Goal: Task Accomplishment & Management: Use online tool/utility

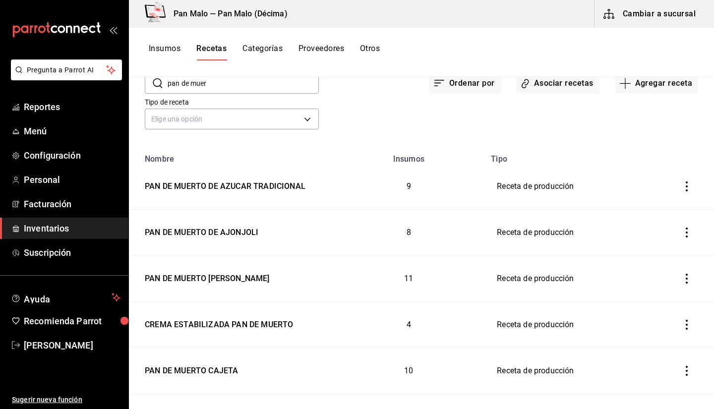
scroll to position [154, 0]
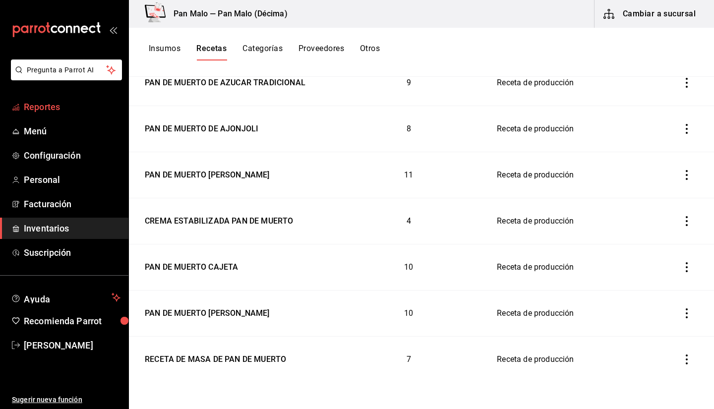
click at [60, 113] on link "Reportes" at bounding box center [64, 106] width 128 height 21
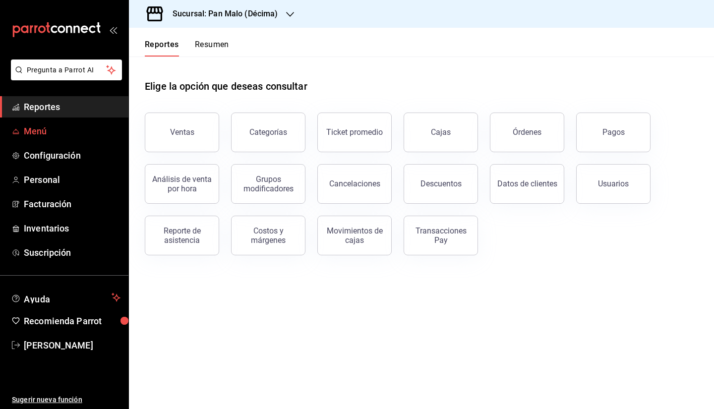
click at [59, 139] on link "Menú" at bounding box center [64, 130] width 128 height 21
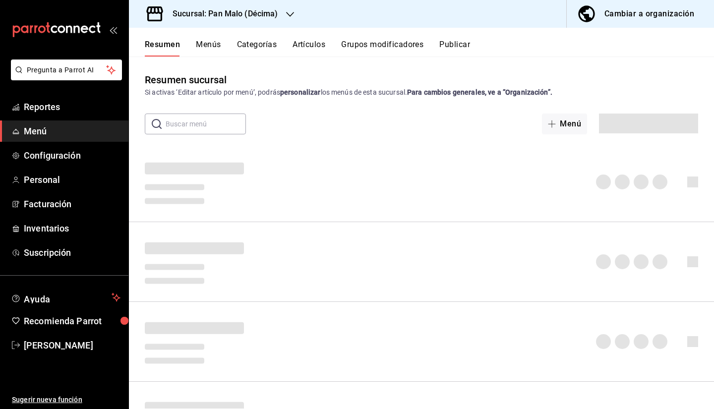
click at [628, 15] on div "Cambiar a organización" at bounding box center [649, 14] width 90 height 14
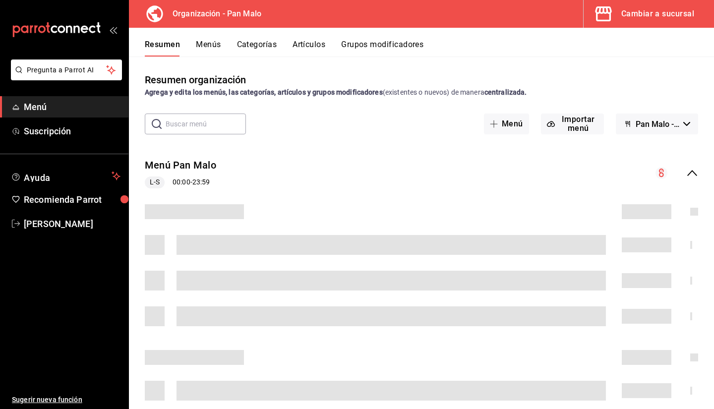
click at [303, 41] on button "Artículos" at bounding box center [308, 48] width 33 height 17
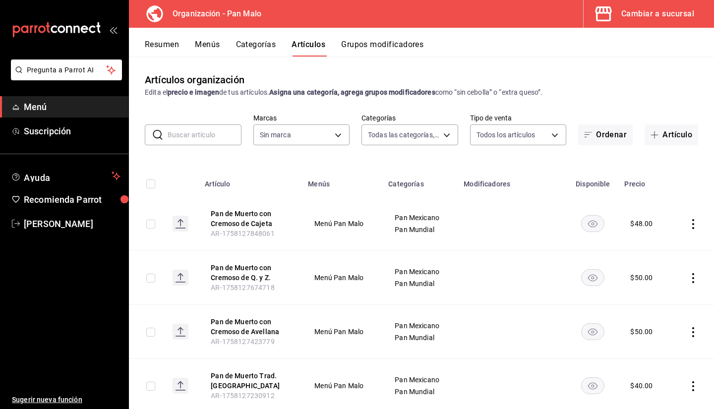
type input "51794acf-e1dd-4f38-9b3b-bc570c38acdf,faac991b-1219-45c2-92b9-09911293bcdb,94738…"
type input "fc172b80-d414-46c2-bed9-f4eeed86d775"
click at [368, 50] on button "Grupos modificadores" at bounding box center [382, 48] width 82 height 17
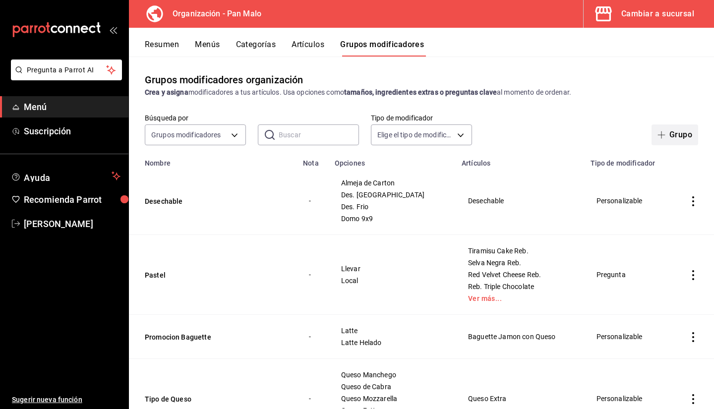
click at [665, 135] on button "Grupo" at bounding box center [674, 134] width 47 height 21
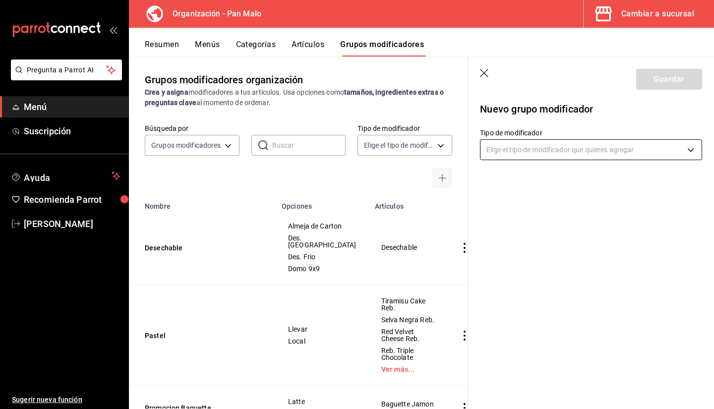
click at [543, 148] on body "Pregunta a Parrot AI Menú Suscripción Ayuda Recomienda Parrot Sebastian Viadero…" at bounding box center [357, 204] width 714 height 409
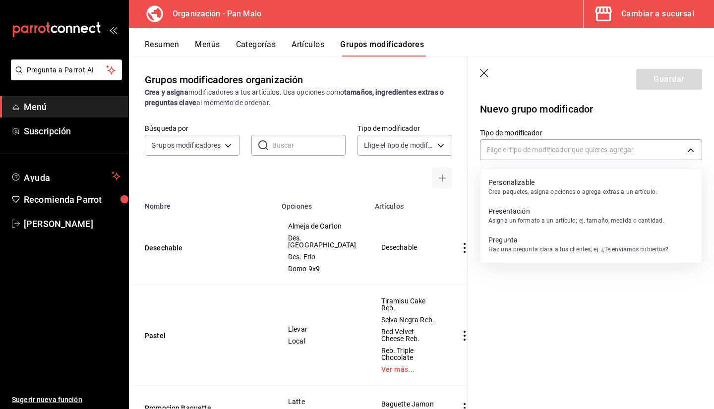
click at [522, 190] on p "Crea paquetes, asigna opciones o agrega extras a un artículo." at bounding box center [572, 191] width 168 height 9
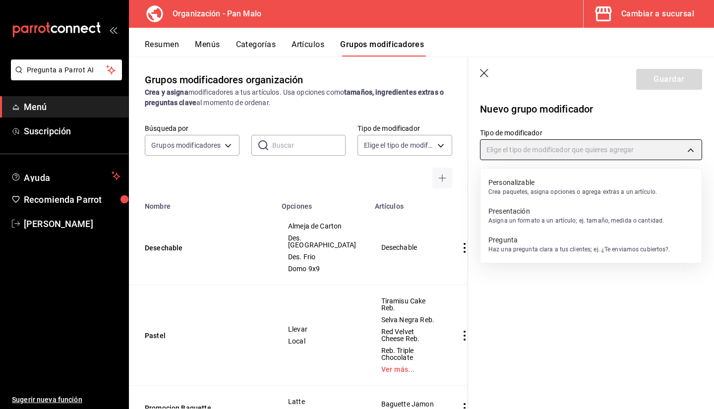
type input "CUSTOMIZABLE"
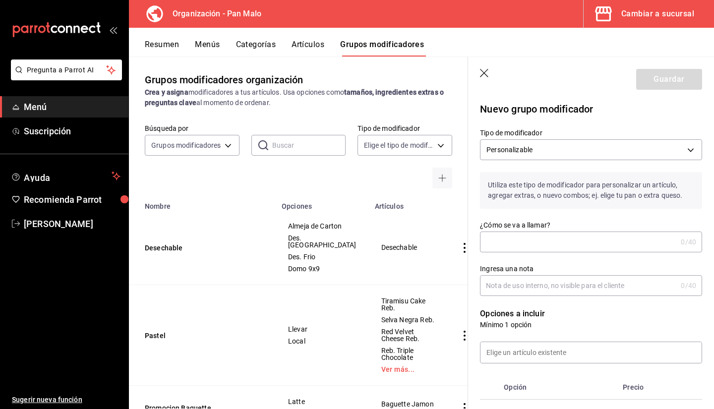
click at [520, 235] on input "¿Cómo se va a llamar?" at bounding box center [578, 242] width 197 height 20
click at [497, 240] on input "¿Cómo se va a llamar?" at bounding box center [578, 242] width 197 height 20
type input "L"
type input "D"
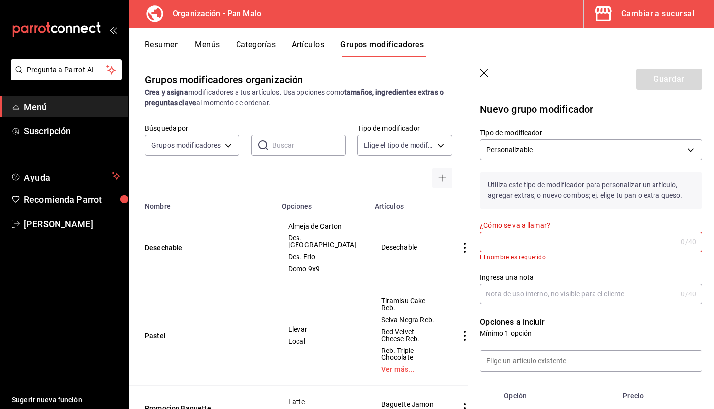
click at [497, 240] on input "¿Cómo se va a llamar?" at bounding box center [578, 242] width 197 height 20
click at [499, 248] on input "¿Cómo se va a llamar?" at bounding box center [578, 242] width 197 height 20
click at [520, 240] on input "¿Cómo se va a llamar?" at bounding box center [578, 242] width 197 height 20
click at [521, 240] on input "¿Cómo se va a llamar?" at bounding box center [578, 242] width 197 height 20
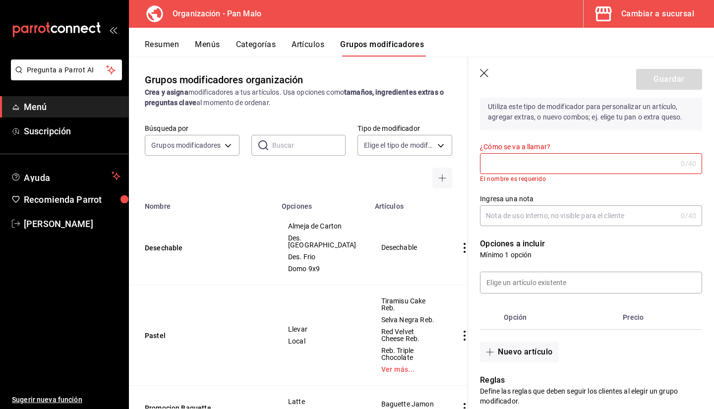
scroll to position [77, 0]
click at [573, 161] on input "¿Cómo se va a llamar?" at bounding box center [578, 165] width 197 height 20
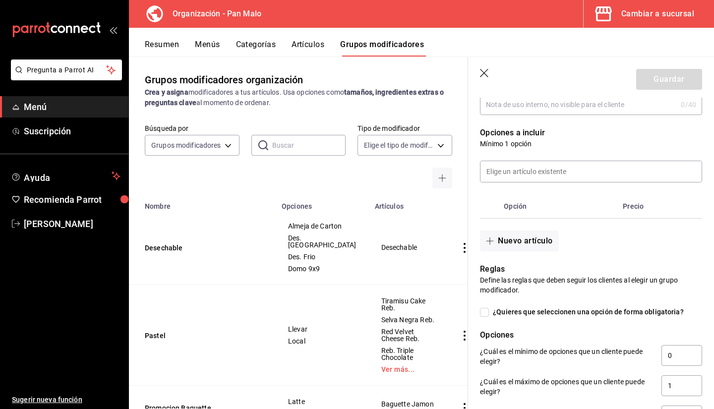
scroll to position [190, 0]
click at [544, 166] on input at bounding box center [590, 171] width 221 height 21
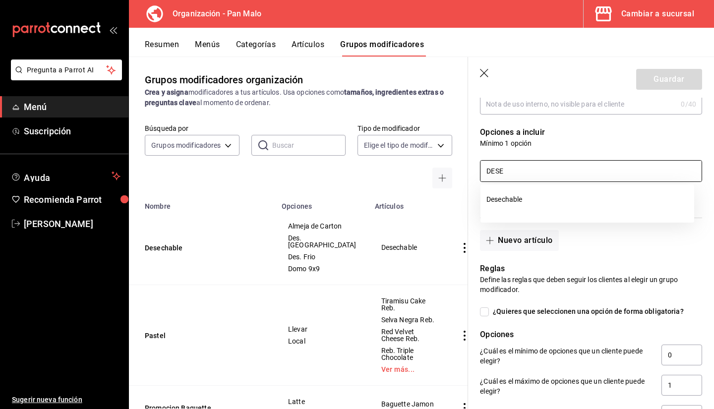
type input "DESEC"
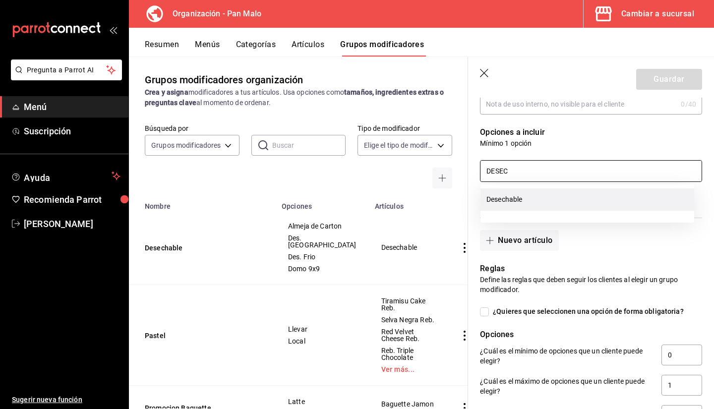
click at [516, 200] on li "Desechable" at bounding box center [587, 199] width 214 height 22
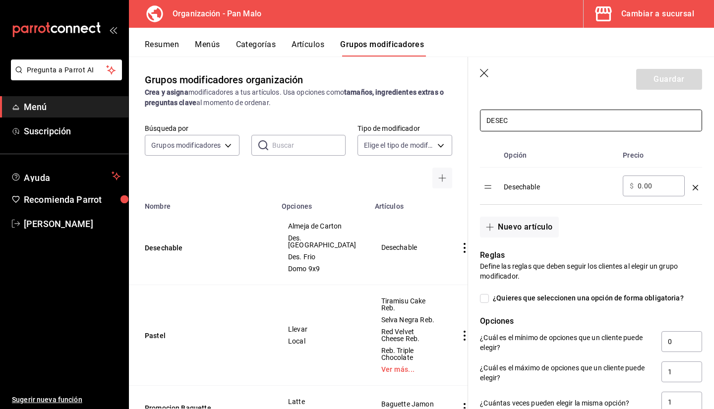
scroll to position [248, 0]
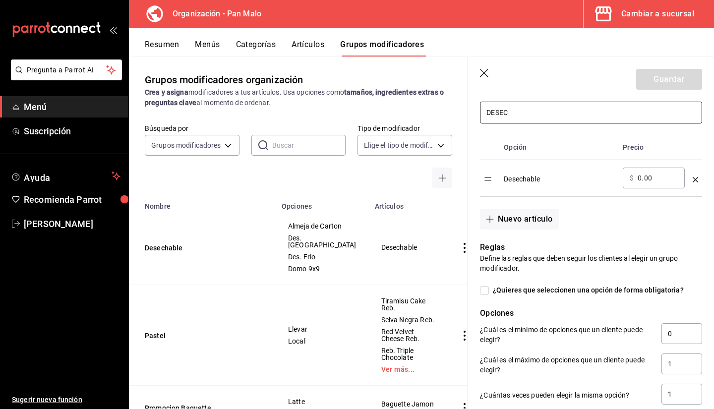
click at [554, 113] on input "DESEC" at bounding box center [590, 112] width 221 height 21
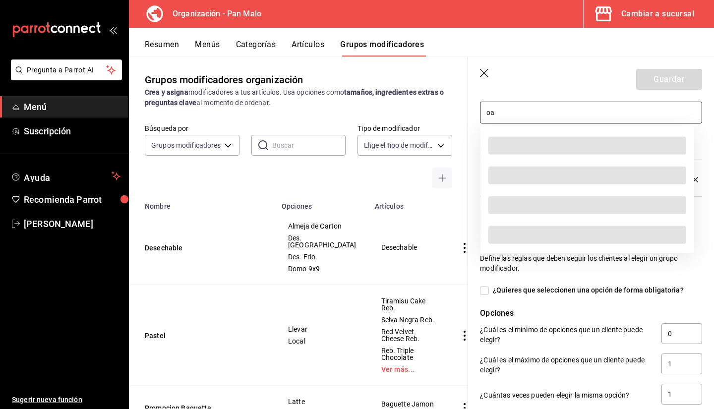
type input "o"
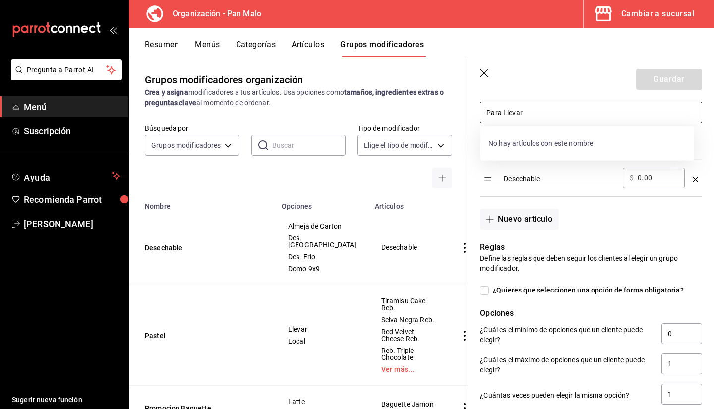
click at [704, 146] on div "Nuevo grupo modificador Tipo de modificador Personalizable CUSTOMIZABLE Utiliza…" at bounding box center [591, 229] width 246 height 761
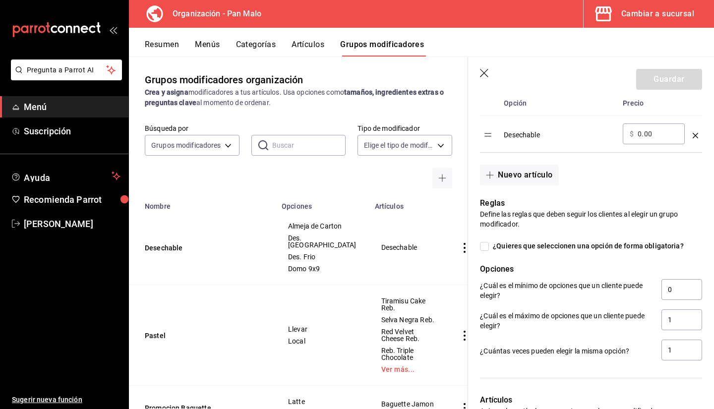
scroll to position [281, 0]
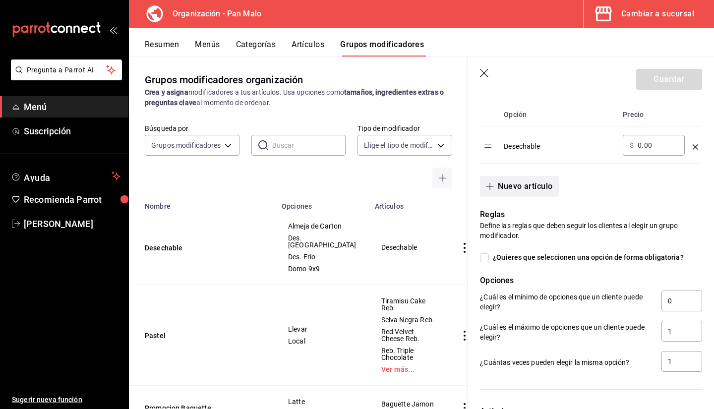
click at [524, 189] on button "Nuevo artículo" at bounding box center [519, 186] width 78 height 21
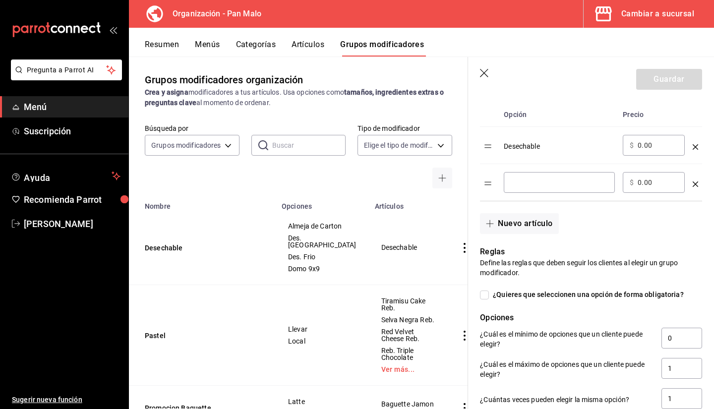
click at [692, 181] on div "optionsTable" at bounding box center [694, 180] width 5 height 16
click at [693, 185] on td "optionsTable" at bounding box center [694, 182] width 13 height 37
click at [692, 185] on icon "optionsTable" at bounding box center [694, 183] width 5 height 5
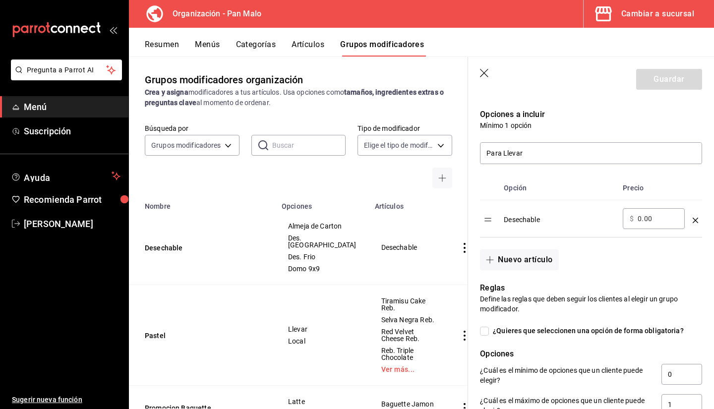
scroll to position [207, 0]
click at [492, 218] on table "Opción Precio Desechable ​ $ 0.00 ​" at bounding box center [591, 206] width 222 height 61
click at [489, 224] on table "Opción Precio Desechable ​ $ 0.00 ​" at bounding box center [591, 206] width 222 height 61
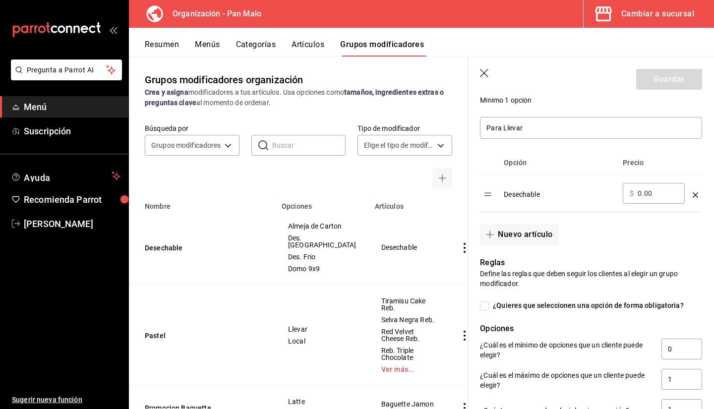
scroll to position [230, 0]
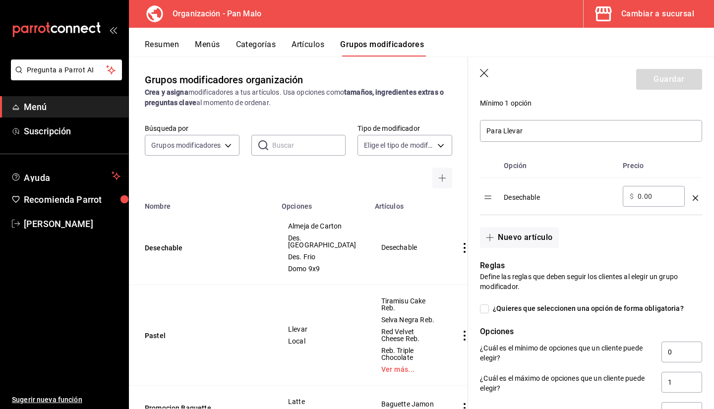
click at [517, 197] on div "Desechable" at bounding box center [558, 194] width 111 height 16
drag, startPoint x: 505, startPoint y: 197, endPoint x: 566, endPoint y: 205, distance: 60.9
click at [566, 205] on td "Desechable" at bounding box center [558, 196] width 119 height 37
click at [510, 198] on div "Desechable" at bounding box center [558, 194] width 111 height 16
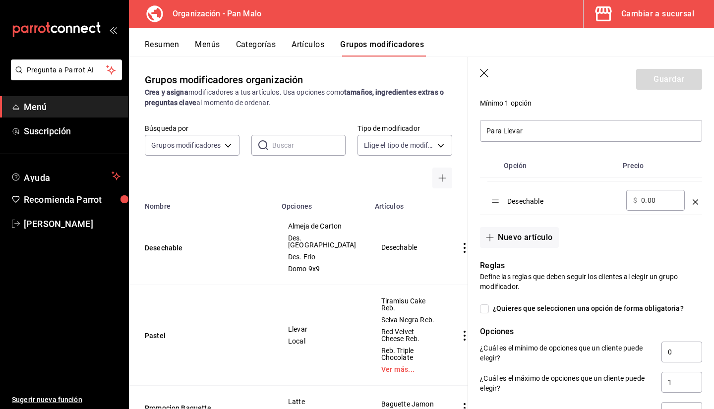
drag, startPoint x: 491, startPoint y: 199, endPoint x: 498, endPoint y: 202, distance: 8.0
click at [498, 202] on table "Opción Precio Desechable ​ $ 0.00 ​" at bounding box center [591, 184] width 222 height 61
click at [692, 201] on icon "optionsTable" at bounding box center [694, 197] width 5 height 5
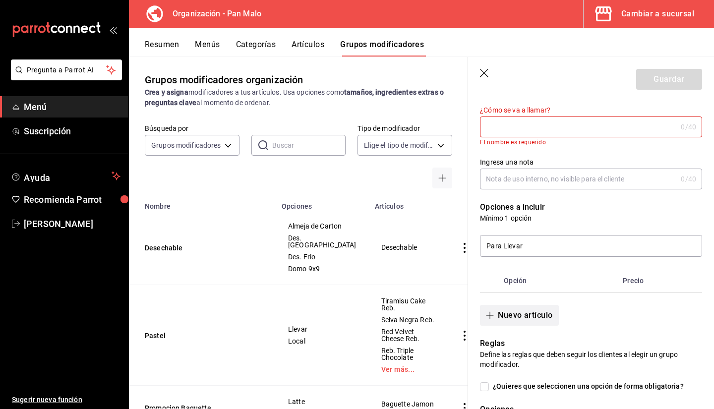
scroll to position [117, 0]
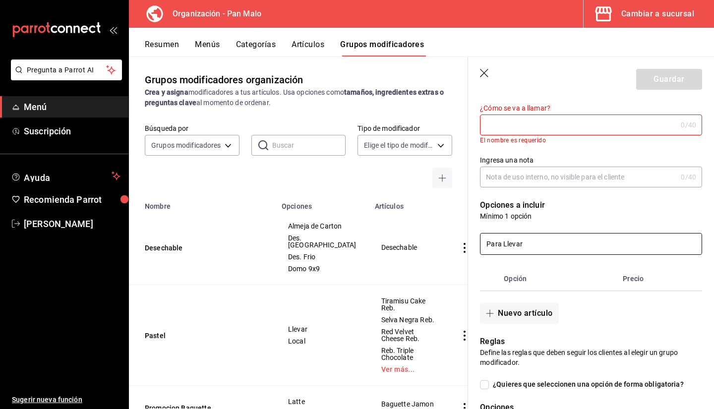
click at [617, 241] on input "Para Llevar" at bounding box center [590, 243] width 221 height 21
click at [603, 275] on div "No hay artículos con este nombre" at bounding box center [587, 274] width 214 height 26
click at [599, 243] on input "Para Llevar" at bounding box center [590, 243] width 221 height 21
type input "P"
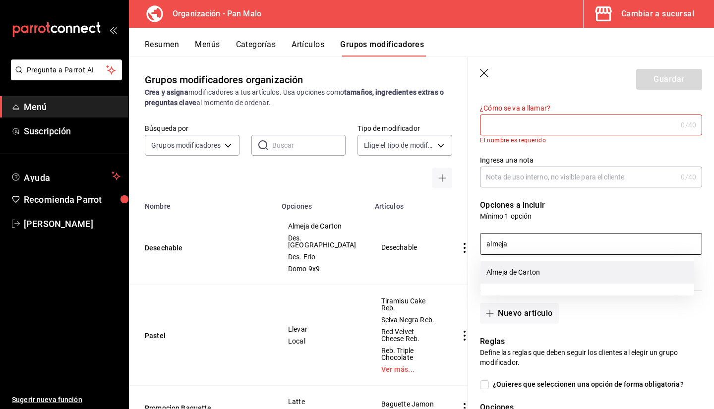
click at [533, 278] on li "Almeja de Carton" at bounding box center [587, 272] width 214 height 22
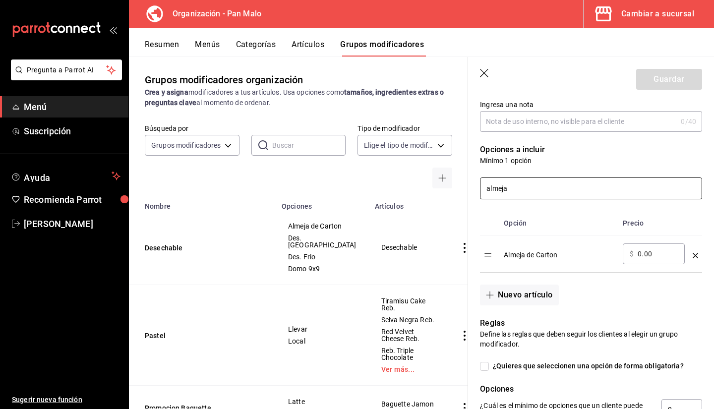
scroll to position [185, 0]
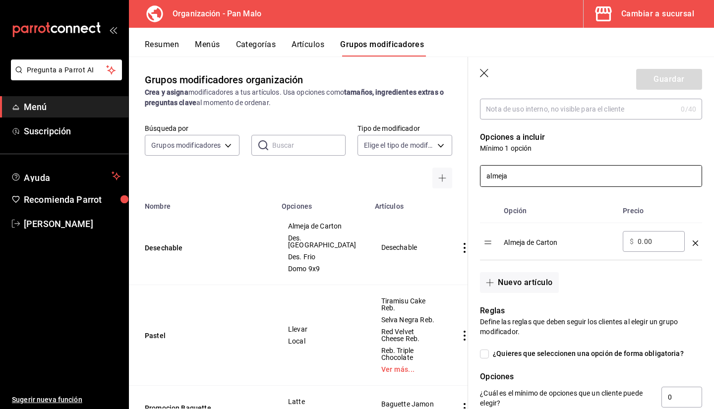
type input "almeja"
click at [534, 116] on input "Ingresa una nota" at bounding box center [578, 109] width 197 height 20
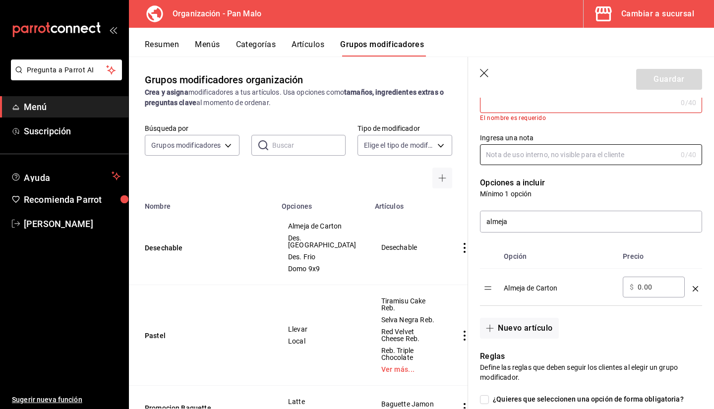
scroll to position [113, 0]
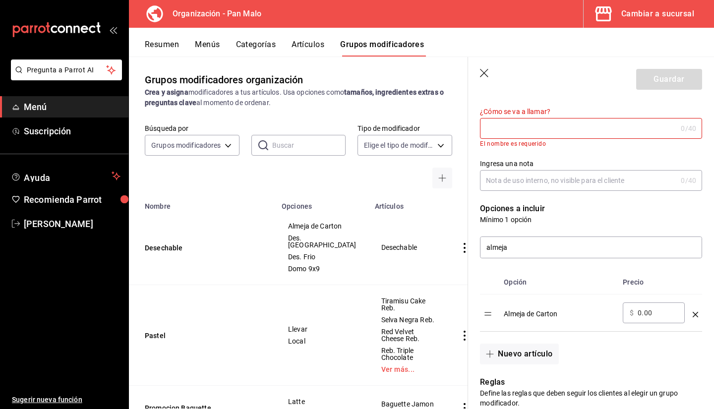
click at [575, 126] on input "¿Cómo se va a llamar?" at bounding box center [578, 128] width 197 height 20
type input "M"
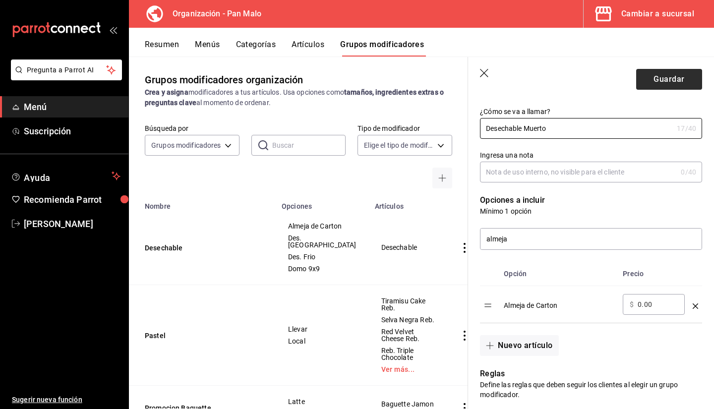
type input "Desechable Muerto"
drag, startPoint x: 644, startPoint y: 83, endPoint x: 623, endPoint y: 129, distance: 50.1
click at [623, 129] on section "Guardar Nuevo grupo modificador Tipo de modificador Personalizable CUSTOMIZABLE…" at bounding box center [591, 233] width 246 height 352
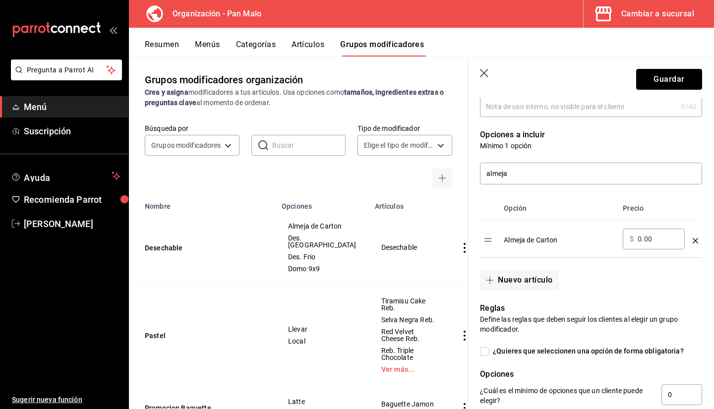
scroll to position [178, 0]
click at [563, 174] on input "almeja" at bounding box center [590, 174] width 221 height 21
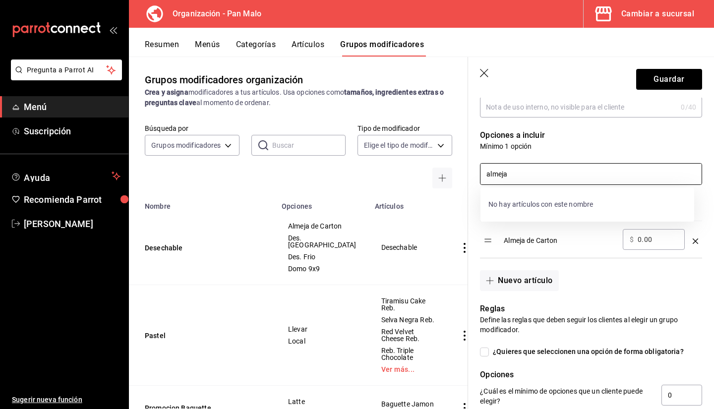
click at [563, 174] on input "almeja" at bounding box center [590, 174] width 221 height 21
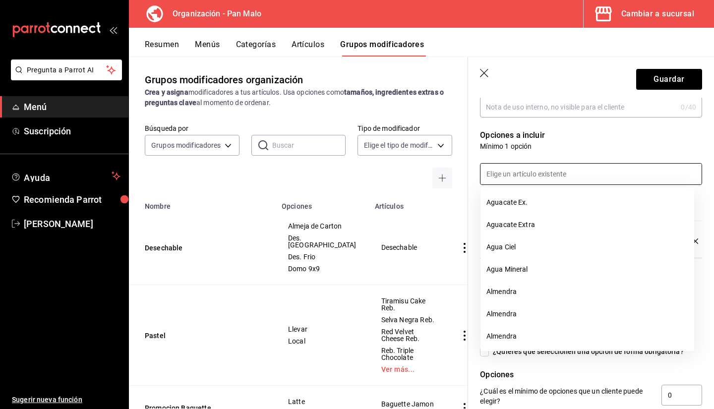
click at [645, 131] on p "Opciones a incluir" at bounding box center [591, 135] width 222 height 12
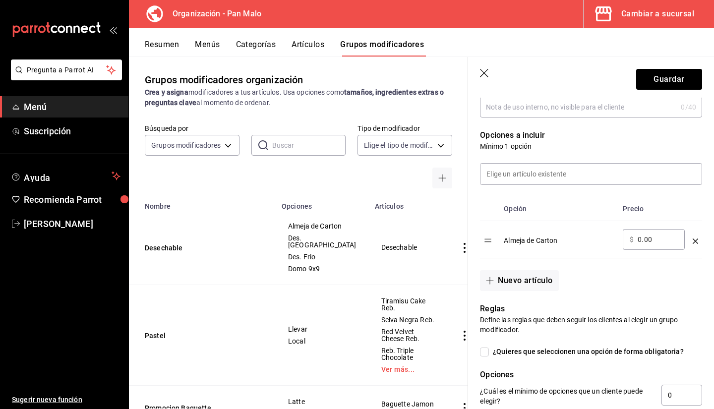
drag, startPoint x: 687, startPoint y: 240, endPoint x: 689, endPoint y: 245, distance: 5.3
click at [692, 245] on div "optionsTable" at bounding box center [694, 237] width 5 height 16
click at [692, 241] on icon "optionsTable" at bounding box center [694, 240] width 5 height 5
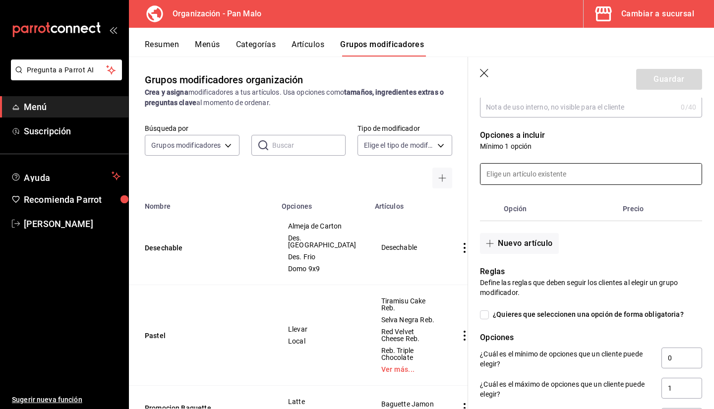
drag, startPoint x: 534, startPoint y: 162, endPoint x: 539, endPoint y: 171, distance: 10.9
click at [539, 171] on div at bounding box center [585, 168] width 234 height 34
click at [539, 171] on input at bounding box center [590, 174] width 221 height 21
type input "Para LLEVAR"
click at [556, 147] on p "Mínimo 1 opción" at bounding box center [591, 146] width 222 height 10
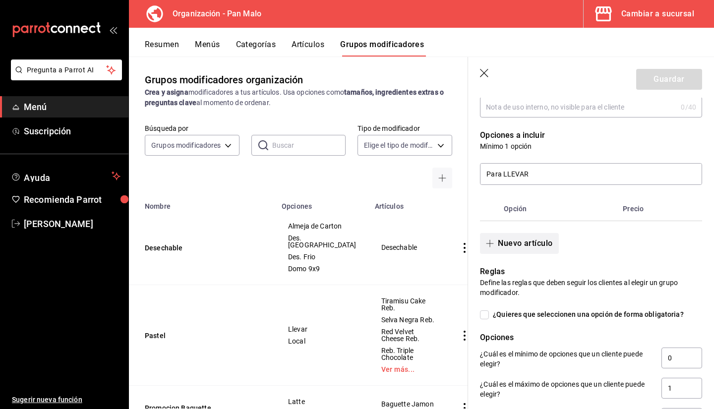
click at [523, 249] on button "Nuevo artículo" at bounding box center [519, 243] width 78 height 21
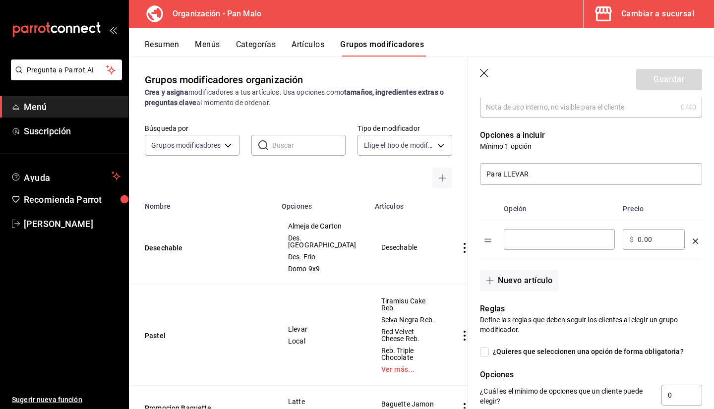
click at [522, 247] on div "​" at bounding box center [558, 239] width 111 height 21
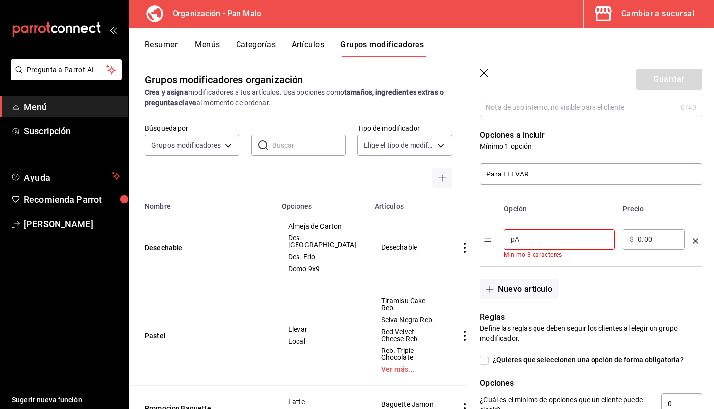
type input "p"
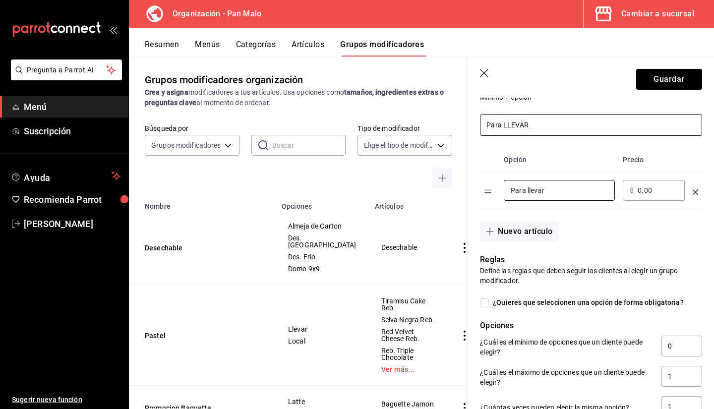
scroll to position [220, 0]
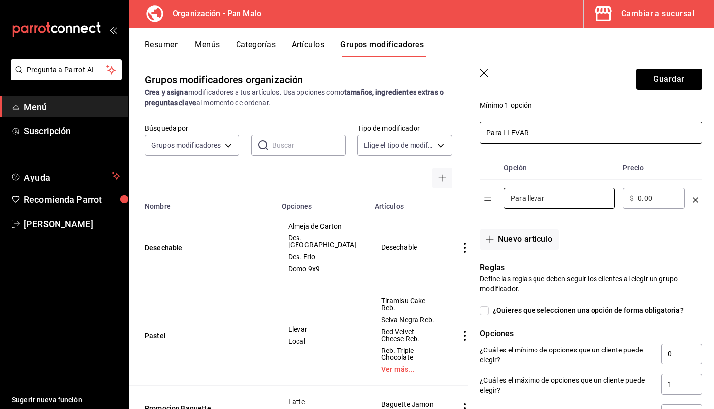
type input "Para llevar"
click at [581, 131] on input "Para LLEVAR" at bounding box center [590, 132] width 221 height 21
type input "P"
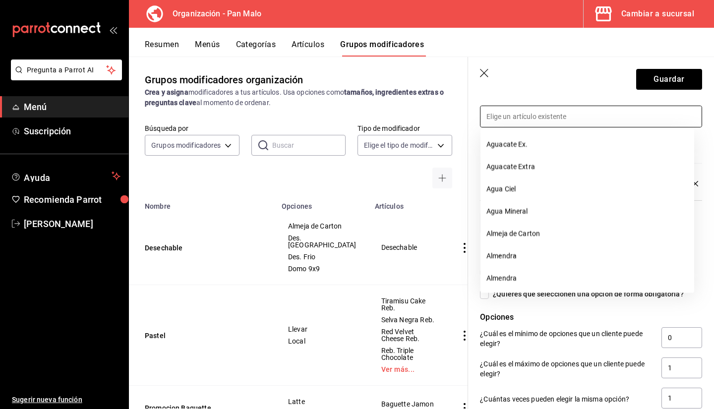
scroll to position [236, 0]
click at [686, 102] on div at bounding box center [585, 110] width 234 height 34
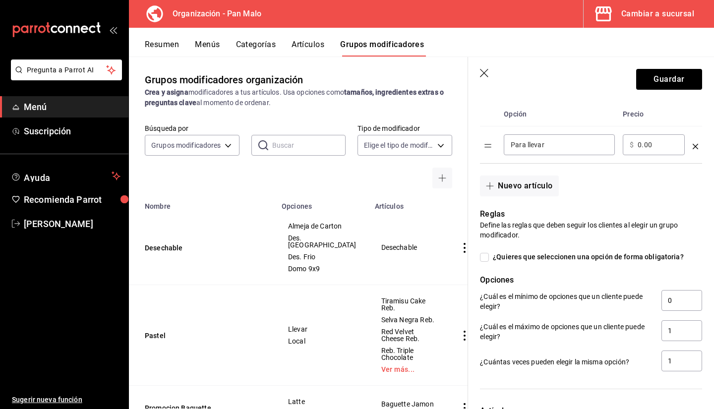
scroll to position [284, 0]
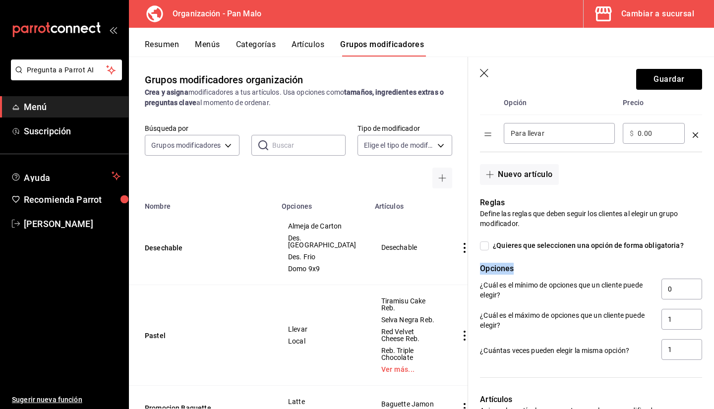
drag, startPoint x: 700, startPoint y: 233, endPoint x: 711, endPoint y: 261, distance: 29.4
click at [711, 261] on section "Guardar Nuevo grupo modificador Tipo de modificador Personalizable CUSTOMIZABLE…" at bounding box center [591, 233] width 246 height 352
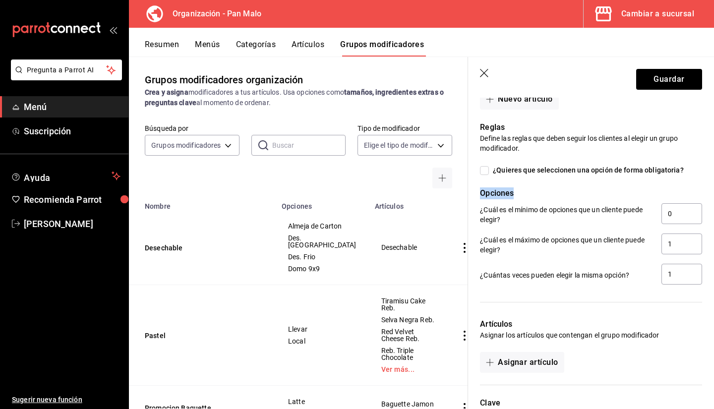
scroll to position [360, 0]
click at [666, 207] on input "0" at bounding box center [681, 213] width 41 height 21
click at [668, 241] on input "1" at bounding box center [681, 243] width 41 height 21
click at [669, 212] on input "01" at bounding box center [681, 213] width 41 height 21
type input "0"
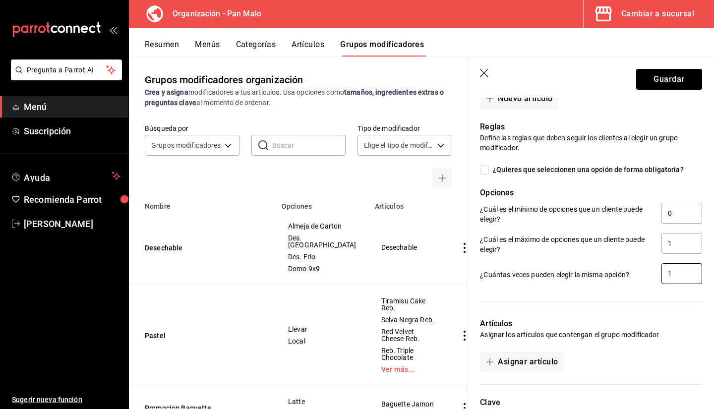
click at [674, 277] on input "1" at bounding box center [681, 273] width 41 height 21
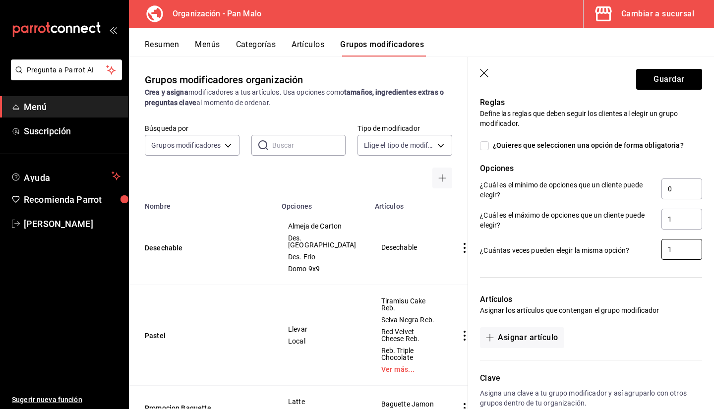
scroll to position [386, 0]
click at [541, 337] on button "Asignar artículo" at bounding box center [522, 336] width 84 height 21
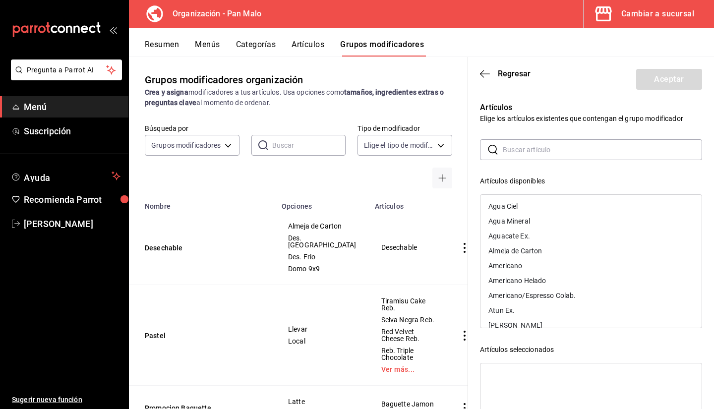
click at [518, 156] on input "text" at bounding box center [601, 150] width 199 height 20
type input "pan de muerto"
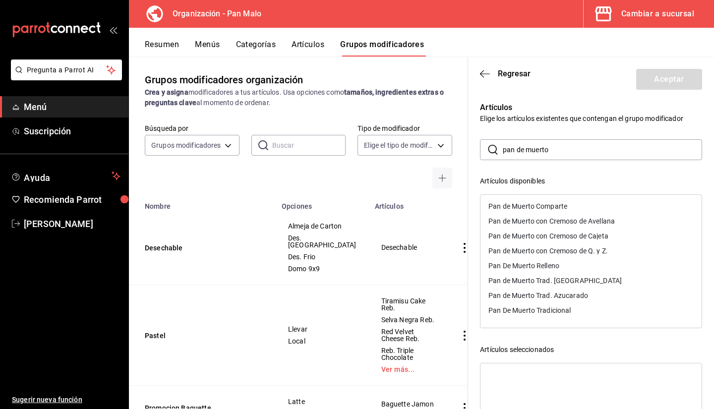
click at [529, 223] on div "Pan de Muerto con Cremoso de Avellana" at bounding box center [551, 221] width 126 height 7
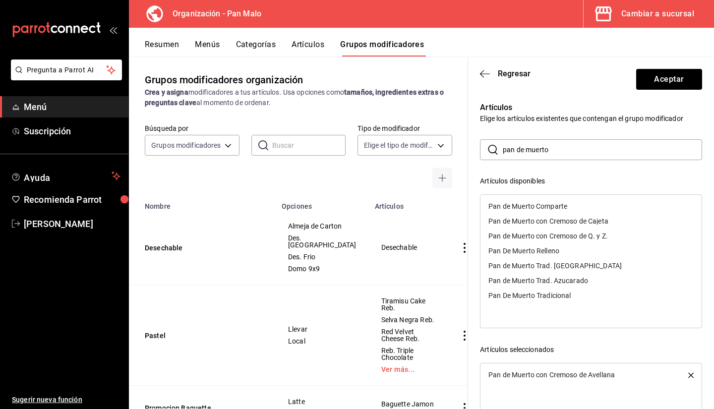
click at [529, 223] on div "Pan de Muerto con Cremoso de Cajeta" at bounding box center [548, 221] width 120 height 7
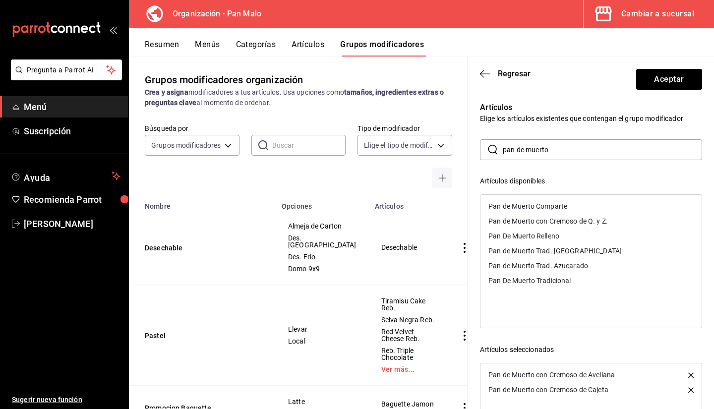
click at [529, 223] on div "Pan de Muerto con Cremoso de Q. y Z." at bounding box center [547, 221] width 119 height 7
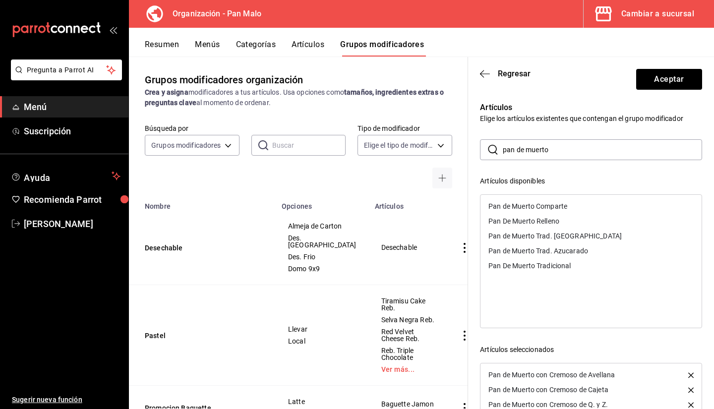
click at [551, 241] on div "Pan de Muerto Trad. [GEOGRAPHIC_DATA]" at bounding box center [590, 235] width 221 height 15
click at [564, 239] on div "Pan de Muerto Trad. Azucarado" at bounding box center [538, 235] width 100 height 7
click at [558, 150] on input "pan de muerto" at bounding box center [601, 150] width 199 height 20
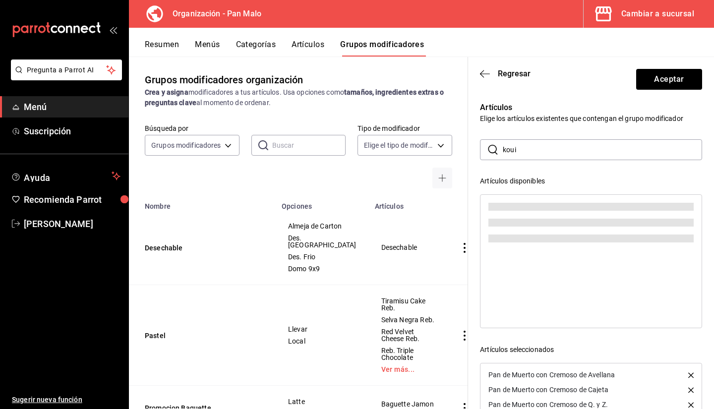
type input "koui"
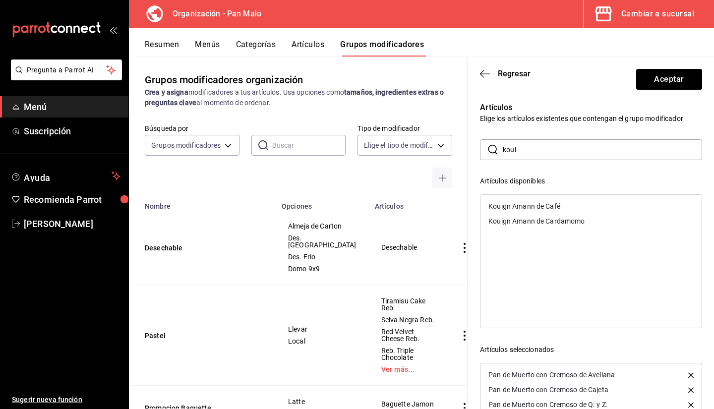
click at [541, 211] on div "Kouign Amann de Café" at bounding box center [590, 206] width 221 height 15
click at [533, 149] on input "koui" at bounding box center [601, 150] width 199 height 20
click at [529, 155] on input "koui" at bounding box center [601, 150] width 199 height 20
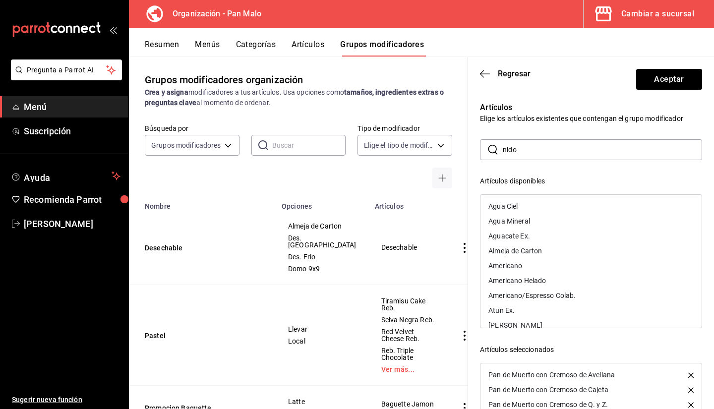
type input "nido"
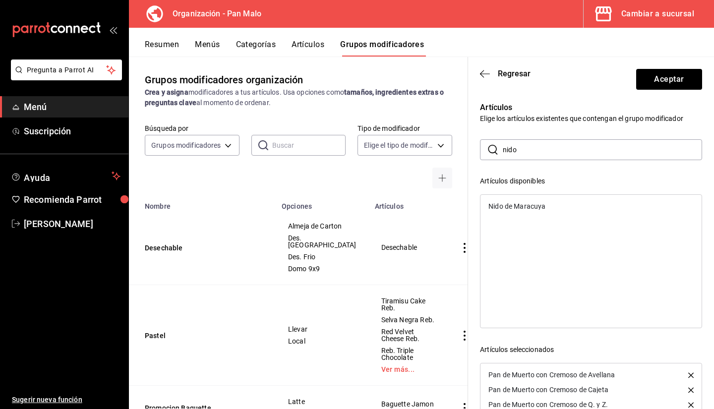
click at [517, 210] on div "Nido de Maracuya" at bounding box center [516, 206] width 57 height 7
click at [525, 154] on input "nido" at bounding box center [601, 150] width 199 height 20
click at [560, 207] on div "Tarta Queso Doble C 20cm" at bounding box center [529, 206] width 83 height 7
click at [560, 207] on div "Tarta Queso Doble C." at bounding box center [590, 206] width 221 height 15
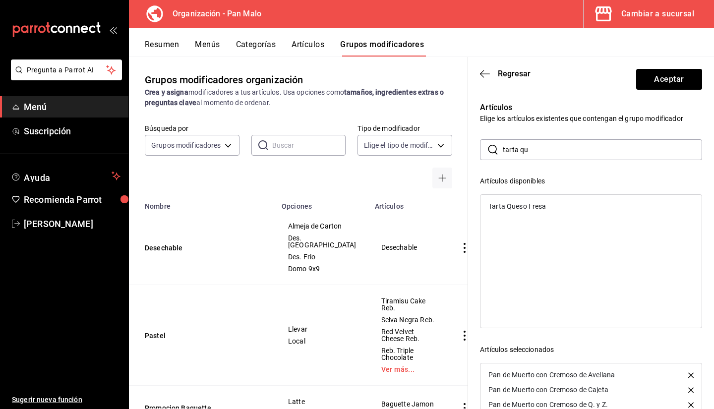
click at [560, 207] on div "Tarta Queso Fresa" at bounding box center [590, 206] width 221 height 15
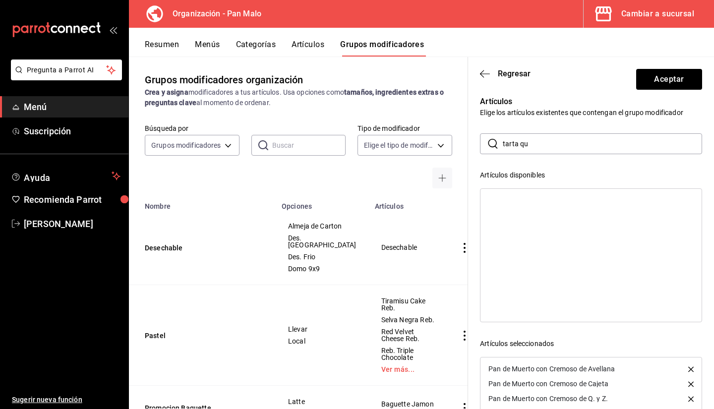
click at [541, 156] on div "​ tarta qu ​ Artículos disponibles Artículos seleccionados Pan de Muerto con Cr…" at bounding box center [591, 310] width 222 height 354
click at [532, 140] on input "tarta qu" at bounding box center [601, 144] width 199 height 20
type input "t"
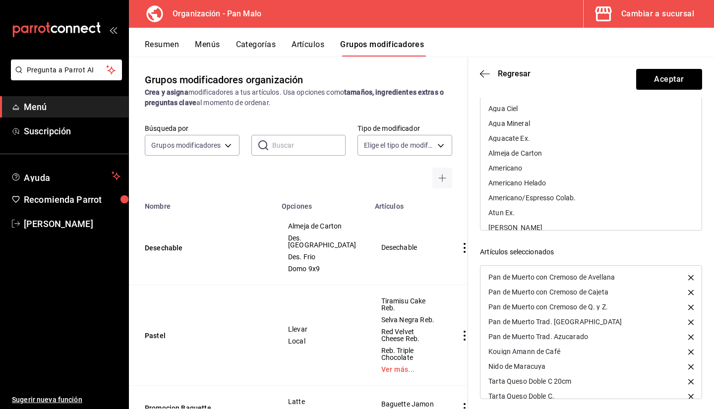
scroll to position [104, 0]
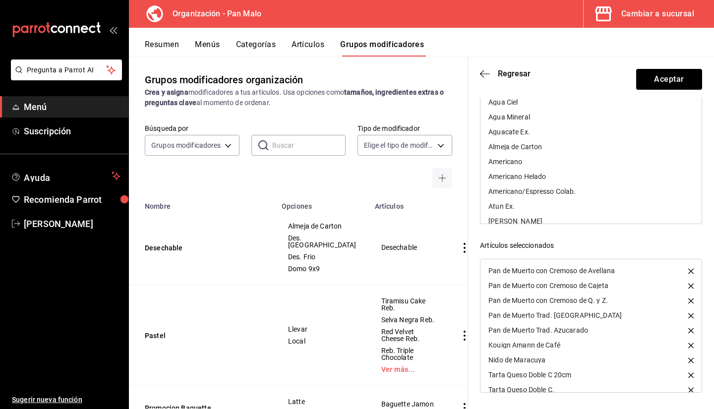
click at [688, 374] on icon "button" at bounding box center [690, 374] width 5 height 5
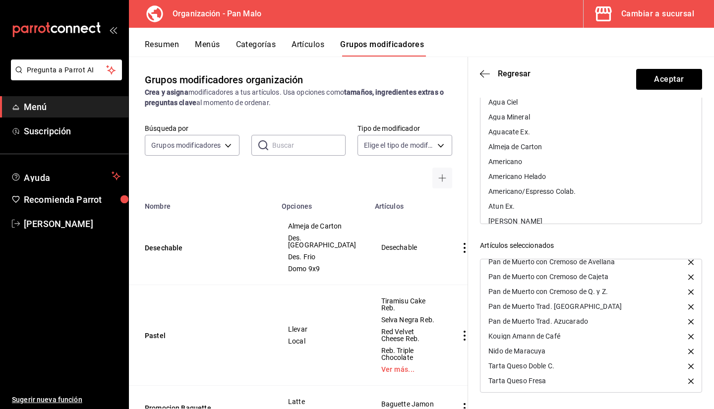
click at [688, 383] on icon "button" at bounding box center [690, 380] width 5 height 5
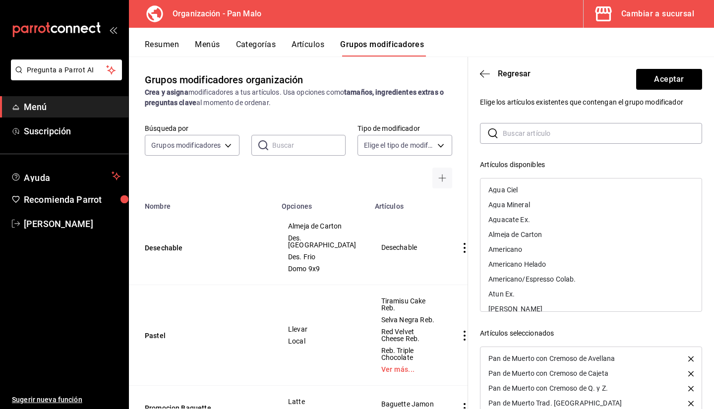
scroll to position [12, 0]
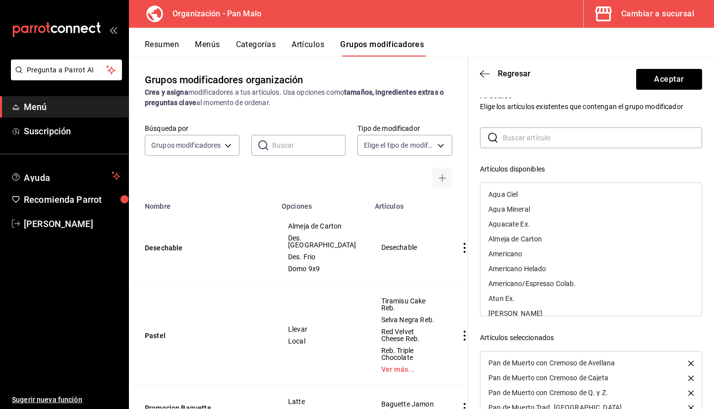
click at [587, 133] on input "text" at bounding box center [601, 138] width 199 height 20
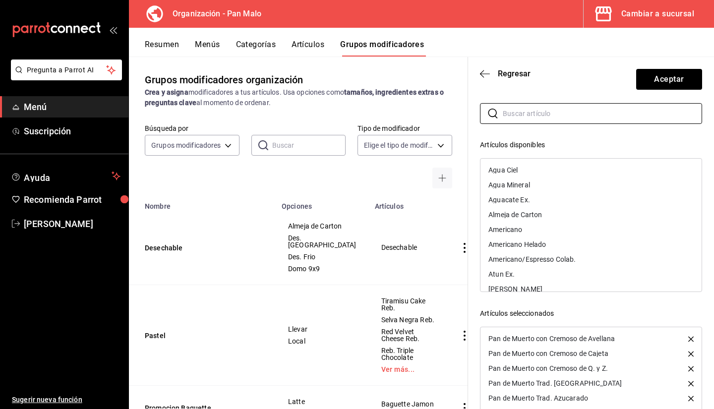
scroll to position [8, 0]
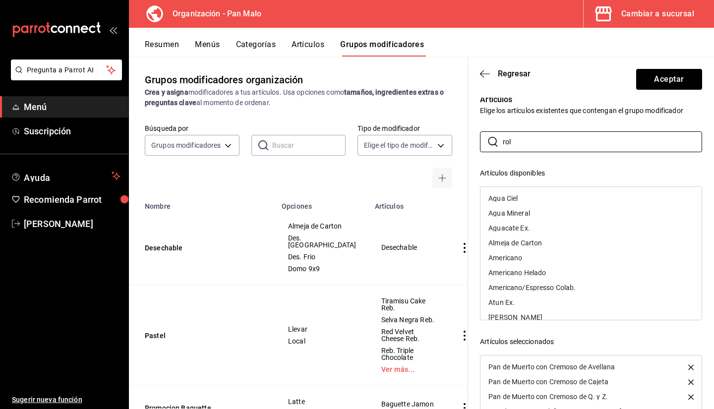
type input "rol"
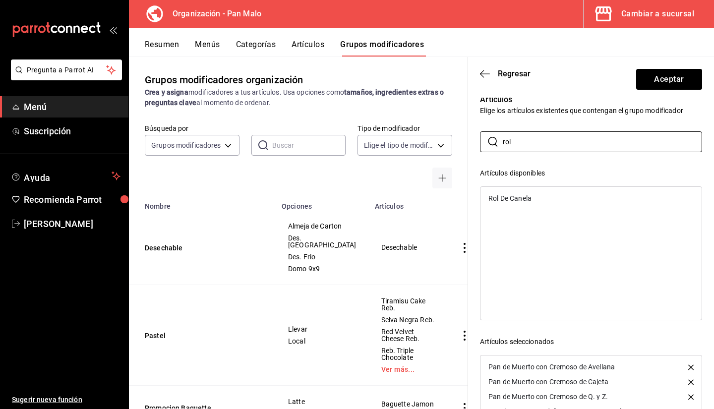
click at [609, 196] on div "Rol De Canela" at bounding box center [590, 198] width 221 height 15
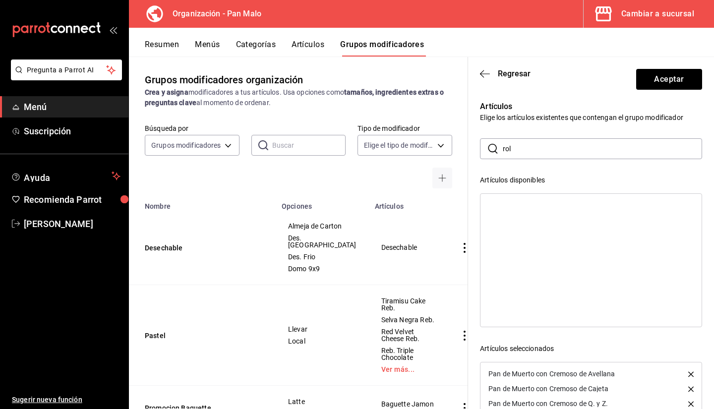
scroll to position [0, 0]
click at [655, 74] on button "Aceptar" at bounding box center [669, 79] width 66 height 21
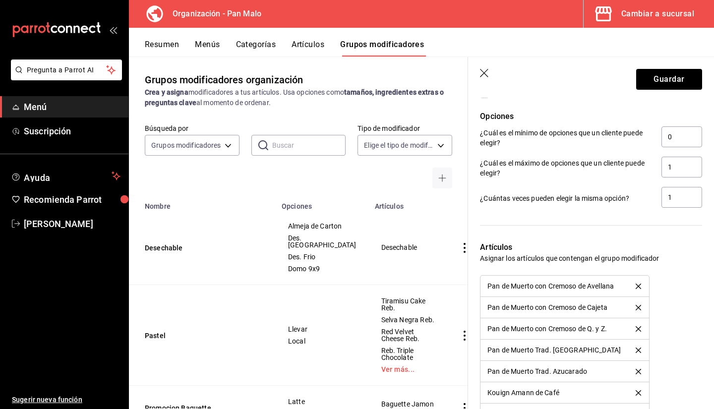
scroll to position [442, 0]
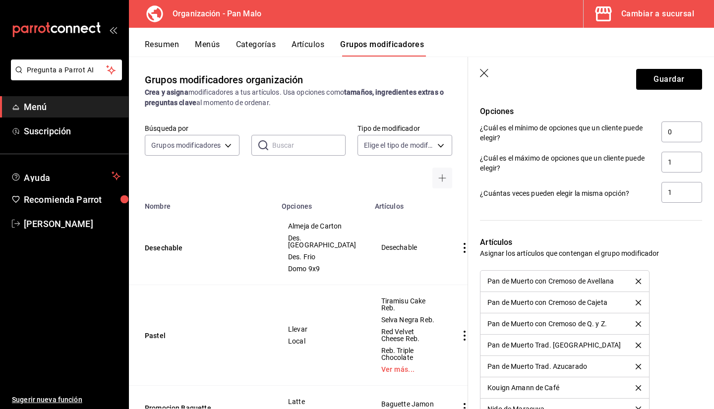
click at [635, 344] on icon "delete" at bounding box center [637, 344] width 5 height 5
click at [632, 344] on icon "delete" at bounding box center [630, 344] width 5 height 5
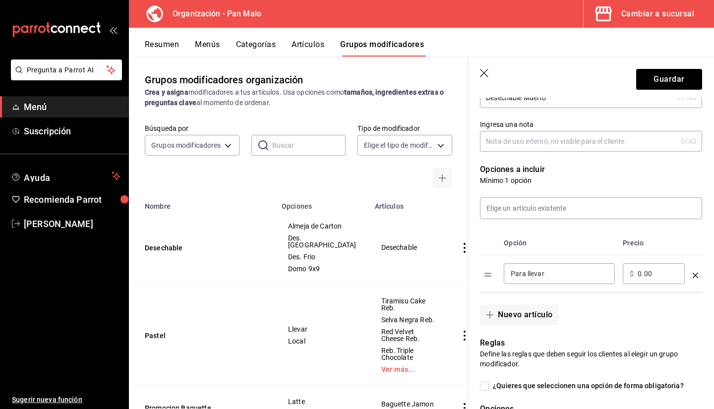
scroll to position [89, 0]
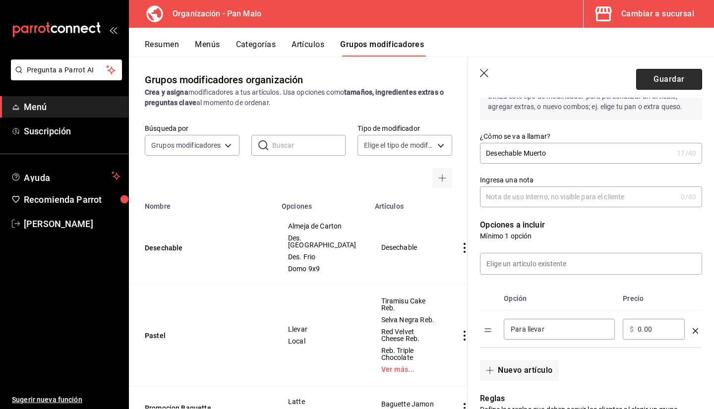
click at [671, 82] on button "Guardar" at bounding box center [669, 79] width 66 height 21
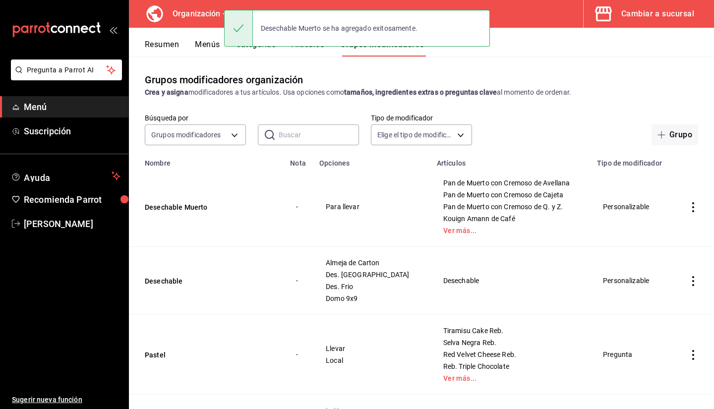
click at [165, 214] on td "Desechable Muerto" at bounding box center [206, 207] width 155 height 80
click at [166, 209] on button "Desechable Muerto" at bounding box center [204, 207] width 119 height 10
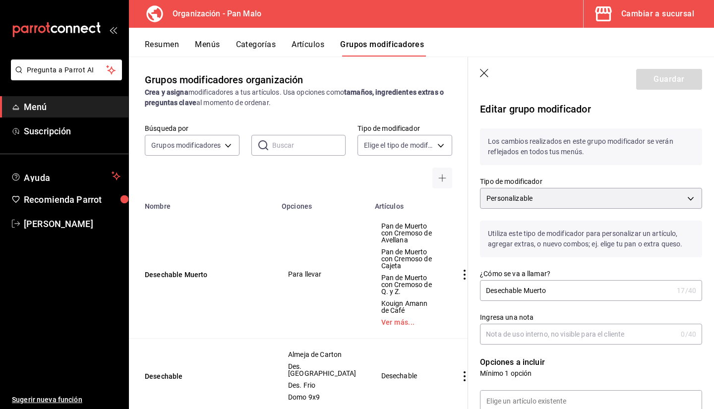
click at [580, 280] on input "Desechable Muerto" at bounding box center [576, 290] width 193 height 20
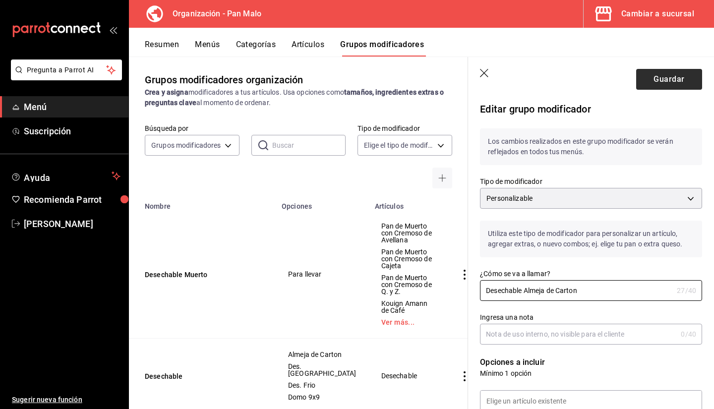
type input "Desechable Almeja de Carton"
click at [656, 79] on button "Guardar" at bounding box center [669, 79] width 66 height 21
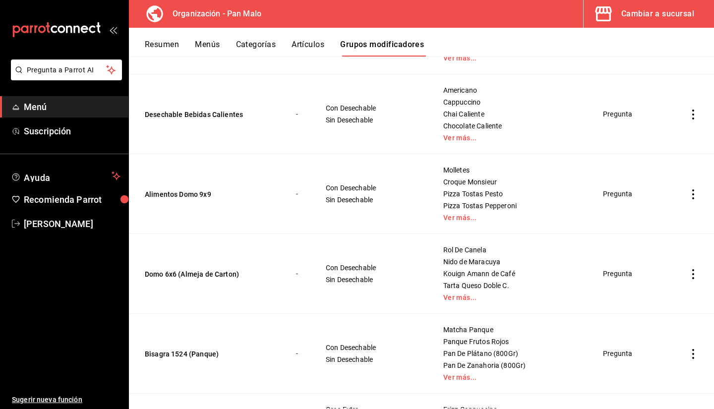
scroll to position [1118, 0]
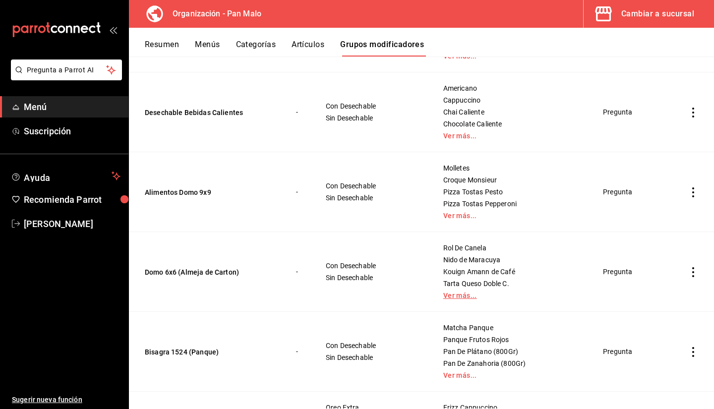
click at [443, 298] on link "Ver más..." at bounding box center [510, 295] width 135 height 7
click at [688, 270] on icon "actions" at bounding box center [693, 272] width 10 height 10
click at [680, 270] on div at bounding box center [357, 204] width 714 height 409
click at [686, 267] on td "simple table" at bounding box center [693, 272] width 42 height 80
click at [688, 271] on icon "actions" at bounding box center [693, 272] width 10 height 10
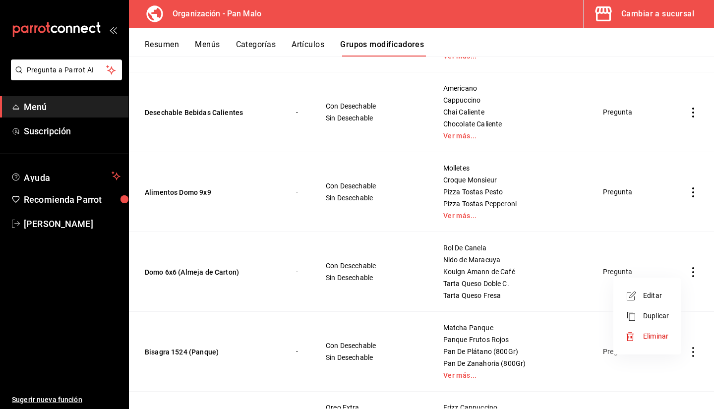
click at [648, 336] on span "Eliminar" at bounding box center [655, 336] width 25 height 8
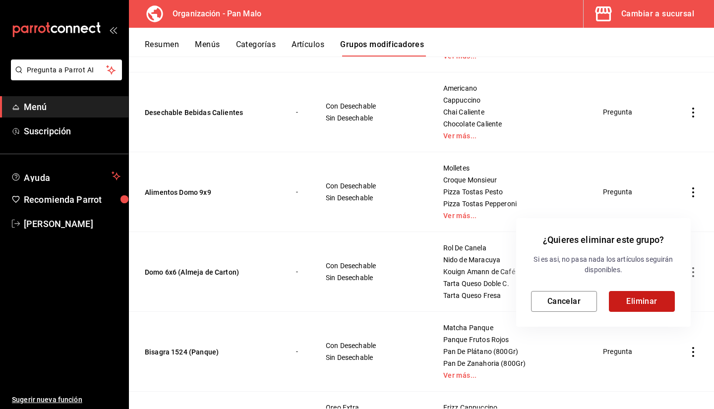
click at [640, 299] on button "Eliminar" at bounding box center [641, 301] width 66 height 21
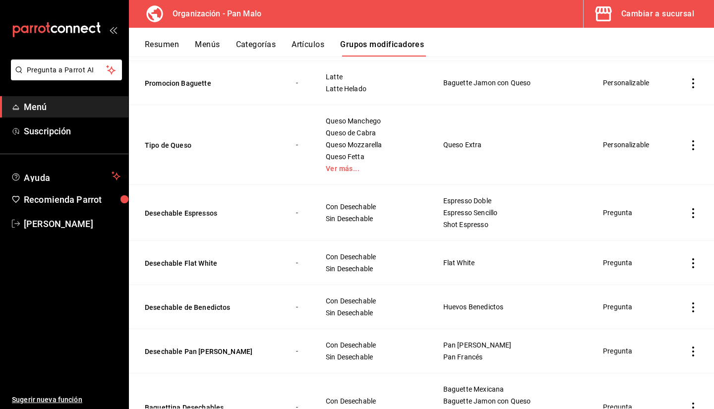
scroll to position [0, 0]
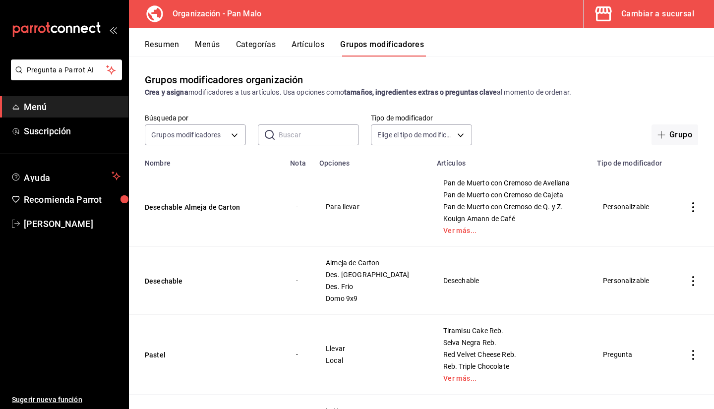
click at [158, 53] on button "Resumen" at bounding box center [162, 48] width 34 height 17
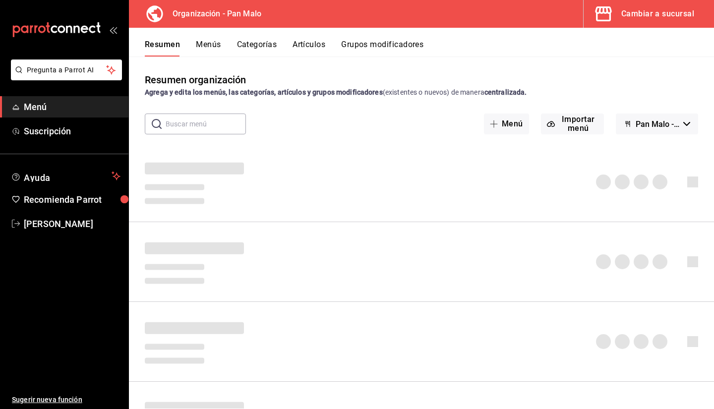
click at [372, 56] on div "Resumen organización Agrega y edita los menús, las categorías, artículos y grup…" at bounding box center [421, 232] width 585 height 352
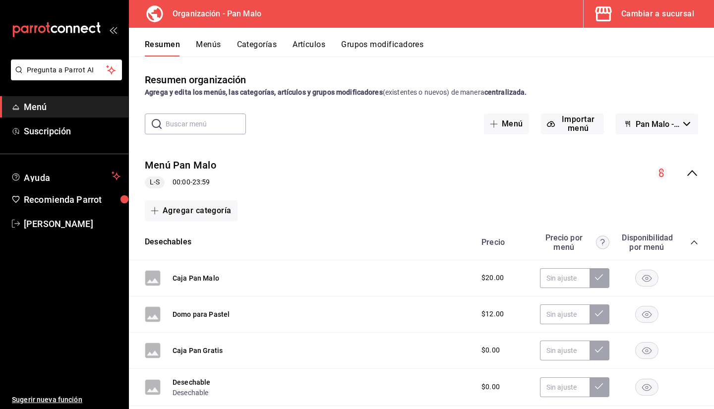
click at [372, 55] on button "Grupos modificadores" at bounding box center [382, 48] width 82 height 17
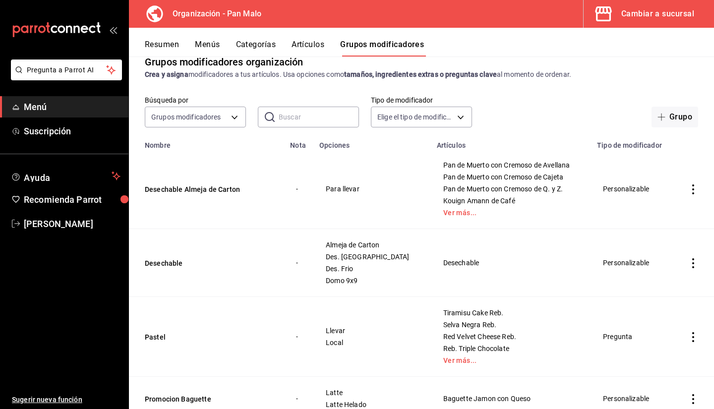
scroll to position [1, 0]
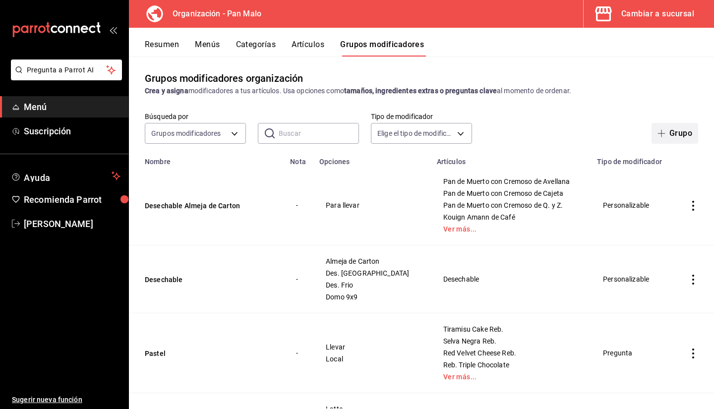
click at [664, 136] on button "Grupo" at bounding box center [674, 133] width 47 height 21
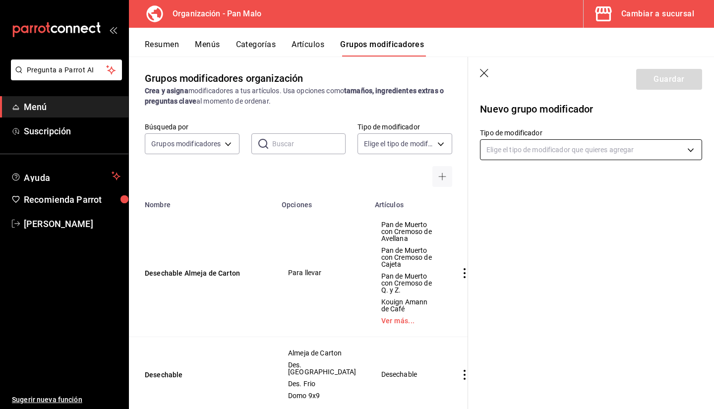
click at [552, 155] on body "Pregunta a Parrot AI Menú Suscripción Ayuda Recomienda Parrot Sebastian Viadero…" at bounding box center [357, 204] width 714 height 409
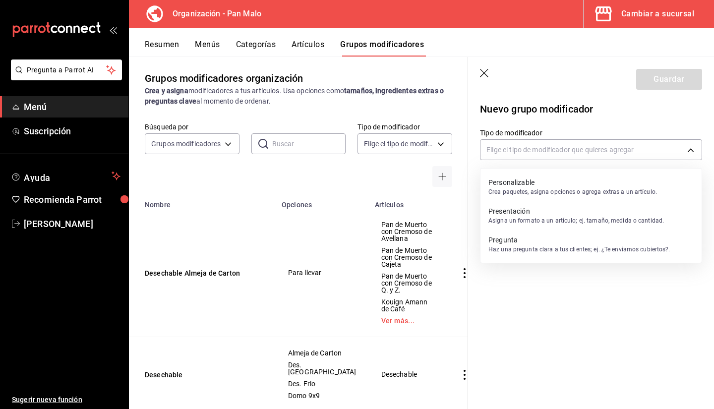
click at [531, 176] on div "Personalizable Crea paquetes, asigna opciones o agrega extras a un artículo." at bounding box center [572, 186] width 168 height 23
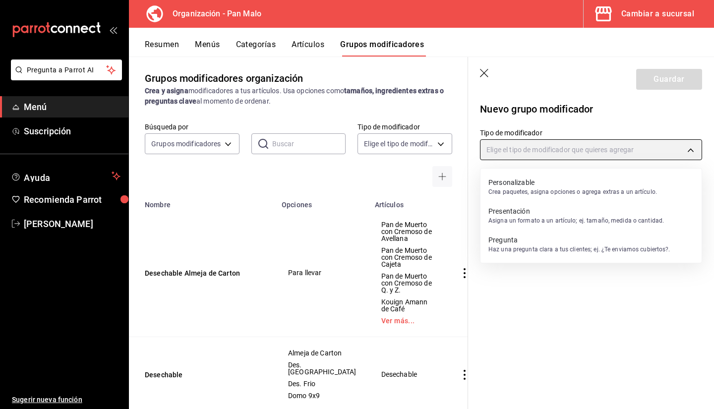
type input "CUSTOMIZABLE"
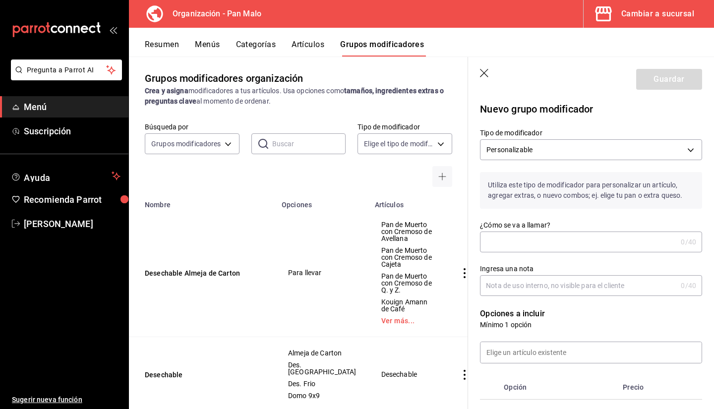
click at [545, 242] on input "¿Cómo se va a llamar?" at bounding box center [578, 242] width 197 height 20
type input "Desechable RP"
click at [512, 283] on input "Ingresa una nota" at bounding box center [578, 286] width 197 height 20
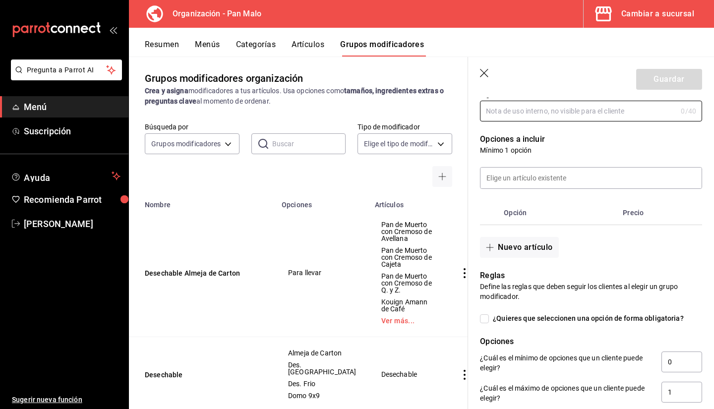
scroll to position [191, 0]
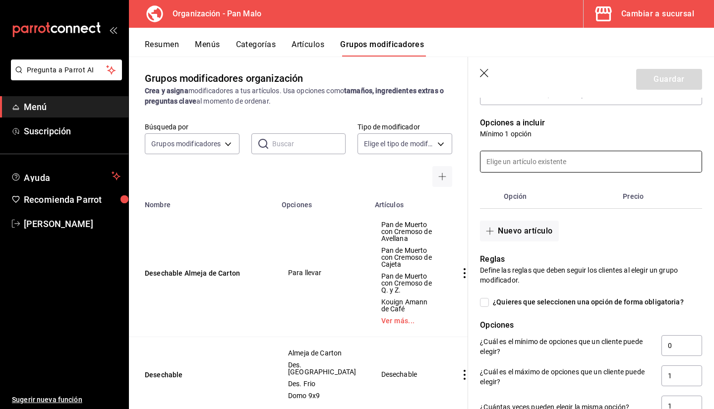
click at [556, 166] on input at bounding box center [590, 161] width 221 height 21
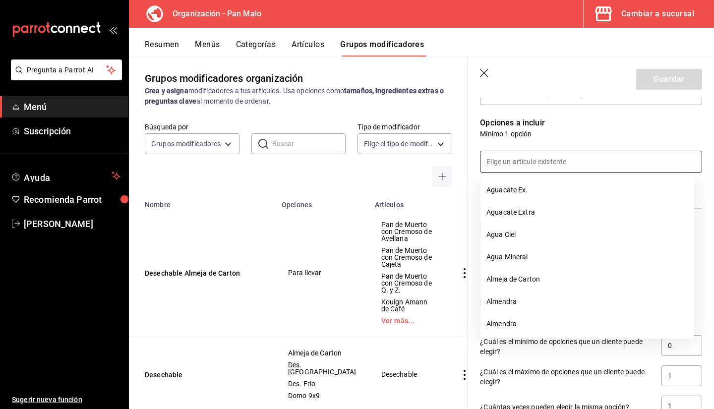
type input "p"
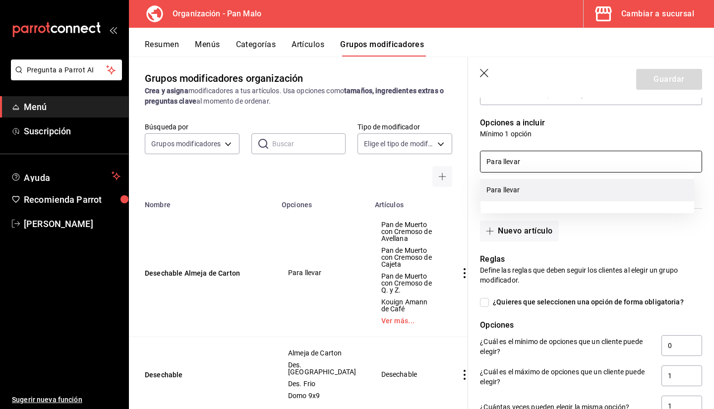
click at [539, 190] on li "Para llevar" at bounding box center [587, 190] width 214 height 22
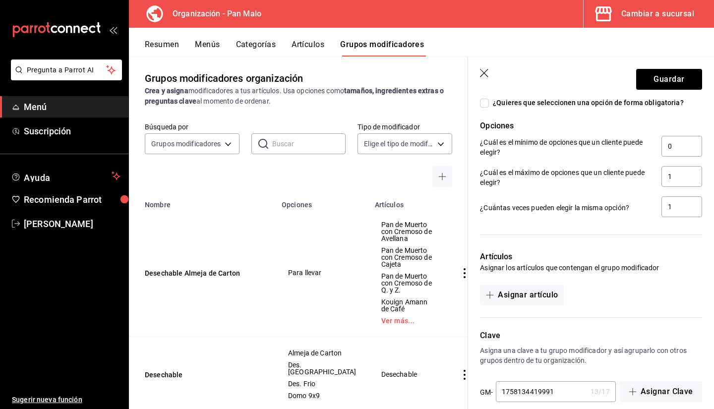
scroll to position [431, 0]
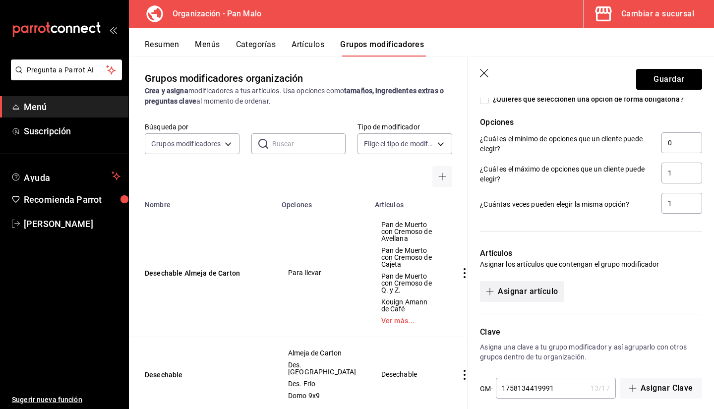
type input "Para llevar"
click at [540, 292] on button "Asignar artículo" at bounding box center [522, 291] width 84 height 21
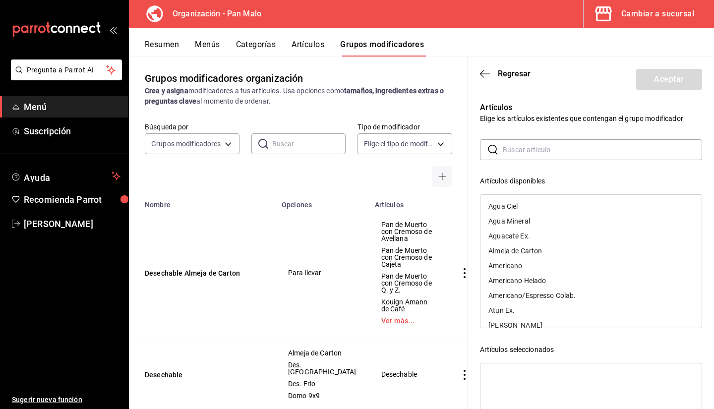
click at [557, 150] on input "text" at bounding box center [601, 150] width 199 height 20
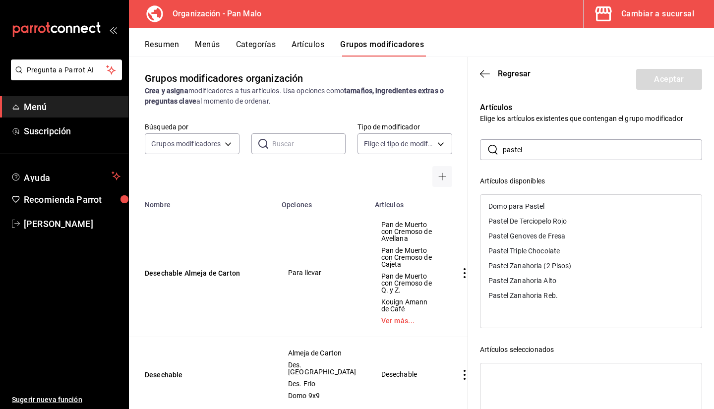
click at [579, 293] on div "Pastel Zanahoria Reb." at bounding box center [590, 295] width 221 height 15
click at [520, 148] on input "pastel" at bounding box center [601, 150] width 199 height 20
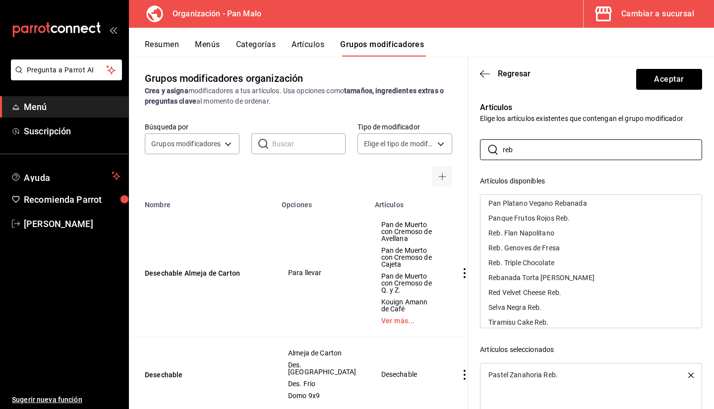
scroll to position [102, 0]
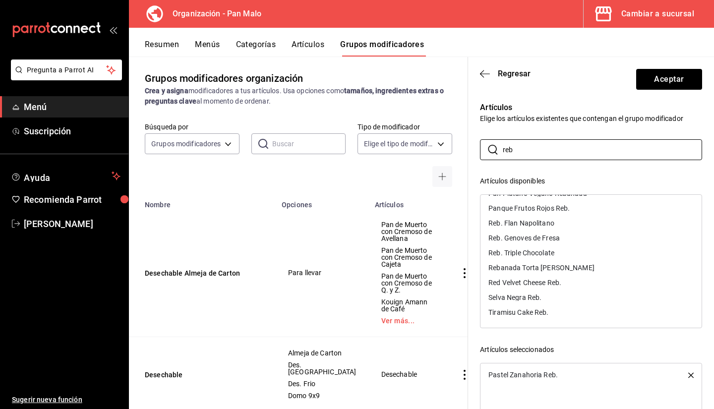
click at [561, 298] on div "Selva Negra Reb." at bounding box center [590, 297] width 221 height 15
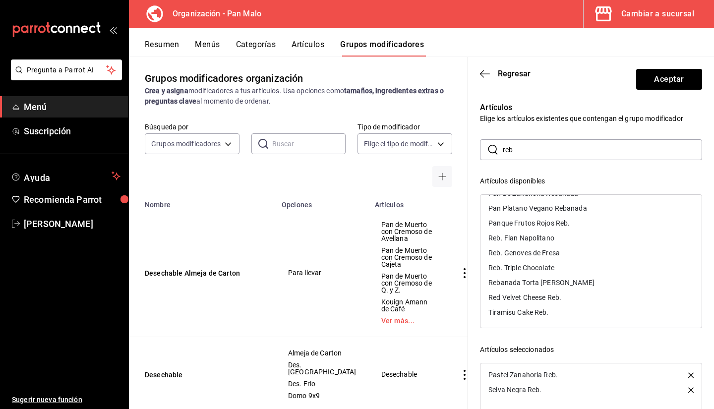
click at [555, 314] on div "Tiramisu Cake Reb." at bounding box center [590, 312] width 221 height 15
click at [555, 312] on div "Red Velvet Cheese Reb." at bounding box center [524, 312] width 73 height 7
click at [552, 284] on div "Reb. Genoves de Fresa" at bounding box center [523, 282] width 71 height 7
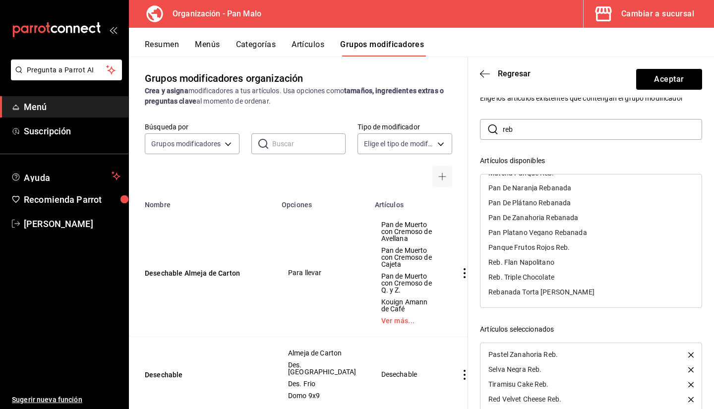
scroll to position [0, 0]
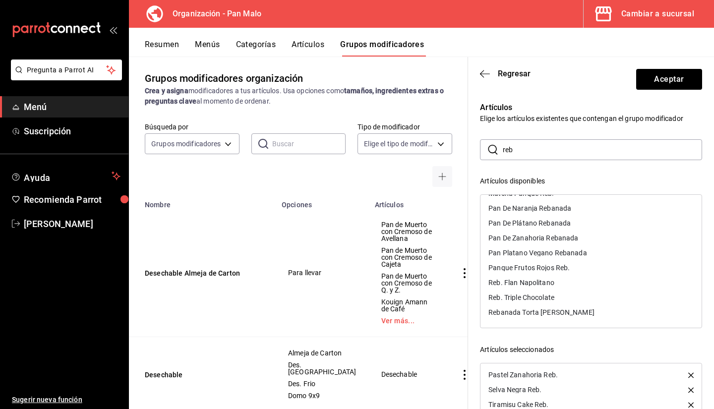
click at [649, 152] on input "reb" at bounding box center [601, 150] width 199 height 20
click at [526, 151] on input "reb" at bounding box center [601, 150] width 199 height 20
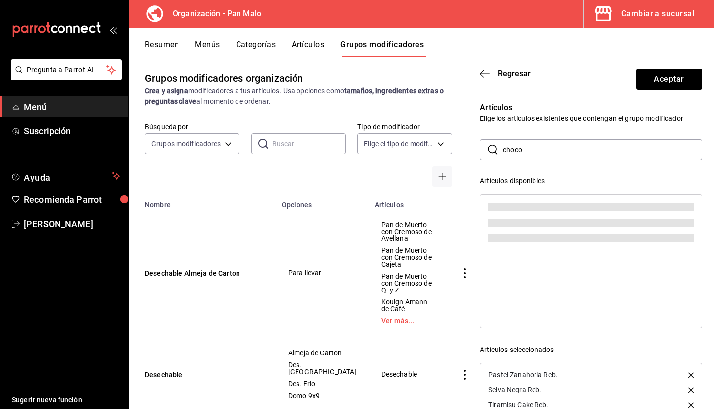
type input "choco"
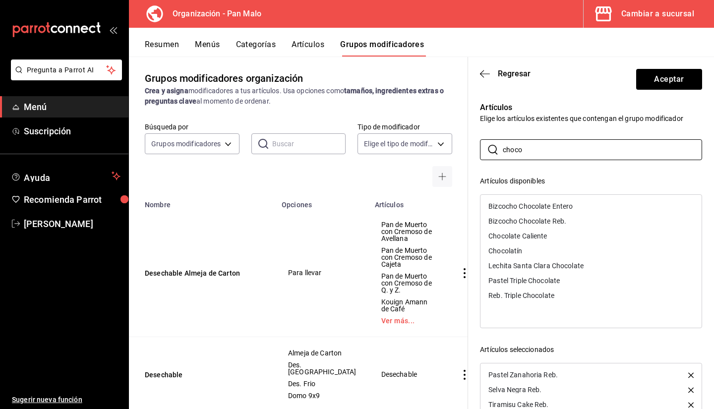
click at [534, 297] on div "Reb. Triple Chocolate" at bounding box center [521, 295] width 66 height 7
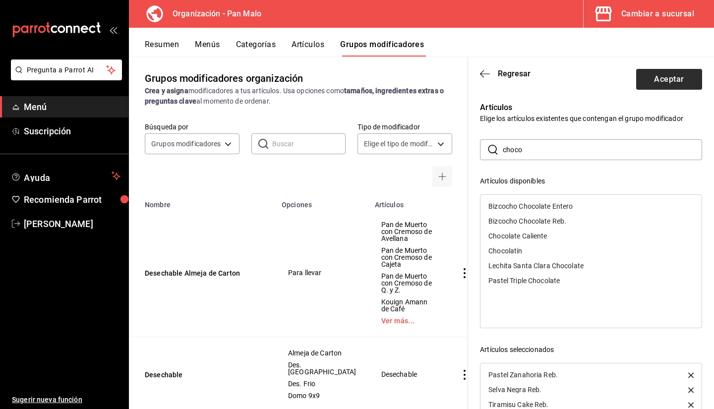
scroll to position [19, 0]
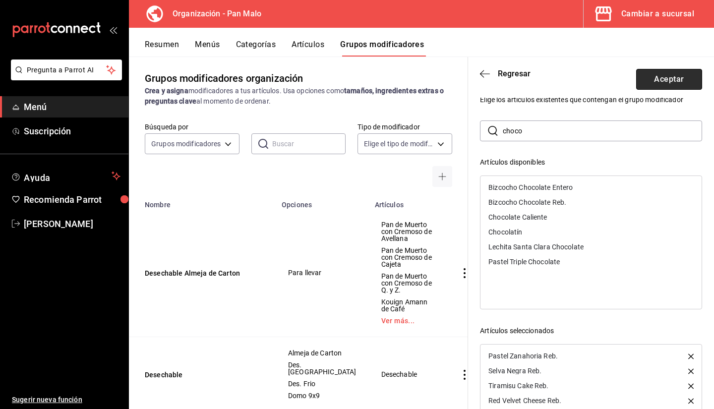
click at [649, 87] on button "Aceptar" at bounding box center [669, 79] width 66 height 21
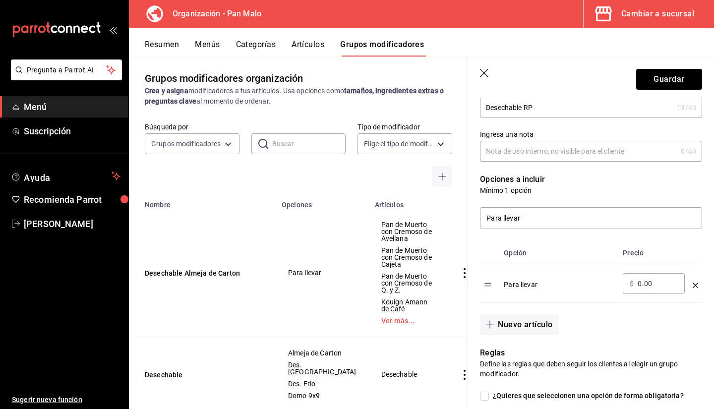
scroll to position [132, 0]
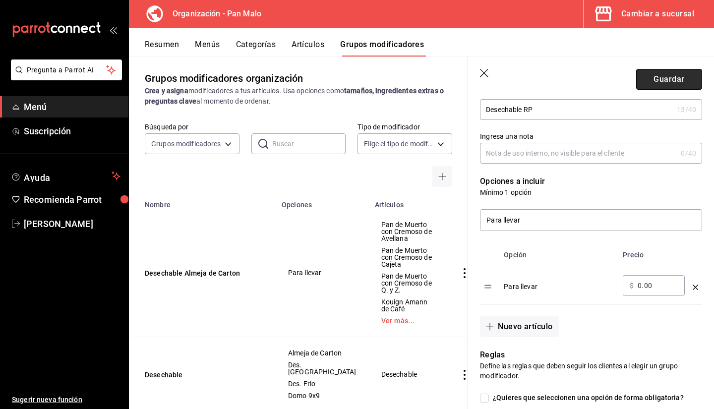
click at [646, 83] on button "Guardar" at bounding box center [669, 79] width 66 height 21
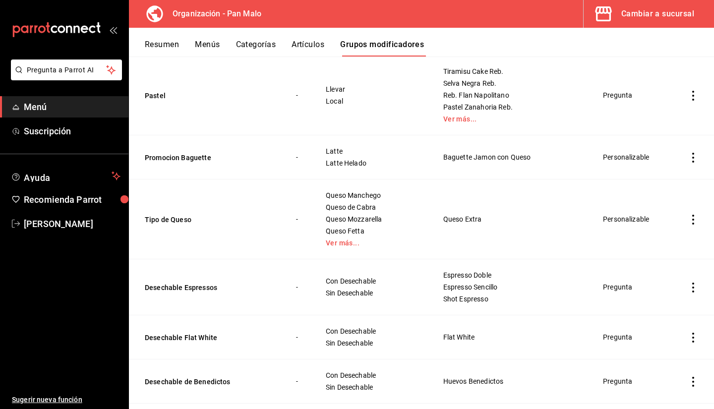
scroll to position [282, 0]
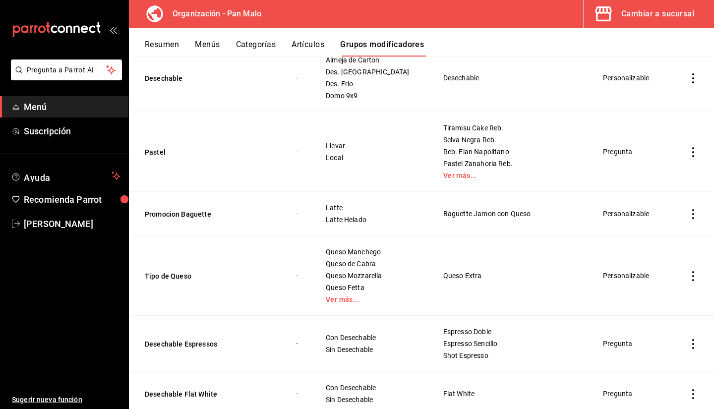
click at [688, 153] on icon "actions" at bounding box center [693, 152] width 10 height 10
click at [636, 214] on div at bounding box center [634, 217] width 18 height 10
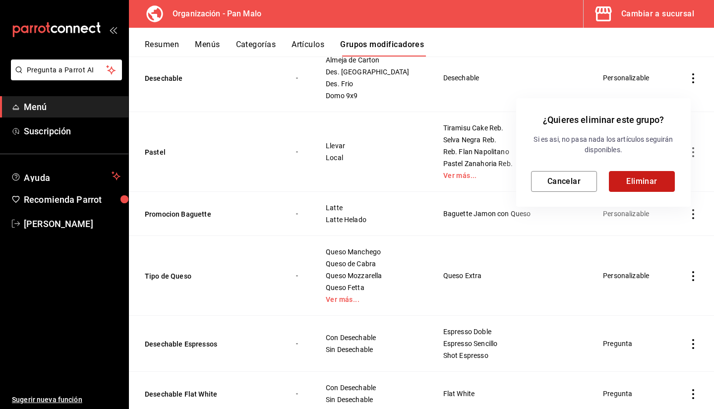
click at [651, 189] on button "Eliminar" at bounding box center [641, 181] width 66 height 21
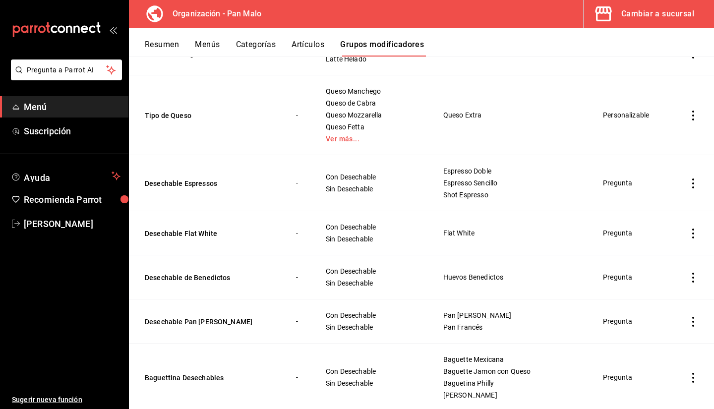
scroll to position [377, 0]
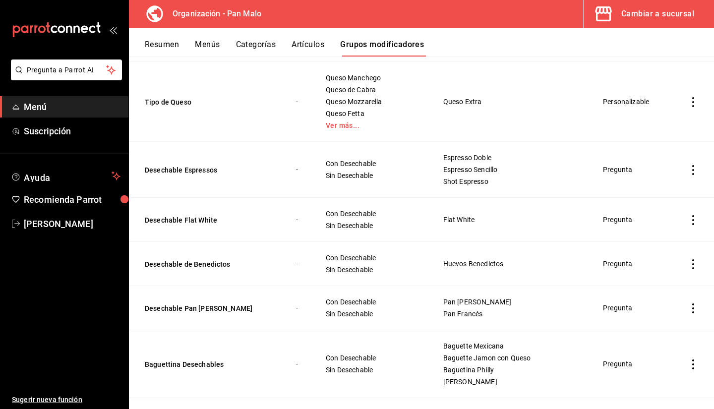
click at [688, 168] on icon "actions" at bounding box center [693, 170] width 10 height 10
click at [646, 235] on span "Eliminar" at bounding box center [655, 234] width 25 height 8
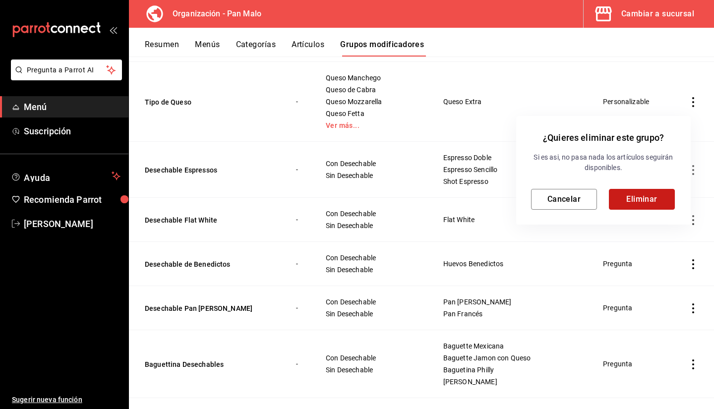
click at [655, 202] on button "Eliminar" at bounding box center [641, 199] width 66 height 21
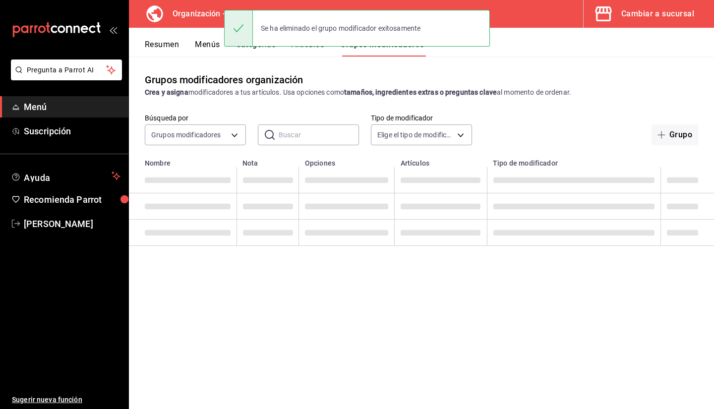
scroll to position [0, 0]
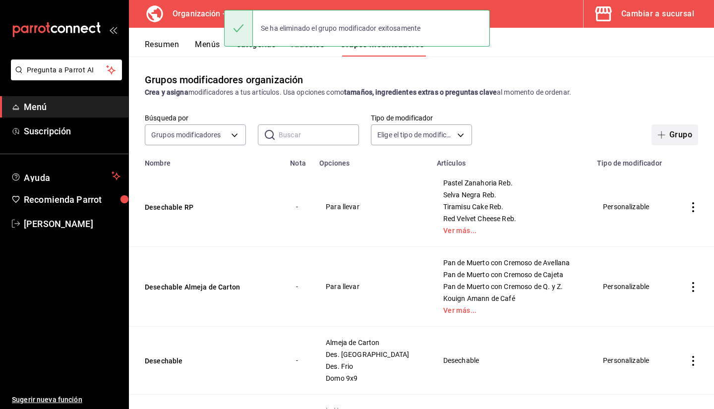
click at [673, 135] on button "Grupo" at bounding box center [674, 134] width 47 height 21
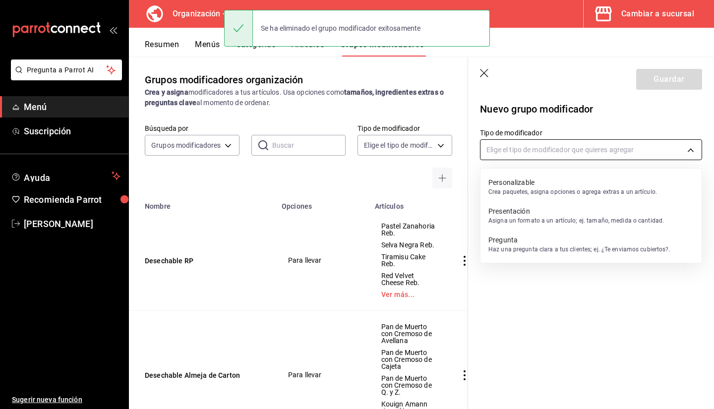
click at [542, 151] on body "Pregunta a Parrot AI Menú Suscripción Ayuda Recomienda Parrot Sebastian Viadero…" at bounding box center [357, 204] width 714 height 409
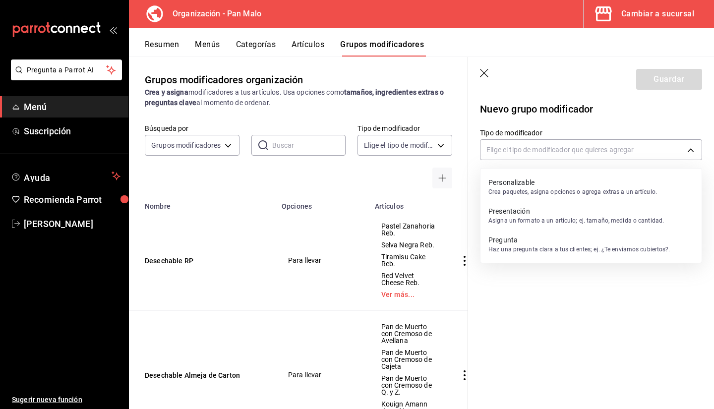
click at [549, 194] on p "Crea paquetes, asigna opciones o agrega extras a un artículo." at bounding box center [572, 191] width 168 height 9
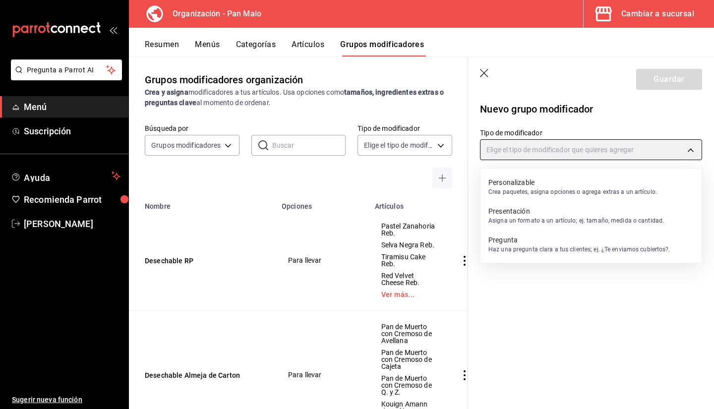
type input "CUSTOMIZABLE"
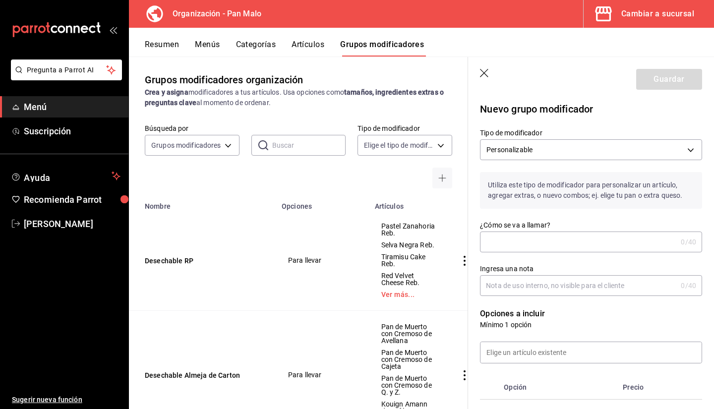
click at [523, 232] on input "¿Cómo se va a llamar?" at bounding box center [578, 242] width 197 height 20
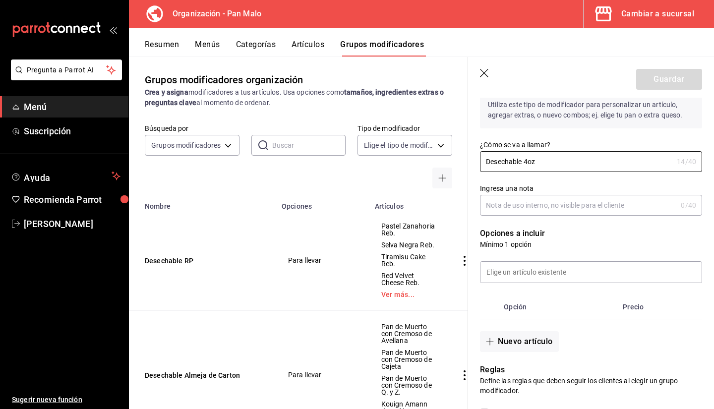
scroll to position [81, 0]
type input "Desechable 4oz"
drag, startPoint x: 704, startPoint y: 206, endPoint x: 696, endPoint y: 223, distance: 18.9
click at [696, 223] on div "Nuevo grupo modificador Tipo de modificador Personalizable CUSTOMIZABLE Utiliza…" at bounding box center [591, 374] width 246 height 715
click at [556, 281] on input at bounding box center [590, 271] width 221 height 21
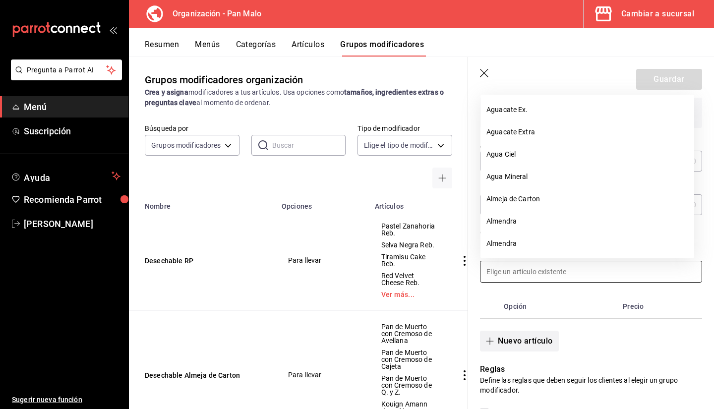
click at [522, 345] on button "Nuevo artículo" at bounding box center [519, 341] width 78 height 21
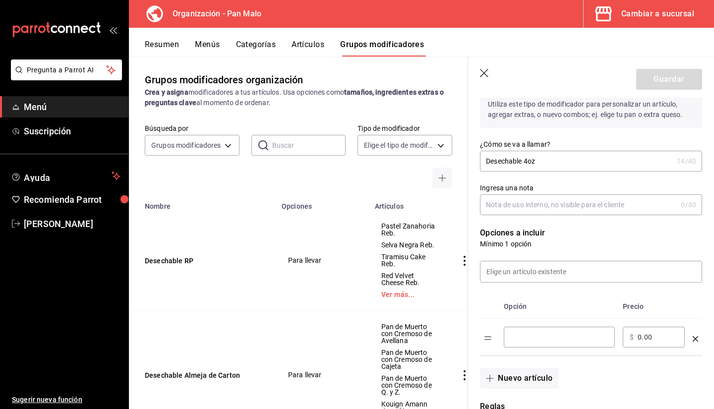
click at [536, 334] on input "optionsTable" at bounding box center [558, 337] width 97 height 10
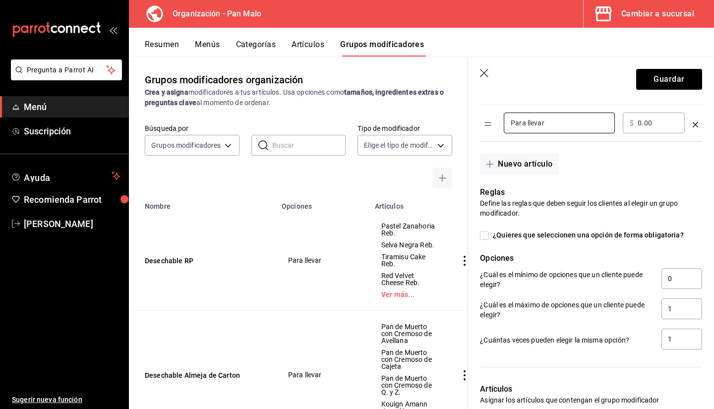
scroll to position [408, 0]
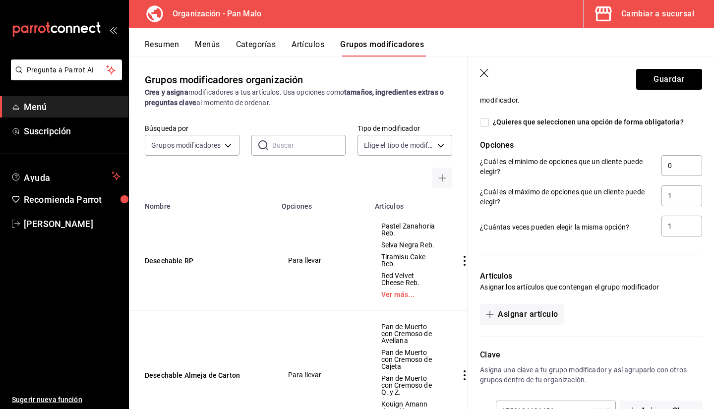
type input "Para llevar"
click at [516, 327] on div at bounding box center [585, 331] width 234 height 12
click at [510, 320] on button "Asignar artículo" at bounding box center [522, 314] width 84 height 21
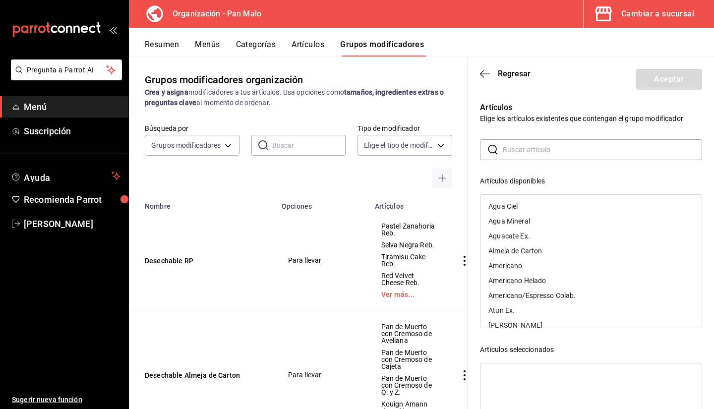
click at [515, 155] on input "text" at bounding box center [601, 150] width 199 height 20
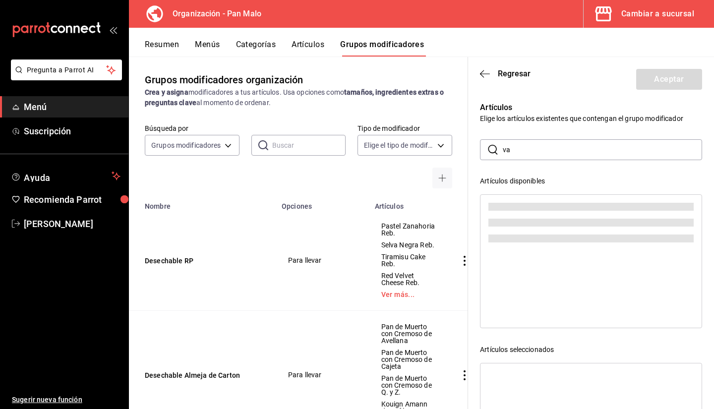
type input "v"
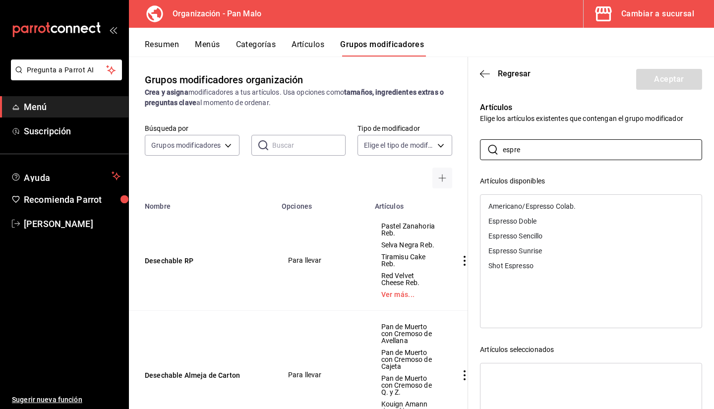
click at [547, 219] on div "Espresso Doble" at bounding box center [590, 221] width 221 height 15
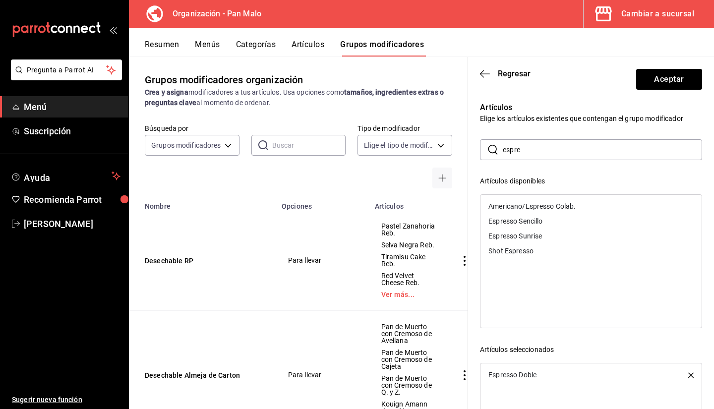
click at [547, 221] on div "Espresso Sencillo" at bounding box center [590, 221] width 221 height 15
click at [536, 239] on div "Shot Espresso" at bounding box center [590, 235] width 221 height 15
click at [540, 157] on input "espre" at bounding box center [601, 150] width 199 height 20
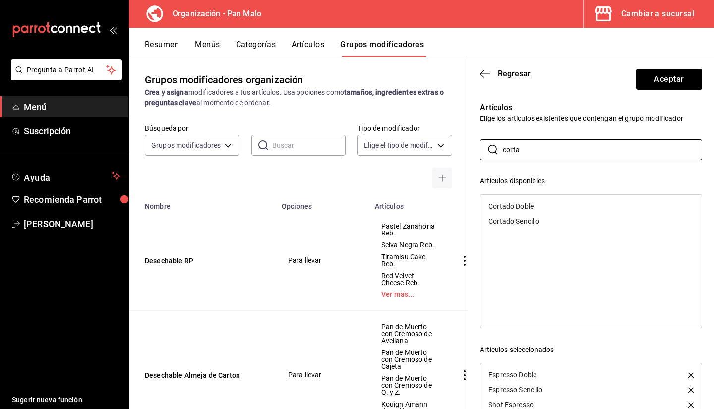
type input "corta"
click at [531, 206] on div "Cortado Doble" at bounding box center [510, 206] width 45 height 7
click at [531, 206] on div "Cortado Sencillo" at bounding box center [513, 206] width 51 height 7
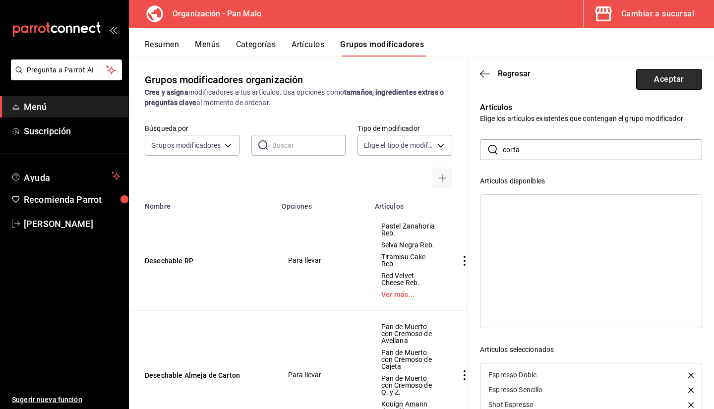
click at [668, 73] on button "Aceptar" at bounding box center [669, 79] width 66 height 21
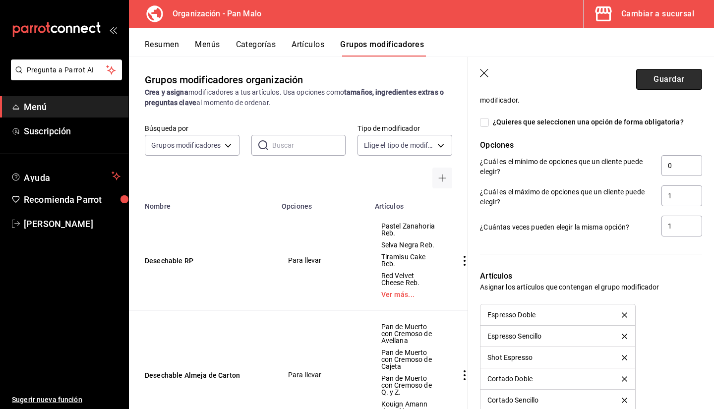
click at [665, 78] on button "Guardar" at bounding box center [669, 79] width 66 height 21
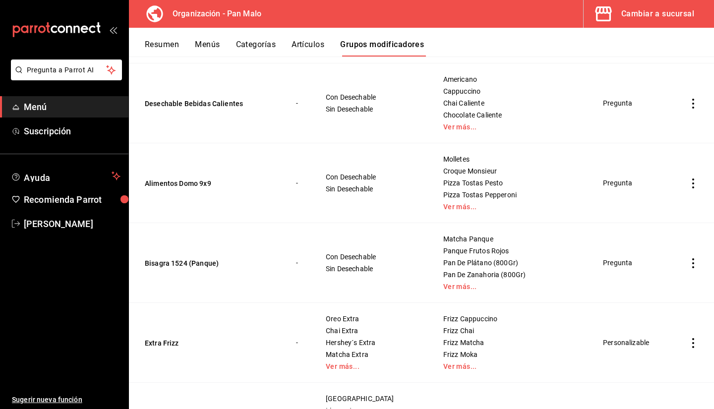
scroll to position [1156, 0]
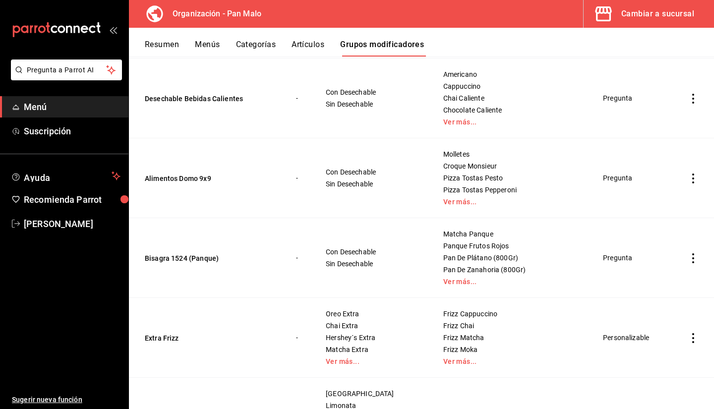
click at [448, 197] on div "Molletes Croque Monsieur Pizza Tostas Pesto Pizza Tostas Pepperoni Ver más..." at bounding box center [510, 177] width 136 height 55
click at [443, 201] on link "Ver más..." at bounding box center [510, 201] width 135 height 7
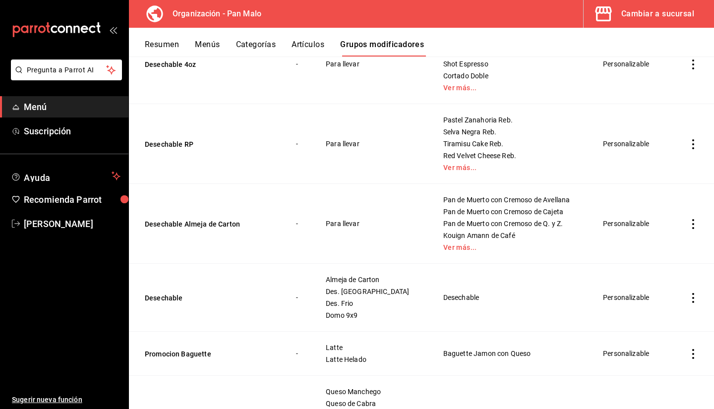
scroll to position [0, 0]
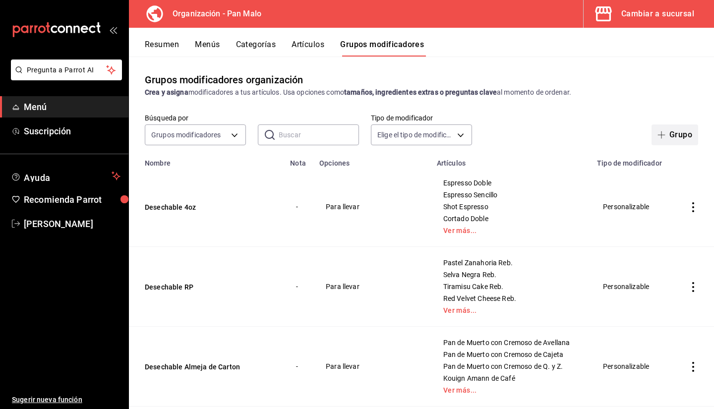
click at [657, 134] on icon "button" at bounding box center [661, 135] width 8 height 8
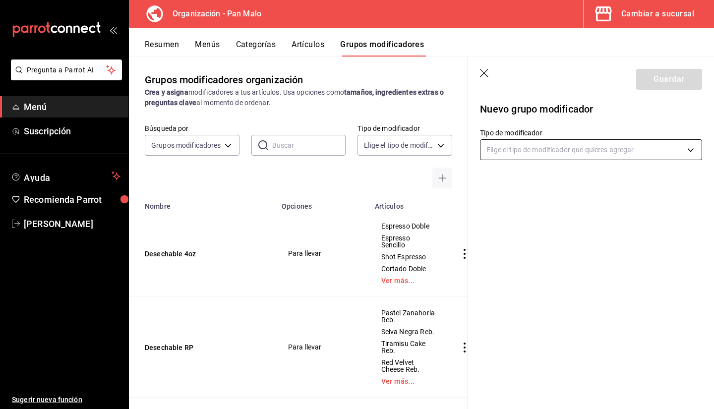
click at [518, 153] on body "Pregunta a Parrot AI Menú Suscripción Ayuda Recomienda Parrot Sebastian Viadero…" at bounding box center [357, 204] width 714 height 409
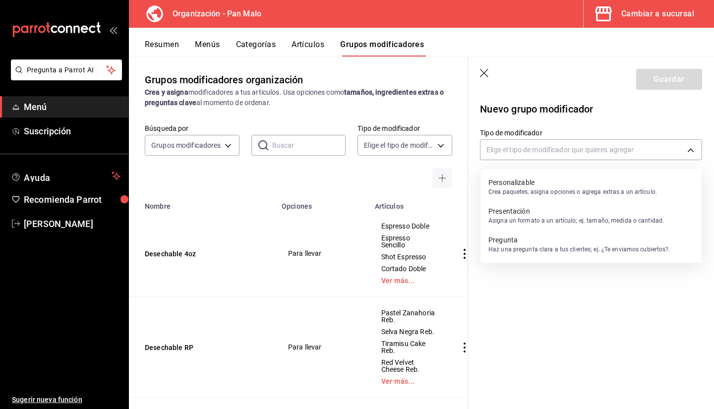
click at [510, 186] on p "Personalizable" at bounding box center [572, 182] width 168 height 10
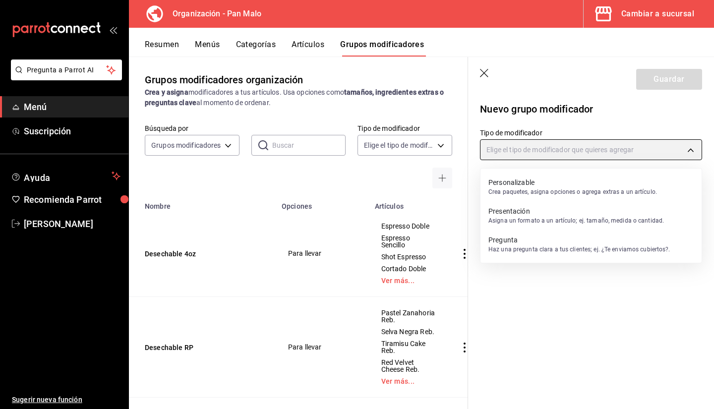
type input "CUSTOMIZABLE"
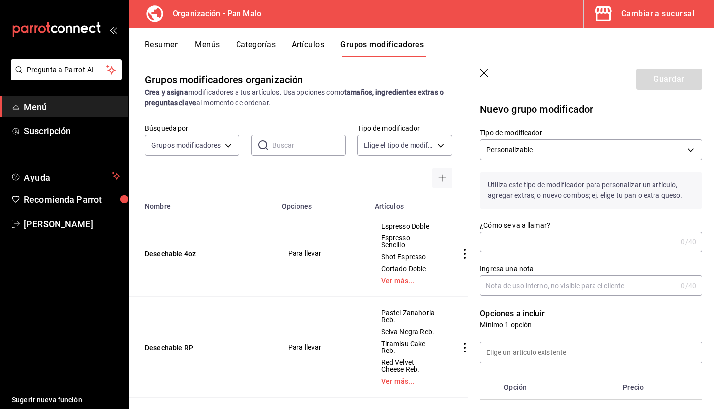
click at [523, 242] on input "¿Cómo se va a llamar?" at bounding box center [578, 242] width 197 height 20
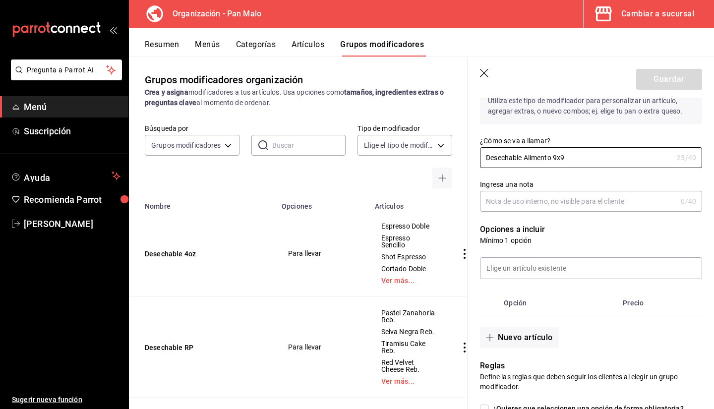
scroll to position [108, 0]
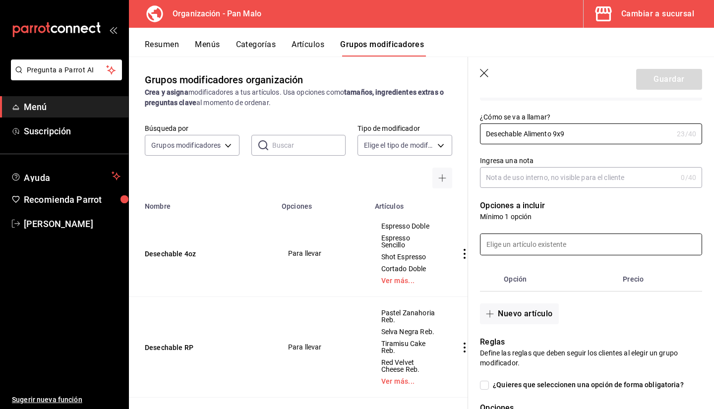
type input "Desechable Alimento 9x9"
click at [527, 245] on input at bounding box center [590, 244] width 221 height 21
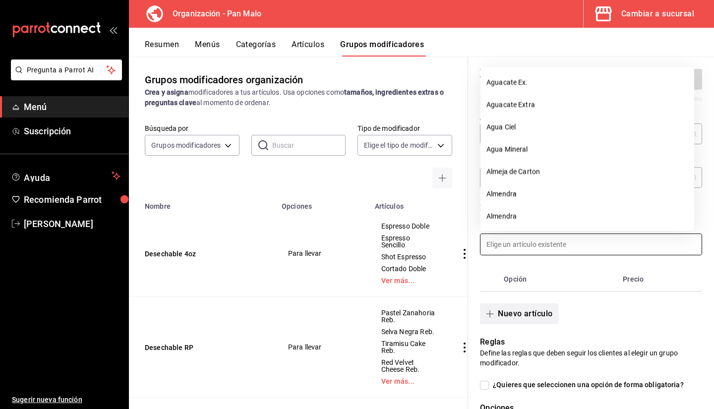
click at [521, 309] on button "Nuevo artículo" at bounding box center [519, 313] width 78 height 21
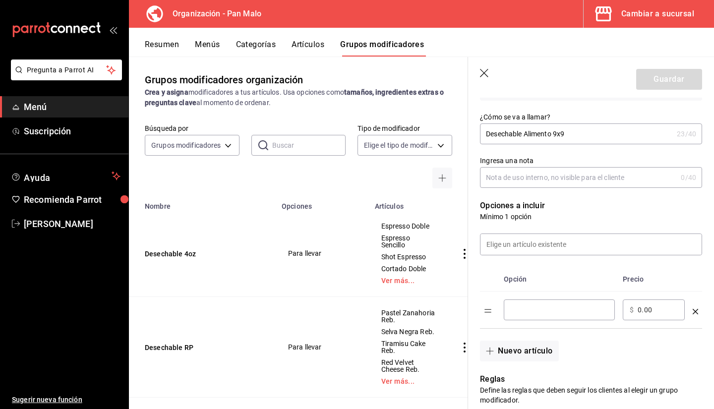
click at [536, 311] on input "optionsTable" at bounding box center [558, 310] width 97 height 10
type input "p"
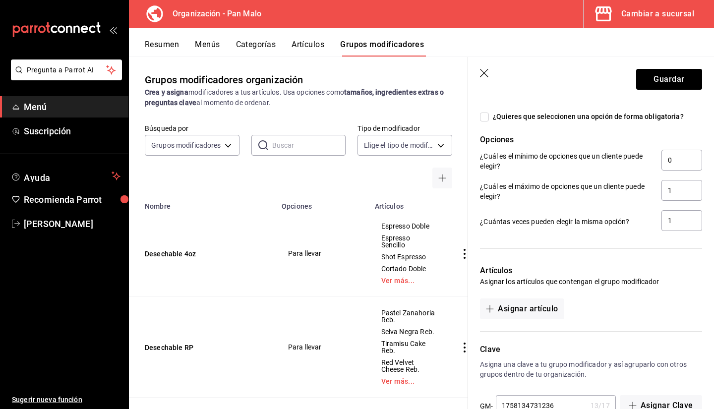
scroll to position [442, 0]
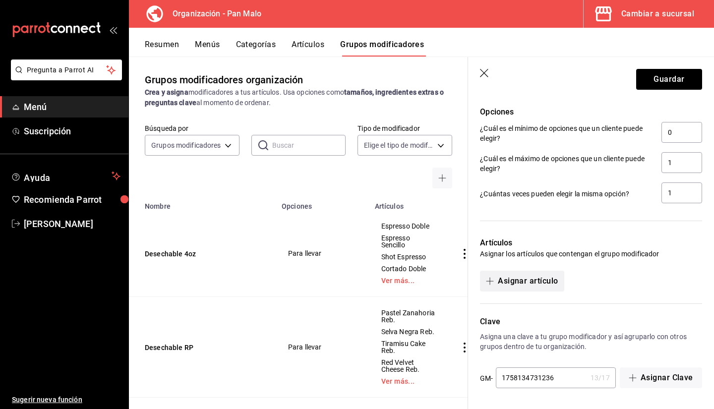
type input "Para Llevar"
click at [541, 274] on button "Asignar artículo" at bounding box center [522, 281] width 84 height 21
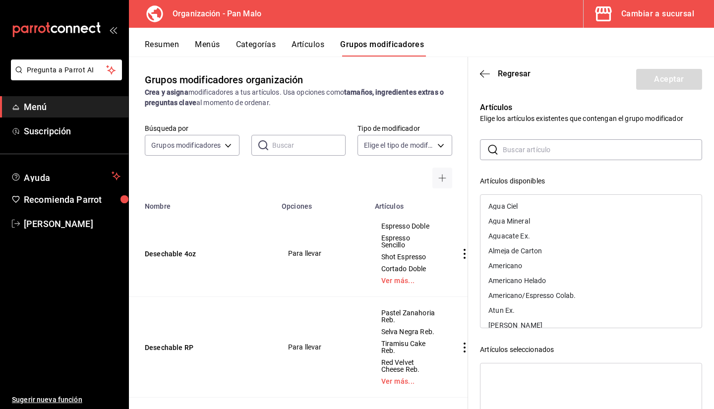
click at [513, 155] on input "text" at bounding box center [601, 150] width 199 height 20
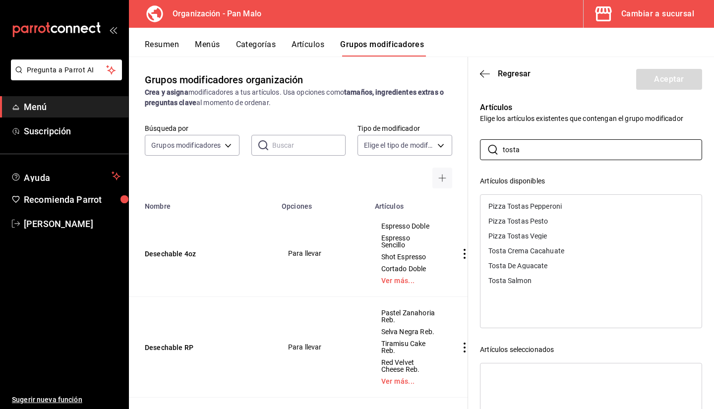
type input "tosta"
click at [514, 207] on div "Pizza Tostas Pepperoni" at bounding box center [524, 206] width 73 height 7
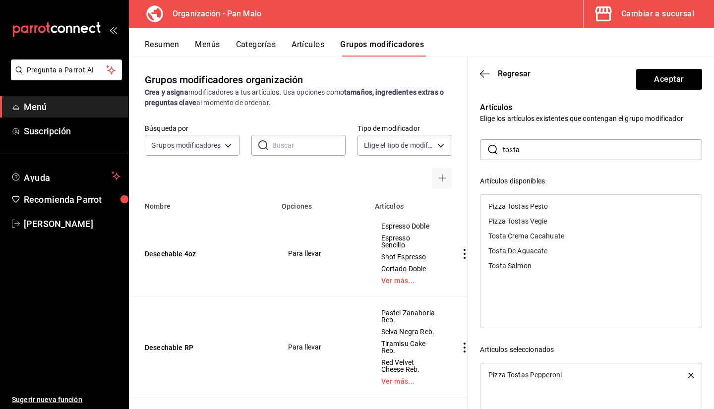
click at [514, 207] on div "Pizza Tostas Pesto" at bounding box center [517, 206] width 59 height 7
click at [514, 207] on div "Pizza Tostas Vegie" at bounding box center [517, 206] width 58 height 7
click at [508, 233] on div "Tosta Salmon" at bounding box center [509, 235] width 43 height 7
click at [536, 159] on input "tosta" at bounding box center [601, 150] width 199 height 20
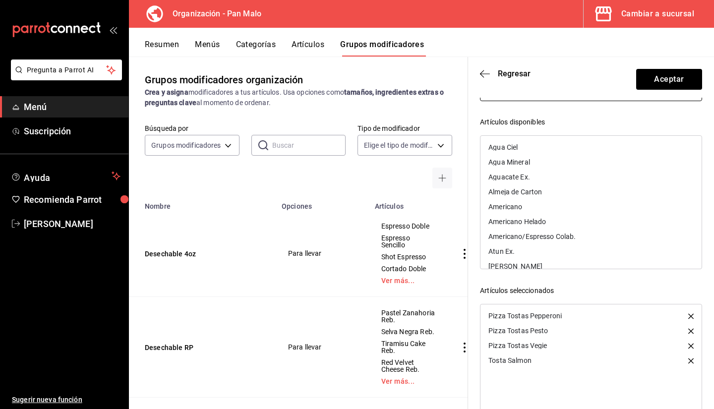
scroll to position [60, 0]
click at [703, 182] on div "Artículos Elige los artículos existentes que contengan el grupo modificador ​ ​…" at bounding box center [591, 244] width 246 height 415
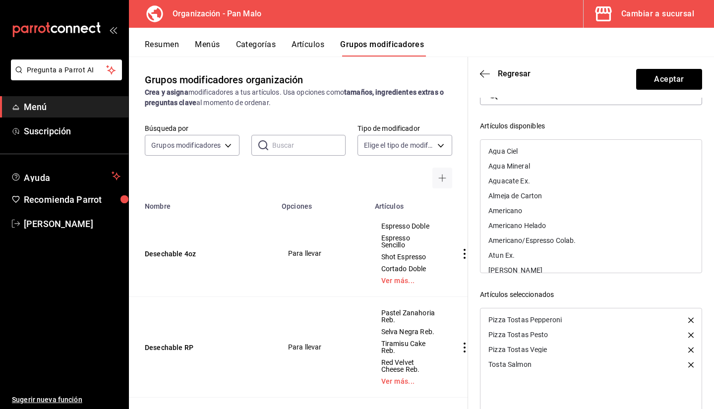
scroll to position [22, 0]
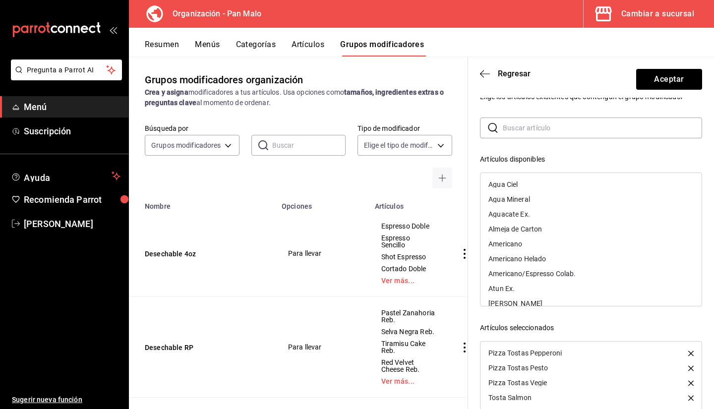
click at [559, 126] on input "text" at bounding box center [601, 128] width 199 height 20
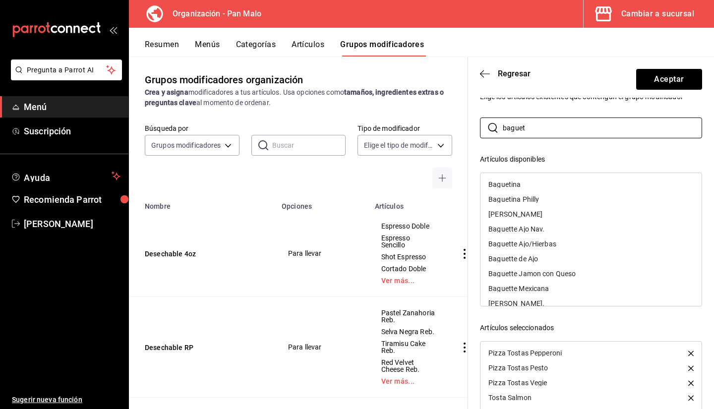
click at [536, 199] on div "Baguetina Philly" at bounding box center [513, 199] width 51 height 7
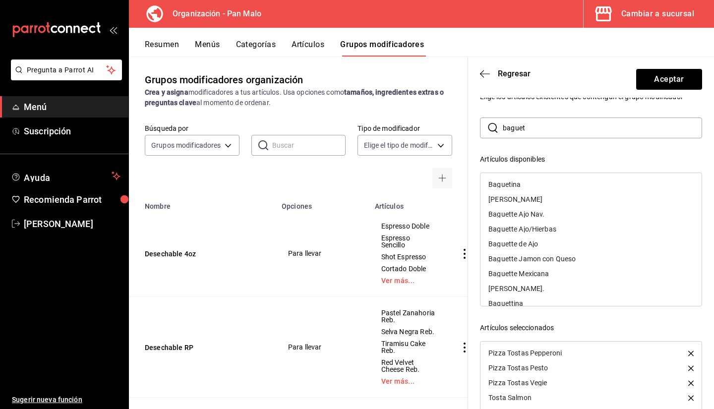
click at [543, 197] on div "[PERSON_NAME]" at bounding box center [590, 199] width 221 height 15
click at [570, 245] on div "Baguette Jamon con Queso" at bounding box center [531, 243] width 87 height 7
click at [564, 242] on div "Baguette Mexicana" at bounding box center [590, 243] width 221 height 15
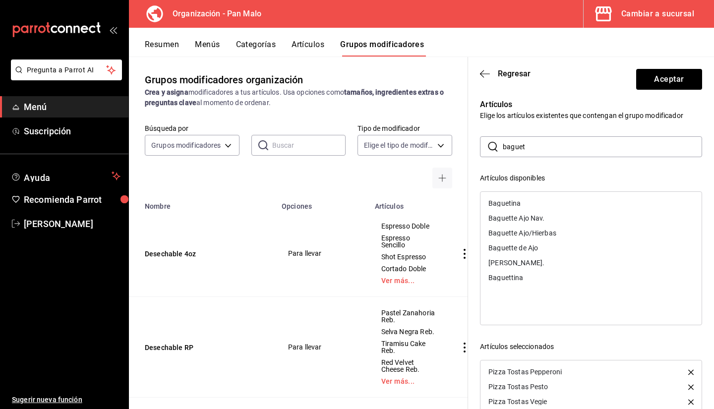
scroll to position [0, 0]
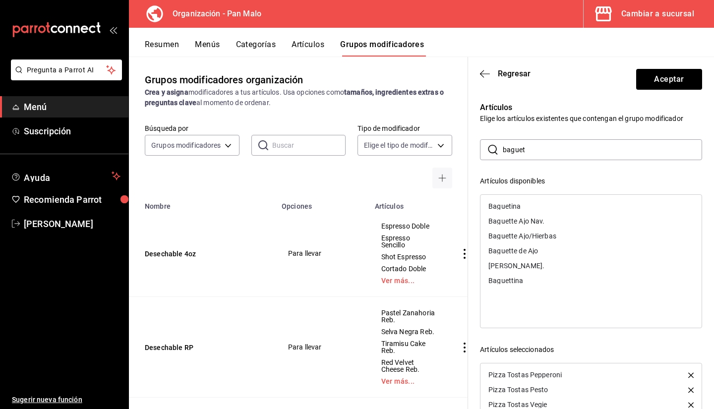
click at [609, 144] on input "baguet" at bounding box center [601, 150] width 199 height 20
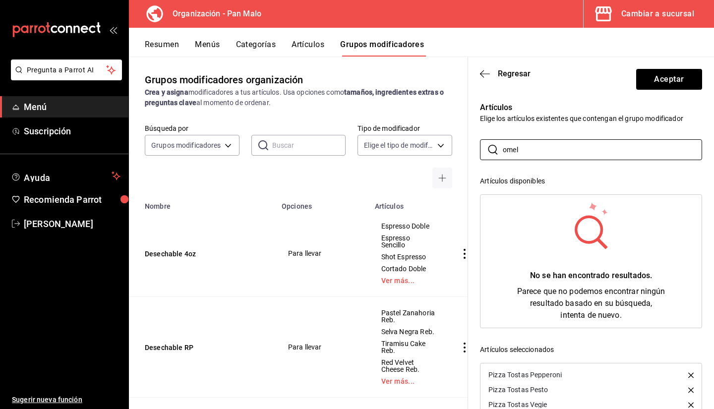
type input "omel"
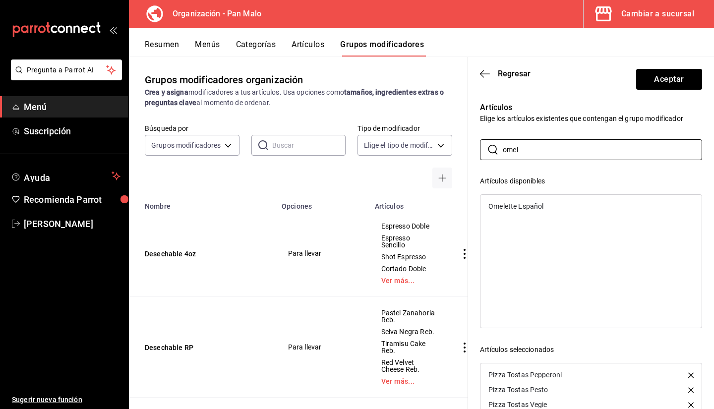
click at [530, 208] on div "Omelette Español" at bounding box center [515, 206] width 55 height 7
click at [558, 156] on input "omel" at bounding box center [601, 150] width 199 height 20
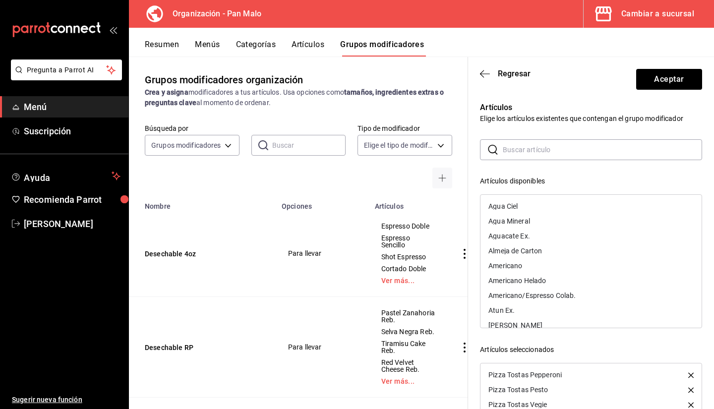
click at [626, 179] on div "Artículos disponibles" at bounding box center [591, 181] width 222 height 10
click at [610, 140] on input "text" at bounding box center [601, 150] width 199 height 20
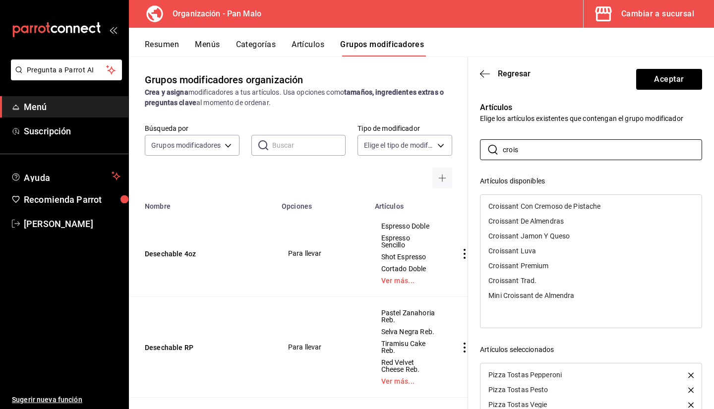
type input "crois"
click at [556, 268] on div "Croissant Premium" at bounding box center [590, 265] width 221 height 15
click at [525, 148] on input "crois" at bounding box center [601, 150] width 199 height 20
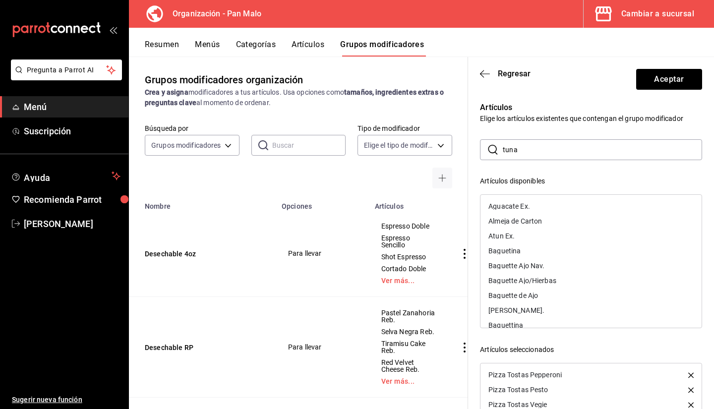
type input "tuna"
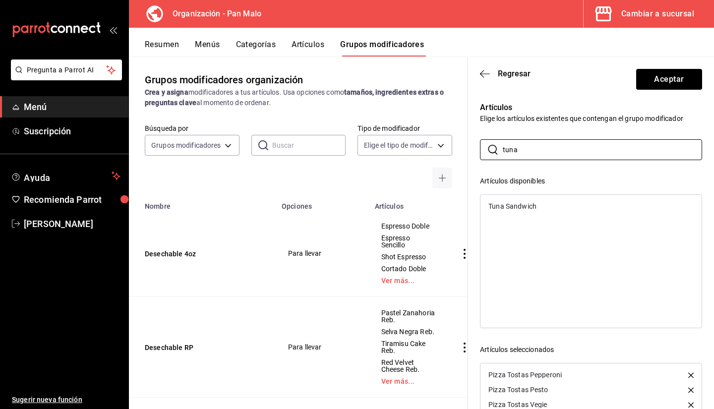
click at [511, 206] on div "Tuna Sandwich" at bounding box center [512, 206] width 48 height 7
click at [522, 158] on input "tuna" at bounding box center [601, 150] width 199 height 20
click at [516, 209] on div "Croque Monsieur" at bounding box center [515, 206] width 54 height 7
click at [524, 157] on input "croque" at bounding box center [601, 150] width 199 height 20
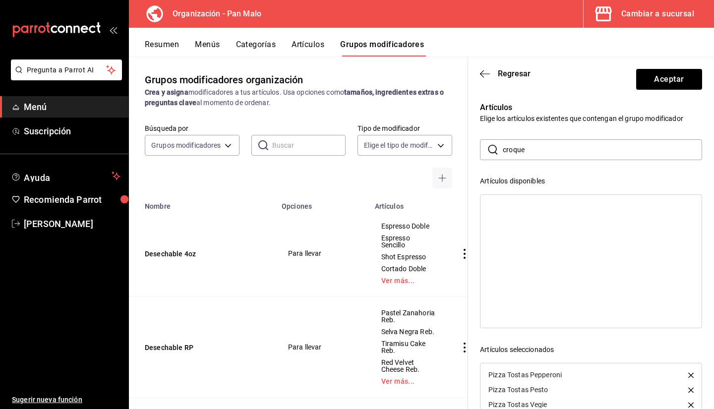
click at [524, 157] on input "croque" at bounding box center [601, 150] width 199 height 20
type input "grilled"
click at [523, 201] on div "Grilled Cheese" at bounding box center [590, 206] width 221 height 15
click at [607, 154] on input "grilled" at bounding box center [601, 150] width 199 height 20
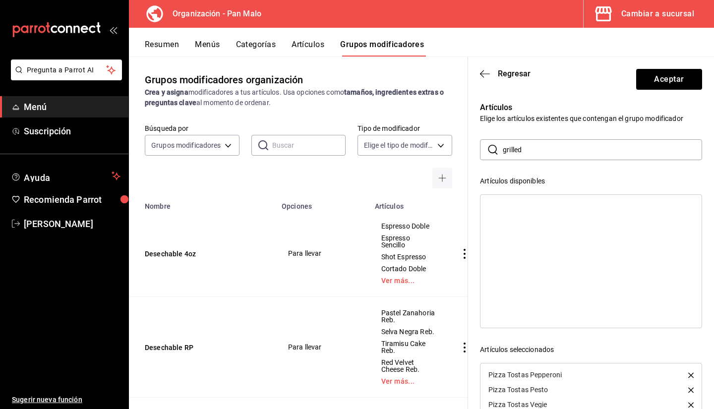
click at [607, 154] on input "grilled" at bounding box center [601, 150] width 199 height 20
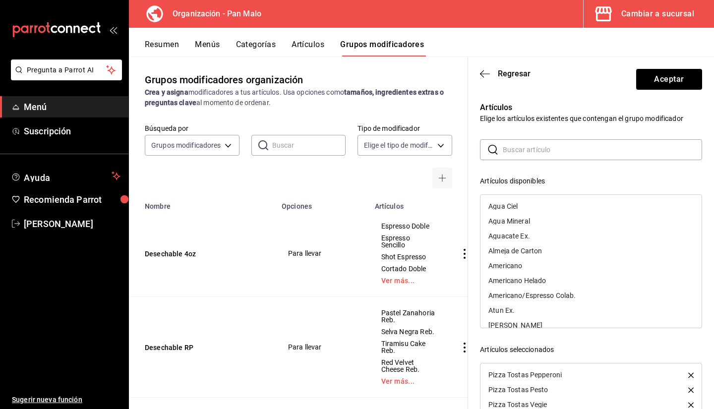
click at [601, 152] on input "text" at bounding box center [601, 150] width 199 height 20
type input "tosta"
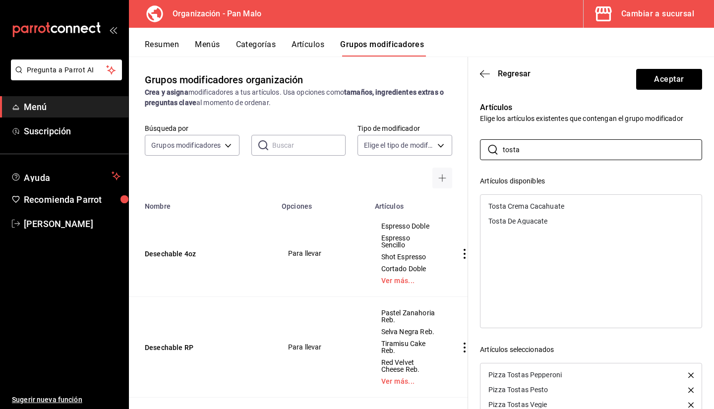
click at [546, 223] on div "Tosta De Aguacate" at bounding box center [517, 221] width 59 height 7
click at [550, 203] on div "Tosta Crema Cacahuate" at bounding box center [526, 206] width 76 height 7
click at [611, 140] on input "tosta" at bounding box center [601, 150] width 199 height 20
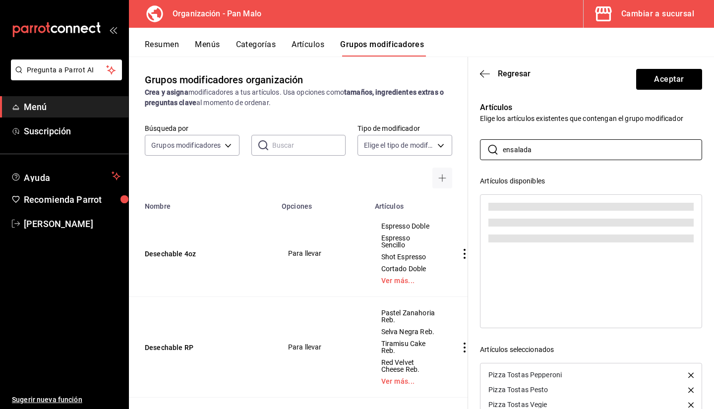
type input "ensalada"
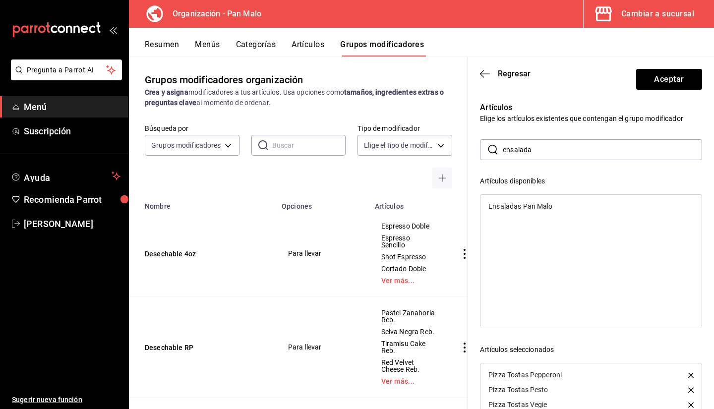
click at [542, 209] on div "Ensaladas Pan Malo" at bounding box center [520, 206] width 64 height 7
click at [591, 148] on input "ensalada" at bounding box center [601, 150] width 199 height 20
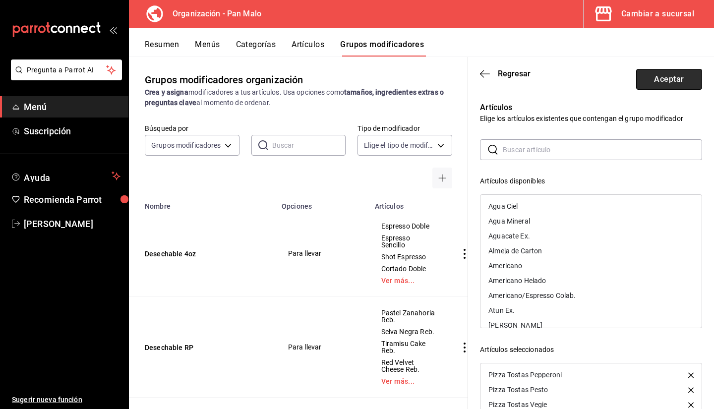
click at [669, 86] on button "Aceptar" at bounding box center [669, 79] width 66 height 21
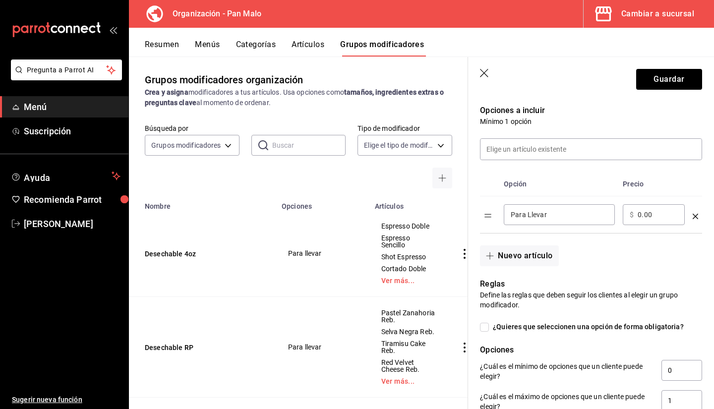
scroll to position [199, 0]
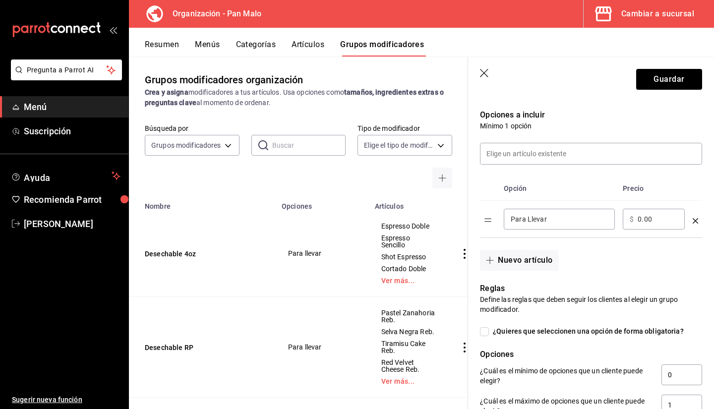
click at [658, 91] on header "Guardar" at bounding box center [591, 77] width 246 height 41
click at [647, 77] on button "Guardar" at bounding box center [669, 79] width 66 height 21
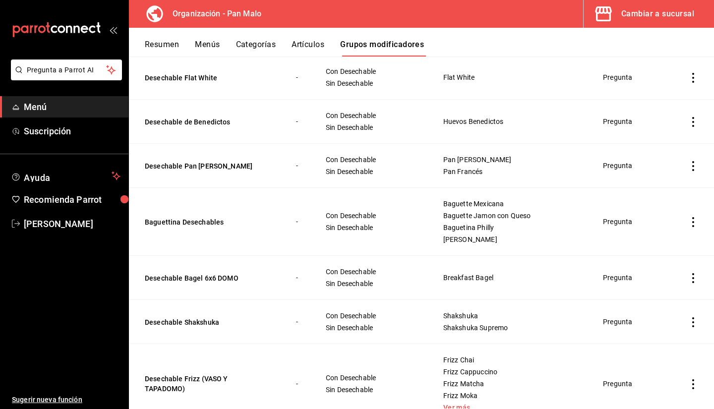
scroll to position [626, 0]
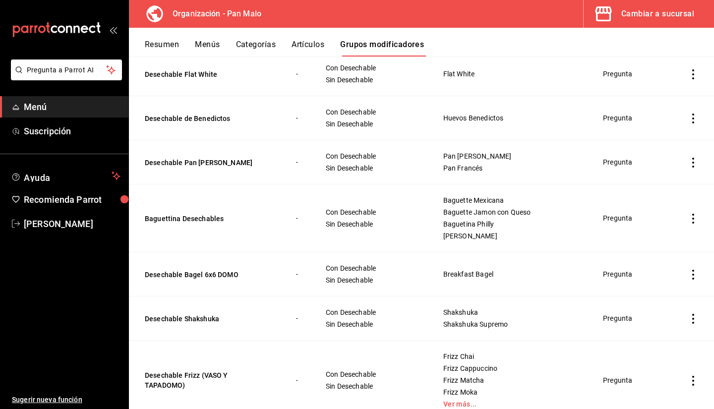
click at [688, 216] on icon "actions" at bounding box center [693, 219] width 10 height 10
click at [523, 236] on div at bounding box center [357, 204] width 714 height 409
click at [692, 219] on icon "actions" at bounding box center [693, 219] width 2 height 10
click at [593, 221] on div at bounding box center [357, 204] width 714 height 409
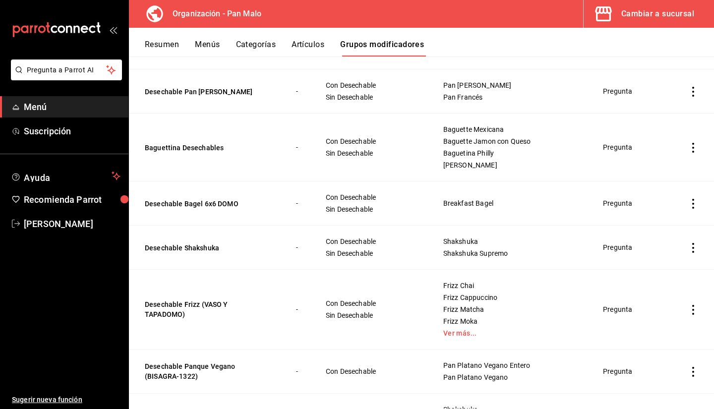
scroll to position [699, 0]
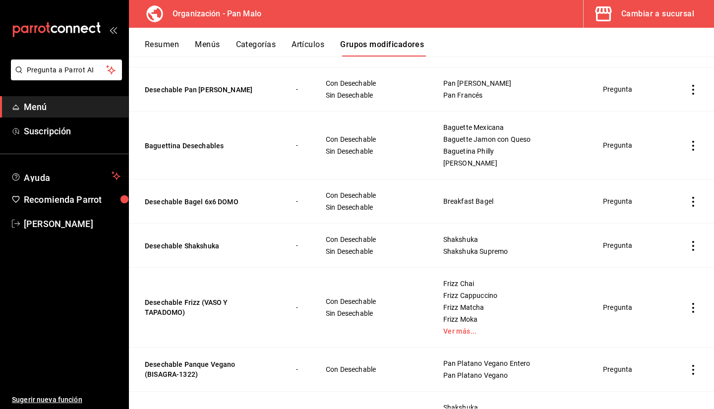
click at [692, 206] on icon "actions" at bounding box center [693, 202] width 2 height 10
click at [576, 153] on div at bounding box center [357, 204] width 714 height 409
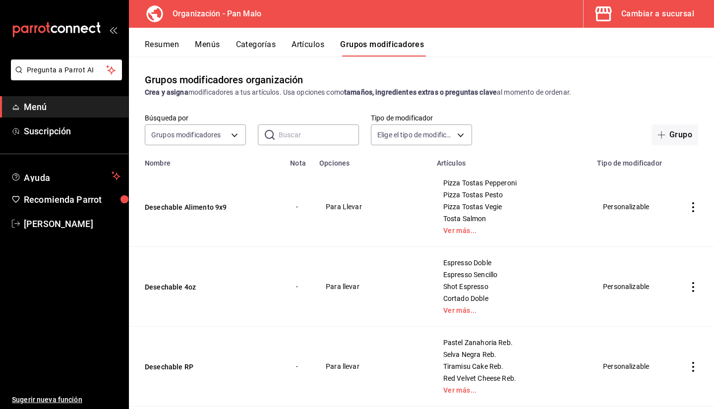
scroll to position [7, 0]
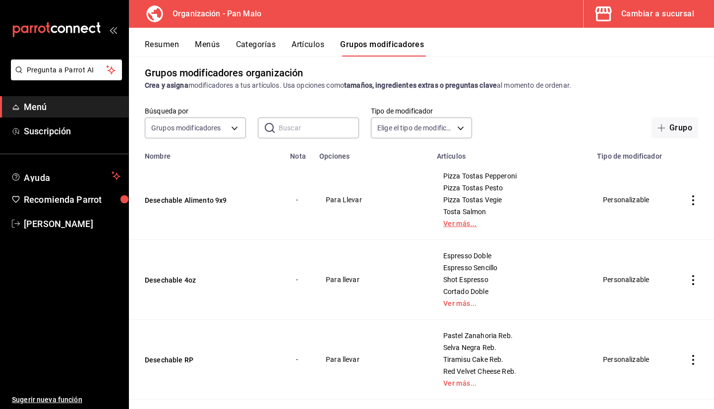
click at [443, 221] on link "Ver más..." at bounding box center [510, 223] width 135 height 7
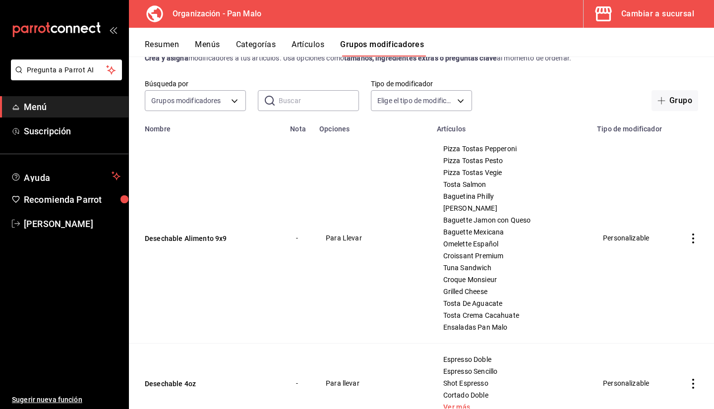
scroll to position [31, 0]
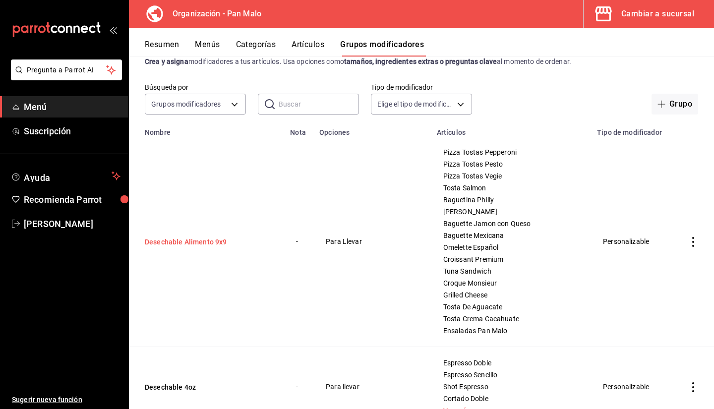
click at [217, 246] on button "Desechable Alimento 9x9" at bounding box center [204, 242] width 119 height 10
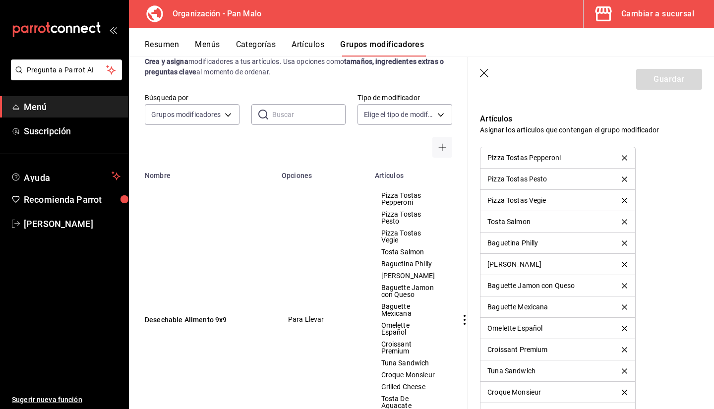
scroll to position [618, 0]
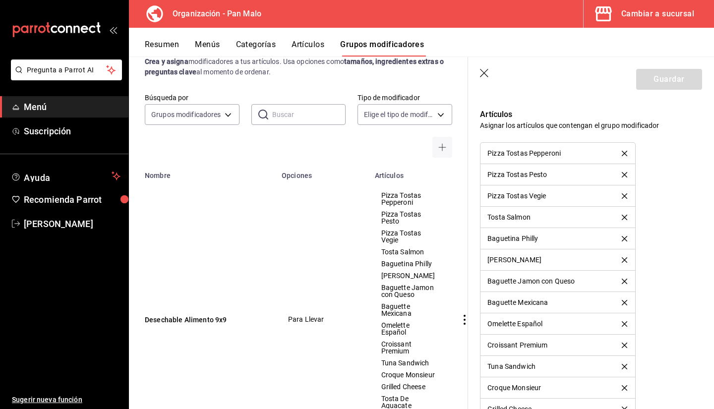
click at [621, 240] on icon "delete" at bounding box center [623, 238] width 5 height 5
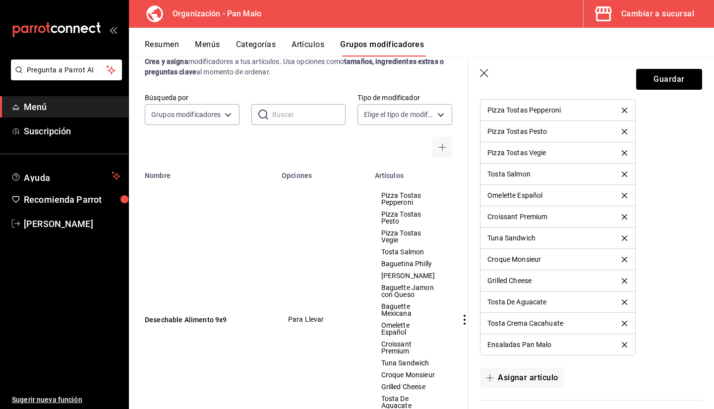
scroll to position [701, 0]
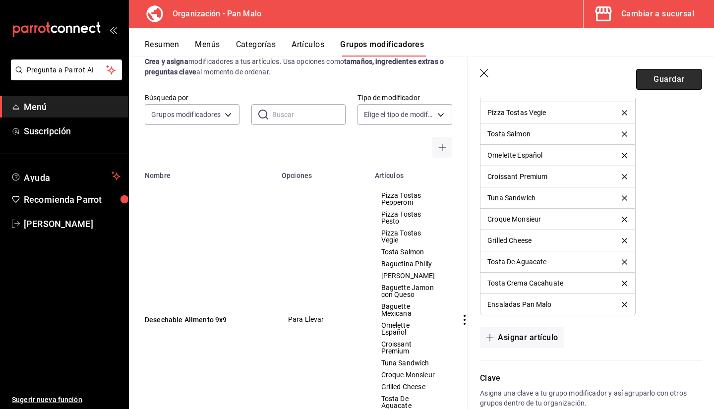
click at [650, 78] on button "Guardar" at bounding box center [669, 79] width 66 height 21
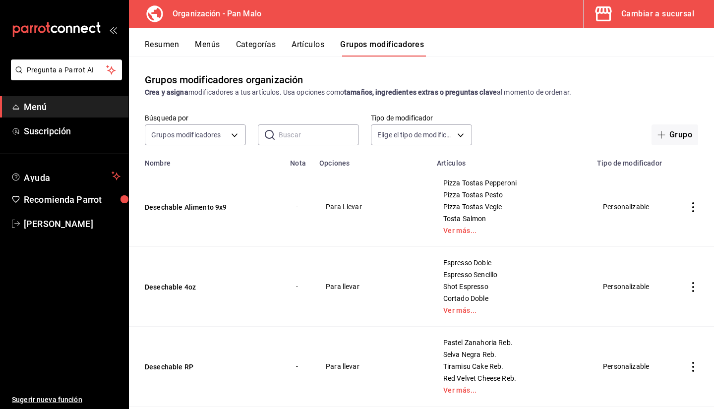
click at [689, 204] on icon "actions" at bounding box center [693, 207] width 10 height 10
click at [661, 223] on li "Editar" at bounding box center [646, 231] width 59 height 20
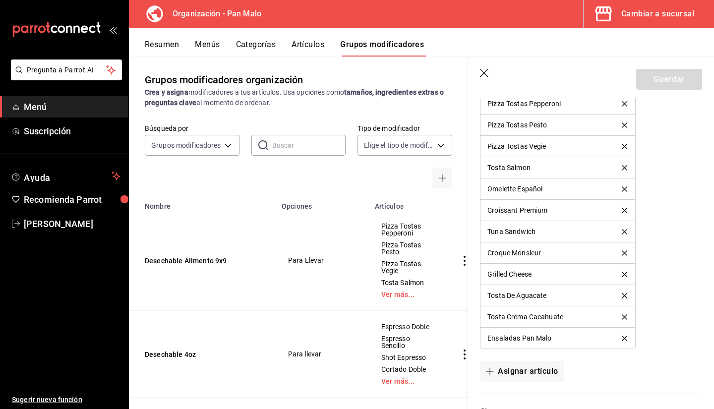
scroll to position [698, 0]
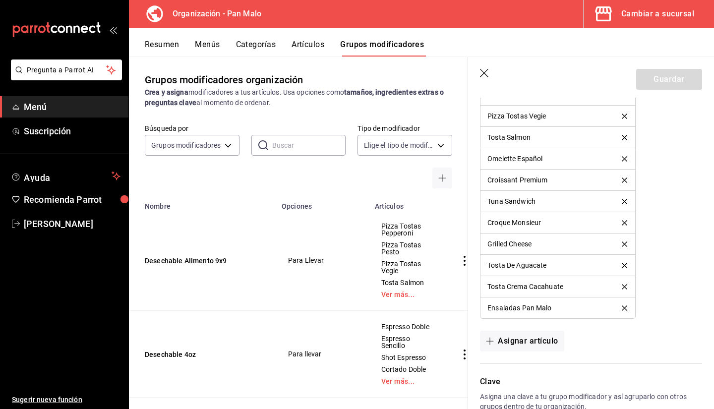
click at [619, 312] on li "Ensaladas Pan Malo" at bounding box center [557, 307] width 154 height 21
click at [621, 310] on icon "delete" at bounding box center [623, 307] width 5 height 5
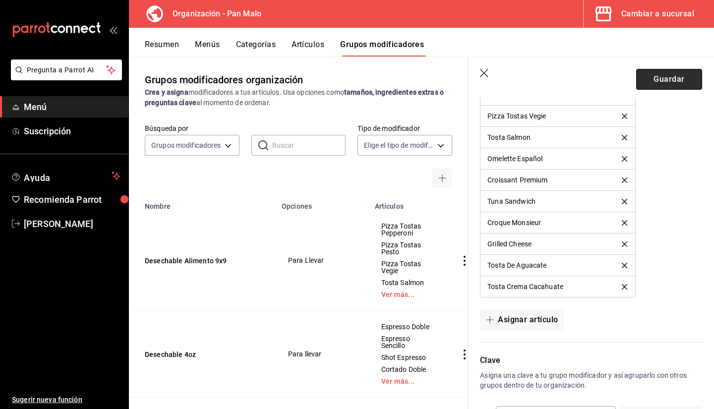
click at [647, 88] on button "Guardar" at bounding box center [669, 79] width 66 height 21
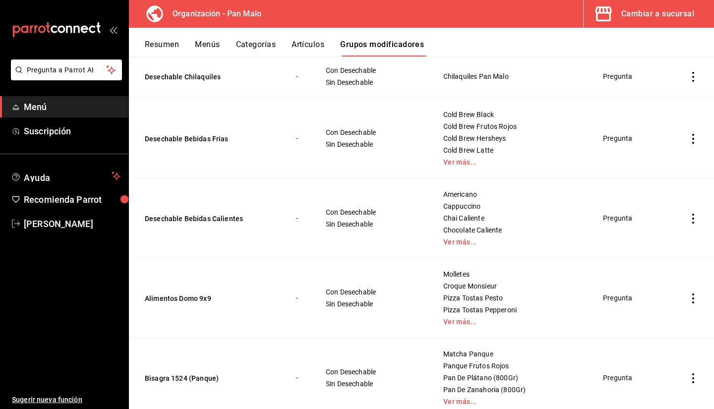
scroll to position [1121, 0]
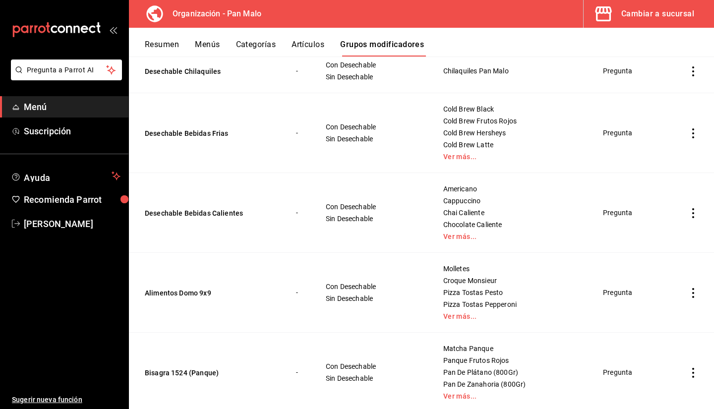
click at [688, 293] on icon "actions" at bounding box center [693, 293] width 10 height 10
click at [656, 357] on span "Eliminar" at bounding box center [655, 357] width 25 height 8
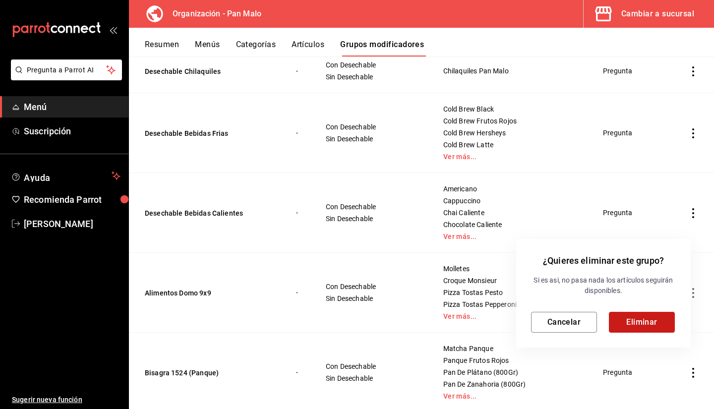
click at [642, 325] on button "Eliminar" at bounding box center [641, 322] width 66 height 21
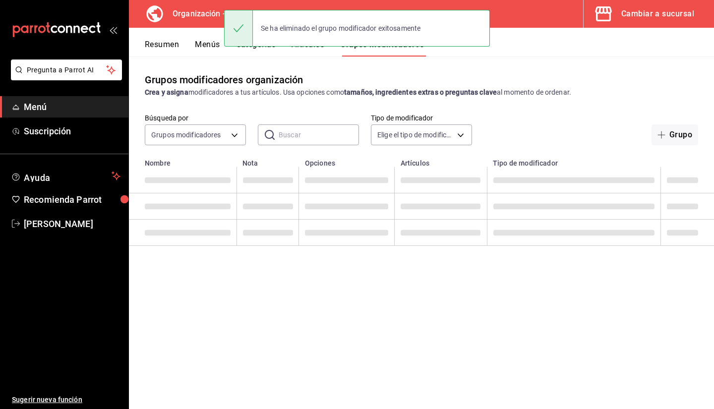
scroll to position [0, 0]
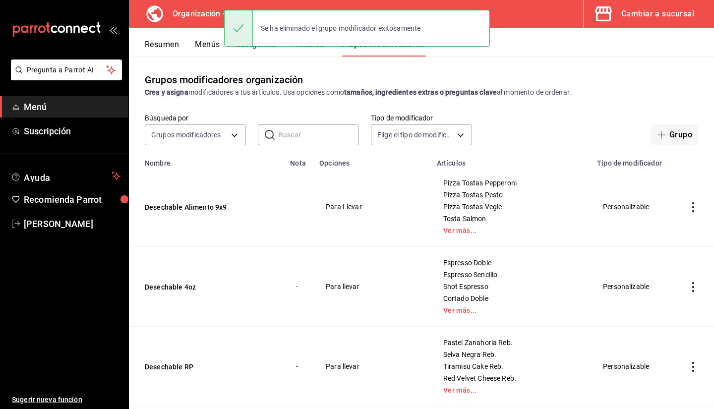
click at [689, 204] on icon "actions" at bounding box center [693, 207] width 10 height 10
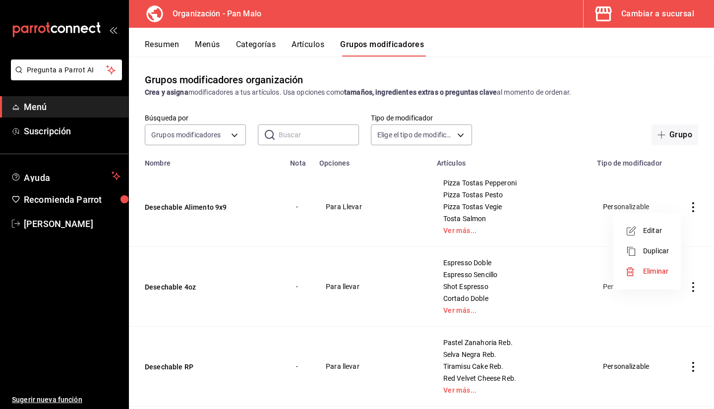
click at [635, 230] on icon at bounding box center [631, 231] width 12 height 12
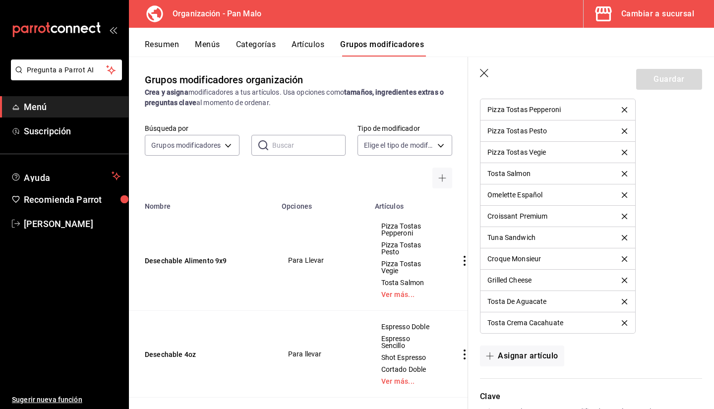
scroll to position [665, 0]
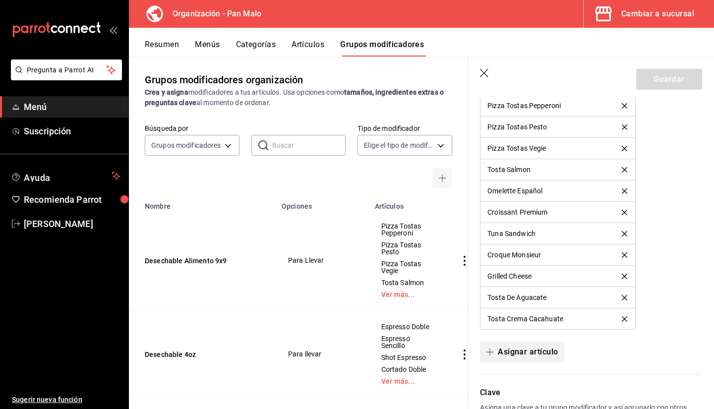
click at [527, 359] on button "Asignar artículo" at bounding box center [522, 351] width 84 height 21
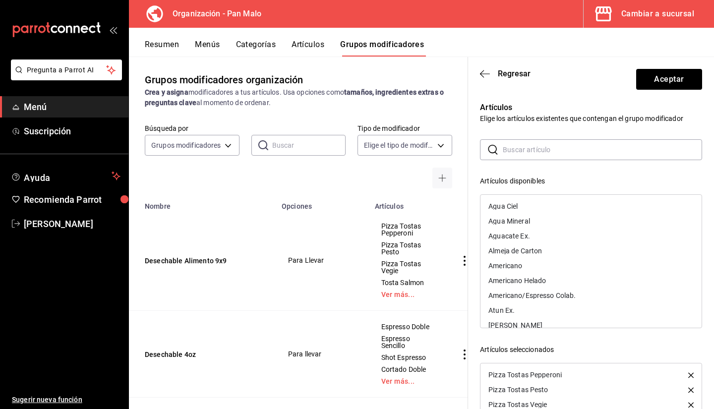
click at [514, 146] on input "text" at bounding box center [601, 150] width 199 height 20
type input "molle"
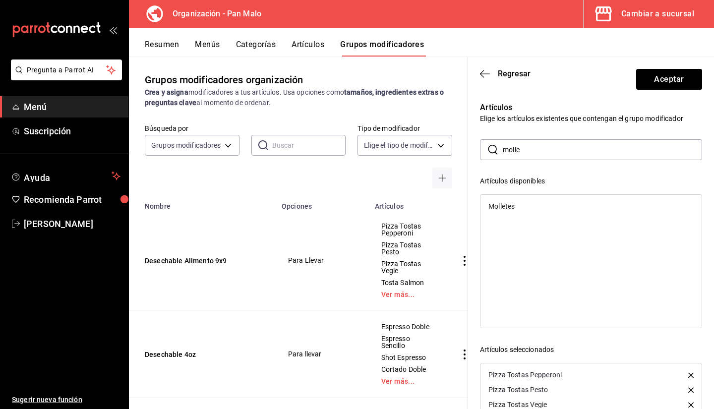
click at [519, 205] on div "Molletes" at bounding box center [590, 206] width 221 height 15
click at [644, 82] on button "Aceptar" at bounding box center [669, 79] width 66 height 21
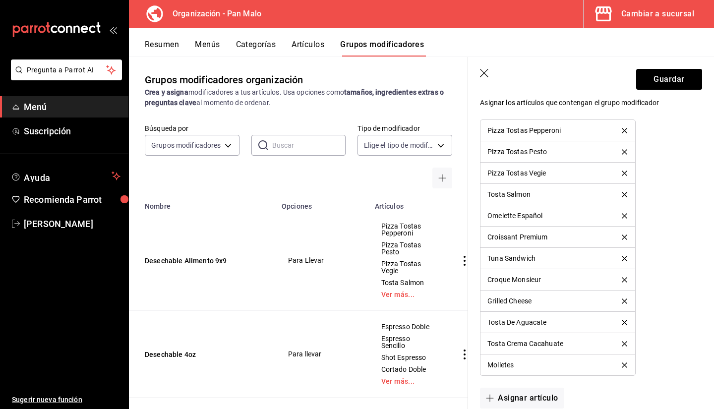
scroll to position [633, 0]
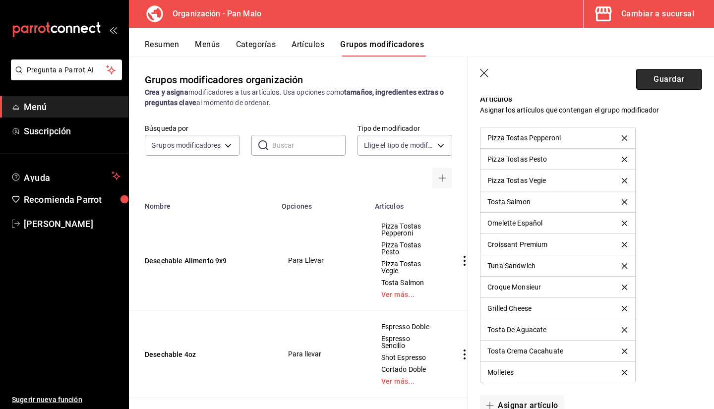
click at [649, 89] on button "Guardar" at bounding box center [669, 79] width 66 height 21
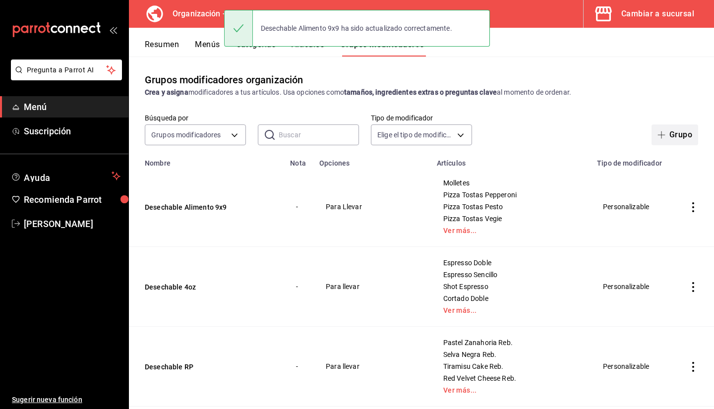
drag, startPoint x: 670, startPoint y: 137, endPoint x: 658, endPoint y: 128, distance: 15.2
click at [658, 128] on button "Grupo" at bounding box center [674, 134] width 47 height 21
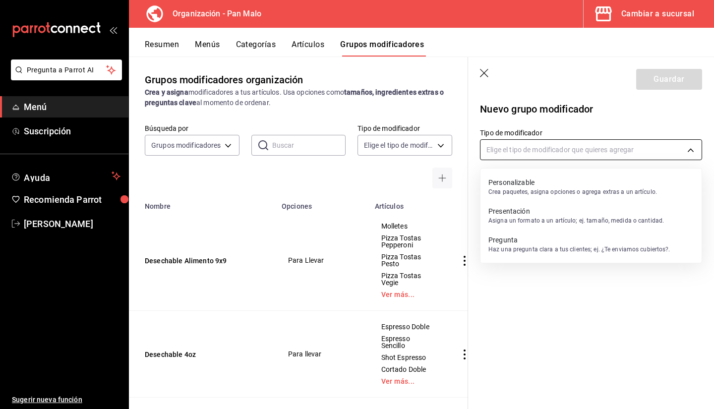
click at [592, 151] on body "Pregunta a Parrot AI Menú Suscripción Ayuda Recomienda Parrot Sebastian Viadero…" at bounding box center [357, 204] width 714 height 409
click at [562, 182] on p "Personalizable" at bounding box center [572, 182] width 168 height 10
type input "CUSTOMIZABLE"
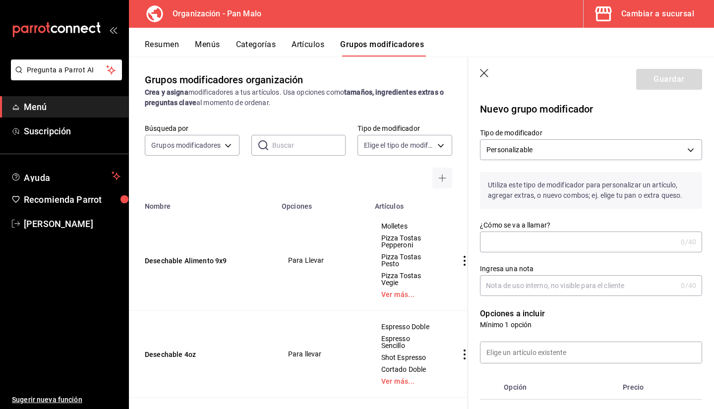
click at [565, 246] on input "¿Cómo se va a llamar?" at bounding box center [578, 242] width 197 height 20
type input "Desechable Pan [PERSON_NAME]"
click at [565, 270] on label "Ingresa una nota" at bounding box center [591, 268] width 222 height 7
click at [565, 276] on input "Ingresa una nota" at bounding box center [578, 286] width 197 height 20
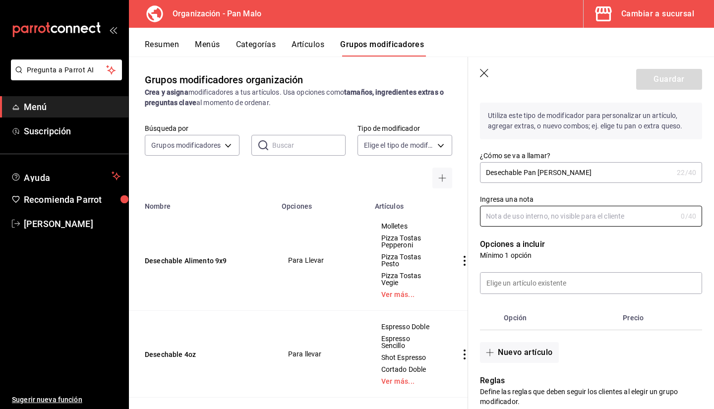
scroll to position [82, 0]
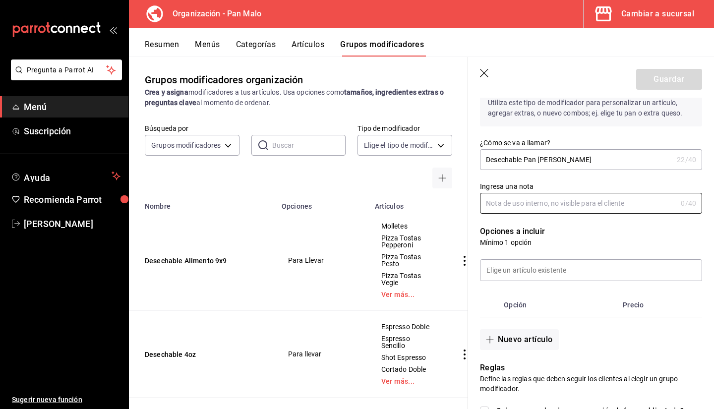
click at [593, 157] on input "Desechable Pan [PERSON_NAME]" at bounding box center [576, 160] width 193 height 20
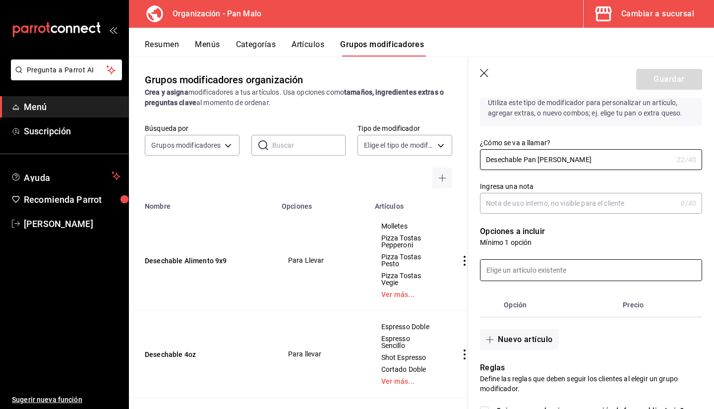
click at [560, 271] on input at bounding box center [590, 270] width 221 height 21
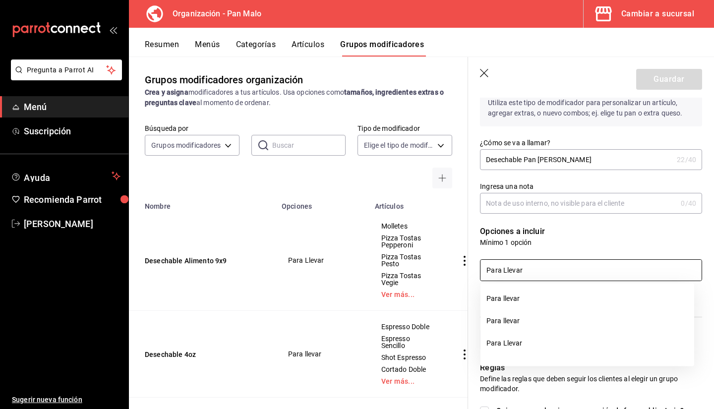
type input "Para Llevar"
click at [558, 248] on div "Para Llevar" at bounding box center [585, 264] width 234 height 34
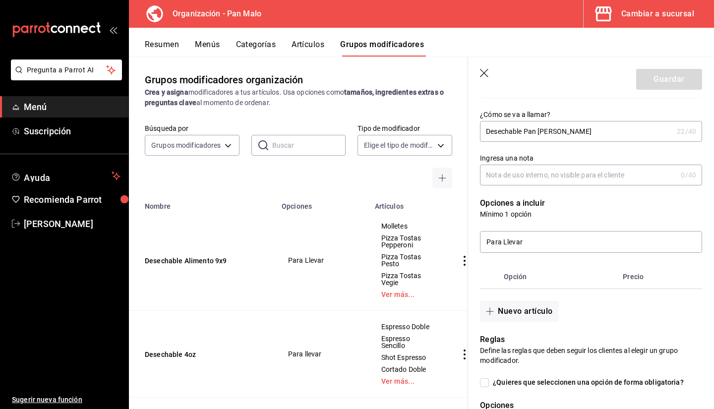
scroll to position [114, 0]
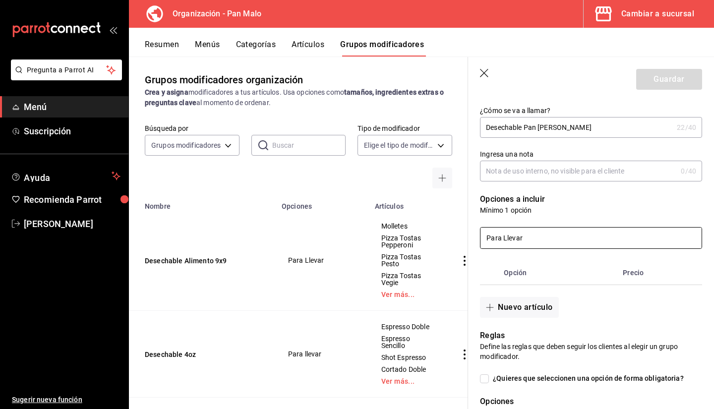
click at [580, 238] on input "Para Llevar" at bounding box center [590, 237] width 221 height 21
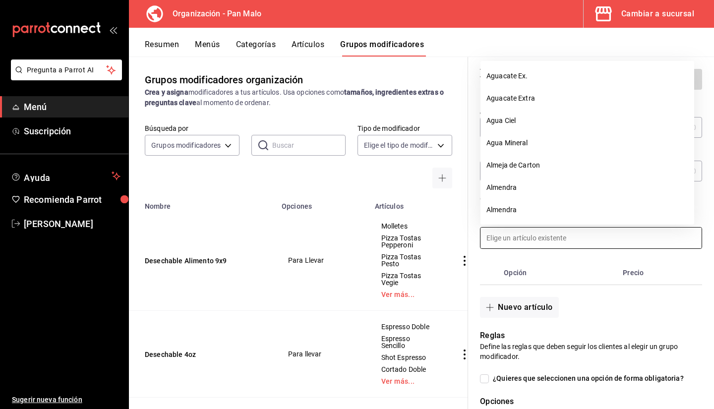
click at [583, 287] on div "Nuevo artículo" at bounding box center [585, 301] width 234 height 33
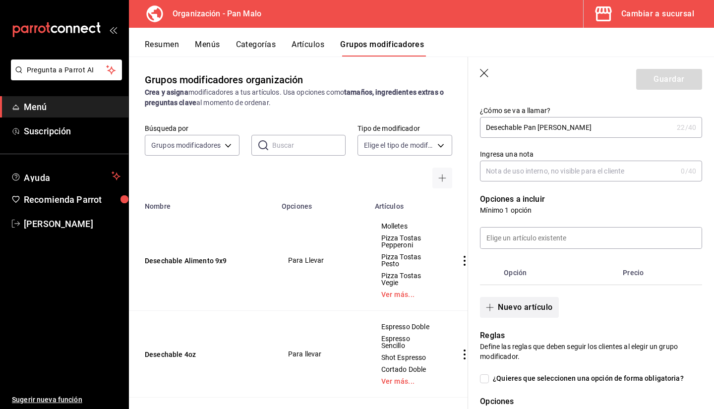
click at [536, 298] on button "Nuevo artículo" at bounding box center [519, 307] width 78 height 21
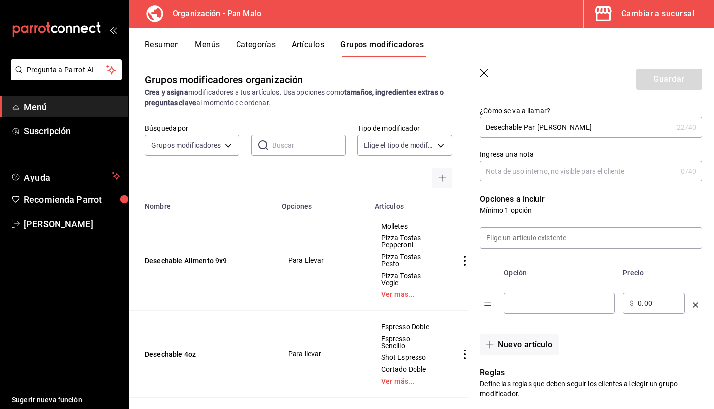
click at [532, 291] on td "​" at bounding box center [558, 303] width 119 height 37
click at [521, 299] on input "optionsTable" at bounding box center [558, 303] width 97 height 10
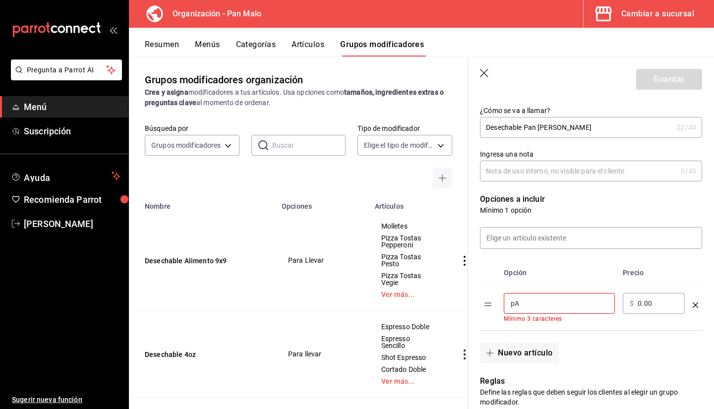
type input "p"
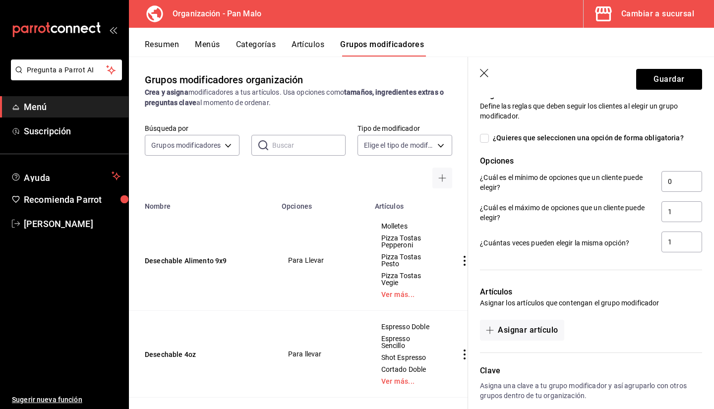
scroll to position [419, 0]
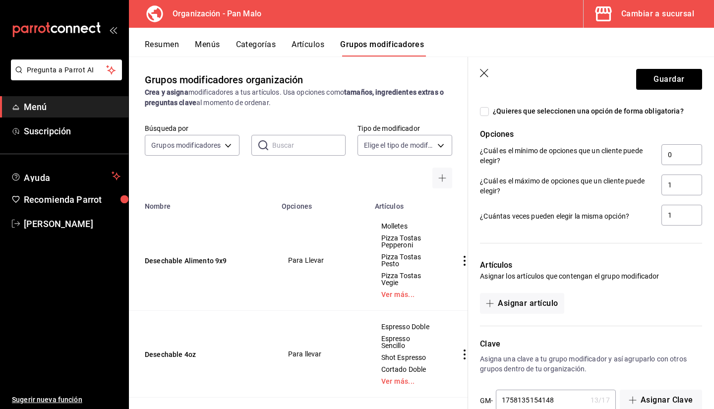
type input "Para Llevar"
click at [467, 94] on div "Guardar Nuevo grupo modificador Tipo de modificador Personalizable CUSTOMIZABLE…" at bounding box center [590, 261] width 246 height 409
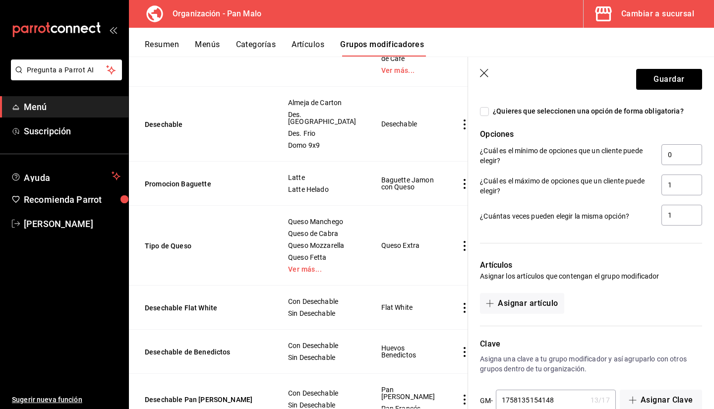
scroll to position [542, 0]
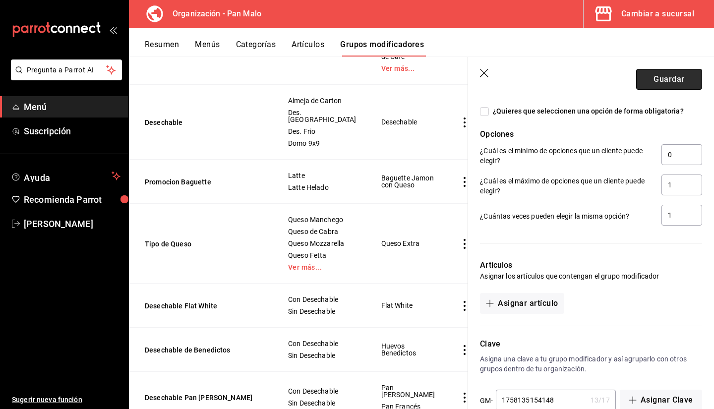
click at [670, 85] on button "Guardar" at bounding box center [669, 79] width 66 height 21
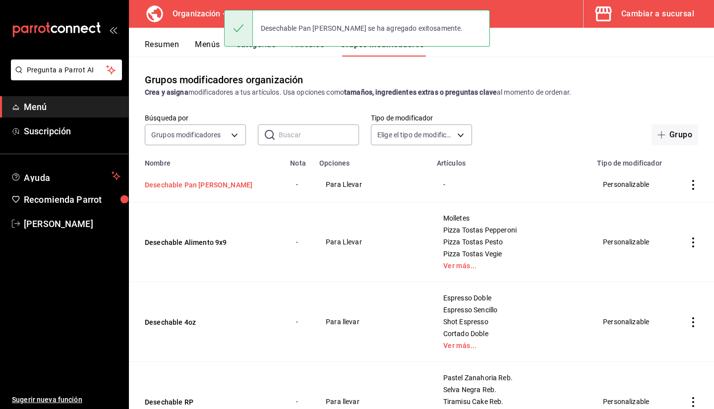
click at [154, 184] on button "Desechable Pan [PERSON_NAME]" at bounding box center [204, 185] width 119 height 10
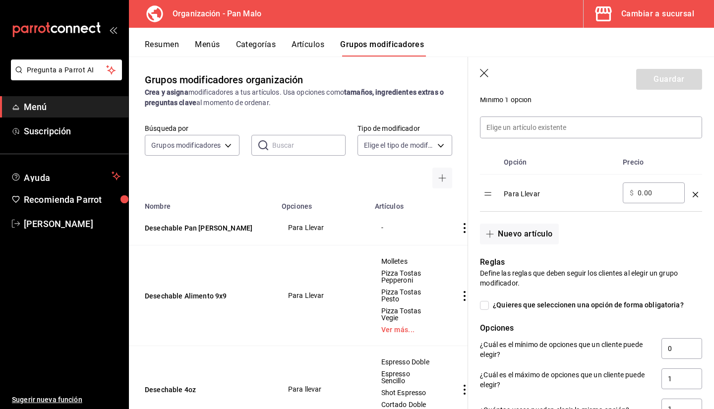
scroll to position [274, 0]
click at [516, 238] on button "Nuevo artículo" at bounding box center [519, 233] width 78 height 21
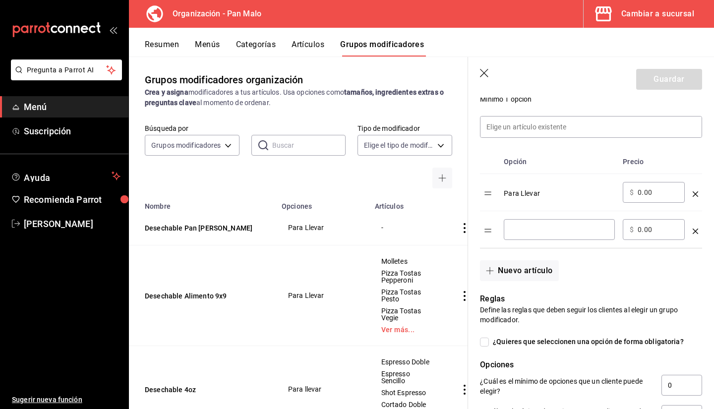
click at [691, 230] on td "optionsTable" at bounding box center [694, 229] width 13 height 37
click at [692, 232] on icon "optionsTable" at bounding box center [694, 230] width 5 height 5
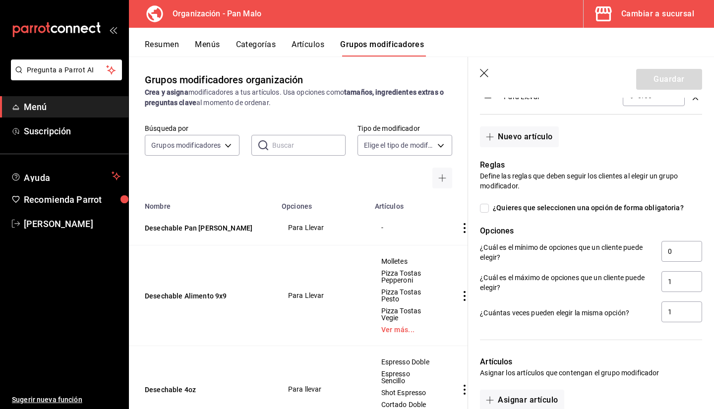
scroll to position [421, 0]
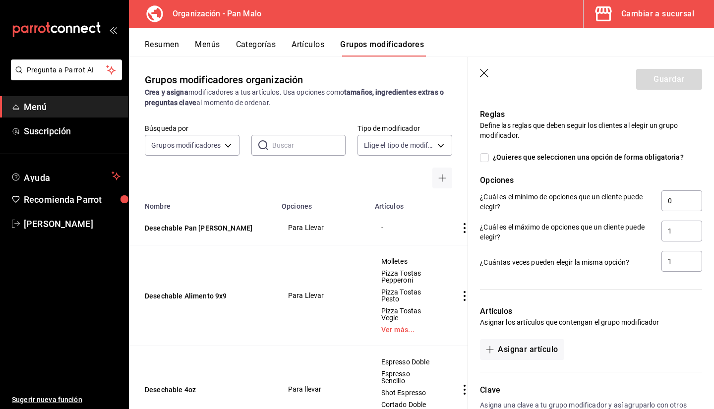
click at [522, 338] on div "Artículos Asignar los artículos que contengan el grupo modificador Asignar artí…" at bounding box center [585, 326] width 234 height 66
click at [517, 344] on button "Asignar artículo" at bounding box center [522, 349] width 84 height 21
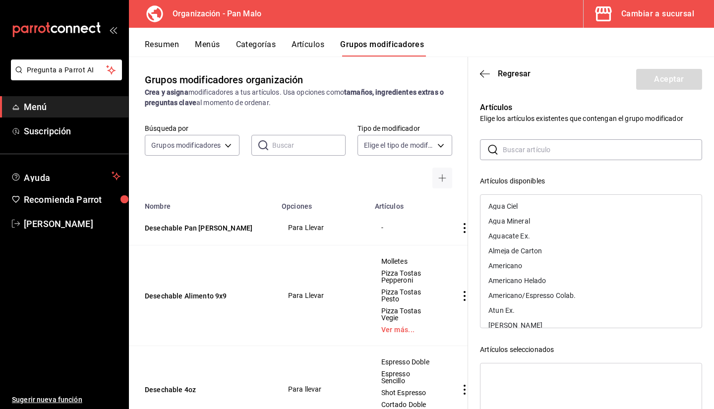
click at [501, 145] on div "​ ​" at bounding box center [591, 149] width 222 height 21
type input "A"
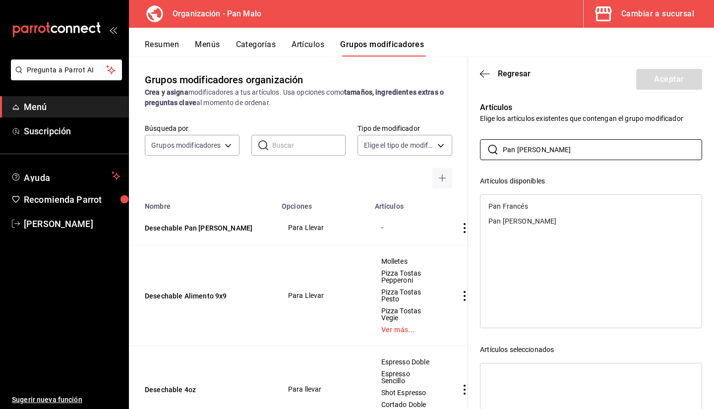
type input "Pan fran"
click at [521, 222] on div "Pan [PERSON_NAME]" at bounding box center [522, 221] width 68 height 7
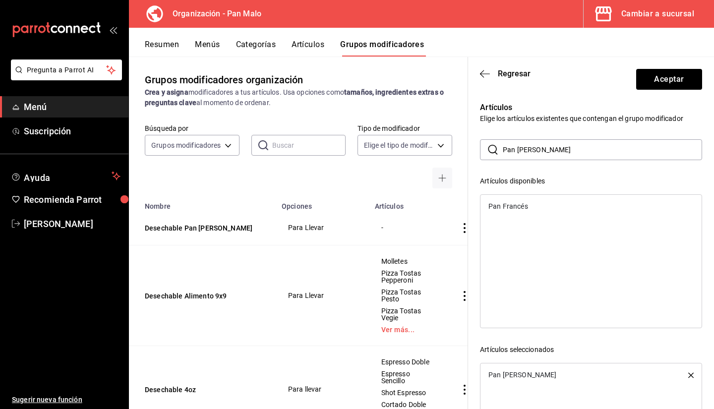
click at [509, 206] on div "Pan Francés" at bounding box center [507, 206] width 39 height 7
click at [665, 83] on button "Aceptar" at bounding box center [669, 79] width 66 height 21
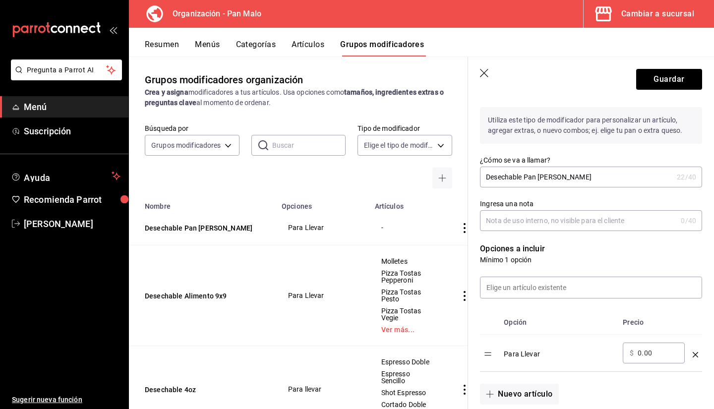
scroll to position [114, 0]
click at [661, 78] on button "Guardar" at bounding box center [669, 79] width 66 height 21
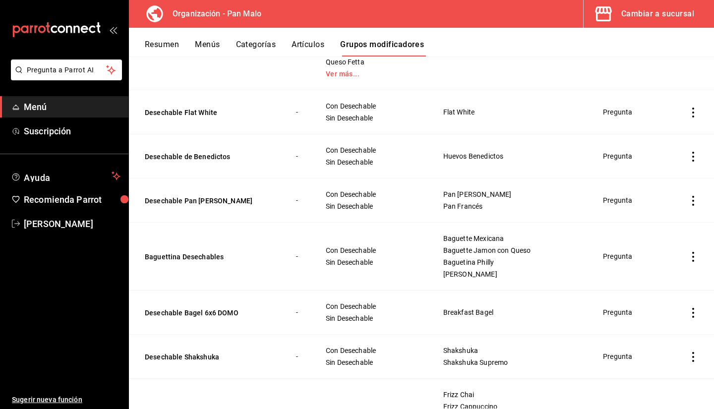
scroll to position [623, 0]
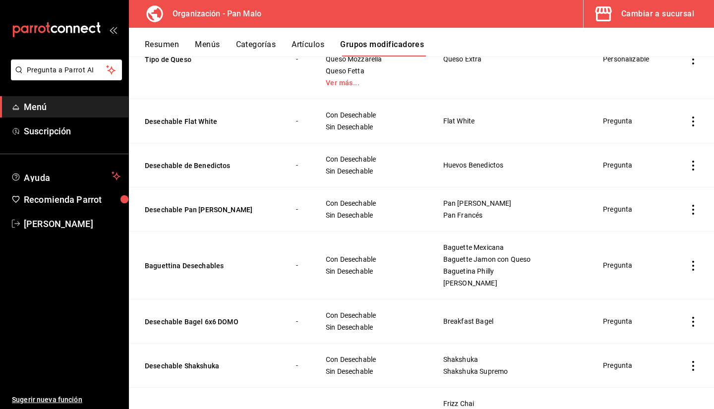
click at [688, 207] on icon "actions" at bounding box center [693, 210] width 10 height 10
click at [640, 269] on div at bounding box center [634, 274] width 18 height 10
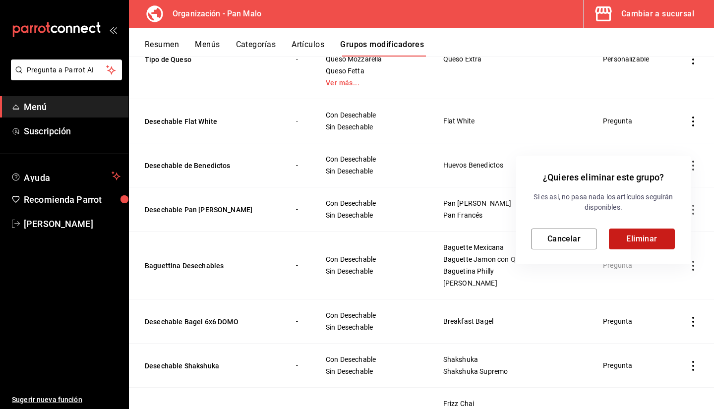
click at [642, 234] on button "Eliminar" at bounding box center [641, 238] width 66 height 21
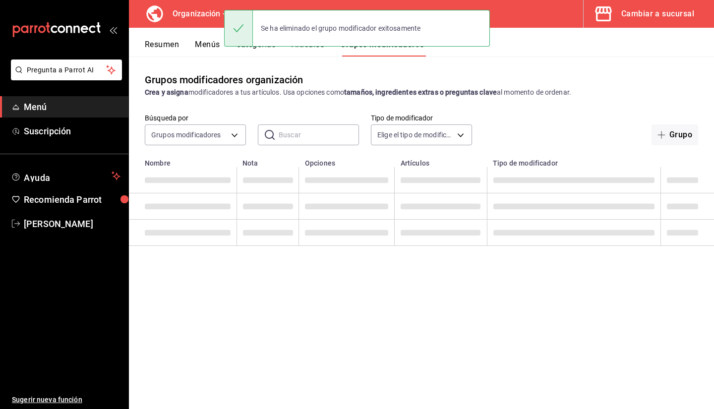
scroll to position [0, 0]
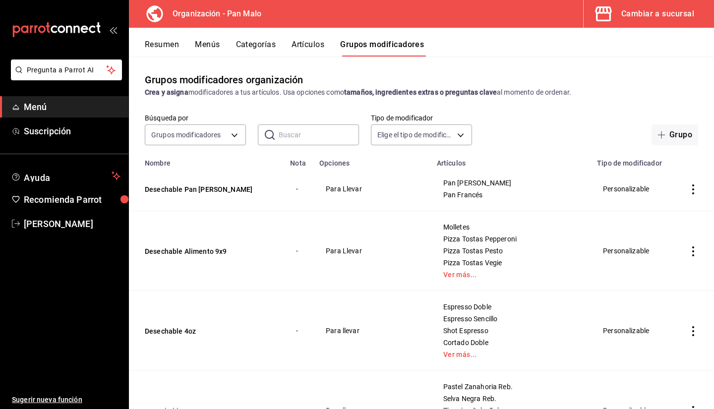
click at [504, 56] on div "Resumen Menús Categorías Artículos Grupos modificadores" at bounding box center [429, 48] width 569 height 17
click at [164, 48] on button "Resumen" at bounding box center [162, 48] width 34 height 17
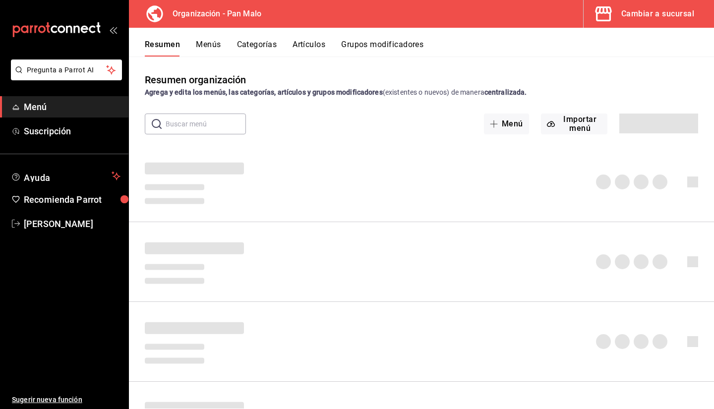
click at [208, 50] on button "Menús" at bounding box center [208, 48] width 25 height 17
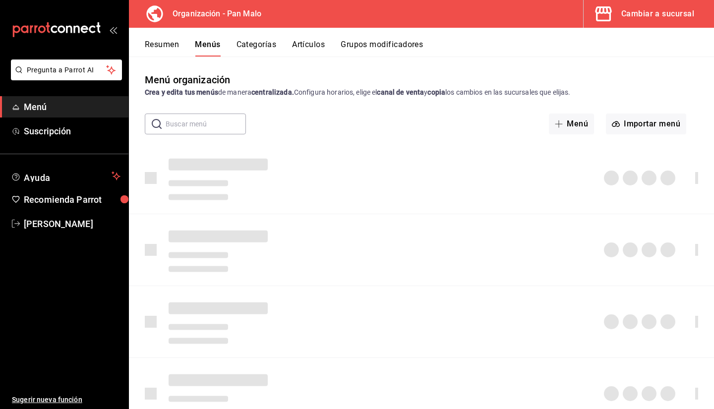
click at [206, 43] on button "Menús" at bounding box center [207, 48] width 25 height 17
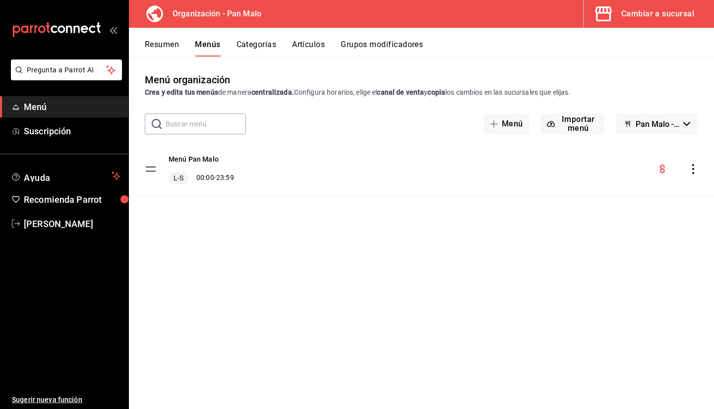
click at [695, 165] on icon "actions" at bounding box center [693, 169] width 10 height 10
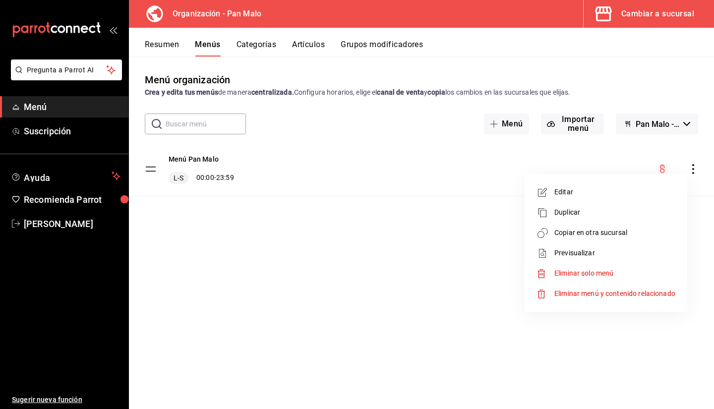
click at [656, 228] on span "Copiar en otra sucursal" at bounding box center [614, 232] width 121 height 10
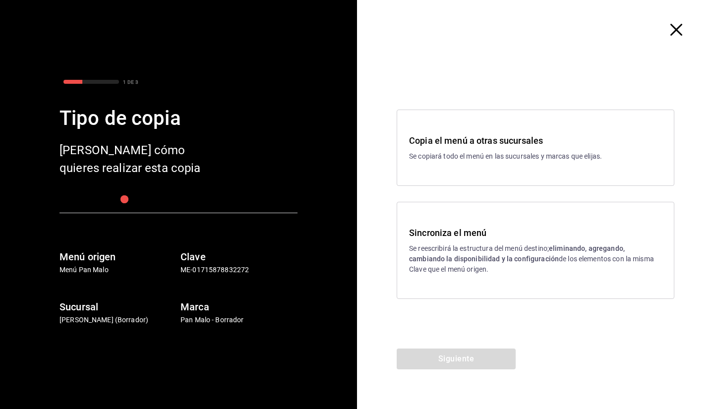
click at [443, 245] on p "Se reescribirá la estructura del menú destino; eliminando, agregando, cambiando…" at bounding box center [535, 258] width 253 height 31
click at [437, 358] on button "Siguiente" at bounding box center [455, 358] width 119 height 21
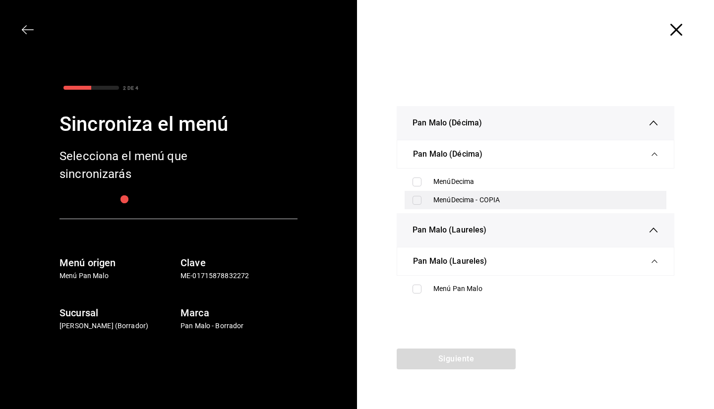
click at [451, 194] on div "MenúDecima - COPIA" at bounding box center [535, 200] width 262 height 18
checkbox input "true"
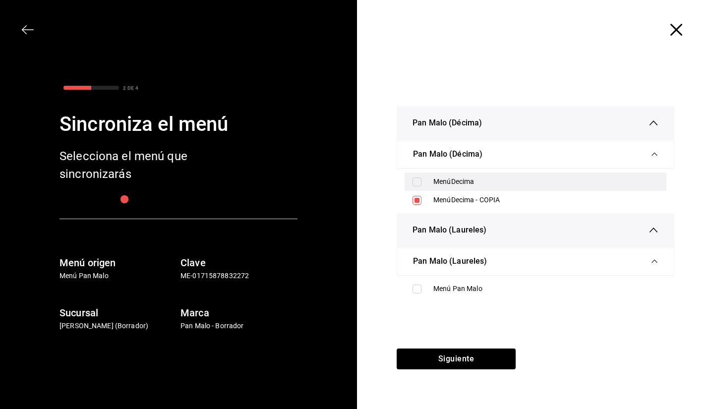
click at [437, 179] on div "MenúDecima" at bounding box center [545, 181] width 225 height 10
checkbox input "true"
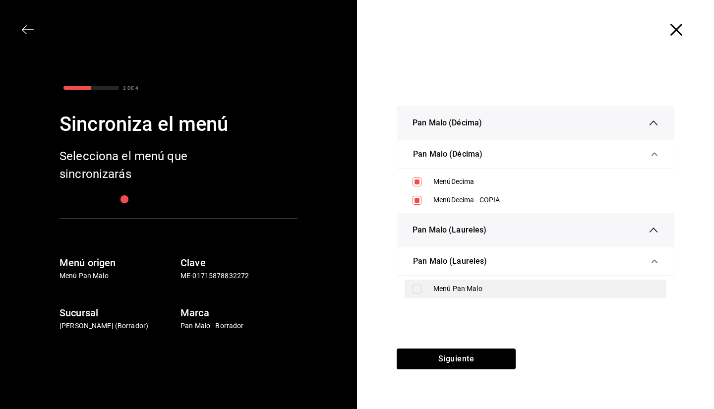
click at [469, 287] on div "Menú Pan Malo" at bounding box center [545, 288] width 225 height 10
checkbox input "true"
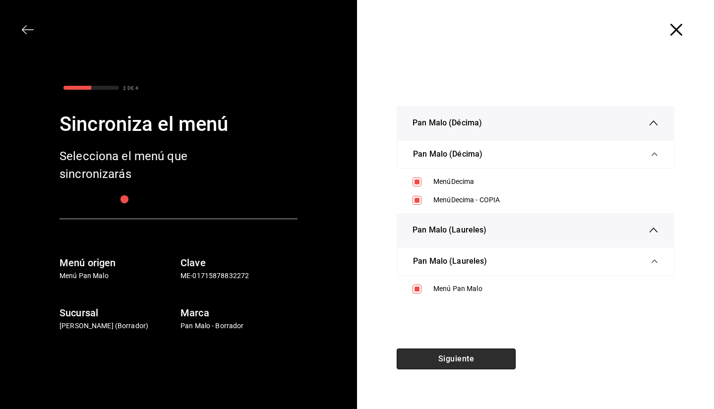
click at [449, 355] on button "Siguiente" at bounding box center [455, 358] width 119 height 21
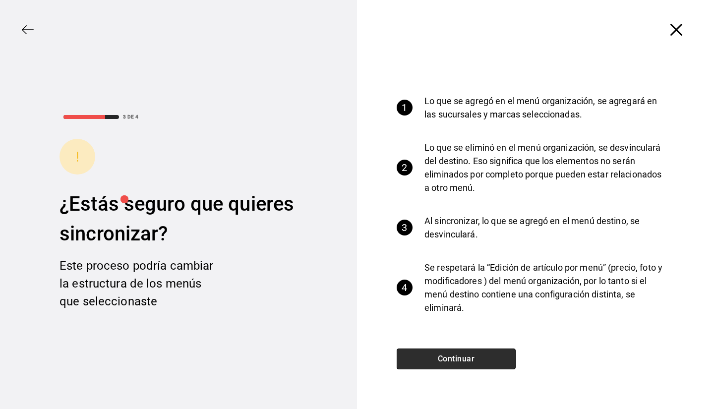
click at [440, 355] on button "Continuar" at bounding box center [455, 358] width 119 height 21
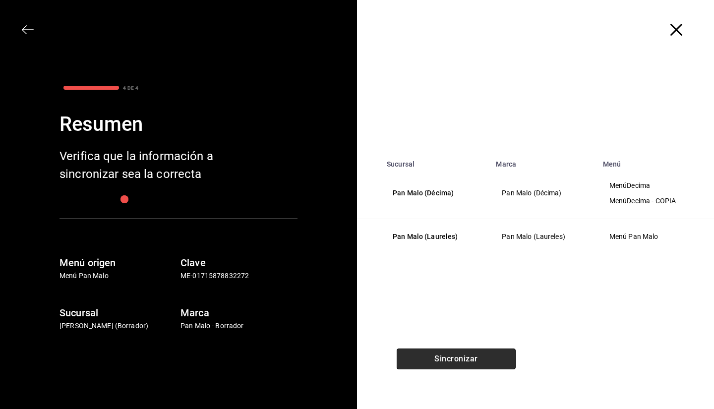
click at [440, 355] on button "Sincronizar" at bounding box center [455, 358] width 119 height 21
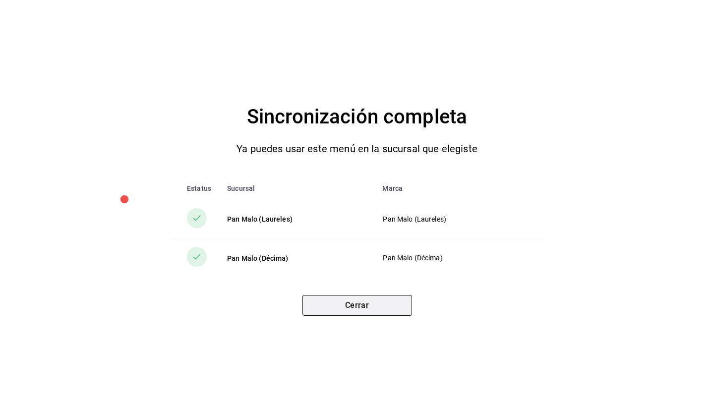
click at [339, 310] on button "Cerrar" at bounding box center [357, 305] width 110 height 21
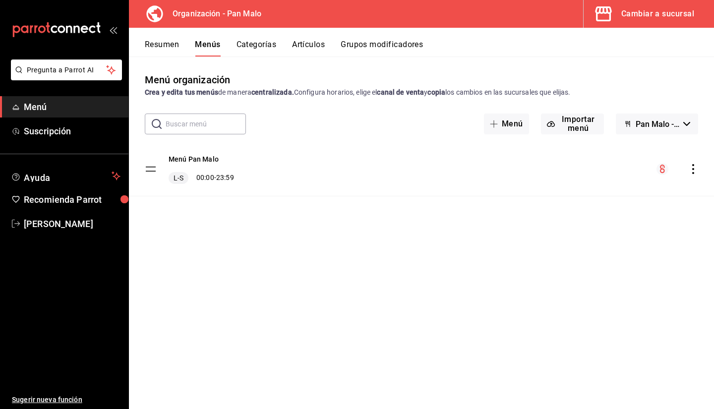
click at [638, 14] on div "Cambiar a sucursal" at bounding box center [657, 14] width 73 height 14
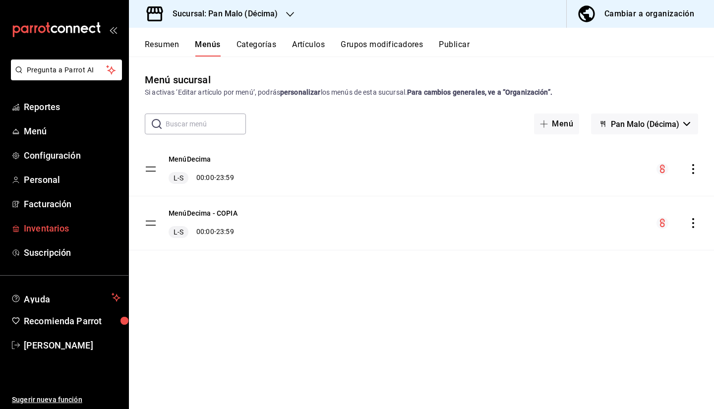
click at [44, 232] on span "Inventarios" at bounding box center [72, 227] width 97 height 13
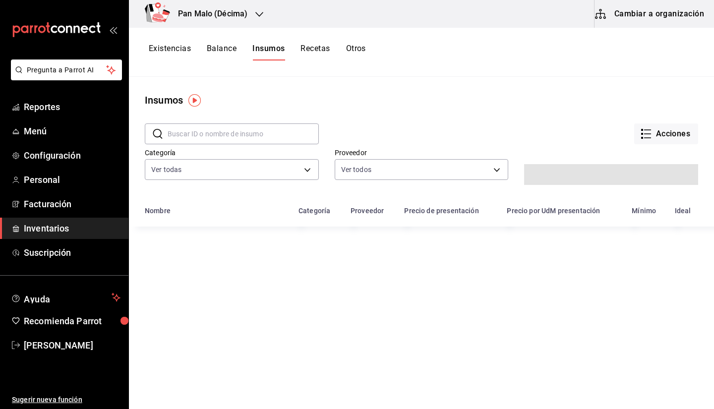
click at [640, 26] on button "Cambiar a organización" at bounding box center [649, 14] width 111 height 28
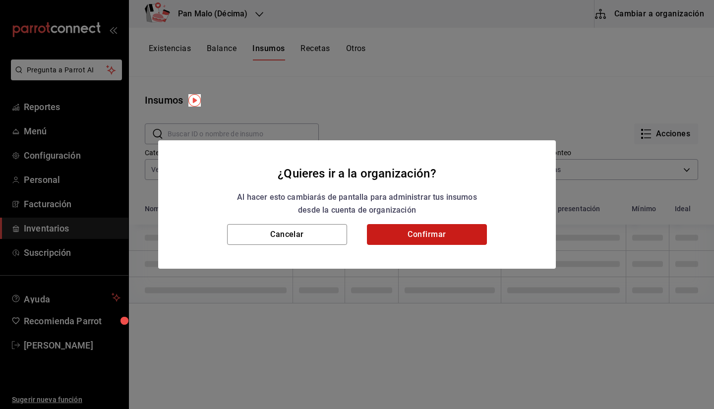
click at [440, 232] on button "Confirmar" at bounding box center [427, 234] width 120 height 21
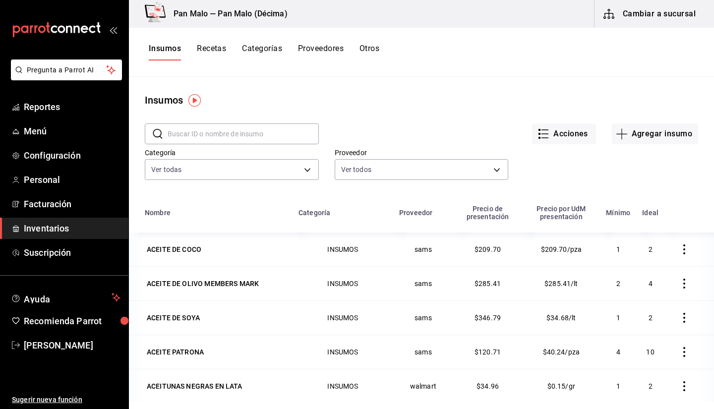
click at [209, 59] on button "Recetas" at bounding box center [211, 52] width 29 height 17
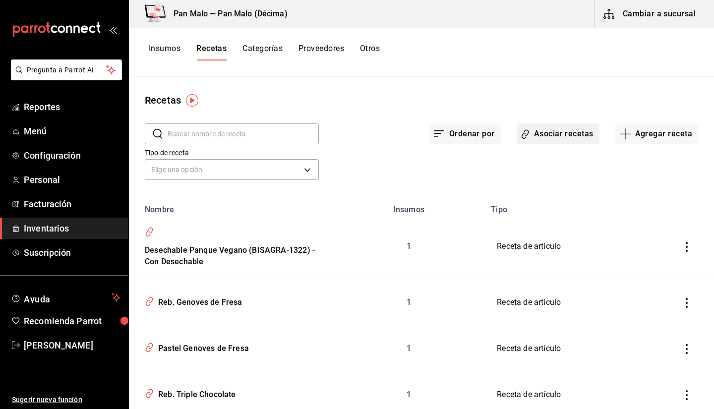
click at [549, 141] on button "Asociar recetas" at bounding box center [557, 133] width 83 height 21
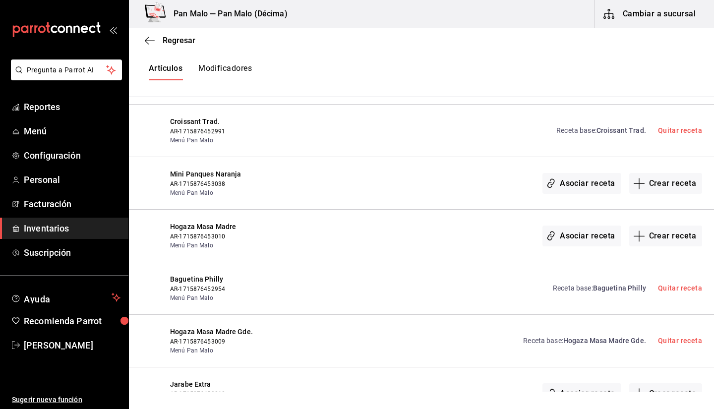
scroll to position [233, 0]
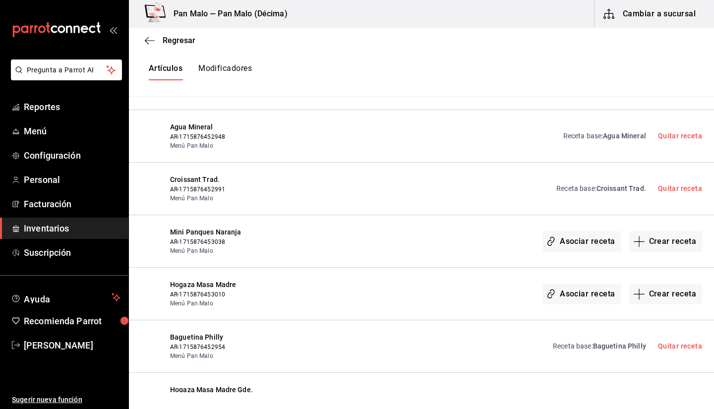
click at [227, 71] on button "Modificadores" at bounding box center [225, 71] width 54 height 17
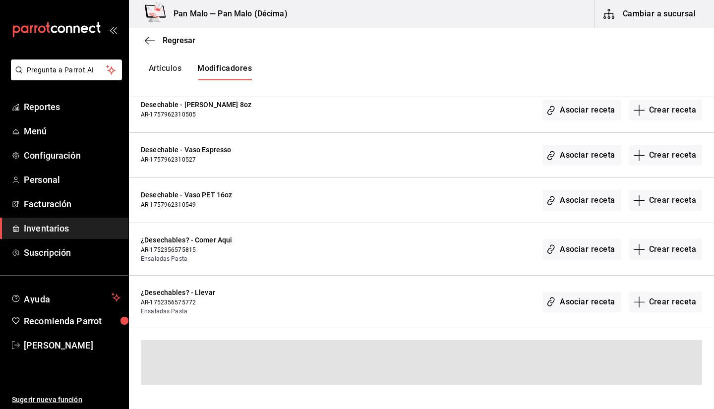
scroll to position [6504, 0]
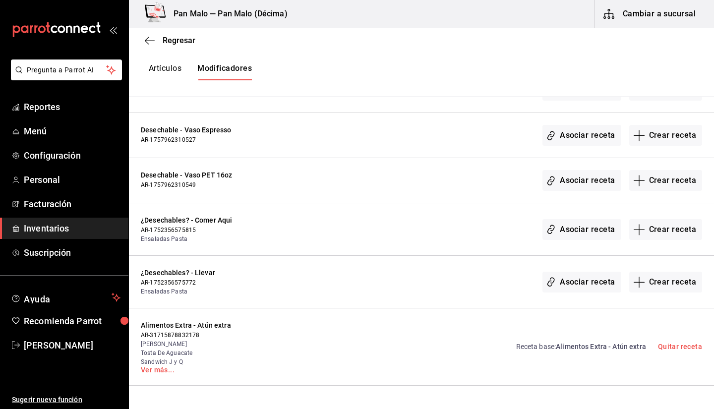
click at [183, 71] on div "Artículos Modificadores" at bounding box center [200, 71] width 103 height 17
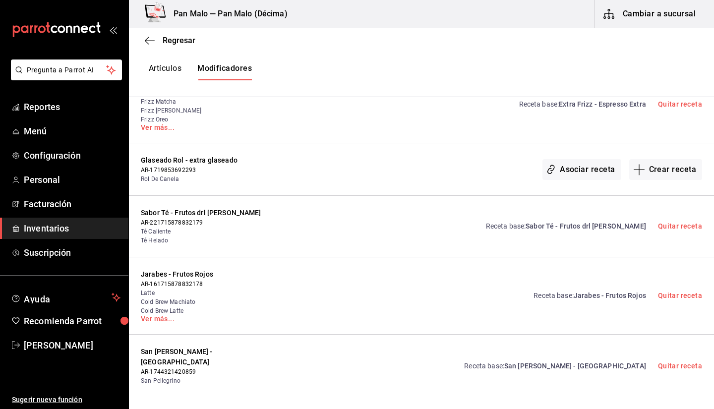
scroll to position [2926, 0]
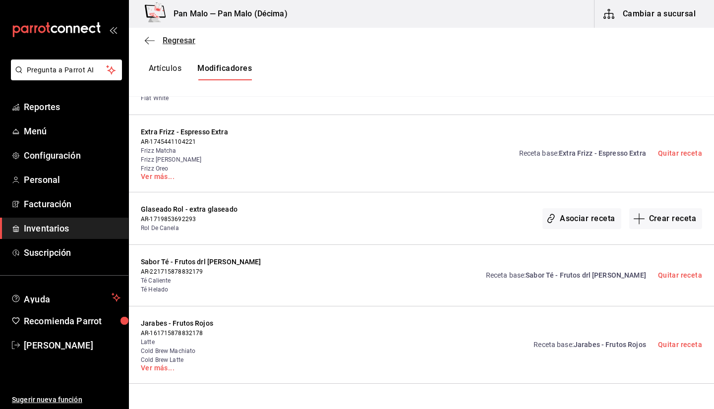
click at [148, 40] on icon "button" at bounding box center [150, 40] width 10 height 9
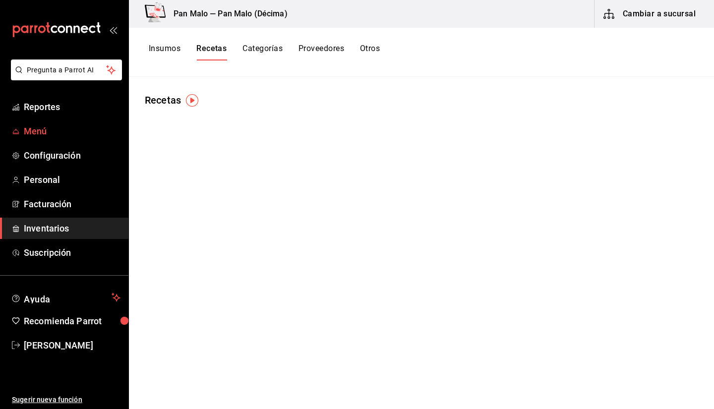
click at [37, 132] on span "Menú" at bounding box center [72, 130] width 97 height 13
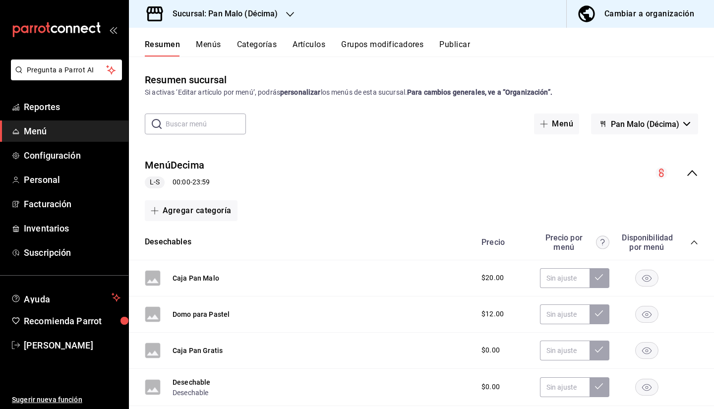
click at [374, 45] on button "Grupos modificadores" at bounding box center [382, 48] width 82 height 17
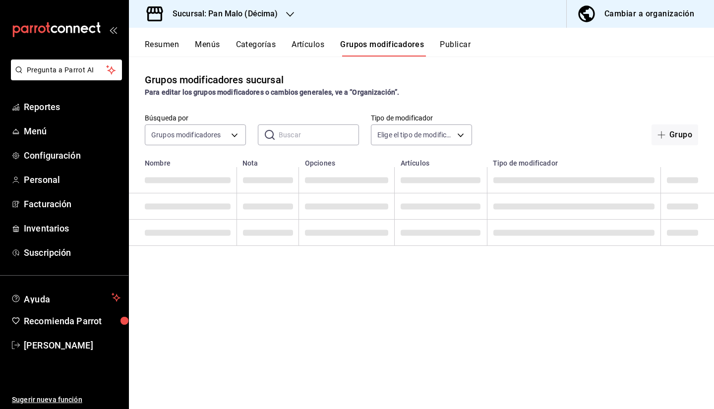
click at [709, 96] on div "Grupos modificadores sucursal Para editar los grupos modificadores o cambios ge…" at bounding box center [421, 84] width 585 height 25
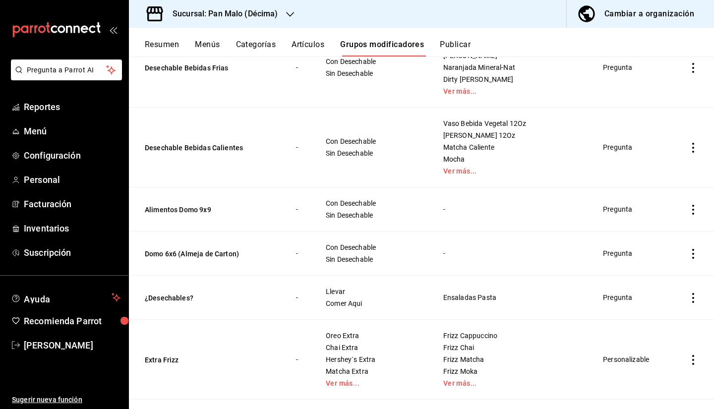
scroll to position [1499, 0]
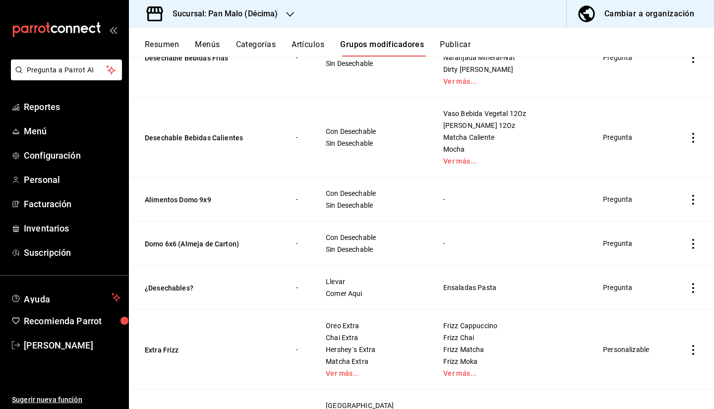
click at [688, 201] on icon "actions" at bounding box center [693, 200] width 10 height 10
click at [612, 11] on div at bounding box center [357, 204] width 714 height 409
click at [612, 11] on body "Pregunta a Parrot AI Reportes Menú Configuración Personal Facturación Inventari…" at bounding box center [357, 204] width 714 height 409
click at [630, 12] on div "Cambiar a organización" at bounding box center [649, 14] width 90 height 14
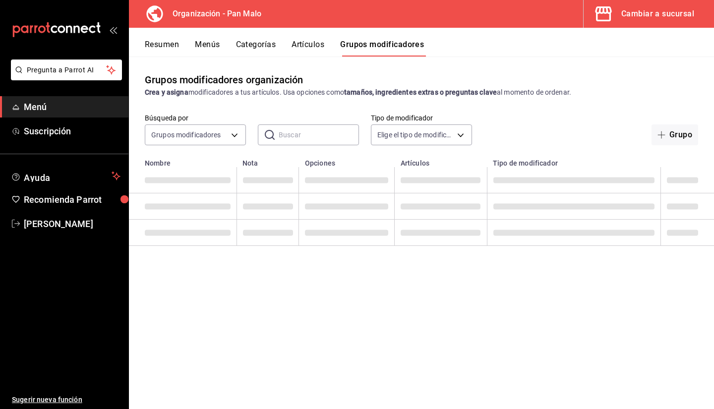
click at [666, 25] on button "Cambiar a sucursal" at bounding box center [644, 14] width 122 height 28
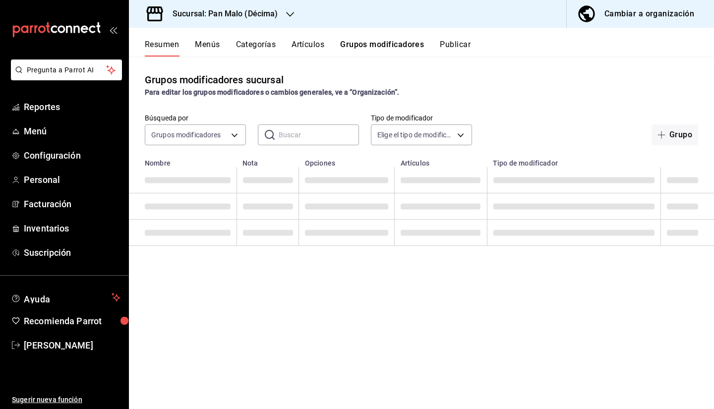
click at [642, 21] on button "Cambiar a organización" at bounding box center [635, 14] width 139 height 28
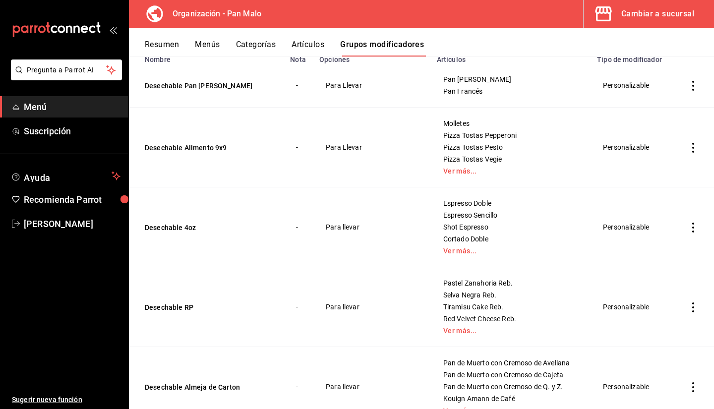
scroll to position [0, 0]
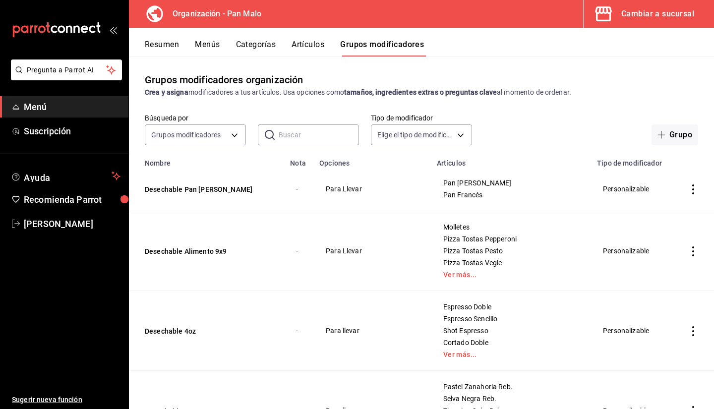
click at [649, 11] on div "Cambiar a sucursal" at bounding box center [657, 14] width 73 height 14
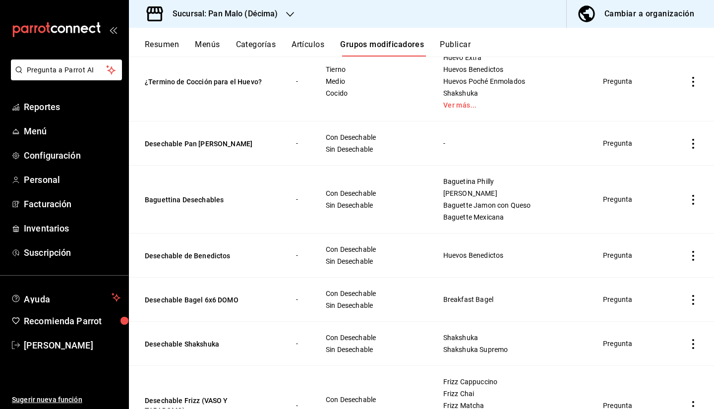
scroll to position [1016, 0]
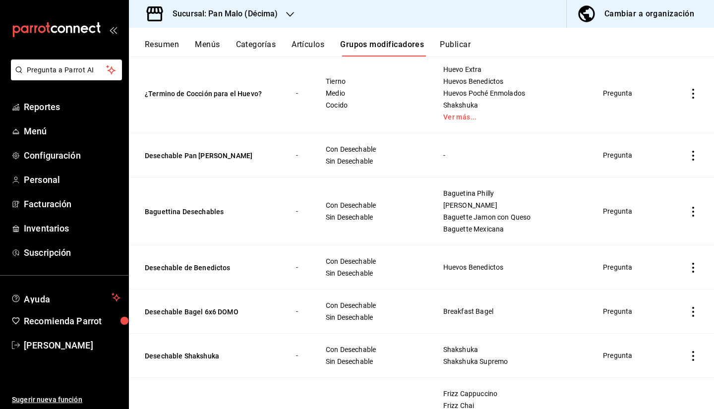
click at [684, 161] on td "simple table" at bounding box center [693, 155] width 42 height 44
click at [688, 154] on icon "actions" at bounding box center [693, 156] width 10 height 10
click at [646, 220] on span "Eliminar" at bounding box center [655, 220] width 25 height 8
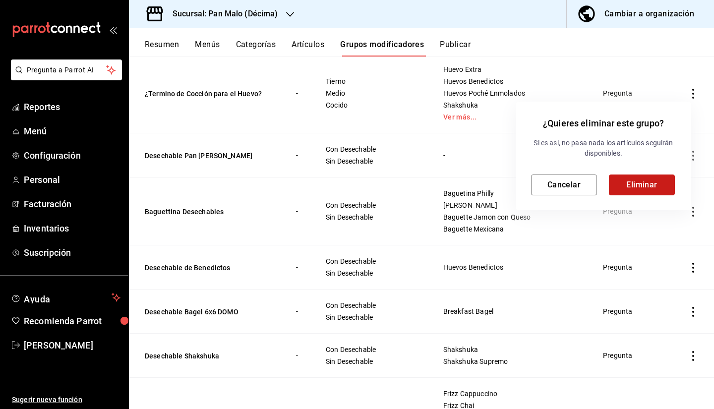
click at [631, 181] on button "Eliminar" at bounding box center [641, 184] width 66 height 21
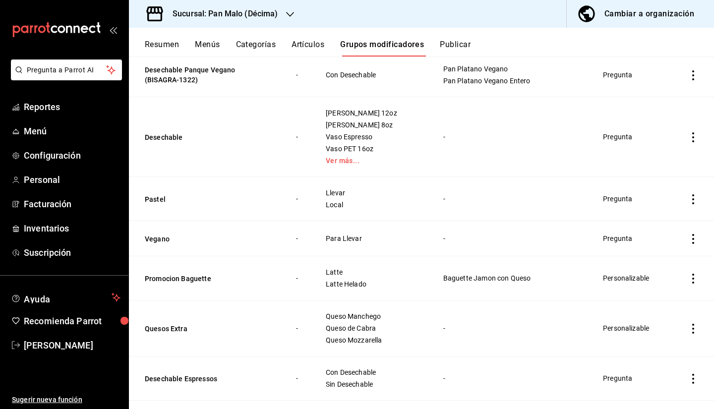
scroll to position [567, 0]
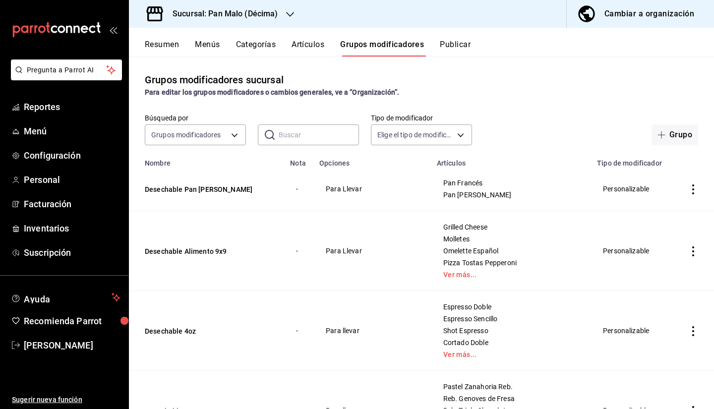
scroll to position [567, 0]
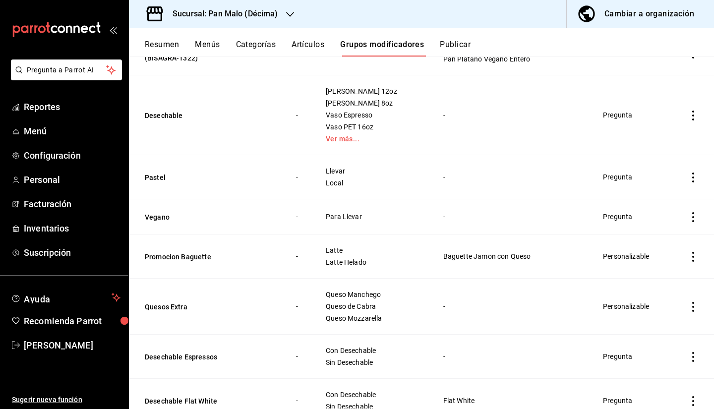
click at [688, 178] on icon "actions" at bounding box center [693, 177] width 10 height 10
click at [657, 239] on span "Eliminar" at bounding box center [655, 241] width 25 height 8
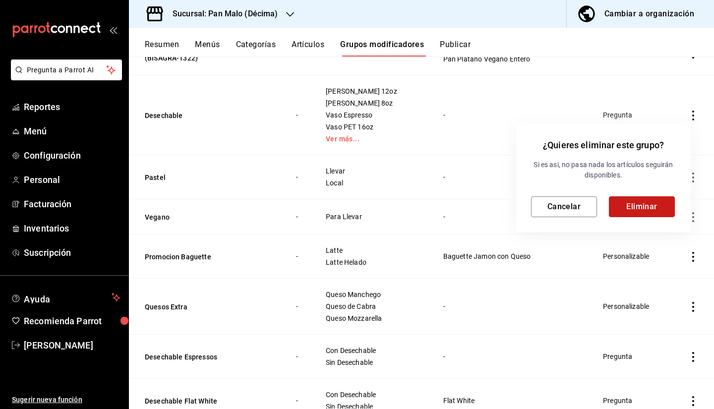
click at [643, 205] on button "Eliminar" at bounding box center [641, 206] width 66 height 21
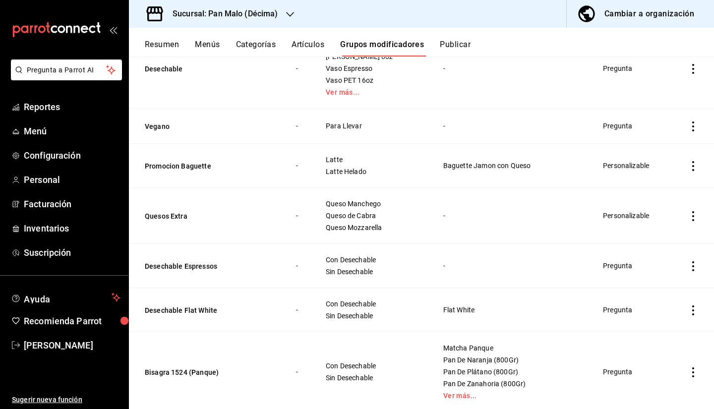
scroll to position [615, 0]
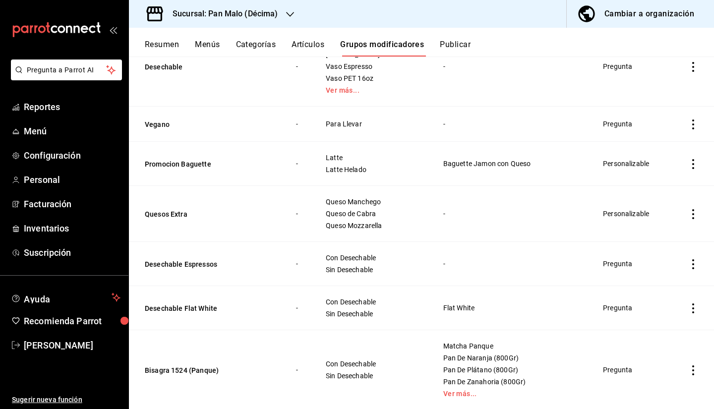
click at [692, 124] on icon "actions" at bounding box center [693, 124] width 2 height 10
click at [652, 184] on span "Eliminar" at bounding box center [655, 188] width 25 height 8
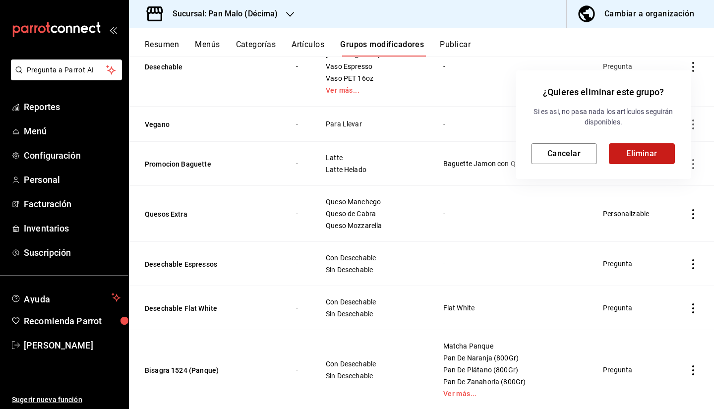
click at [630, 156] on button "Eliminar" at bounding box center [641, 153] width 66 height 21
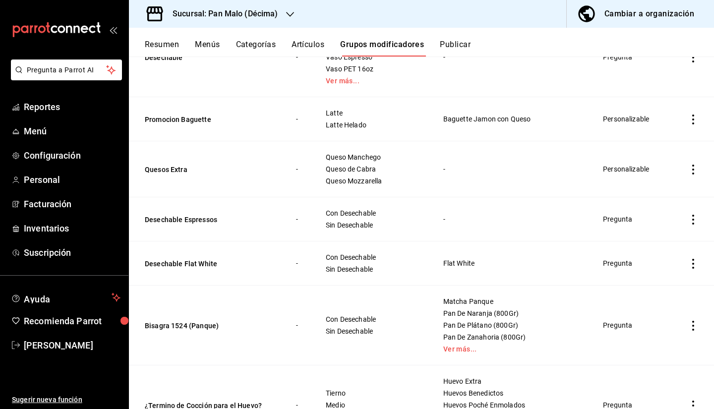
scroll to position [619, 0]
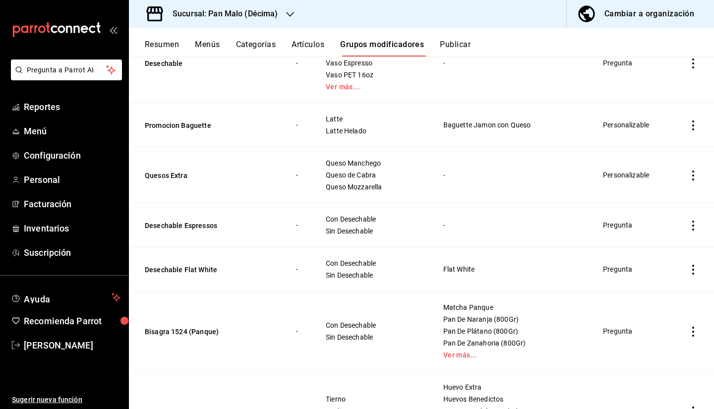
click at [686, 219] on td "simple table" at bounding box center [693, 225] width 42 height 44
click at [688, 224] on icon "actions" at bounding box center [693, 226] width 10 height 10
click at [654, 288] on span "Eliminar" at bounding box center [655, 289] width 25 height 8
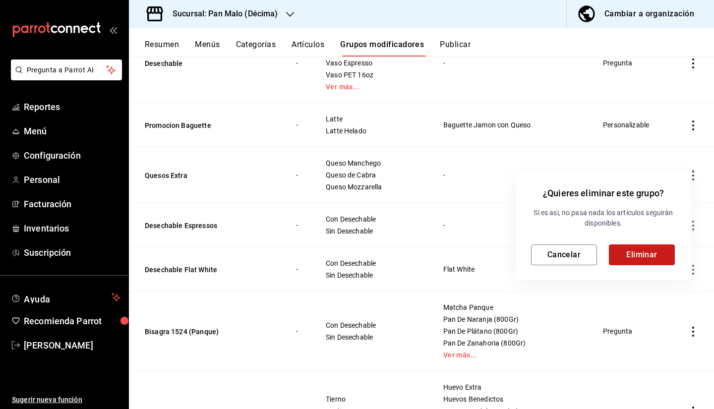
click at [628, 259] on button "Eliminar" at bounding box center [641, 254] width 66 height 21
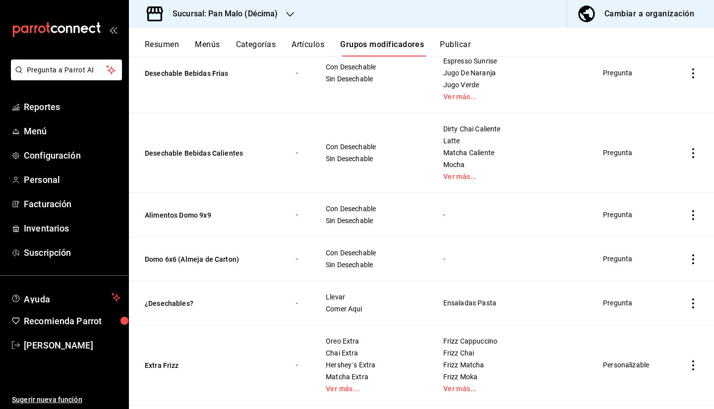
scroll to position [1328, 0]
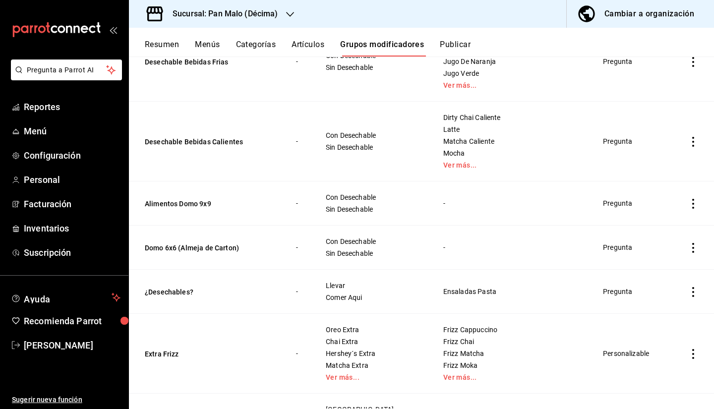
click at [688, 199] on icon "actions" at bounding box center [693, 204] width 10 height 10
click at [644, 264] on span "Eliminar" at bounding box center [655, 267] width 25 height 8
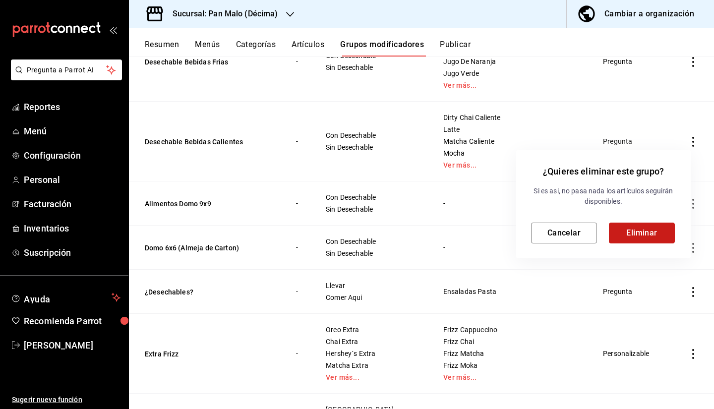
click at [649, 223] on button "Eliminar" at bounding box center [641, 232] width 66 height 21
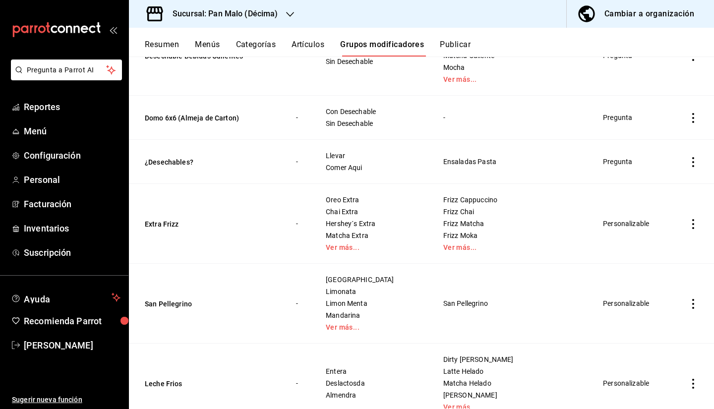
scroll to position [1347, 0]
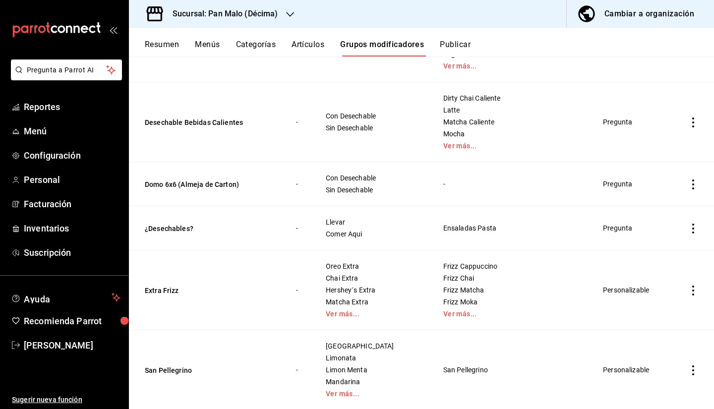
click at [688, 181] on icon "actions" at bounding box center [693, 184] width 10 height 10
click at [639, 245] on div at bounding box center [634, 249] width 18 height 10
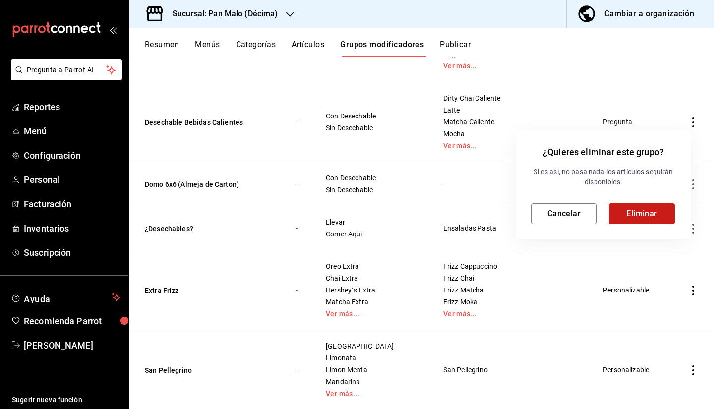
click at [641, 218] on button "Eliminar" at bounding box center [641, 213] width 66 height 21
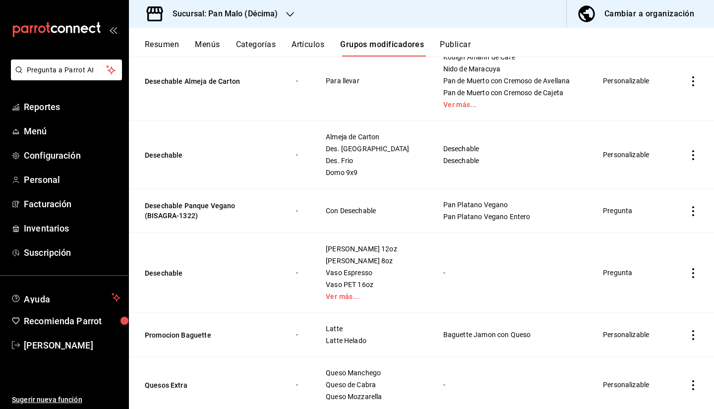
scroll to position [0, 0]
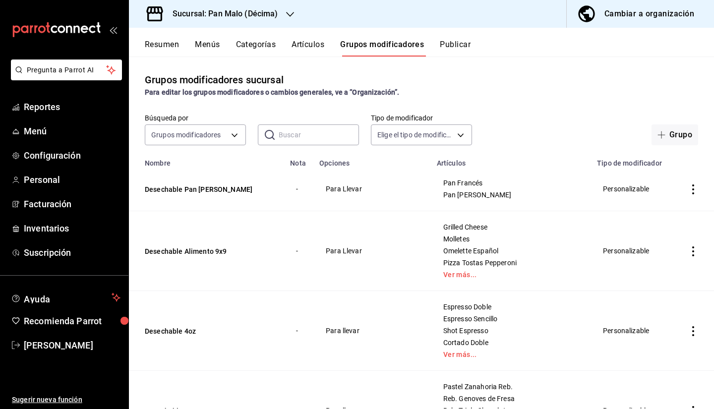
click at [263, 10] on h3 "Sucursal: Pan Malo (Décima)" at bounding box center [221, 14] width 113 height 12
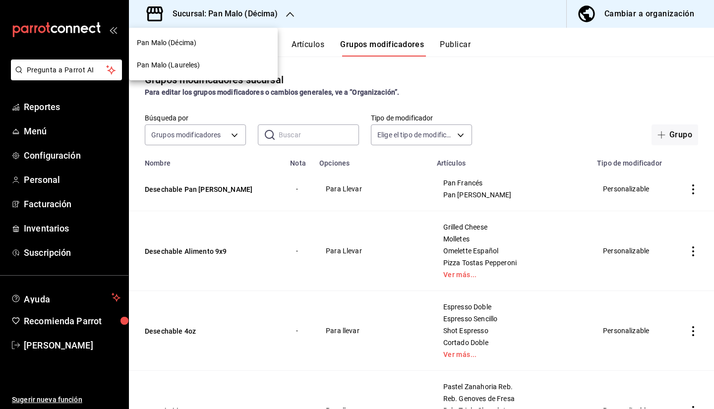
click at [199, 62] on span "Pan Malo (Laureles)" at bounding box center [168, 65] width 63 height 10
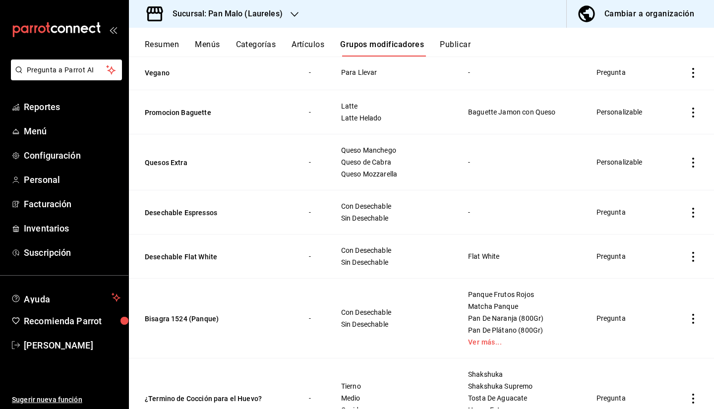
scroll to position [695, 0]
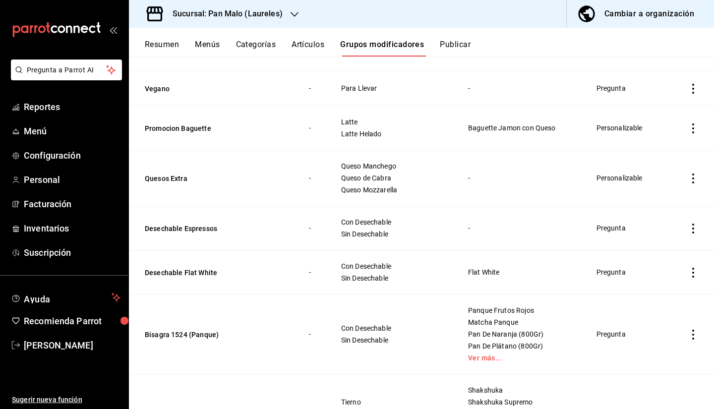
click at [692, 229] on icon "actions" at bounding box center [693, 228] width 2 height 10
click at [642, 292] on div at bounding box center [634, 293] width 18 height 10
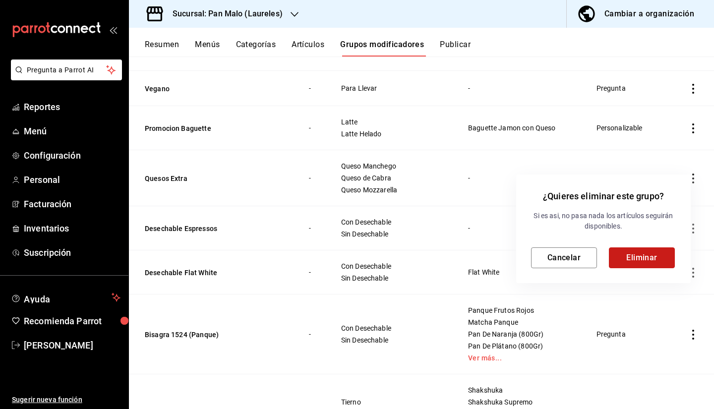
click at [643, 254] on button "Eliminar" at bounding box center [641, 257] width 66 height 21
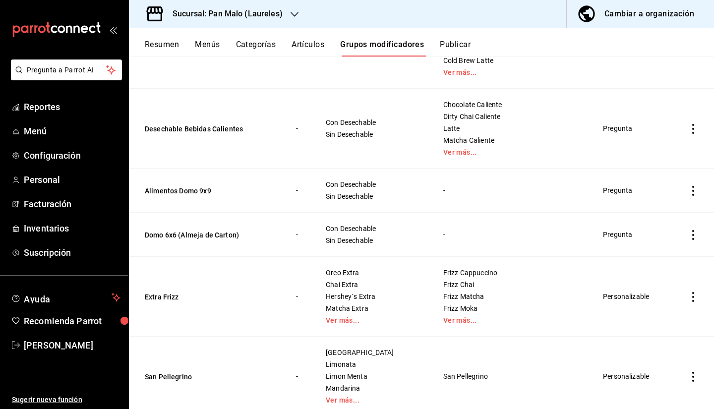
scroll to position [1462, 0]
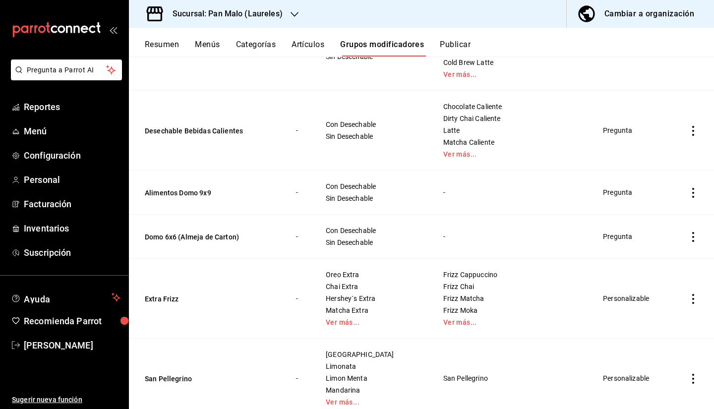
click at [688, 196] on icon "actions" at bounding box center [693, 193] width 10 height 10
click at [654, 256] on span "Eliminar" at bounding box center [655, 256] width 25 height 8
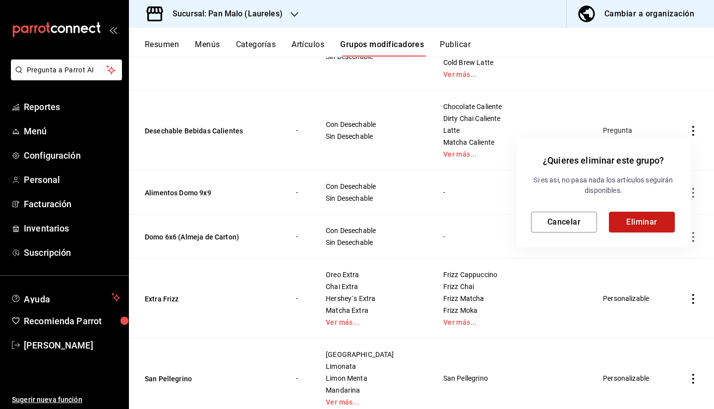
click at [636, 222] on button "Eliminar" at bounding box center [641, 222] width 66 height 21
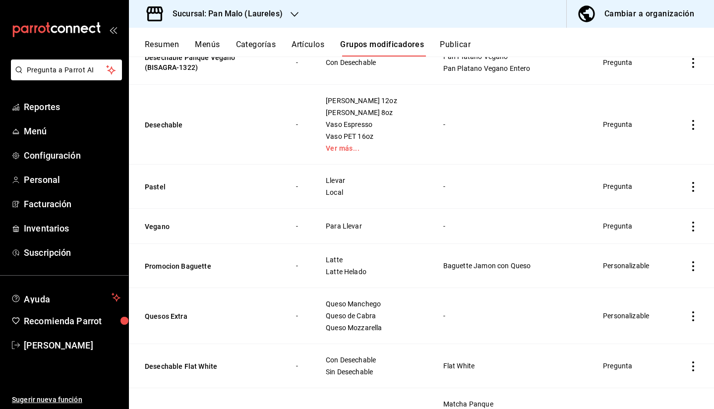
scroll to position [553, 0]
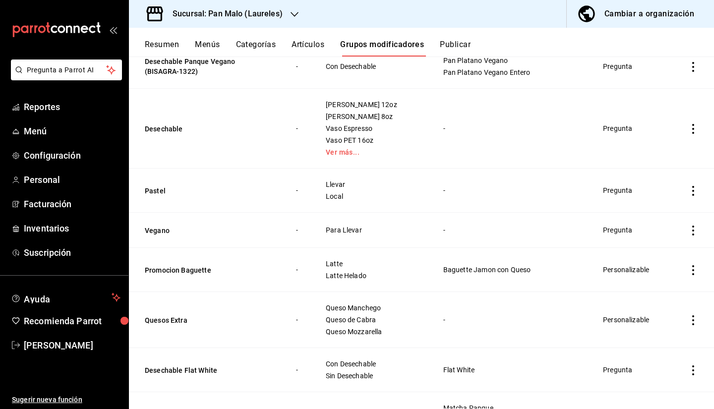
click at [688, 128] on icon "actions" at bounding box center [693, 129] width 10 height 10
click at [523, 150] on div at bounding box center [357, 204] width 714 height 409
click at [345, 153] on link "Ver más..." at bounding box center [372, 152] width 93 height 7
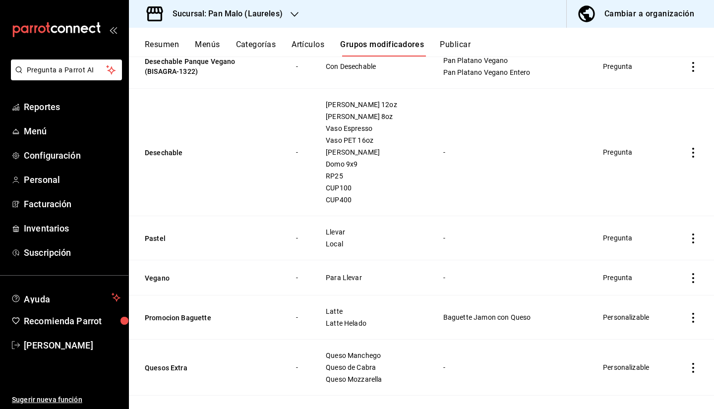
click at [688, 235] on icon "actions" at bounding box center [693, 238] width 10 height 10
click at [654, 305] on span "Eliminar" at bounding box center [655, 302] width 25 height 8
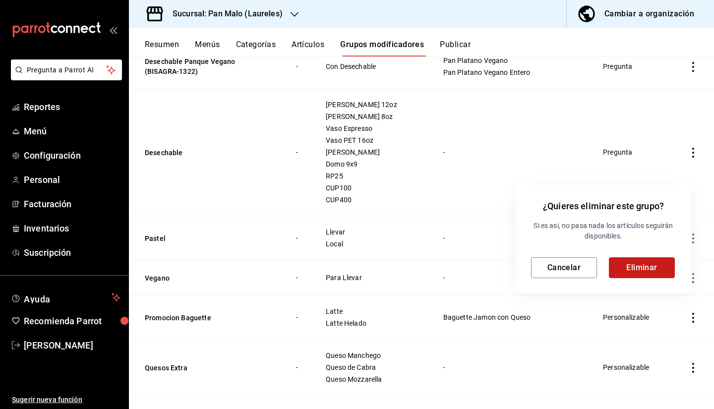
click at [620, 267] on button "Eliminar" at bounding box center [641, 267] width 66 height 21
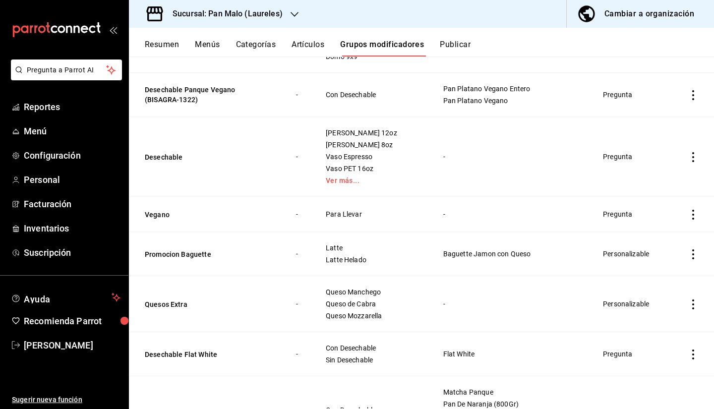
scroll to position [521, 0]
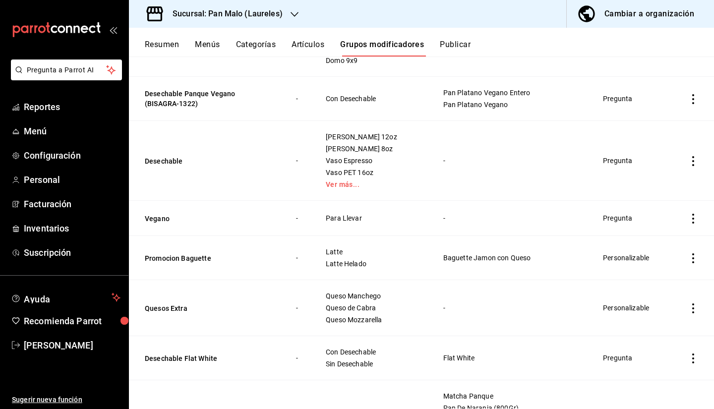
click at [688, 216] on icon "actions" at bounding box center [693, 219] width 10 height 10
click at [636, 279] on div at bounding box center [634, 282] width 18 height 10
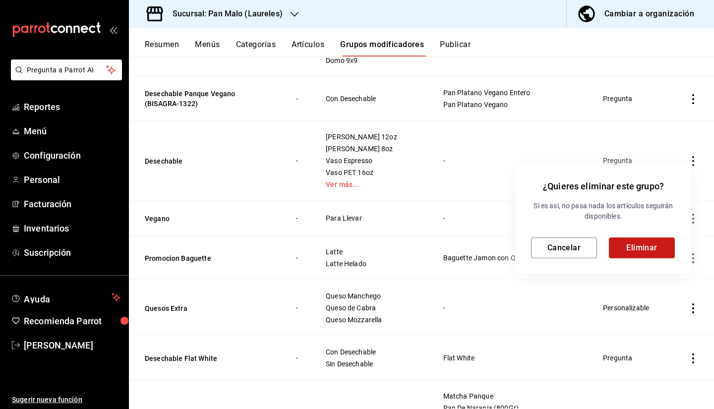
click at [624, 244] on button "Eliminar" at bounding box center [641, 247] width 66 height 21
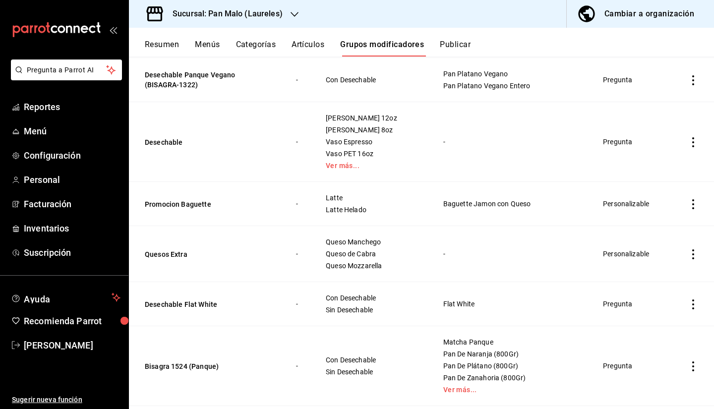
scroll to position [531, 0]
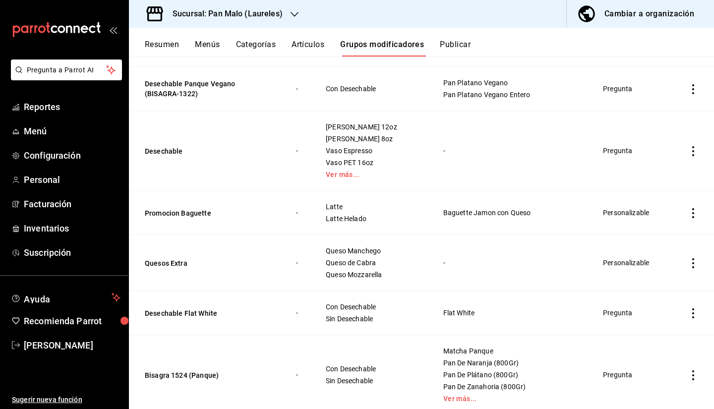
click at [688, 149] on icon "actions" at bounding box center [693, 151] width 10 height 10
click at [349, 174] on div at bounding box center [357, 204] width 714 height 409
click at [349, 176] on link "Ver más..." at bounding box center [372, 174] width 93 height 7
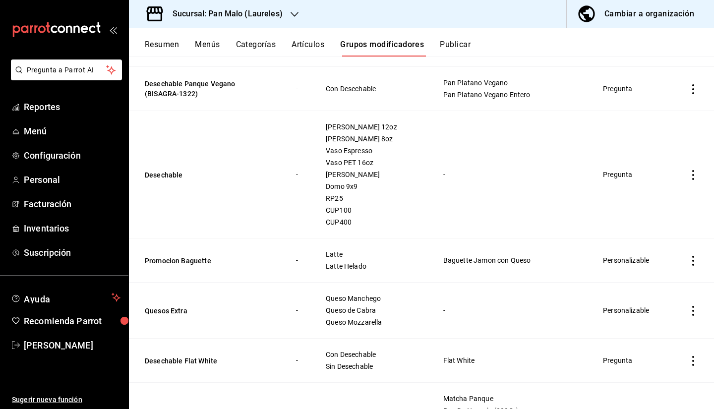
click at [688, 173] on icon "actions" at bounding box center [693, 175] width 10 height 10
click at [561, 190] on div at bounding box center [357, 204] width 714 height 409
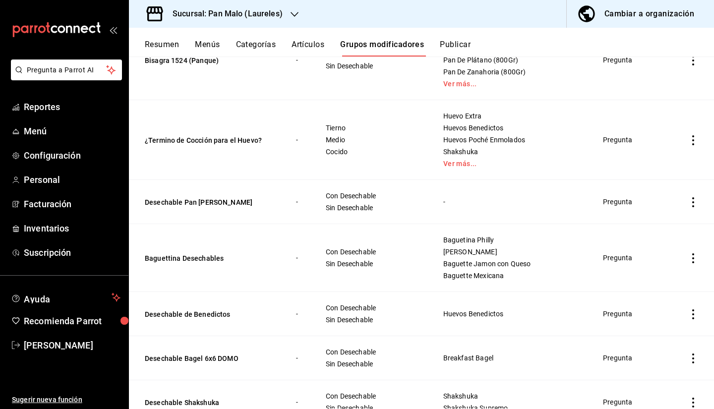
scroll to position [895, 0]
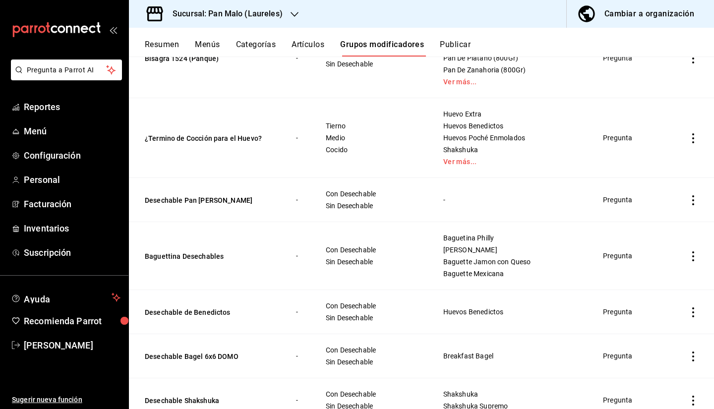
click at [688, 201] on icon "actions" at bounding box center [693, 200] width 10 height 10
click at [644, 259] on li "Eliminar" at bounding box center [646, 264] width 59 height 20
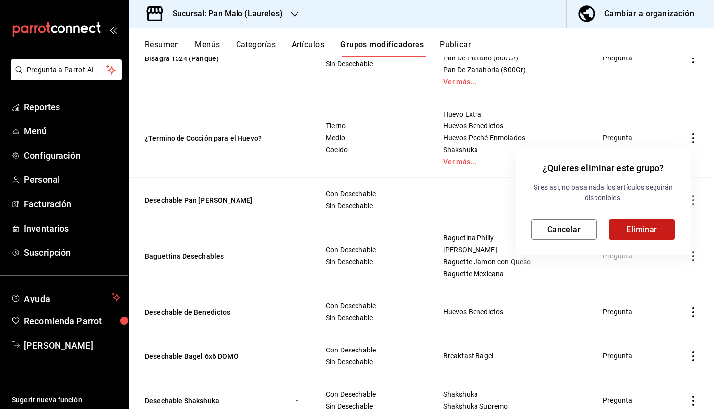
click at [648, 231] on button "Eliminar" at bounding box center [641, 229] width 66 height 21
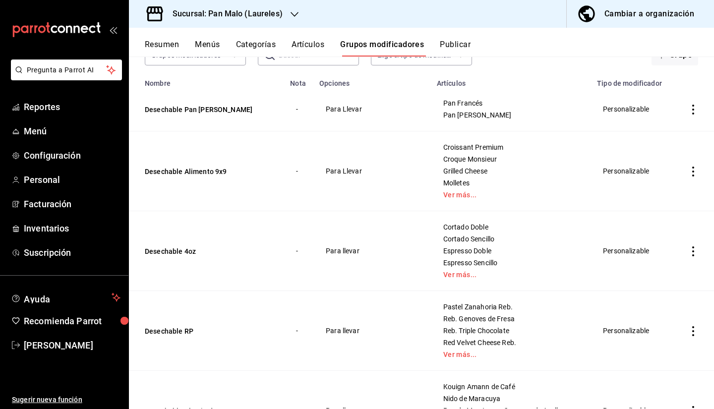
scroll to position [0, 0]
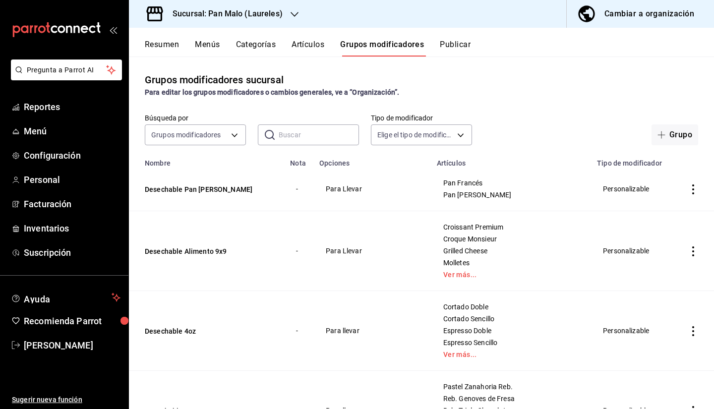
click at [624, 21] on button "Cambiar a organización" at bounding box center [635, 14] width 139 height 28
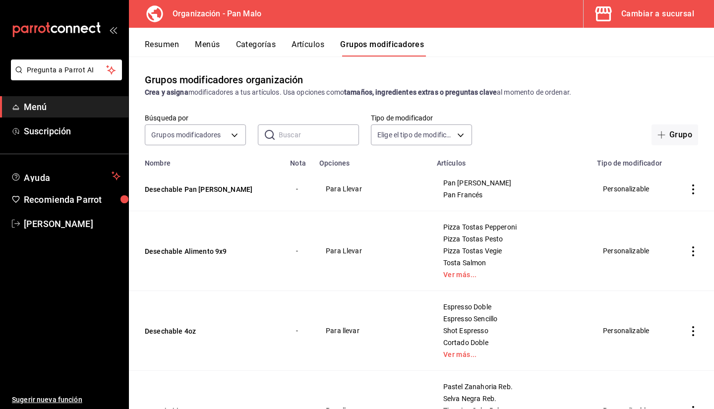
click at [598, 20] on icon "button" at bounding box center [603, 13] width 16 height 15
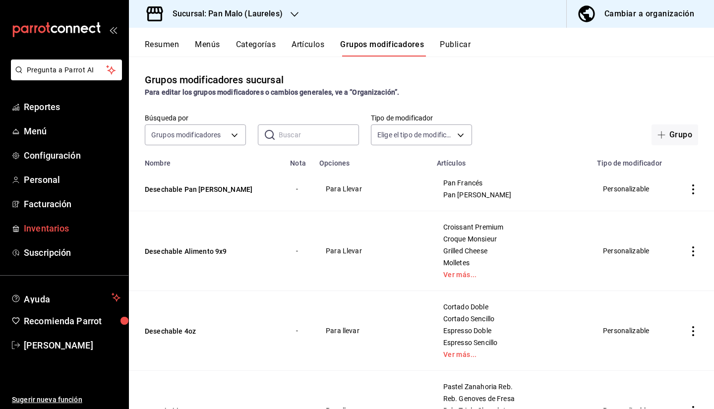
click at [74, 228] on span "Inventarios" at bounding box center [72, 227] width 97 height 13
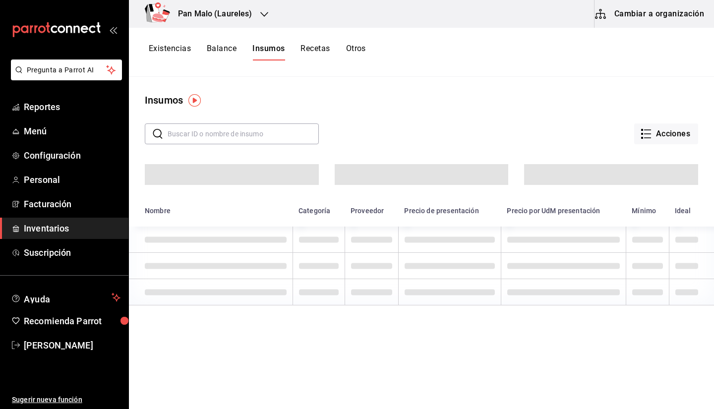
click at [657, 16] on button "Cambiar a organización" at bounding box center [649, 14] width 111 height 28
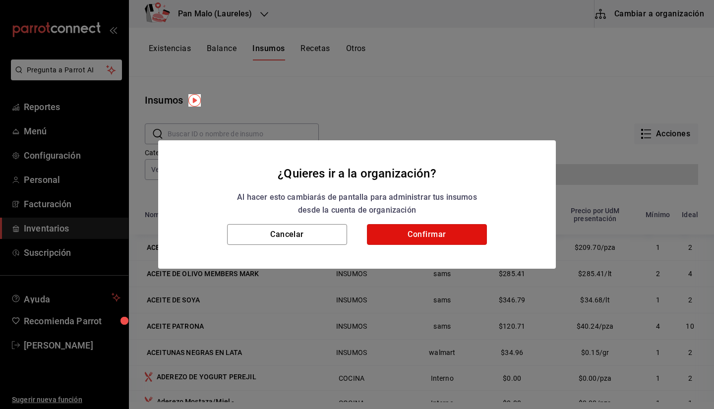
click at [462, 239] on button "Confirmar" at bounding box center [427, 234] width 120 height 21
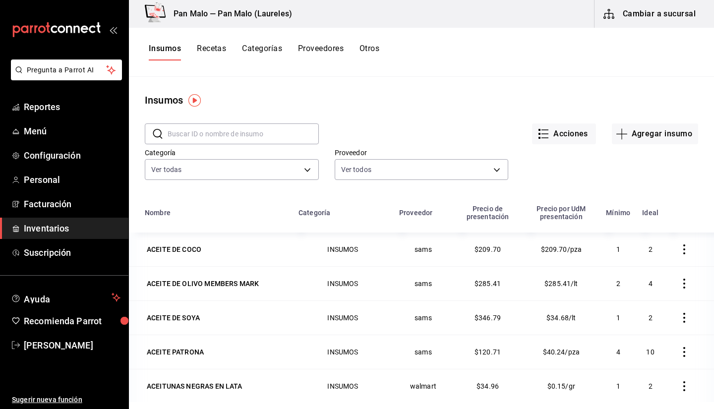
click at [199, 55] on button "Recetas" at bounding box center [211, 52] width 29 height 17
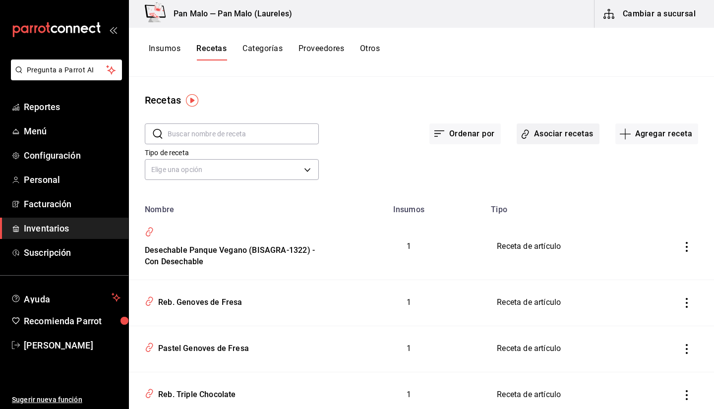
click at [543, 137] on button "Asociar recetas" at bounding box center [557, 133] width 83 height 21
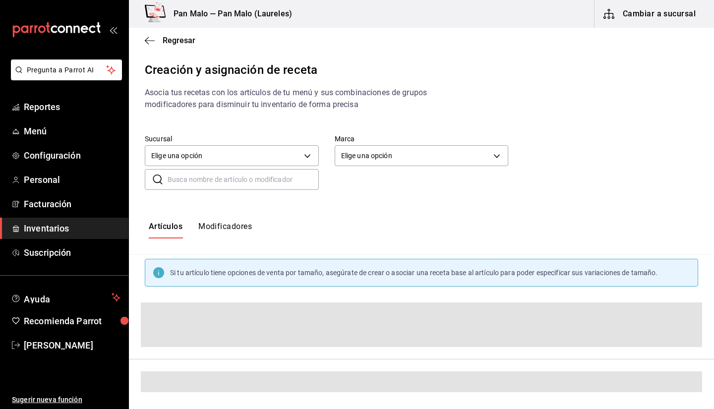
click at [229, 226] on button "Modificadores" at bounding box center [225, 229] width 54 height 17
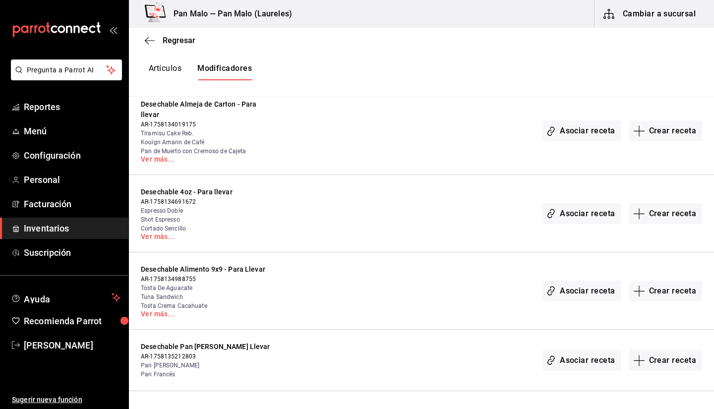
scroll to position [4624, 0]
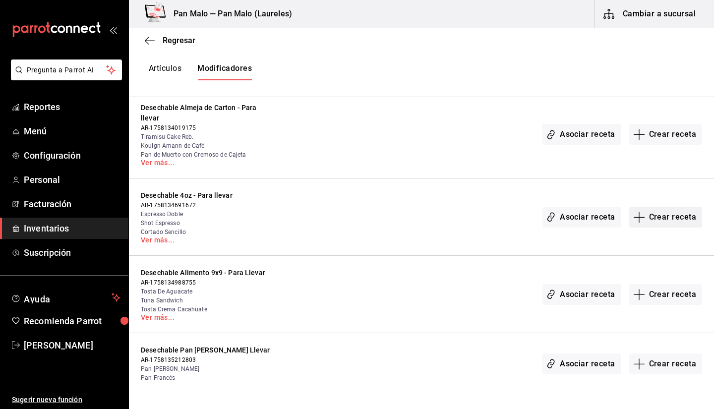
click at [662, 207] on button "Crear receta" at bounding box center [665, 217] width 73 height 21
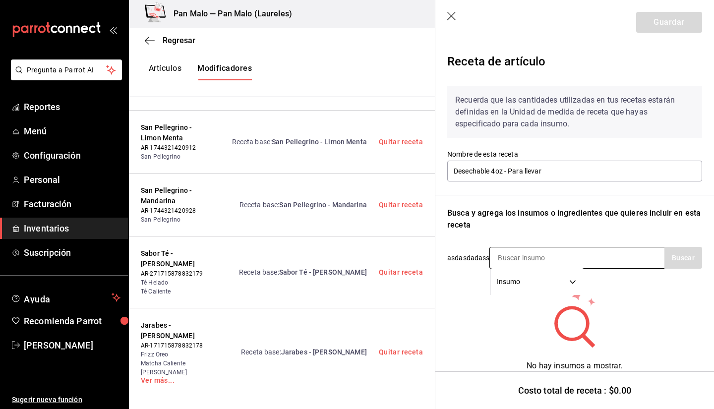
click at [521, 252] on input at bounding box center [539, 257] width 99 height 21
type input "vaso"
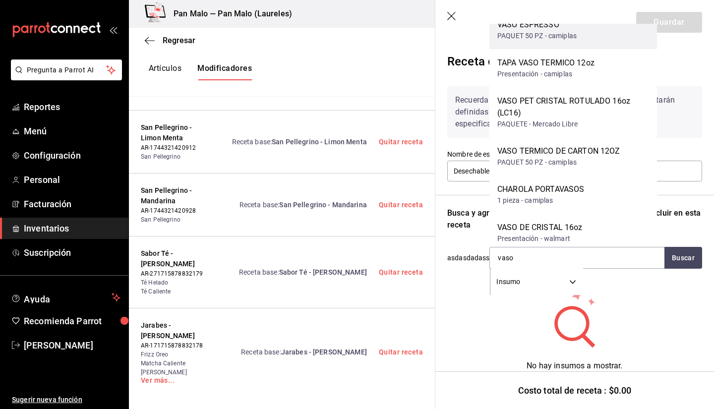
scroll to position [17, 0]
click at [524, 35] on div "PAQUET 50 PZ - camiplas" at bounding box center [536, 35] width 79 height 10
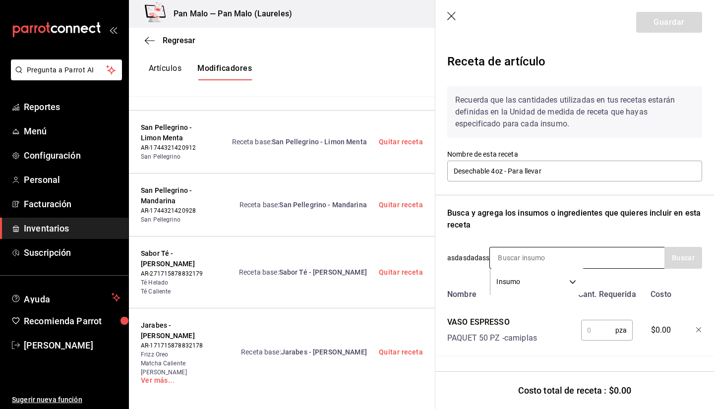
click at [509, 253] on input at bounding box center [539, 257] width 99 height 21
click at [586, 324] on input "text" at bounding box center [598, 330] width 34 height 20
type input "1"
click at [517, 257] on input at bounding box center [539, 257] width 99 height 21
type input "tapa"
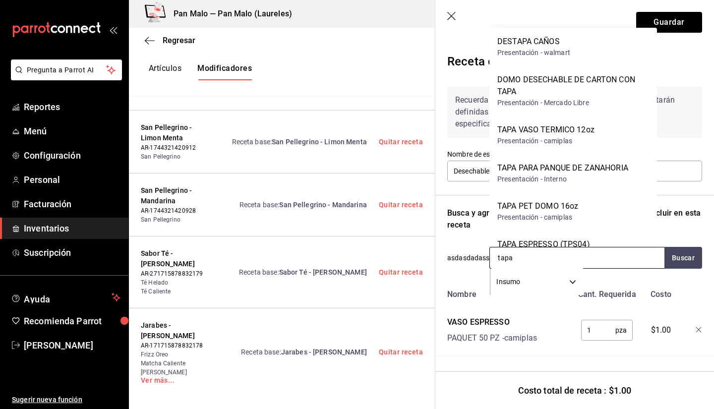
scroll to position [4624, 0]
click at [575, 243] on div "TAPA ESPRESSO (TPS04)" at bounding box center [543, 244] width 93 height 12
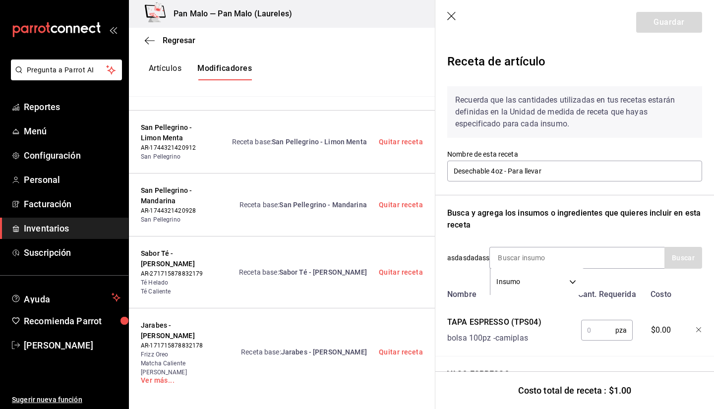
scroll to position [58, 0]
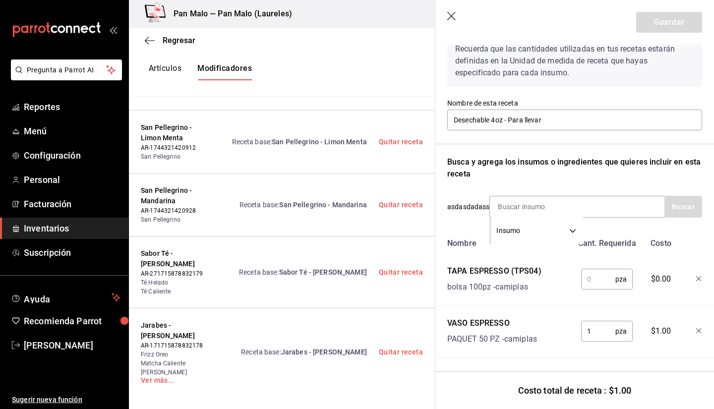
click at [588, 274] on input "text" at bounding box center [598, 279] width 34 height 20
type input "1"
click at [526, 206] on input at bounding box center [539, 206] width 99 height 21
click at [525, 203] on input at bounding box center [539, 206] width 99 height 21
click at [533, 199] on input at bounding box center [539, 206] width 99 height 21
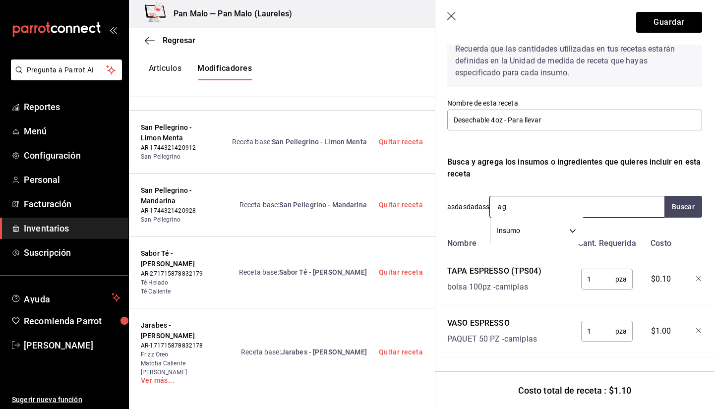
type input "a"
click at [535, 205] on input "a" at bounding box center [539, 206] width 99 height 21
click at [540, 199] on input at bounding box center [539, 206] width 99 height 21
click at [533, 202] on input at bounding box center [539, 206] width 99 height 21
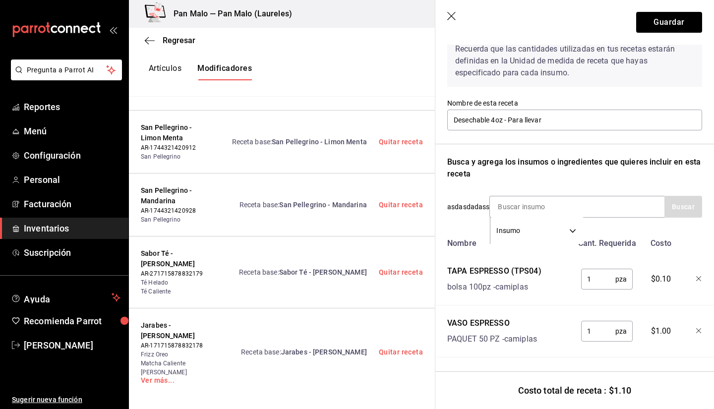
scroll to position [54, 0]
click at [651, 27] on button "Guardar" at bounding box center [669, 22] width 66 height 21
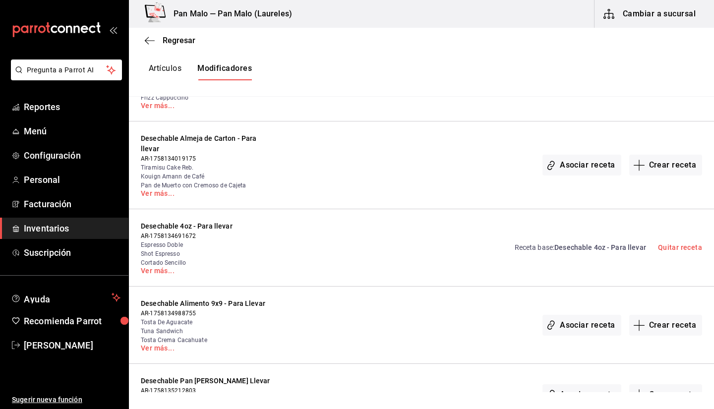
scroll to position [4583, 0]
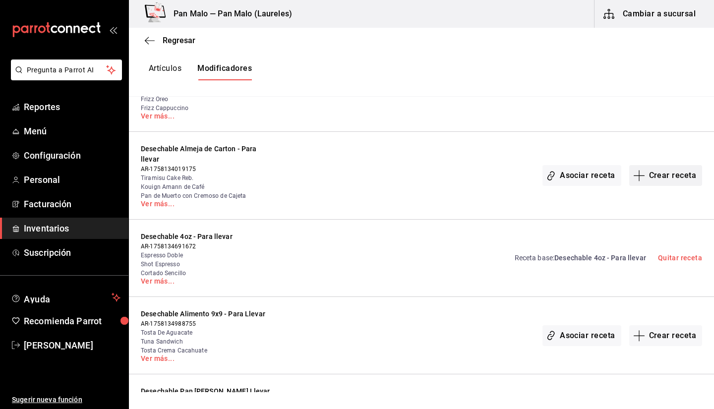
click at [644, 165] on button "Crear receta" at bounding box center [665, 175] width 73 height 21
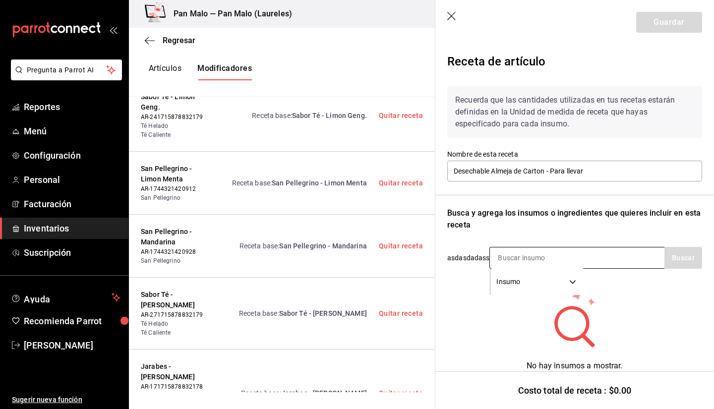
click at [525, 251] on input at bounding box center [539, 257] width 99 height 21
type input "c"
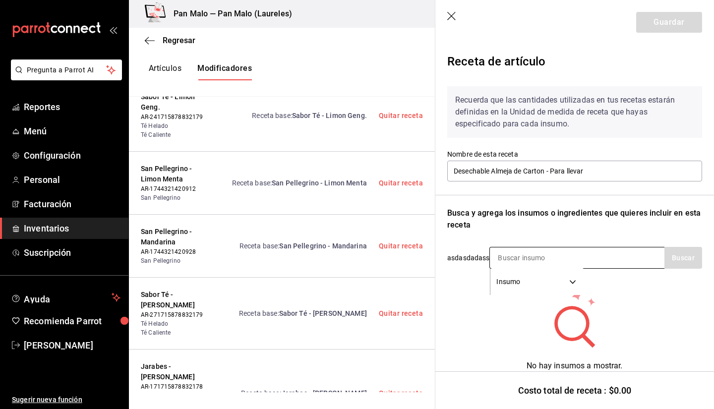
type input "c"
type input "almeja"
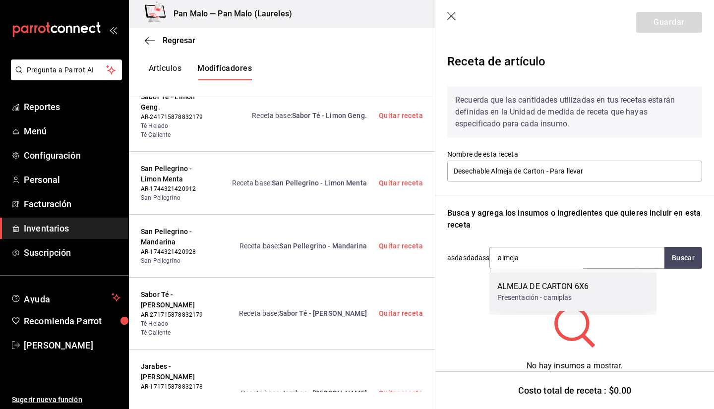
click at [521, 293] on div "Presentación - camiplas" at bounding box center [543, 297] width 92 height 10
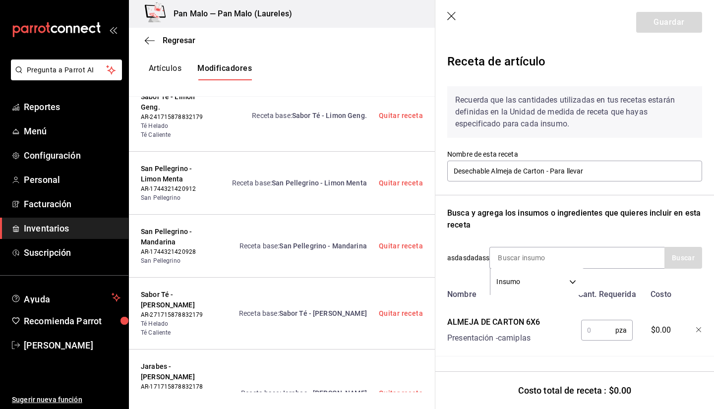
click at [583, 337] on input "text" at bounding box center [598, 330] width 34 height 20
type input "1"
click at [525, 256] on input at bounding box center [539, 257] width 99 height 21
click at [678, 20] on button "Guardar" at bounding box center [669, 22] width 66 height 21
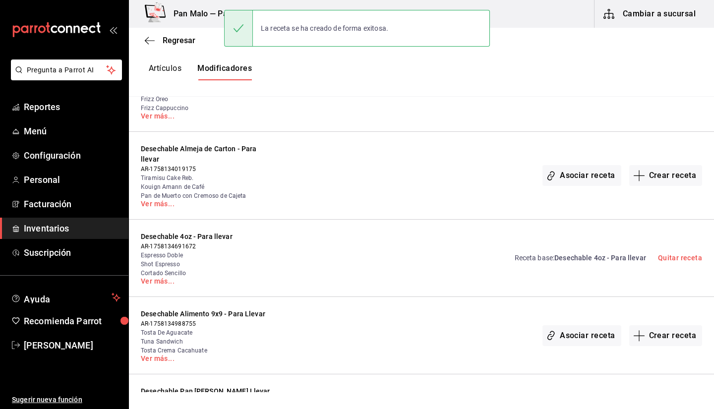
scroll to position [0, 0]
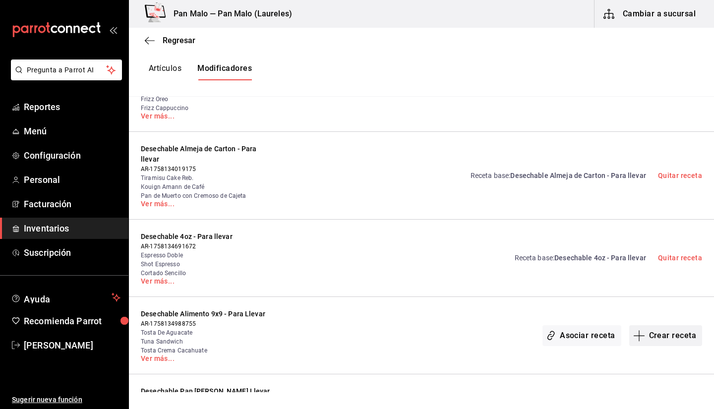
click at [650, 325] on button "Crear receta" at bounding box center [665, 335] width 73 height 21
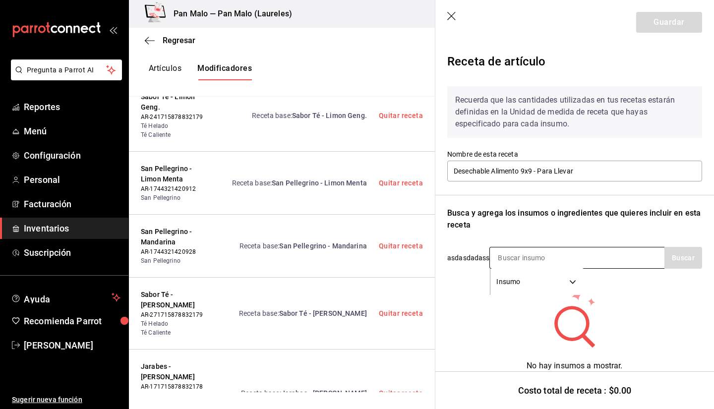
click at [524, 257] on input at bounding box center [539, 257] width 99 height 21
type input "a"
type input "d"
type input "9x9"
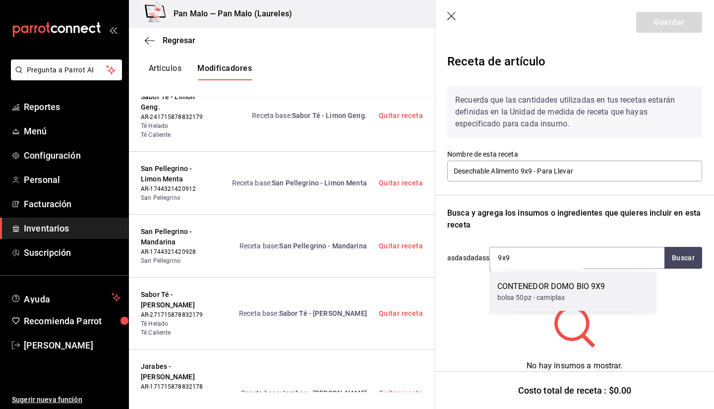
click at [521, 293] on div "bolsa 50pz - camiplas" at bounding box center [551, 297] width 108 height 10
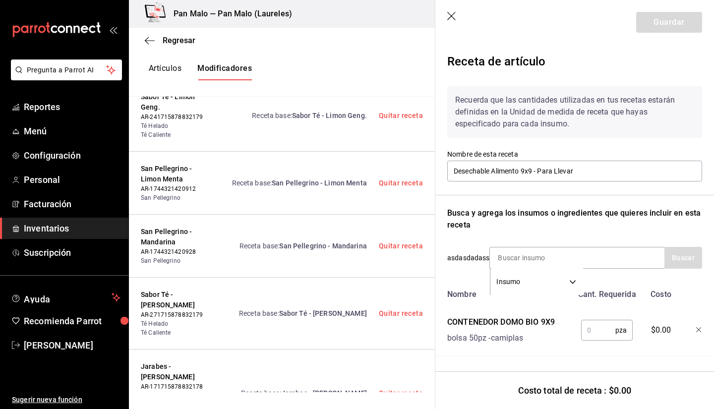
click at [597, 331] on input "text" at bounding box center [598, 330] width 34 height 20
type input "1"
click at [512, 260] on input at bounding box center [539, 257] width 99 height 21
click at [533, 247] on input at bounding box center [539, 257] width 99 height 21
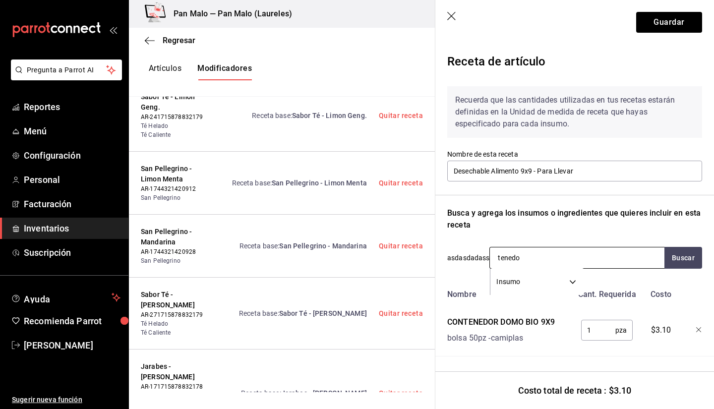
type input "tenedor"
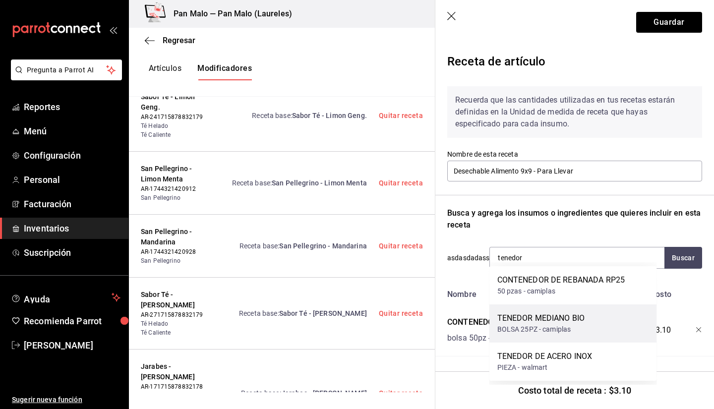
click at [551, 328] on div "BOLSA 25PZ - camiplas" at bounding box center [541, 329] width 88 height 10
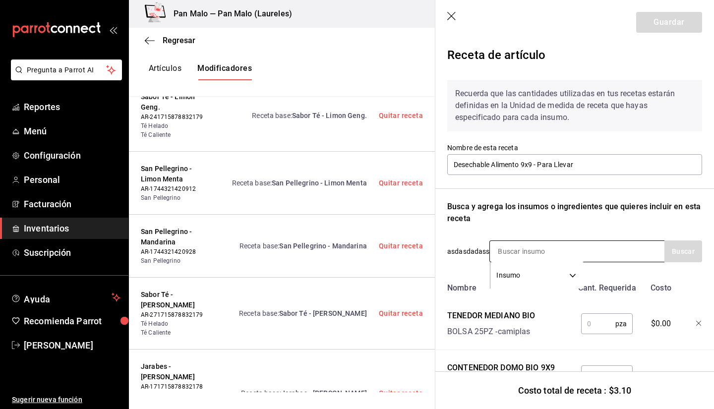
click at [531, 255] on input at bounding box center [539, 251] width 99 height 21
type input "cuchillo"
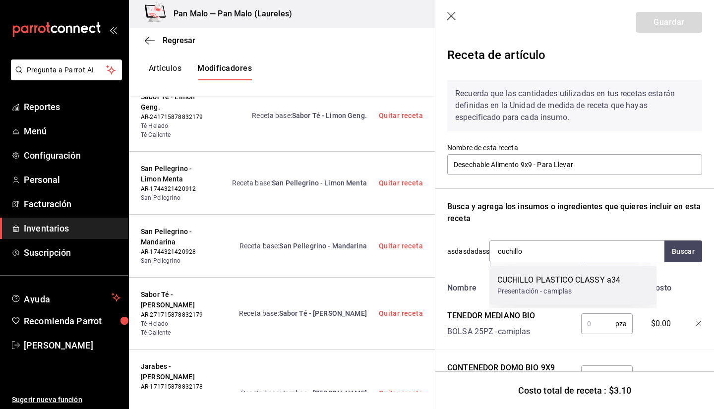
click at [517, 282] on div "CUCHILLO PLASTICO CLASSY a34" at bounding box center [558, 280] width 123 height 12
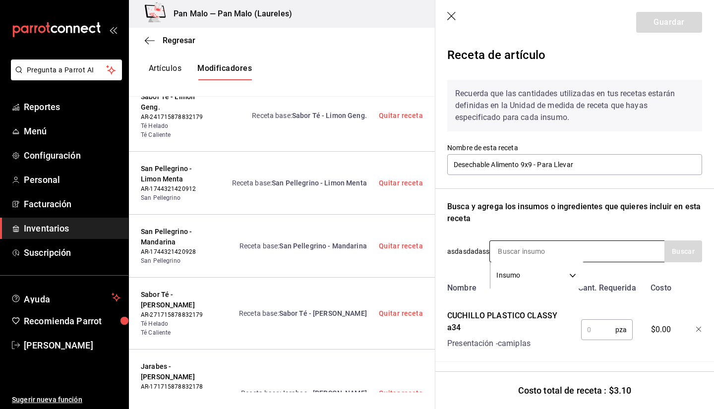
click at [521, 252] on input at bounding box center [539, 251] width 99 height 21
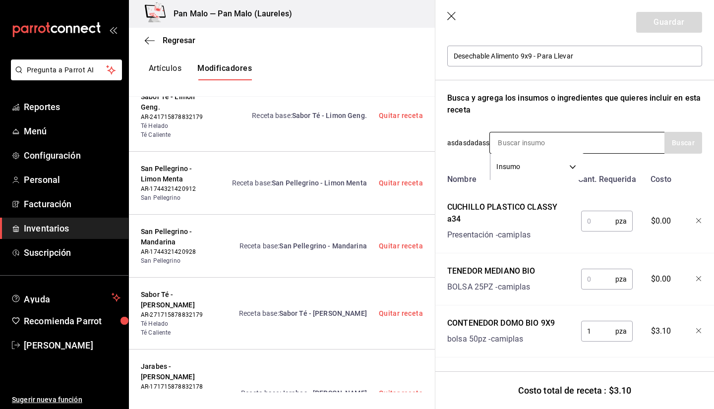
click at [529, 135] on input at bounding box center [539, 142] width 99 height 21
type input "cucha"
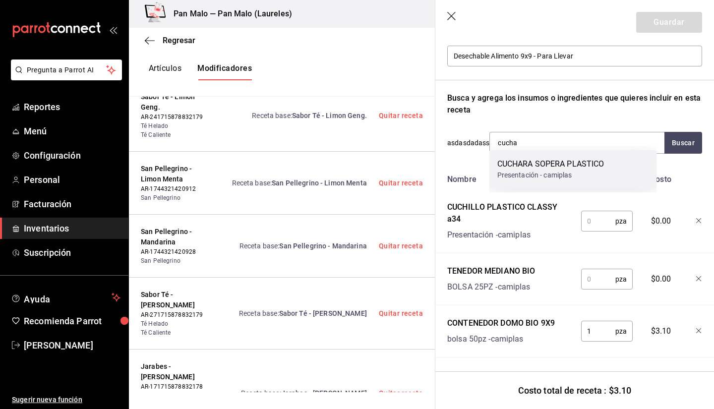
click at [516, 181] on div "CUCHARA SOPERA PLASTICO Presentación - camiplas" at bounding box center [572, 169] width 167 height 38
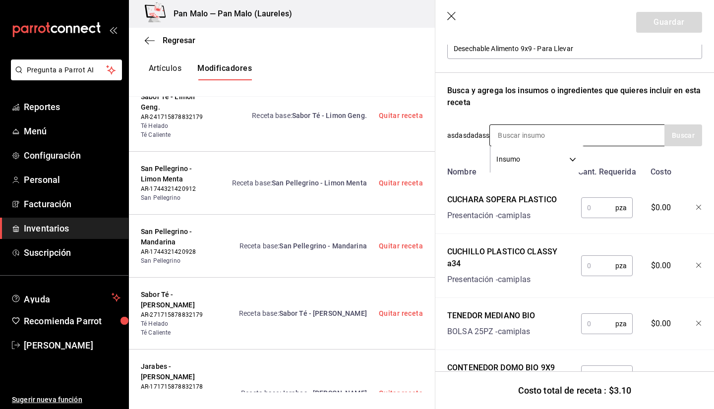
click at [511, 132] on input at bounding box center [539, 135] width 99 height 21
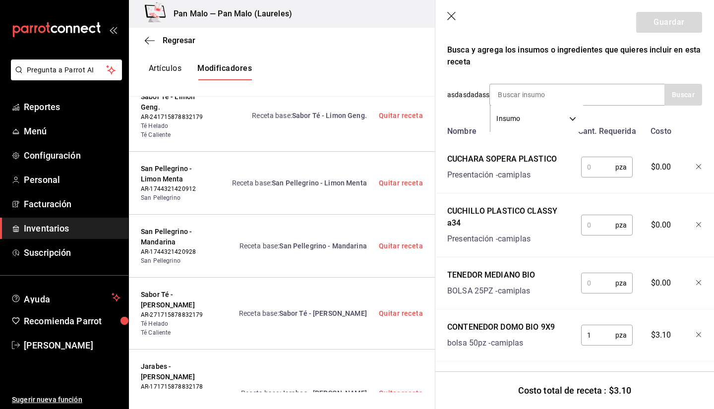
scroll to position [174, 0]
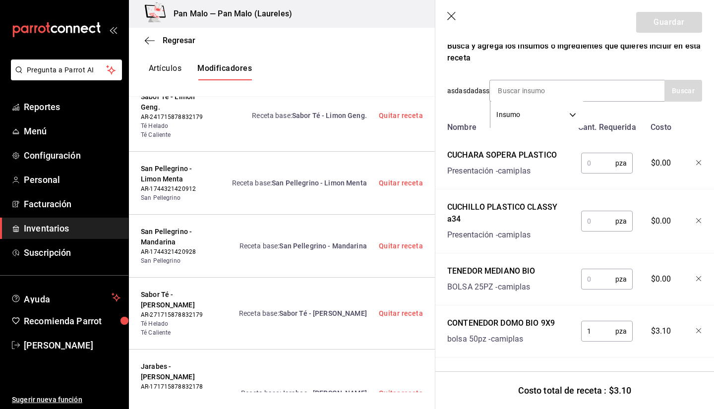
click at [609, 269] on div "pza ​" at bounding box center [607, 279] width 52 height 21
type input "1"
click at [587, 215] on input "text" at bounding box center [598, 221] width 34 height 20
type input "1"
click at [585, 160] on input "text" at bounding box center [598, 163] width 34 height 20
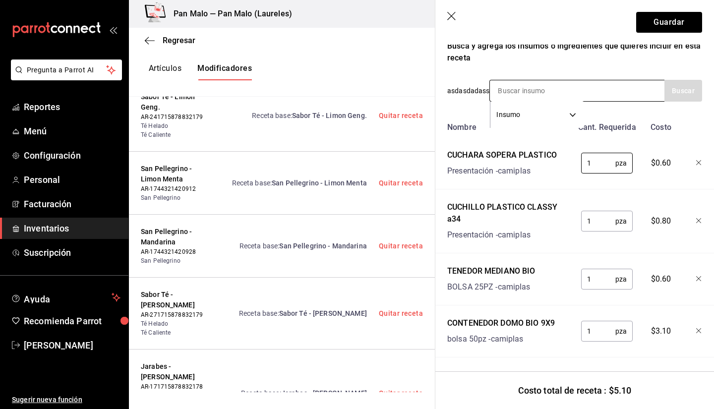
type input "1"
click at [535, 92] on input at bounding box center [539, 90] width 99 height 21
type input "cup 100"
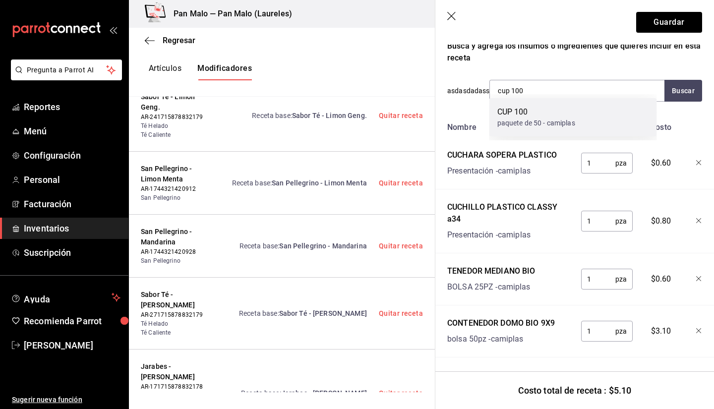
click at [524, 127] on div "paquete de 50 - camiplas" at bounding box center [536, 123] width 78 height 10
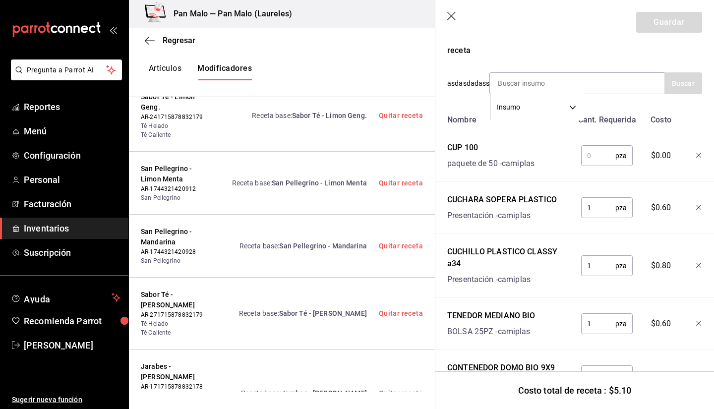
click at [591, 151] on input "text" at bounding box center [598, 156] width 34 height 20
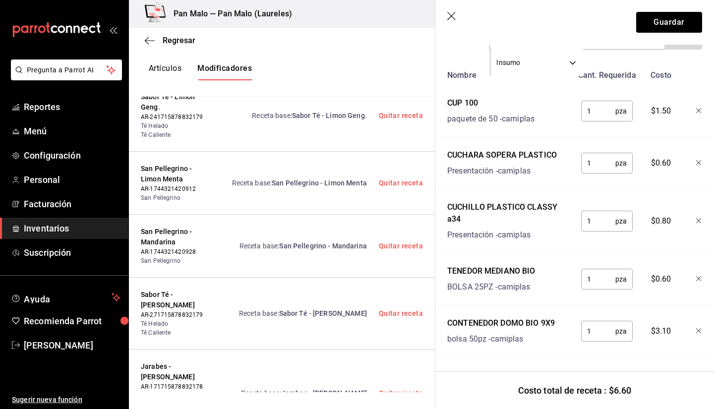
click at [590, 101] on input "1" at bounding box center [598, 111] width 34 height 20
click at [597, 104] on input "1" at bounding box center [598, 111] width 34 height 20
type input "1"
click at [591, 160] on input "1" at bounding box center [598, 163] width 34 height 20
click at [594, 103] on input "1" at bounding box center [598, 111] width 34 height 20
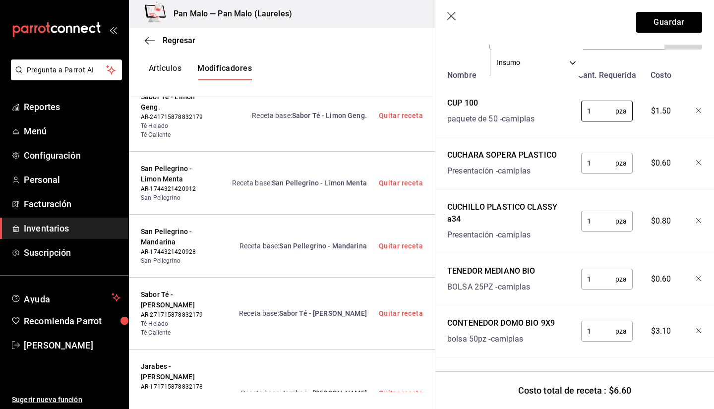
click at [599, 156] on input "1" at bounding box center [598, 163] width 34 height 20
click at [594, 113] on div "1 pza ​" at bounding box center [607, 111] width 52 height 21
click at [597, 211] on input "1" at bounding box center [598, 221] width 34 height 20
click at [597, 246] on div "Nombre Cant. Requerida Costo CUP 100 paquete de 50 - camiplas 1 pza ​ $1.50 CUC…" at bounding box center [574, 211] width 255 height 292
click at [600, 269] on input "1" at bounding box center [598, 279] width 34 height 20
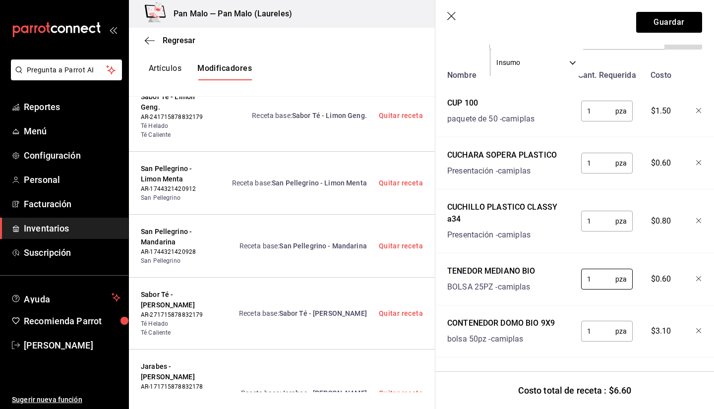
click at [598, 327] on input "1" at bounding box center [598, 331] width 34 height 20
click at [650, 25] on button "Guardar" at bounding box center [669, 22] width 66 height 21
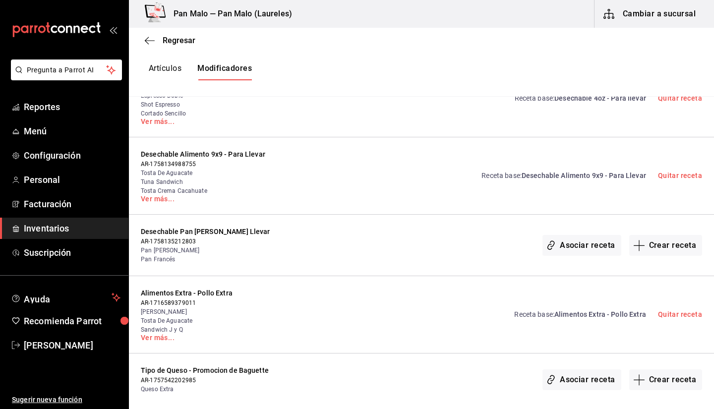
scroll to position [4752, 0]
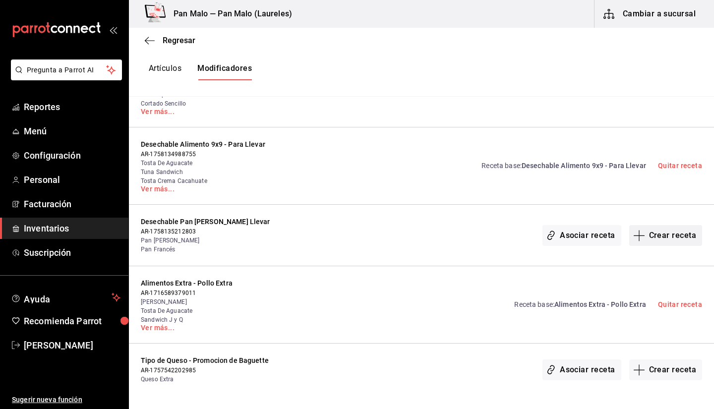
click at [660, 225] on button "Crear receta" at bounding box center [665, 235] width 73 height 21
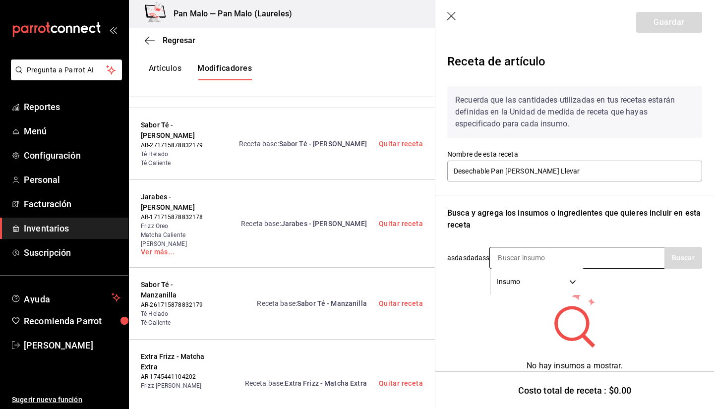
click at [530, 249] on input at bounding box center [539, 257] width 99 height 21
type input "d"
type input "9x9"
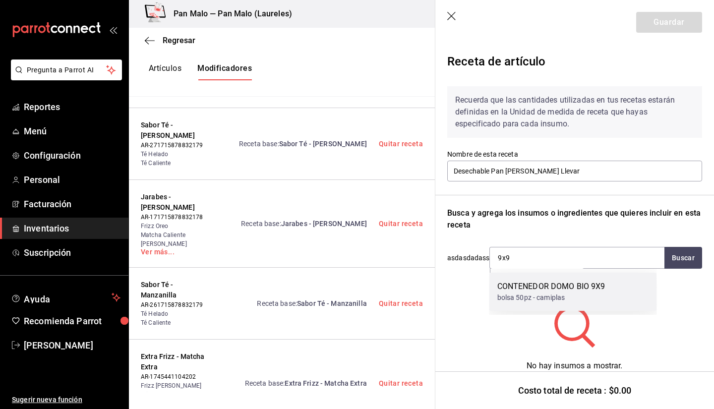
click at [527, 302] on div "bolsa 50pz - camiplas" at bounding box center [551, 297] width 108 height 10
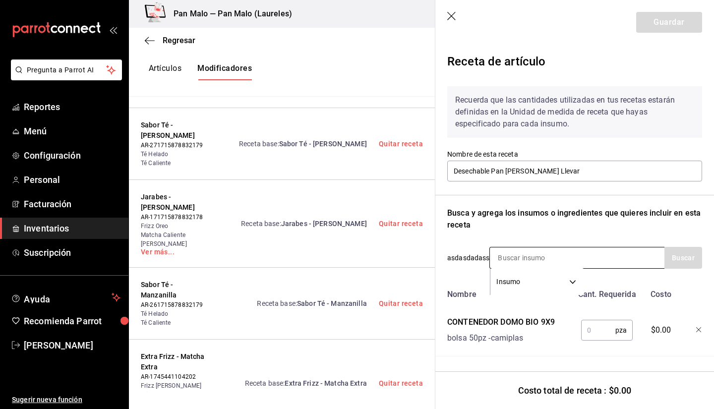
click at [508, 253] on input at bounding box center [539, 257] width 99 height 21
type input "d"
type input "cup"
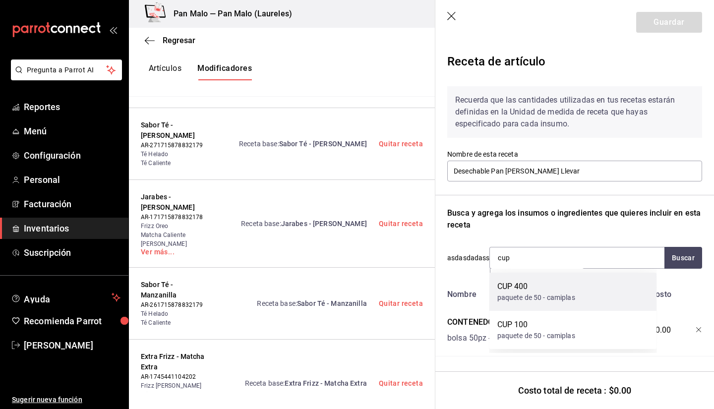
click at [529, 298] on div "paquete de 50 - camiplas" at bounding box center [536, 297] width 78 height 10
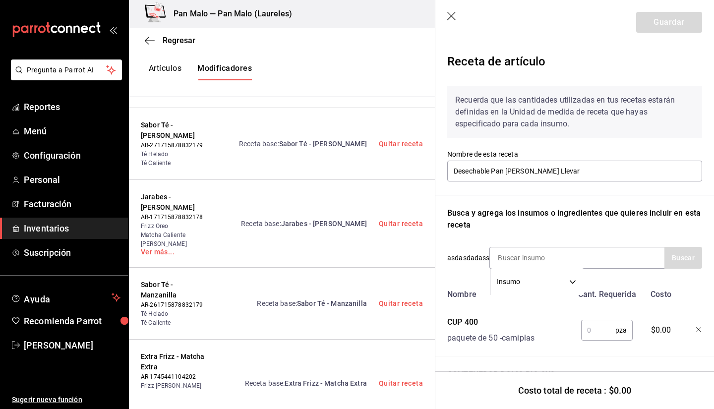
scroll to position [58, 0]
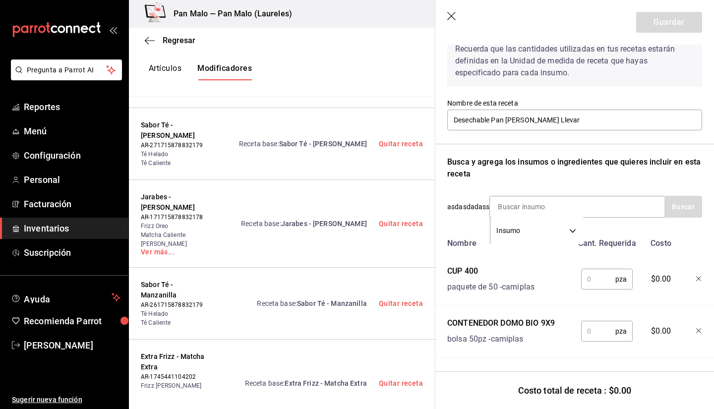
click at [598, 293] on div "Nombre Cant. Requerida Costo CUP 400 paquete de 50 - camiplas pza ​ $0.00 CONTE…" at bounding box center [574, 295] width 255 height 124
click at [591, 276] on input "text" at bounding box center [598, 279] width 34 height 20
type input "2"
click at [588, 321] on input "text" at bounding box center [598, 331] width 34 height 20
type input "1"
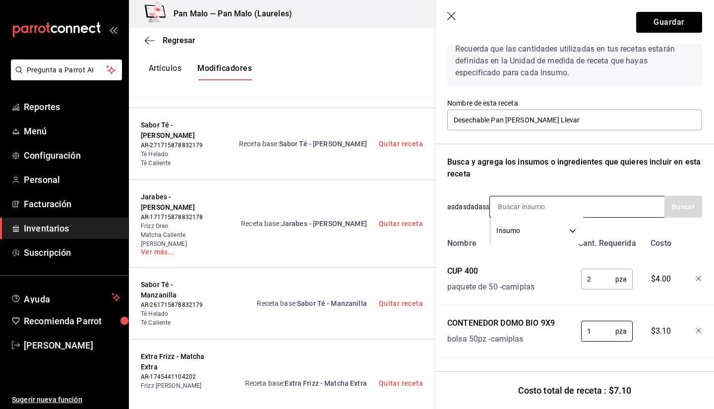
click at [512, 200] on input at bounding box center [539, 206] width 99 height 21
type input "cuchillo"
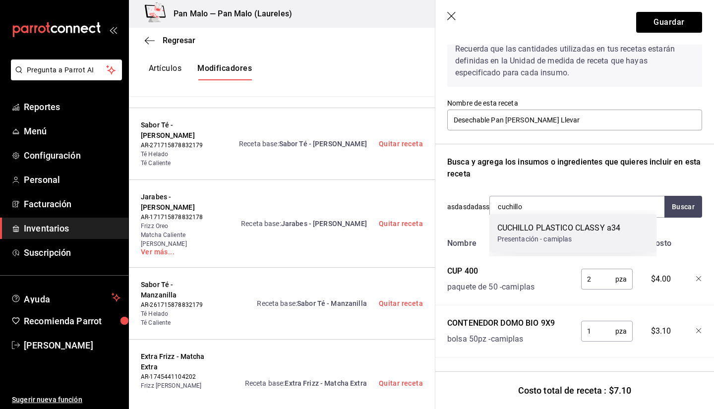
click at [599, 232] on div "CUCHILLO PLASTICO CLASSY a34" at bounding box center [558, 228] width 123 height 12
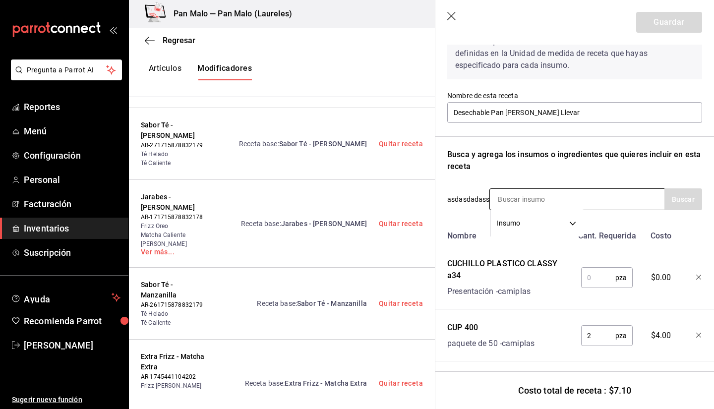
click at [507, 198] on input at bounding box center [539, 199] width 99 height 21
type input "tenedor"
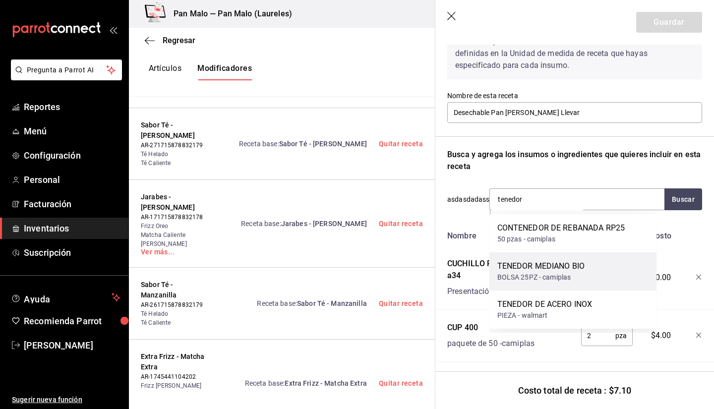
click at [532, 269] on div "TENEDOR MEDIANO BIO" at bounding box center [541, 266] width 88 height 12
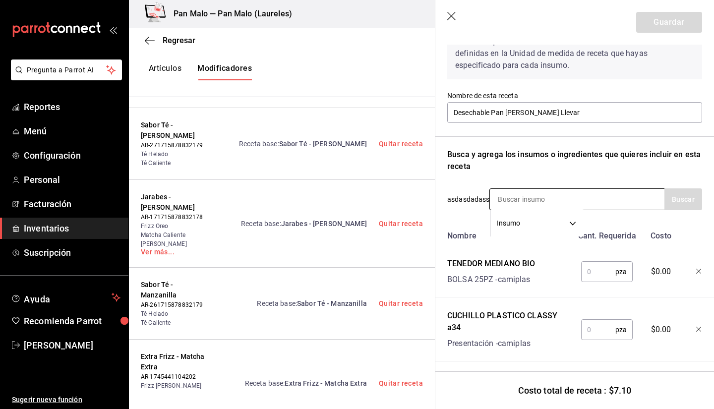
click at [520, 195] on input at bounding box center [539, 199] width 99 height 21
type input "cuchara"
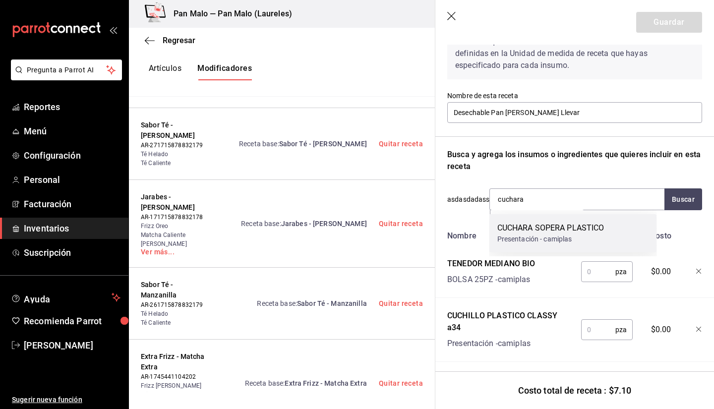
click at [542, 243] on div "Presentación - camiplas" at bounding box center [550, 239] width 107 height 10
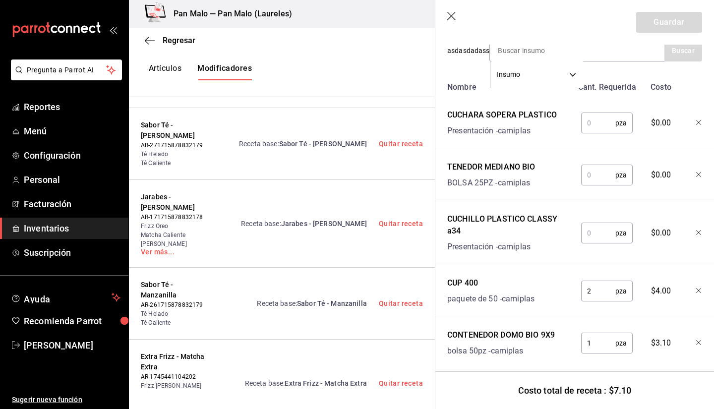
scroll to position [226, 0]
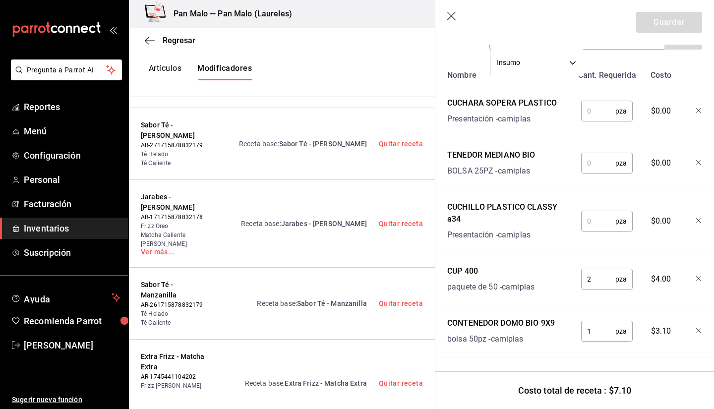
click at [592, 219] on input "text" at bounding box center [598, 221] width 34 height 20
type input "1"
click at [587, 153] on input "text" at bounding box center [598, 163] width 34 height 20
type input "1"
click at [586, 107] on input "text" at bounding box center [598, 111] width 34 height 20
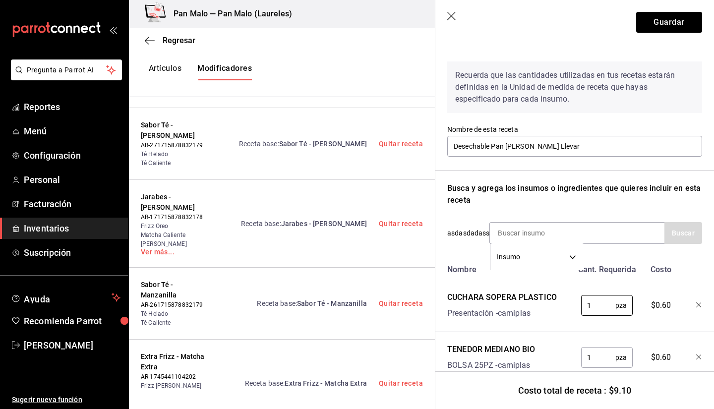
scroll to position [4, 0]
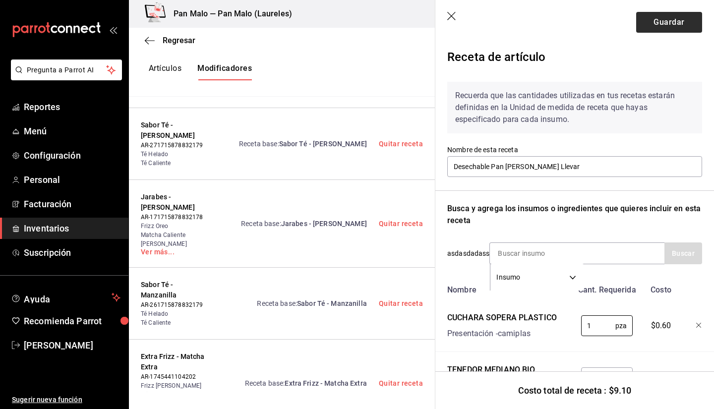
type input "1"
click at [657, 28] on button "Guardar" at bounding box center [669, 22] width 66 height 21
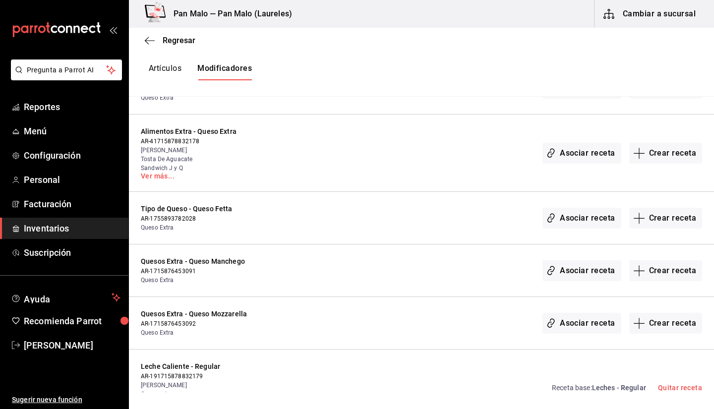
scroll to position [5091, 0]
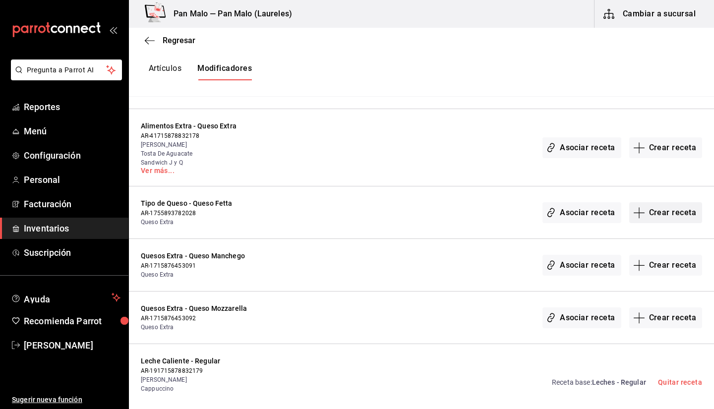
click at [660, 202] on button "Crear receta" at bounding box center [665, 212] width 73 height 21
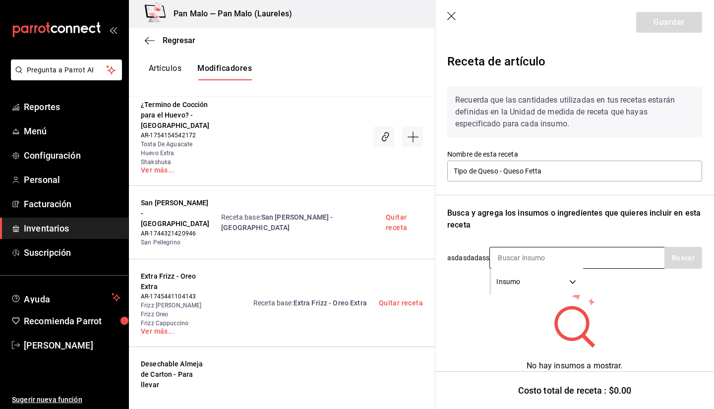
click at [555, 256] on input at bounding box center [539, 257] width 99 height 21
type input "m"
type input "Q"
type input "Fetta"
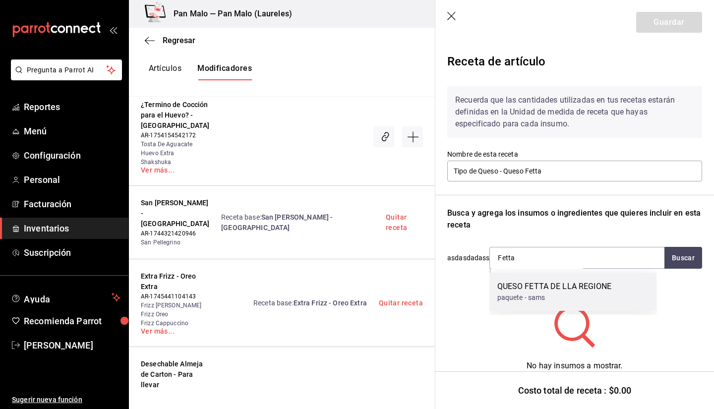
click at [524, 303] on div "QUESO FETTA DE LLA REGIONE paquete - sams" at bounding box center [572, 292] width 167 height 38
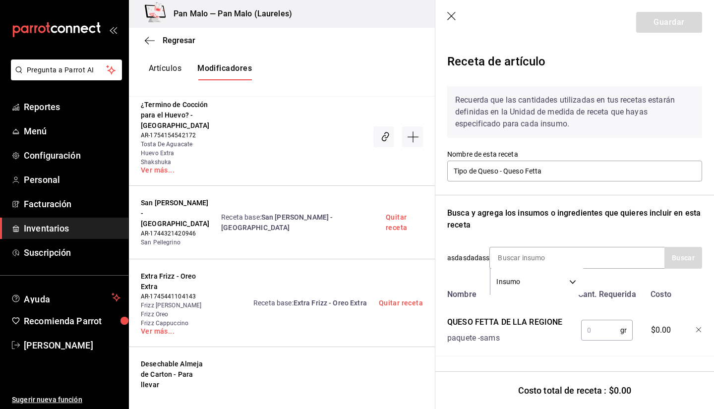
click at [583, 330] on input "text" at bounding box center [600, 330] width 39 height 20
type input "60"
click at [645, 27] on button "Guardar" at bounding box center [669, 22] width 66 height 21
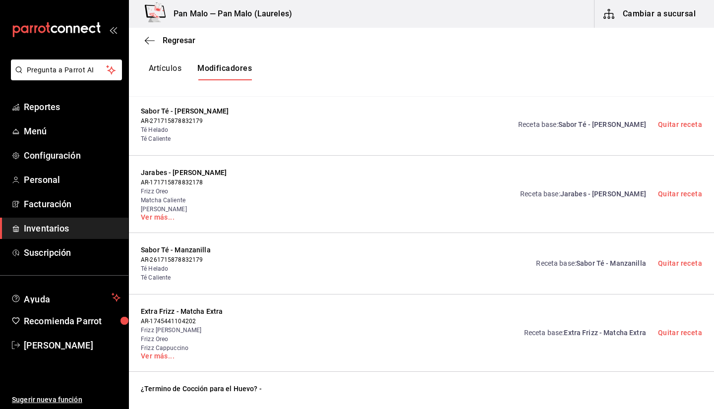
scroll to position [4099, 0]
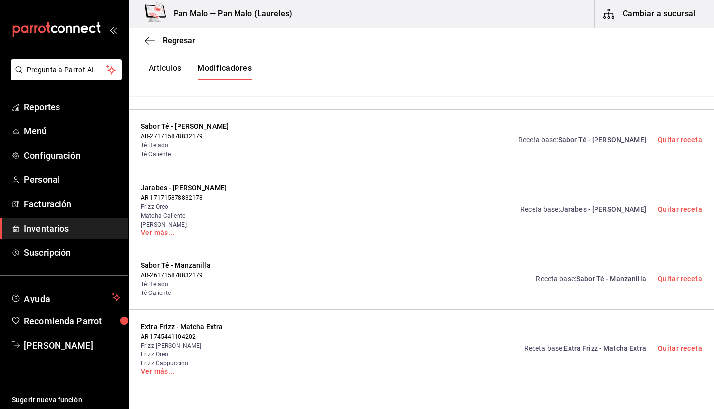
click at [638, 16] on button "Cambiar a sucursal" at bounding box center [649, 14] width 111 height 28
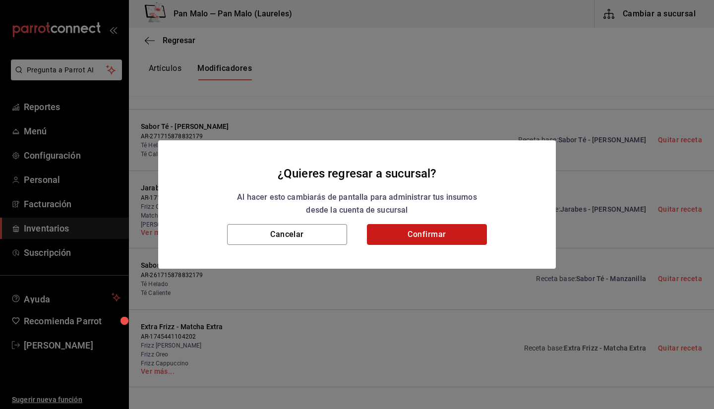
click at [427, 238] on button "Confirmar" at bounding box center [427, 234] width 120 height 21
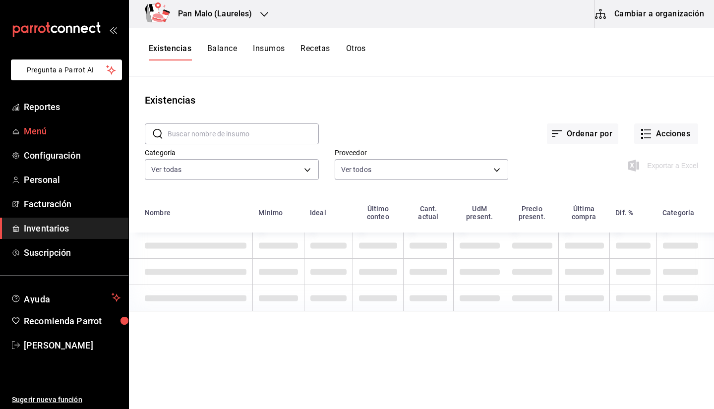
click at [60, 128] on span "Menú" at bounding box center [72, 130] width 97 height 13
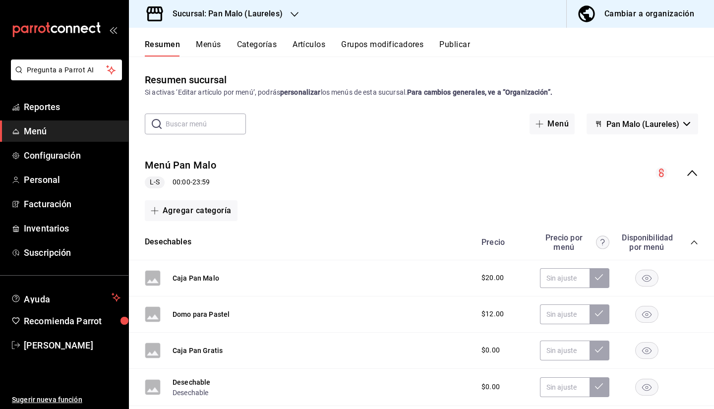
click at [208, 45] on button "Menús" at bounding box center [208, 48] width 25 height 17
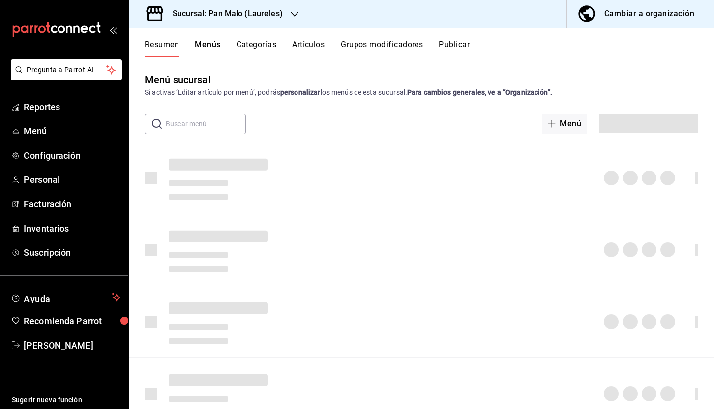
click at [651, 13] on div "Cambiar a organización" at bounding box center [649, 14] width 90 height 14
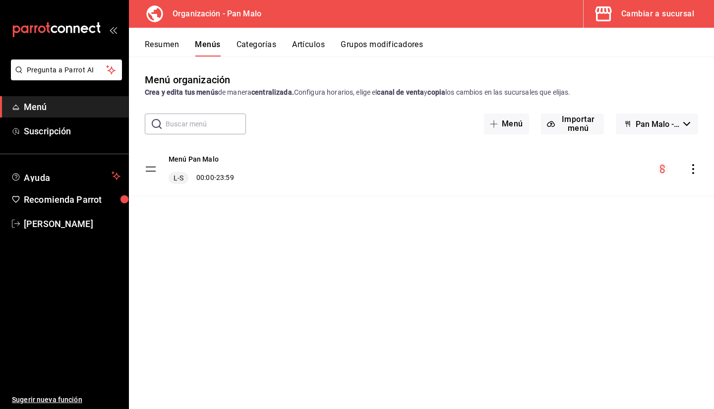
click at [360, 42] on button "Grupos modificadores" at bounding box center [381, 48] width 82 height 17
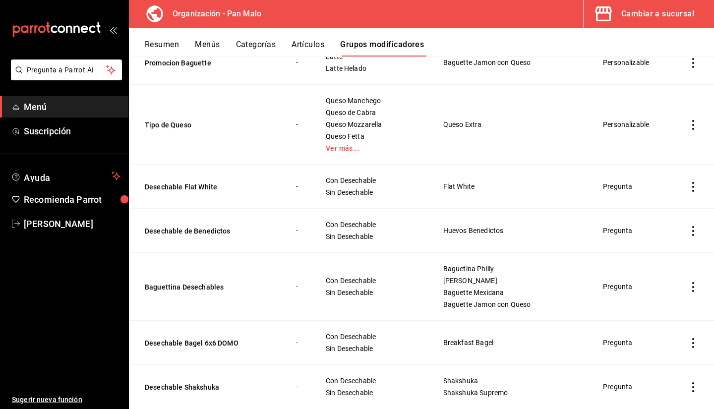
scroll to position [563, 0]
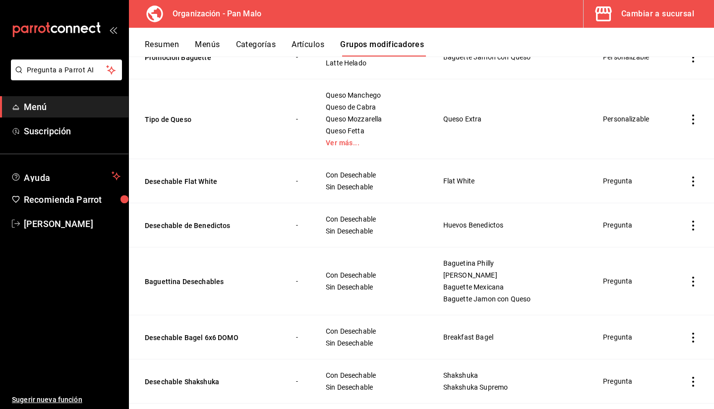
click at [688, 181] on icon "actions" at bounding box center [693, 181] width 10 height 10
click at [658, 245] on span "Eliminar" at bounding box center [655, 245] width 25 height 8
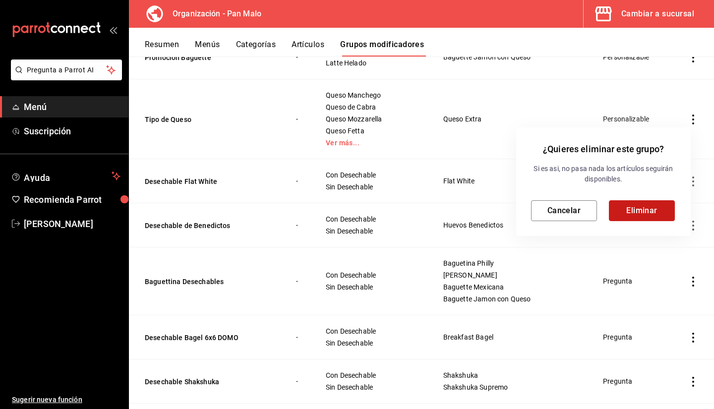
click at [640, 205] on button "Eliminar" at bounding box center [641, 210] width 66 height 21
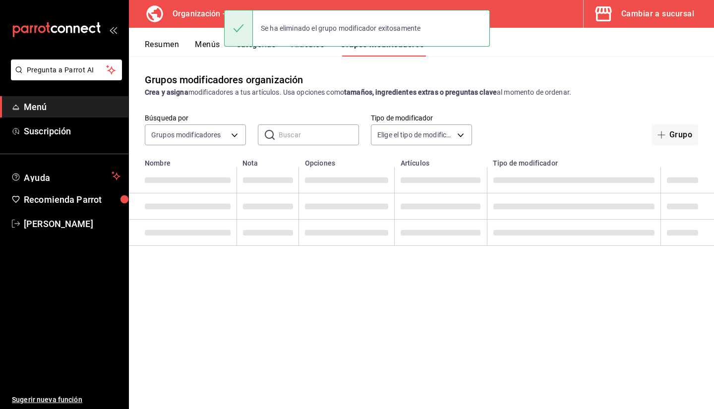
scroll to position [0, 0]
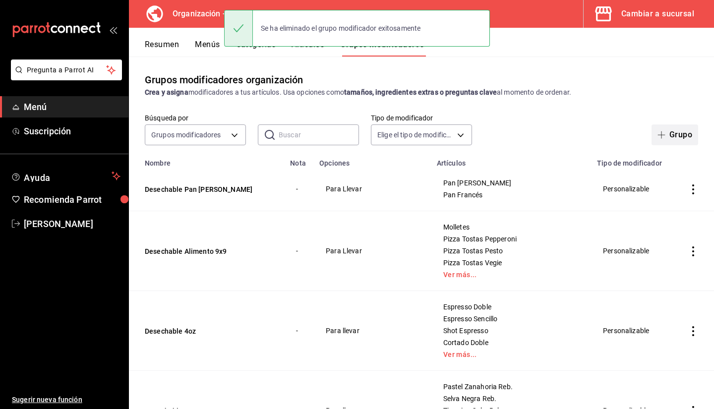
click at [662, 143] on button "Grupo" at bounding box center [674, 134] width 47 height 21
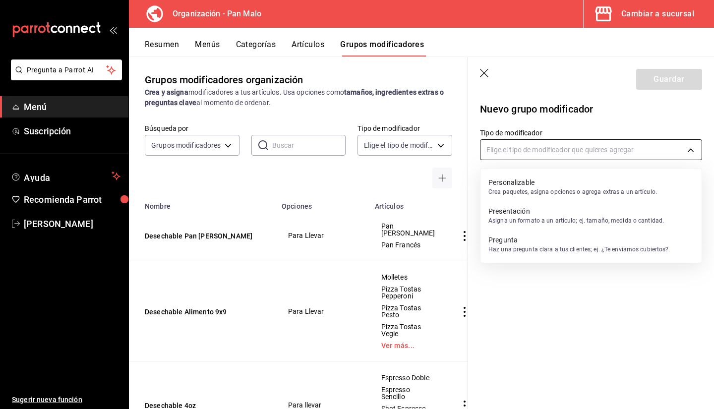
click at [542, 153] on body "Pregunta a Parrot AI Menú Suscripción Ayuda Recomienda Parrot Sebastian Viadero…" at bounding box center [357, 204] width 714 height 409
click at [523, 189] on p "Crea paquetes, asigna opciones o agrega extras a un artículo." at bounding box center [572, 191] width 168 height 9
type input "CUSTOMIZABLE"
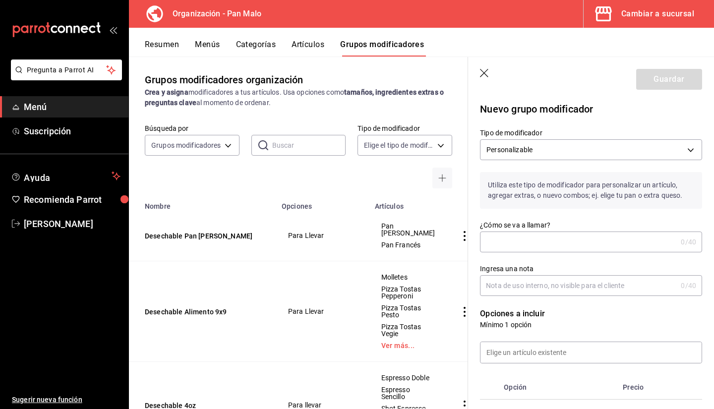
click at [526, 252] on input "¿Cómo se va a llamar?" at bounding box center [578, 242] width 197 height 20
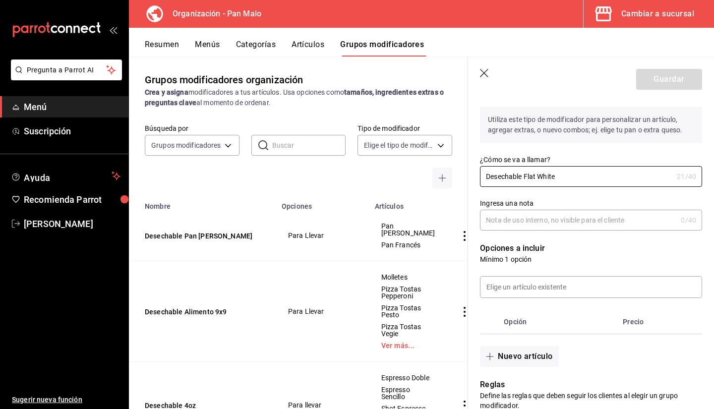
scroll to position [89, 0]
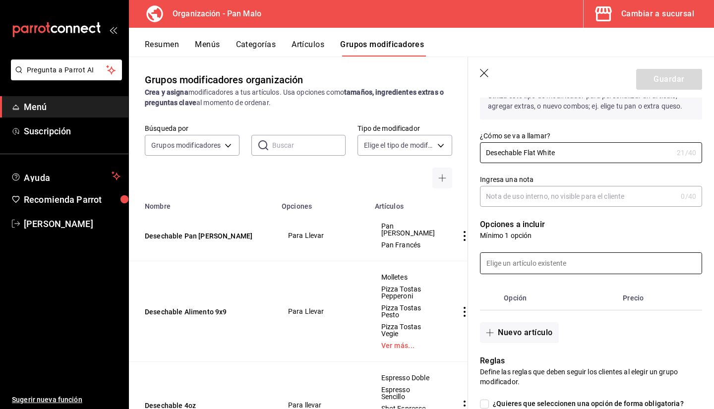
type input "Desechable Flat White"
click at [584, 255] on input at bounding box center [590, 263] width 221 height 21
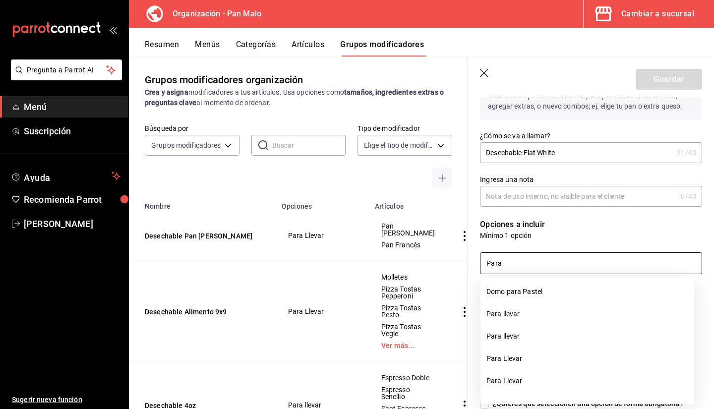
type input "Para"
click at [561, 237] on p "Mínimo 1 opción" at bounding box center [591, 235] width 222 height 10
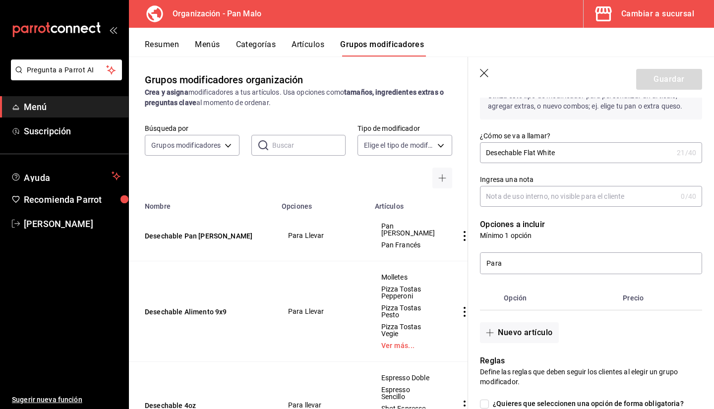
scroll to position [170, 0]
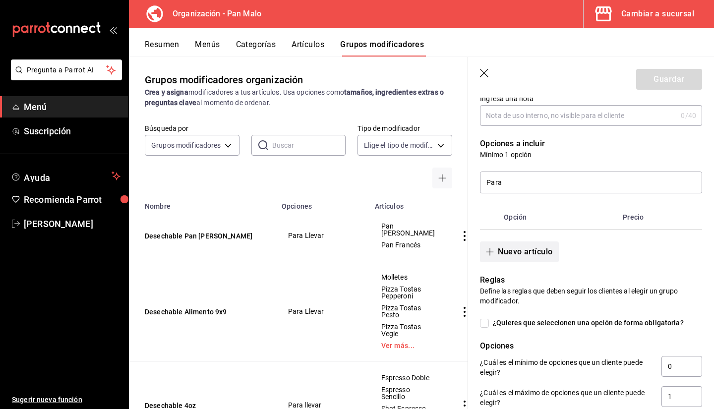
click at [522, 258] on button "Nuevo artículo" at bounding box center [519, 251] width 78 height 21
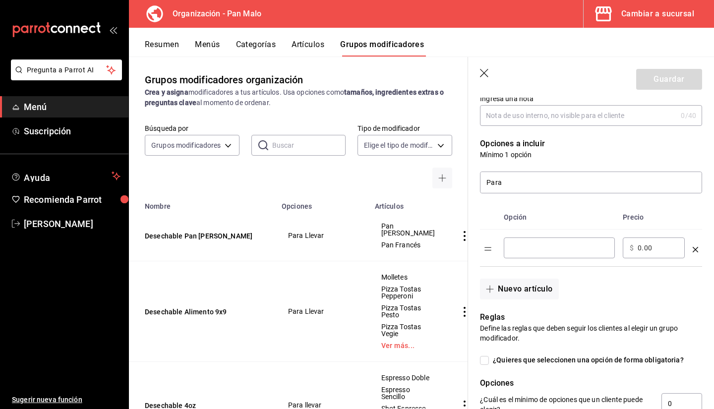
click at [526, 244] on input "optionsTable" at bounding box center [558, 248] width 97 height 10
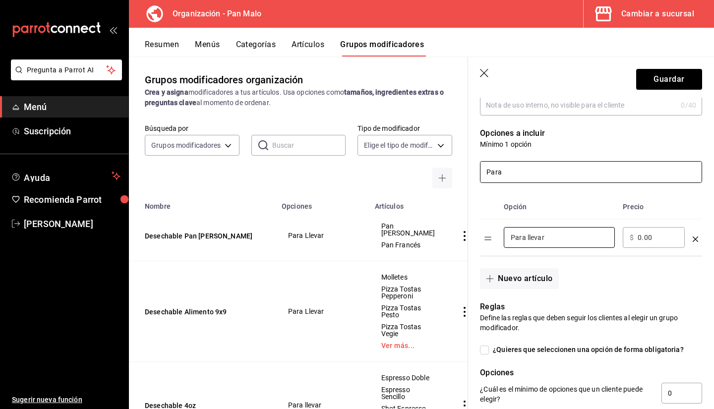
scroll to position [181, 0]
type input "Para llevar"
click at [508, 179] on input "Para" at bounding box center [590, 171] width 221 height 21
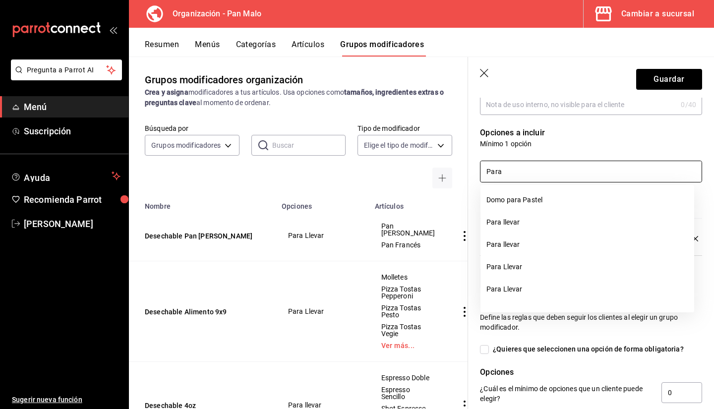
click at [508, 179] on input "Para" at bounding box center [590, 171] width 221 height 21
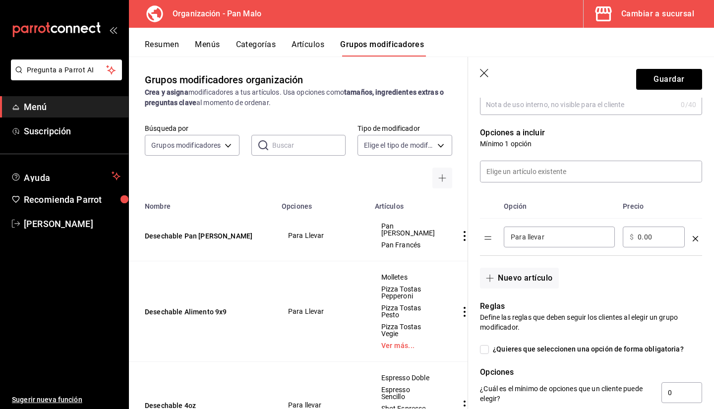
click at [543, 141] on p "Mínimo 1 opción" at bounding box center [591, 144] width 222 height 10
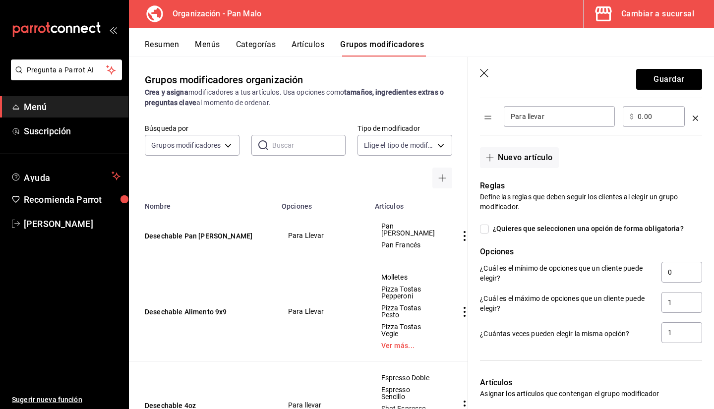
scroll to position [401, 0]
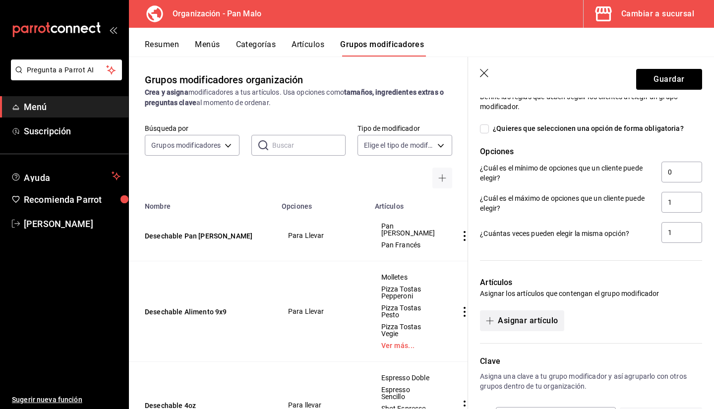
click at [507, 318] on button "Asignar artículo" at bounding box center [522, 320] width 84 height 21
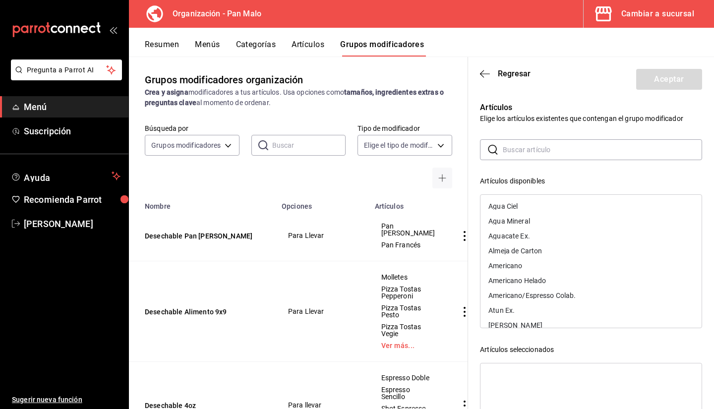
click at [498, 148] on icon at bounding box center [493, 150] width 12 height 12
click at [534, 151] on input "text" at bounding box center [601, 150] width 199 height 20
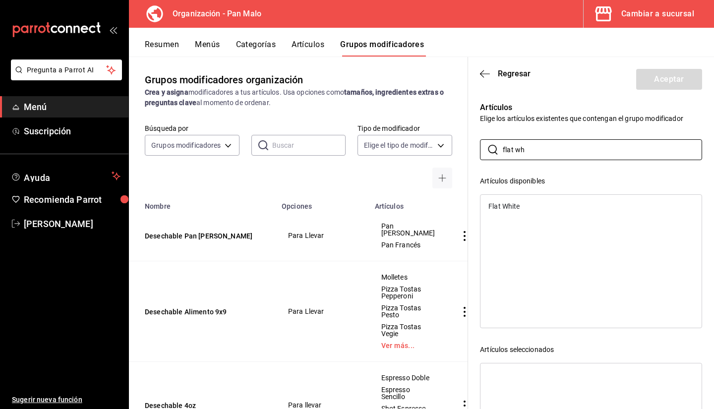
type input "flat wh"
click at [525, 207] on div "Flat White" at bounding box center [590, 206] width 221 height 15
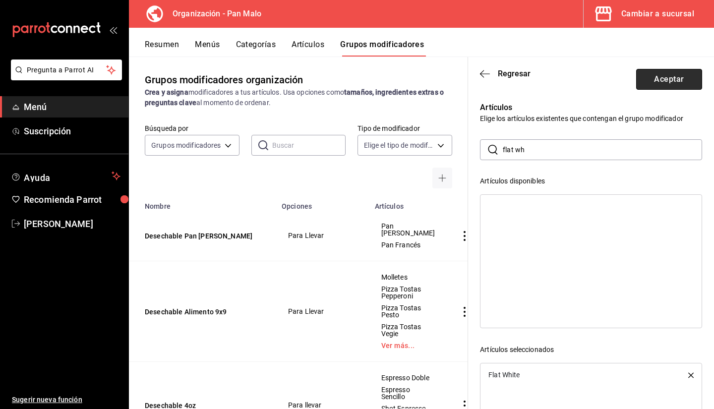
click at [649, 80] on button "Aceptar" at bounding box center [669, 79] width 66 height 21
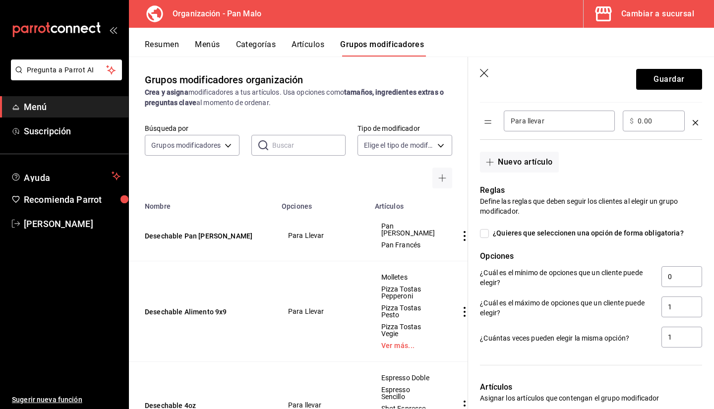
scroll to position [235, 0]
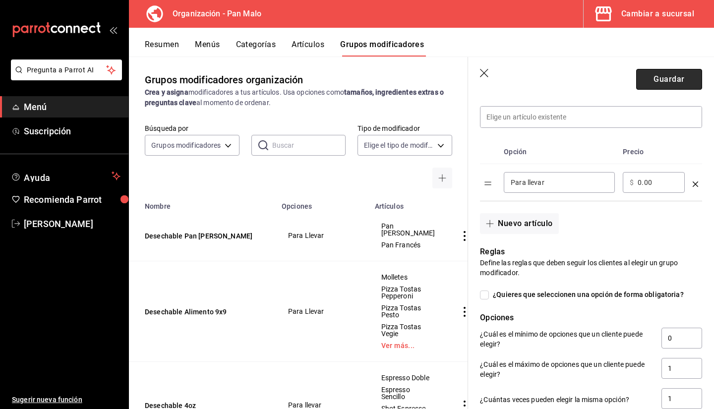
click at [662, 84] on button "Guardar" at bounding box center [669, 79] width 66 height 21
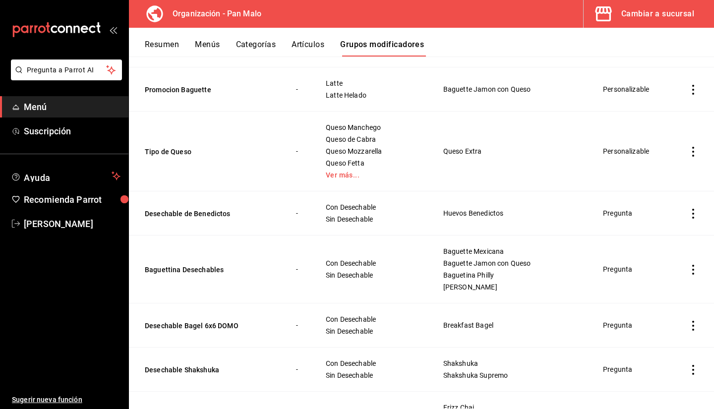
scroll to position [572, 0]
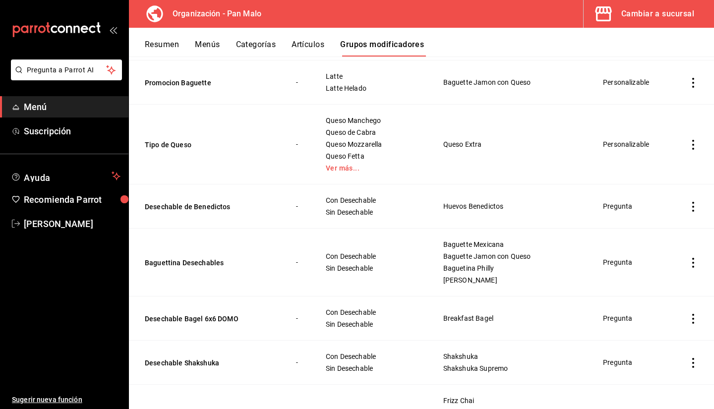
click at [688, 208] on icon "actions" at bounding box center [693, 207] width 10 height 10
click at [652, 267] on span "Eliminar" at bounding box center [655, 271] width 25 height 8
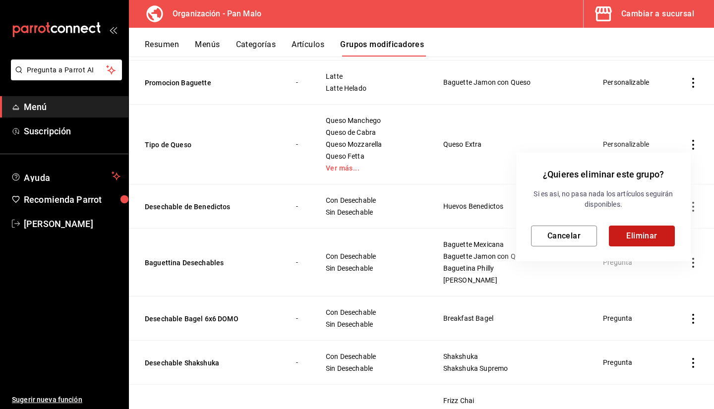
click at [622, 233] on button "Eliminar" at bounding box center [641, 235] width 66 height 21
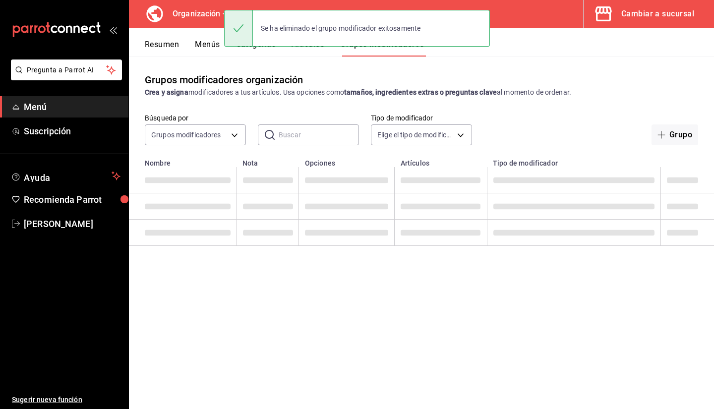
scroll to position [0, 0]
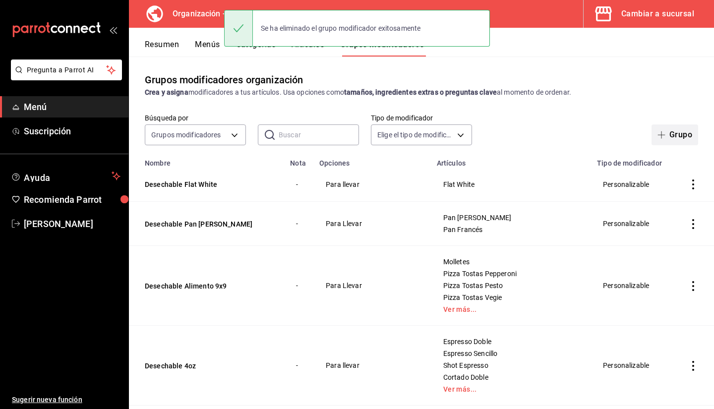
click at [664, 130] on button "Grupo" at bounding box center [674, 134] width 47 height 21
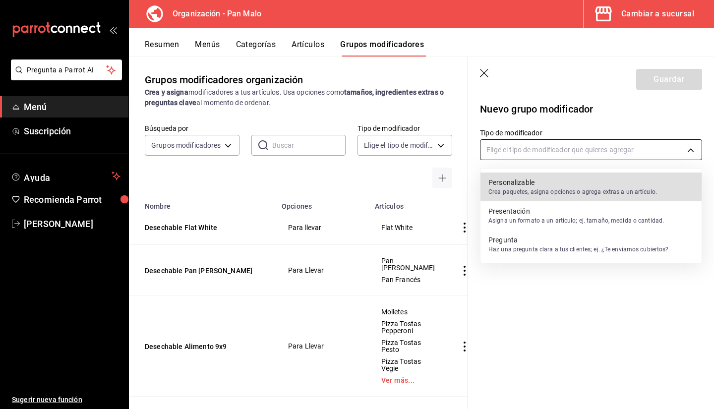
click at [598, 150] on body "Pregunta a Parrot AI Menú Suscripción Ayuda Recomienda Parrot Sebastian Viadero…" at bounding box center [357, 204] width 714 height 409
click at [554, 190] on p "Crea paquetes, asigna opciones o agrega extras a un artículo." at bounding box center [572, 191] width 168 height 9
type input "CUSTOMIZABLE"
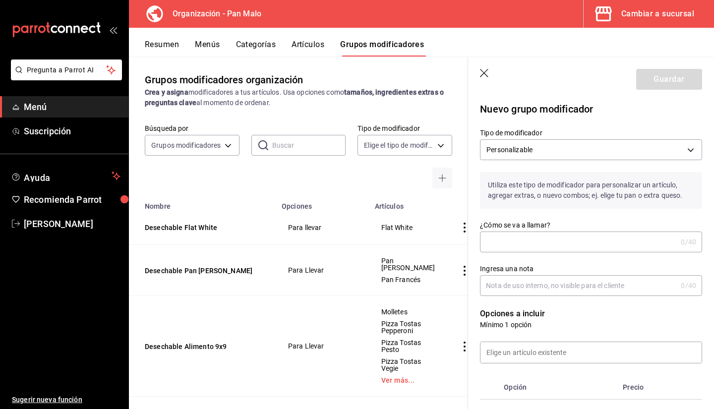
click at [525, 232] on input "¿Cómo se va a llamar?" at bounding box center [578, 242] width 197 height 20
click at [557, 245] on input "Desechable B" at bounding box center [576, 242] width 193 height 20
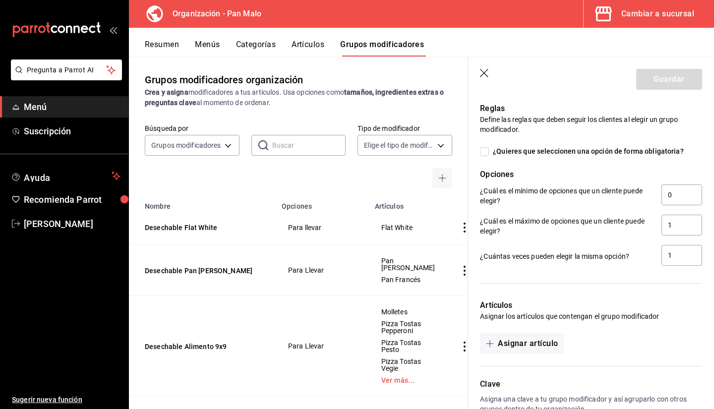
scroll to position [354, 0]
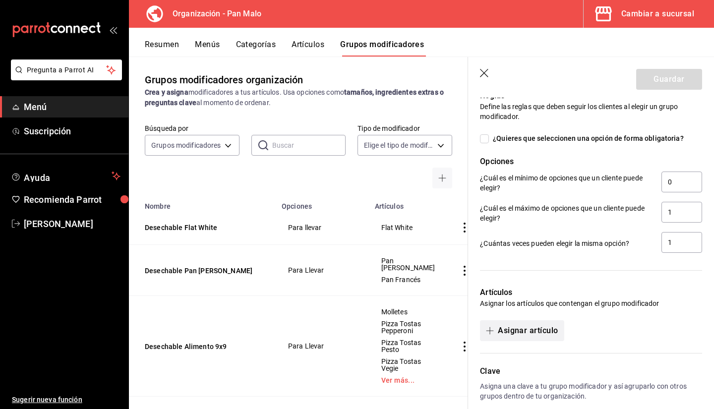
type input "Desechable [PERSON_NAME]"
click at [535, 334] on button "Asignar artículo" at bounding box center [522, 330] width 84 height 21
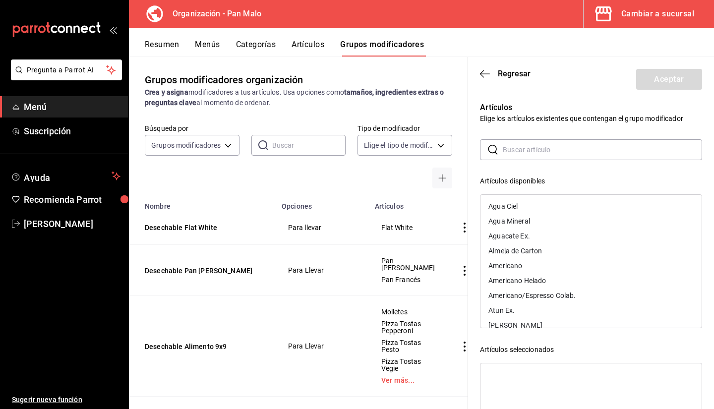
click at [528, 156] on input "text" at bounding box center [601, 150] width 199 height 20
type input "huevo"
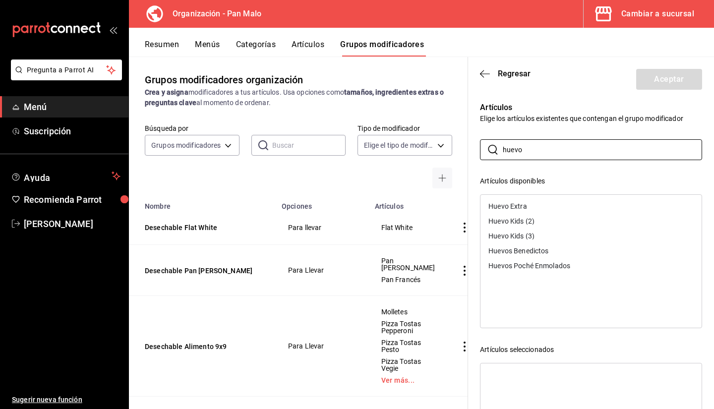
click at [542, 250] on div "Huevos Benedictos" at bounding box center [518, 250] width 60 height 7
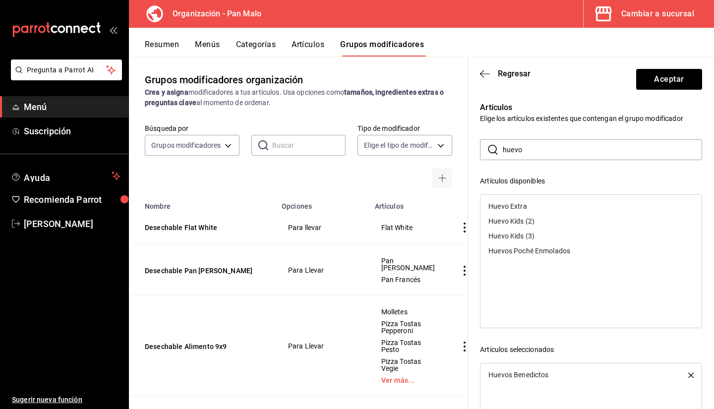
click at [543, 250] on div "Huevos Poché Enmolados" at bounding box center [529, 250] width 82 height 7
click at [663, 83] on button "Aceptar" at bounding box center [669, 79] width 66 height 21
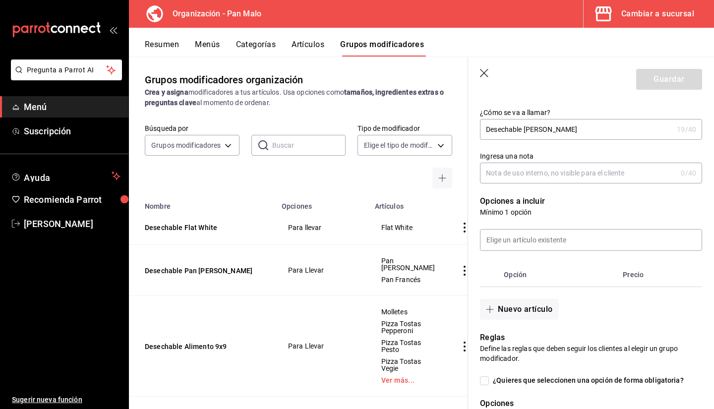
scroll to position [115, 0]
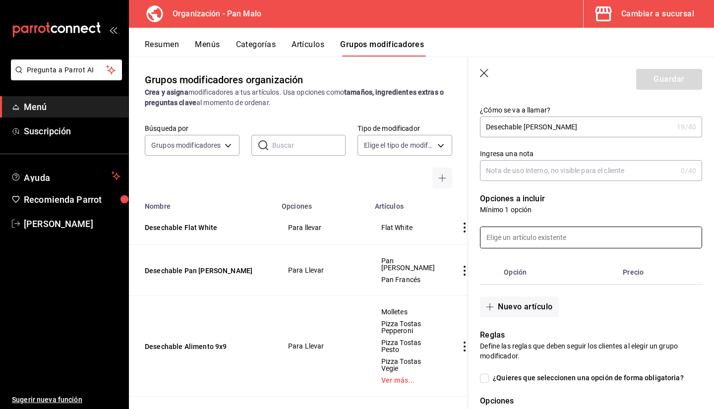
click at [587, 239] on input at bounding box center [590, 237] width 221 height 21
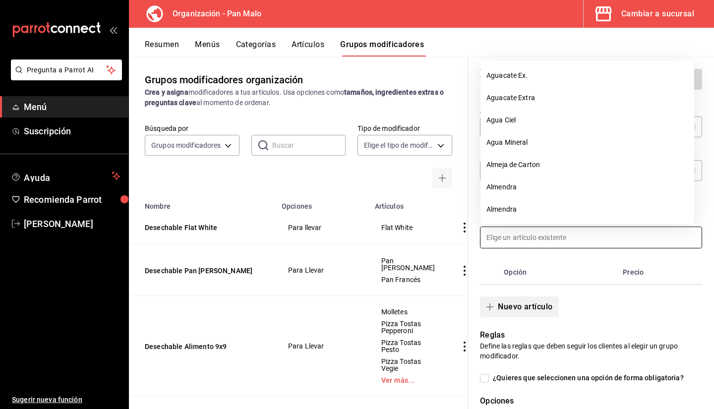
click at [514, 312] on button "Nuevo artículo" at bounding box center [519, 306] width 78 height 21
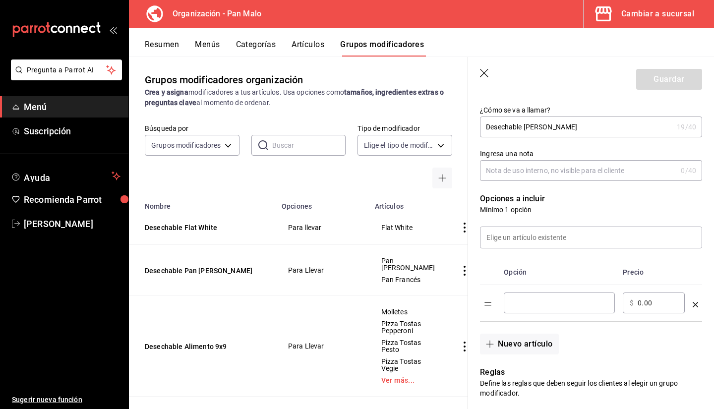
click at [511, 306] on input "optionsTable" at bounding box center [558, 303] width 97 height 10
type input "p"
type input "Para Llevar"
drag, startPoint x: 658, startPoint y: 75, endPoint x: 668, endPoint y: 85, distance: 14.4
click at [668, 85] on button "Guardar" at bounding box center [669, 79] width 66 height 21
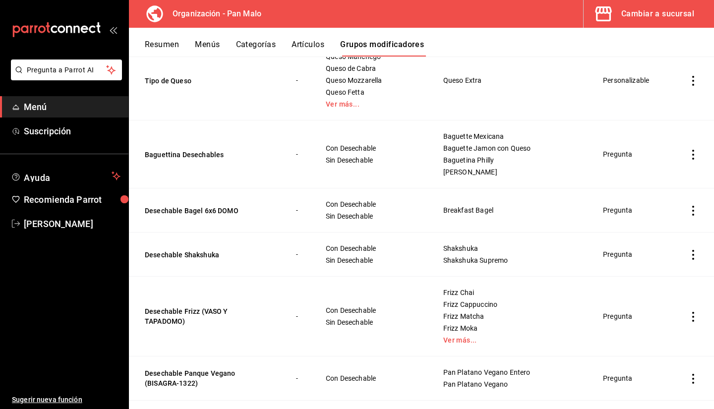
scroll to position [678, 0]
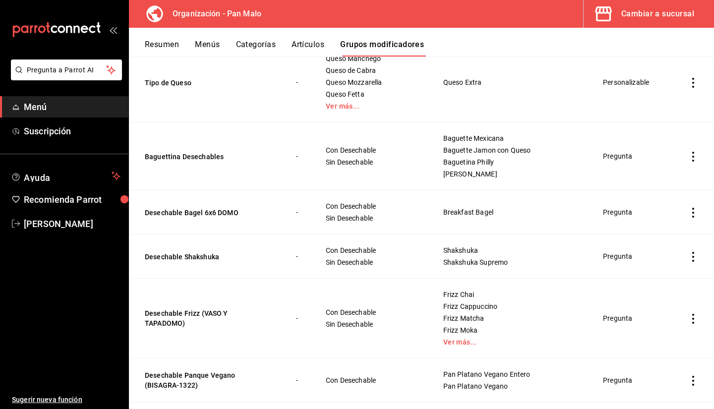
click at [688, 159] on icon "actions" at bounding box center [693, 157] width 10 height 10
click at [631, 140] on div at bounding box center [357, 204] width 714 height 409
click at [692, 157] on icon "actions" at bounding box center [693, 157] width 2 height 10
click at [642, 221] on div at bounding box center [634, 221] width 18 height 10
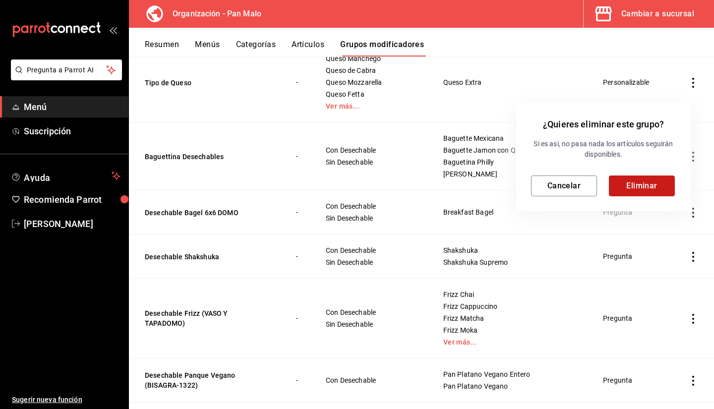
click at [643, 180] on button "Eliminar" at bounding box center [641, 185] width 66 height 21
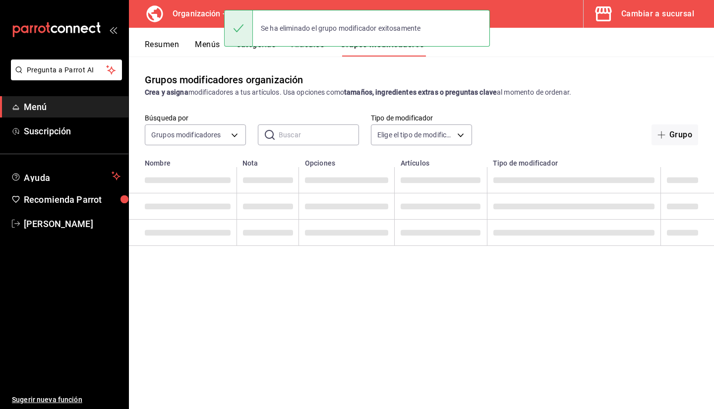
scroll to position [0, 0]
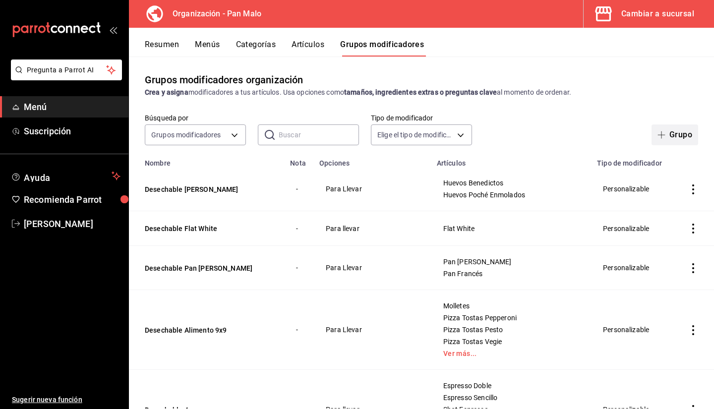
click at [673, 134] on button "Grupo" at bounding box center [674, 134] width 47 height 21
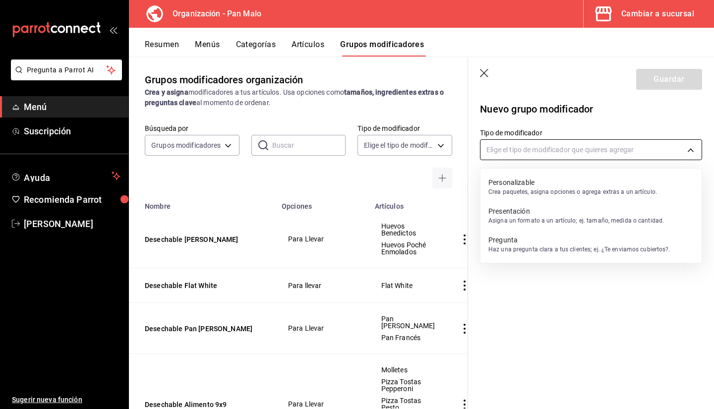
click at [528, 155] on body "Pregunta a Parrot AI Menú Suscripción Ayuda Recomienda Parrot Sebastian Viadero…" at bounding box center [357, 204] width 714 height 409
click at [517, 186] on p "Personalizable" at bounding box center [572, 182] width 168 height 10
type input "CUSTOMIZABLE"
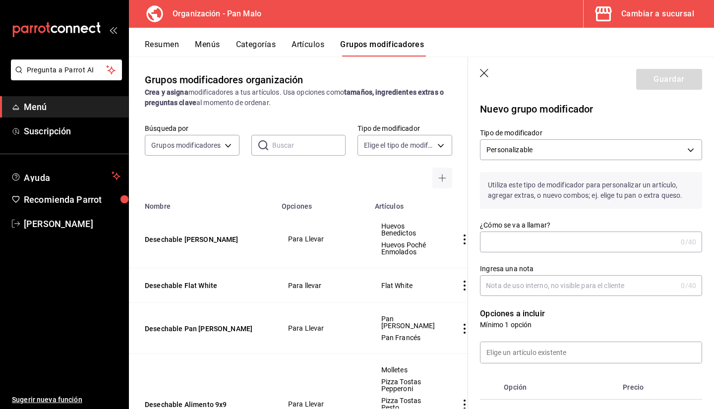
click at [532, 239] on input "¿Cómo se va a llamar?" at bounding box center [578, 242] width 197 height 20
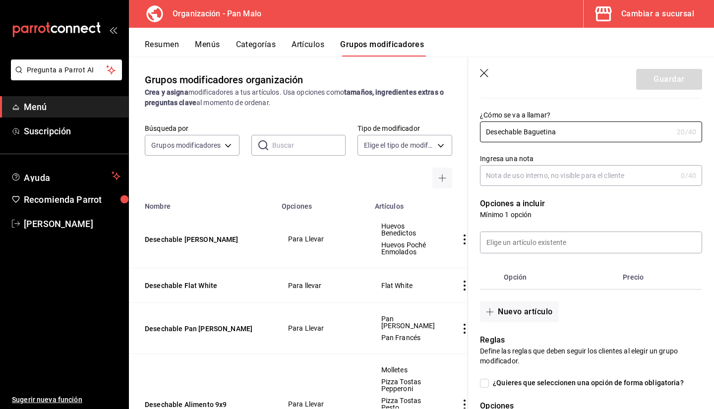
scroll to position [124, 0]
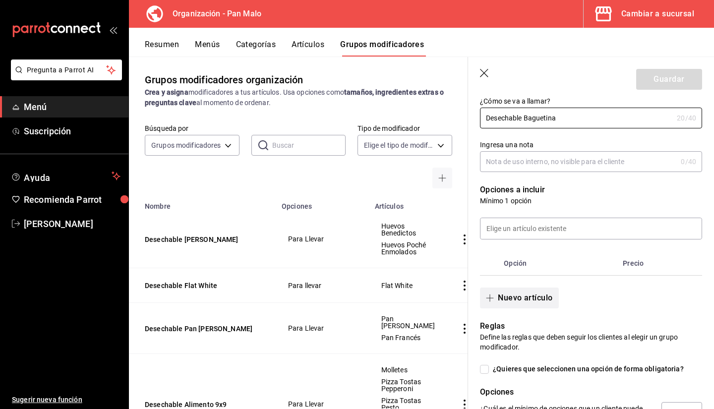
type input "Desechable Baguetina"
click at [516, 296] on button "Nuevo artículo" at bounding box center [519, 297] width 78 height 21
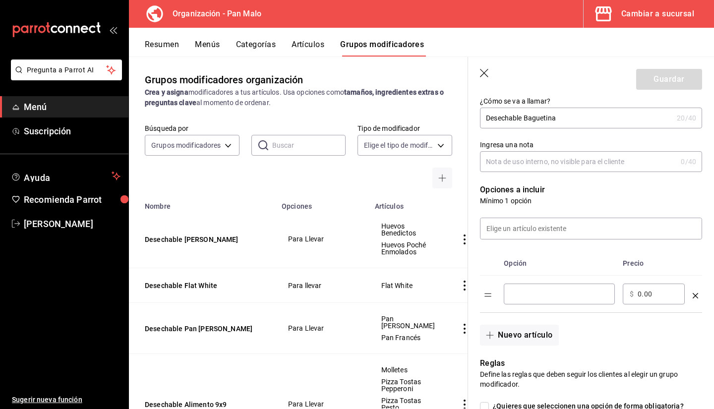
click at [510, 294] on div "​" at bounding box center [558, 293] width 111 height 21
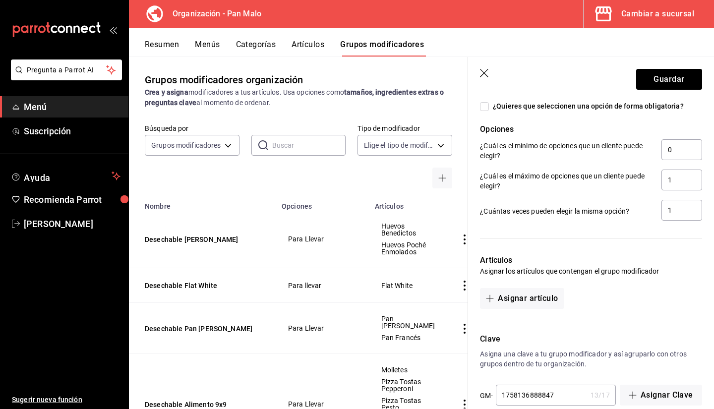
scroll to position [425, 0]
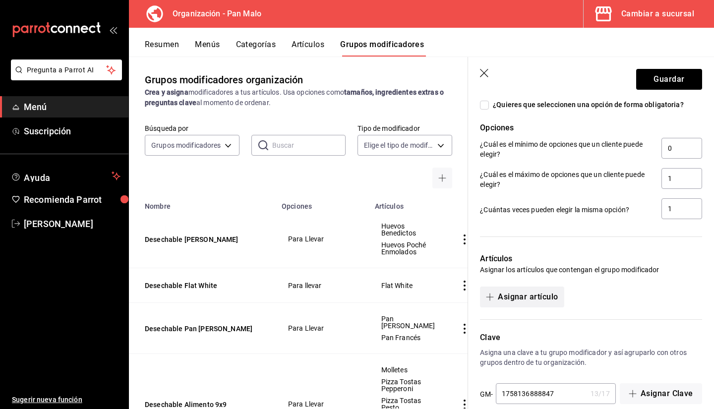
type input "Para llevar"
click at [516, 293] on button "Asignar artículo" at bounding box center [522, 296] width 84 height 21
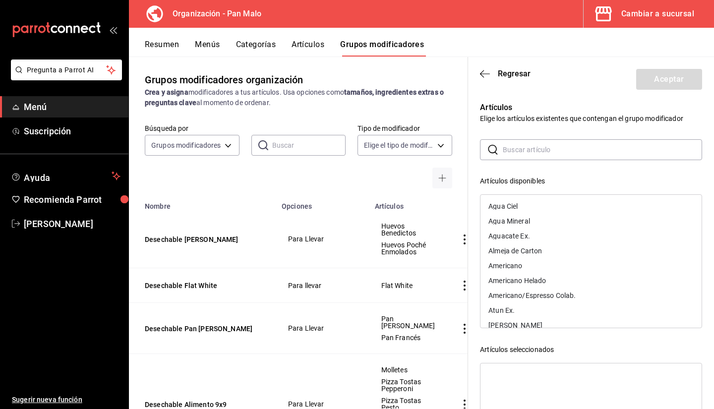
click at [521, 144] on input "text" at bounding box center [601, 150] width 199 height 20
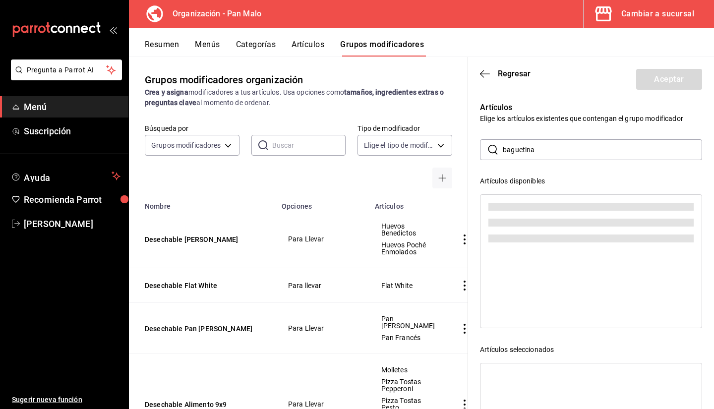
type input "baguetina"
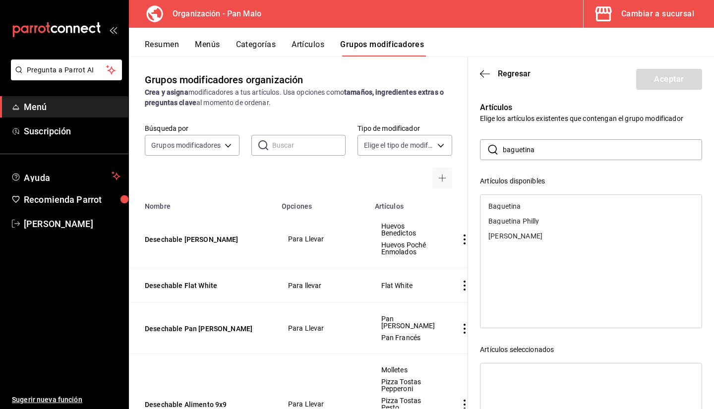
click at [549, 143] on input "baguetina" at bounding box center [601, 150] width 199 height 20
click at [507, 221] on div "Baguetina Philly" at bounding box center [513, 221] width 51 height 7
click at [507, 221] on div "[PERSON_NAME]" at bounding box center [515, 221] width 54 height 7
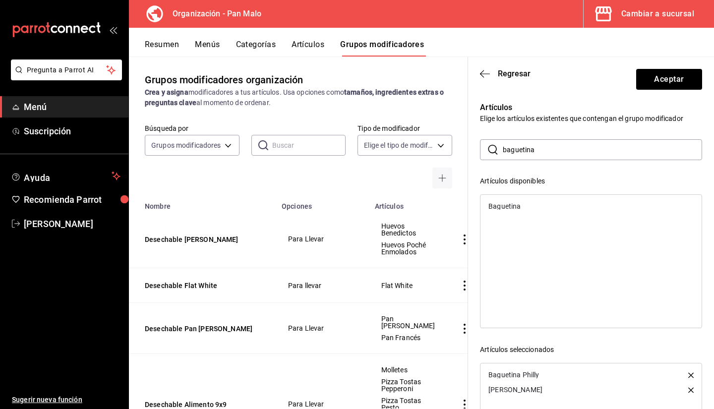
click at [546, 153] on input "baguetina" at bounding box center [601, 150] width 199 height 20
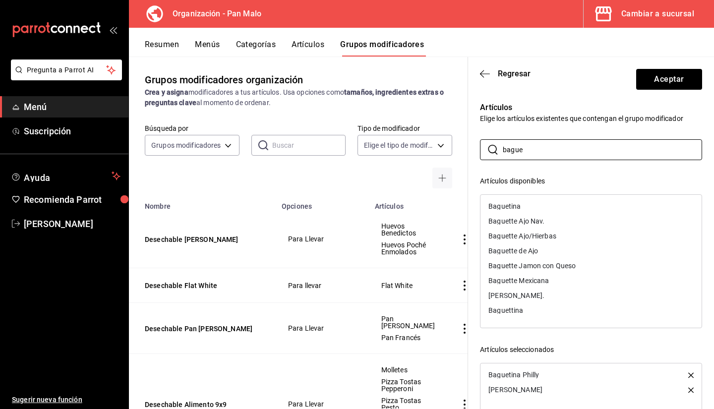
type input "bague"
click at [566, 266] on div "Baguette Jamon con Queso" at bounding box center [531, 265] width 87 height 7
click at [561, 266] on div "Baguette Mexicana" at bounding box center [590, 265] width 221 height 15
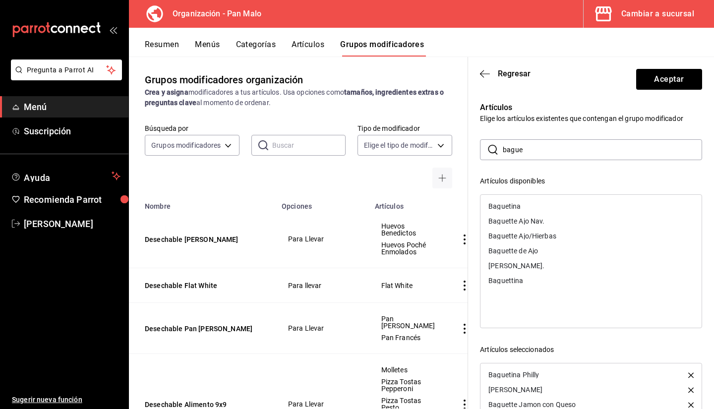
click at [534, 149] on input "bague" at bounding box center [601, 150] width 199 height 20
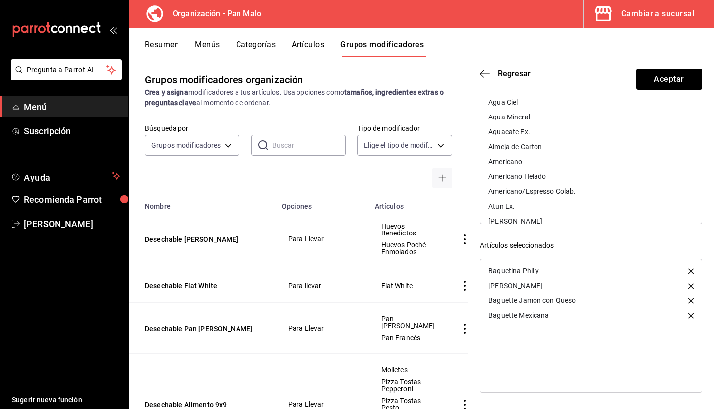
scroll to position [94, 0]
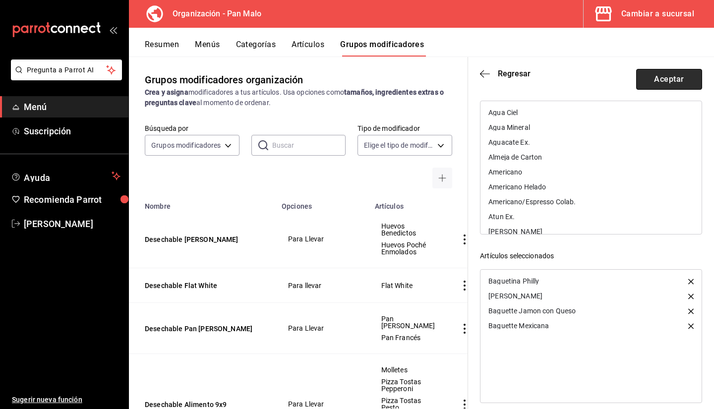
click at [647, 81] on button "Aceptar" at bounding box center [669, 79] width 66 height 21
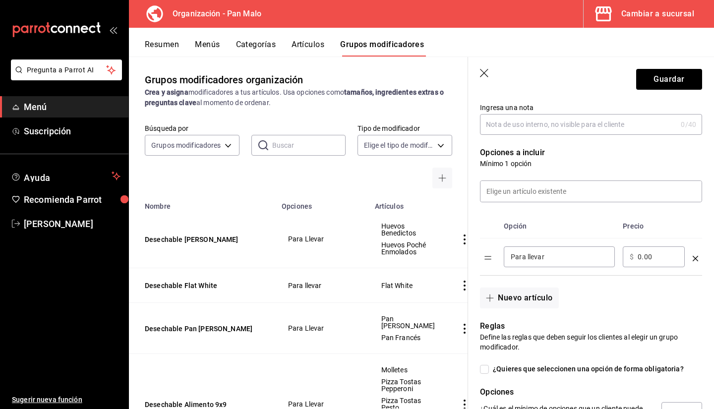
scroll to position [98, 0]
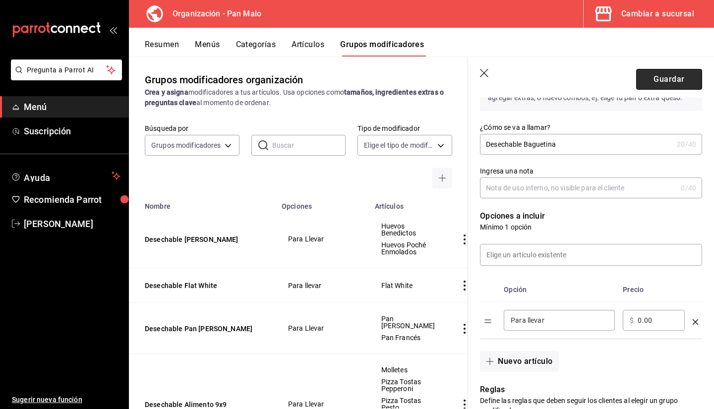
click at [655, 84] on button "Guardar" at bounding box center [669, 79] width 66 height 21
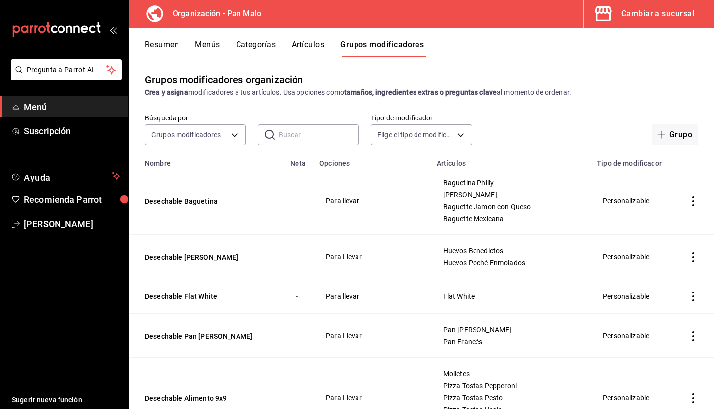
click at [608, 7] on icon "button" at bounding box center [603, 13] width 16 height 15
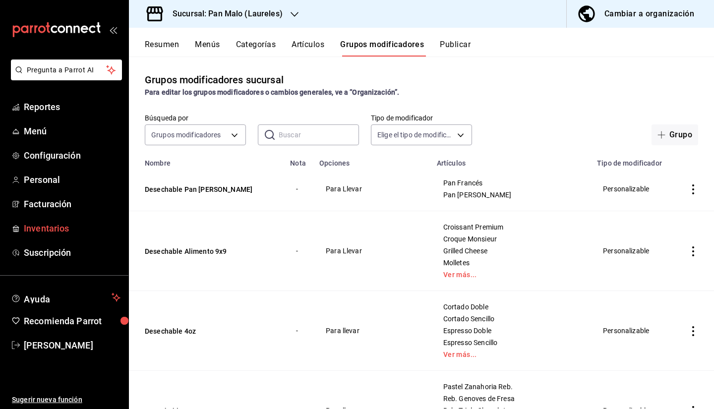
click at [59, 234] on span "Inventarios" at bounding box center [72, 227] width 97 height 13
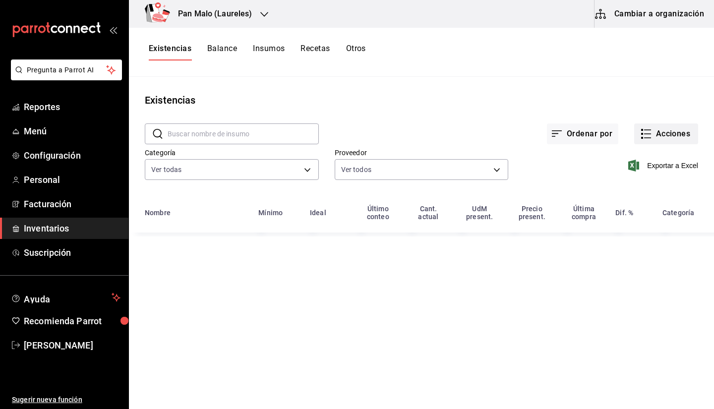
click at [651, 136] on icon "button" at bounding box center [646, 134] width 12 height 12
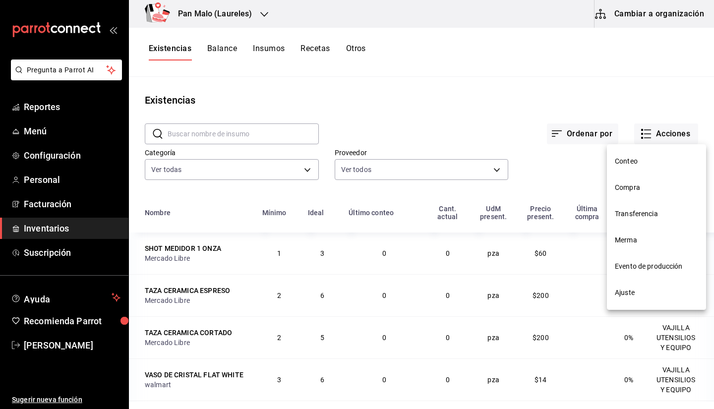
click at [530, 81] on div at bounding box center [357, 204] width 714 height 409
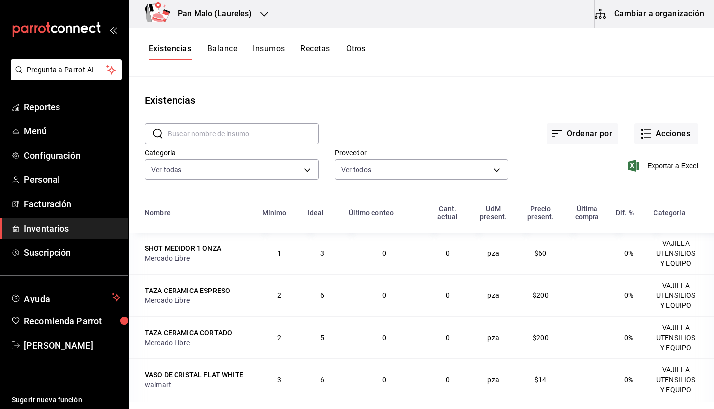
drag, startPoint x: 663, startPoint y: 17, endPoint x: 625, endPoint y: 72, distance: 67.1
click at [625, 72] on div "Pan Malo (Laureles) Cambiar a organización Existencias Balance Insumos Recetas …" at bounding box center [421, 201] width 585 height 402
click at [90, 223] on span "Inventarios" at bounding box center [72, 227] width 97 height 13
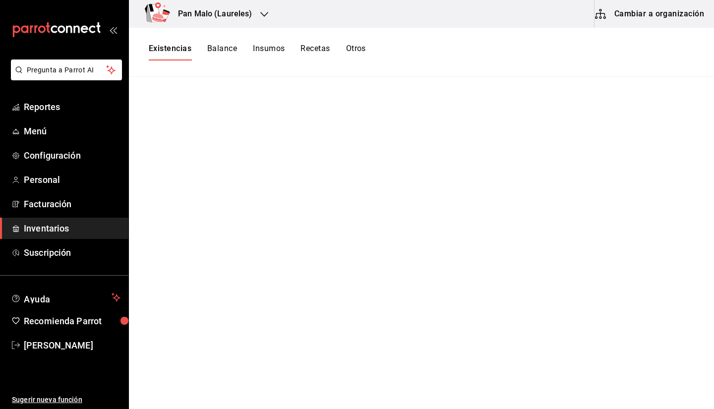
click at [607, 25] on button "Cambiar a organización" at bounding box center [649, 14] width 111 height 28
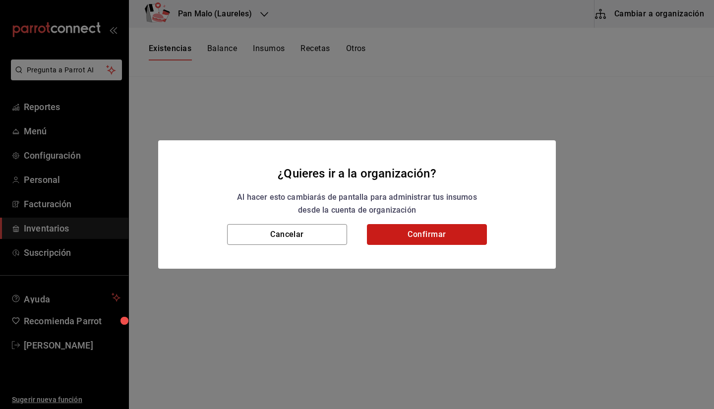
click at [442, 234] on button "Confirmar" at bounding box center [427, 234] width 120 height 21
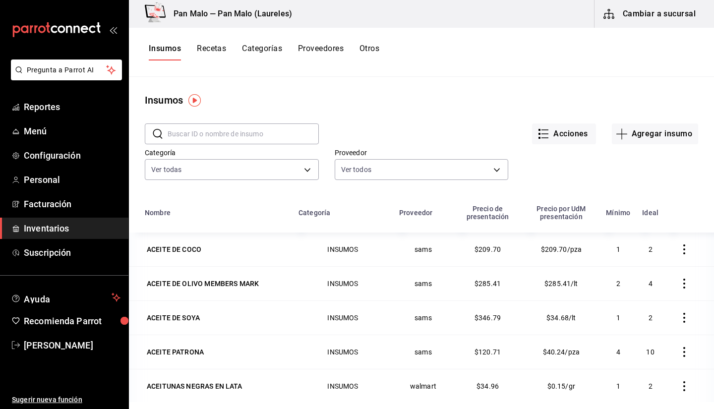
click at [221, 53] on button "Recetas" at bounding box center [211, 52] width 29 height 17
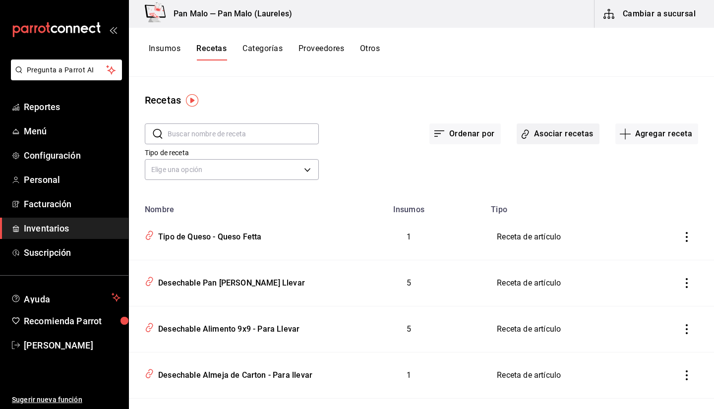
click at [546, 139] on button "Asociar recetas" at bounding box center [557, 133] width 83 height 21
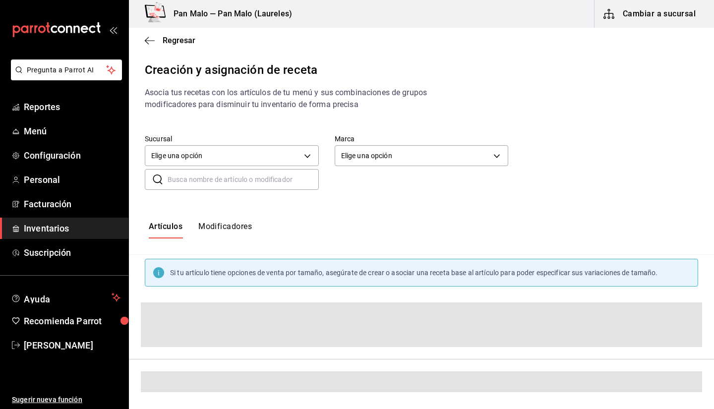
click at [232, 233] on button "Modificadores" at bounding box center [225, 229] width 54 height 17
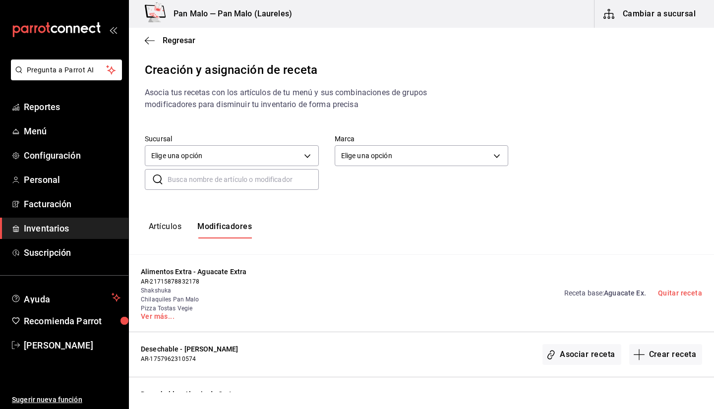
scroll to position [69, 0]
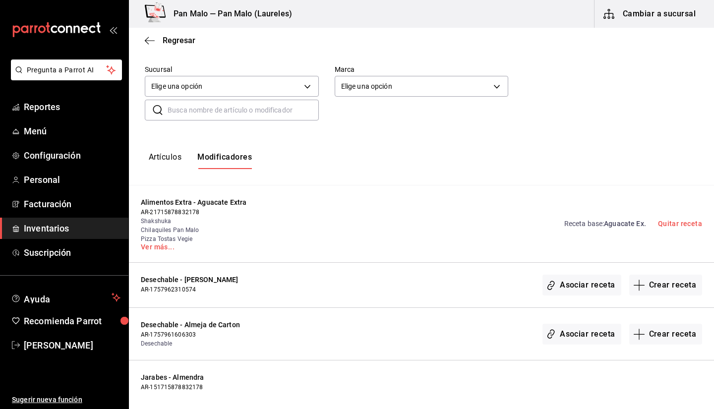
click at [435, 24] on div "Pan Malo — Pan Malo (Laureles) Cambiar a sucursal" at bounding box center [421, 14] width 585 height 28
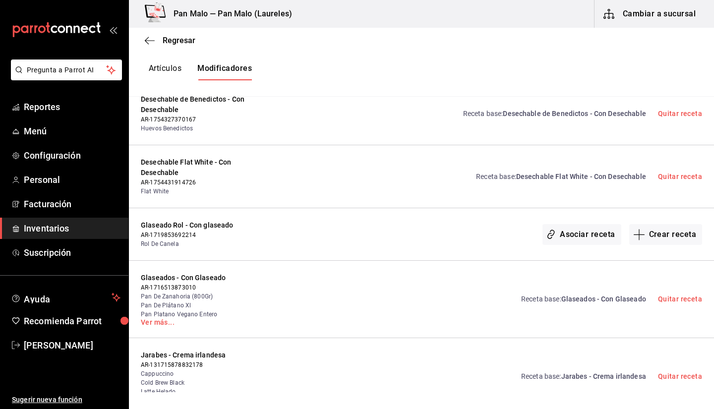
scroll to position [1906, 0]
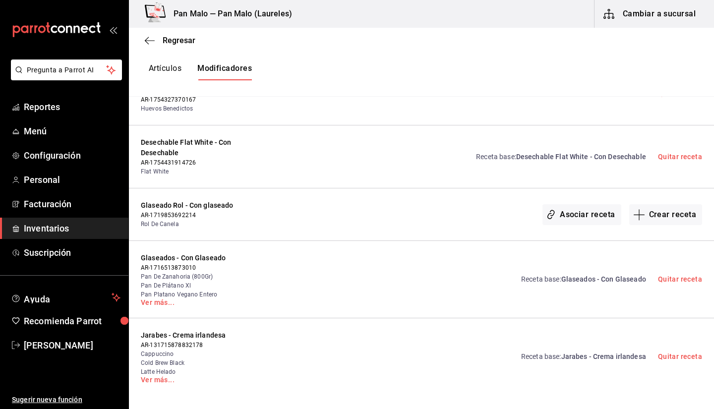
click at [620, 274] on link "Receta base : Glaseados - Con Glaseado" at bounding box center [583, 279] width 125 height 10
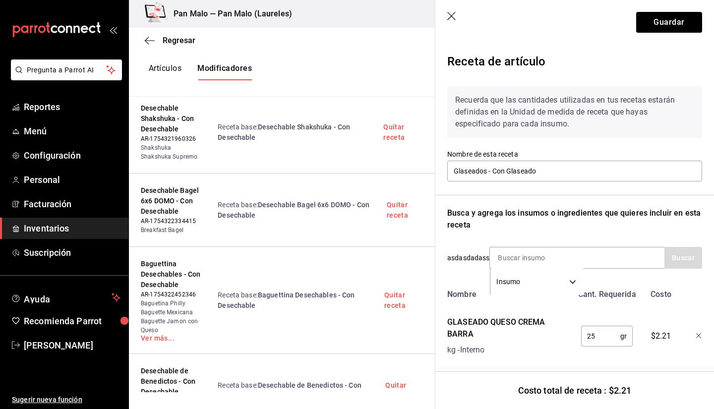
scroll to position [18, 0]
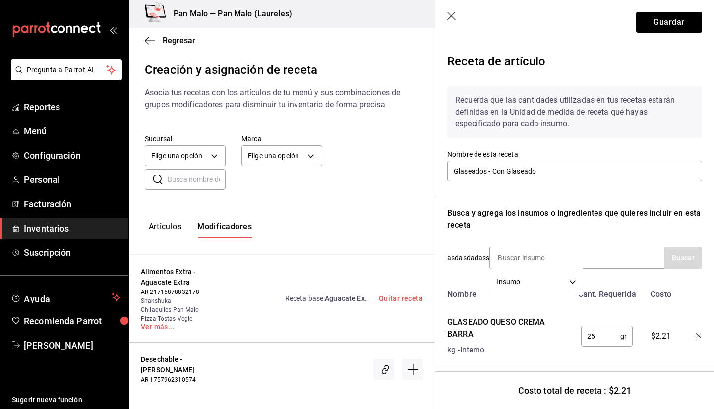
scroll to position [18, 0]
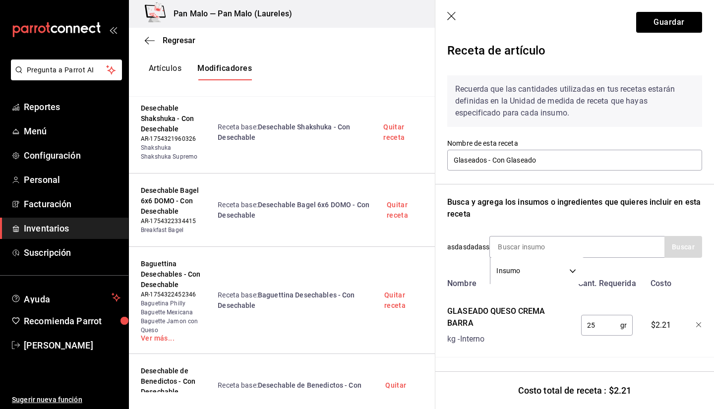
click at [451, 14] on icon "button" at bounding box center [452, 17] width 10 height 10
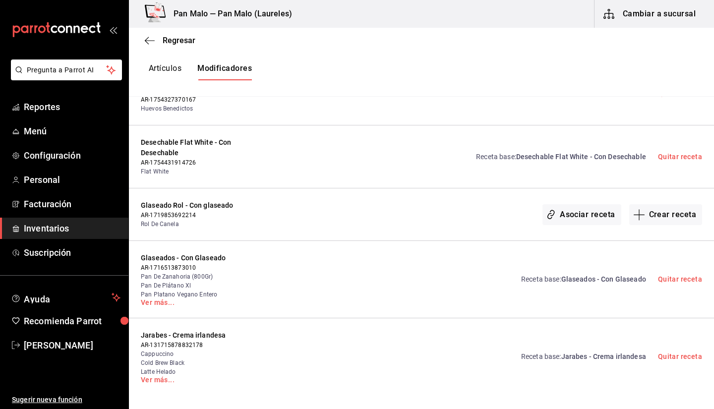
scroll to position [0, 0]
click at [158, 299] on link "Ver más..." at bounding box center [205, 302] width 129 height 7
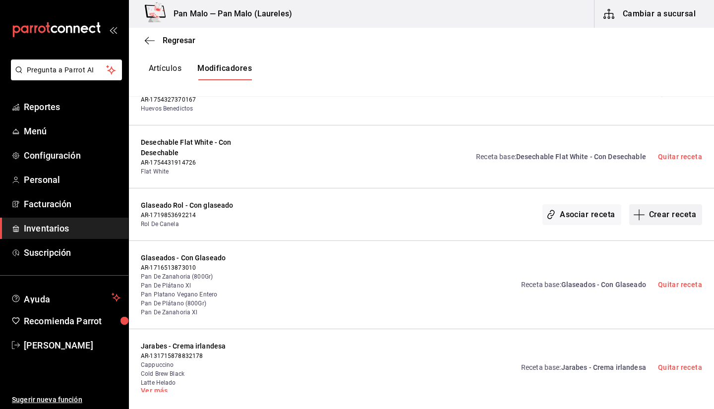
click at [654, 204] on button "Crear receta" at bounding box center [665, 214] width 73 height 21
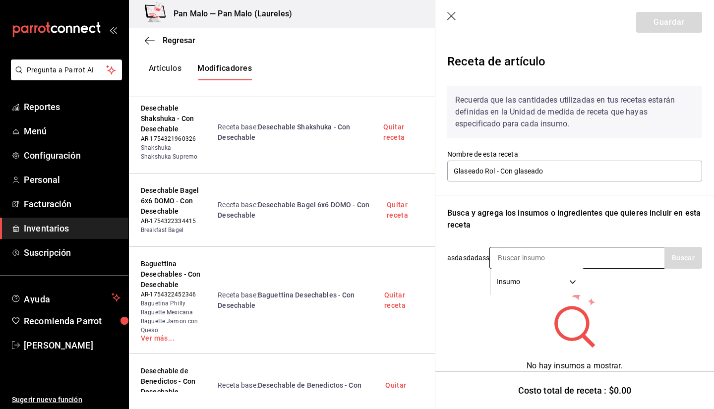
click at [542, 258] on input at bounding box center [539, 257] width 99 height 21
type input "glase"
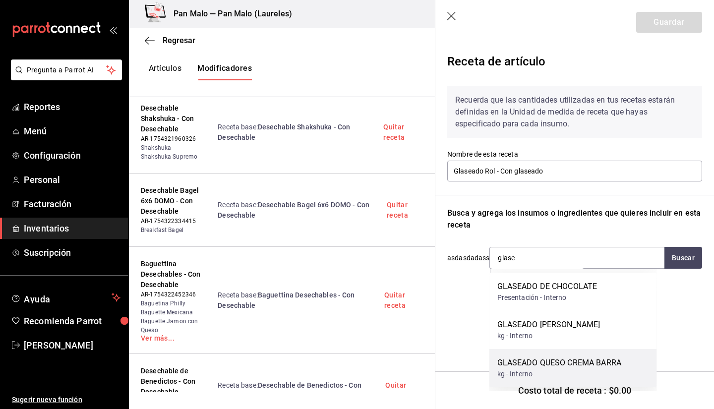
click at [553, 368] on div "GLASEADO QUESO CREMA BARRA" at bounding box center [559, 363] width 124 height 12
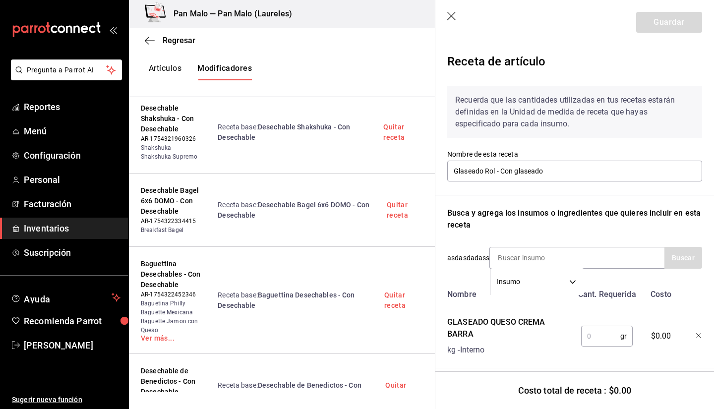
click at [593, 331] on input "text" at bounding box center [600, 336] width 39 height 20
type input "3"
type input "40"
click at [644, 32] on button "Guardar" at bounding box center [669, 22] width 66 height 21
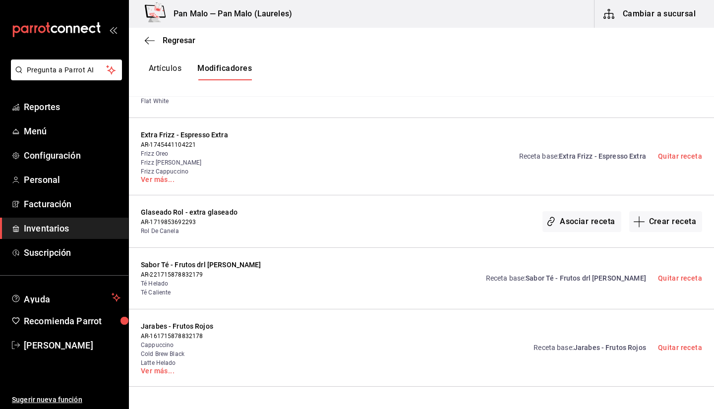
scroll to position [2941, 0]
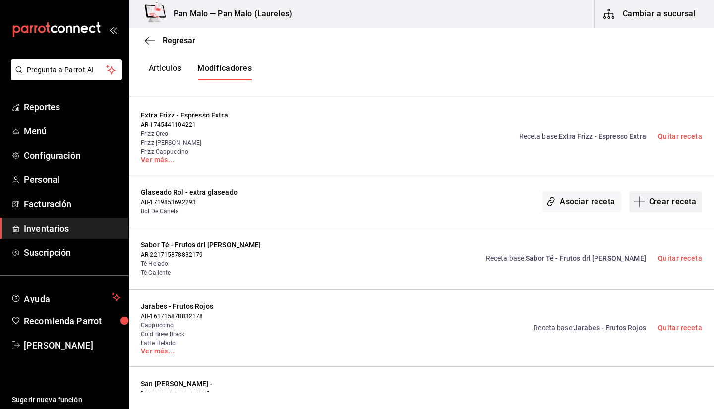
click at [662, 191] on button "Crear receta" at bounding box center [665, 201] width 73 height 21
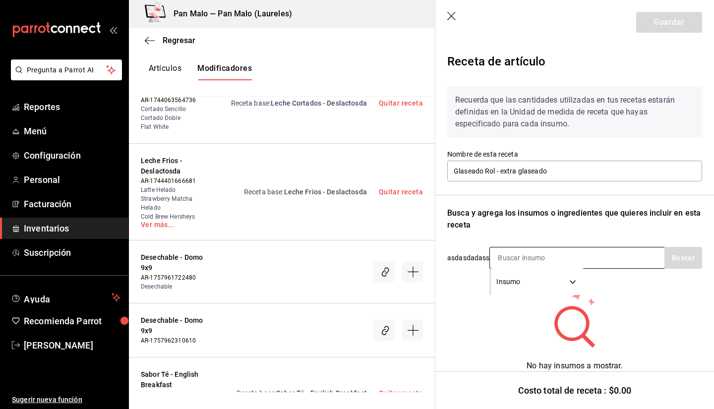
click at [525, 260] on input at bounding box center [539, 257] width 99 height 21
type input "q"
type input "queso crema"
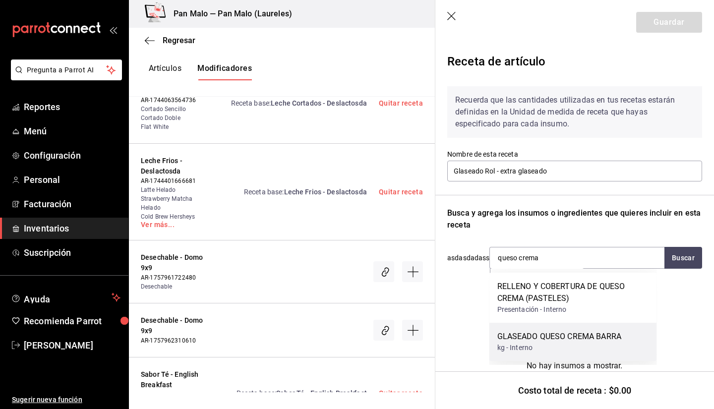
click at [531, 338] on div "GLASEADO QUESO CREMA BARRA" at bounding box center [559, 337] width 124 height 12
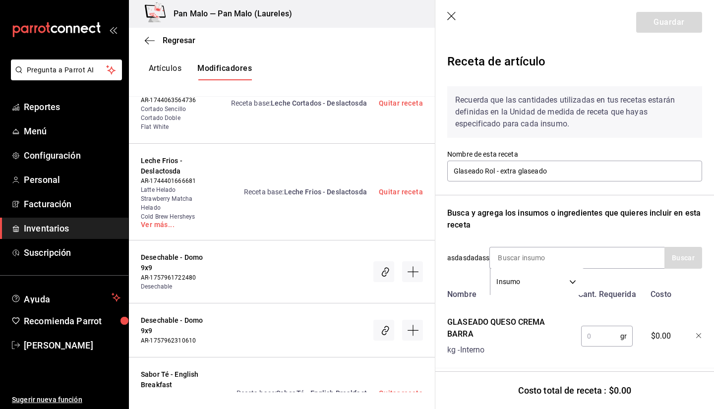
click at [598, 342] on input "text" at bounding box center [600, 336] width 39 height 20
type input "40"
drag, startPoint x: 653, startPoint y: 26, endPoint x: 656, endPoint y: 21, distance: 6.2
click at [656, 21] on button "Guardar" at bounding box center [669, 22] width 66 height 21
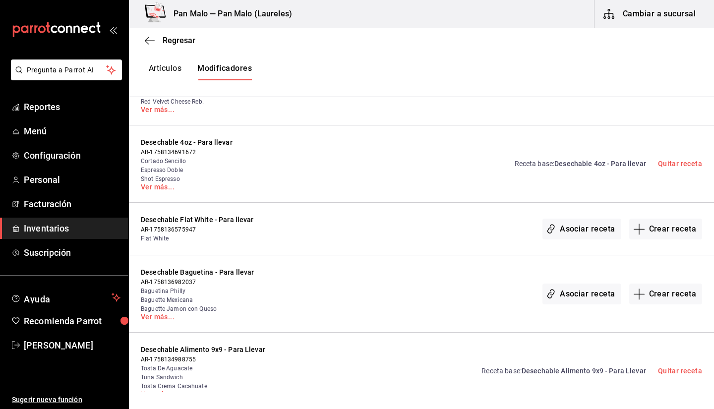
scroll to position [4605, 0]
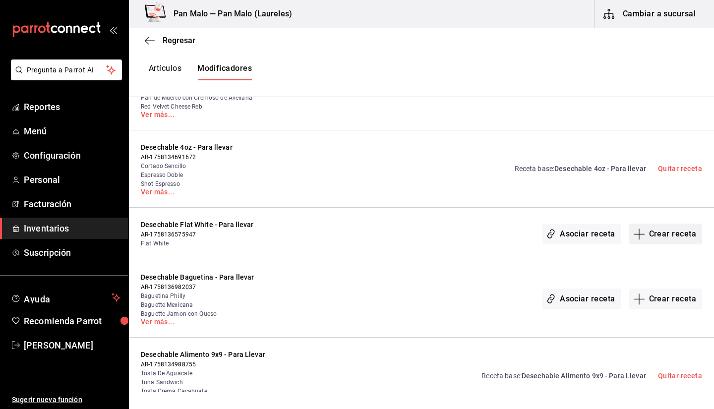
click at [659, 223] on button "Crear receta" at bounding box center [665, 233] width 73 height 21
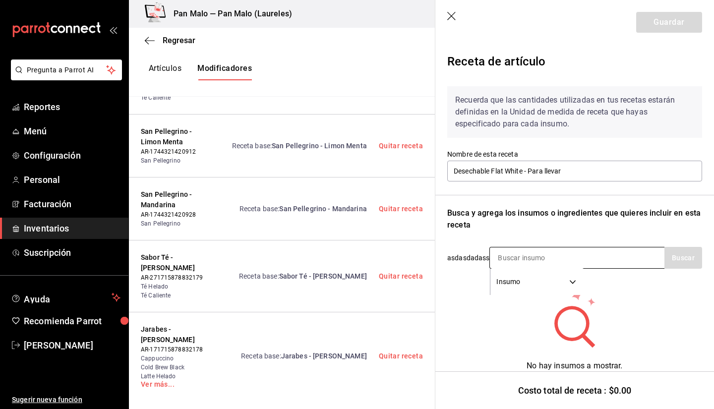
click at [524, 262] on input at bounding box center [539, 257] width 99 height 21
type input "vaso"
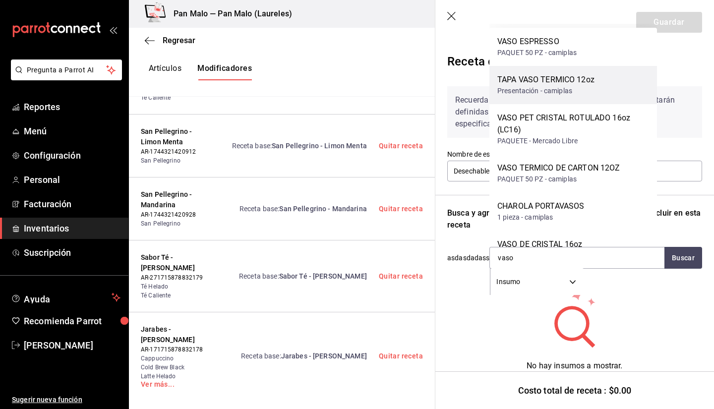
click at [647, 103] on div "TAPA VASO TERMICO 12oz Presentación - camiplas" at bounding box center [572, 85] width 167 height 38
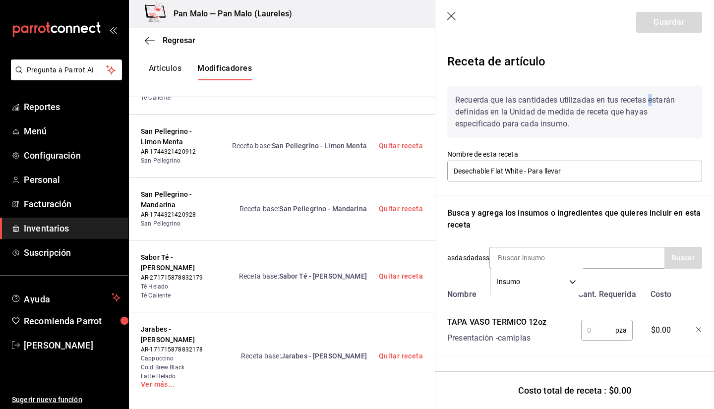
click at [647, 103] on div "Recuerda que las cantidades utilizadas en tus recetas estarán definidas en la U…" at bounding box center [574, 112] width 255 height 52
click at [695, 327] on div "Receta de artículo Recuerda que las cantidades utilizadas en tus recetas estará…" at bounding box center [574, 226] width 278 height 363
click at [696, 329] on icon "button" at bounding box center [699, 330] width 6 height 6
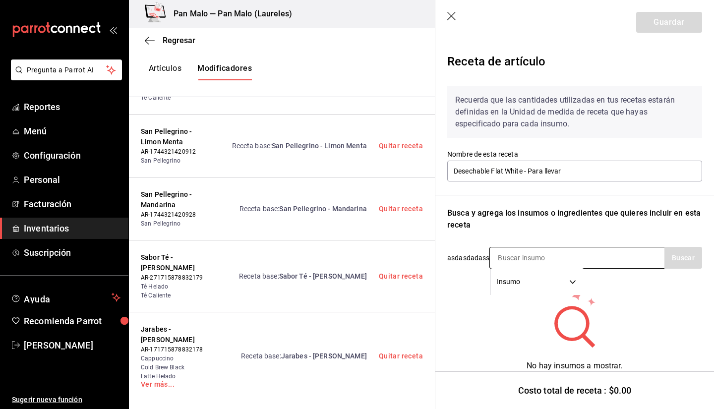
click at [533, 257] on input at bounding box center [539, 257] width 99 height 21
type input "v"
type input "8oz"
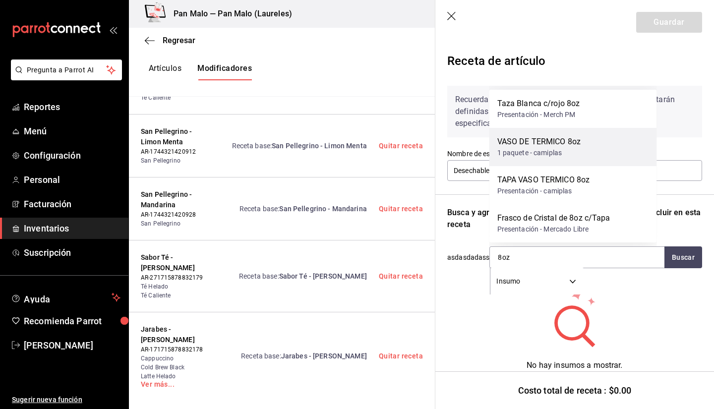
click at [563, 149] on div "1 paquete - camiplas" at bounding box center [539, 153] width 84 height 10
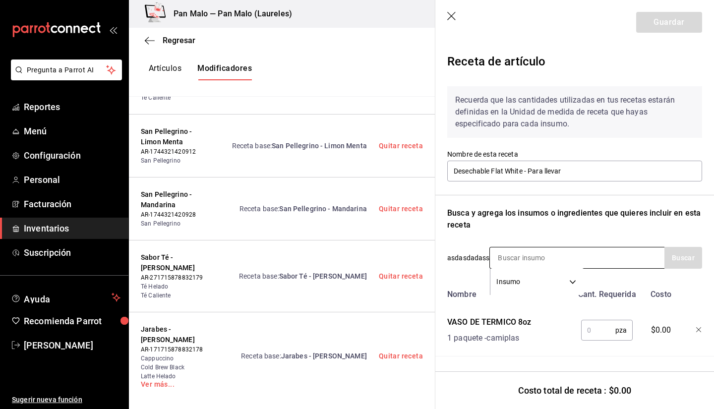
click at [519, 258] on input at bounding box center [539, 257] width 99 height 21
type input "tapa"
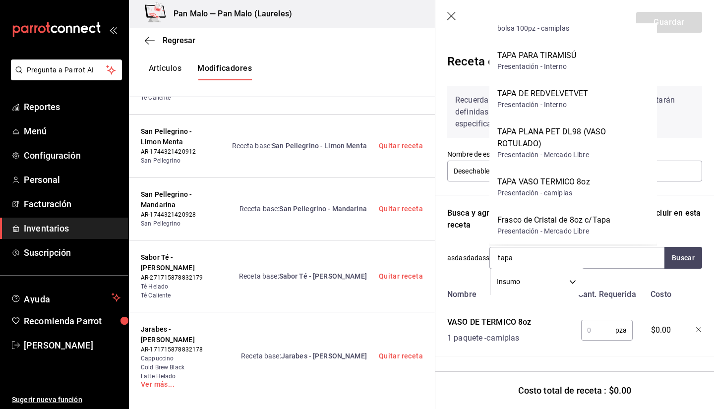
scroll to position [227, 0]
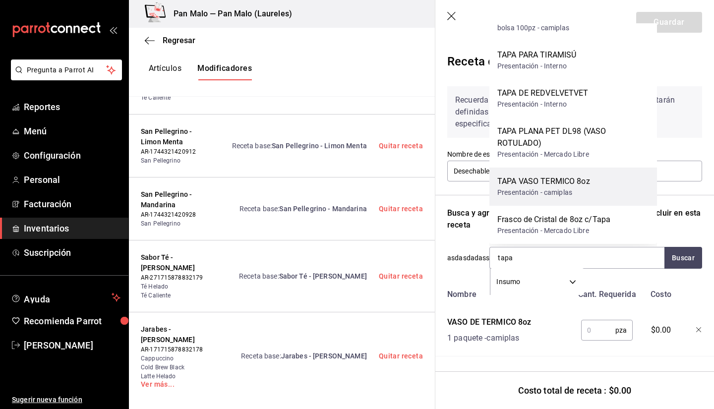
click at [582, 193] on div "Presentación - camiplas" at bounding box center [543, 192] width 93 height 10
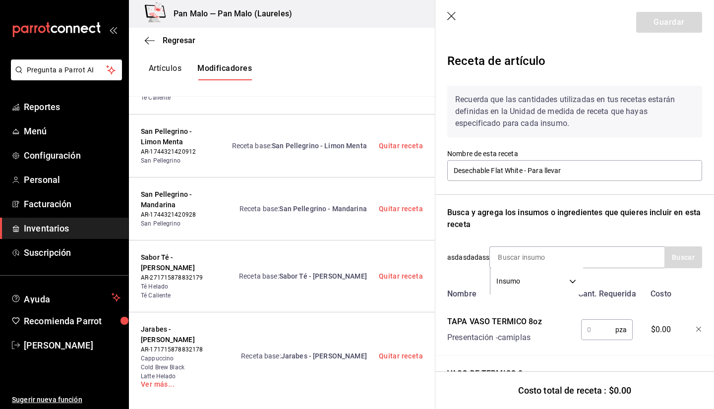
scroll to position [39, 0]
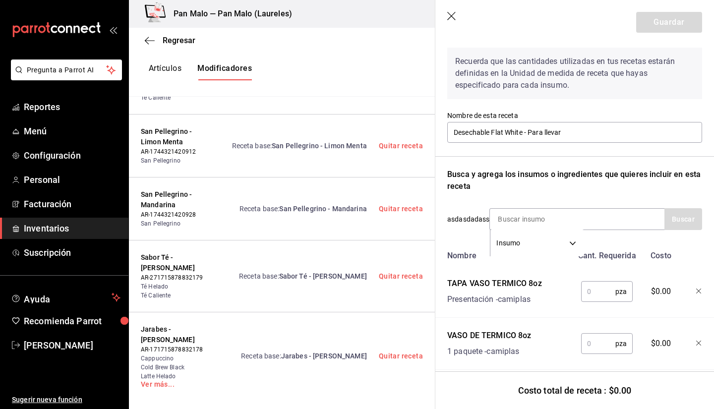
click at [608, 286] on input "text" at bounding box center [598, 291] width 34 height 20
type input "1"
click at [588, 344] on input "1" at bounding box center [598, 343] width 34 height 20
type input "1"
click at [660, 25] on button "Guardar" at bounding box center [669, 22] width 66 height 21
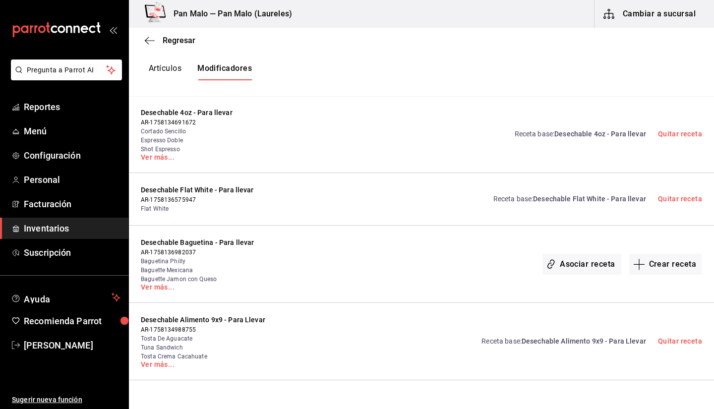
scroll to position [4670, 0]
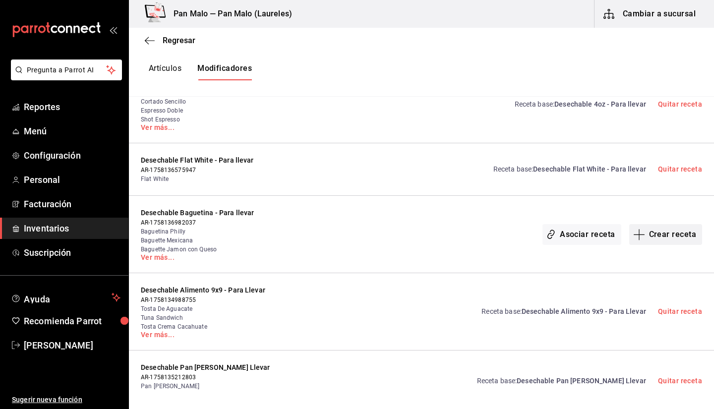
click at [680, 224] on button "Crear receta" at bounding box center [665, 234] width 73 height 21
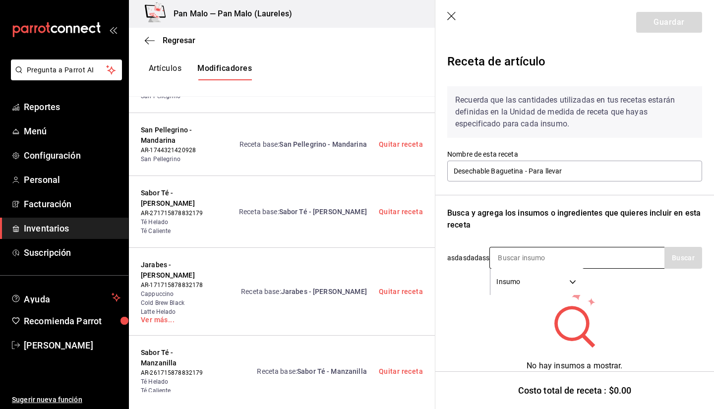
click at [526, 261] on input at bounding box center [539, 257] width 99 height 21
type input "b"
type input "domo"
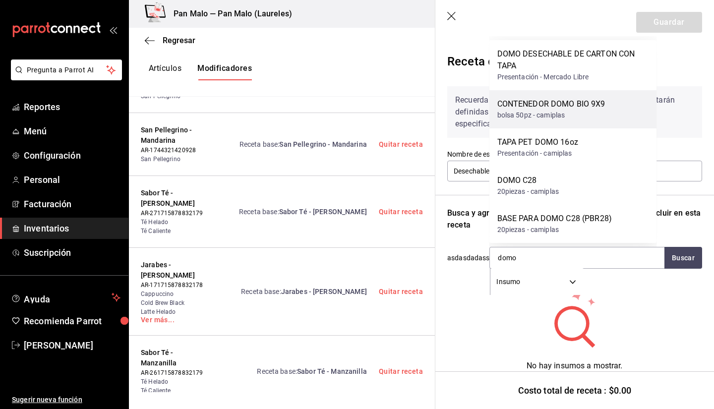
click at [554, 107] on div "CONTENEDOR DOMO BIO 9X9" at bounding box center [551, 104] width 108 height 12
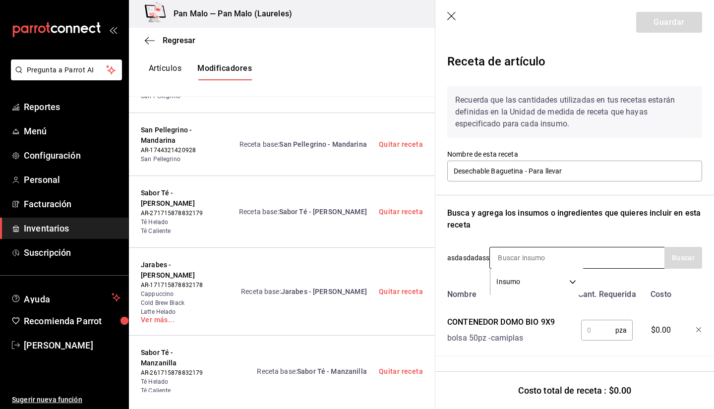
click at [512, 251] on input at bounding box center [539, 257] width 99 height 21
type input "tenedor"
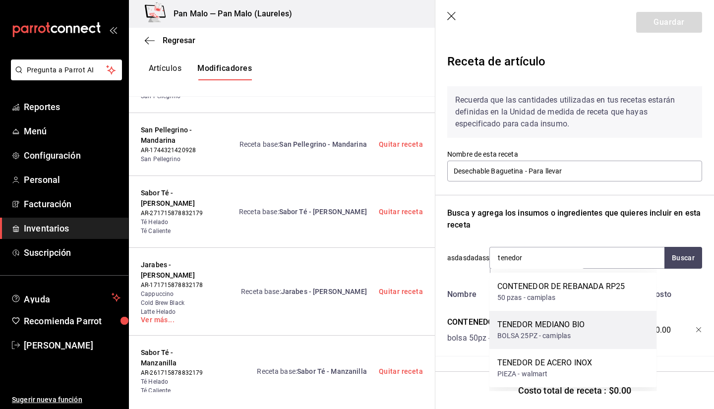
click at [542, 330] on div "TENEDOR MEDIANO BIO" at bounding box center [541, 325] width 88 height 12
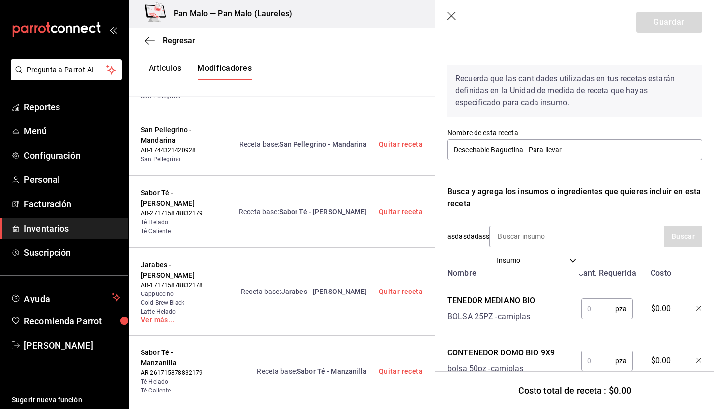
scroll to position [42, 0]
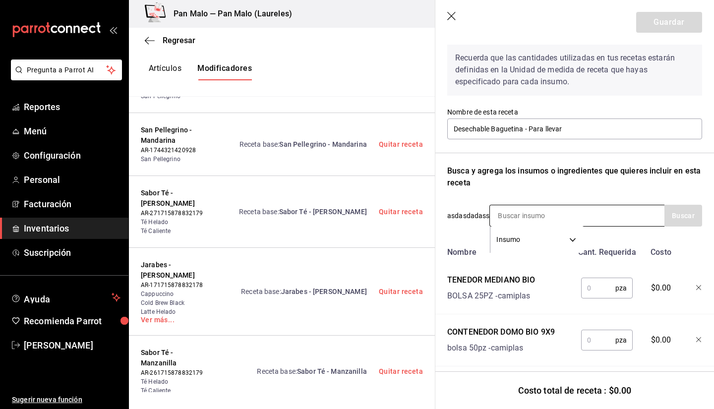
click at [530, 216] on input at bounding box center [539, 215] width 99 height 21
type input "cuc"
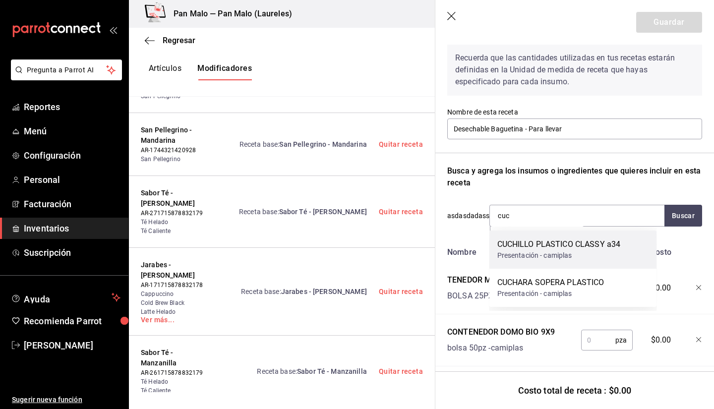
click at [526, 250] on div "Presentación - camiplas" at bounding box center [558, 255] width 123 height 10
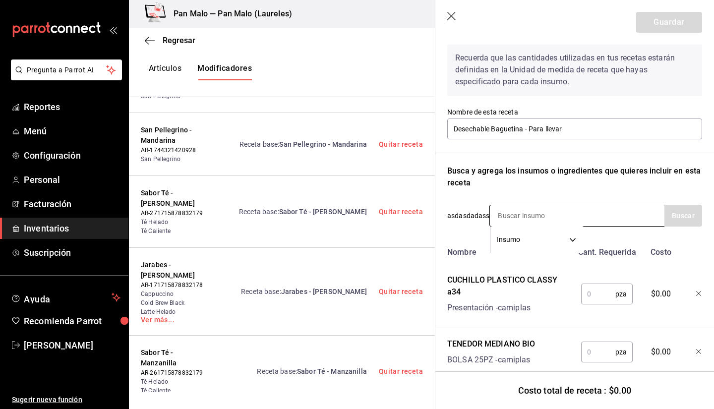
click at [510, 210] on input at bounding box center [539, 215] width 99 height 21
type input "cuc"
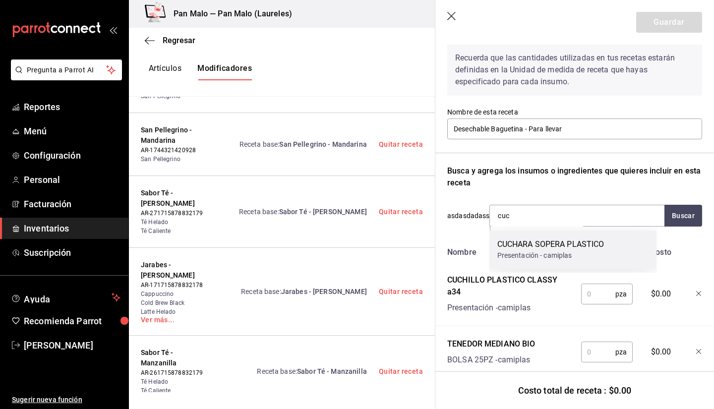
click at [521, 239] on div "CUCHARA SOPERA PLASTICO" at bounding box center [550, 244] width 107 height 12
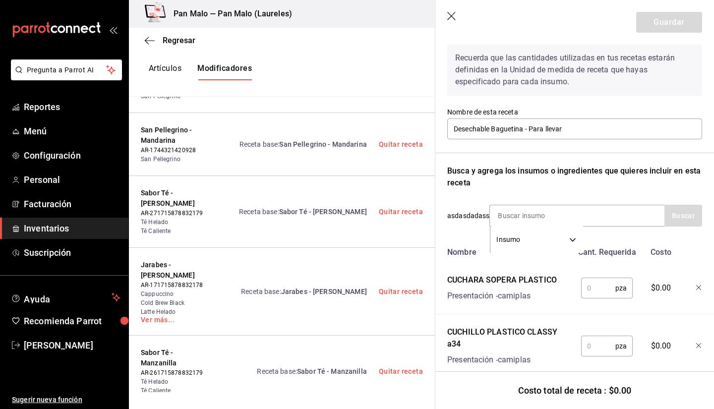
scroll to position [136, 0]
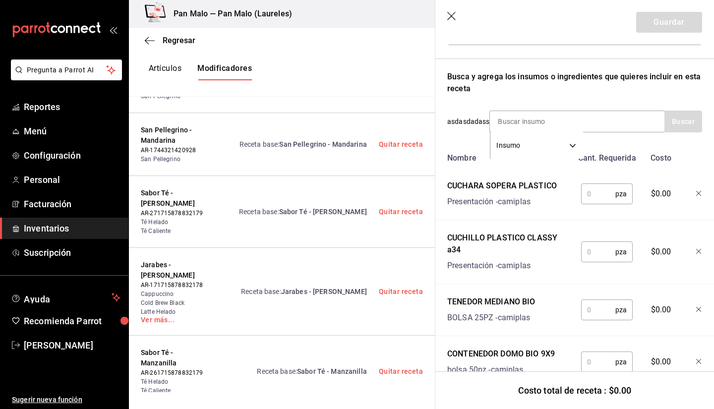
click at [591, 203] on input "text" at bounding box center [598, 194] width 34 height 20
type input "1"
click at [591, 250] on input "text" at bounding box center [598, 252] width 34 height 20
type input "1"
click at [589, 307] on input "text" at bounding box center [598, 310] width 34 height 20
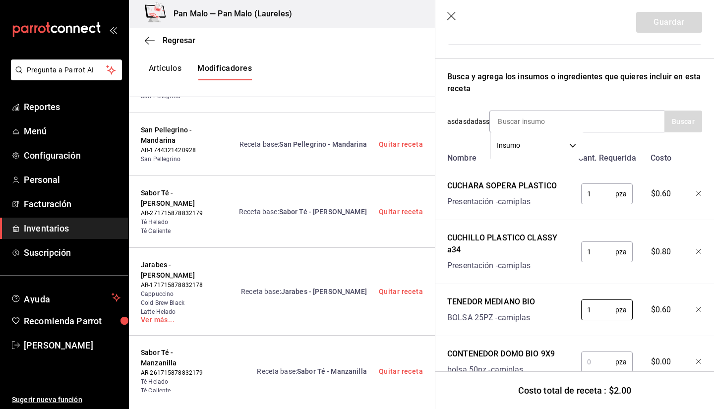
type input "1"
click at [588, 352] on input "text" at bounding box center [598, 362] width 34 height 20
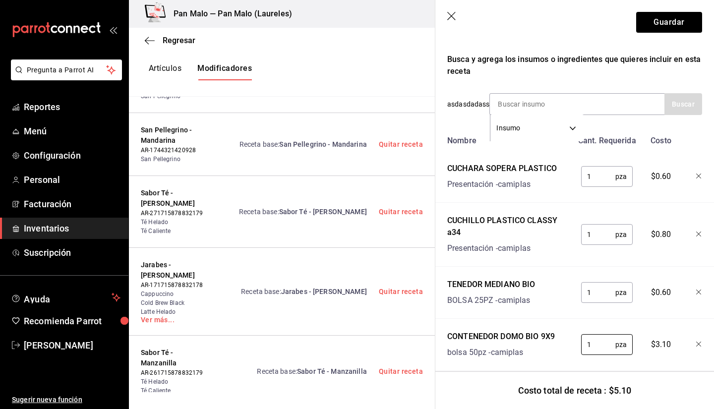
scroll to position [153, 0]
type input "1"
click at [528, 94] on div "Recuerda que las cantidades utilizadas en tus recetas estarán definidas en la U…" at bounding box center [574, 149] width 255 height 446
click at [515, 100] on input at bounding box center [539, 105] width 99 height 21
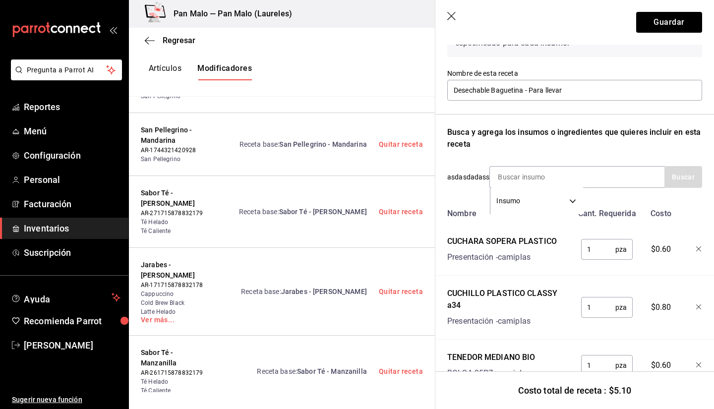
scroll to position [53, 0]
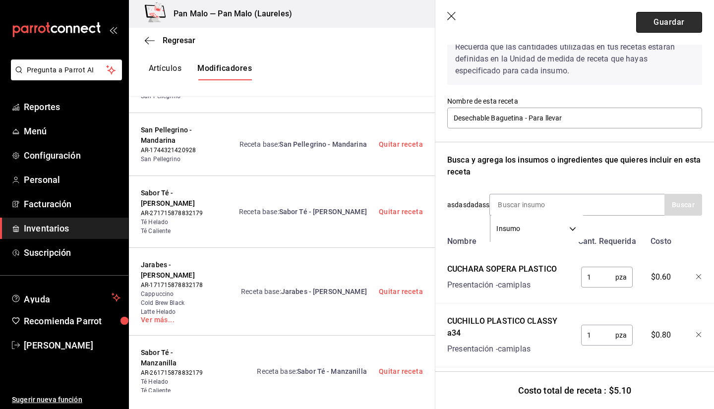
click at [668, 20] on button "Guardar" at bounding box center [669, 22] width 66 height 21
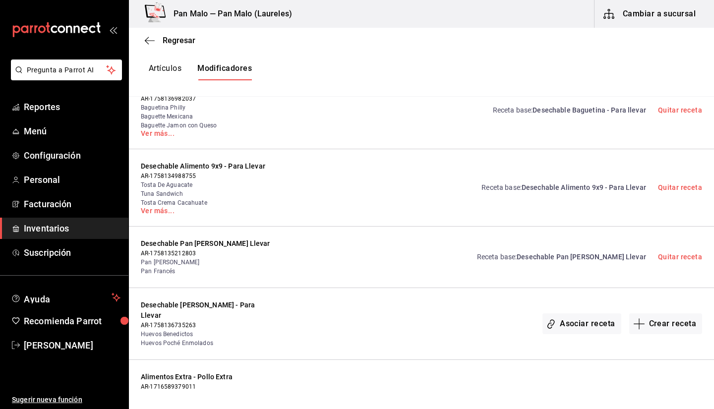
scroll to position [4804, 0]
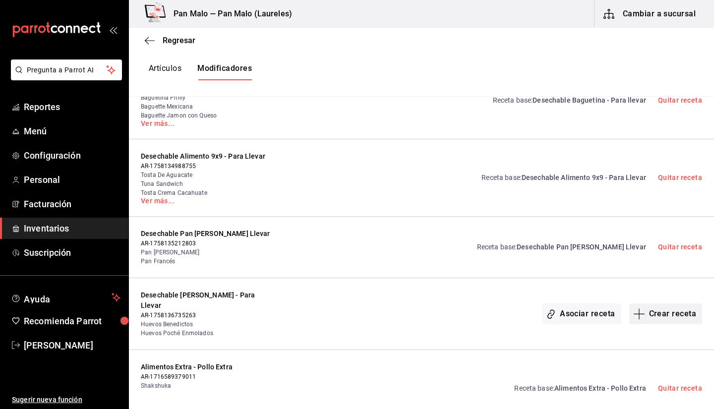
click at [659, 303] on button "Crear receta" at bounding box center [665, 313] width 73 height 21
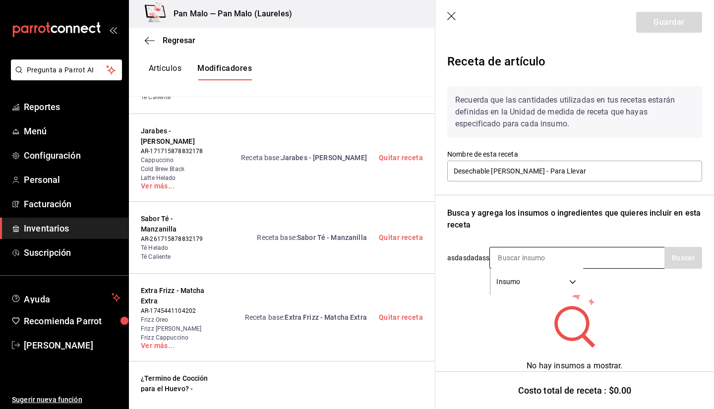
click at [512, 259] on input at bounding box center [539, 257] width 99 height 21
click at [534, 258] on input "domo 9x9" at bounding box center [539, 257] width 99 height 21
type input "domo"
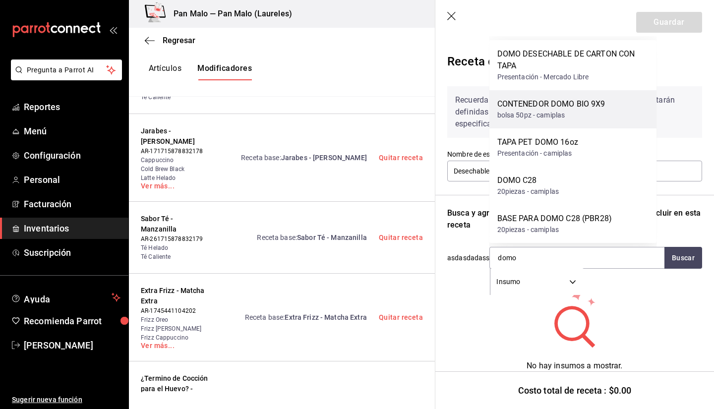
click at [542, 94] on div "CONTENEDOR DOMO BIO 9X9 bolsa 50pz - camiplas" at bounding box center [572, 109] width 167 height 38
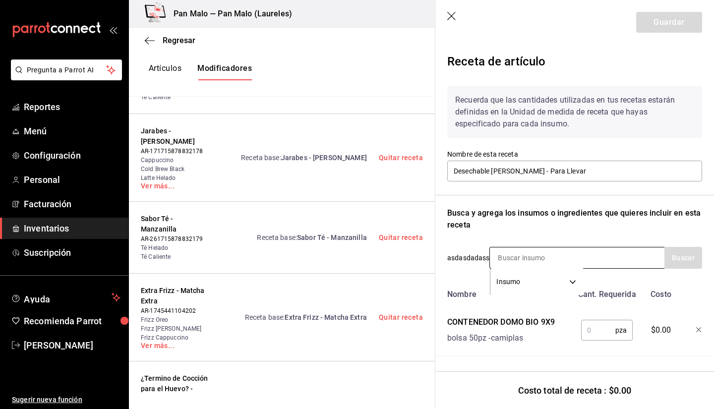
click at [520, 251] on input at bounding box center [539, 257] width 99 height 21
type input "cup"
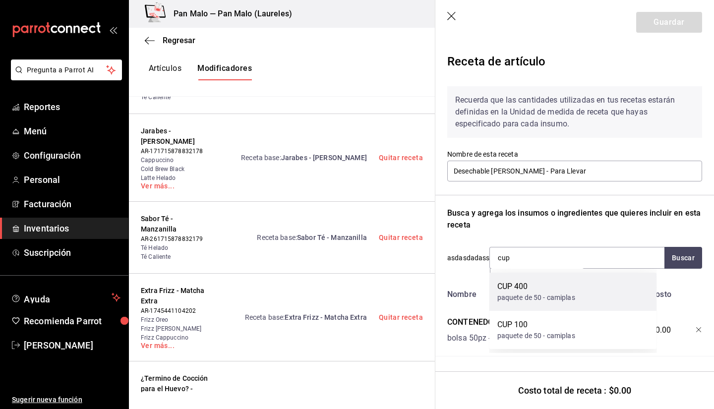
click at [527, 288] on div "CUP 400" at bounding box center [536, 286] width 78 height 12
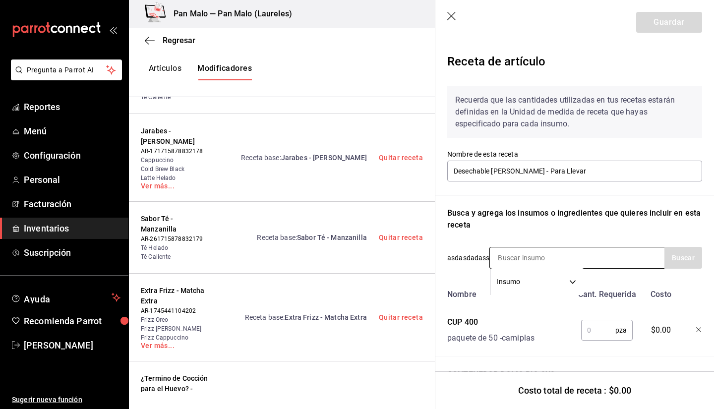
click at [501, 257] on input at bounding box center [539, 257] width 99 height 21
type input "cup"
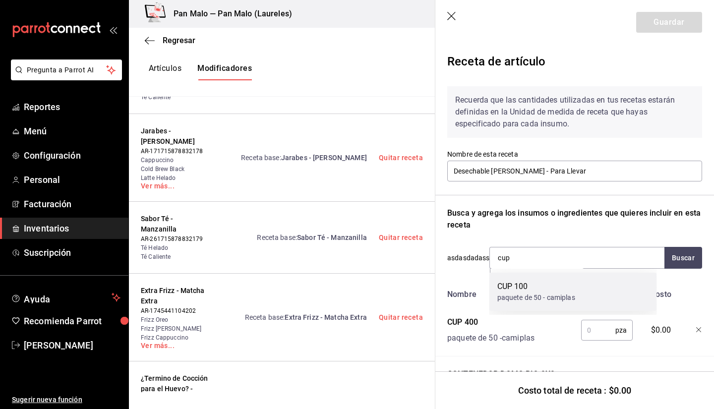
click at [516, 286] on div "CUP 100" at bounding box center [536, 286] width 78 height 12
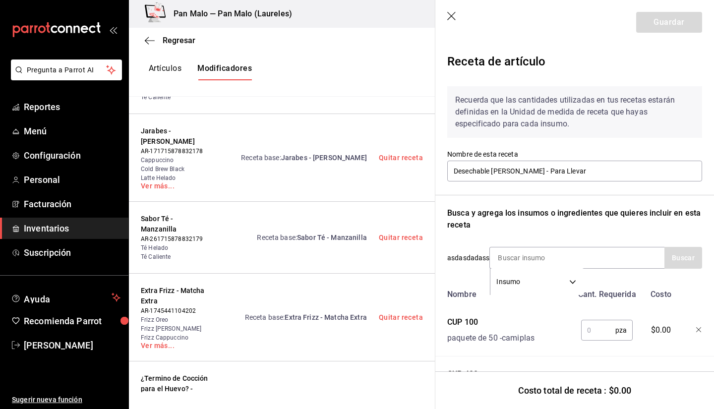
scroll to position [110, 0]
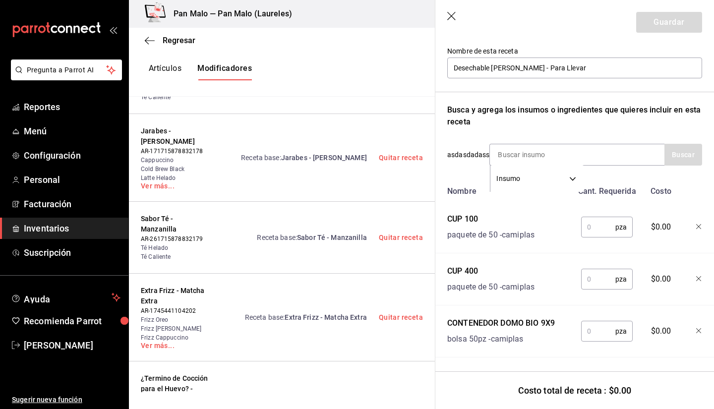
click at [594, 219] on input "text" at bounding box center [598, 227] width 34 height 20
type input "1"
click at [591, 276] on input "1" at bounding box center [598, 279] width 34 height 20
type input "1"
click at [585, 328] on input "text" at bounding box center [598, 331] width 34 height 20
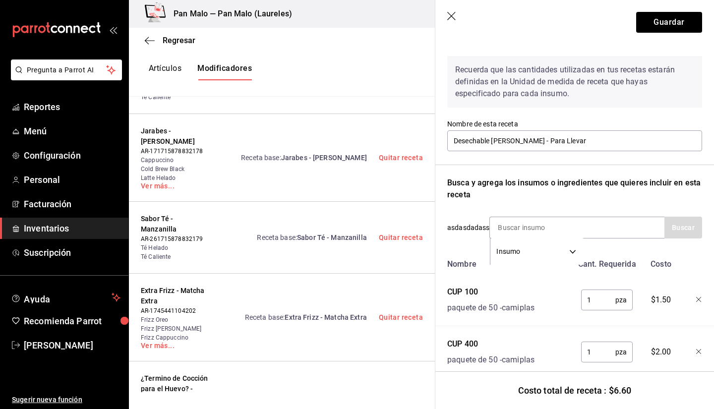
scroll to position [29, 0]
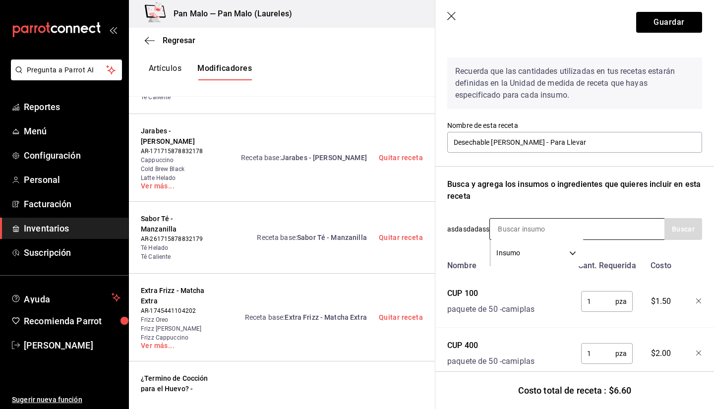
type input "1"
click at [513, 222] on input at bounding box center [539, 229] width 99 height 21
type input "tenedor"
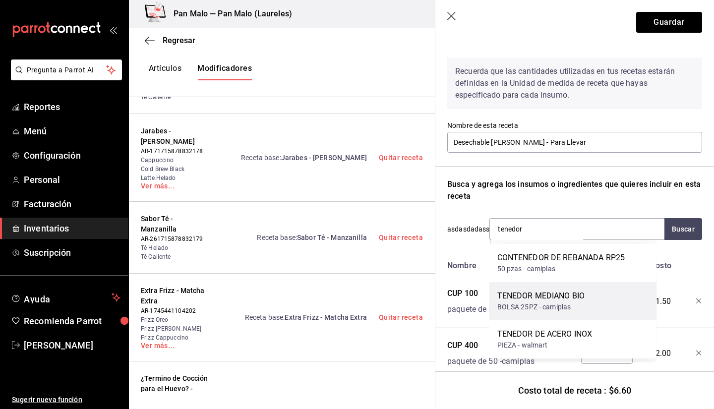
click at [536, 311] on div "BOLSA 25PZ - camiplas" at bounding box center [541, 307] width 88 height 10
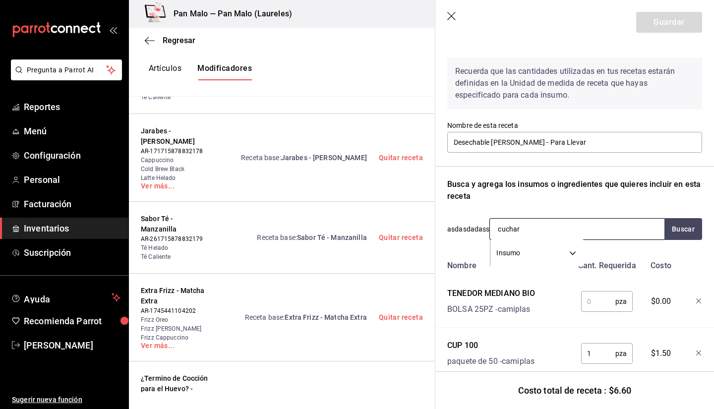
type input "cuchara"
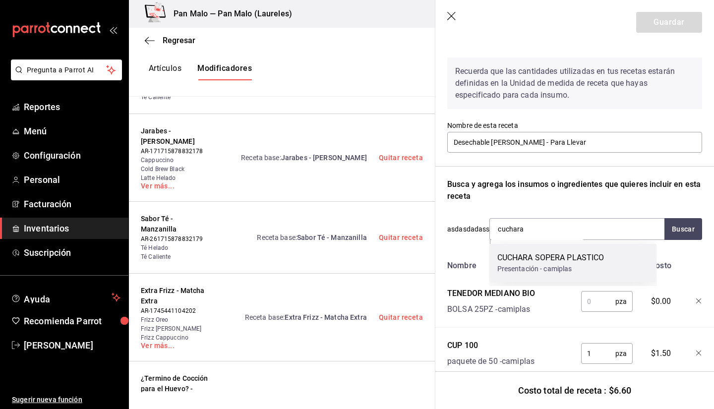
click at [530, 257] on div "CUCHARA SOPERA PLASTICO" at bounding box center [550, 258] width 107 height 12
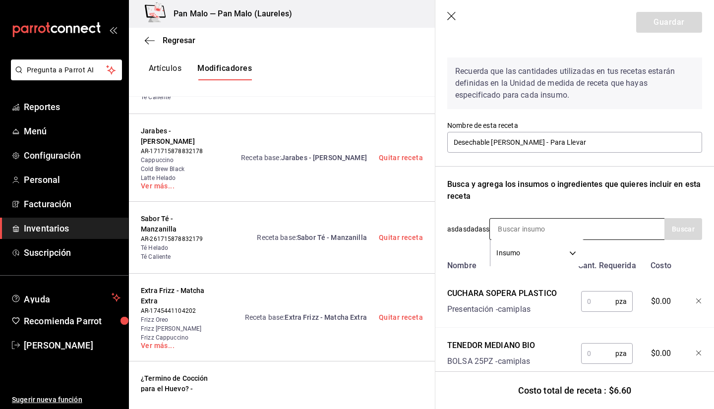
click at [530, 227] on input at bounding box center [539, 229] width 99 height 21
type input "cuchillo"
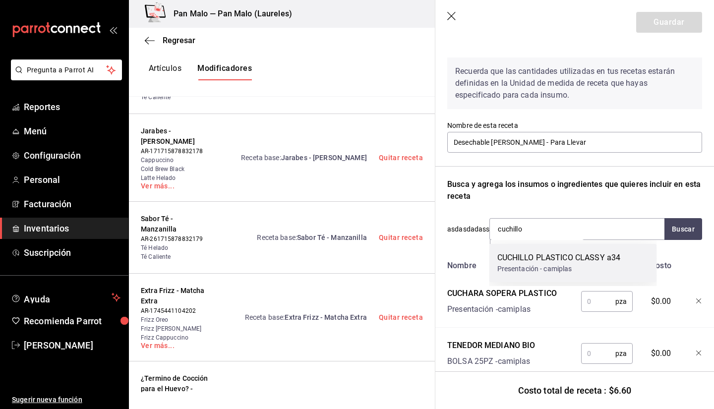
click at [528, 272] on div "Presentación - camiplas" at bounding box center [558, 269] width 123 height 10
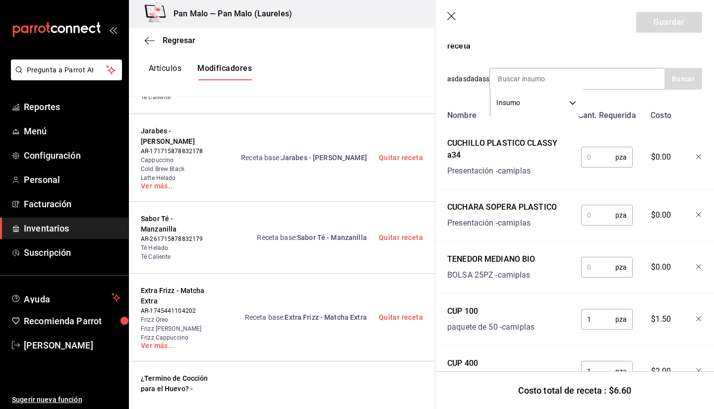
scroll to position [188, 0]
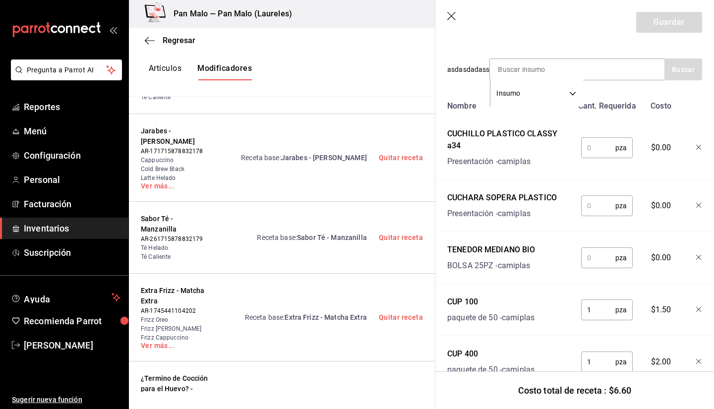
click at [591, 140] on input "text" at bounding box center [598, 148] width 34 height 20
type input "1"
click at [590, 204] on input "text" at bounding box center [598, 206] width 34 height 20
type input "1"
click at [589, 258] on input "text" at bounding box center [598, 258] width 34 height 20
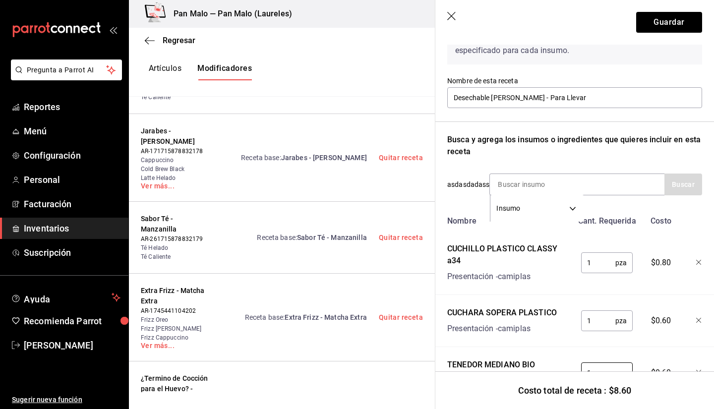
scroll to position [61, 0]
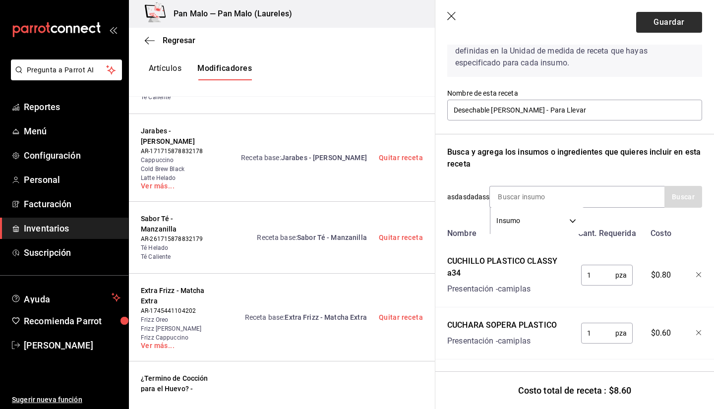
type input "1"
click at [658, 30] on button "Guardar" at bounding box center [669, 22] width 66 height 21
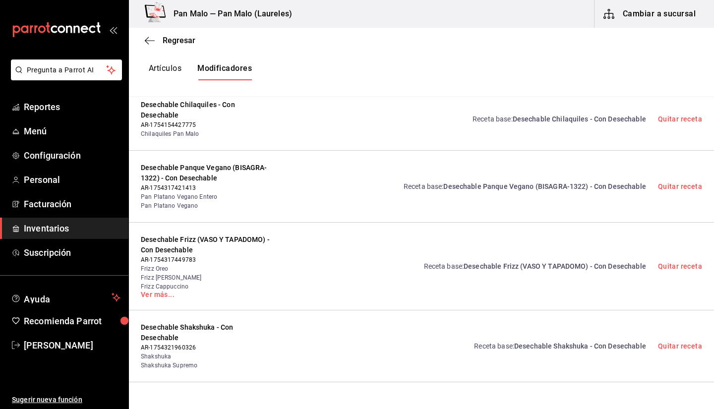
scroll to position [970, 0]
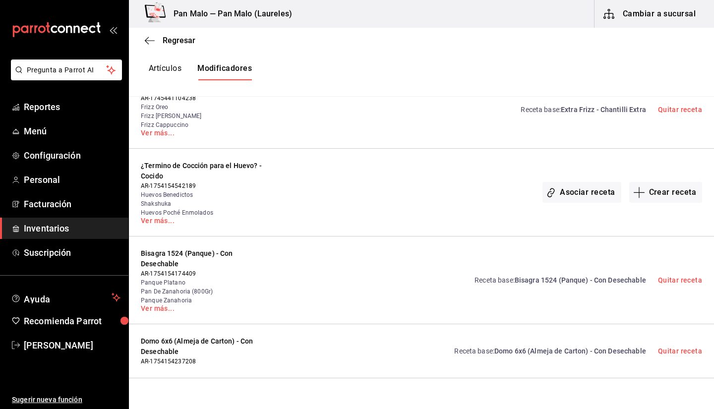
click at [69, 223] on span "Inventarios" at bounding box center [72, 227] width 97 height 13
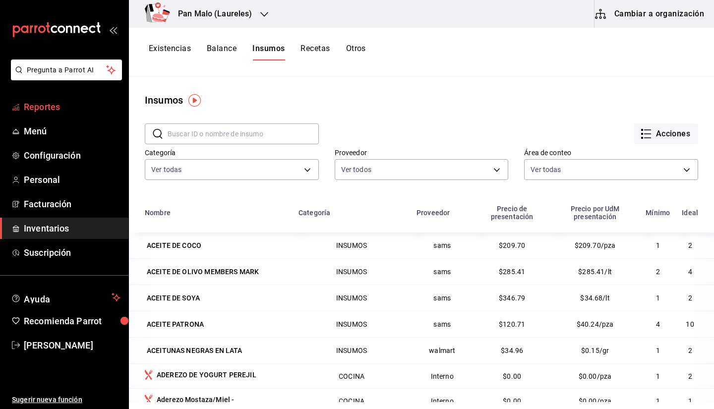
click at [48, 109] on span "Reportes" at bounding box center [72, 106] width 97 height 13
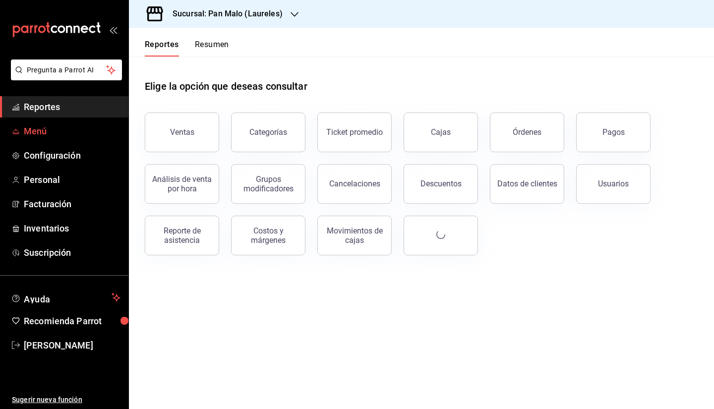
click at [49, 133] on span "Menú" at bounding box center [72, 130] width 97 height 13
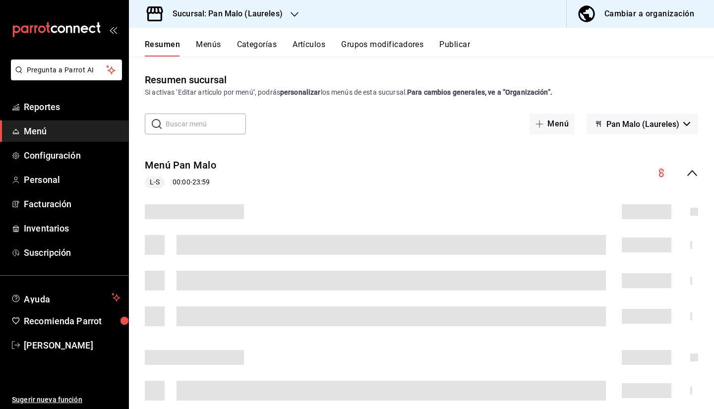
click at [363, 55] on button "Grupos modificadores" at bounding box center [382, 48] width 82 height 17
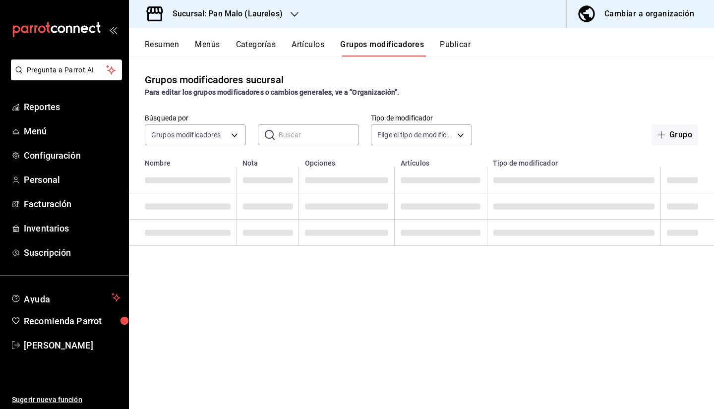
click at [713, 97] on div "Grupos modificadores sucursal Para editar los grupos modificadores o cambios ge…" at bounding box center [421, 84] width 585 height 25
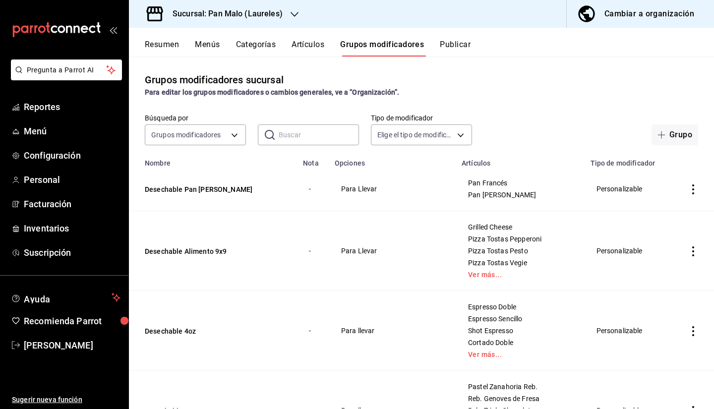
click at [654, 15] on div "Cambiar a organización" at bounding box center [649, 14] width 90 height 14
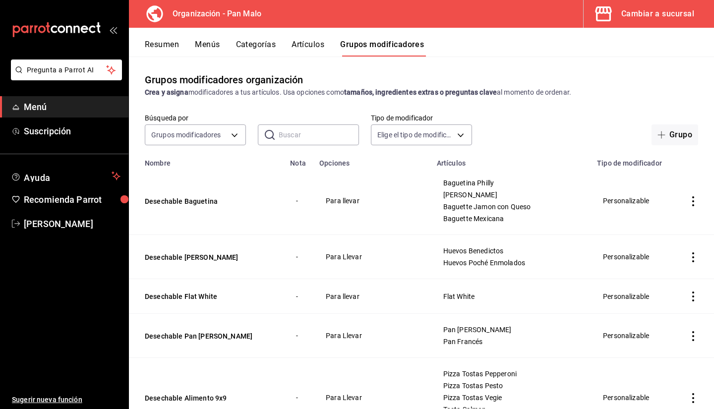
click at [176, 52] on button "Resumen" at bounding box center [162, 48] width 34 height 17
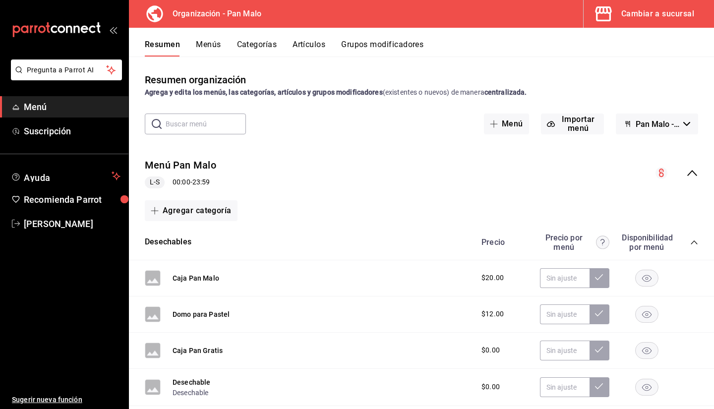
click at [204, 46] on button "Menús" at bounding box center [208, 48] width 25 height 17
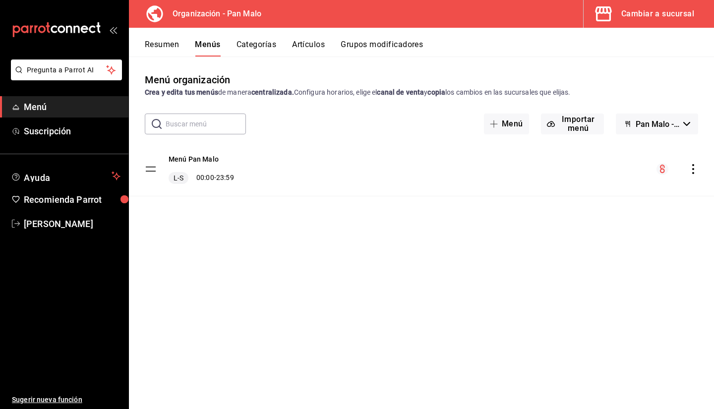
click at [691, 176] on div "Menú Pan Malo L-S 00:00 - 23:59" at bounding box center [421, 169] width 585 height 54
click at [694, 170] on icon "actions" at bounding box center [693, 169] width 10 height 10
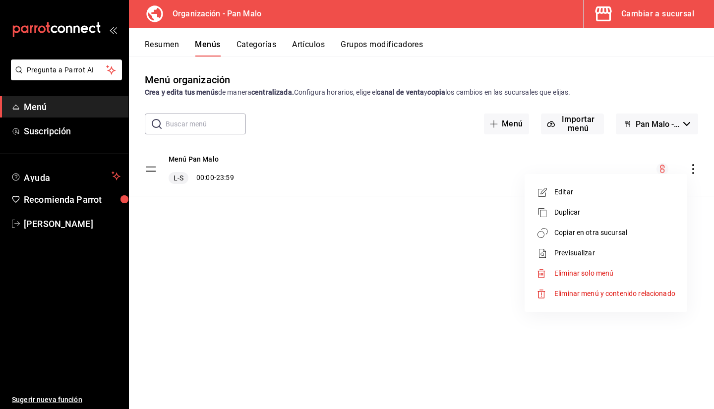
click at [588, 234] on span "Copiar en otra sucursal" at bounding box center [614, 232] width 121 height 10
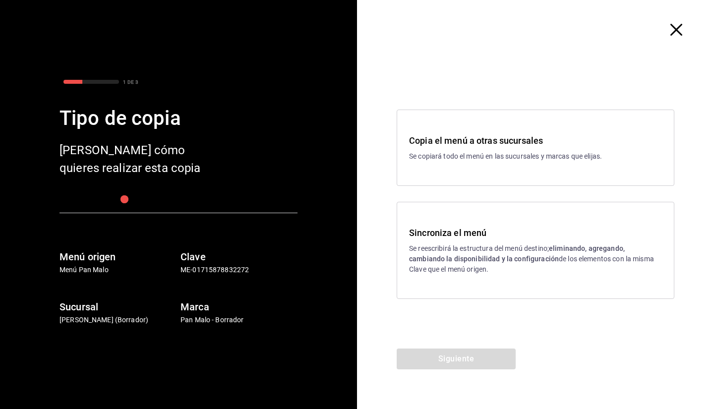
click at [434, 250] on p "Se reescribirá la estructura del menú destino; eliminando, agregando, cambiando…" at bounding box center [535, 258] width 253 height 31
click at [456, 362] on button "Siguiente" at bounding box center [455, 358] width 119 height 21
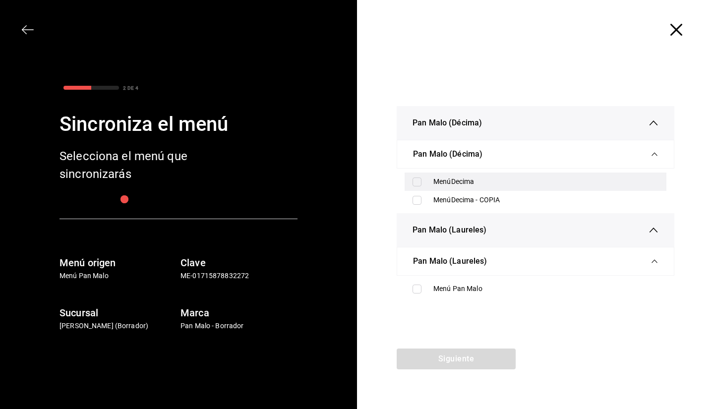
click at [428, 173] on div "MenúDecima" at bounding box center [535, 181] width 262 height 18
checkbox input "true"
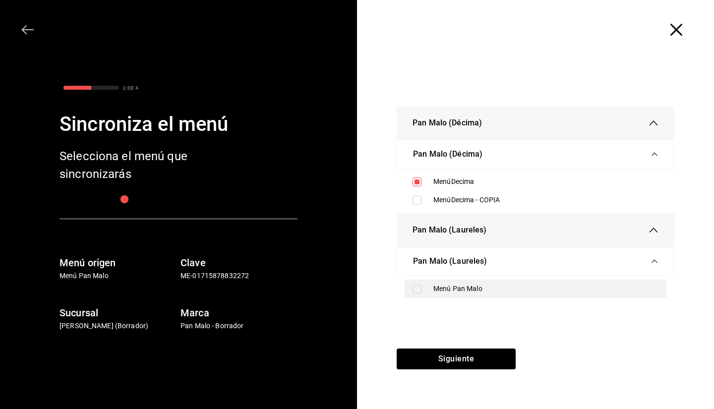
click at [434, 293] on div "Menú Pan Malo" at bounding box center [545, 288] width 225 height 10
checkbox input "true"
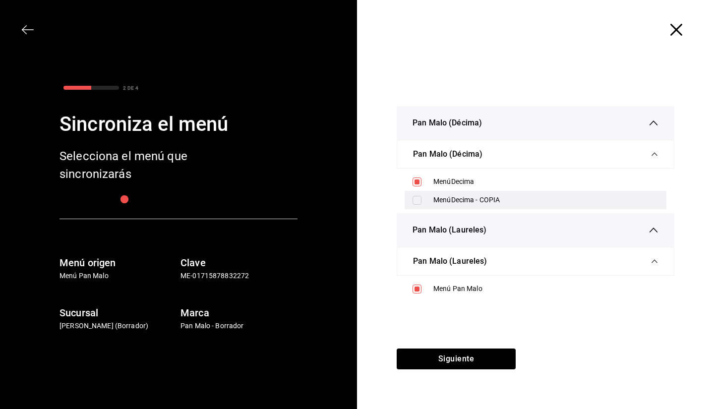
click at [432, 197] on div "MenúDecima - COPIA" at bounding box center [535, 200] width 262 height 18
checkbox input "true"
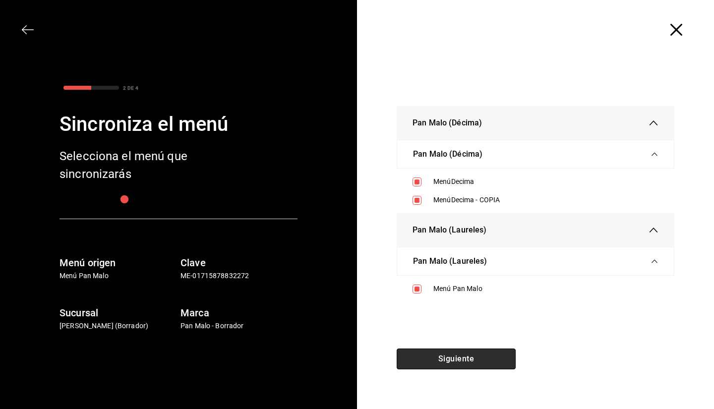
click at [457, 364] on button "Siguiente" at bounding box center [455, 358] width 119 height 21
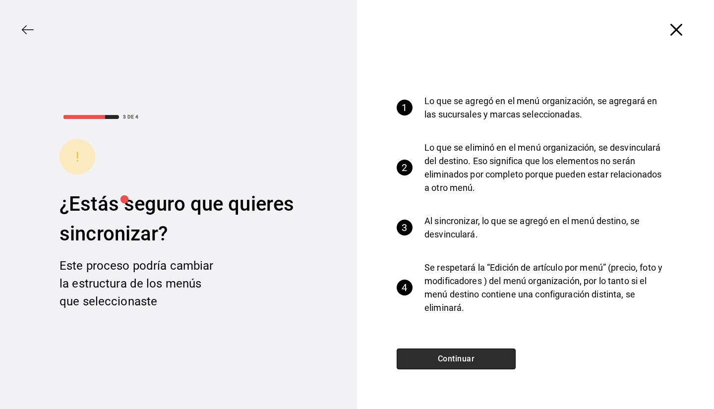
click at [453, 360] on button "Continuar" at bounding box center [455, 358] width 119 height 21
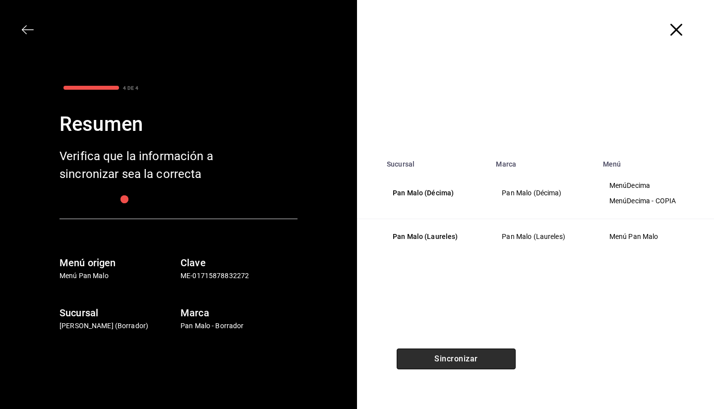
click at [453, 360] on button "Sincronizar" at bounding box center [455, 358] width 119 height 21
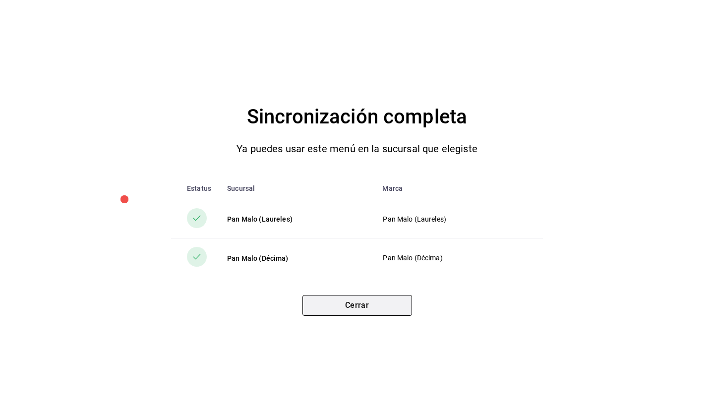
click at [361, 302] on button "Cerrar" at bounding box center [357, 305] width 110 height 21
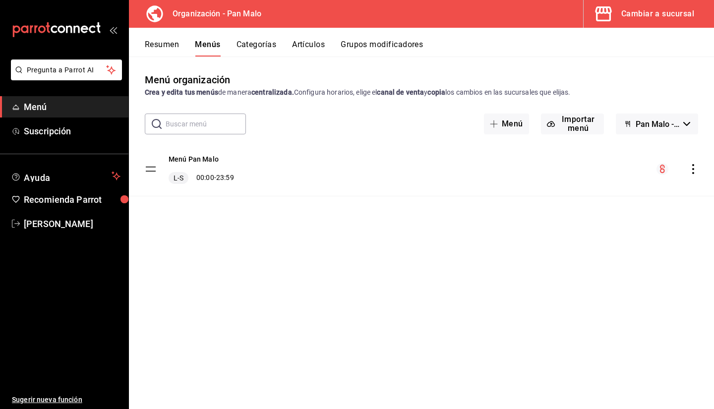
click at [631, 24] on button "Cambiar a sucursal" at bounding box center [644, 14] width 122 height 28
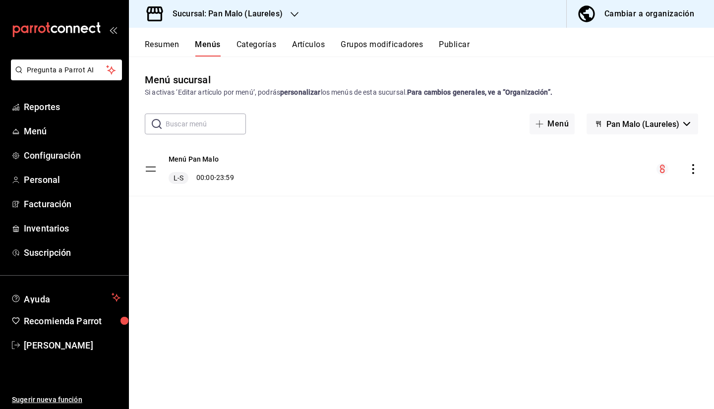
click at [694, 170] on icon "actions" at bounding box center [693, 169] width 10 height 10
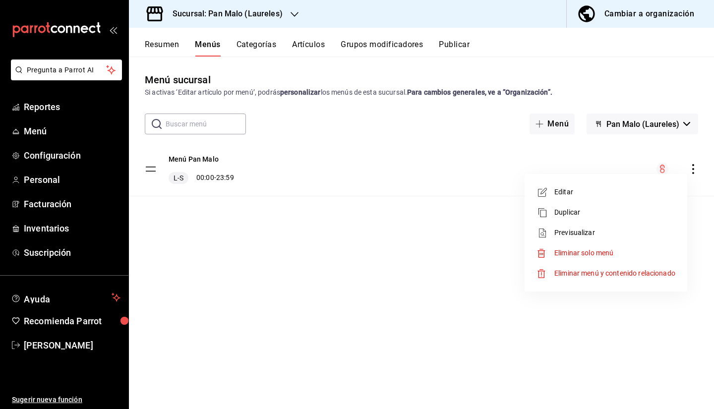
click at [403, 253] on div at bounding box center [357, 204] width 714 height 409
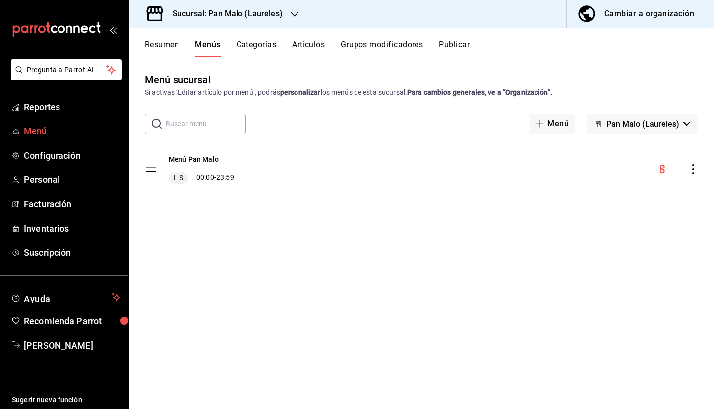
click at [47, 132] on span "Menú" at bounding box center [72, 130] width 97 height 13
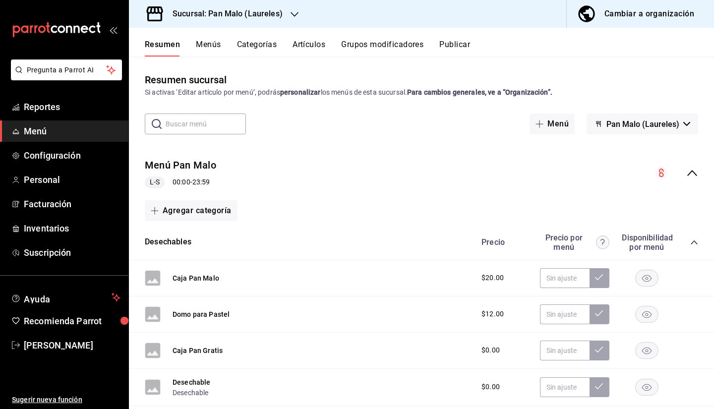
click at [367, 44] on button "Grupos modificadores" at bounding box center [382, 48] width 82 height 17
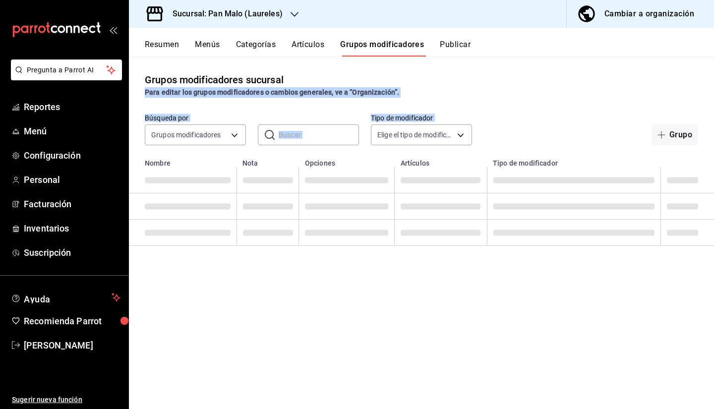
click at [713, 120] on div "Grupos modificadores sucursal Para editar los grupos modificadores o cambios ge…" at bounding box center [421, 232] width 585 height 352
click at [654, 85] on div "Grupos modificadores sucursal Para editar los grupos modificadores o cambios ge…" at bounding box center [421, 84] width 585 height 25
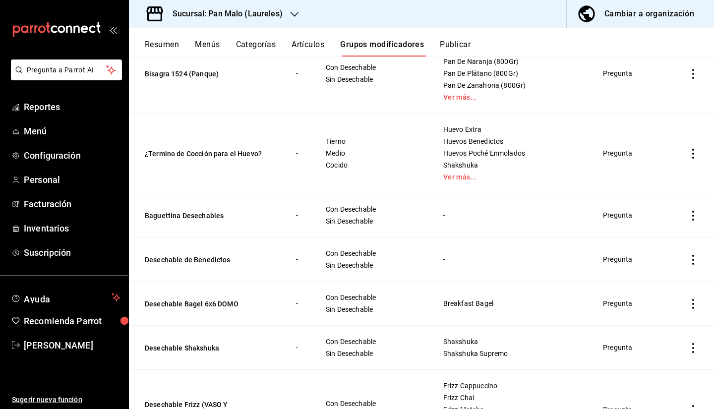
scroll to position [981, 0]
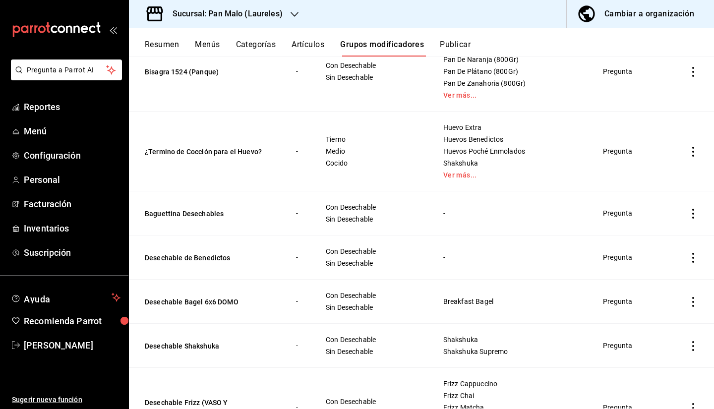
click at [680, 208] on td "simple table" at bounding box center [693, 213] width 42 height 44
click at [689, 217] on icon "actions" at bounding box center [693, 214] width 10 height 10
click at [634, 19] on div at bounding box center [357, 204] width 714 height 409
click at [613, 13] on div "Cambiar a organización" at bounding box center [649, 14] width 90 height 14
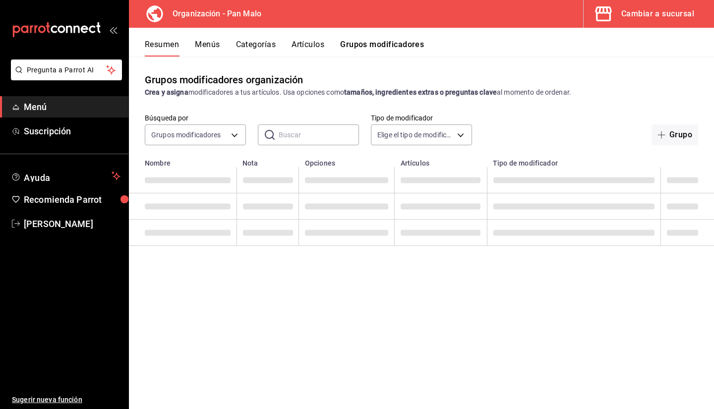
click at [331, 44] on div "Resumen Menús Categorías Artículos Grupos modificadores" at bounding box center [429, 48] width 569 height 17
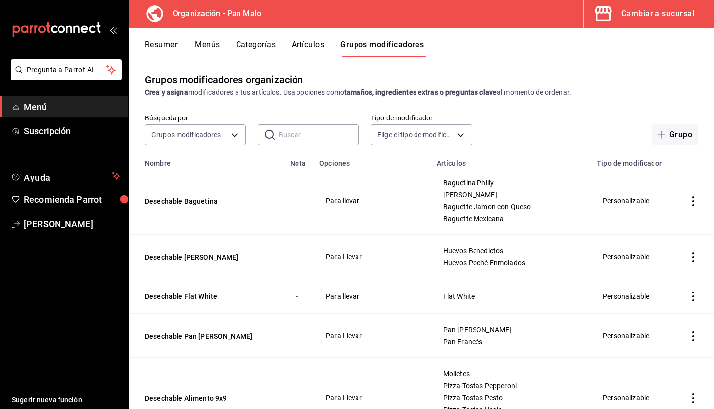
click at [388, 42] on button "Grupos modificadores" at bounding box center [382, 48] width 84 height 17
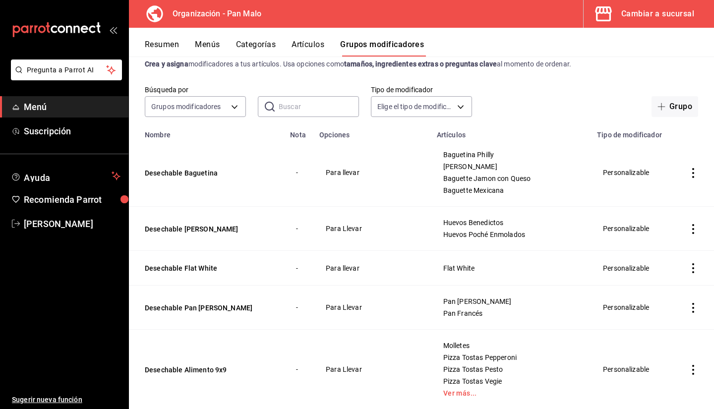
scroll to position [0, 0]
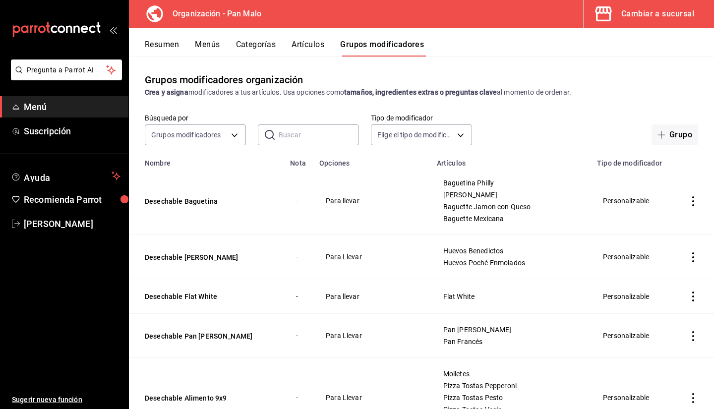
click at [640, 17] on div "Cambiar a sucursal" at bounding box center [657, 14] width 73 height 14
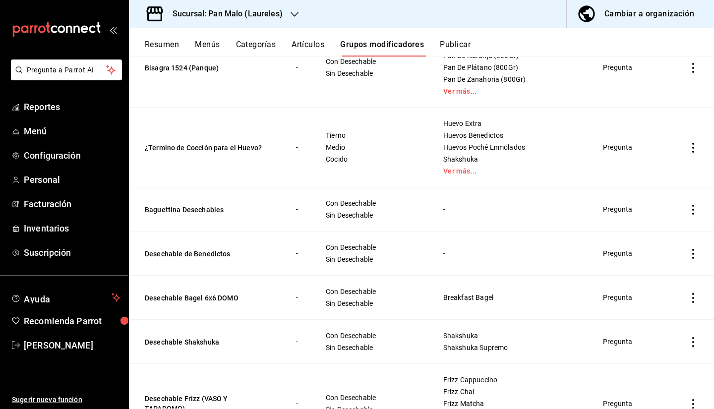
scroll to position [1000, 0]
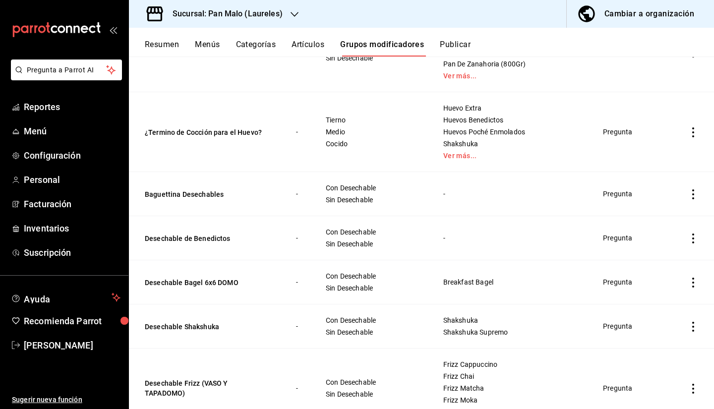
click at [692, 195] on td "simple table" at bounding box center [693, 194] width 42 height 44
click at [692, 195] on icon "actions" at bounding box center [693, 194] width 2 height 10
click at [645, 265] on li "Eliminar" at bounding box center [646, 258] width 59 height 20
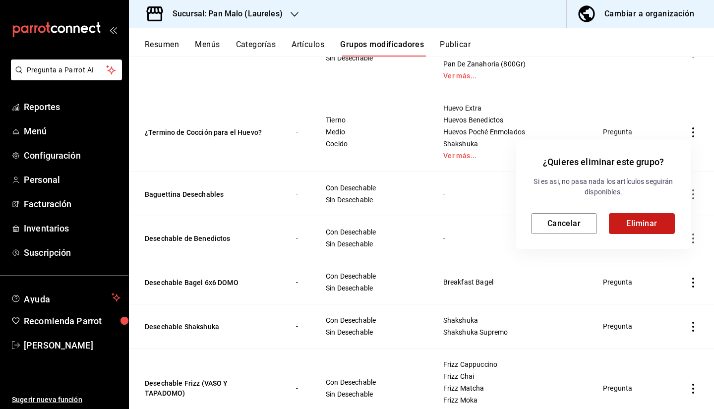
click at [627, 221] on button "Eliminar" at bounding box center [641, 223] width 66 height 21
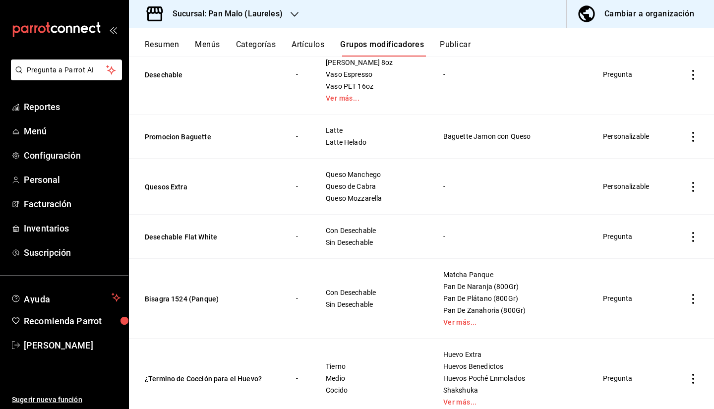
scroll to position [773, 0]
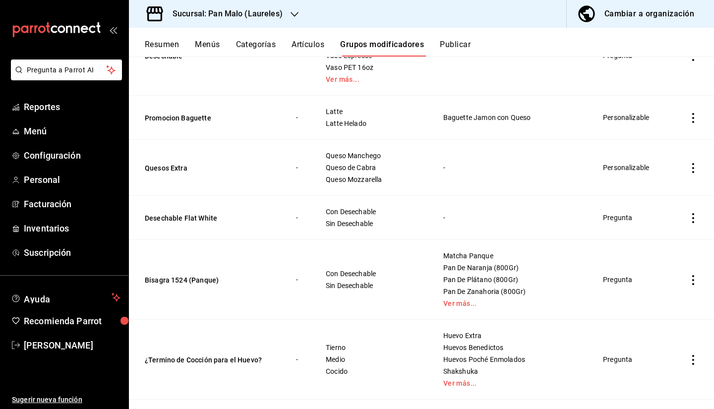
click at [689, 214] on icon "actions" at bounding box center [693, 218] width 10 height 10
click at [647, 288] on li "Eliminar" at bounding box center [646, 282] width 59 height 20
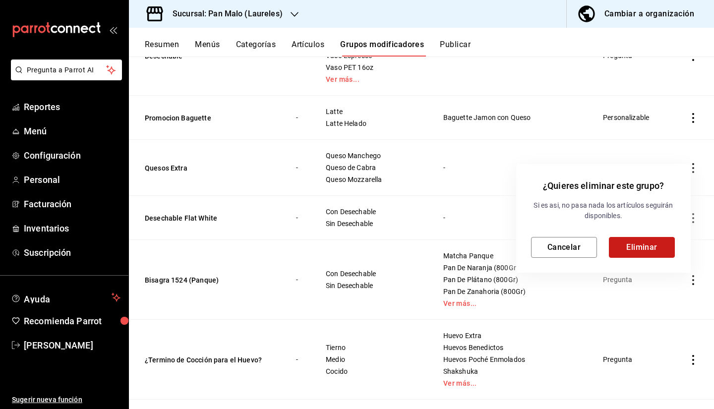
click at [633, 245] on button "Eliminar" at bounding box center [641, 247] width 66 height 21
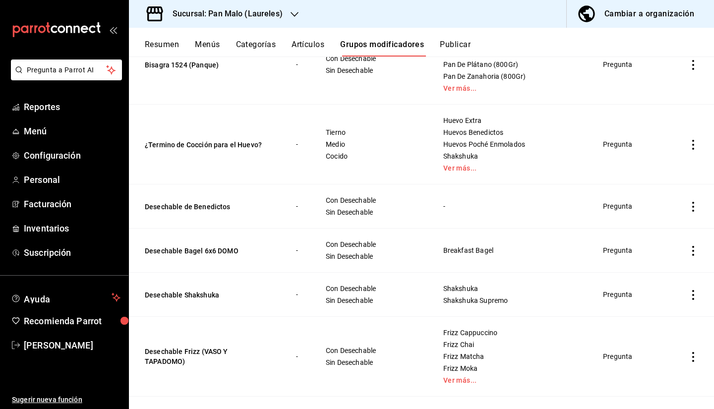
scroll to position [983, 0]
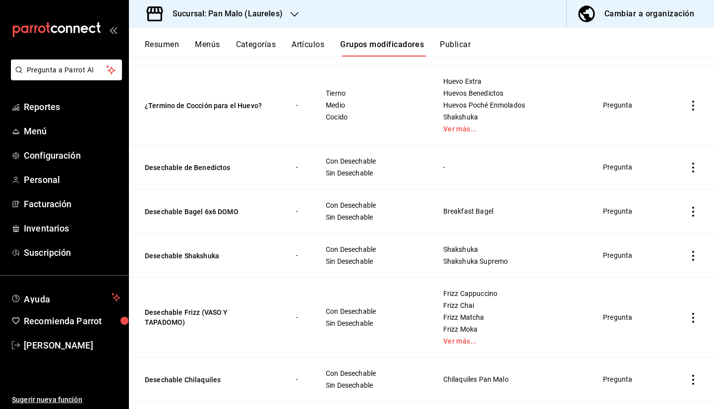
click at [688, 170] on icon "actions" at bounding box center [693, 168] width 10 height 10
click at [649, 242] on ul "Editar Duplicar Eliminar" at bounding box center [646, 211] width 59 height 69
click at [644, 234] on span "Eliminar" at bounding box center [655, 231] width 25 height 8
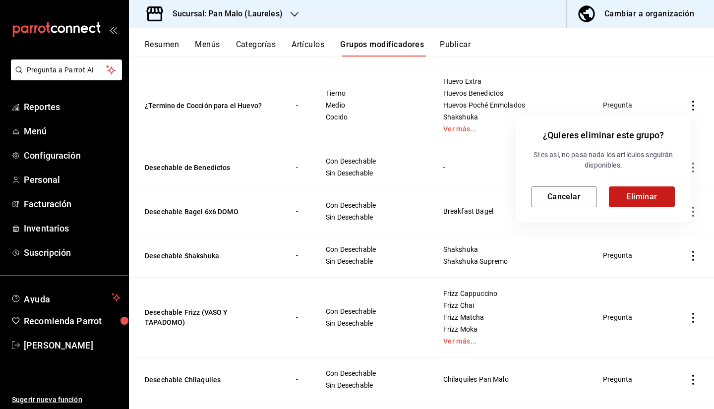
click at [649, 205] on button "Eliminar" at bounding box center [641, 196] width 66 height 21
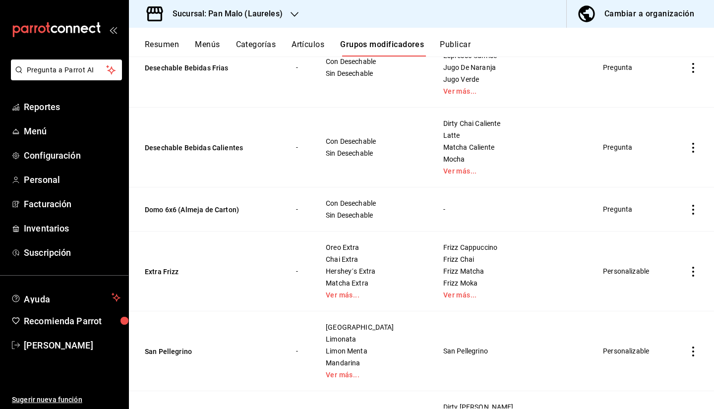
scroll to position [1326, 0]
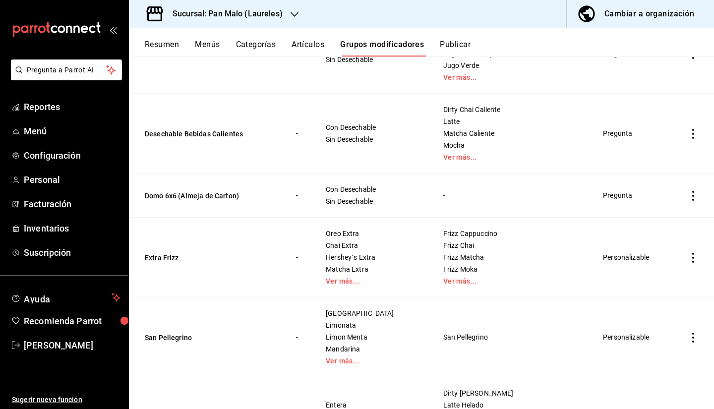
click at [690, 193] on icon "actions" at bounding box center [693, 196] width 10 height 10
click at [649, 261] on span "Eliminar" at bounding box center [655, 259] width 25 height 8
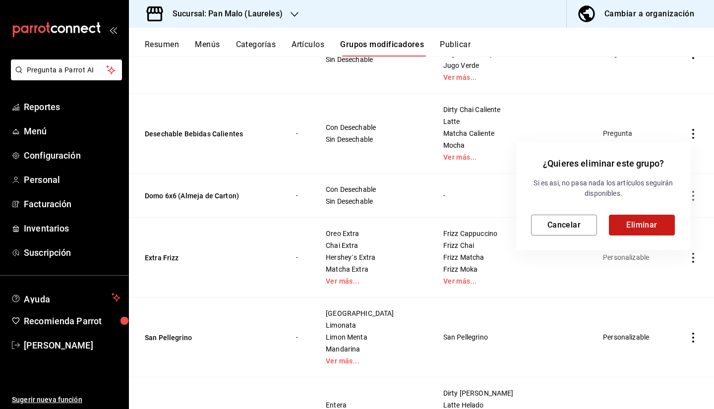
click at [635, 224] on button "Eliminar" at bounding box center [641, 225] width 66 height 21
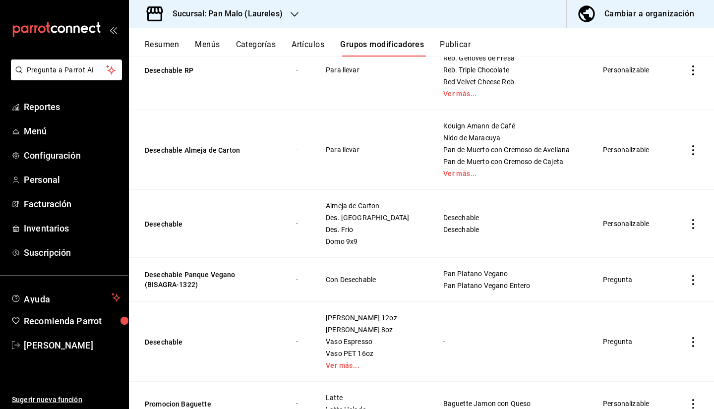
scroll to position [153, 0]
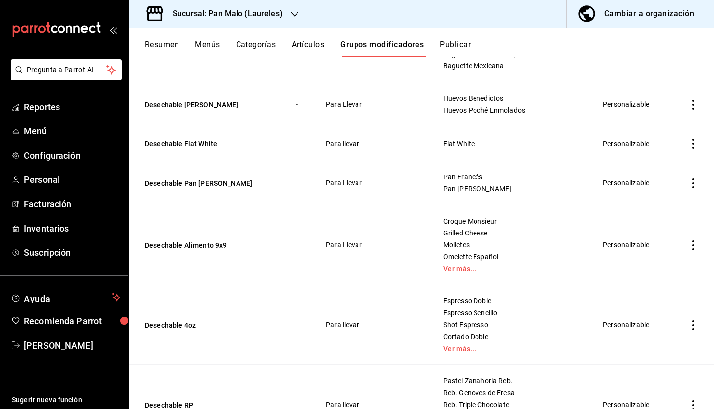
click at [283, 6] on div "Sucursal: Pan Malo (Laureles)" at bounding box center [220, 14] width 166 height 28
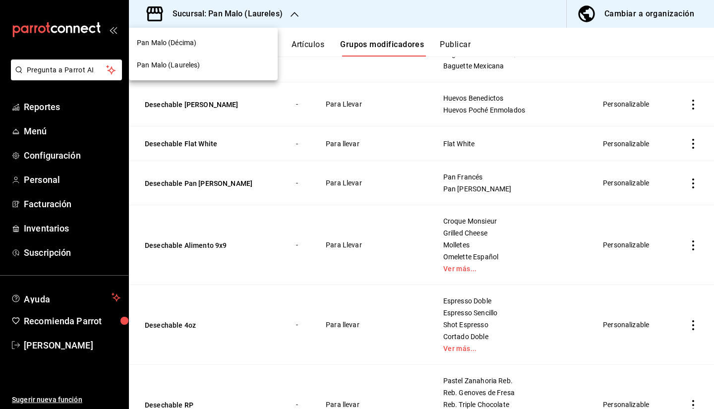
click at [203, 43] on div "Pan Malo (Décima)" at bounding box center [203, 43] width 133 height 10
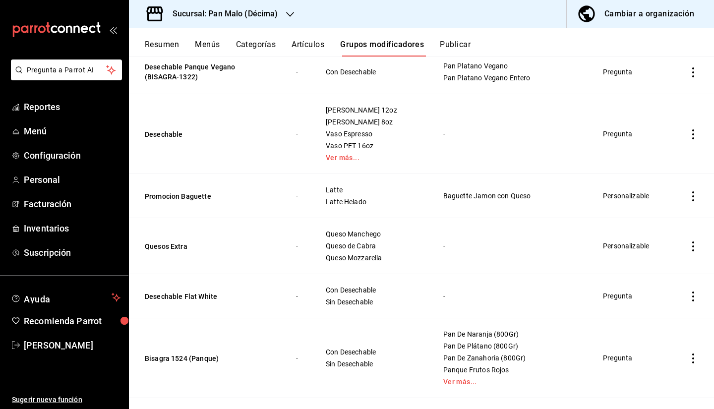
scroll to position [701, 0]
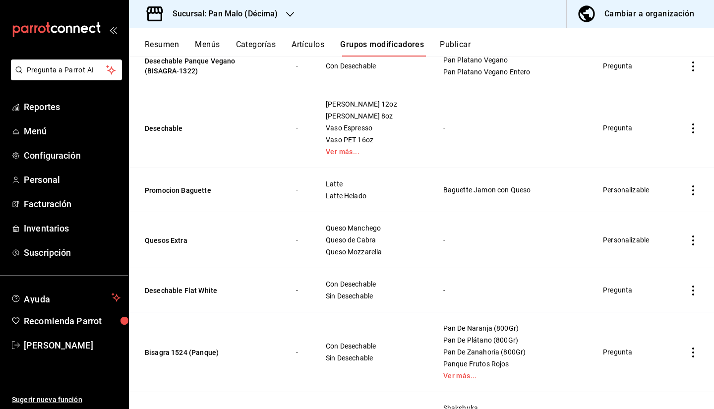
click at [690, 288] on icon "actions" at bounding box center [693, 290] width 10 height 10
click at [648, 351] on span "Eliminar" at bounding box center [655, 354] width 25 height 8
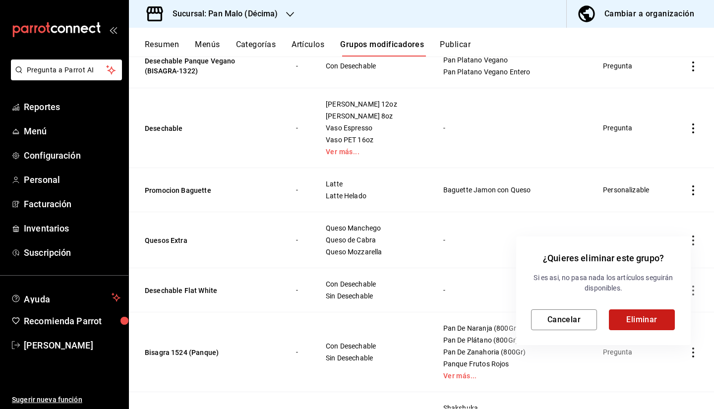
click at [645, 314] on button "Eliminar" at bounding box center [641, 319] width 66 height 21
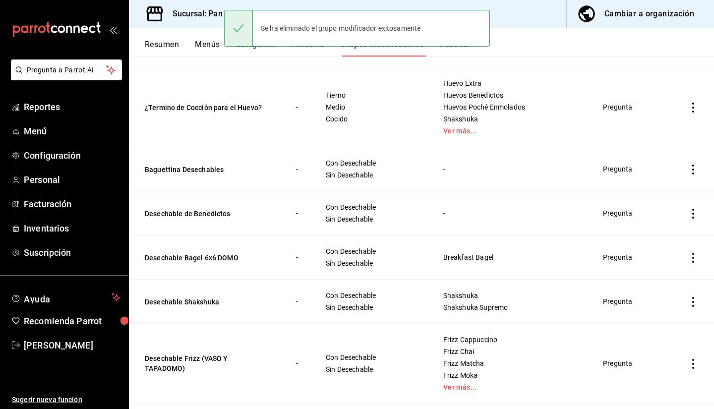
scroll to position [987, 0]
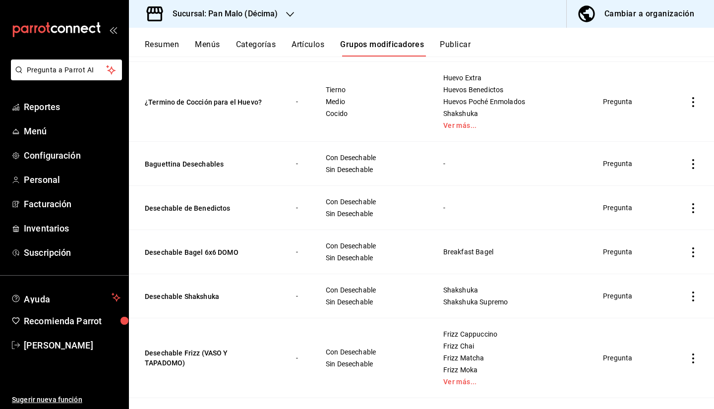
click at [688, 164] on icon "actions" at bounding box center [693, 164] width 10 height 10
click at [643, 231] on span "Eliminar" at bounding box center [655, 227] width 25 height 8
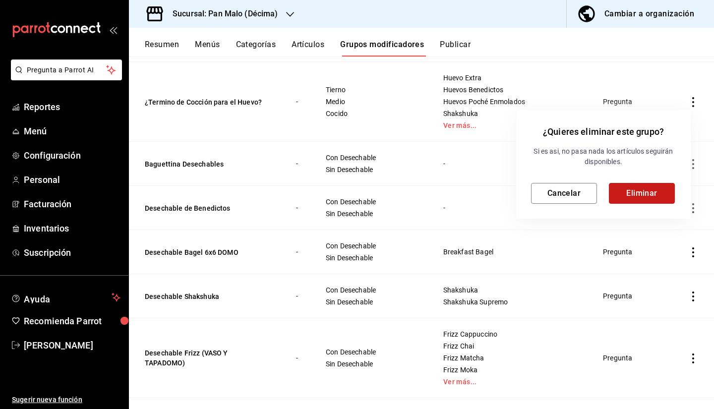
click at [630, 189] on button "Eliminar" at bounding box center [641, 193] width 66 height 21
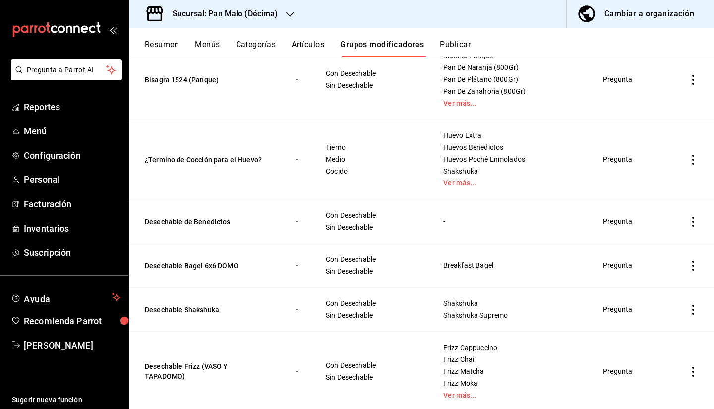
scroll to position [960, 0]
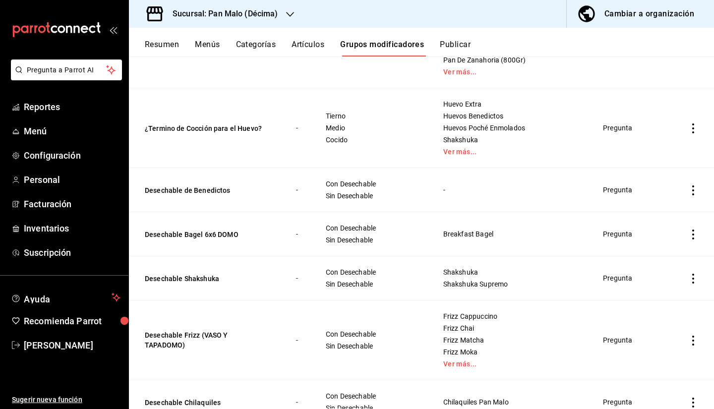
click at [688, 195] on icon "actions" at bounding box center [693, 190] width 10 height 10
click at [643, 263] on li "Eliminar" at bounding box center [646, 254] width 59 height 20
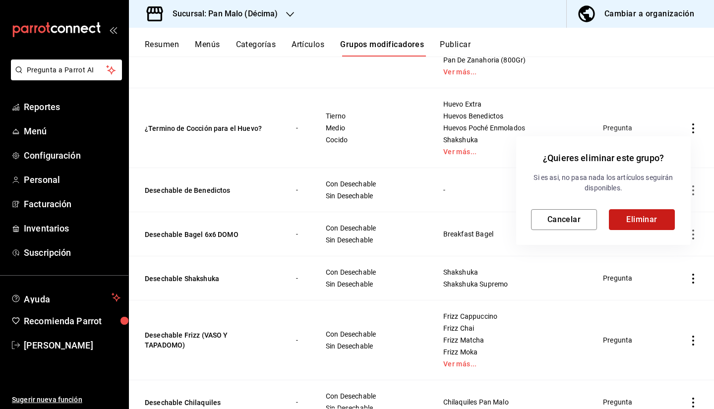
click at [628, 224] on button "Eliminar" at bounding box center [641, 219] width 66 height 21
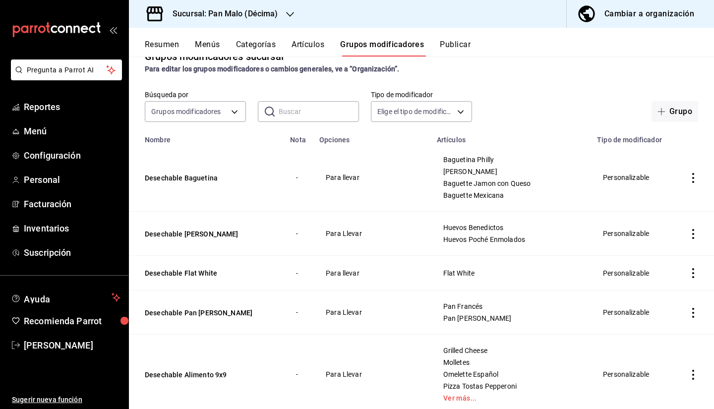
scroll to position [0, 0]
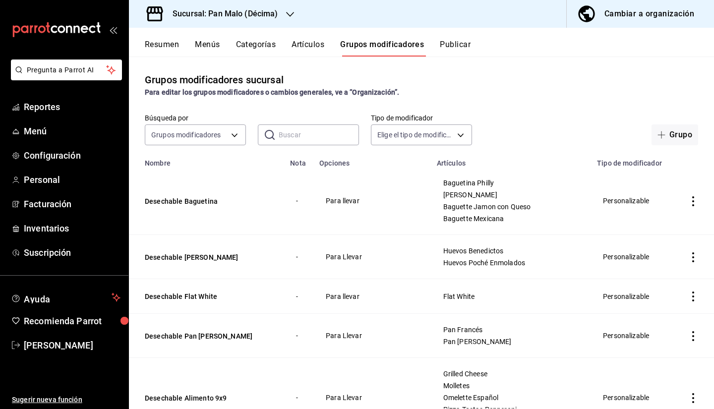
click at [631, 7] on div "Cambiar a organización" at bounding box center [649, 14] width 90 height 14
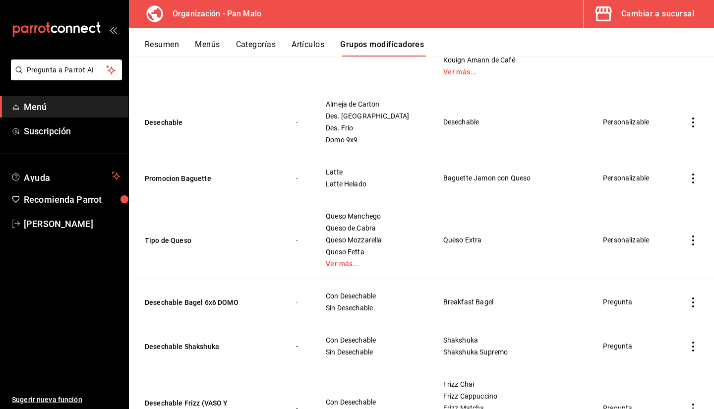
scroll to position [590, 0]
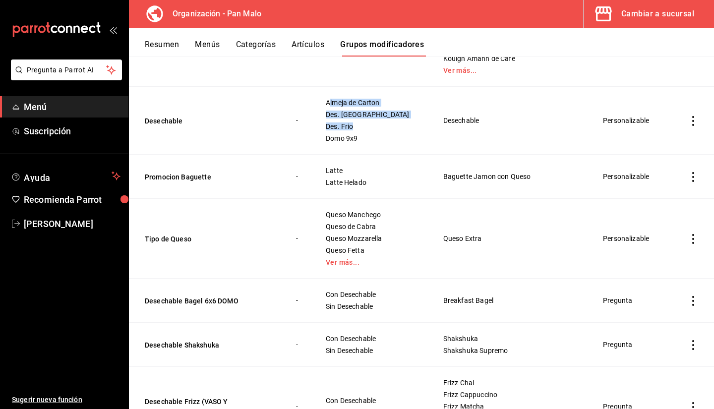
drag, startPoint x: 336, startPoint y: 103, endPoint x: 405, endPoint y: 125, distance: 72.7
click at [405, 125] on td "Almeja de Carton Des. Caliente Des. Frio Domo 9x9" at bounding box center [371, 121] width 117 height 68
click at [389, 128] on span "Des. Frio" at bounding box center [372, 126] width 93 height 7
drag, startPoint x: 363, startPoint y: 137, endPoint x: 315, endPoint y: 99, distance: 61.8
click at [315, 99] on tr "Desechable - Almeja de Carton Des. Caliente Des. Frio Domo 9x9 Desechable Perso…" at bounding box center [421, 121] width 585 height 68
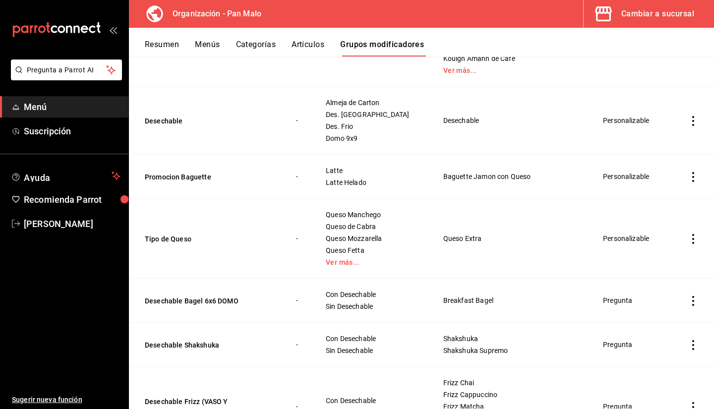
click at [284, 105] on td "Desechable" at bounding box center [206, 121] width 155 height 68
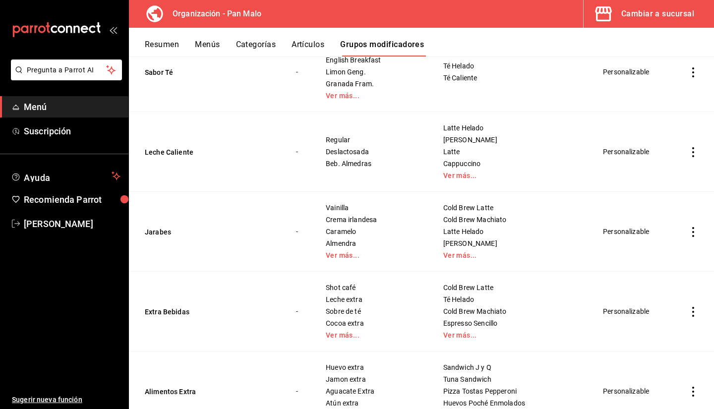
scroll to position [128, 0]
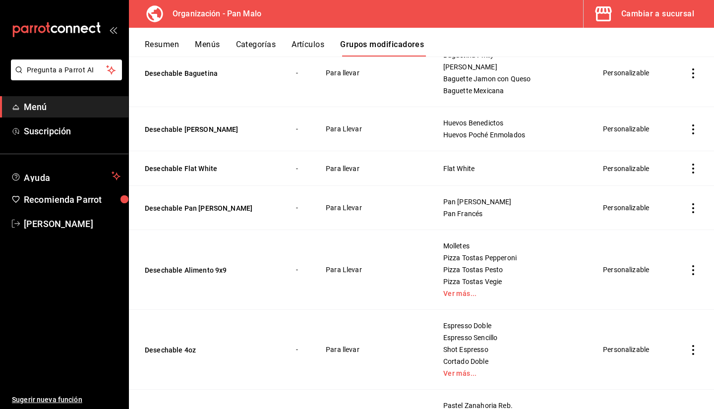
click at [629, 13] on div "Cambiar a sucursal" at bounding box center [657, 14] width 73 height 14
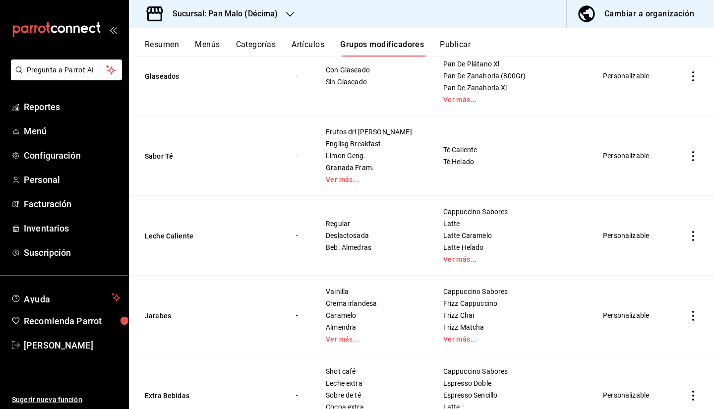
scroll to position [1945, 0]
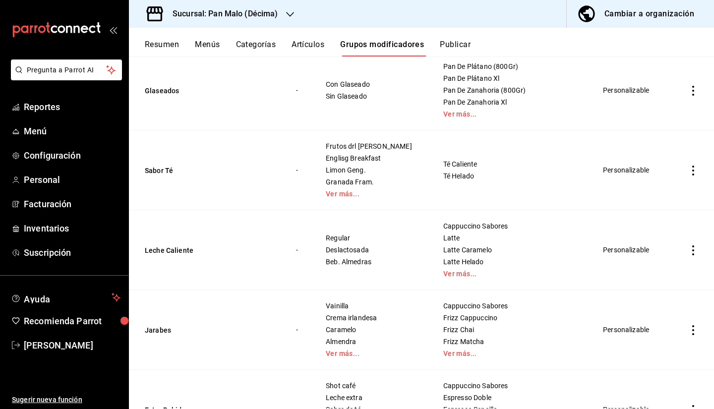
click at [161, 48] on button "Resumen" at bounding box center [162, 48] width 34 height 17
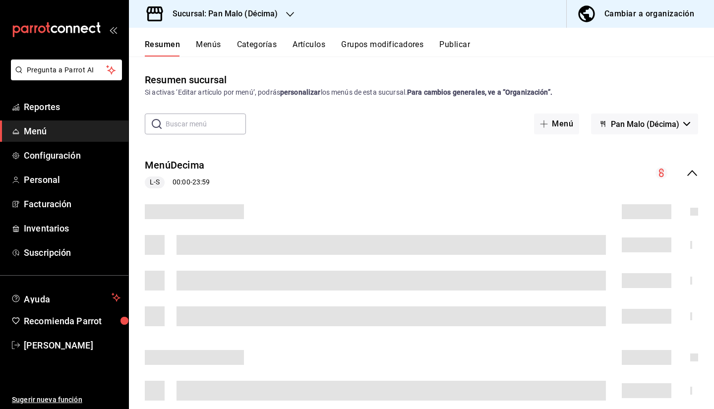
click at [264, 15] on h3 "Sucursal: Pan Malo (Décima)" at bounding box center [221, 14] width 113 height 12
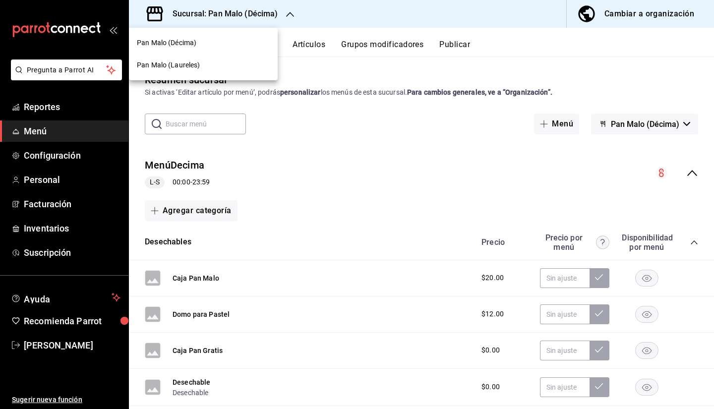
click at [194, 63] on span "Pan Malo (Laureles)" at bounding box center [168, 65] width 63 height 10
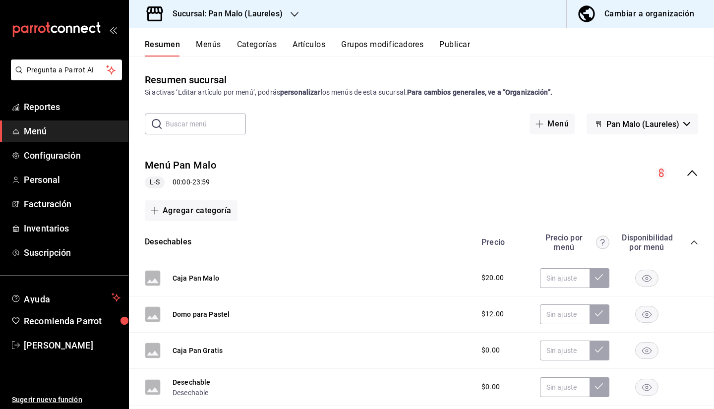
drag, startPoint x: 617, startPoint y: 8, endPoint x: 599, endPoint y: 35, distance: 32.0
click at [599, 35] on div "Sucursal: Pan Malo (Laureles) Cambiar a organización Resumen Menús Categorías A…" at bounding box center [421, 204] width 585 height 409
click at [58, 236] on link "Inventarios" at bounding box center [64, 228] width 128 height 21
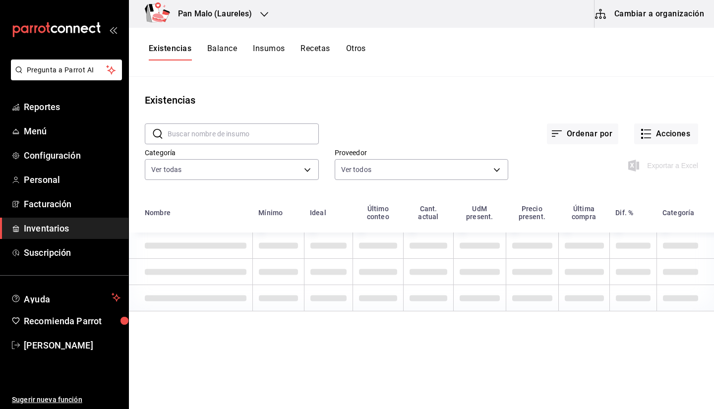
click at [305, 55] on button "Recetas" at bounding box center [314, 52] width 29 height 17
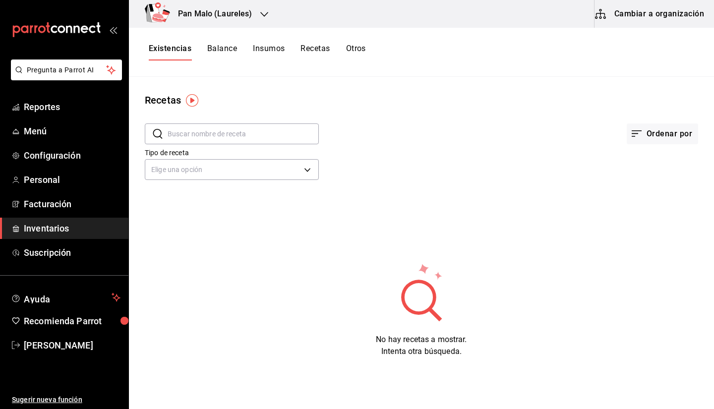
click at [277, 51] on button "Insumos" at bounding box center [269, 52] width 32 height 17
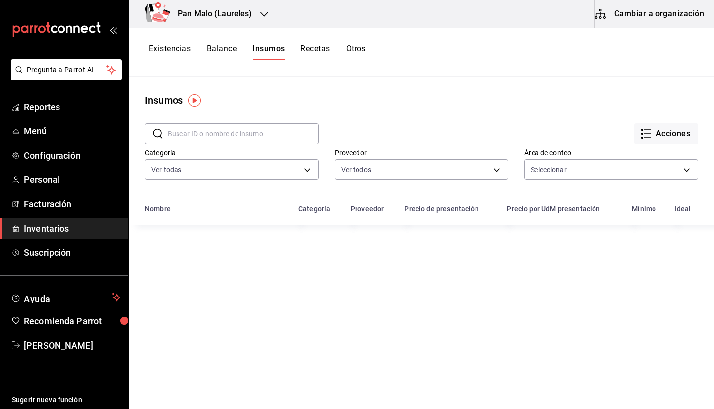
type input "c4d08561-fe3f-4d0b-9e8c-55dd6b6232db,3ece442d-8ef7-4dde-b159-57e55c6633a1"
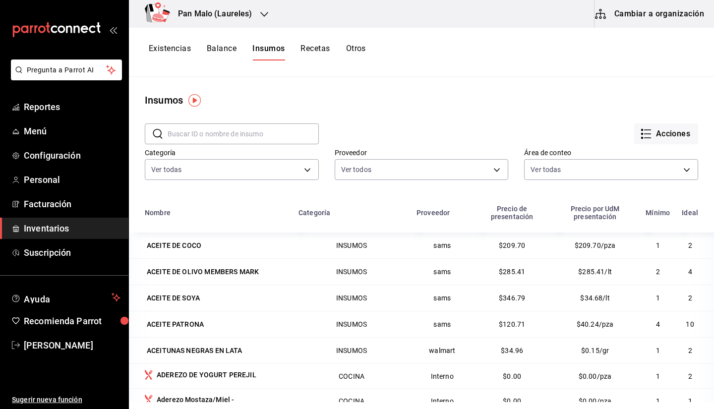
click at [298, 55] on div "Existencias Balance Insumos Recetas Otros" at bounding box center [257, 52] width 217 height 17
click at [319, 52] on button "Recetas" at bounding box center [314, 52] width 29 height 17
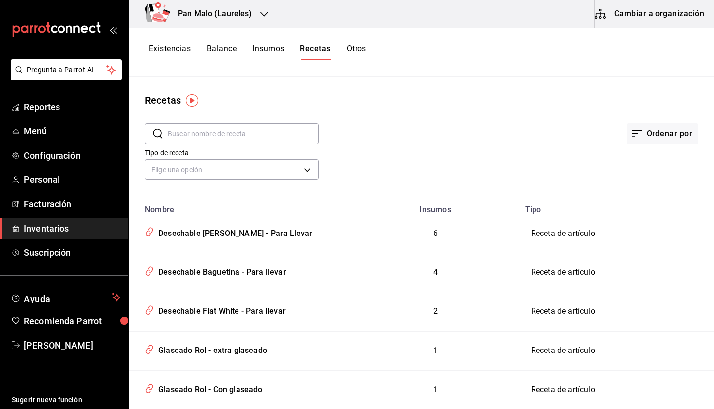
click at [617, 20] on button "Cambiar a organización" at bounding box center [649, 14] width 111 height 28
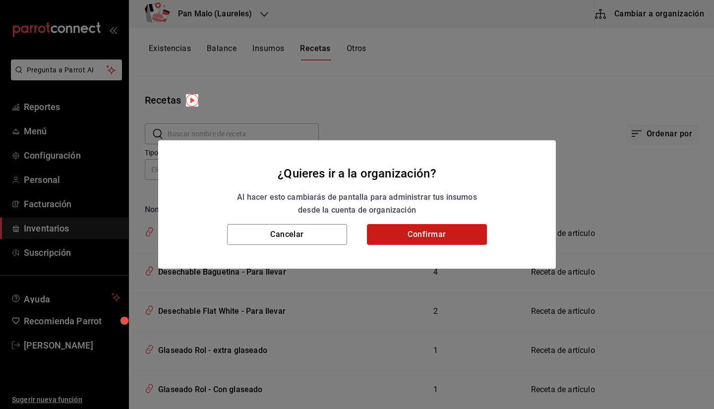
click at [433, 242] on button "Confirmar" at bounding box center [427, 234] width 120 height 21
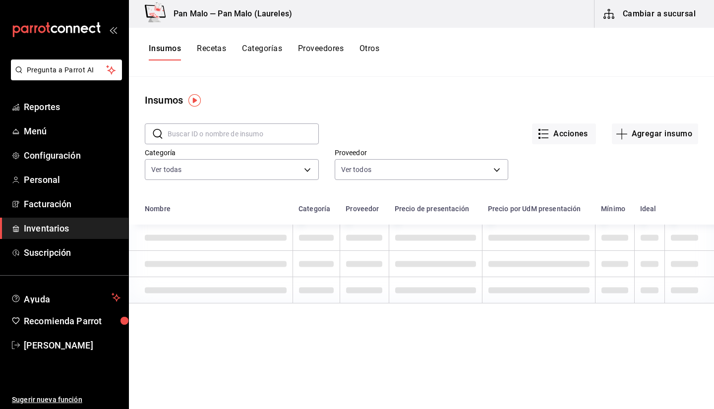
click at [313, 50] on button "Proveedores" at bounding box center [321, 52] width 46 height 17
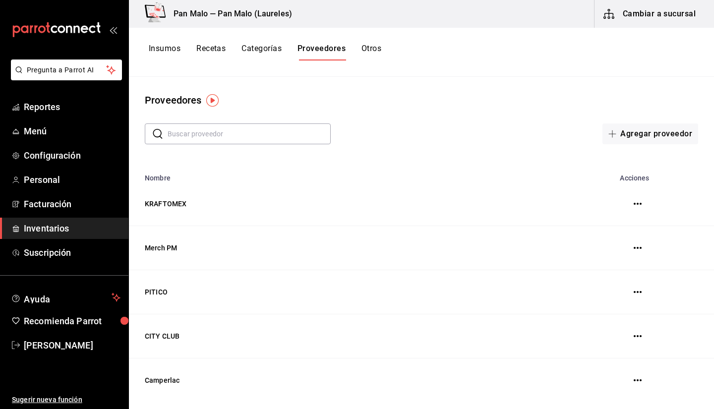
click at [274, 52] on button "Categorías" at bounding box center [261, 52] width 40 height 17
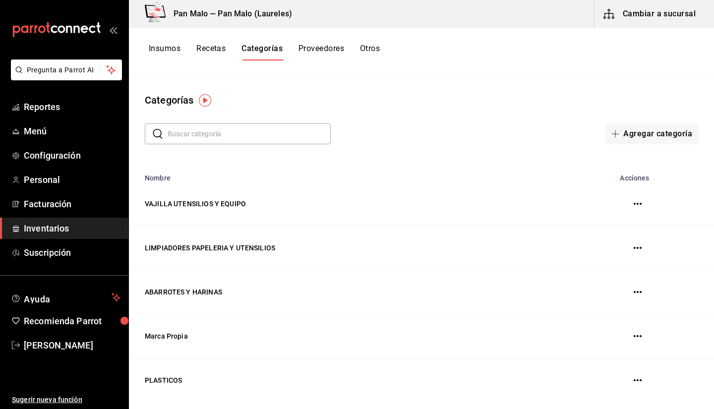
click at [220, 44] on button "Recetas" at bounding box center [210, 52] width 29 height 17
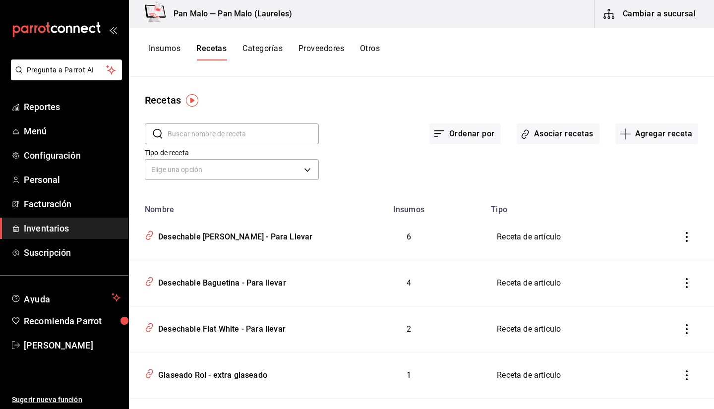
click at [364, 87] on div "Recetas ​ ​ Ordenar por Asociar recetas Agregar receta Tipo de receta Elige una…" at bounding box center [421, 239] width 585 height 325
click at [75, 129] on span "Menú" at bounding box center [72, 130] width 97 height 13
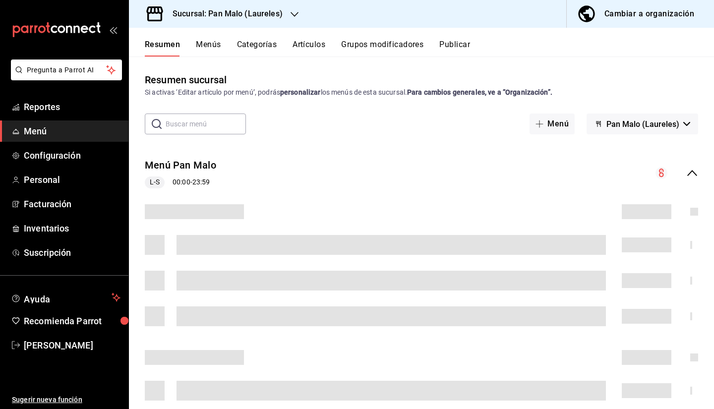
click at [635, 19] on div "Cambiar a organización" at bounding box center [649, 14] width 90 height 14
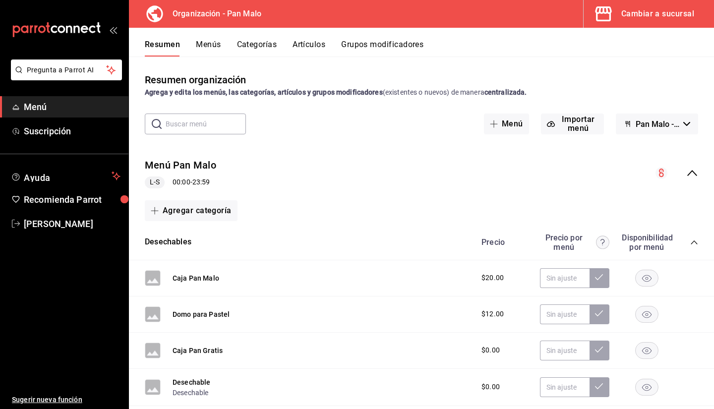
click at [310, 45] on button "Artículos" at bounding box center [308, 48] width 33 height 17
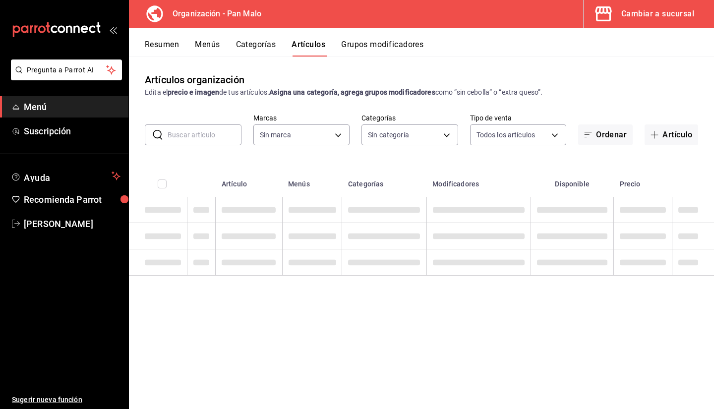
type input "fc172b80-d414-46c2-bed9-f4eeed86d775"
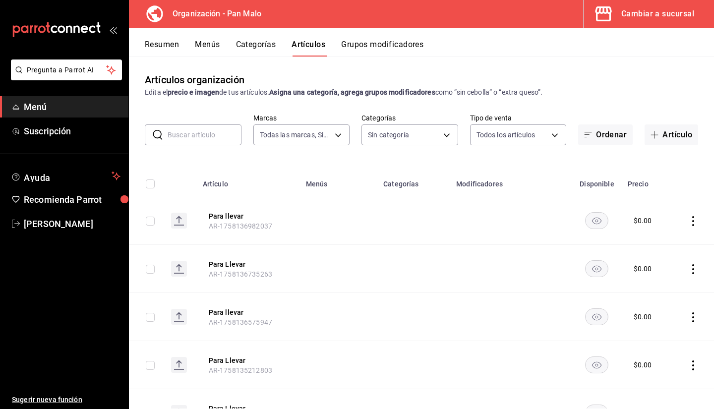
type input "51794acf-e1dd-4f38-9b3b-bc570c38acdf,faac991b-1219-45c2-92b9-09911293bcdb,94738…"
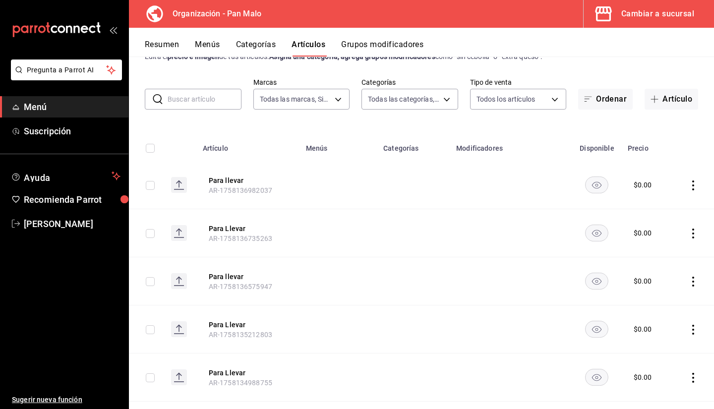
scroll to position [38, 0]
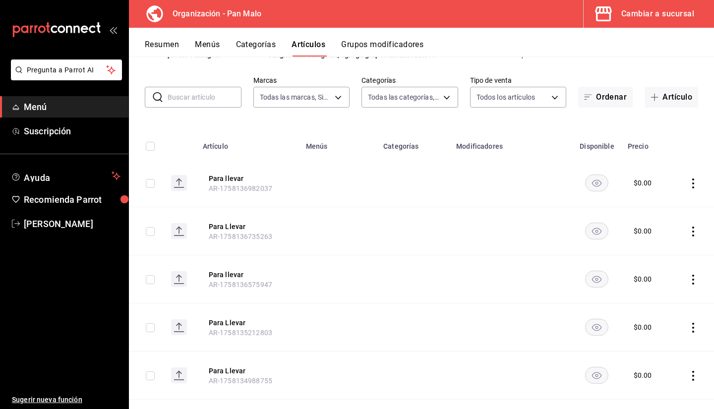
click at [196, 99] on input "text" at bounding box center [204, 97] width 74 height 20
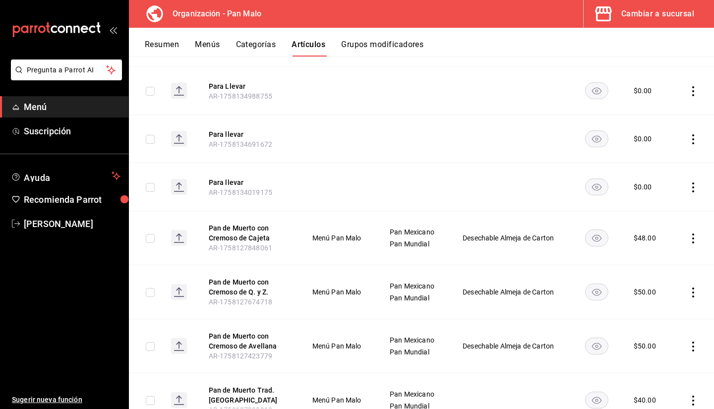
scroll to position [319, 0]
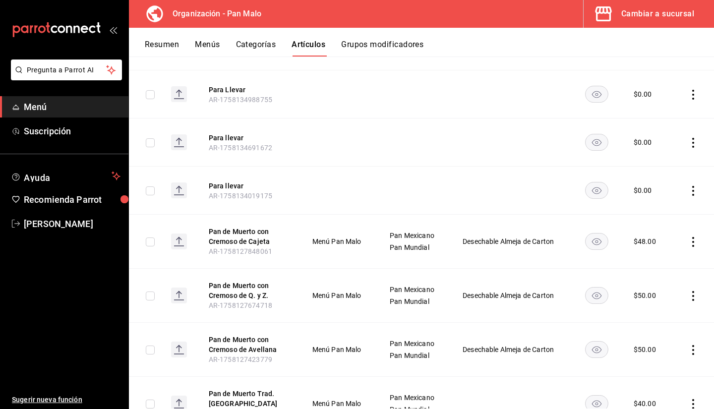
click at [552, 183] on td at bounding box center [511, 190] width 122 height 48
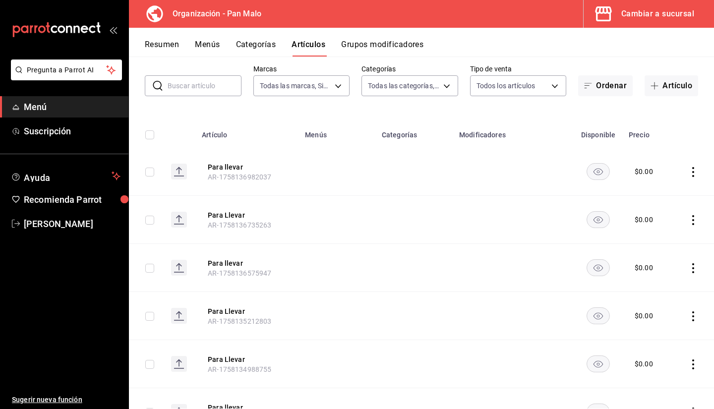
scroll to position [44, 0]
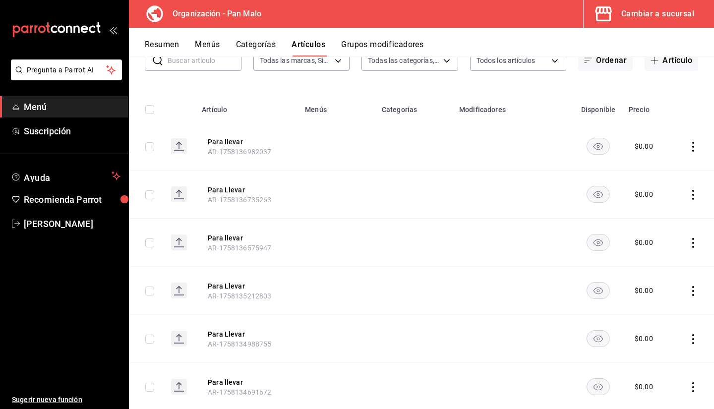
scroll to position [14, 0]
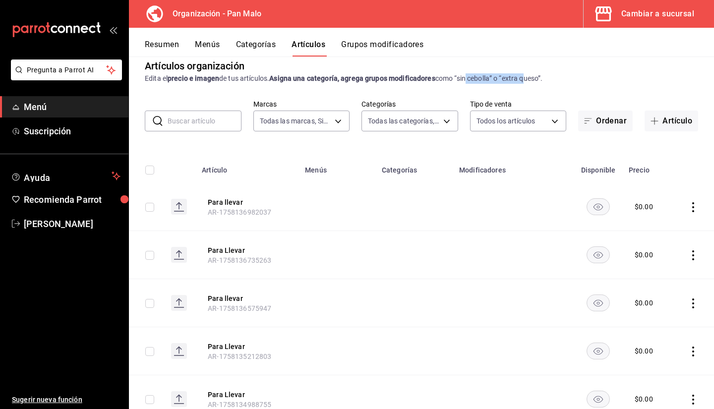
drag, startPoint x: 467, startPoint y: 80, endPoint x: 526, endPoint y: 80, distance: 59.5
click at [526, 80] on div "Edita el precio e imagen de tus artículos. Asigna una categoría, agrega grupos …" at bounding box center [421, 78] width 553 height 10
click at [596, 78] on div "Edita el precio e imagen de tus artículos. Asigna una categoría, agrega grupos …" at bounding box center [421, 78] width 553 height 10
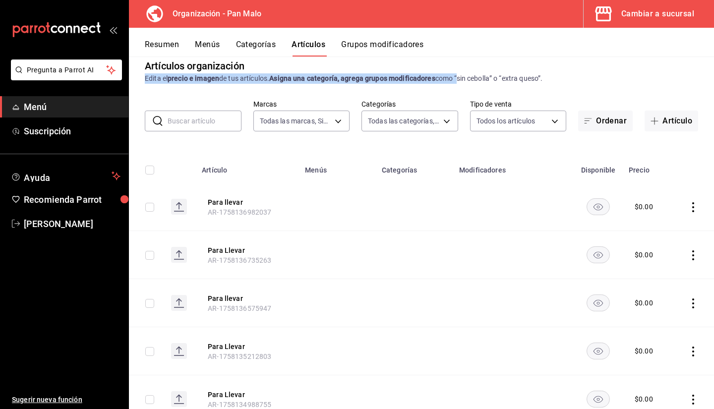
drag, startPoint x: 459, startPoint y: 75, endPoint x: 494, endPoint y: 65, distance: 35.6
click at [494, 65] on div "Artículos organización Edita el precio e imagen de tus artículos. Asigna una ca…" at bounding box center [421, 70] width 585 height 25
click at [457, 73] on div "Edita el precio e imagen de tus artículos. Asigna una categoría, agrega grupos …" at bounding box center [421, 78] width 553 height 10
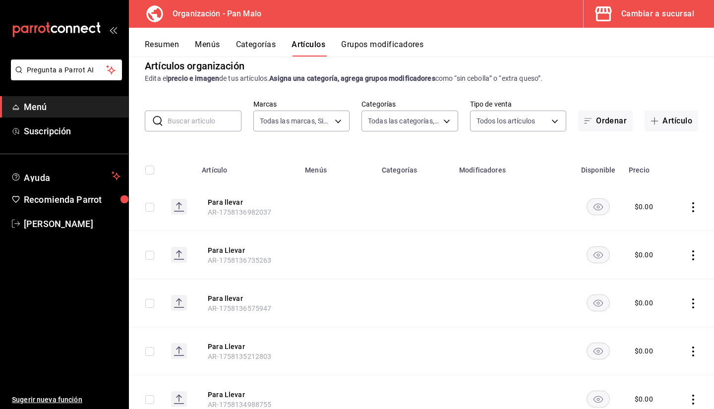
click at [474, 80] on div "Edita el precio e imagen de tus artículos. Asigna una categoría, agrega grupos …" at bounding box center [421, 78] width 553 height 10
drag, startPoint x: 447, startPoint y: 74, endPoint x: 459, endPoint y: 73, distance: 11.9
click at [459, 73] on div "Edita el precio e imagen de tus artículos. Asigna una categoría, agrega grupos …" at bounding box center [421, 78] width 553 height 10
drag, startPoint x: 557, startPoint y: 81, endPoint x: 552, endPoint y: 73, distance: 10.0
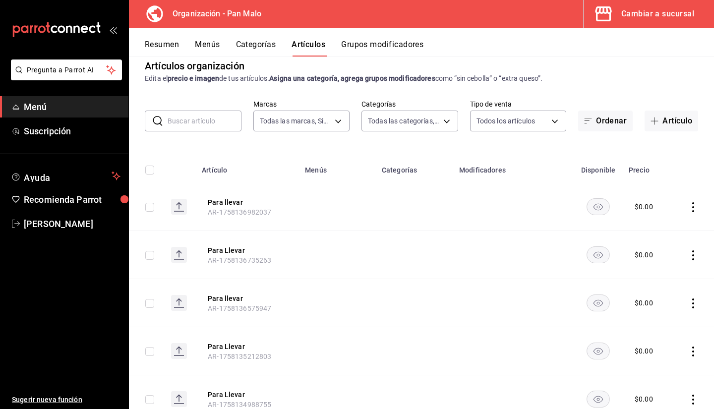
click at [552, 73] on div "Edita el precio e imagen de tus artículos. Asigna una categoría, agrega grupos …" at bounding box center [421, 78] width 553 height 10
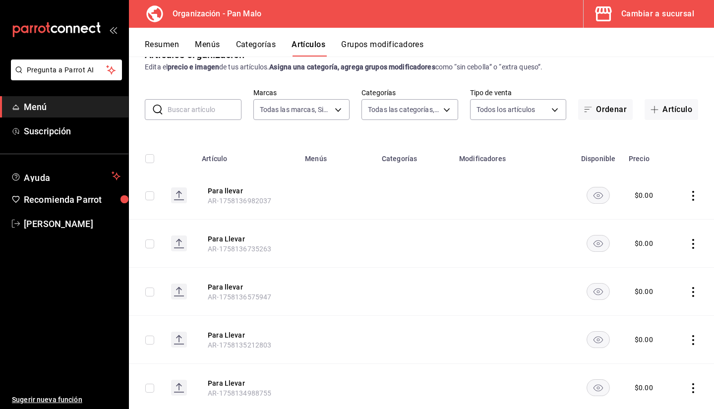
scroll to position [0, 0]
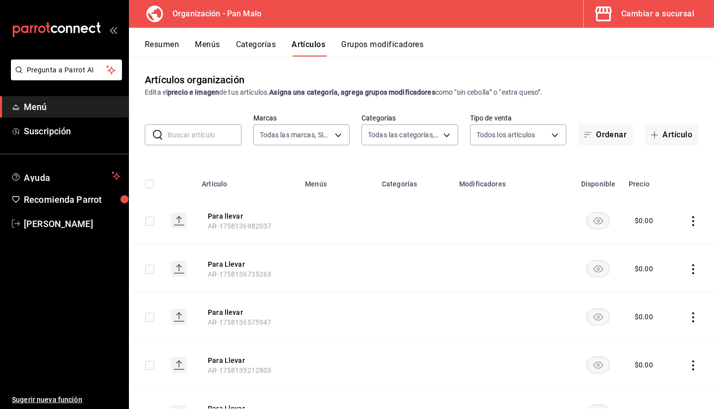
click at [352, 44] on button "Grupos modificadores" at bounding box center [382, 48] width 82 height 17
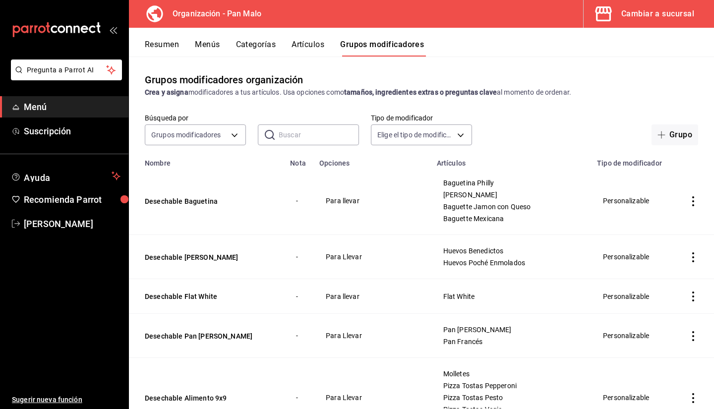
click at [556, 122] on div "Búsqueda por Grupos modificadores GROUP ​ ​ Tipo de modificador Elige el tipo d…" at bounding box center [421, 129] width 585 height 32
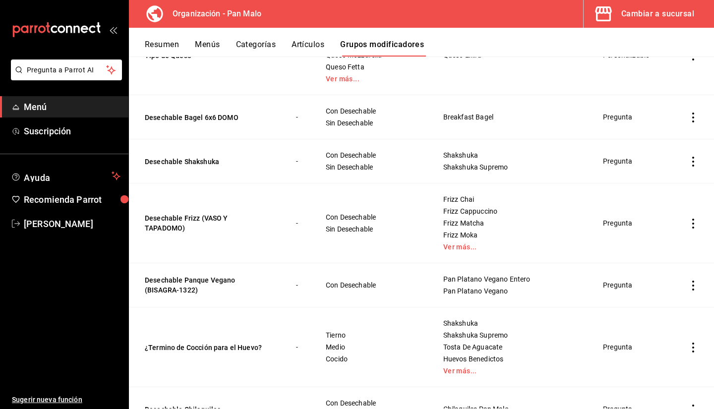
scroll to position [767, 0]
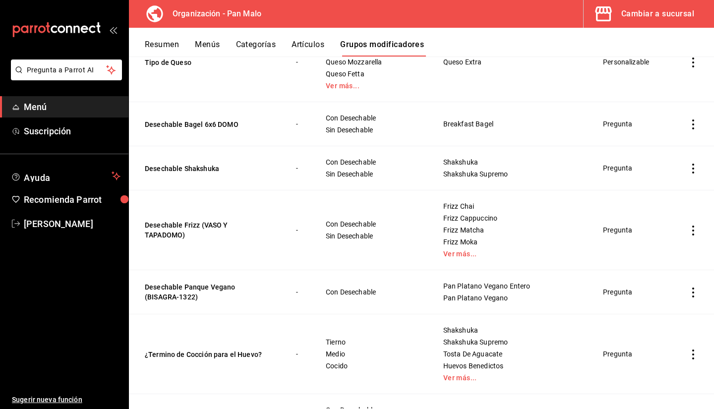
click at [684, 130] on td "simple table" at bounding box center [693, 124] width 42 height 44
click at [688, 125] on icon "actions" at bounding box center [693, 124] width 10 height 10
click at [668, 189] on span "Eliminar" at bounding box center [655, 188] width 25 height 8
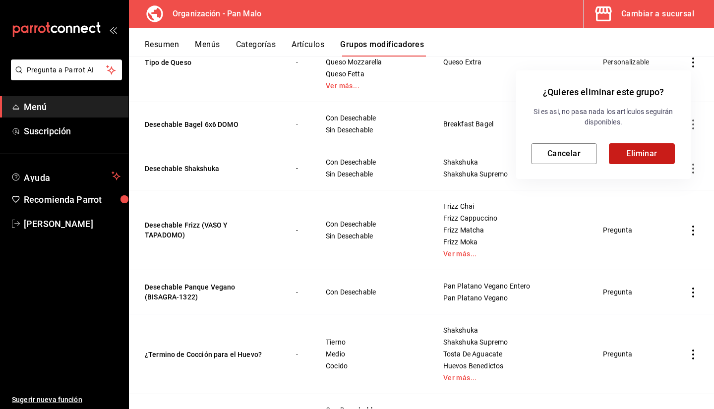
click at [652, 145] on button "Eliminar" at bounding box center [641, 153] width 66 height 21
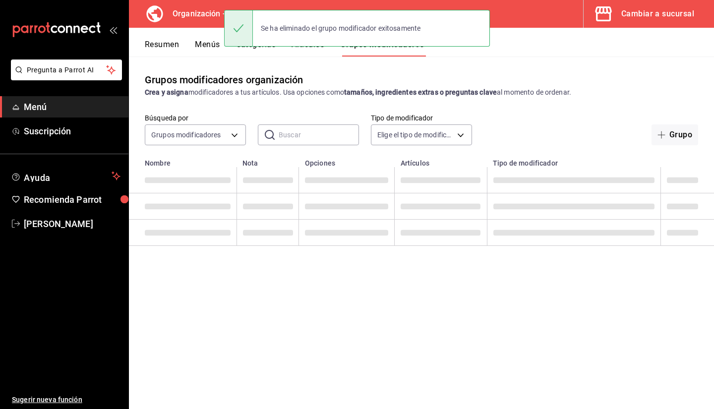
scroll to position [0, 0]
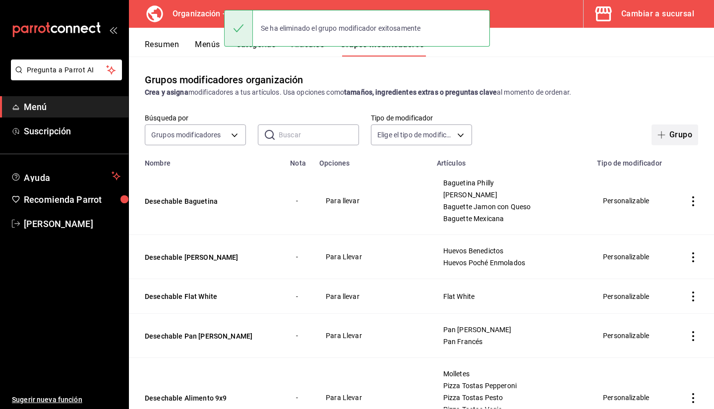
click at [680, 131] on button "Grupo" at bounding box center [674, 134] width 47 height 21
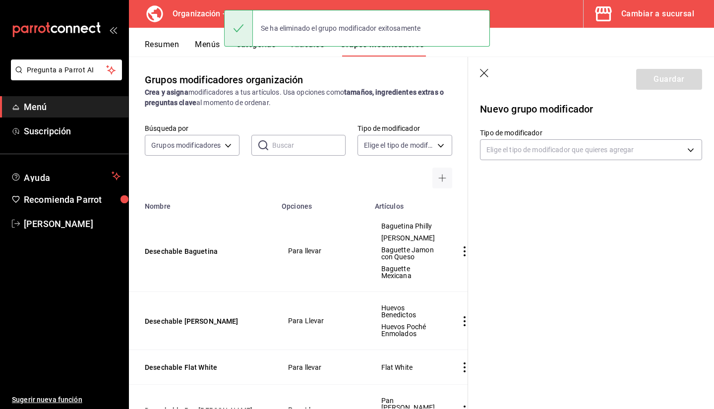
click at [525, 161] on div "Nuevo grupo modificador Tipo de modificador Elige el tipo de modificador que qu…" at bounding box center [591, 139] width 246 height 82
click at [519, 156] on body "Pregunta a Parrot AI Menú Suscripción Ayuda Recomienda Parrot Sebastian Viadero…" at bounding box center [357, 204] width 714 height 409
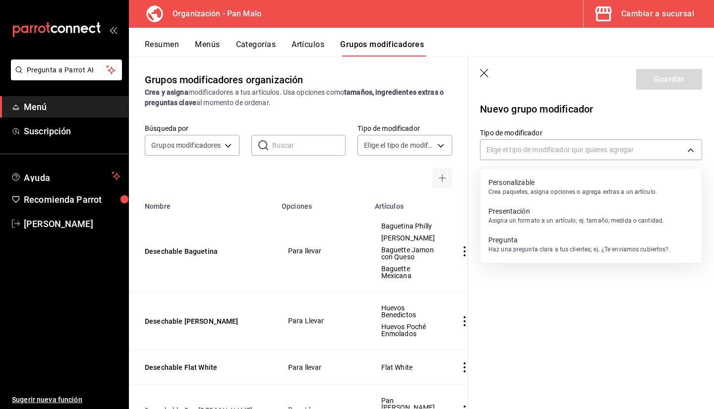
click at [526, 190] on p "Crea paquetes, asigna opciones o agrega extras a un artículo." at bounding box center [572, 191] width 168 height 9
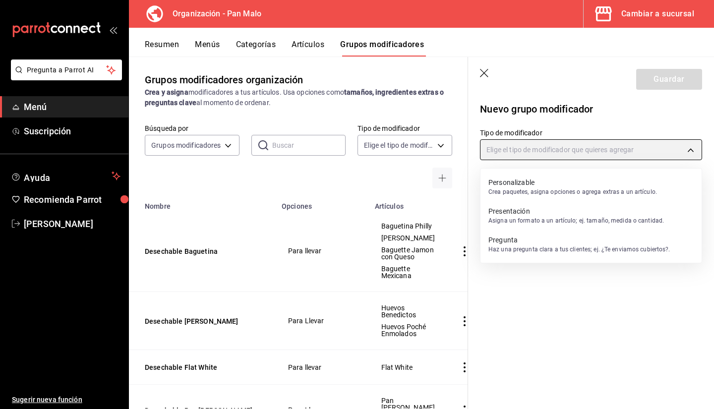
type input "CUSTOMIZABLE"
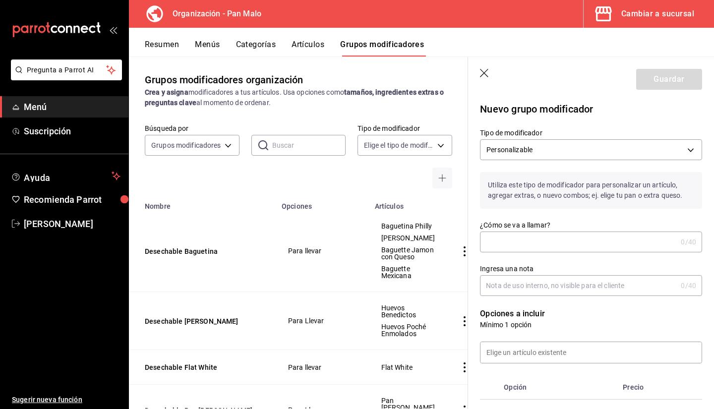
click at [523, 234] on input "¿Cómo se va a llamar?" at bounding box center [578, 242] width 197 height 20
type input "D"
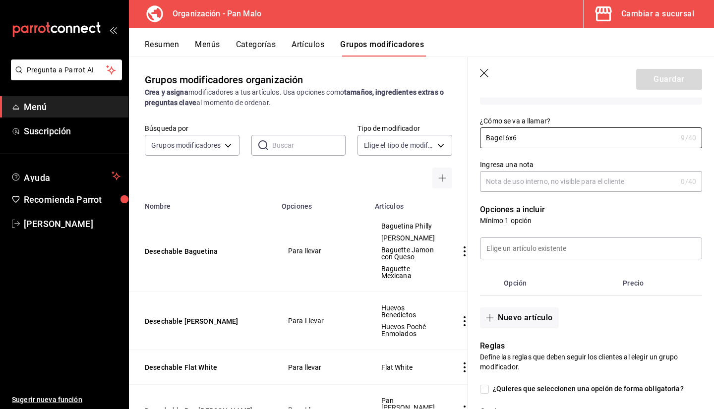
scroll to position [124, 0]
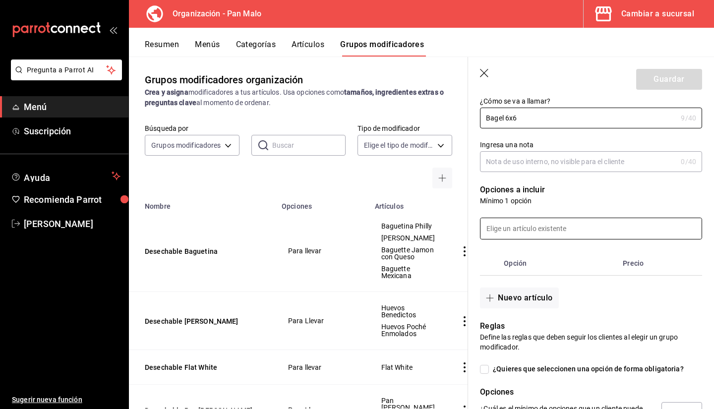
type input "Bagel 6x6"
click at [560, 235] on input at bounding box center [590, 228] width 221 height 21
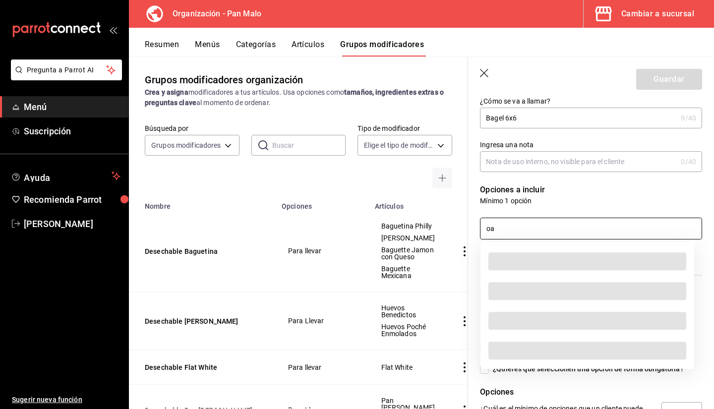
type input "o"
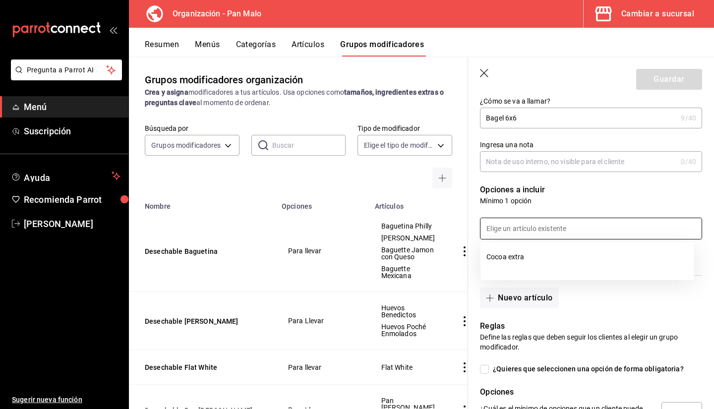
type input "o"
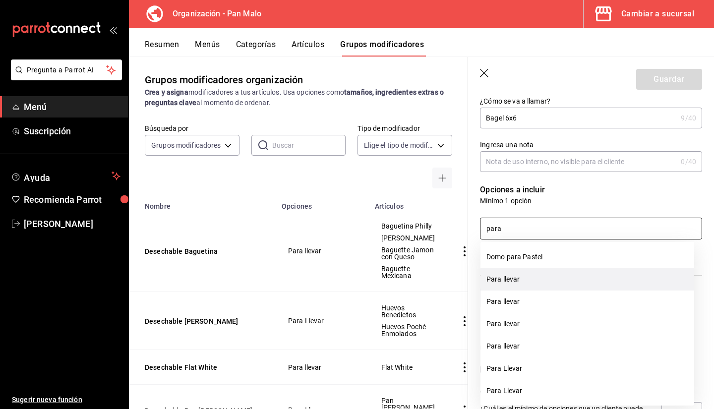
click at [510, 282] on li "Para llevar" at bounding box center [587, 279] width 214 height 22
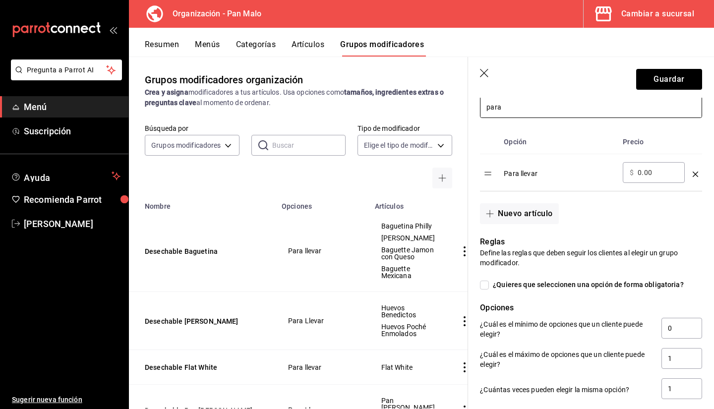
scroll to position [442, 0]
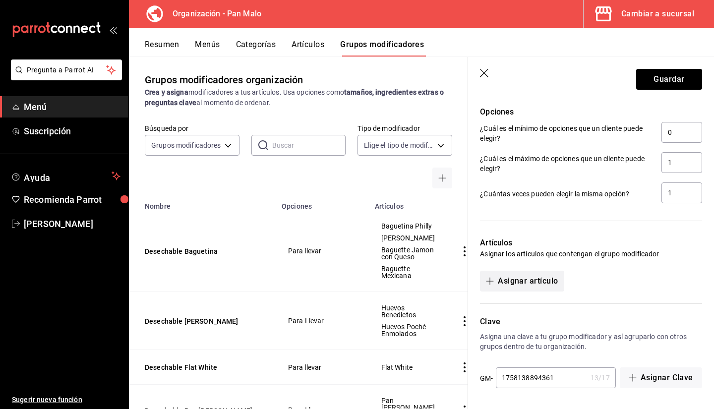
type input "para"
click at [517, 286] on button "Asignar artículo" at bounding box center [522, 281] width 84 height 21
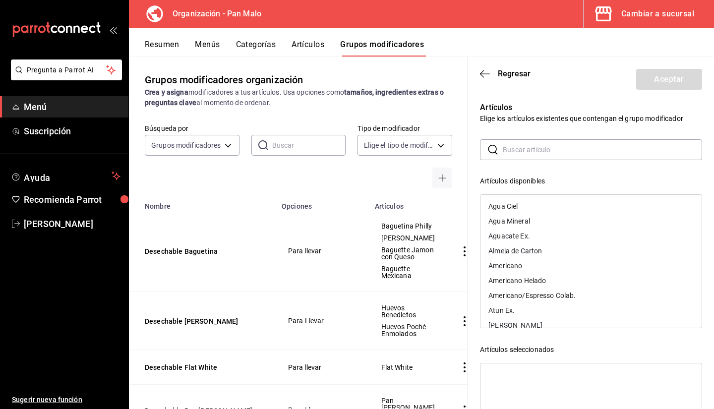
click at [528, 152] on input "text" at bounding box center [601, 150] width 199 height 20
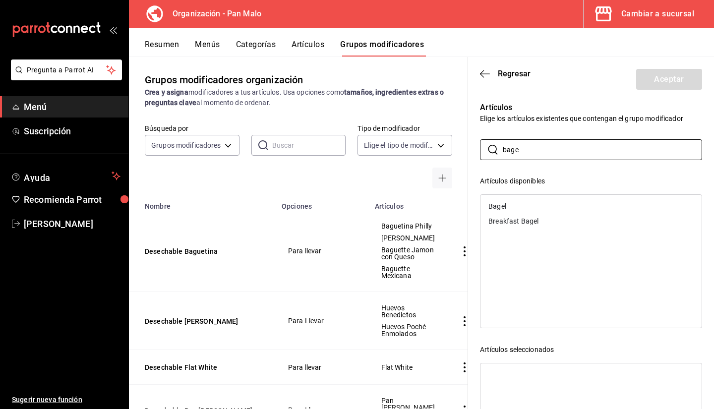
type input "bage"
click at [522, 222] on div "Breakfast Bagel" at bounding box center [513, 221] width 50 height 7
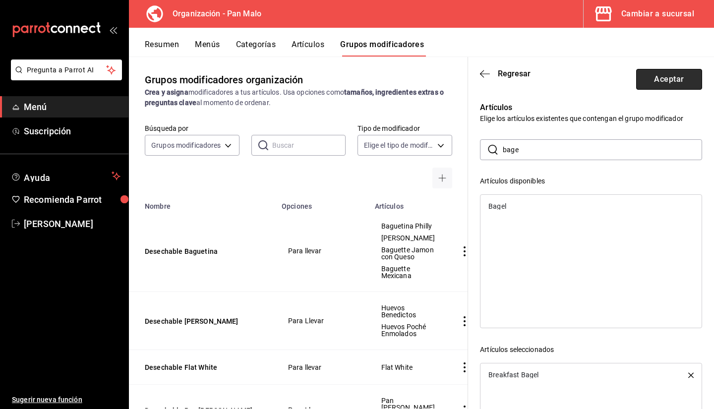
click at [661, 82] on button "Aceptar" at bounding box center [669, 79] width 66 height 21
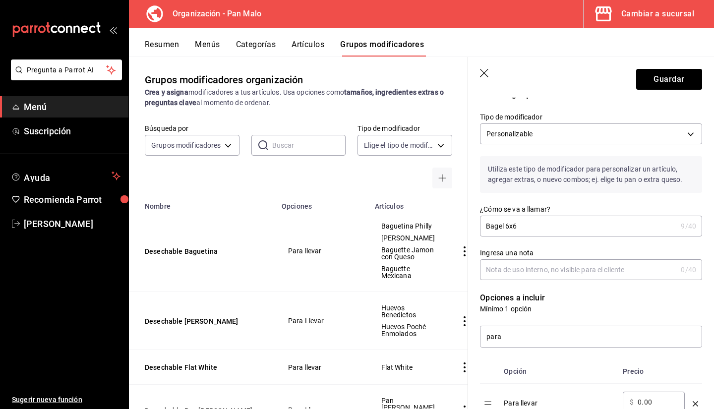
scroll to position [0, 0]
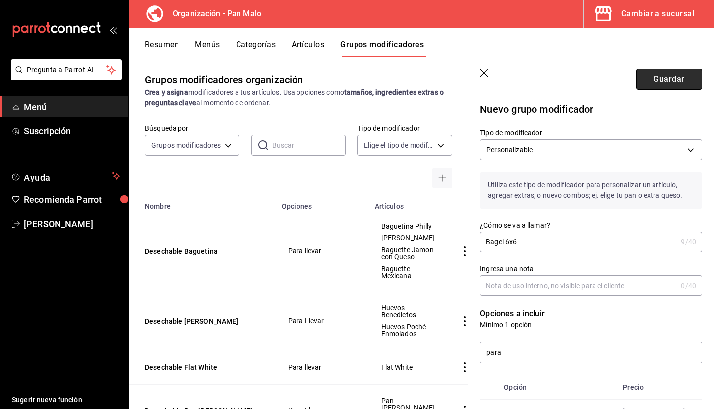
click at [659, 79] on button "Guardar" at bounding box center [669, 79] width 66 height 21
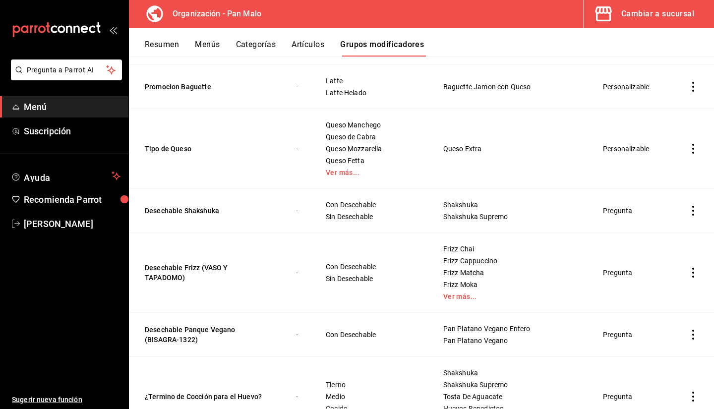
scroll to position [717, 0]
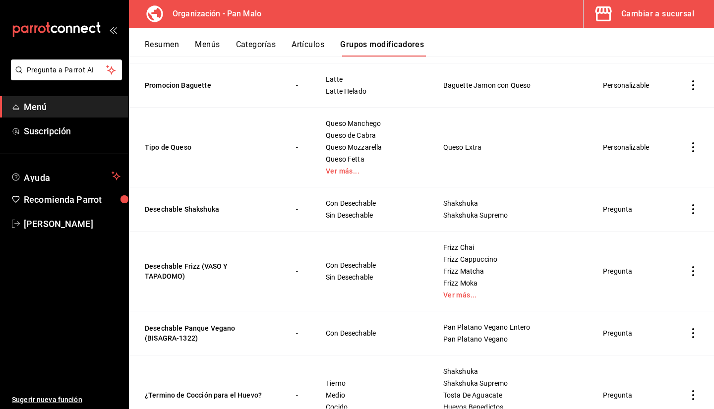
click at [688, 214] on icon "actions" at bounding box center [693, 209] width 10 height 10
click at [576, 218] on div at bounding box center [357, 204] width 714 height 409
click at [688, 208] on icon "actions" at bounding box center [693, 209] width 10 height 10
drag, startPoint x: 649, startPoint y: 275, endPoint x: 560, endPoint y: 214, distance: 107.9
click at [560, 214] on div "Editar Duplicar Eliminar" at bounding box center [357, 204] width 714 height 409
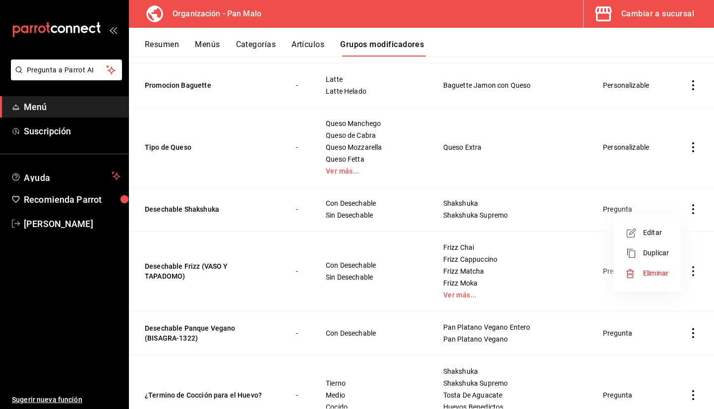
click at [558, 213] on div at bounding box center [357, 204] width 714 height 409
click at [653, 16] on div "Cambiar a sucursal" at bounding box center [657, 14] width 73 height 14
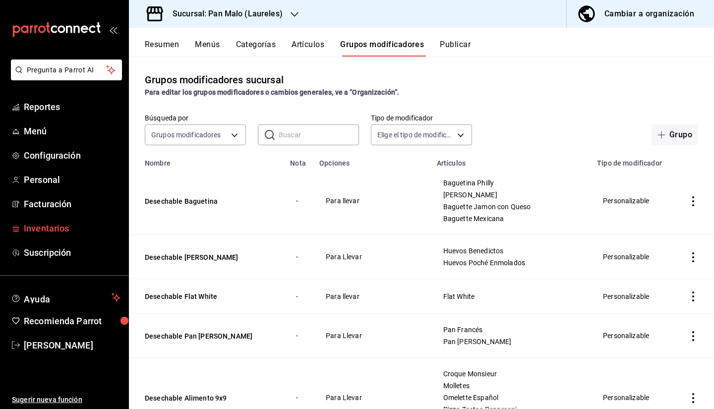
click at [63, 234] on span "Inventarios" at bounding box center [72, 227] width 97 height 13
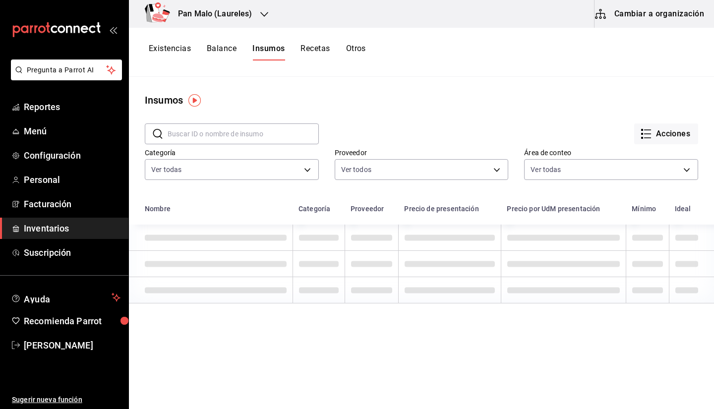
click at [629, 13] on button "Cambiar a organización" at bounding box center [649, 14] width 111 height 28
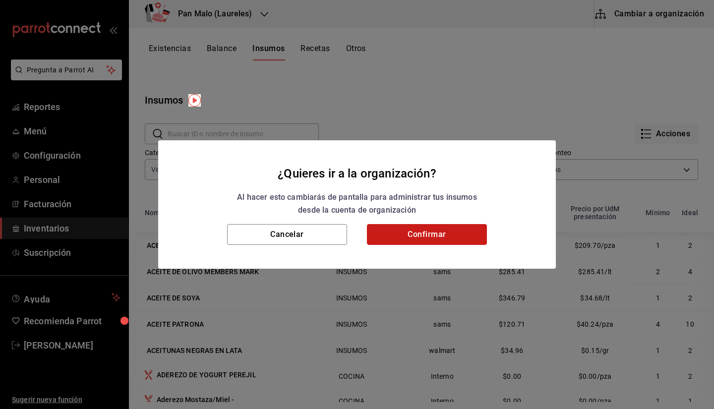
click at [460, 224] on button "Confirmar" at bounding box center [427, 234] width 120 height 21
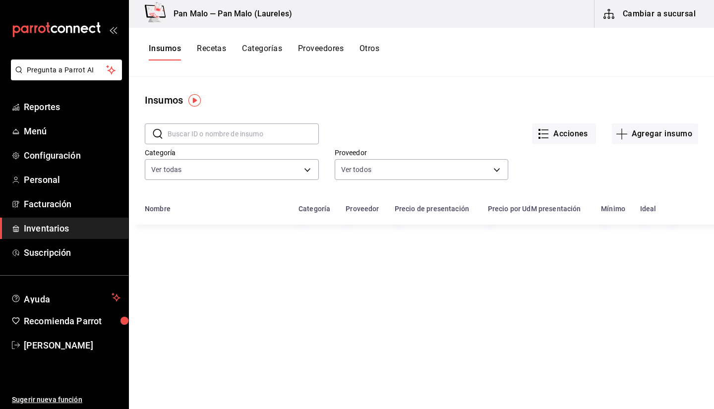
click at [189, 46] on div "Insumos Recetas Categorías Proveedores Otros" at bounding box center [264, 52] width 230 height 17
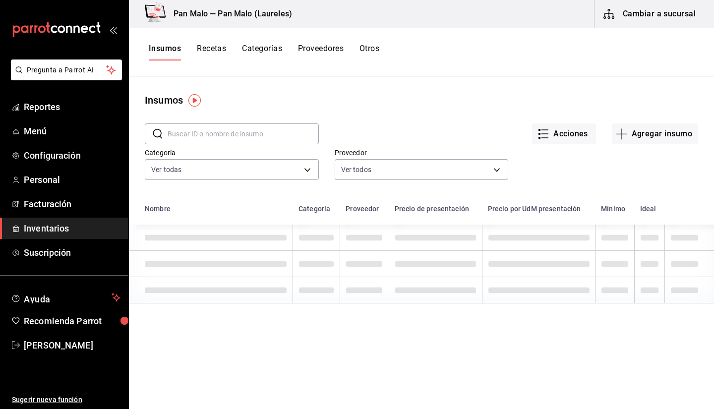
click at [218, 57] on button "Recetas" at bounding box center [211, 52] width 29 height 17
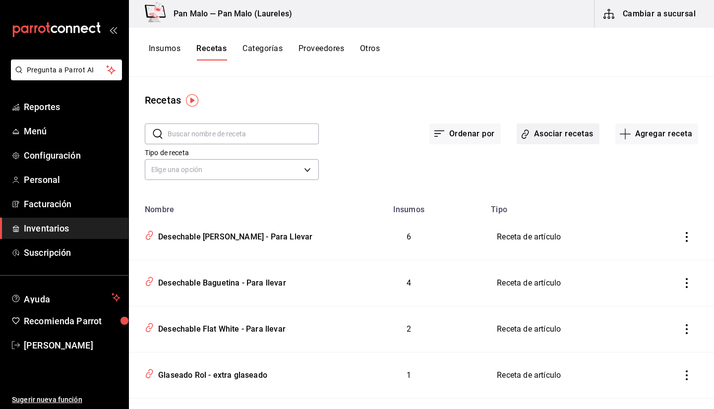
click at [535, 134] on button "Asociar recetas" at bounding box center [557, 133] width 83 height 21
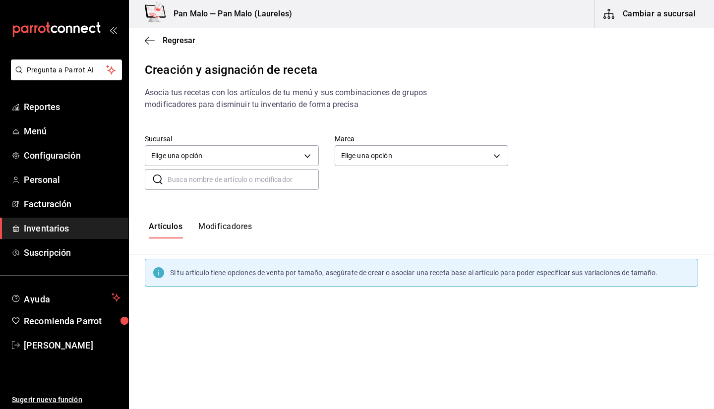
click at [278, 173] on input "text" at bounding box center [242, 179] width 151 height 20
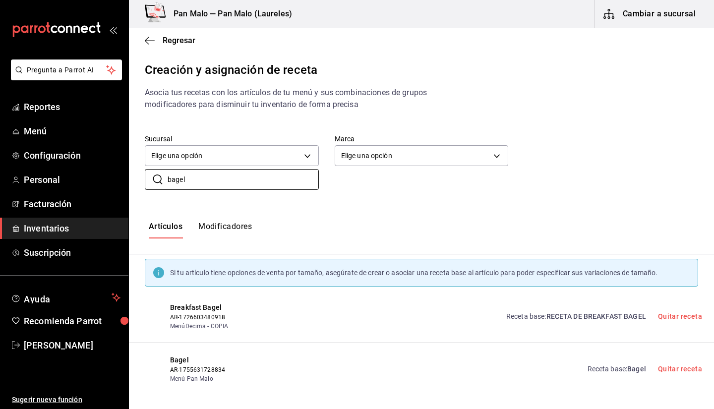
scroll to position [3, 0]
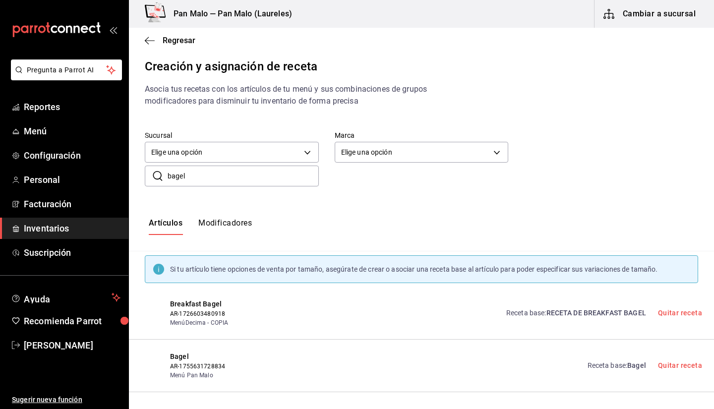
click at [217, 223] on button "Modificadores" at bounding box center [225, 226] width 54 height 17
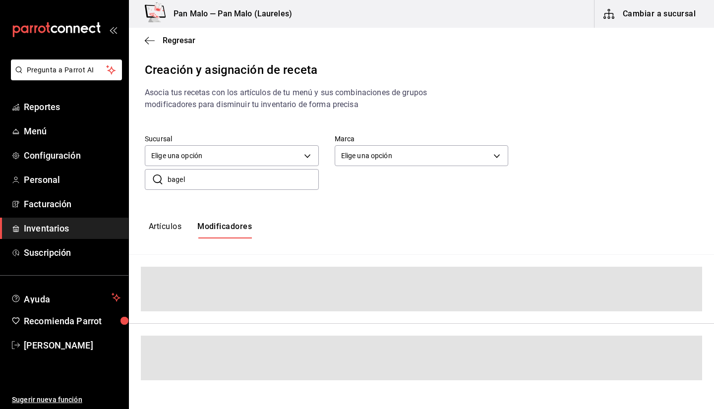
click at [216, 177] on input "bagel" at bounding box center [242, 179] width 151 height 20
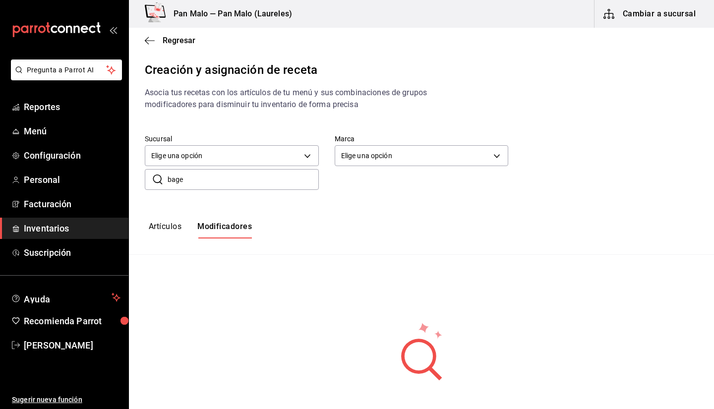
click at [196, 186] on input "bage" at bounding box center [242, 179] width 151 height 20
click at [197, 185] on input "bage" at bounding box center [242, 179] width 151 height 20
type input "b"
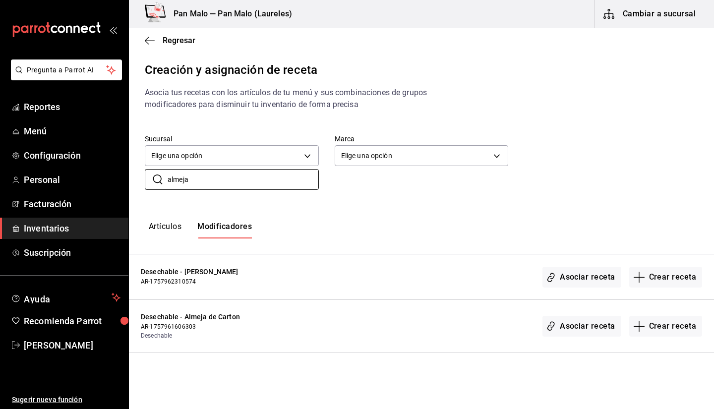
type input "almeja"
click at [405, 176] on div "​ almeja ​" at bounding box center [413, 171] width 569 height 37
drag, startPoint x: 713, startPoint y: 145, endPoint x: 710, endPoint y: 185, distance: 40.2
click at [710, 185] on div "Sucursal Elige una opción default Marca Elige una opción default ​ almeja ​" at bounding box center [421, 161] width 585 height 87
click at [670, 145] on div "Sucursal Elige una opción default Marca Elige una opción default" at bounding box center [413, 143] width 569 height 51
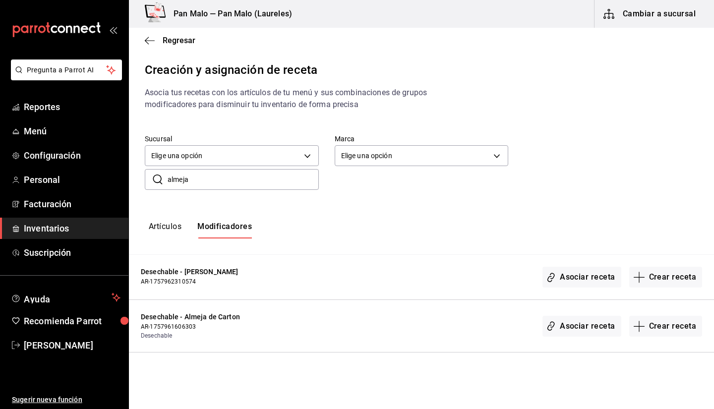
click at [219, 187] on input "almeja" at bounding box center [242, 179] width 151 height 20
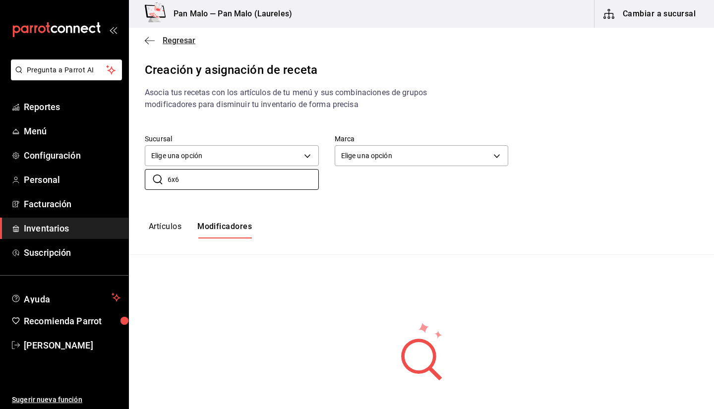
type input "6x6"
click at [157, 42] on span "Regresar" at bounding box center [170, 40] width 51 height 9
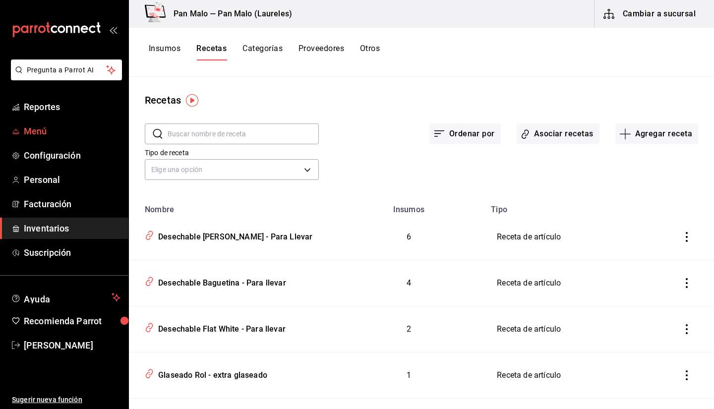
click at [35, 128] on span "Menú" at bounding box center [72, 130] width 97 height 13
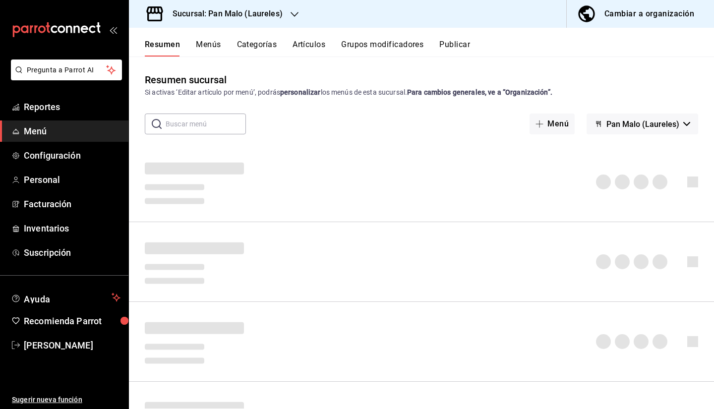
click at [351, 40] on button "Grupos modificadores" at bounding box center [382, 48] width 82 height 17
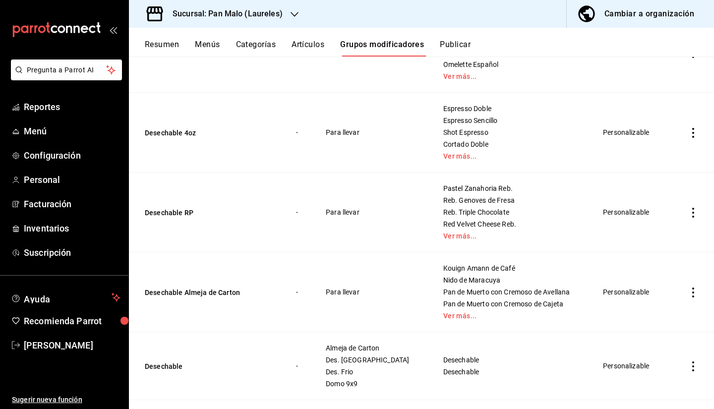
scroll to position [260, 0]
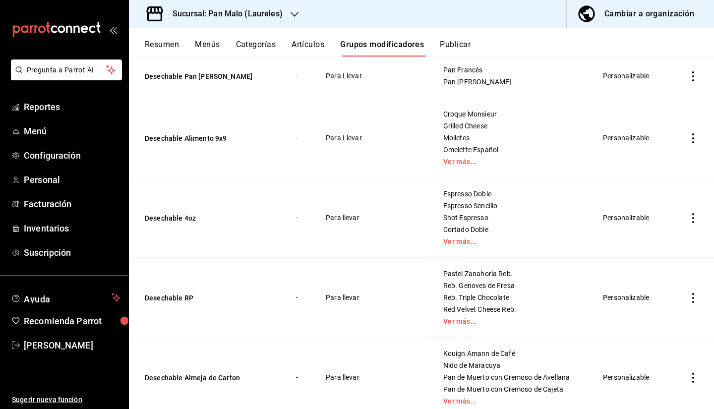
click at [617, 7] on div "Cambiar a organización" at bounding box center [649, 14] width 90 height 14
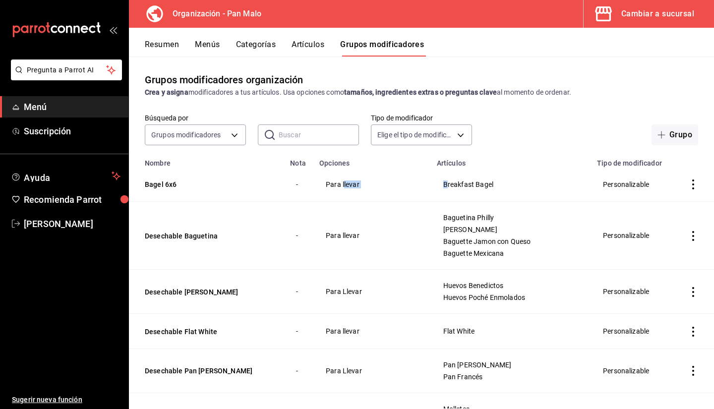
drag, startPoint x: 351, startPoint y: 182, endPoint x: 428, endPoint y: 186, distance: 76.4
click at [428, 186] on tr "Bagel 6x6 - Para llevar Breakfast Bagel Personalizable" at bounding box center [421, 184] width 585 height 35
click at [392, 187] on span "Para llevar" at bounding box center [372, 184] width 93 height 7
drag, startPoint x: 324, startPoint y: 188, endPoint x: 385, endPoint y: 189, distance: 61.0
click at [385, 189] on td "Para llevar" at bounding box center [371, 184] width 117 height 35
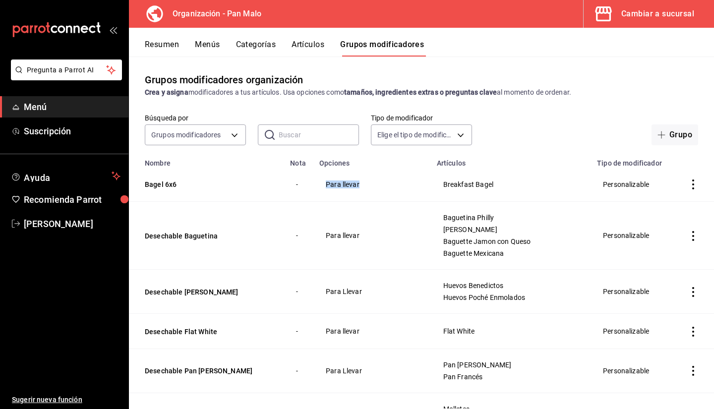
click at [385, 189] on td "Para llevar" at bounding box center [371, 184] width 117 height 35
click at [159, 51] on button "Resumen" at bounding box center [162, 48] width 34 height 17
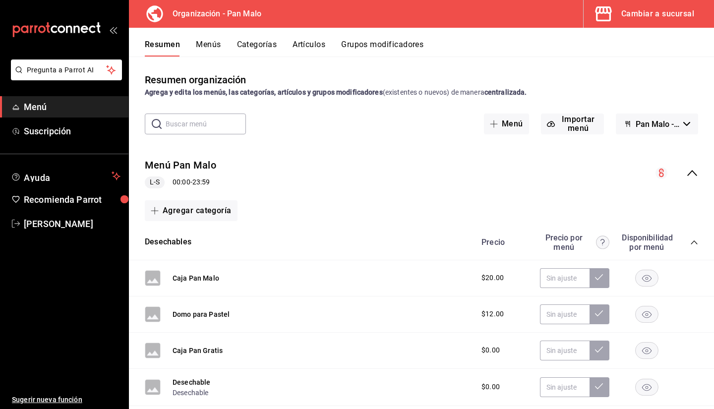
click at [636, 20] on div "Cambiar a sucursal" at bounding box center [657, 14] width 73 height 14
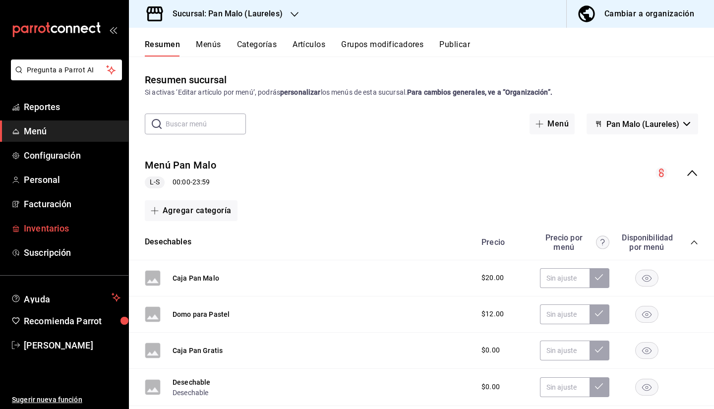
click at [79, 225] on span "Inventarios" at bounding box center [72, 227] width 97 height 13
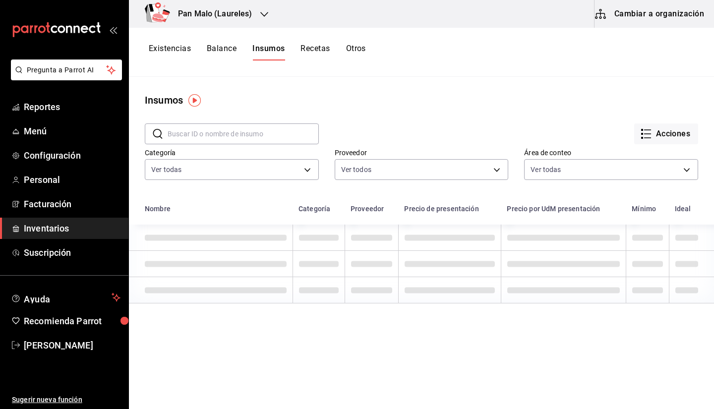
click at [659, 21] on button "Cambiar a organización" at bounding box center [649, 14] width 111 height 28
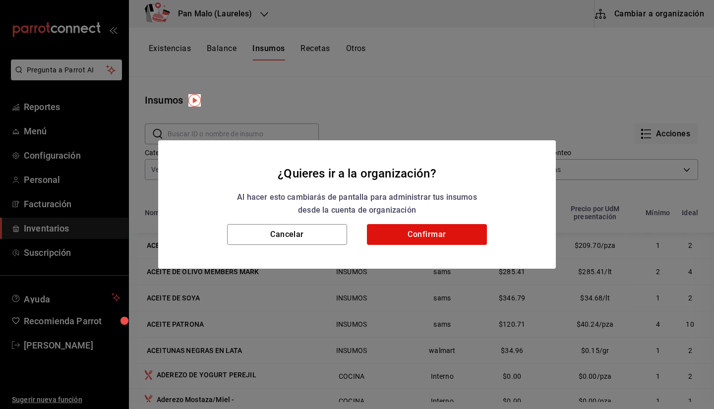
click at [631, 21] on div "¿Quieres ir a la organización? Al hacer esto cambiarás de pantalla para adminis…" at bounding box center [357, 204] width 714 height 409
click at [433, 229] on button "Confirmar" at bounding box center [427, 234] width 120 height 21
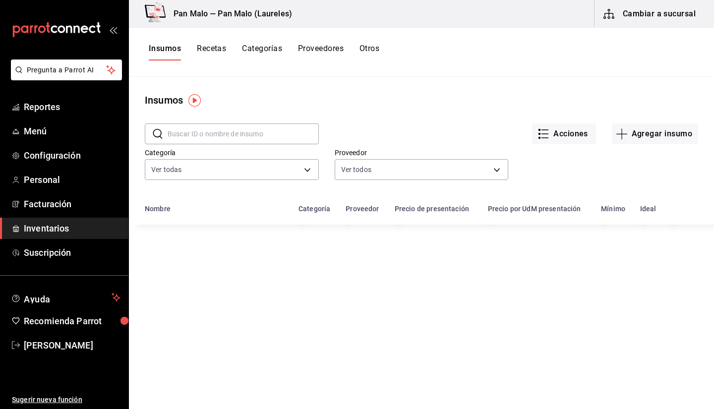
click at [210, 54] on button "Recetas" at bounding box center [211, 52] width 29 height 17
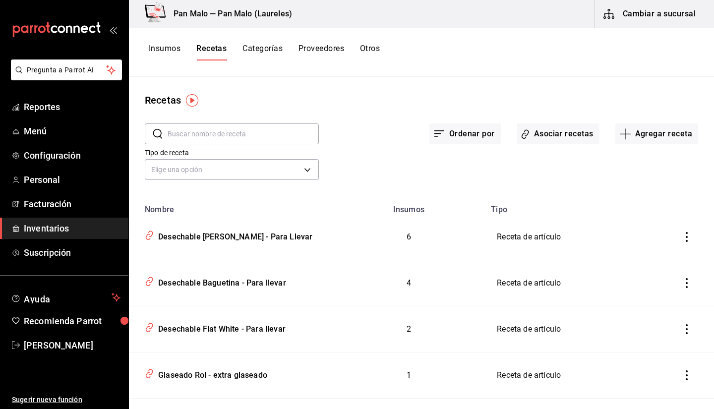
click at [209, 51] on button "Recetas" at bounding box center [211, 52] width 30 height 17
click at [553, 133] on button "Asociar recetas" at bounding box center [557, 133] width 83 height 21
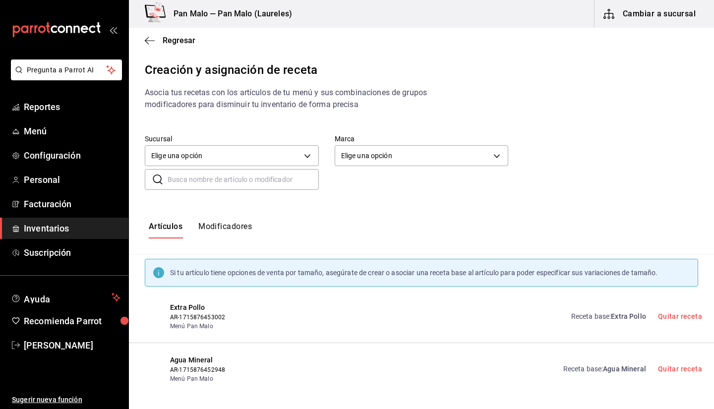
click at [220, 227] on button "Modificadores" at bounding box center [225, 229] width 54 height 17
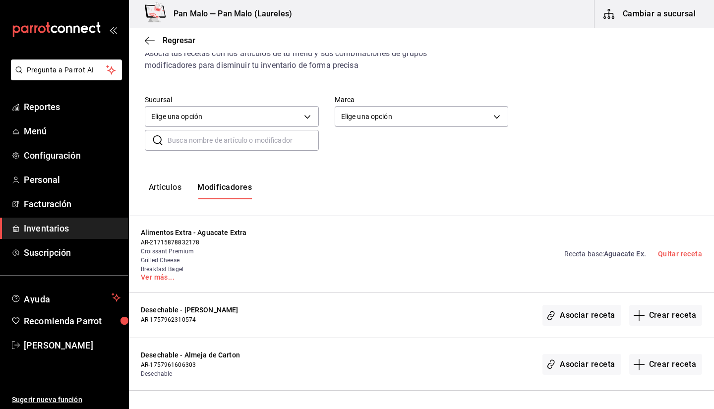
scroll to position [29, 0]
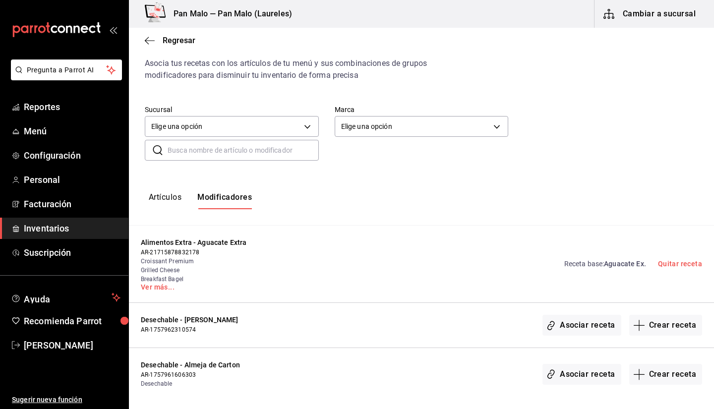
click at [273, 145] on input "text" at bounding box center [242, 150] width 151 height 20
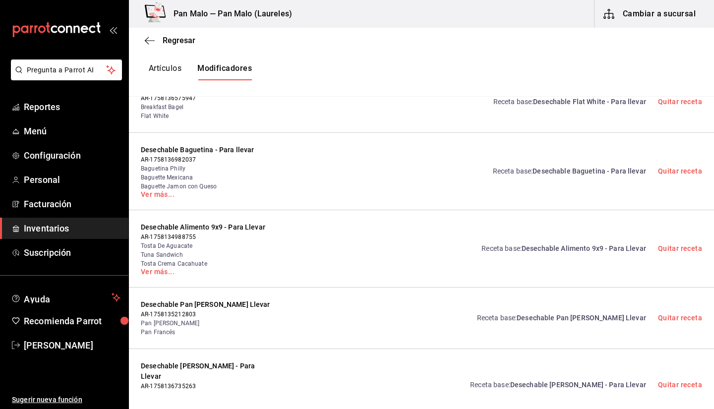
scroll to position [343, 0]
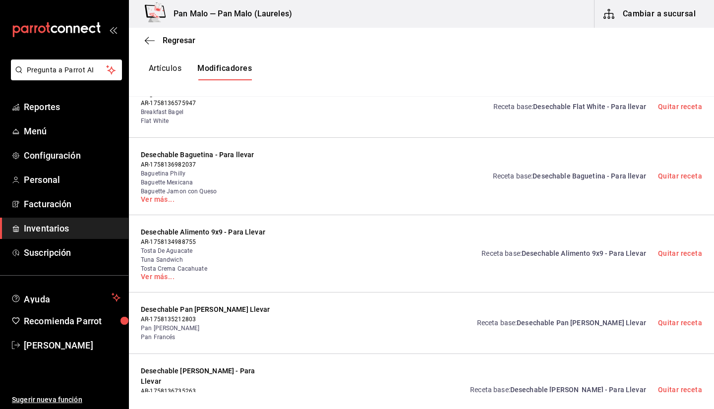
type input "para llevar"
click at [592, 171] on link "Receta base : Desechable Baguetina - Para llevar" at bounding box center [569, 176] width 153 height 10
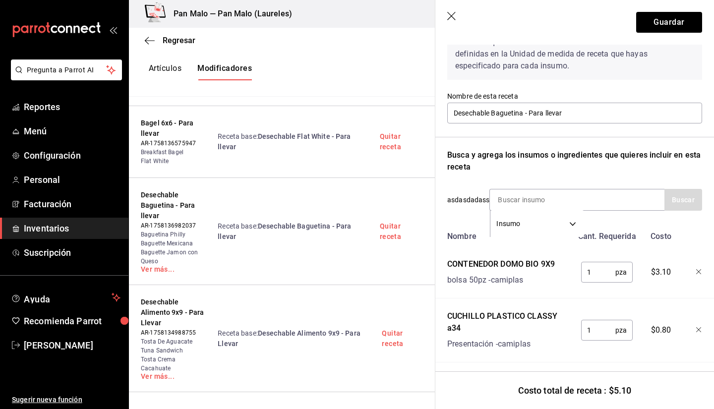
scroll to position [57, 0]
click at [523, 196] on input at bounding box center [539, 200] width 99 height 21
type input "cup"
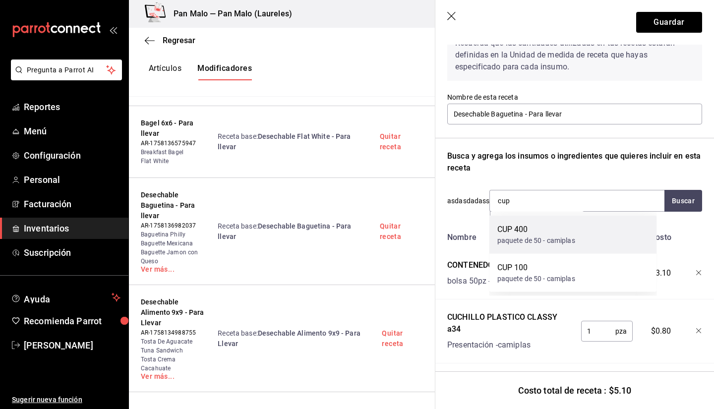
click at [524, 246] on div "CUP 400 paquete de 50 - camiplas" at bounding box center [572, 235] width 167 height 38
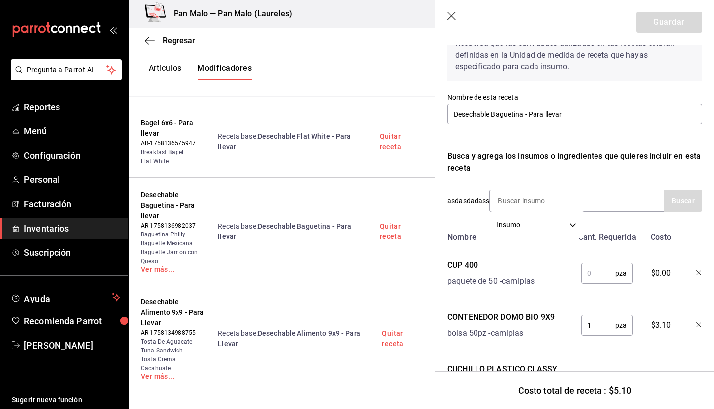
click at [582, 276] on input "text" at bounding box center [598, 273] width 34 height 20
type input "2"
click at [696, 271] on icon "button" at bounding box center [699, 273] width 6 height 6
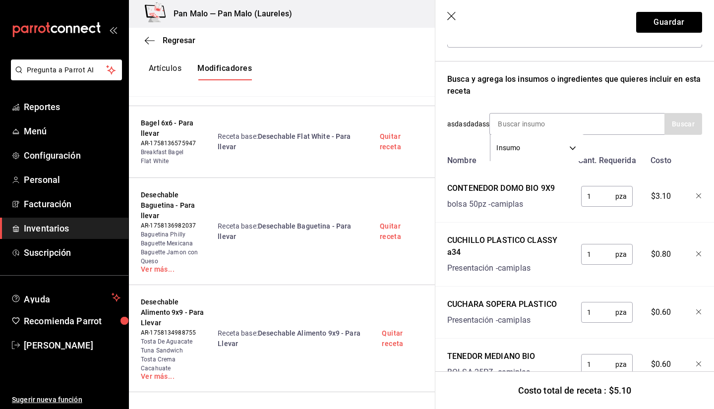
scroll to position [174, 0]
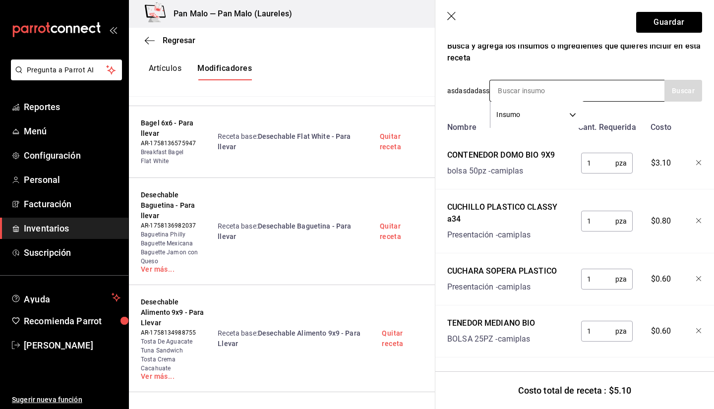
click at [529, 82] on input at bounding box center [539, 90] width 99 height 21
type input "cup"
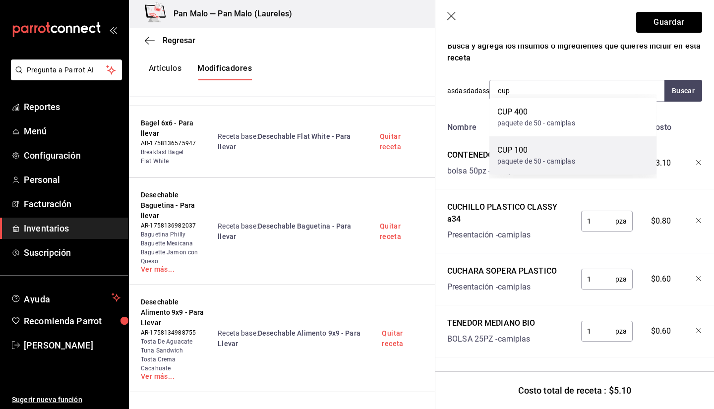
click at [524, 154] on div "CUP 100" at bounding box center [536, 150] width 78 height 12
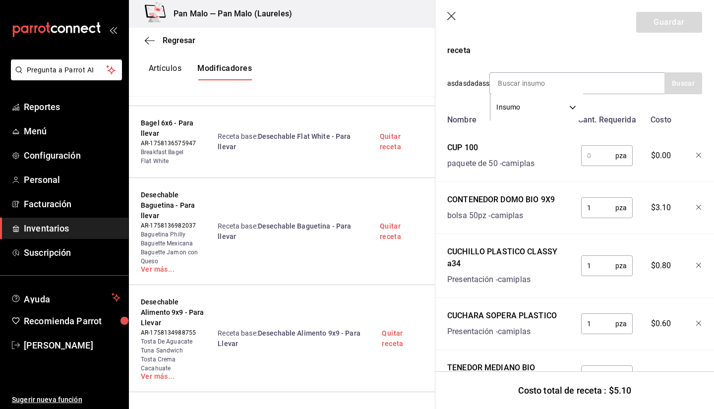
click at [591, 152] on input "text" at bounding box center [598, 156] width 34 height 20
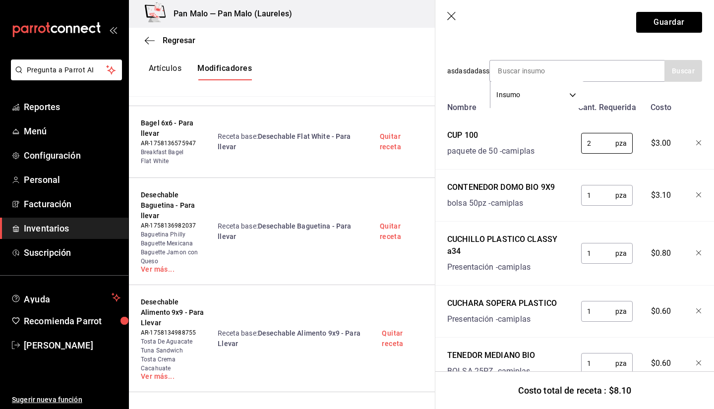
scroll to position [182, 0]
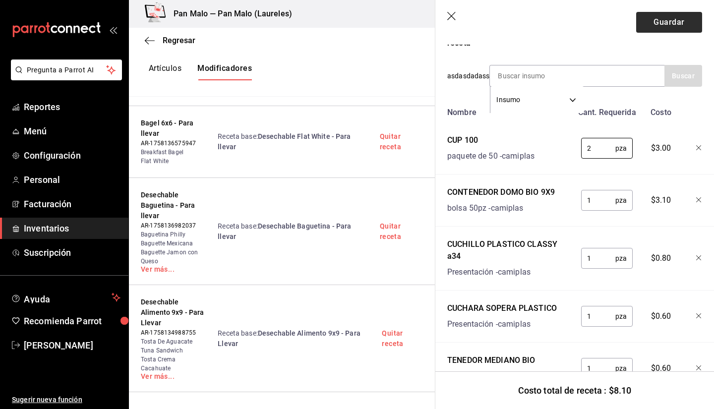
type input "2"
click at [657, 24] on button "Guardar" at bounding box center [669, 22] width 66 height 21
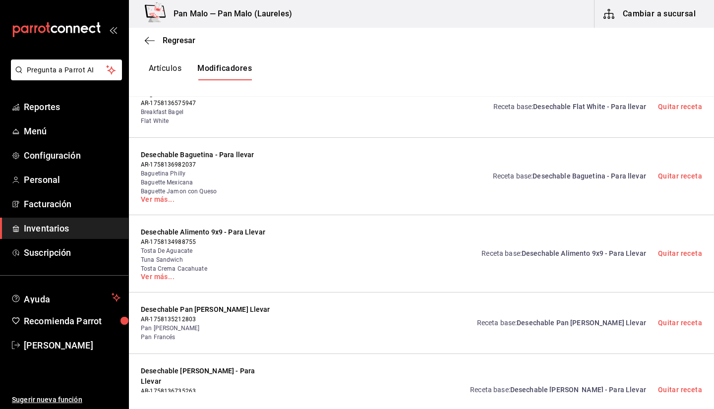
click at [582, 250] on span "Desechable Alimento 9x9 - Para Llevar" at bounding box center [583, 253] width 124 height 8
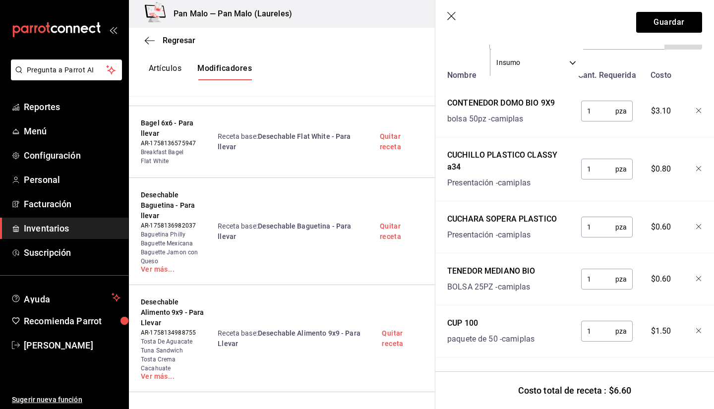
scroll to position [59, 0]
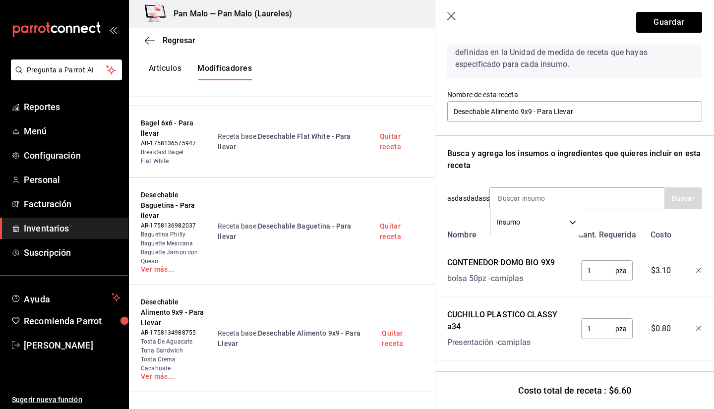
click at [643, 34] on header "Guardar" at bounding box center [574, 22] width 278 height 45
click at [646, 20] on button "Guardar" at bounding box center [669, 22] width 66 height 21
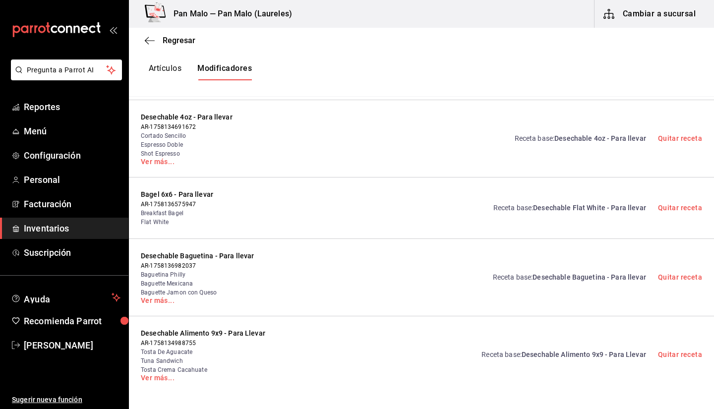
scroll to position [240, 0]
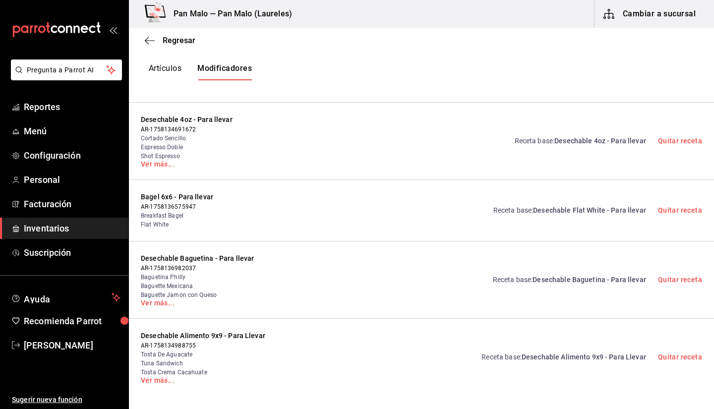
click at [598, 205] on link "Receta base : Desechable Flat White - Para llevar" at bounding box center [569, 210] width 153 height 10
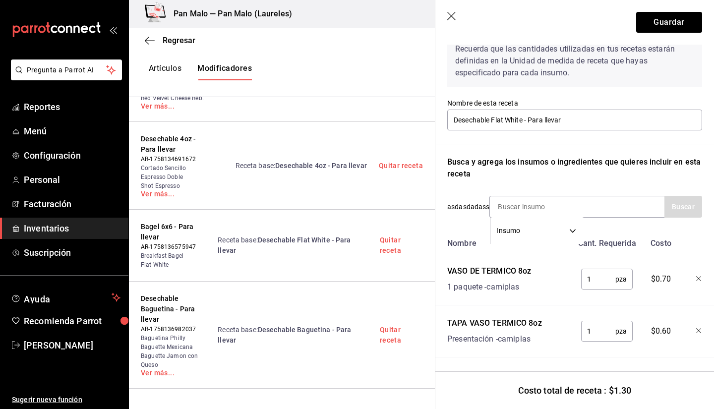
scroll to position [58, 0]
click at [652, 31] on button "Guardar" at bounding box center [669, 22] width 66 height 21
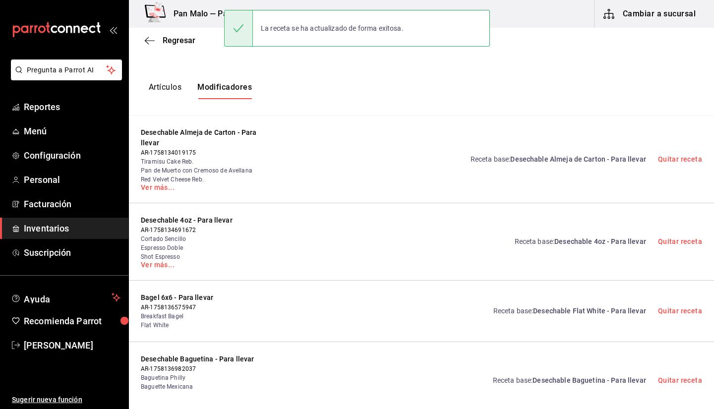
scroll to position [19, 0]
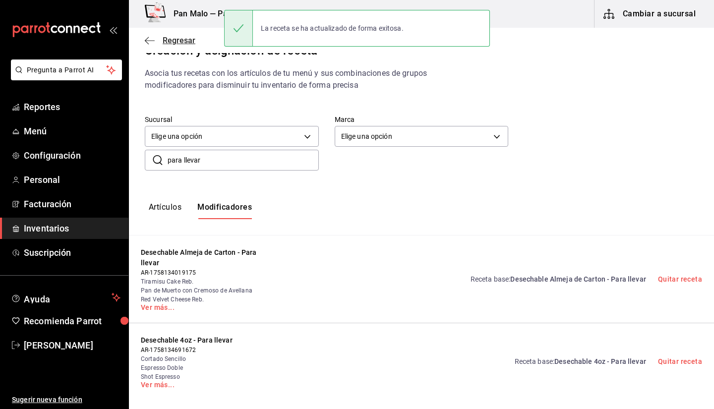
click at [147, 43] on icon "button" at bounding box center [147, 40] width 4 height 7
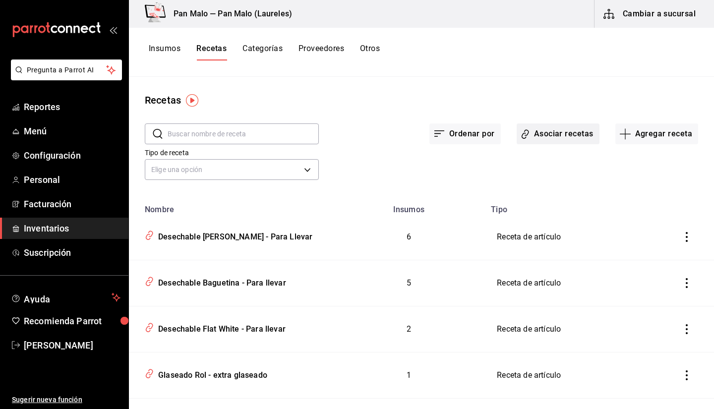
click at [520, 129] on icon "button" at bounding box center [524, 133] width 9 height 11
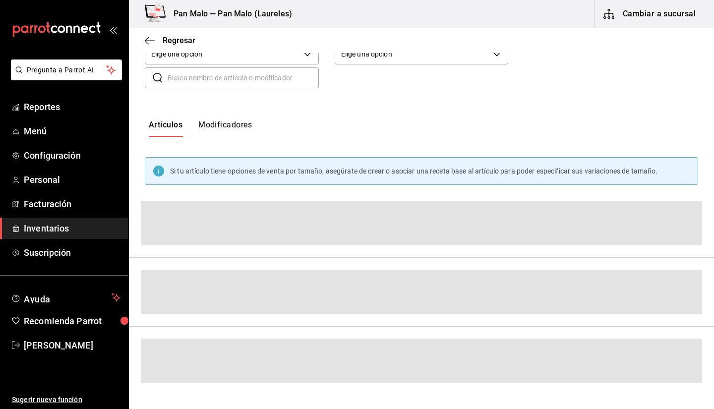
scroll to position [105, 0]
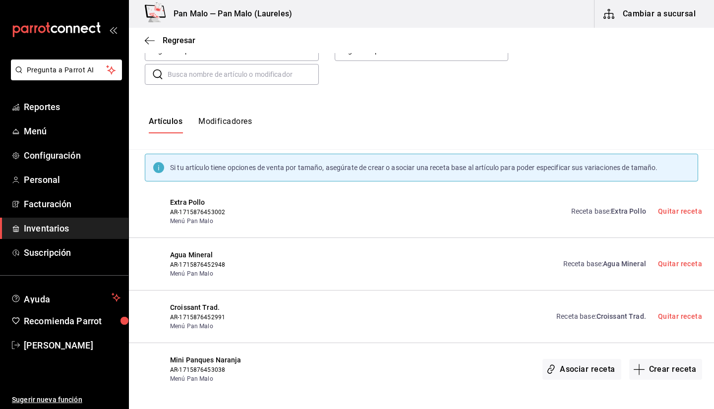
click at [222, 120] on button "Modificadores" at bounding box center [225, 124] width 54 height 17
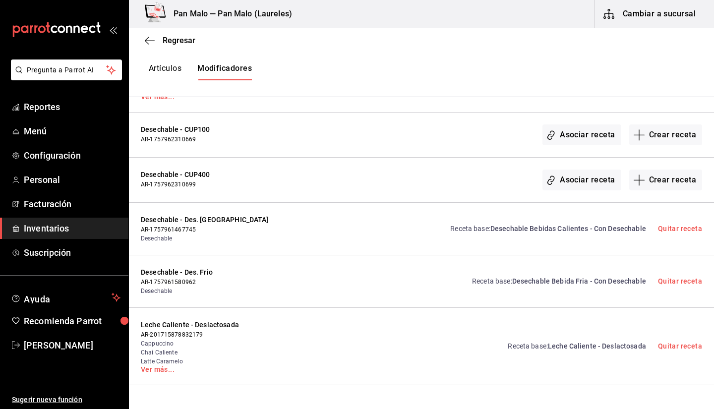
scroll to position [2105, 0]
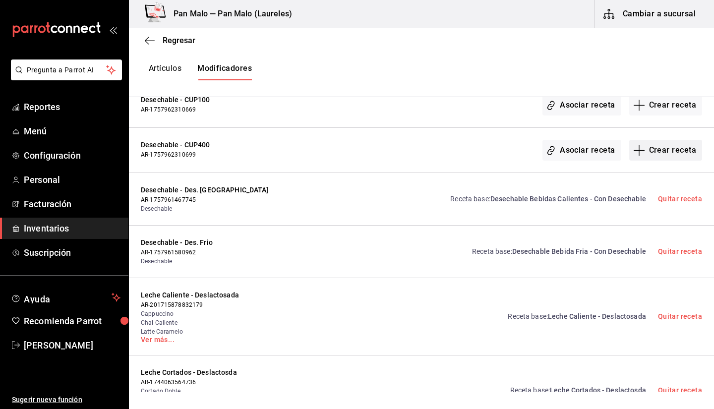
click at [646, 152] on button "Crear receta" at bounding box center [665, 150] width 73 height 21
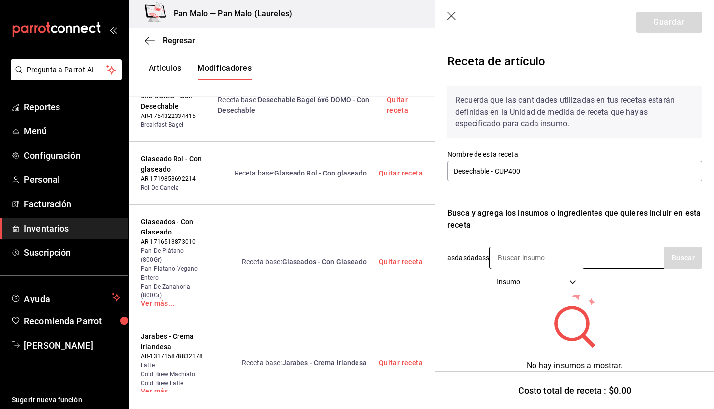
click at [510, 257] on input at bounding box center [539, 257] width 99 height 21
type input "v"
type input "cup"
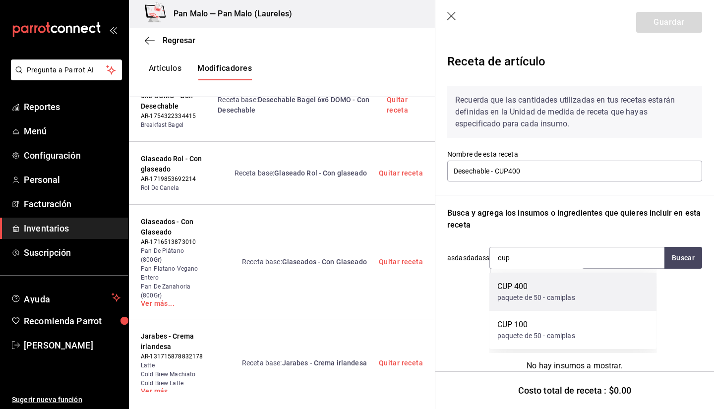
click at [526, 296] on div "paquete de 50 - camiplas" at bounding box center [536, 297] width 78 height 10
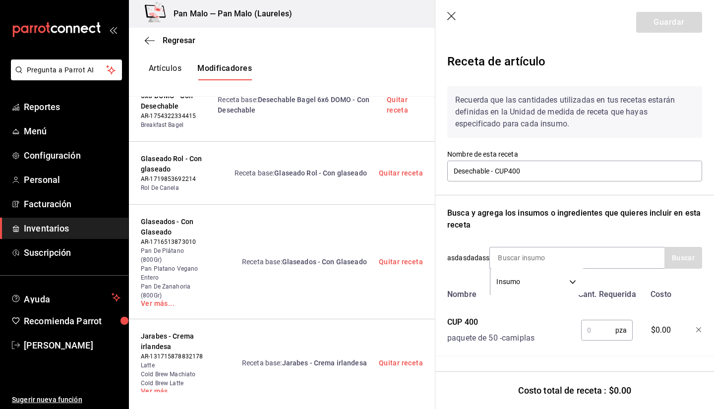
click at [595, 323] on input "text" at bounding box center [598, 330] width 34 height 20
type input "1"
click at [667, 23] on button "Guardar" at bounding box center [669, 22] width 66 height 21
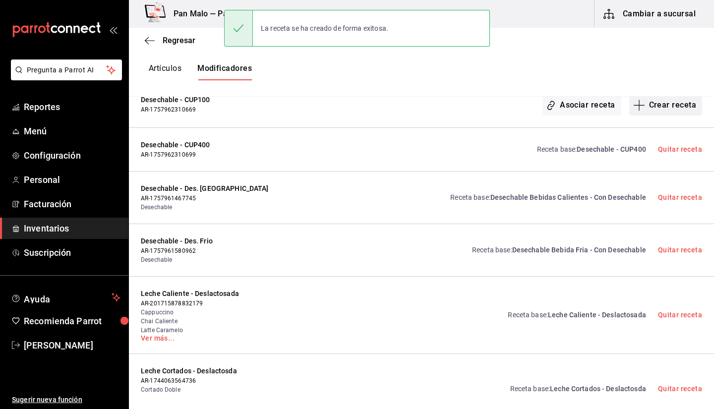
click at [652, 108] on button "Crear receta" at bounding box center [665, 105] width 73 height 21
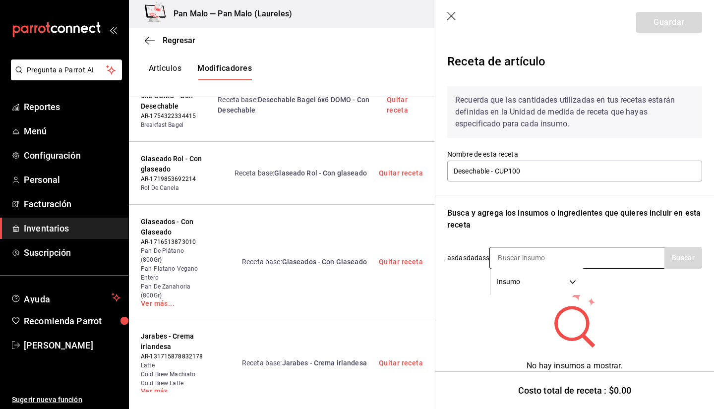
click at [497, 252] on input at bounding box center [539, 257] width 99 height 21
type input "cup"
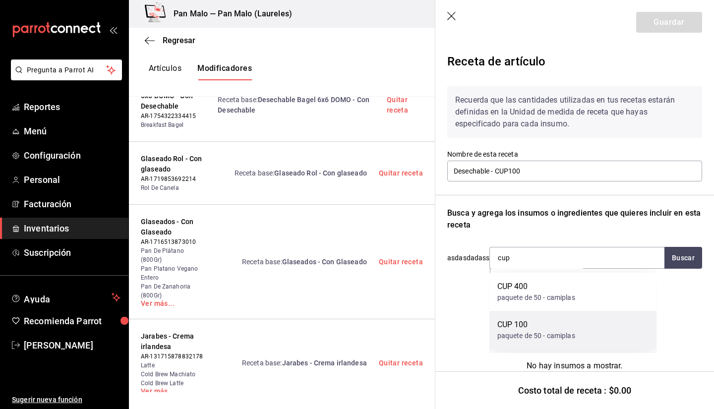
click at [535, 332] on div "paquete de 50 - camiplas" at bounding box center [536, 336] width 78 height 10
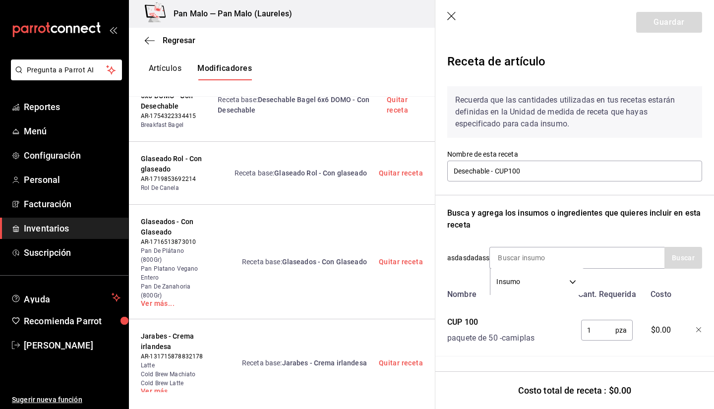
click at [599, 325] on input "1" at bounding box center [598, 330] width 34 height 20
type input "1"
click at [649, 23] on button "Guardar" at bounding box center [669, 22] width 66 height 21
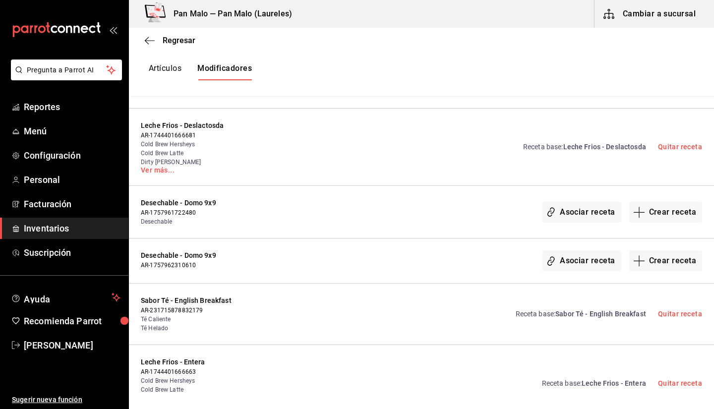
scroll to position [2425, 0]
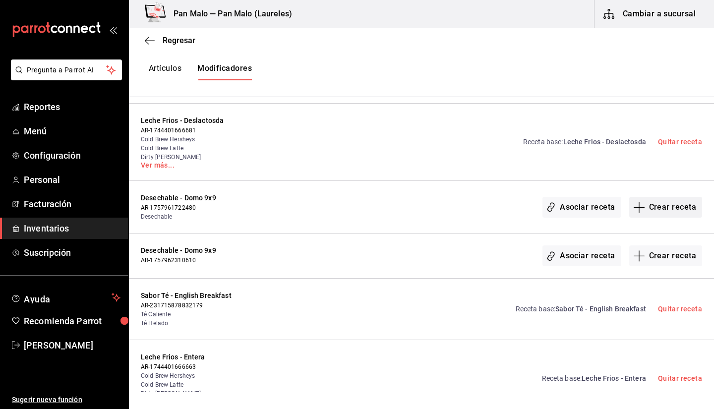
click at [662, 211] on button "Crear receta" at bounding box center [665, 207] width 73 height 21
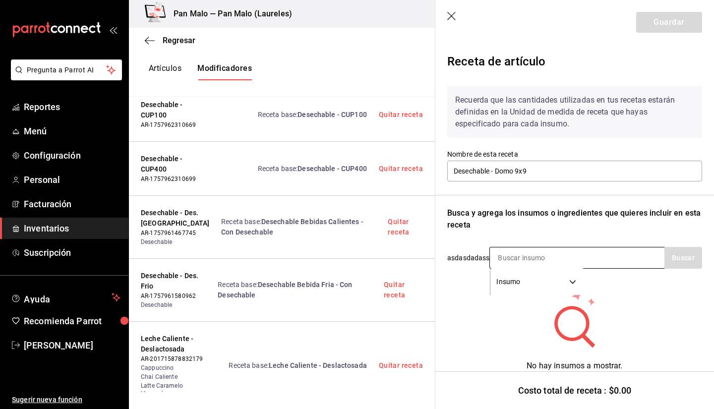
click at [556, 261] on input at bounding box center [539, 257] width 99 height 21
type input "contenedor"
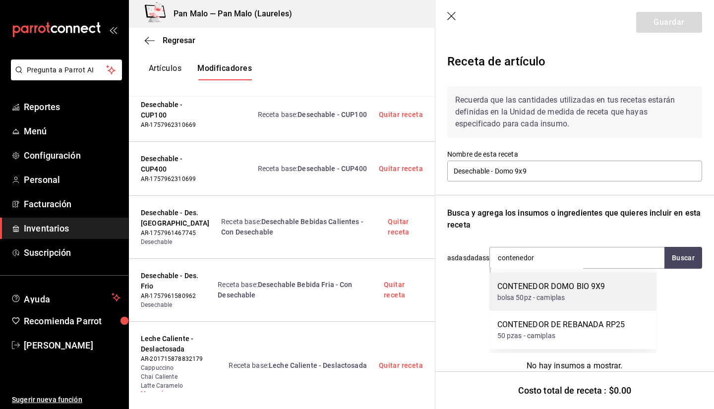
click at [545, 289] on div "CONTENEDOR DOMO BIO 9X9" at bounding box center [551, 286] width 108 height 12
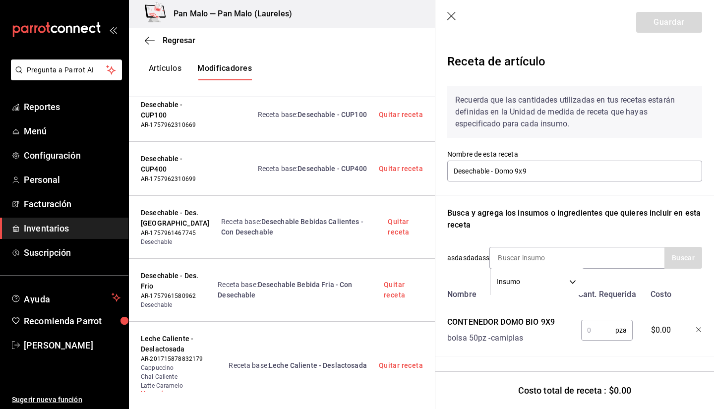
click at [605, 322] on input "text" at bounding box center [598, 330] width 34 height 20
type input "1"
click at [651, 27] on button "Guardar" at bounding box center [669, 22] width 66 height 21
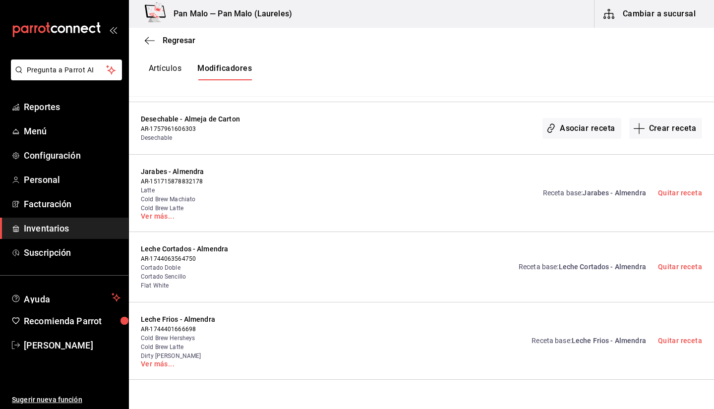
scroll to position [0, 0]
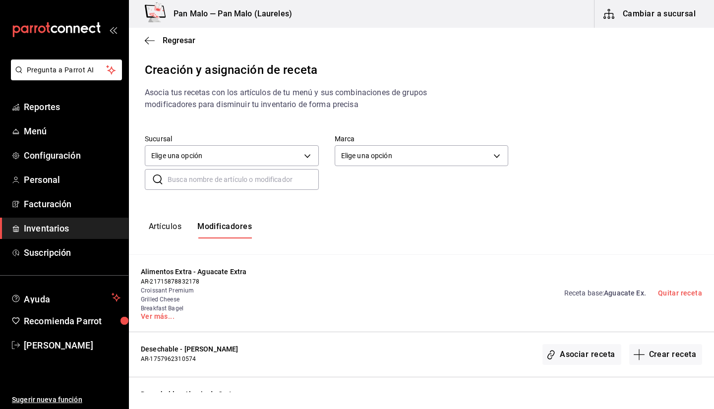
click at [273, 185] on input "text" at bounding box center [242, 179] width 151 height 20
type input "rp"
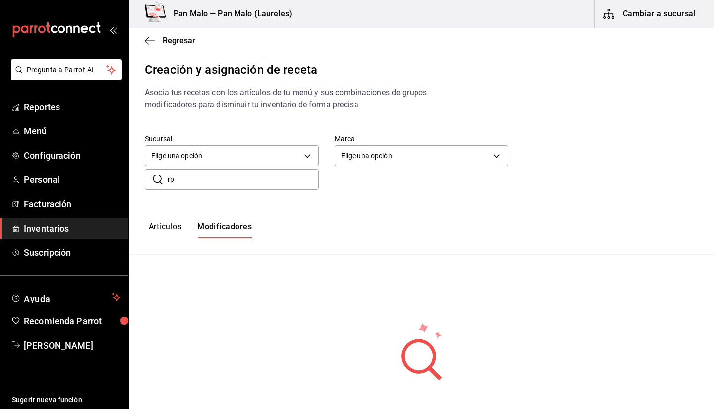
click at [190, 176] on input "rp" at bounding box center [242, 179] width 151 height 20
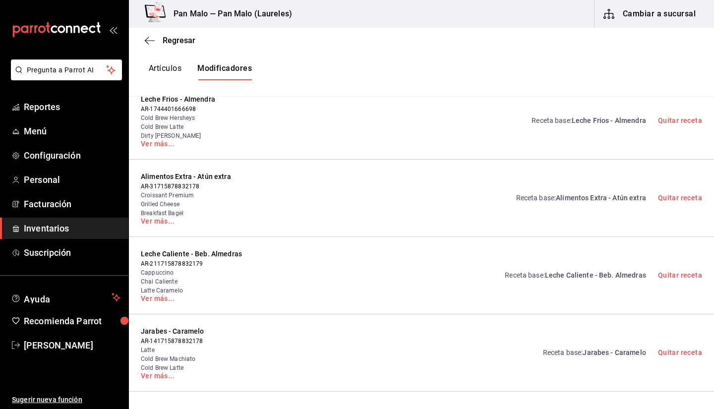
scroll to position [490, 0]
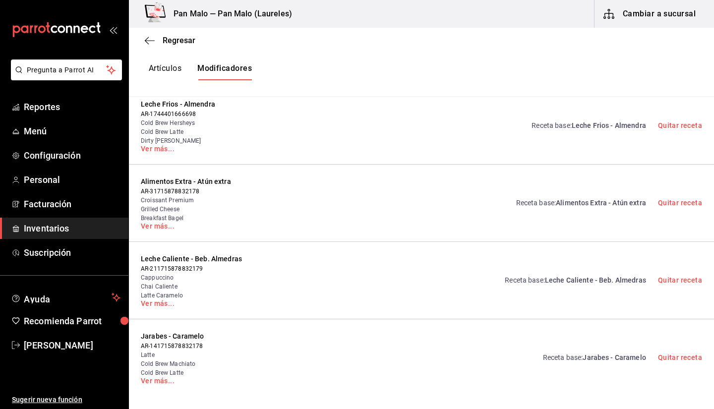
type input "RP"
click at [483, 67] on div "Artículos Modificadores" at bounding box center [421, 71] width 585 height 17
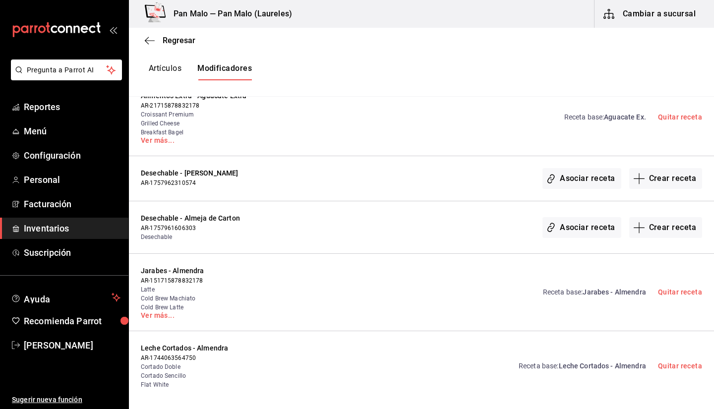
scroll to position [161, 0]
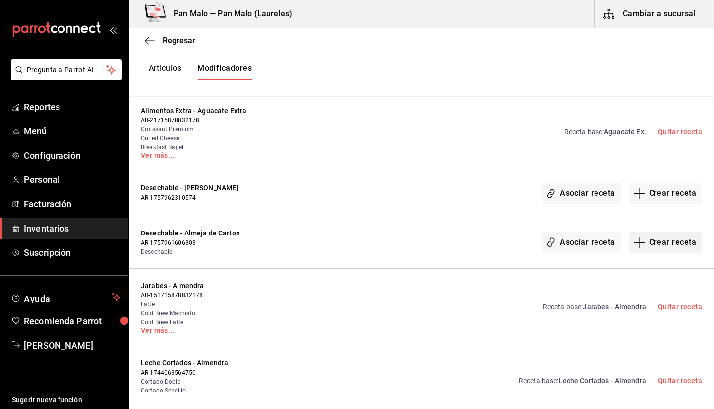
click at [647, 237] on button "Crear receta" at bounding box center [665, 242] width 73 height 21
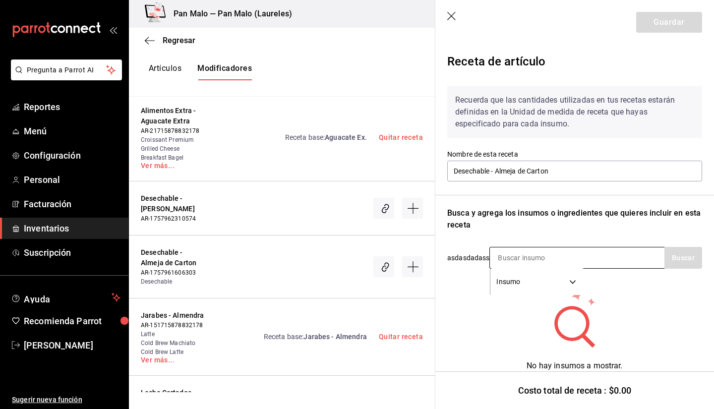
click at [537, 252] on input at bounding box center [539, 257] width 99 height 21
type input "ALMEJA"
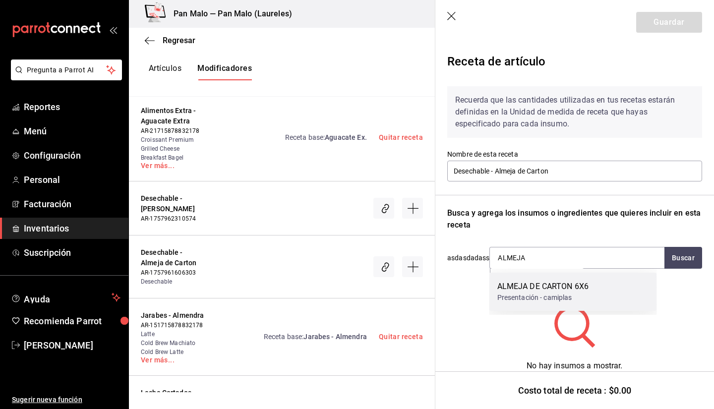
click at [541, 286] on div "ALMEJA DE CARTON 6X6" at bounding box center [543, 286] width 92 height 12
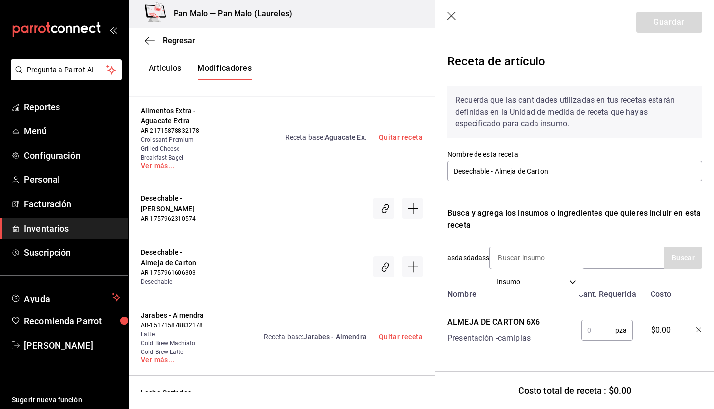
click at [589, 325] on input "text" at bounding box center [598, 330] width 34 height 20
type input "1"
click at [659, 21] on button "Guardar" at bounding box center [669, 22] width 66 height 21
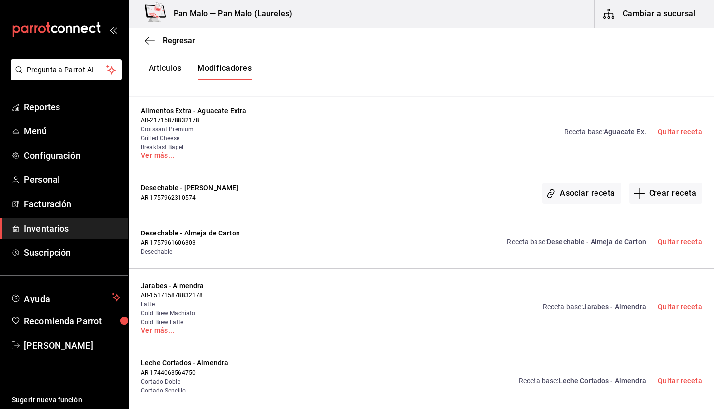
scroll to position [0, 0]
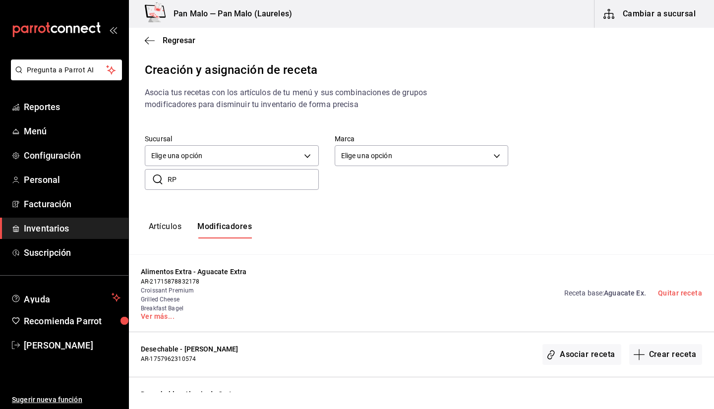
click at [194, 183] on input "RP" at bounding box center [242, 179] width 151 height 20
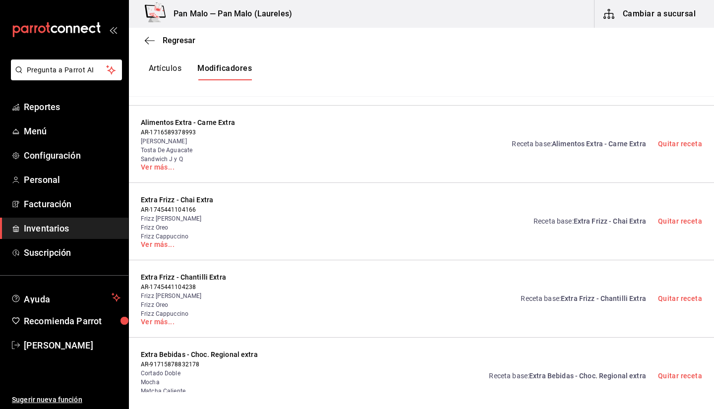
scroll to position [142, 0]
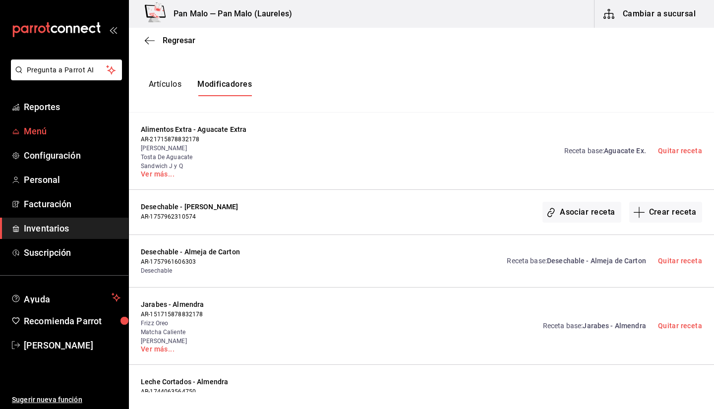
click at [27, 138] on link "Menú" at bounding box center [64, 130] width 128 height 21
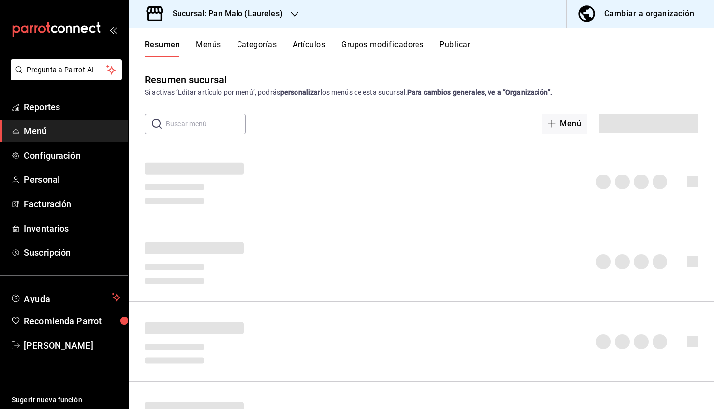
click at [220, 21] on div "Sucursal: Pan Malo (Laureles)" at bounding box center [220, 14] width 166 height 28
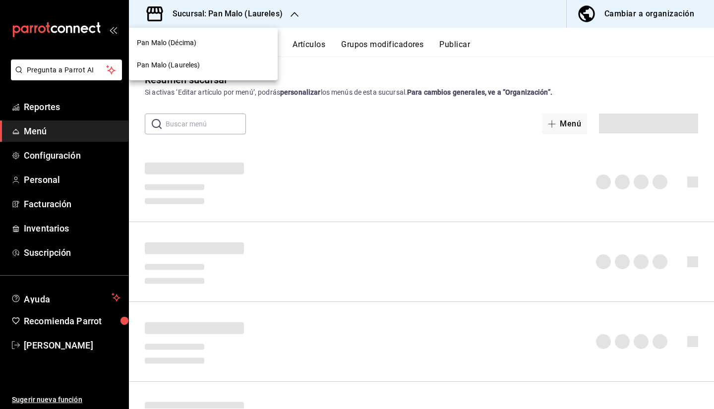
click at [212, 42] on div "Pan Malo (Décima)" at bounding box center [203, 43] width 133 height 10
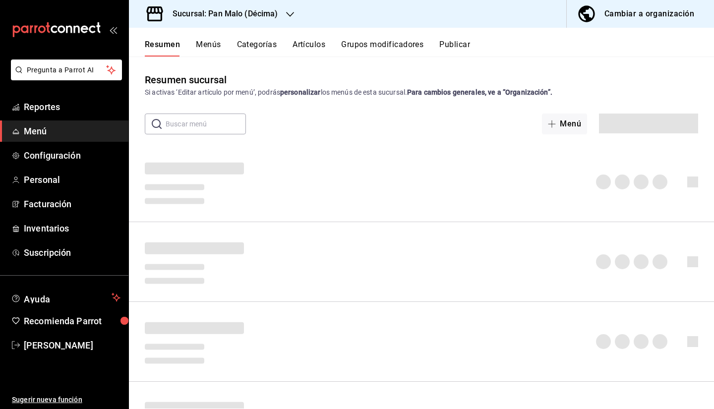
click at [359, 47] on button "Grupos modificadores" at bounding box center [382, 48] width 82 height 17
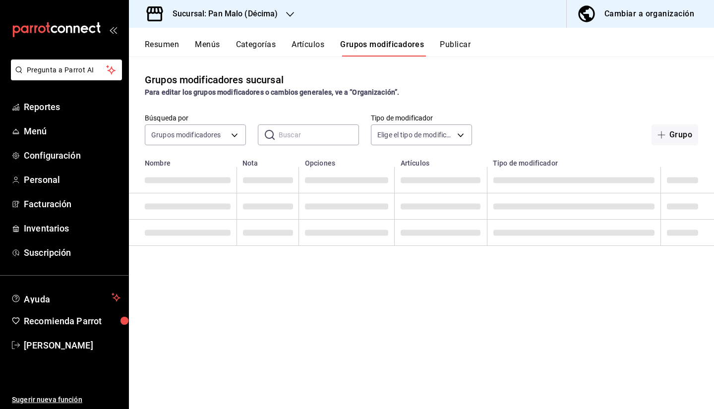
click at [393, 47] on button "Grupos modificadores" at bounding box center [382, 48] width 84 height 17
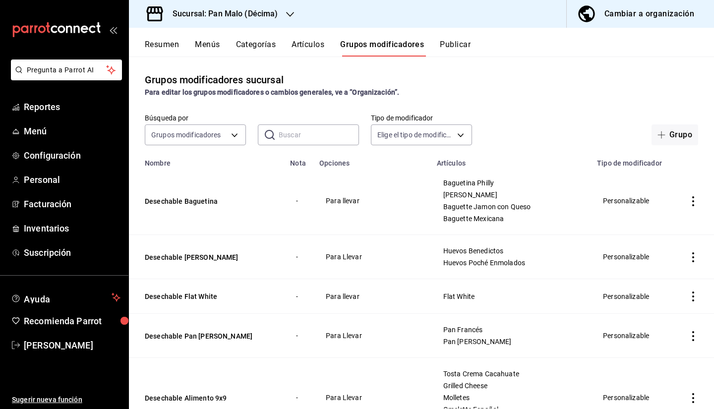
click at [632, 15] on div "Cambiar a organización" at bounding box center [649, 14] width 90 height 14
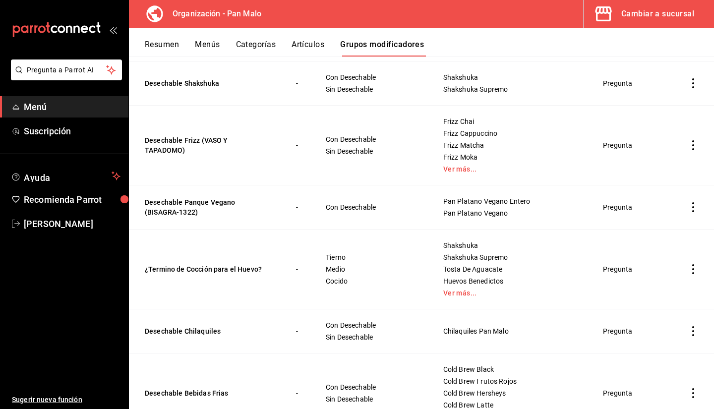
scroll to position [839, 0]
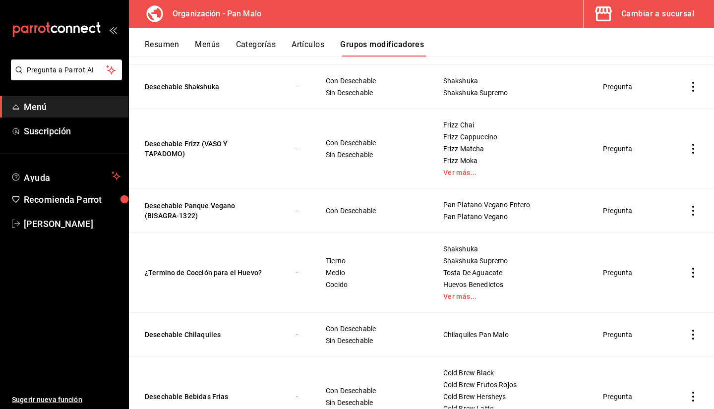
click at [610, 19] on icon "button" at bounding box center [603, 13] width 16 height 15
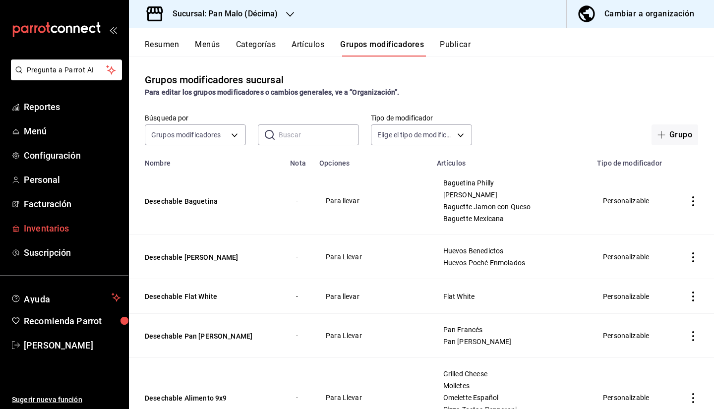
click at [83, 227] on span "Inventarios" at bounding box center [72, 227] width 97 height 13
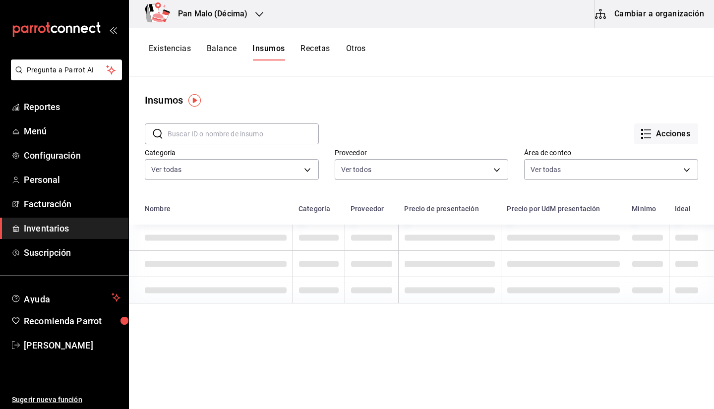
click at [624, 12] on button "Cambiar a organización" at bounding box center [649, 14] width 111 height 28
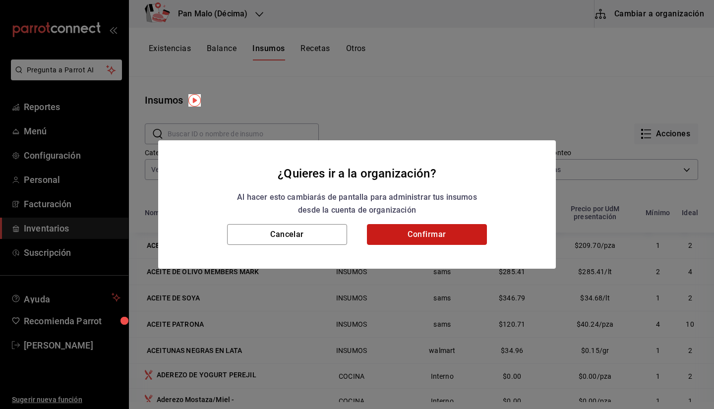
click at [415, 229] on button "Confirmar" at bounding box center [427, 234] width 120 height 21
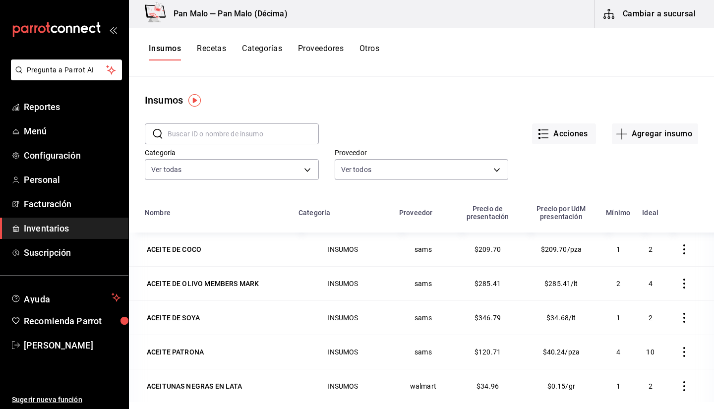
click at [219, 47] on button "Recetas" at bounding box center [211, 52] width 29 height 17
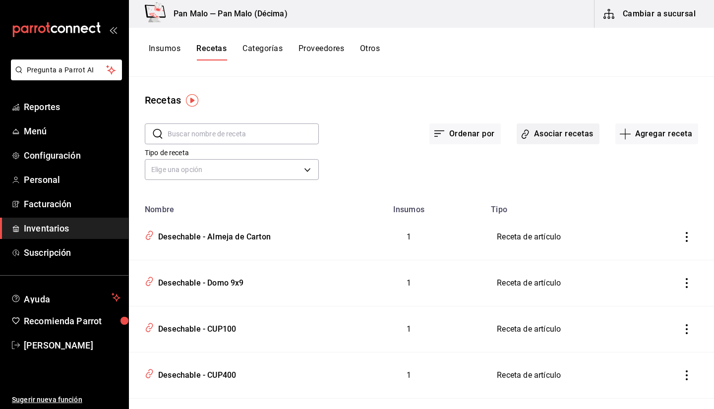
click at [531, 134] on button "Asociar recetas" at bounding box center [557, 133] width 83 height 21
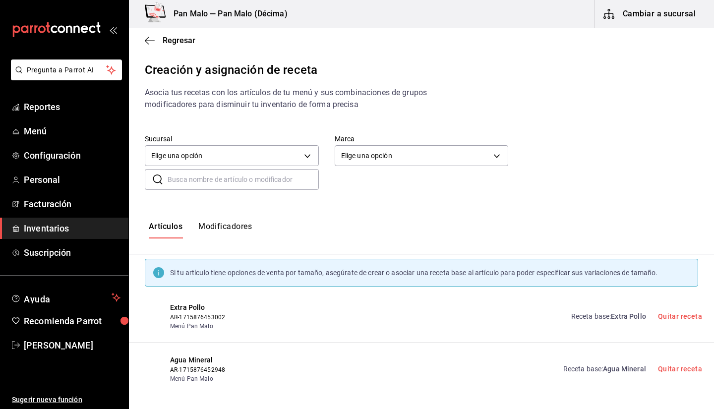
click at [286, 175] on input "text" at bounding box center [242, 179] width 151 height 20
click at [196, 233] on div "Artículos Modificadores" at bounding box center [200, 229] width 103 height 17
click at [212, 226] on button "Modificadores" at bounding box center [225, 229] width 54 height 17
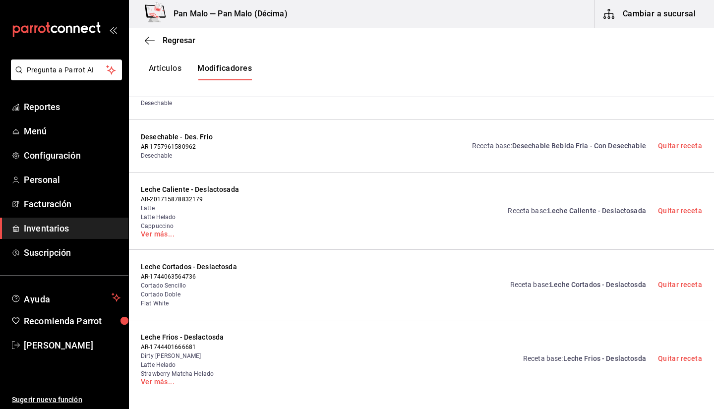
scroll to position [2214, 0]
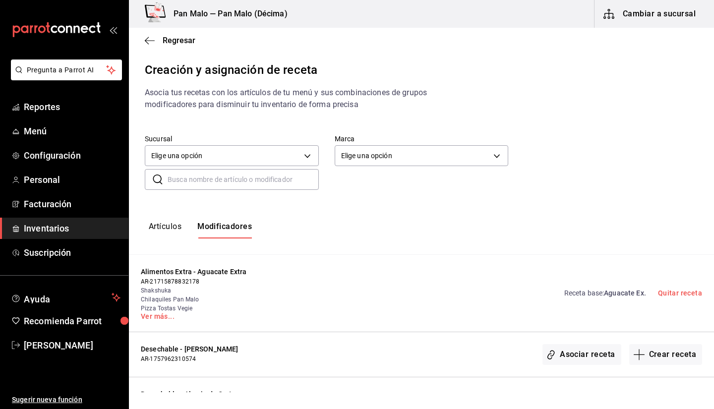
click at [247, 187] on input "text" at bounding box center [242, 179] width 151 height 20
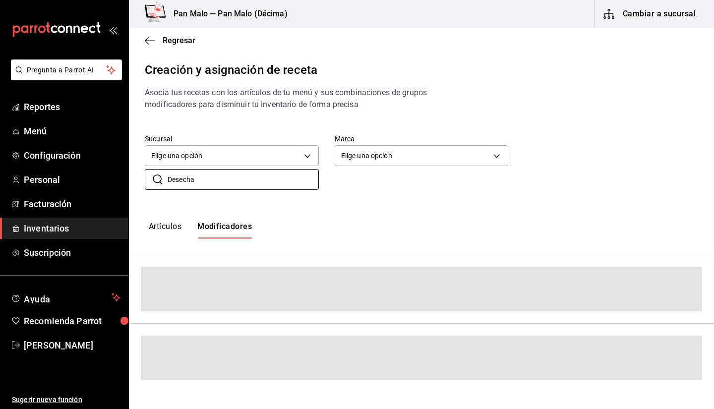
type input "Desechab"
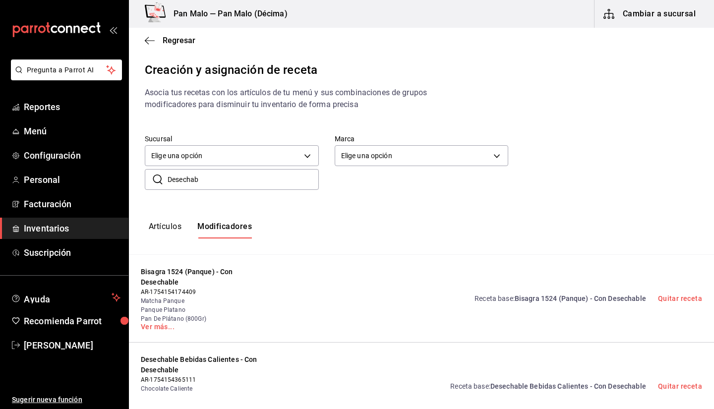
click at [223, 177] on input "Desechab" at bounding box center [242, 179] width 151 height 20
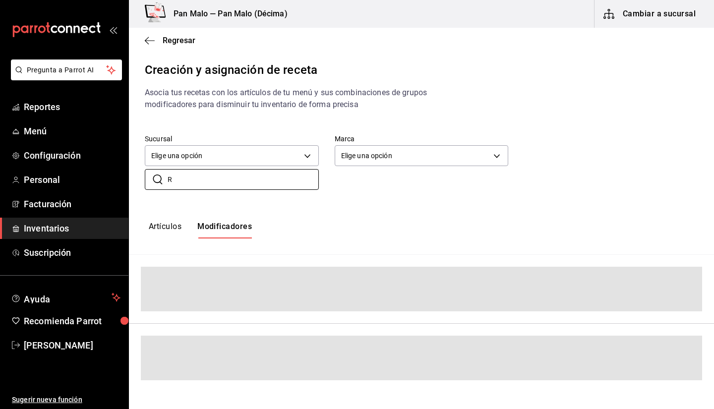
type input "R"
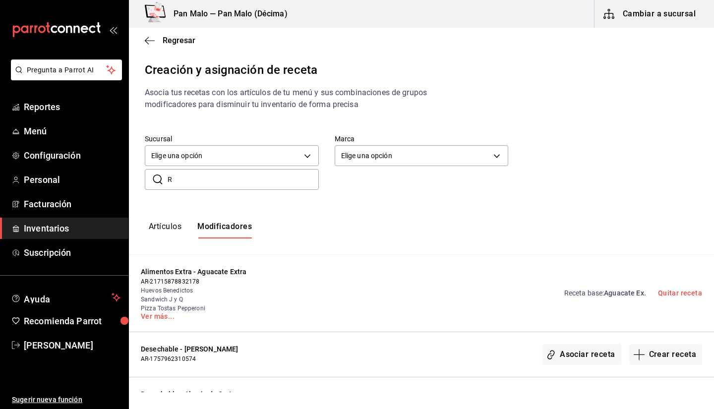
click at [234, 179] on input "R" at bounding box center [242, 179] width 151 height 20
type input "d"
click at [207, 175] on input "text" at bounding box center [242, 179] width 151 height 20
click at [210, 181] on input "text" at bounding box center [242, 179] width 151 height 20
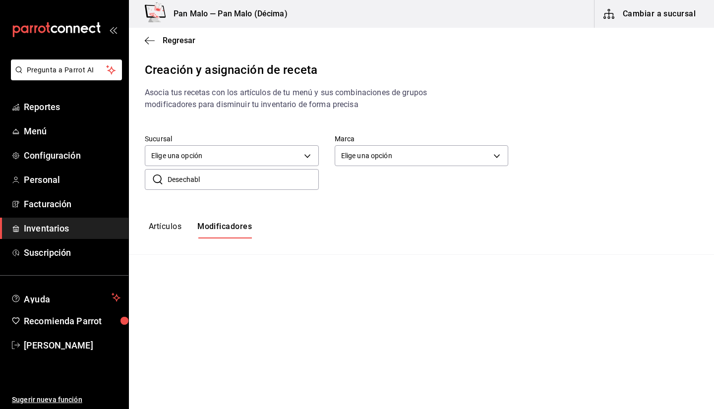
type input "Desechable"
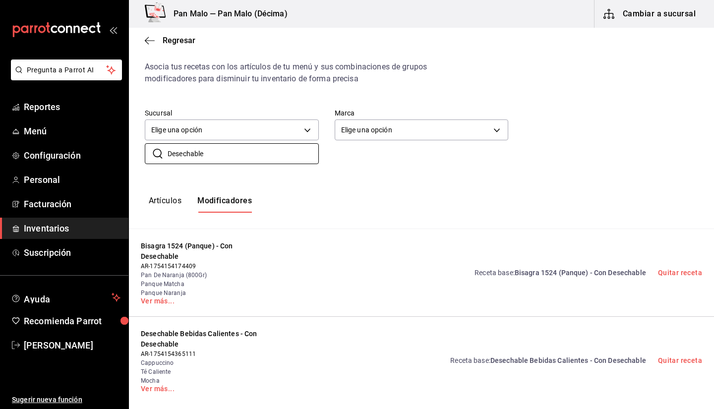
scroll to position [25, 0]
click at [288, 158] on input "Desechable" at bounding box center [242, 154] width 151 height 20
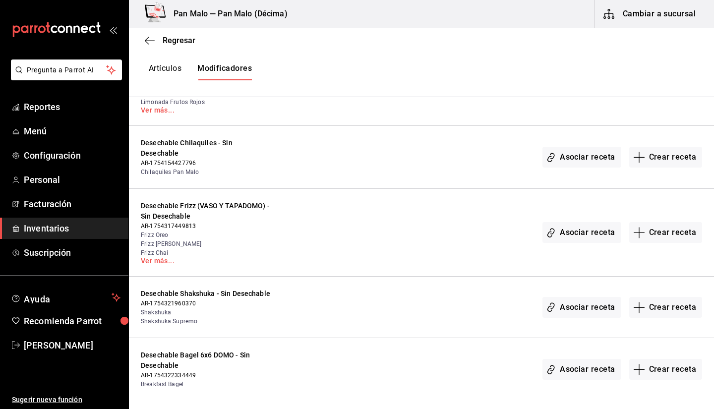
scroll to position [5856, 0]
type input "rp"
click at [49, 127] on span "Menú" at bounding box center [72, 130] width 97 height 13
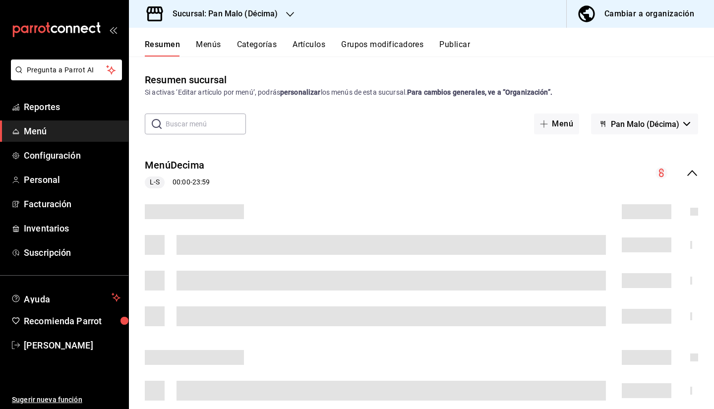
click at [372, 47] on button "Grupos modificadores" at bounding box center [382, 48] width 82 height 17
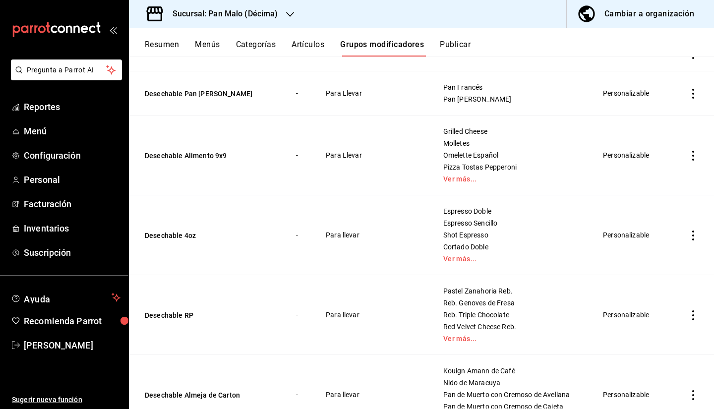
scroll to position [291, 0]
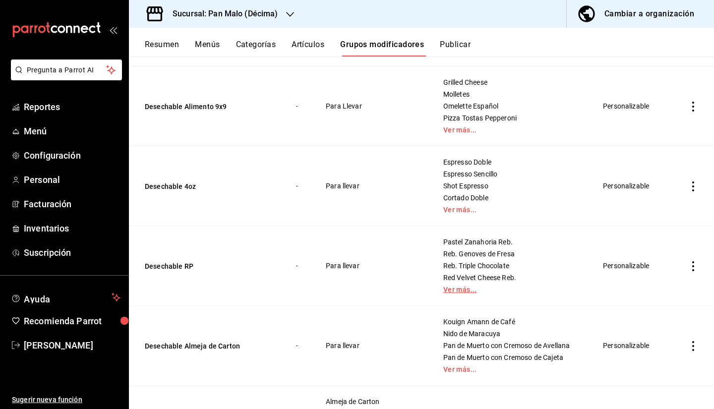
click at [448, 291] on link "Ver más..." at bounding box center [510, 289] width 135 height 7
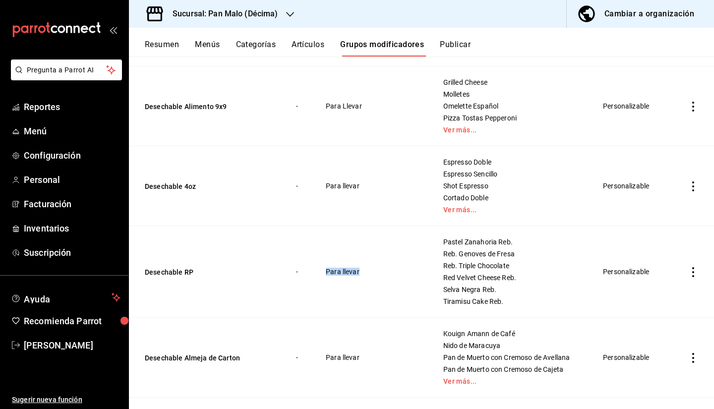
drag, startPoint x: 334, startPoint y: 266, endPoint x: 391, endPoint y: 266, distance: 57.0
click at [391, 266] on td "Para llevar" at bounding box center [371, 272] width 117 height 92
click at [371, 267] on td "Para llevar" at bounding box center [371, 272] width 117 height 92
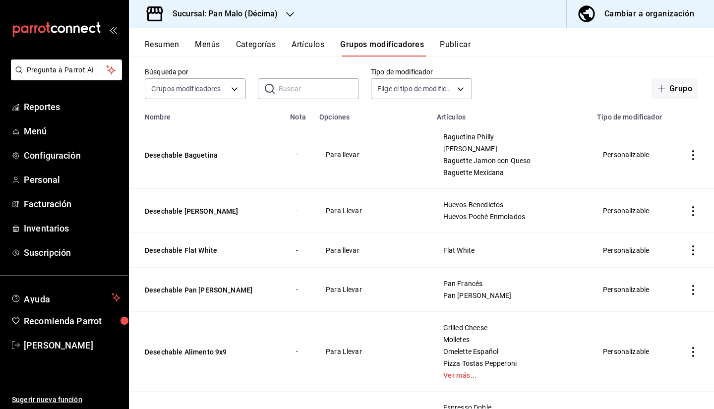
scroll to position [0, 0]
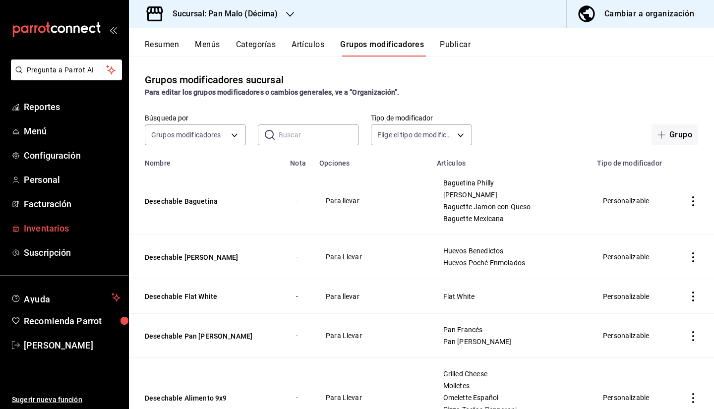
click at [56, 236] on link "Inventarios" at bounding box center [64, 228] width 128 height 21
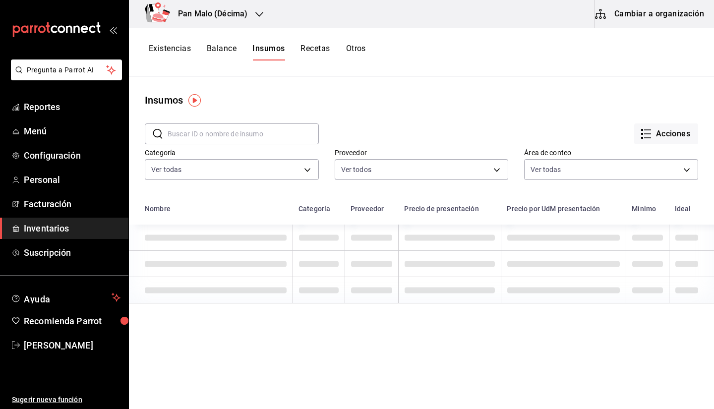
click at [616, 23] on button "Cambiar a organización" at bounding box center [649, 14] width 111 height 28
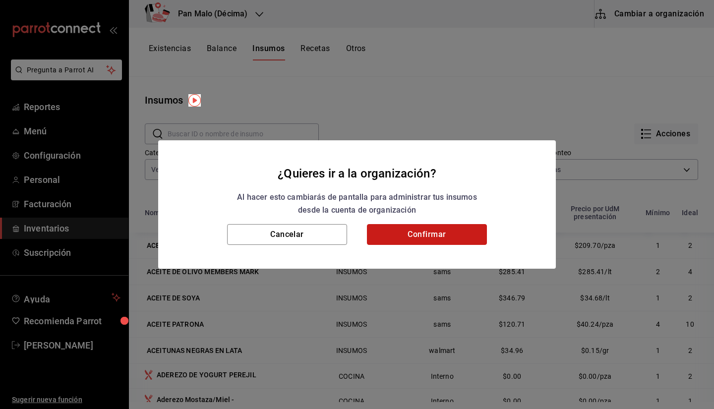
click at [429, 232] on button "Confirmar" at bounding box center [427, 234] width 120 height 21
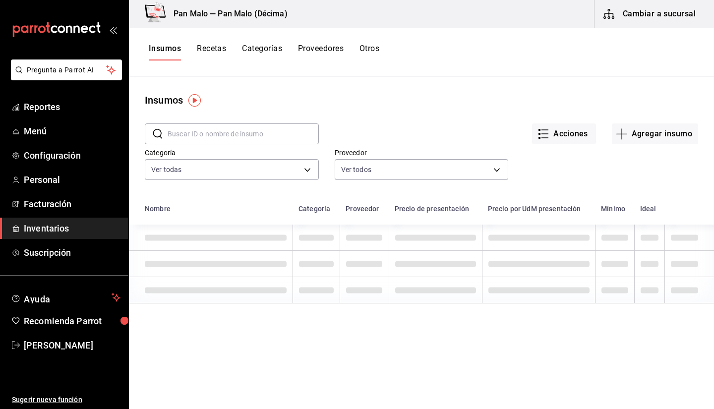
click at [225, 60] on button "Recetas" at bounding box center [211, 52] width 29 height 17
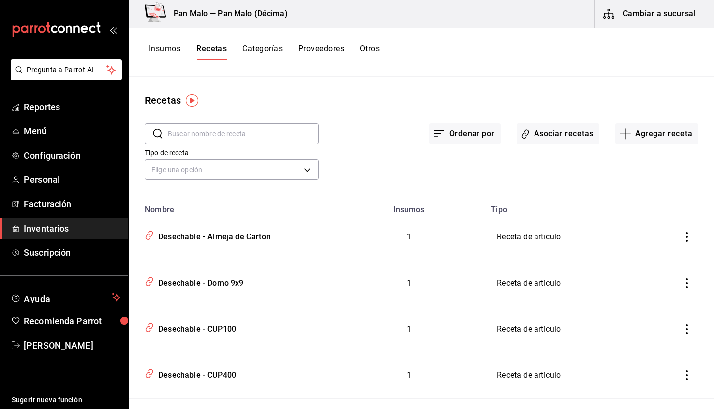
click at [186, 78] on div "Recetas ​ ​ Ordenar por Asociar recetas Agregar receta Tipo de receta Elige una…" at bounding box center [421, 239] width 585 height 325
click at [559, 137] on button "Asociar recetas" at bounding box center [557, 133] width 83 height 21
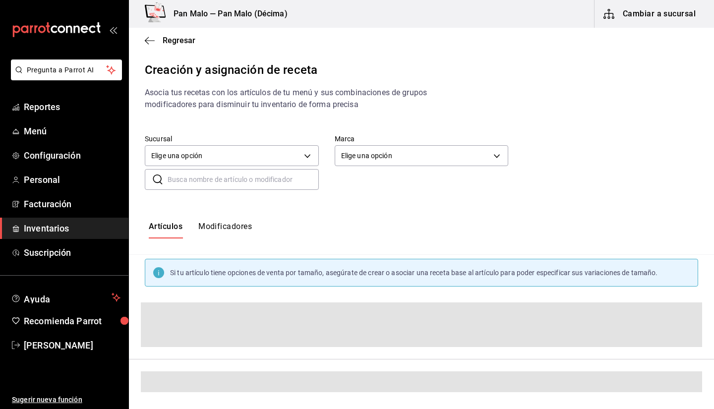
click at [213, 230] on button "Modificadores" at bounding box center [225, 229] width 54 height 17
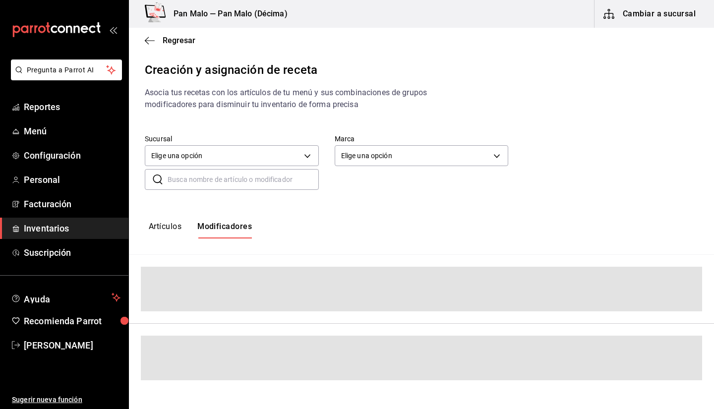
click at [201, 189] on input "text" at bounding box center [242, 179] width 151 height 20
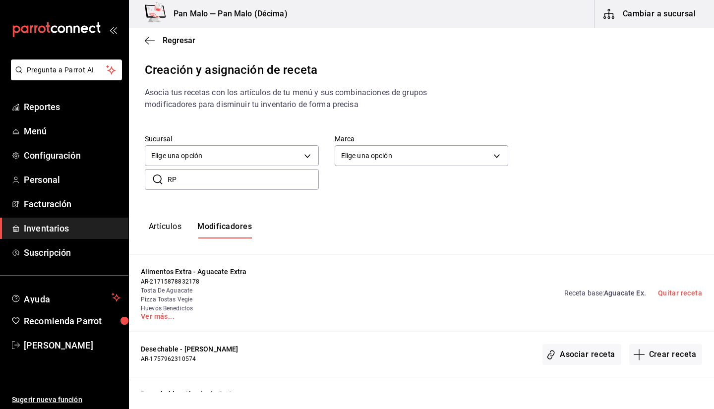
type input "R"
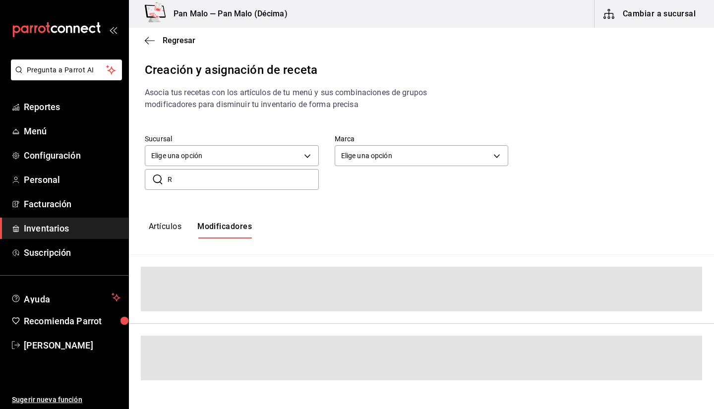
type input "RP"
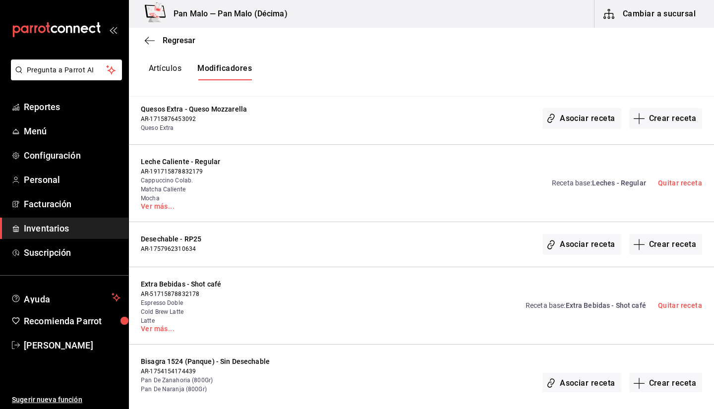
scroll to position [5379, 0]
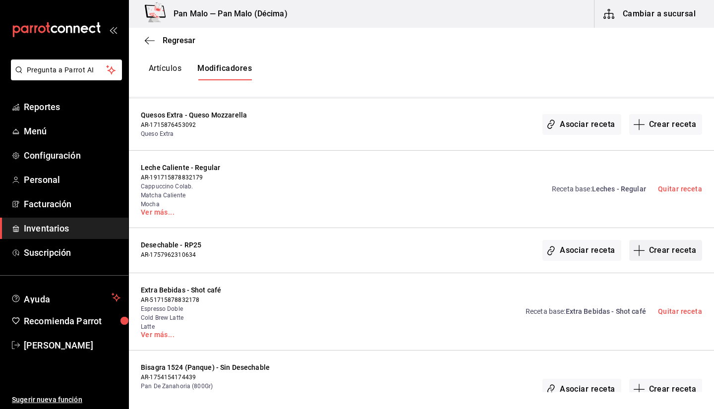
click at [668, 240] on button "Crear receta" at bounding box center [665, 250] width 73 height 21
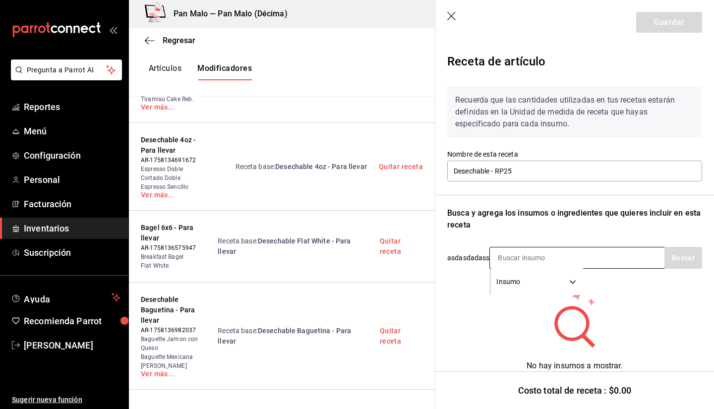
click at [518, 258] on input at bounding box center [539, 257] width 99 height 21
type input "RP"
click at [447, 14] on icon "button" at bounding box center [452, 17] width 10 height 10
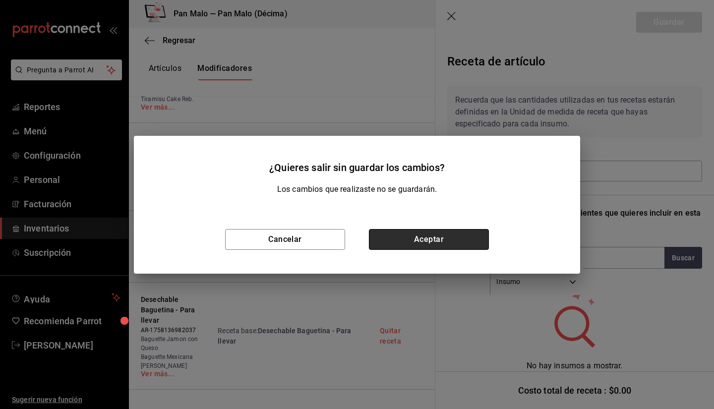
click at [395, 233] on button "Aceptar" at bounding box center [429, 239] width 120 height 21
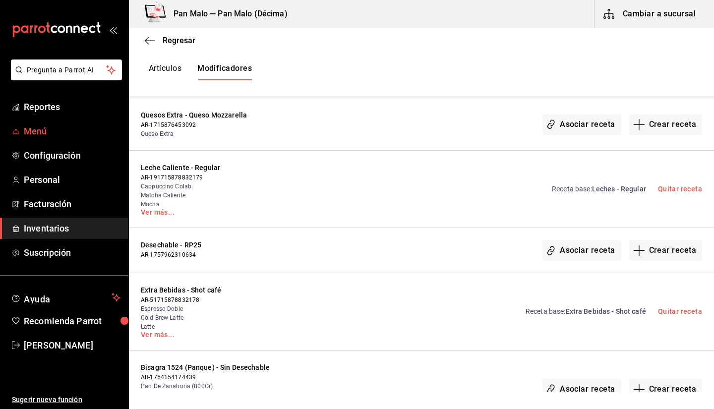
click at [52, 123] on link "Menú" at bounding box center [64, 130] width 128 height 21
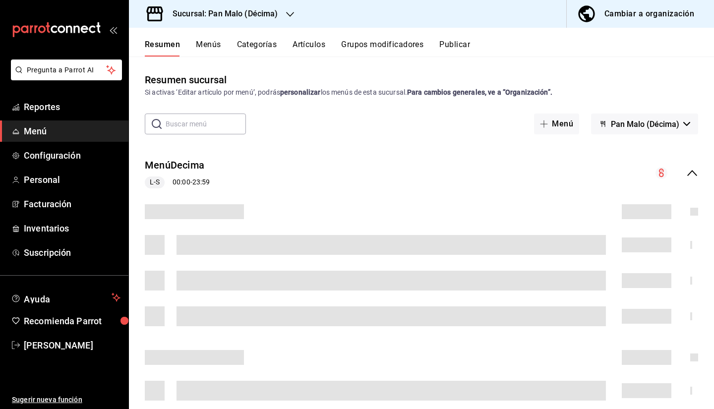
click at [614, 15] on div "Cambiar a organización" at bounding box center [649, 14] width 90 height 14
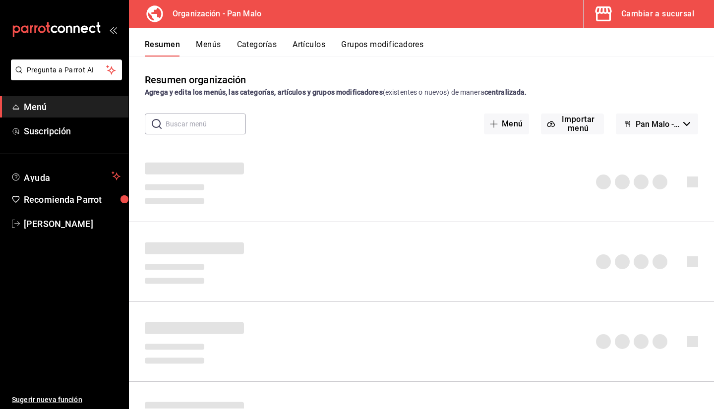
click at [378, 41] on button "Grupos modificadores" at bounding box center [382, 48] width 82 height 17
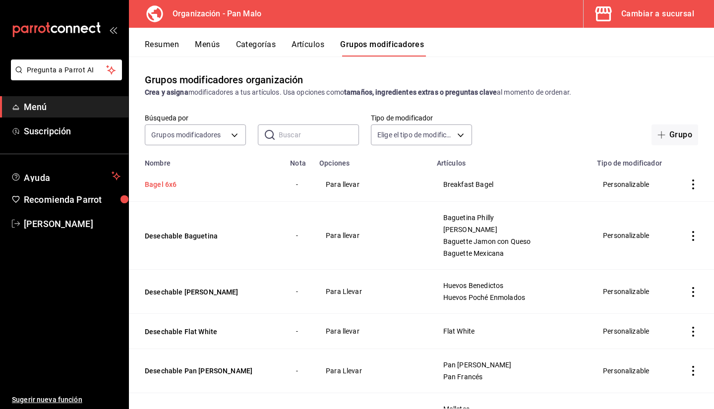
click at [168, 187] on button "Bagel 6x6" at bounding box center [204, 184] width 119 height 10
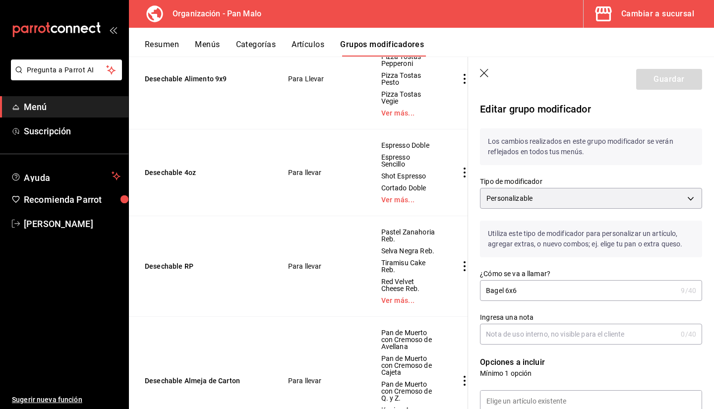
scroll to position [489, 0]
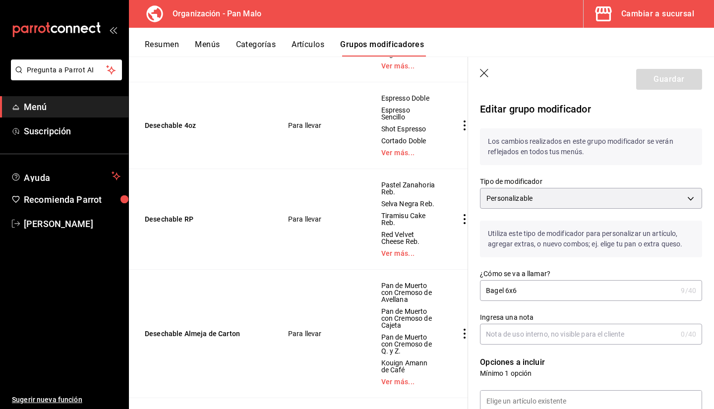
click at [181, 269] on td "Desechable RP" at bounding box center [202, 218] width 147 height 101
click at [181, 224] on button "Desechable RP" at bounding box center [204, 219] width 119 height 10
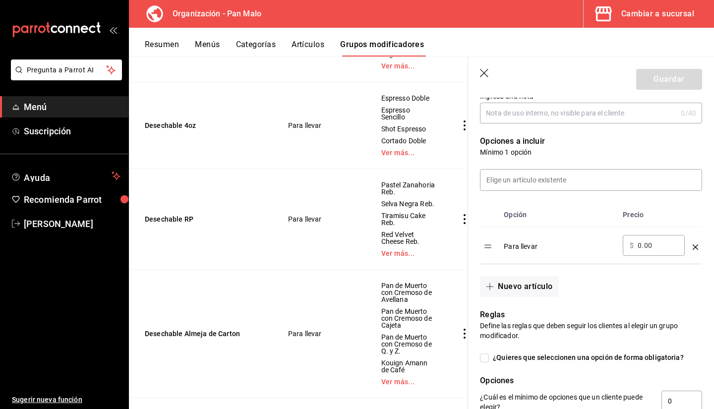
scroll to position [231, 0]
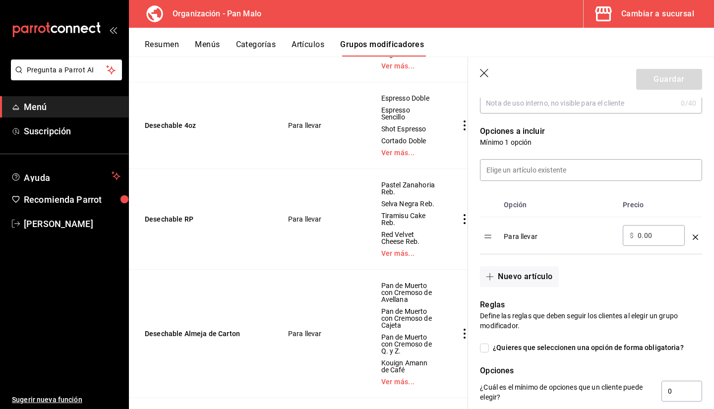
click at [524, 235] on div "Para llevar" at bounding box center [558, 233] width 111 height 16
click at [532, 233] on div "Para llevar" at bounding box center [558, 233] width 111 height 16
click at [556, 236] on div "Para llevar" at bounding box center [558, 233] width 111 height 16
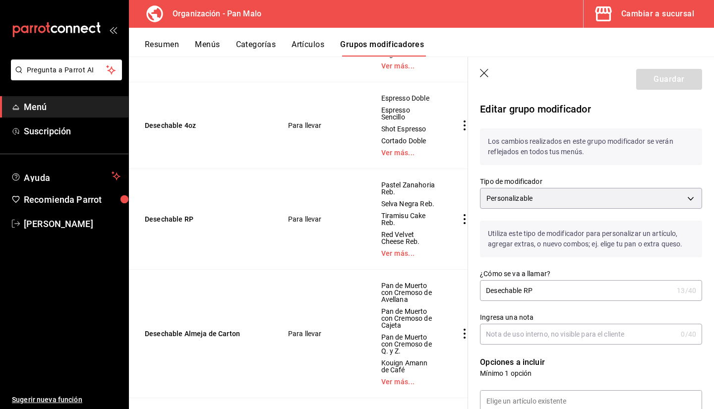
scroll to position [0, 0]
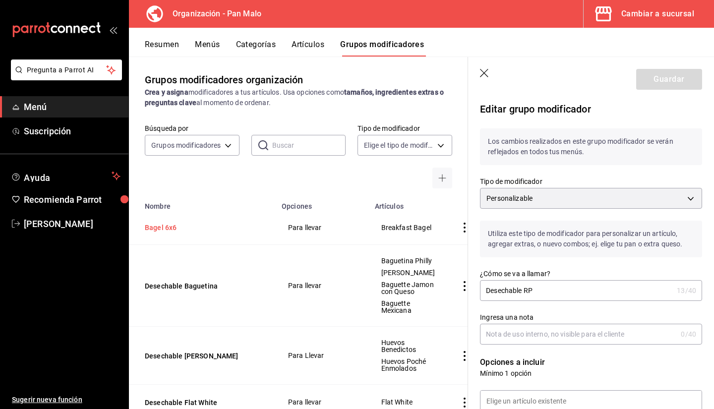
click at [191, 227] on button "Bagel 6x6" at bounding box center [204, 227] width 119 height 10
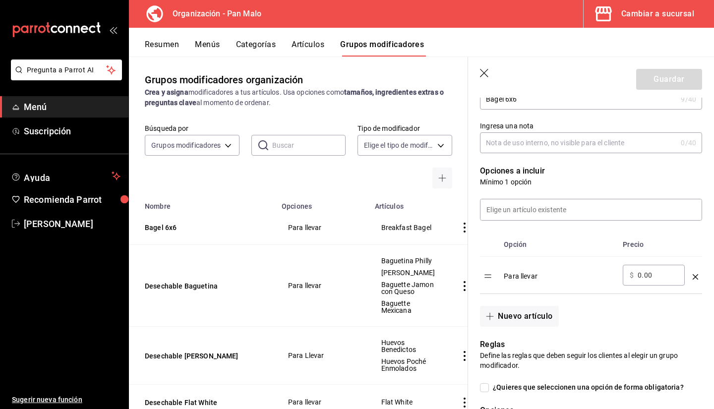
scroll to position [220, 0]
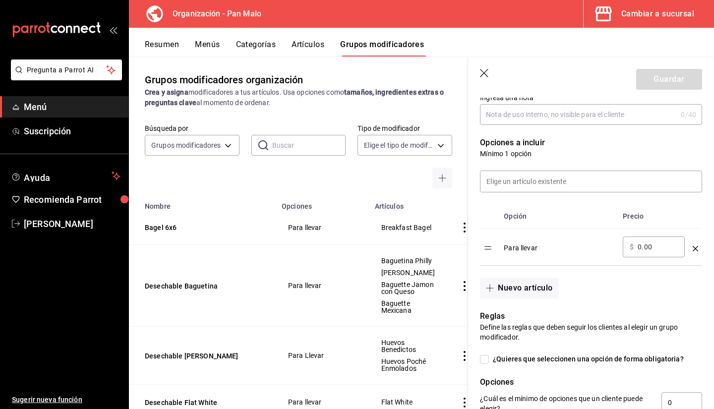
click at [692, 249] on icon "optionsTable" at bounding box center [694, 248] width 5 height 5
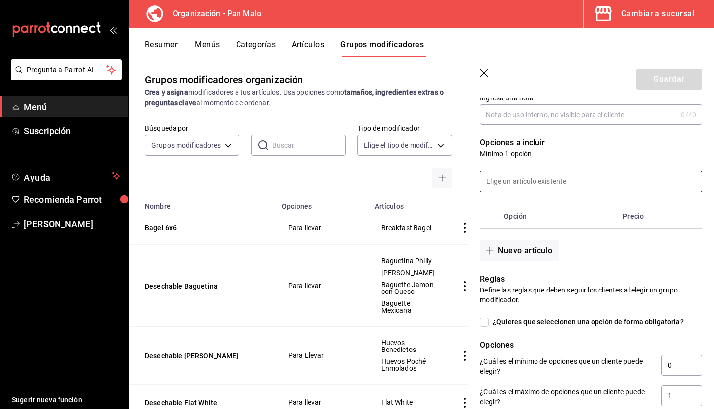
click at [536, 183] on input at bounding box center [590, 181] width 221 height 21
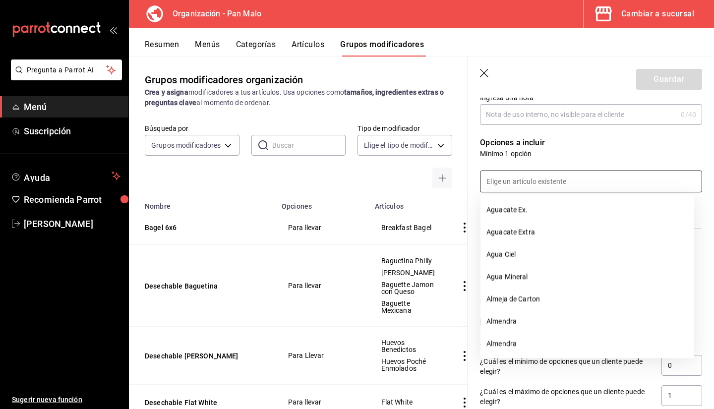
click at [533, 159] on div at bounding box center [585, 176] width 234 height 34
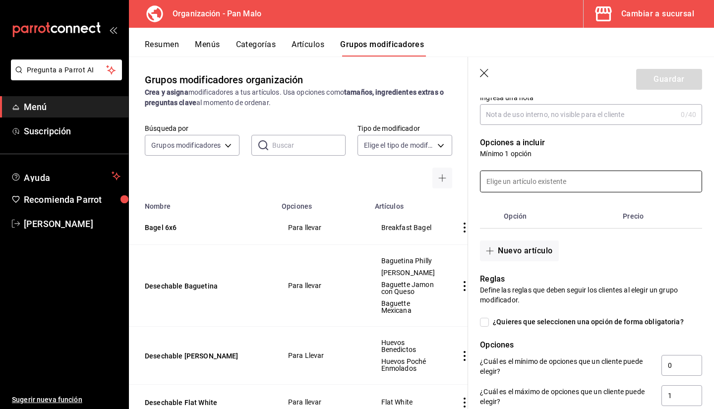
click at [524, 175] on input at bounding box center [590, 181] width 221 height 21
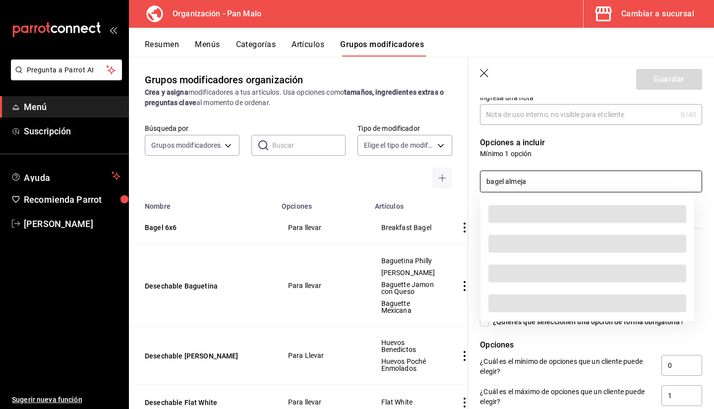
type input "bagel almeja"
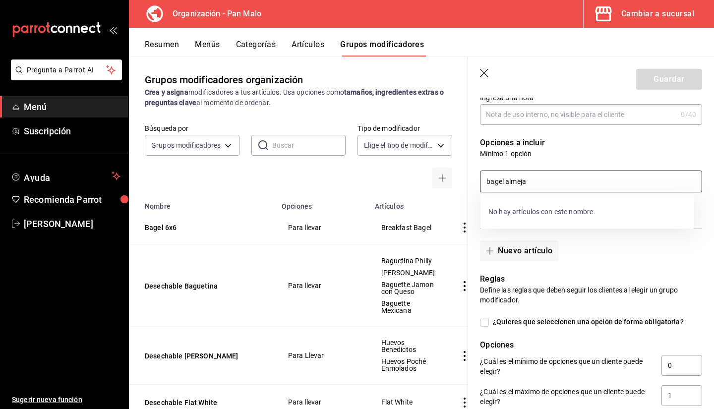
click at [531, 179] on input "bagel almeja" at bounding box center [590, 181] width 221 height 21
type input "Bagel Almeja"
click at [542, 150] on p "Mínimo 1 opción" at bounding box center [591, 154] width 222 height 10
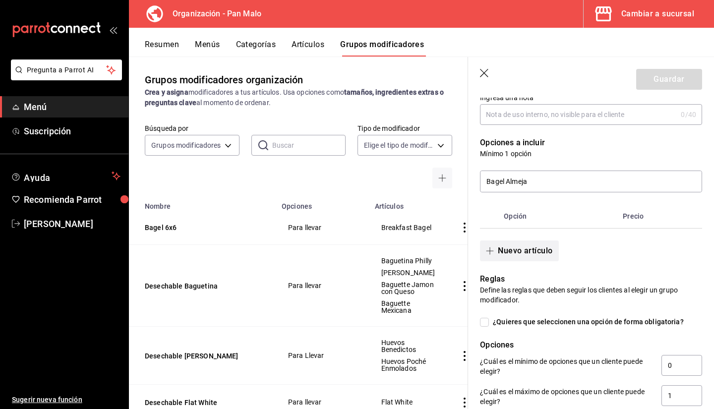
click at [524, 245] on button "Nuevo artículo" at bounding box center [519, 250] width 78 height 21
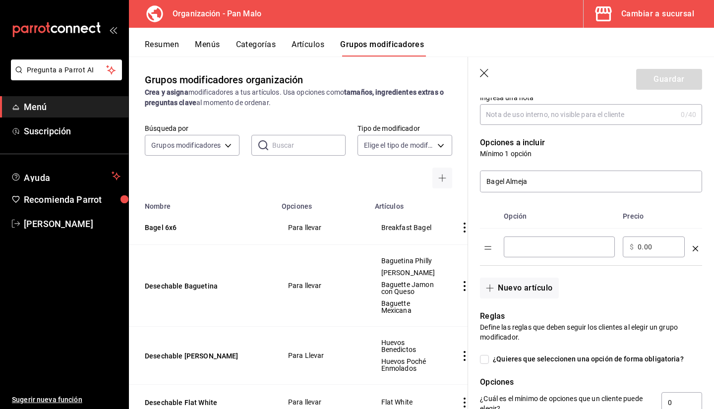
click at [530, 245] on input "optionsTable" at bounding box center [558, 247] width 97 height 10
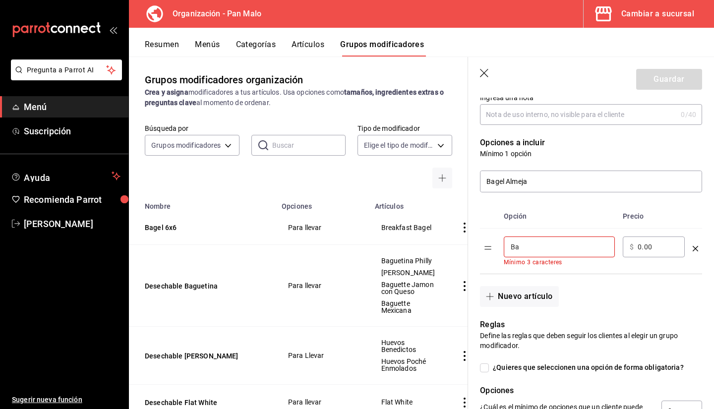
click at [546, 241] on div "Ba ​" at bounding box center [558, 246] width 111 height 21
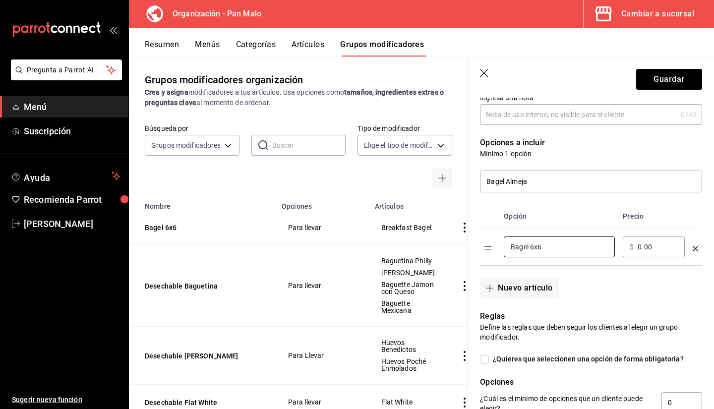
scroll to position [278, 0]
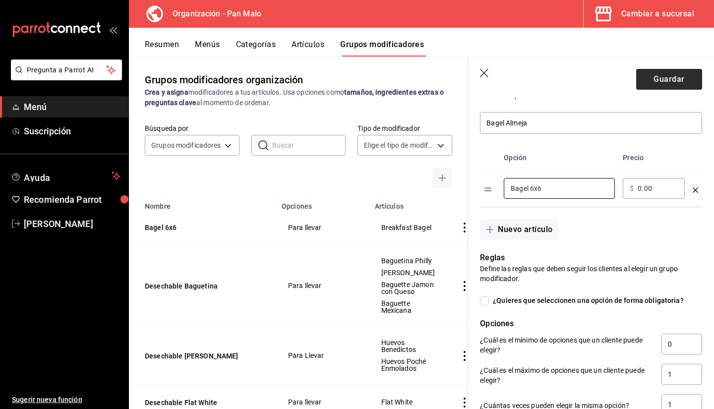
type input "Bagel 6x6"
click at [658, 76] on button "Guardar" at bounding box center [669, 79] width 66 height 21
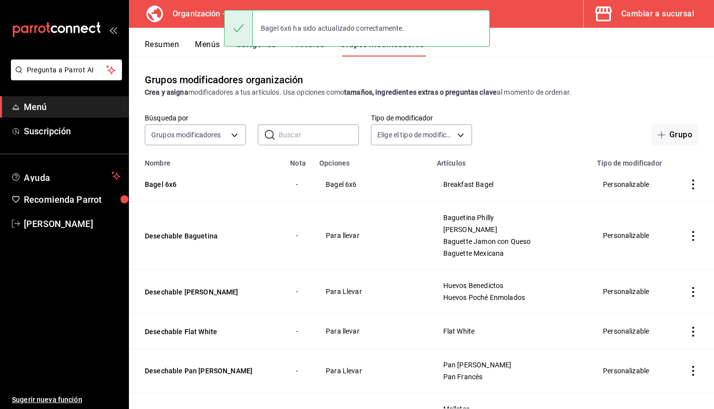
click at [208, 51] on button "Menús" at bounding box center [207, 48] width 25 height 17
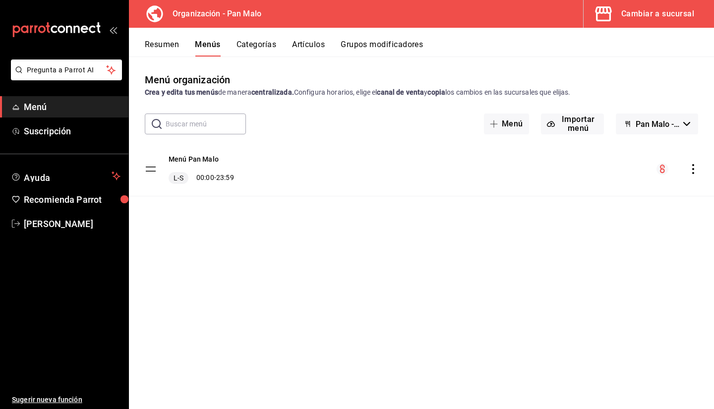
click at [694, 175] on div "Menú Pan Malo L-S 00:00 - 23:59" at bounding box center [421, 169] width 585 height 54
click at [694, 167] on icon "actions" at bounding box center [693, 169] width 10 height 10
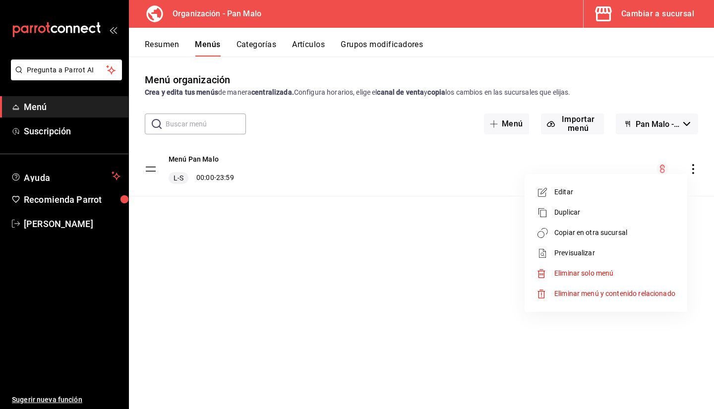
click at [603, 237] on span "Copiar en otra sucursal" at bounding box center [614, 232] width 121 height 10
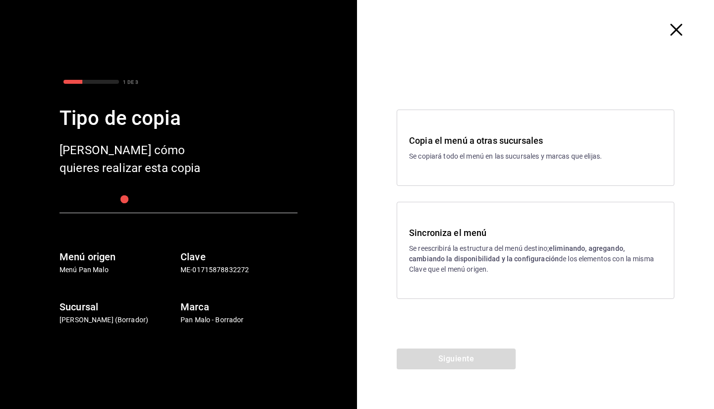
click at [442, 228] on h3 "Sincroniza el menú" at bounding box center [535, 232] width 253 height 13
click at [450, 356] on button "Siguiente" at bounding box center [455, 358] width 119 height 21
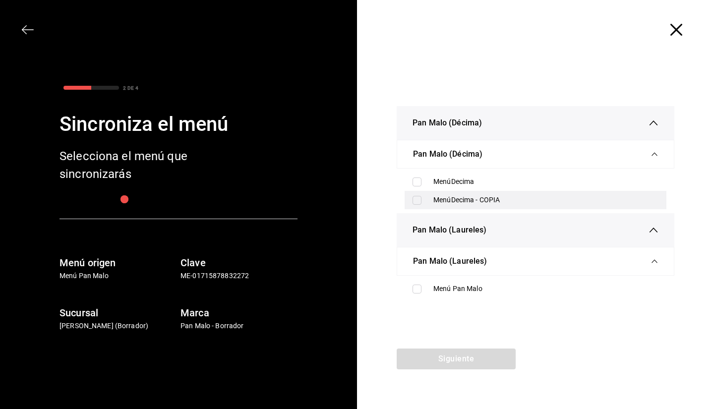
click at [429, 194] on div "MenúDecima - COPIA" at bounding box center [535, 200] width 262 height 18
checkbox input "true"
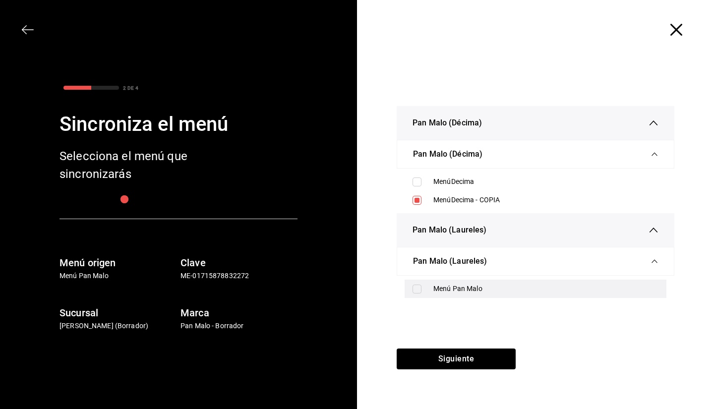
click at [441, 294] on div "Menú Pan Malo" at bounding box center [535, 288] width 262 height 18
checkbox input "true"
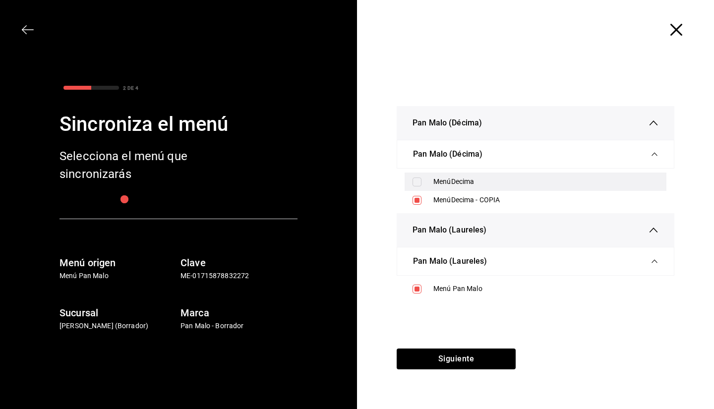
click at [447, 182] on div "MenúDecima" at bounding box center [545, 181] width 225 height 10
checkbox input "true"
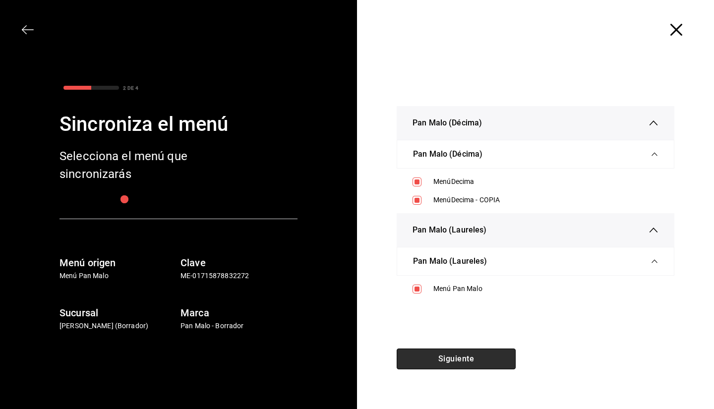
click at [442, 357] on button "Siguiente" at bounding box center [455, 358] width 119 height 21
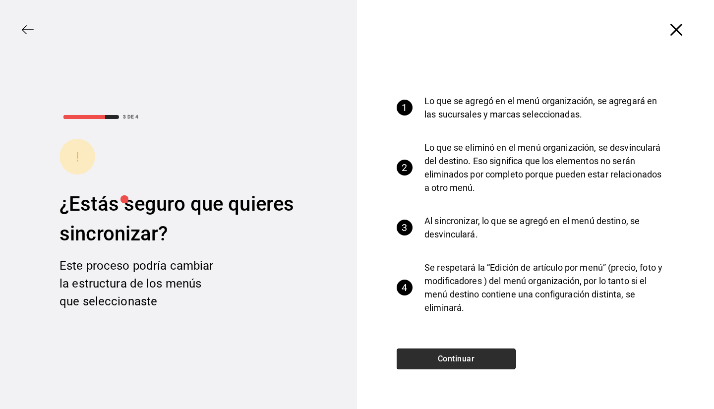
click at [443, 351] on button "Continuar" at bounding box center [455, 358] width 119 height 21
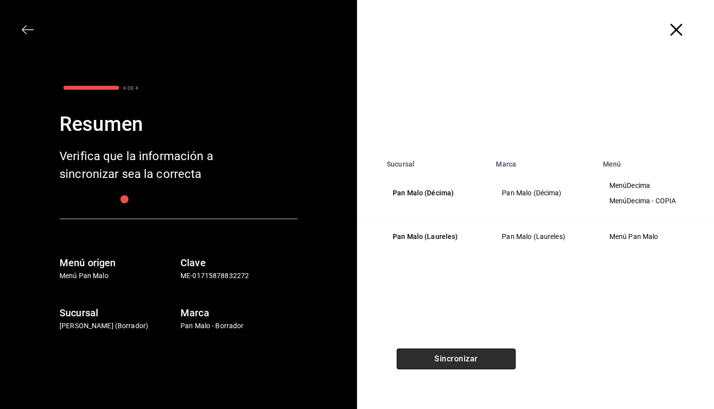
click at [434, 358] on button "Sincronizar" at bounding box center [455, 358] width 119 height 21
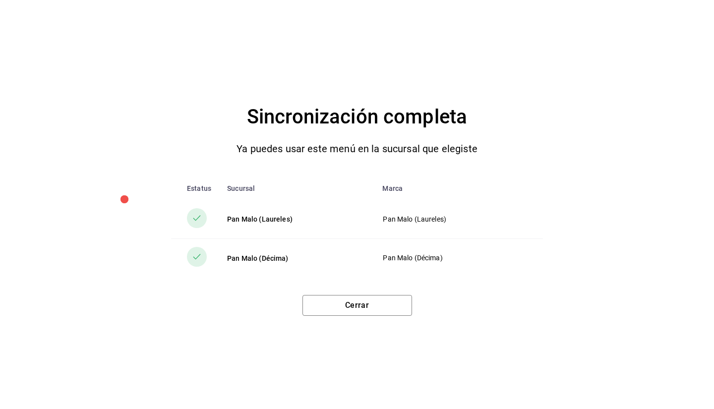
click at [497, 226] on td "Pan Malo (Laureles)" at bounding box center [458, 219] width 168 height 39
click at [358, 314] on button "Cerrar" at bounding box center [357, 305] width 110 height 21
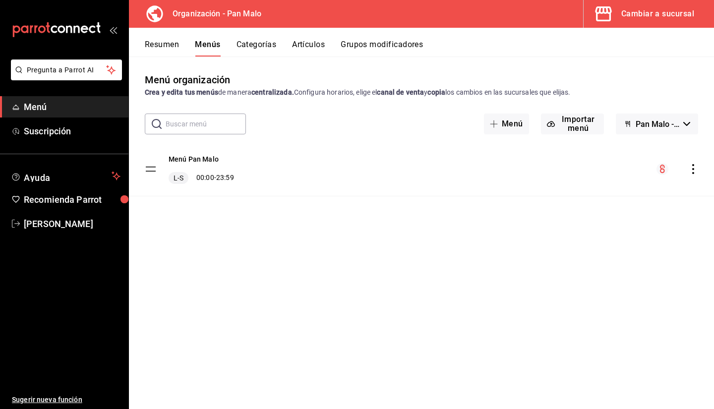
click at [649, 14] on div "Cambiar a sucursal" at bounding box center [657, 14] width 73 height 14
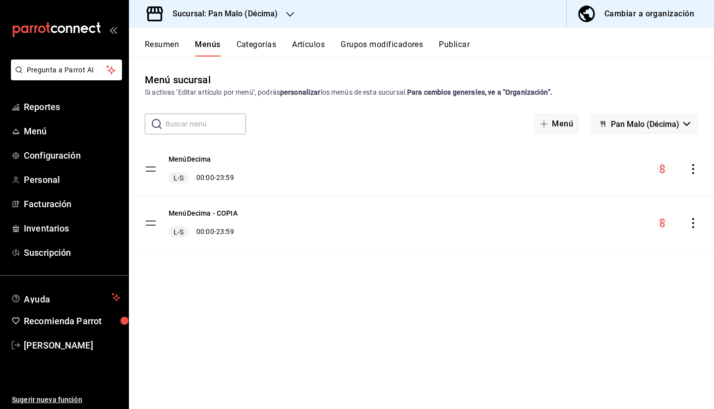
click at [319, 40] on button "Artículos" at bounding box center [308, 48] width 33 height 17
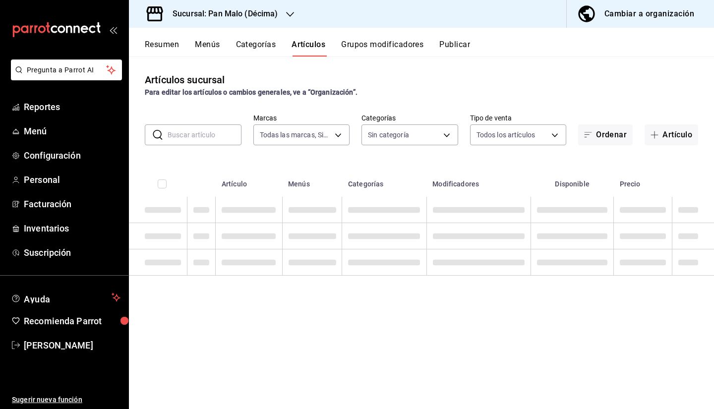
type input "466bce2b-5cc3-4329-804f-08308640c70a"
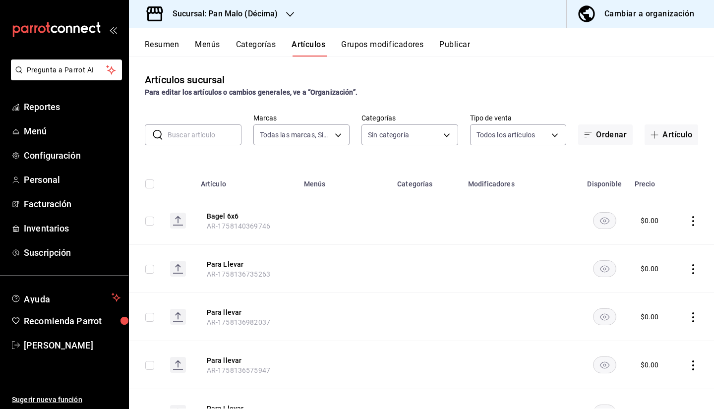
type input "1ae9769f-fbd9-46c1-8cdf-2a0aa2f7bce2,a76e23ba-8092-426a-a52d-0d66dea9f822,03a84…"
click at [41, 224] on span "Inventarios" at bounding box center [72, 227] width 97 height 13
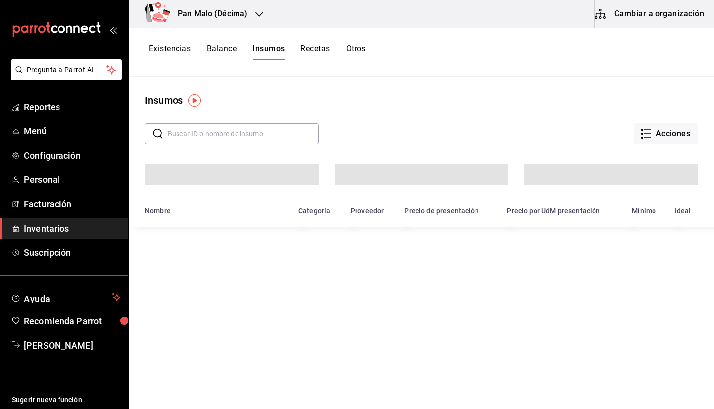
click at [617, 9] on button "Cambiar a organización" at bounding box center [649, 14] width 111 height 28
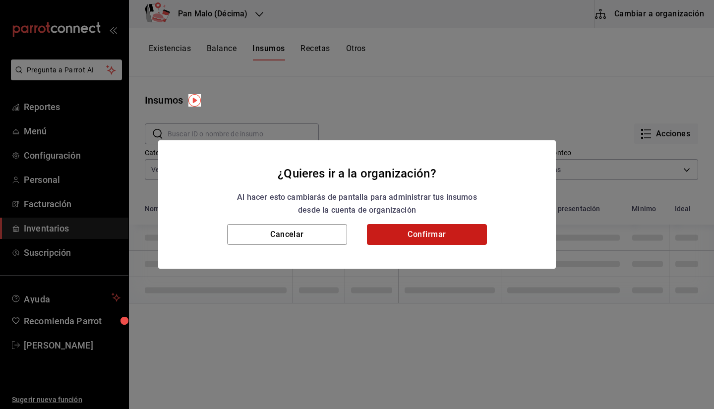
click at [420, 237] on button "Confirmar" at bounding box center [427, 234] width 120 height 21
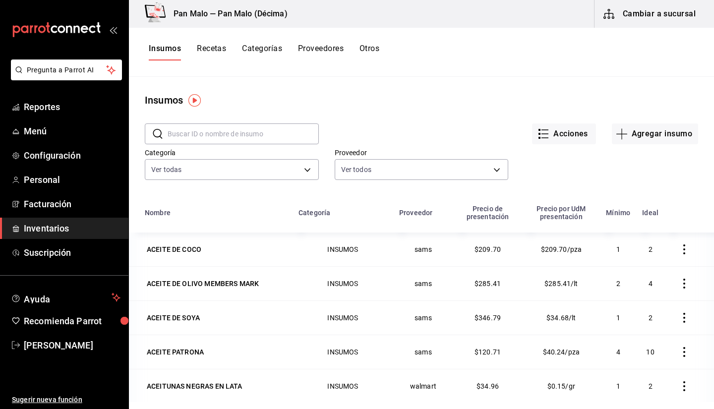
click at [221, 53] on button "Recetas" at bounding box center [211, 52] width 29 height 17
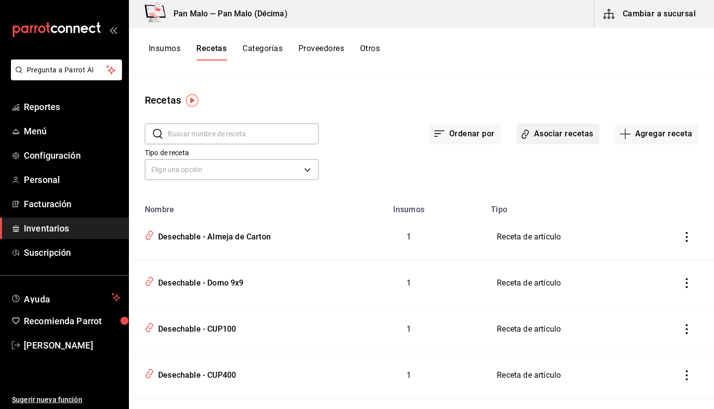
click at [546, 135] on button "Asociar recetas" at bounding box center [557, 133] width 83 height 21
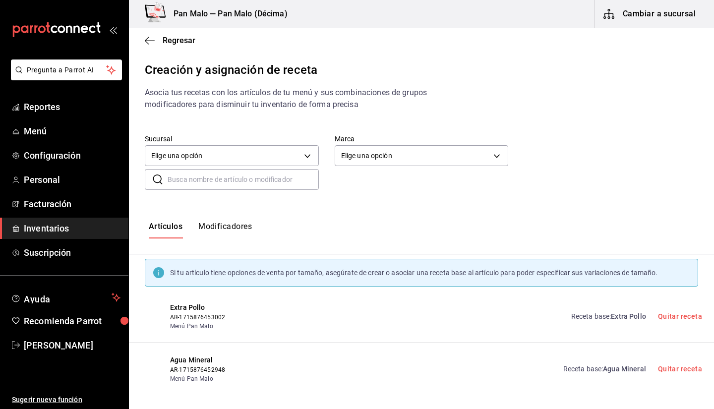
click at [227, 210] on div "Artículos Modificadores" at bounding box center [421, 230] width 585 height 49
click at [226, 228] on button "Modificadores" at bounding box center [225, 229] width 54 height 17
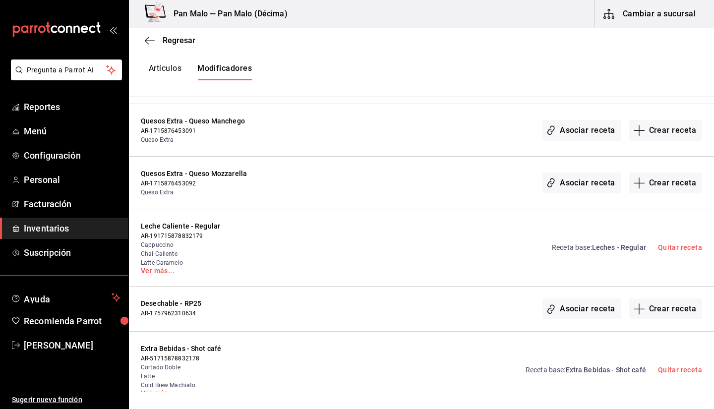
scroll to position [5405, 0]
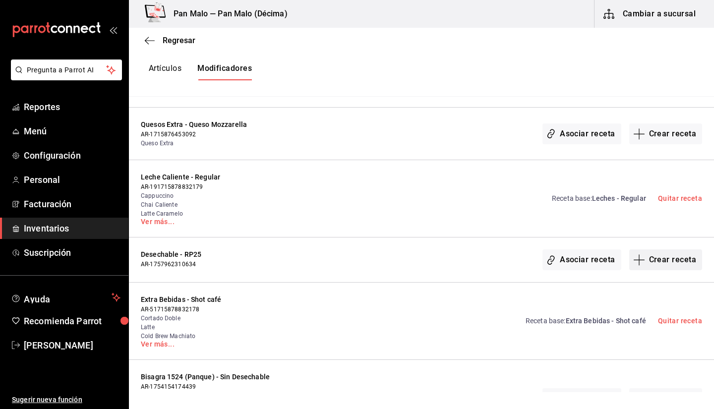
click at [655, 249] on button "Crear receta" at bounding box center [665, 259] width 73 height 21
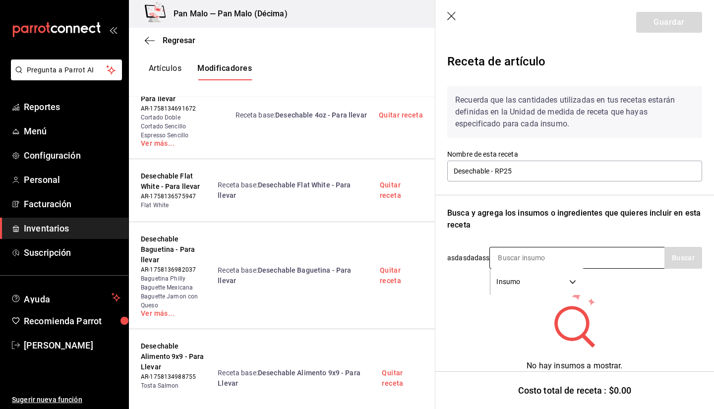
click at [517, 250] on input at bounding box center [539, 257] width 99 height 21
type input "rebana"
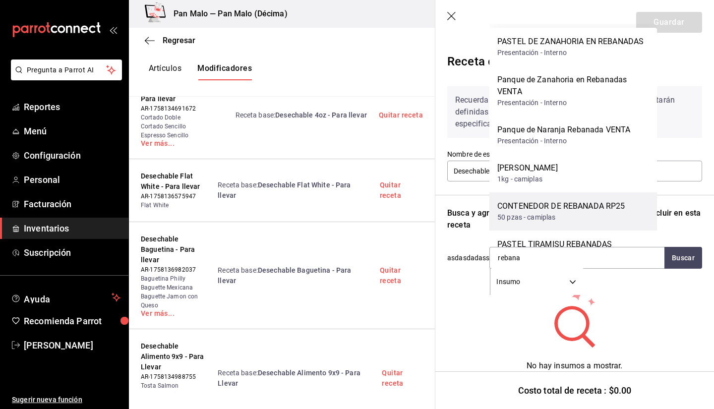
scroll to position [8, 0]
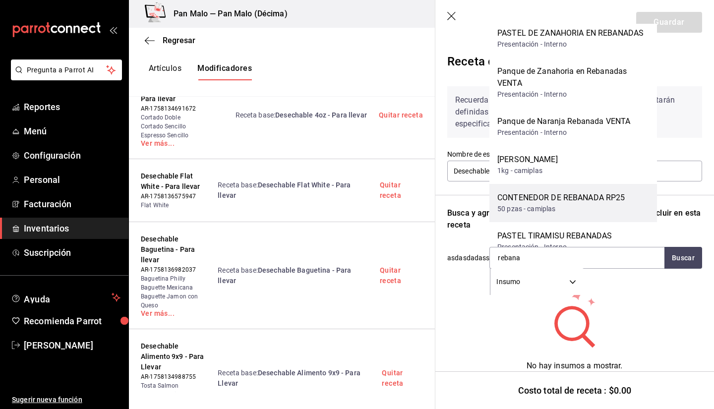
click at [528, 214] on div "50 pzas - camiplas" at bounding box center [561, 209] width 128 height 10
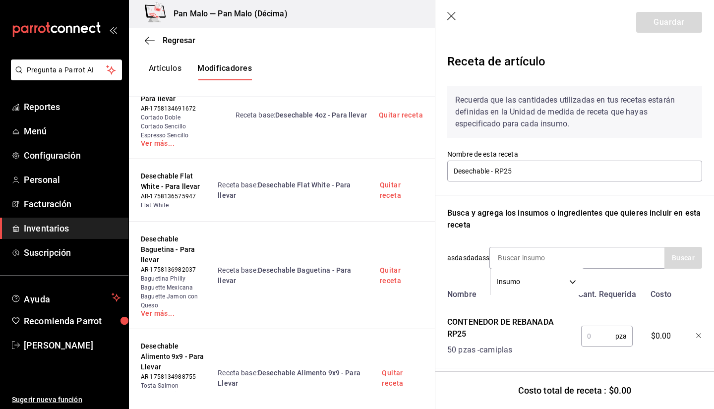
click at [592, 339] on input "text" at bounding box center [598, 336] width 34 height 20
type input "1"
click at [508, 247] on div "Insumo SUPPLY" at bounding box center [576, 258] width 175 height 22
click at [506, 254] on input at bounding box center [539, 257] width 99 height 21
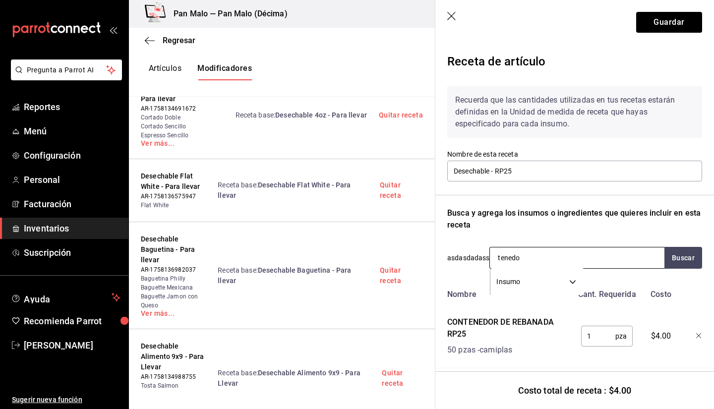
type input "tenedor"
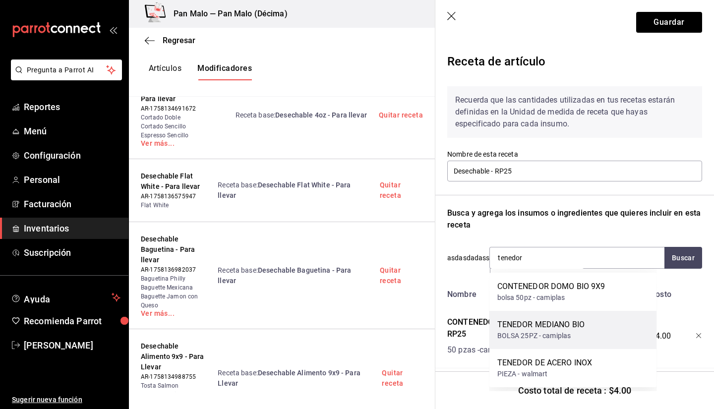
click at [538, 330] on div "TENEDOR MEDIANO BIO" at bounding box center [541, 325] width 88 height 12
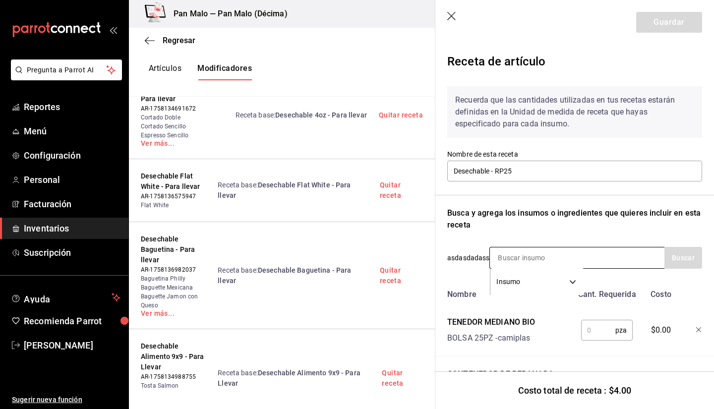
click at [514, 257] on input at bounding box center [539, 257] width 99 height 21
type input "cuchillo"
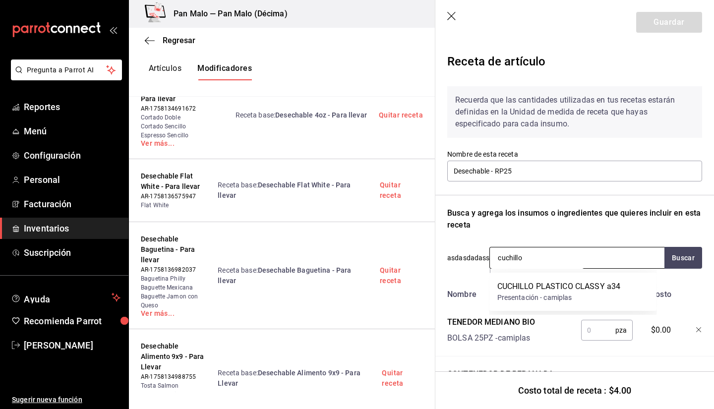
click at [553, 253] on input "cuchillo" at bounding box center [539, 257] width 99 height 21
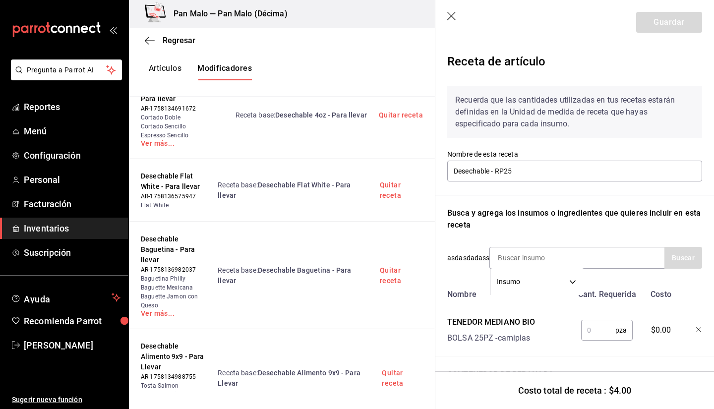
scroll to position [54, 0]
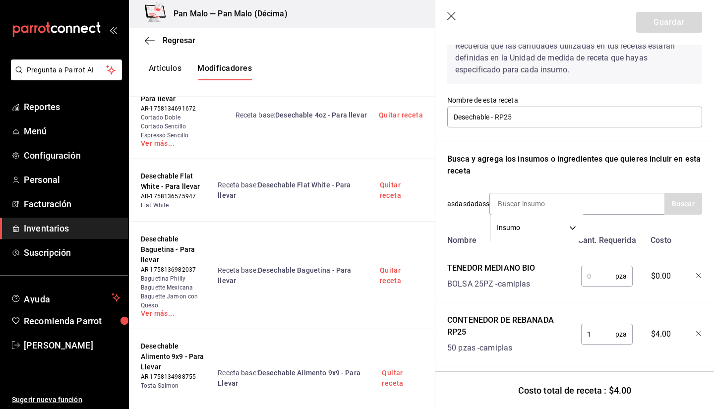
click at [585, 277] on input "text" at bounding box center [598, 276] width 34 height 20
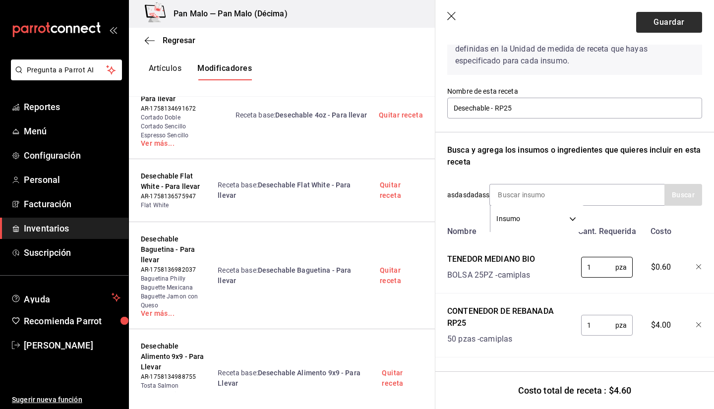
type input "1"
click at [653, 26] on button "Guardar" at bounding box center [669, 22] width 66 height 21
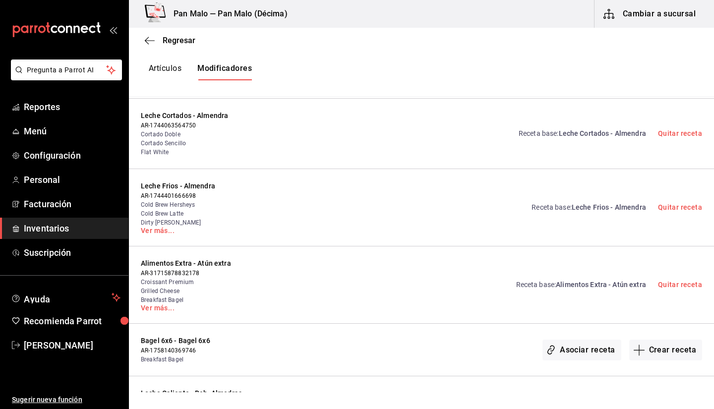
scroll to position [0, 0]
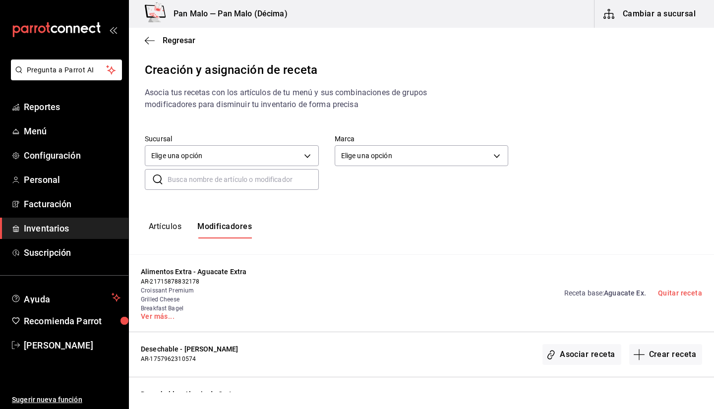
click at [235, 178] on input "text" at bounding box center [242, 179] width 151 height 20
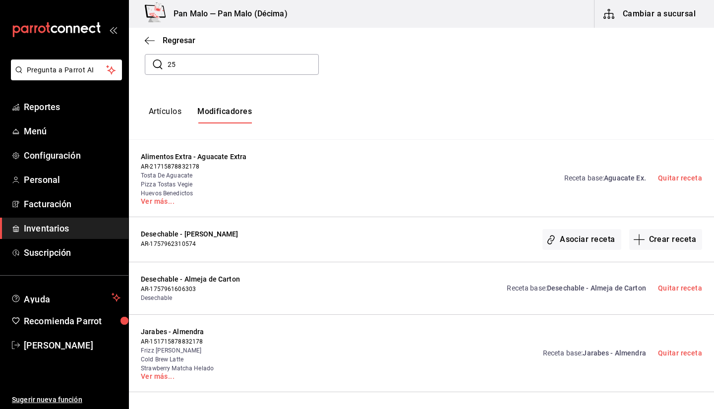
scroll to position [76, 0]
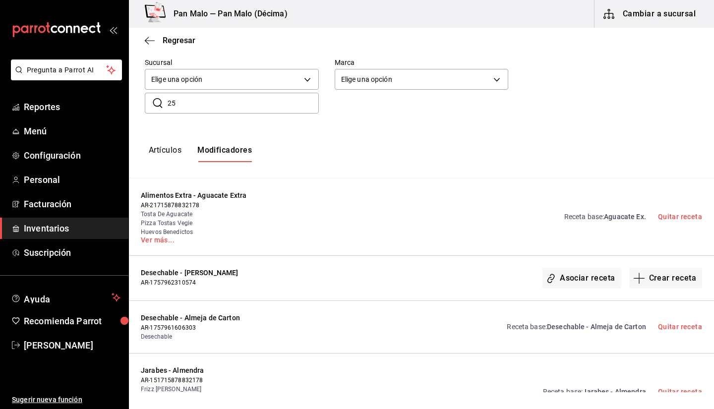
type input "2"
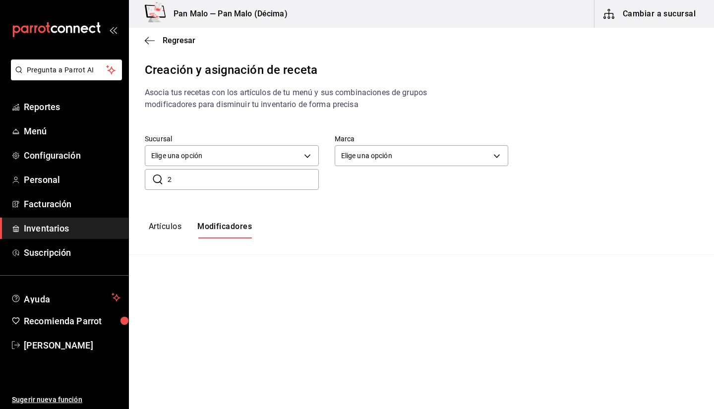
type input "25"
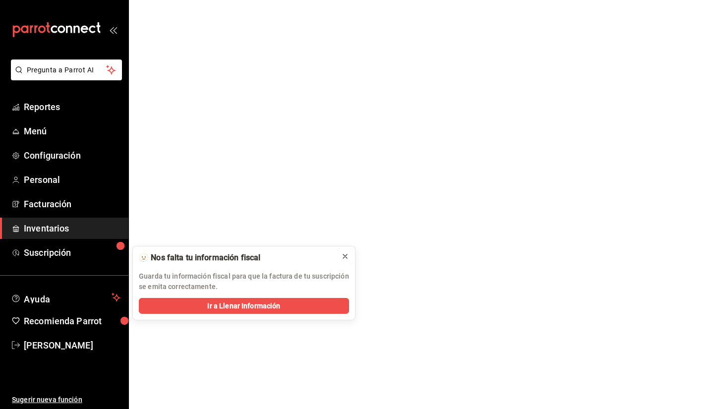
click at [342, 257] on icon at bounding box center [345, 256] width 8 height 8
click at [342, 259] on icon at bounding box center [345, 256] width 8 height 8
click at [347, 255] on icon at bounding box center [345, 256] width 8 height 8
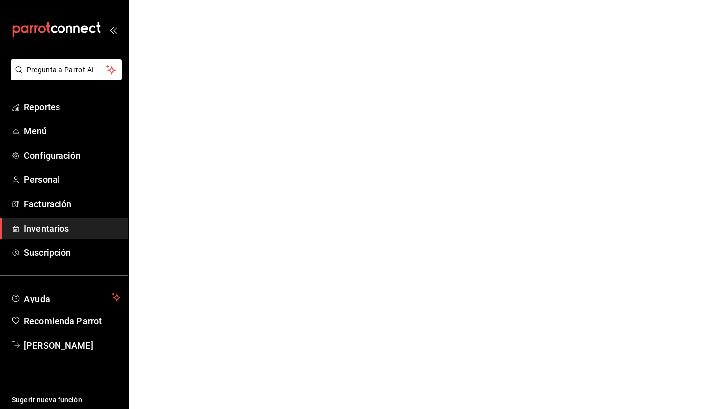
click at [58, 224] on span "Inventarios" at bounding box center [72, 227] width 97 height 13
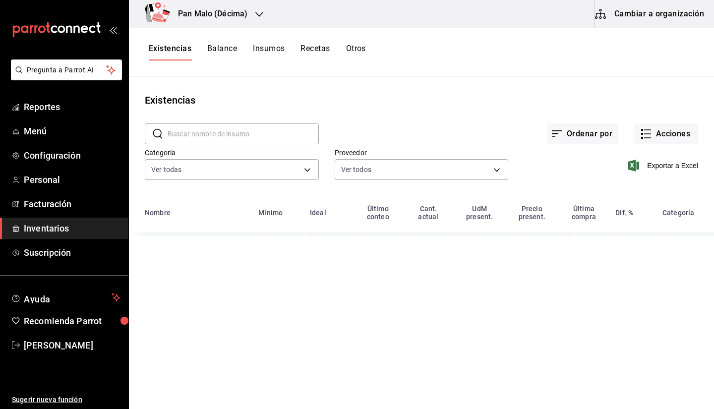
click at [630, 19] on button "Cambiar a organización" at bounding box center [649, 14] width 111 height 28
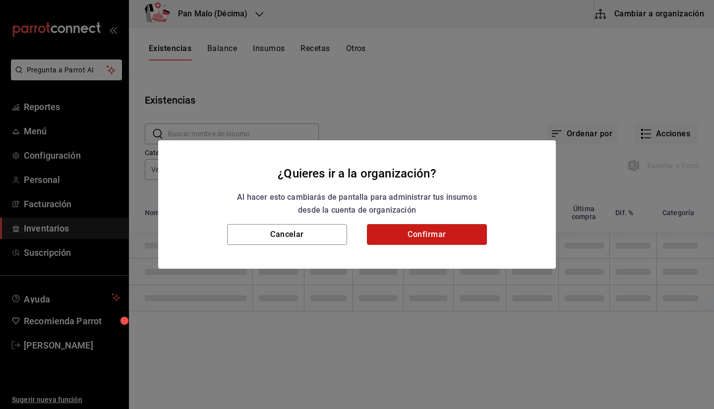
click at [442, 232] on button "Confirmar" at bounding box center [427, 234] width 120 height 21
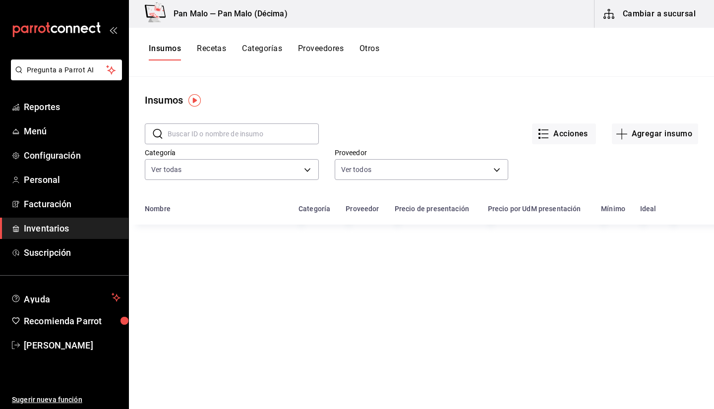
click at [270, 53] on button "Categorías" at bounding box center [262, 52] width 40 height 17
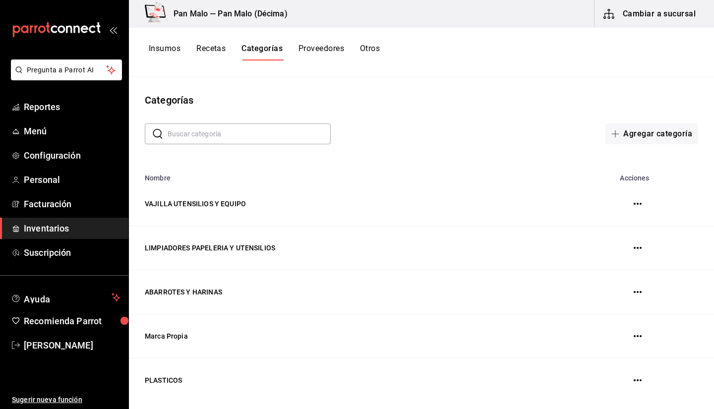
click at [211, 51] on button "Recetas" at bounding box center [210, 52] width 29 height 17
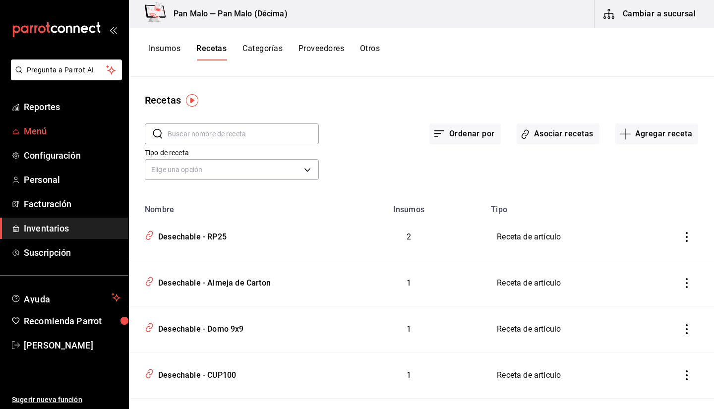
click at [52, 134] on span "Menú" at bounding box center [72, 130] width 97 height 13
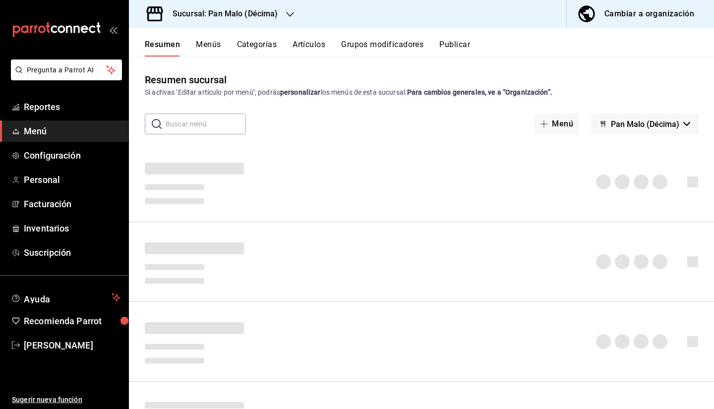
click at [360, 45] on button "Grupos modificadores" at bounding box center [382, 48] width 82 height 17
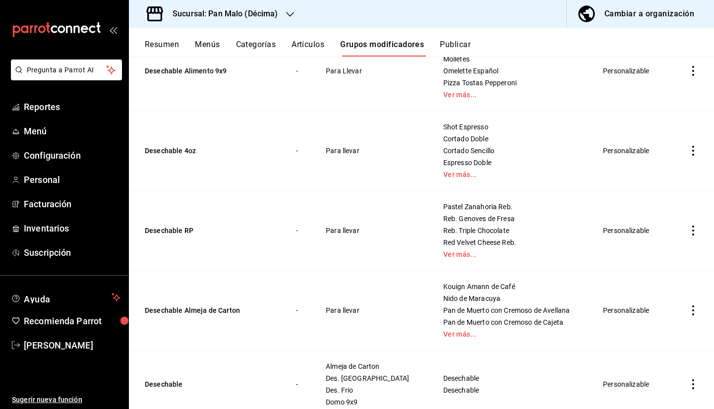
scroll to position [364, 0]
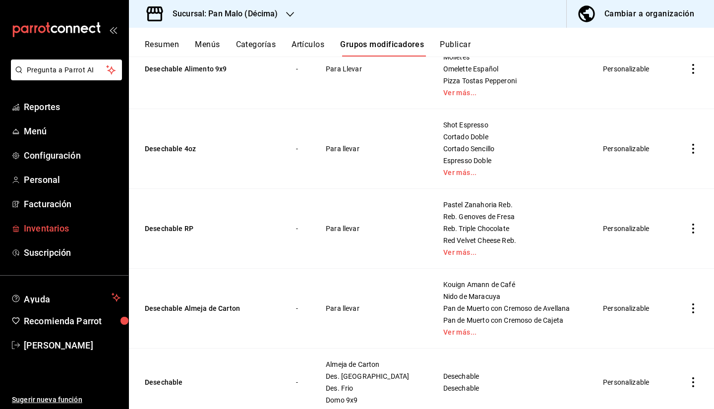
click at [69, 224] on span "Inventarios" at bounding box center [72, 227] width 97 height 13
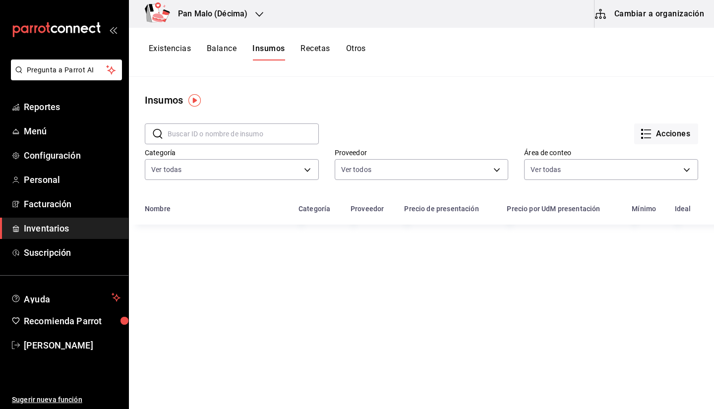
click at [322, 52] on button "Recetas" at bounding box center [314, 52] width 29 height 17
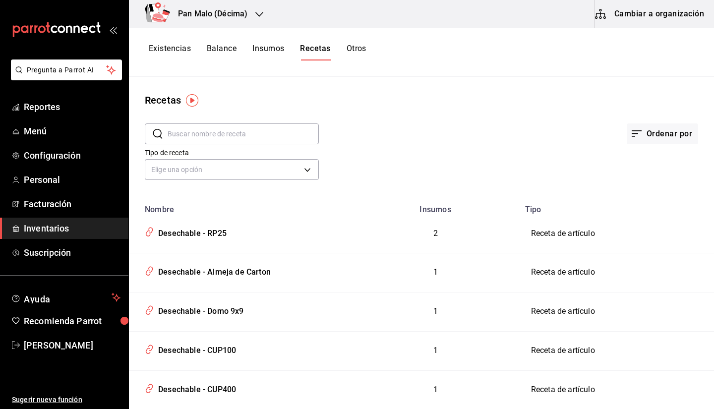
click at [240, 132] on input "text" at bounding box center [242, 134] width 151 height 20
click at [234, 125] on input "desechable rp" at bounding box center [242, 134] width 151 height 20
click at [219, 139] on input "desechable rp" at bounding box center [242, 134] width 151 height 20
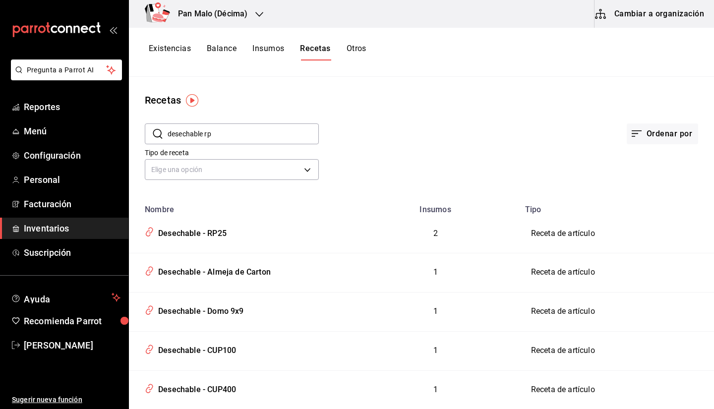
click at [219, 139] on input "desechable rp" at bounding box center [242, 134] width 151 height 20
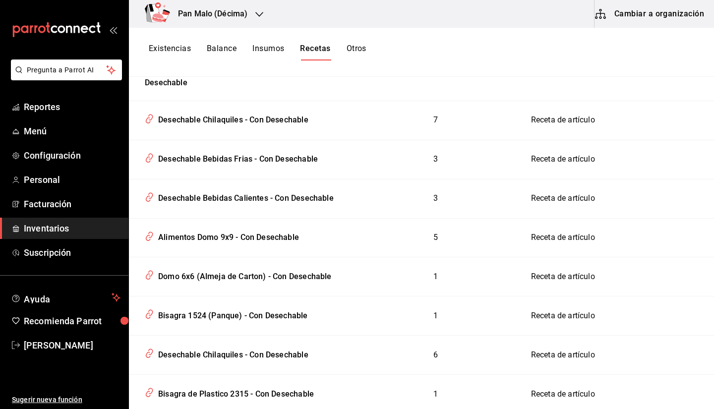
scroll to position [994, 0]
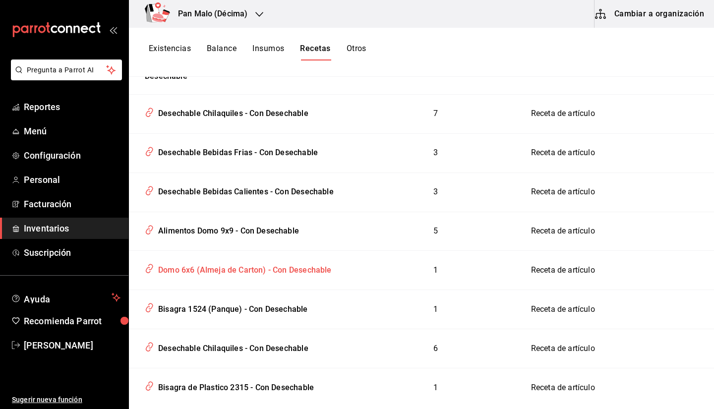
type input "Desechable"
drag, startPoint x: 294, startPoint y: 260, endPoint x: 241, endPoint y: 67, distance: 199.4
click at [241, 67] on div "Existencias Balance Insumos Recetas Otros" at bounding box center [421, 52] width 585 height 49
click at [41, 125] on span "Menú" at bounding box center [72, 130] width 97 height 13
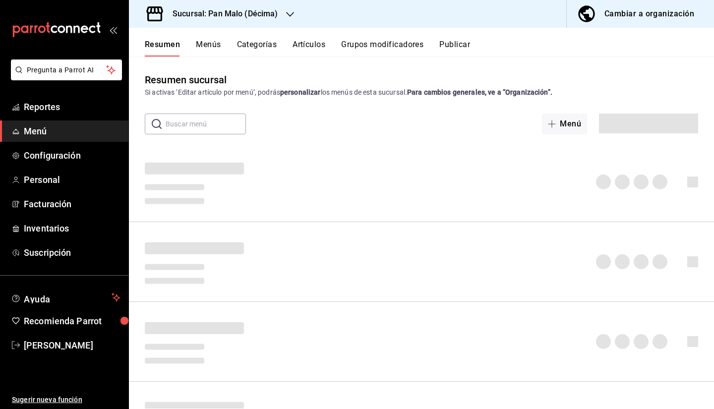
click at [639, 20] on div "Cambiar a organización" at bounding box center [649, 14] width 90 height 14
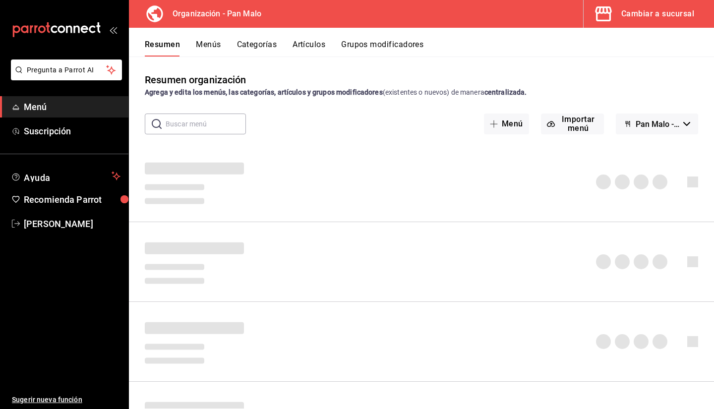
click at [207, 41] on button "Menús" at bounding box center [208, 48] width 25 height 17
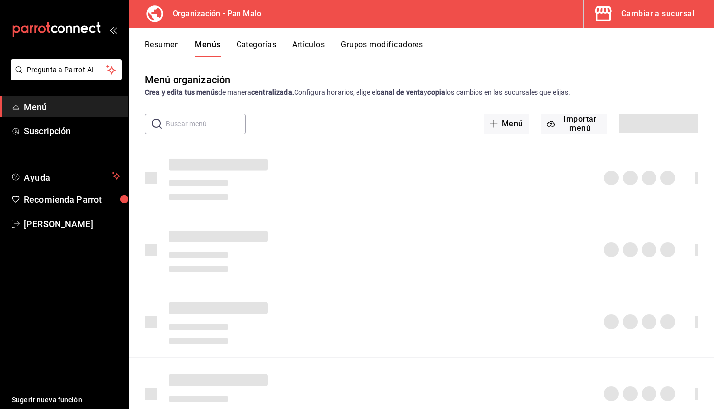
click at [380, 36] on div "Resumen Menús Categorías Artículos Grupos modificadores" at bounding box center [421, 42] width 585 height 29
click at [374, 40] on button "Grupos modificadores" at bounding box center [381, 48] width 82 height 17
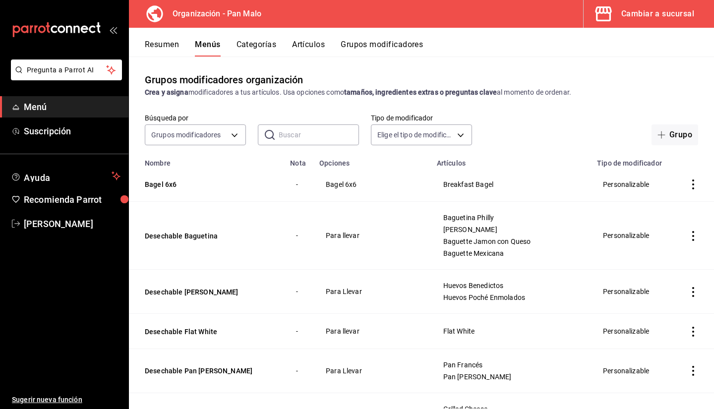
click at [372, 42] on button "Grupos modificadores" at bounding box center [381, 48] width 82 height 17
click at [209, 48] on button "Menús" at bounding box center [207, 48] width 25 height 17
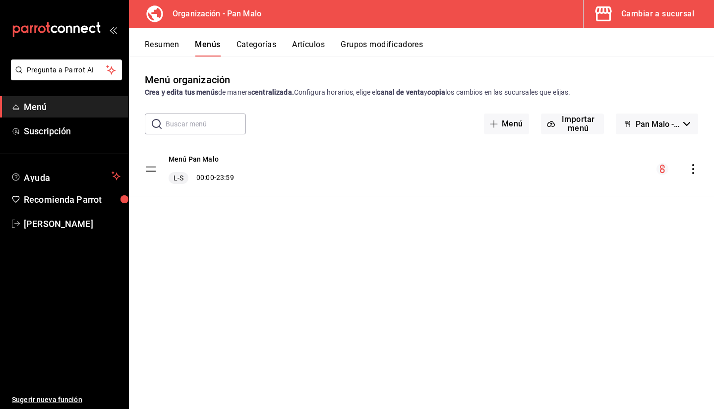
click at [698, 166] on div "Menú Pan Malo L-S 00:00 - 23:59" at bounding box center [421, 169] width 585 height 54
click at [695, 166] on icon "actions" at bounding box center [693, 169] width 10 height 10
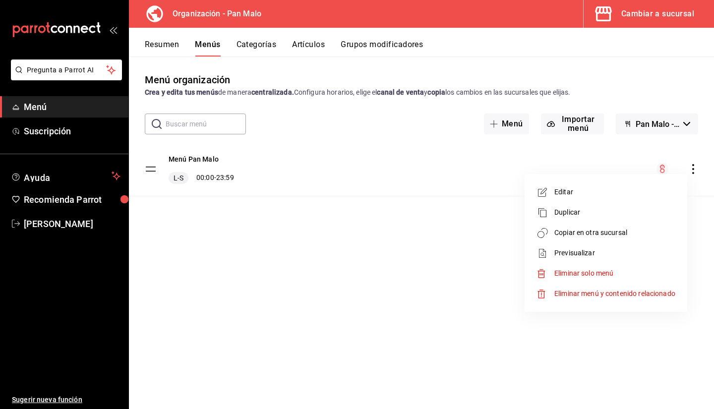
click at [614, 230] on span "Copiar en otra sucursal" at bounding box center [614, 232] width 121 height 10
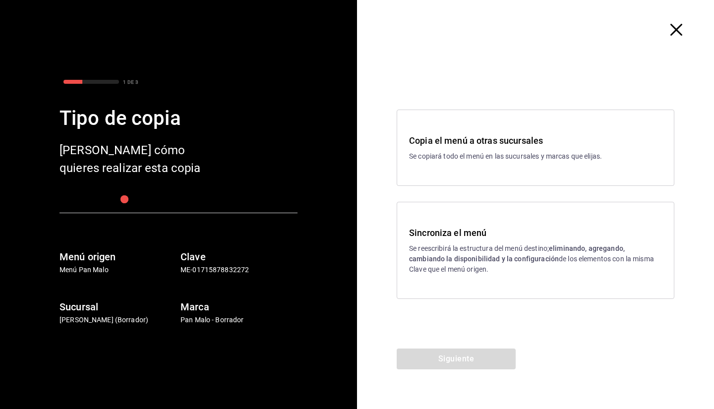
click at [429, 233] on h3 "Sincroniza el menú" at bounding box center [535, 232] width 253 height 13
click at [445, 365] on button "Siguiente" at bounding box center [455, 358] width 119 height 21
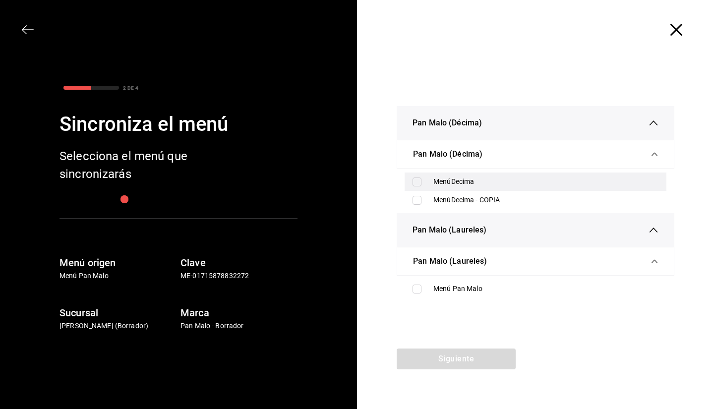
click at [421, 185] on input "checkbox" at bounding box center [416, 181] width 9 height 9
checkbox input "true"
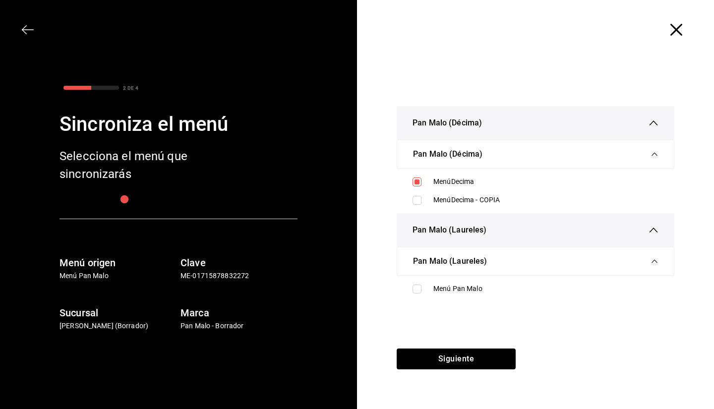
click at [432, 278] on ul "Menú Pan Malo" at bounding box center [534, 289] width 277 height 26
click at [417, 283] on div "Menú Pan Malo" at bounding box center [535, 288] width 262 height 18
checkbox input "true"
click at [435, 358] on button "Siguiente" at bounding box center [455, 358] width 119 height 21
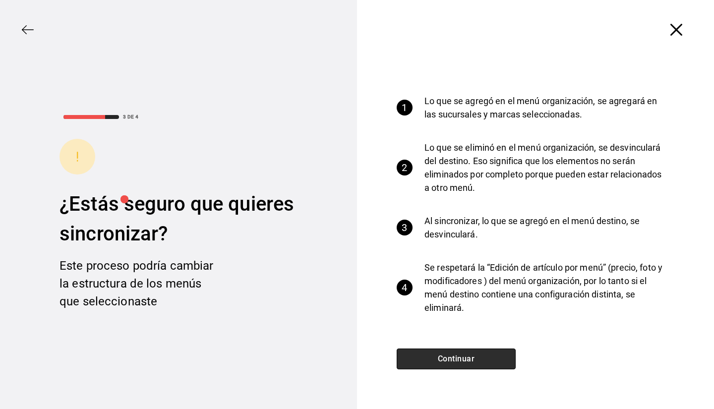
click at [434, 356] on button "Continuar" at bounding box center [455, 358] width 119 height 21
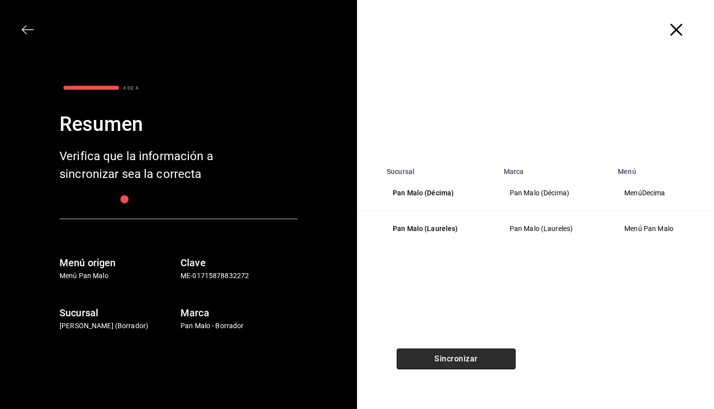
click at [427, 357] on button "Sincronizar" at bounding box center [455, 358] width 119 height 21
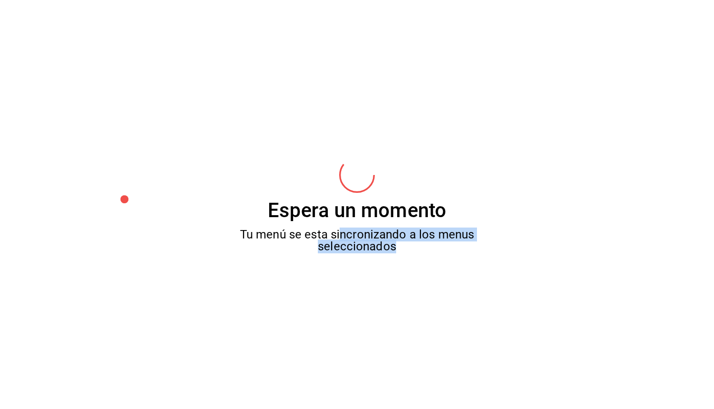
drag, startPoint x: 339, startPoint y: 233, endPoint x: 408, endPoint y: 247, distance: 70.2
click at [408, 247] on div "Tu menú se esta sincronizando a los menus seleccionados" at bounding box center [357, 240] width 276 height 24
click at [384, 258] on div "Espera un momento Tu menú se esta sincronizando a los menus seleccionados" at bounding box center [357, 204] width 714 height 409
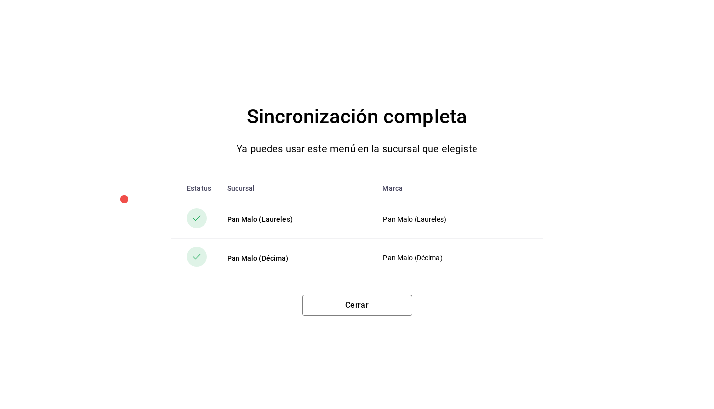
drag, startPoint x: 250, startPoint y: 231, endPoint x: 484, endPoint y: 216, distance: 233.9
click at [358, 313] on button "Cerrar" at bounding box center [357, 305] width 110 height 21
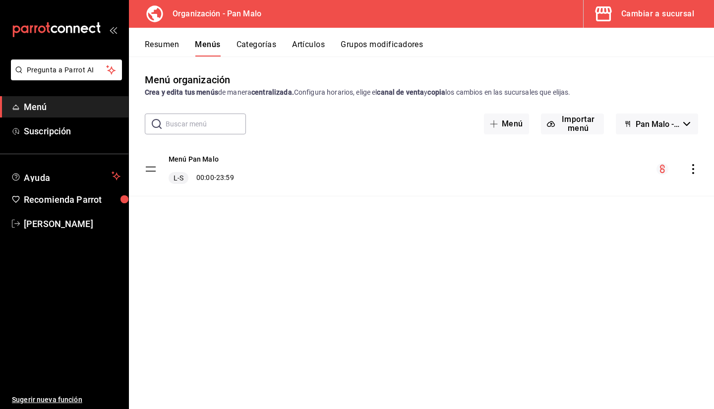
drag, startPoint x: 631, startPoint y: 25, endPoint x: 613, endPoint y: 50, distance: 30.2
click at [613, 50] on div "Organización - Pan Malo Cambiar a sucursal Resumen Menús Categorías Artículos G…" at bounding box center [421, 204] width 585 height 409
click at [351, 48] on button "Grupos modificadores" at bounding box center [381, 48] width 82 height 17
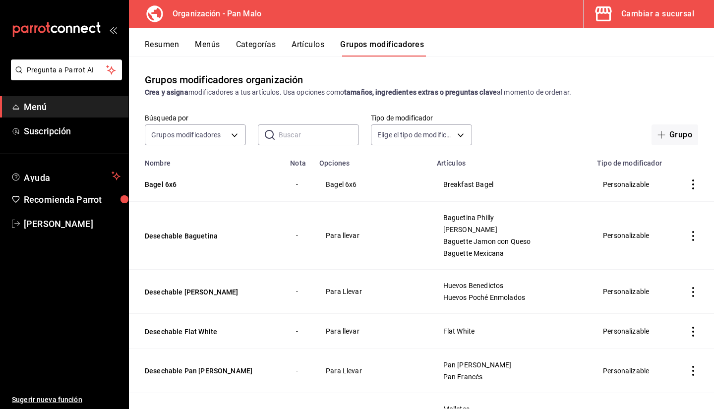
click at [678, 175] on td "simple table" at bounding box center [693, 184] width 42 height 35
click at [692, 184] on icon "actions" at bounding box center [693, 184] width 2 height 10
click at [641, 216] on li "Editar" at bounding box center [646, 208] width 59 height 20
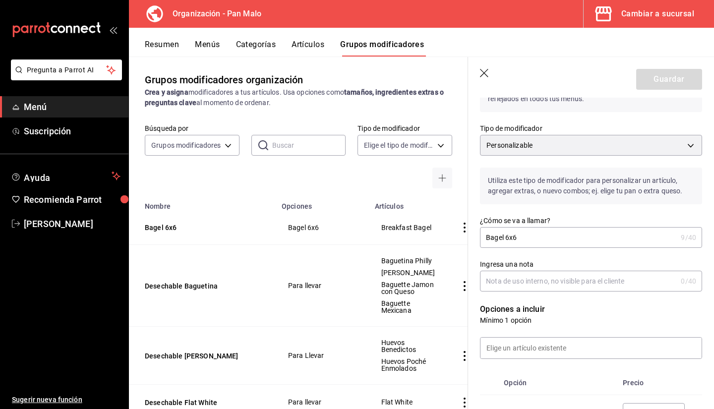
scroll to position [56, 0]
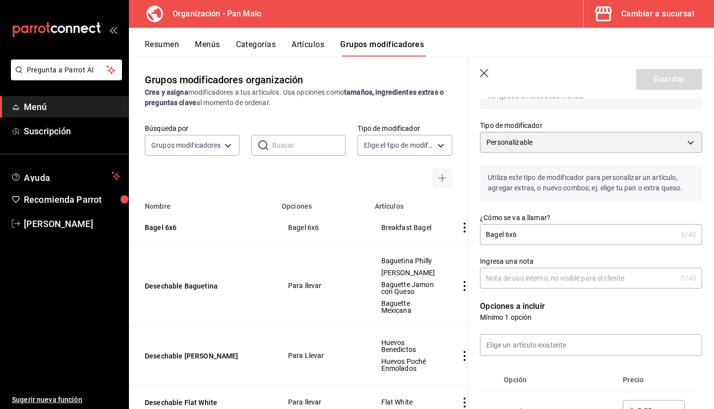
click at [553, 227] on input "Bagel 6x6" at bounding box center [578, 234] width 197 height 20
type input "p"
type input "Para llevar"
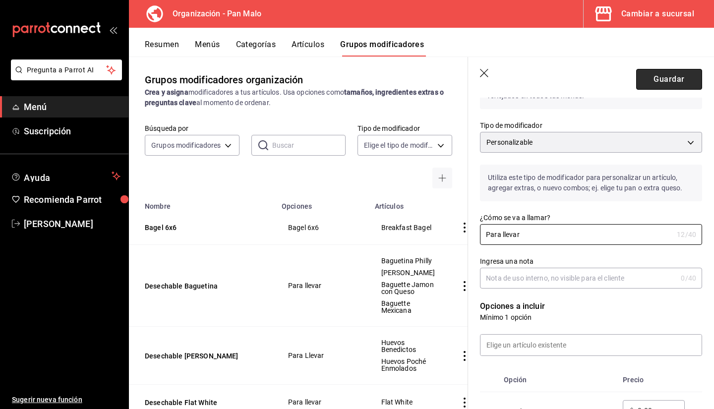
click at [647, 77] on button "Guardar" at bounding box center [669, 79] width 66 height 21
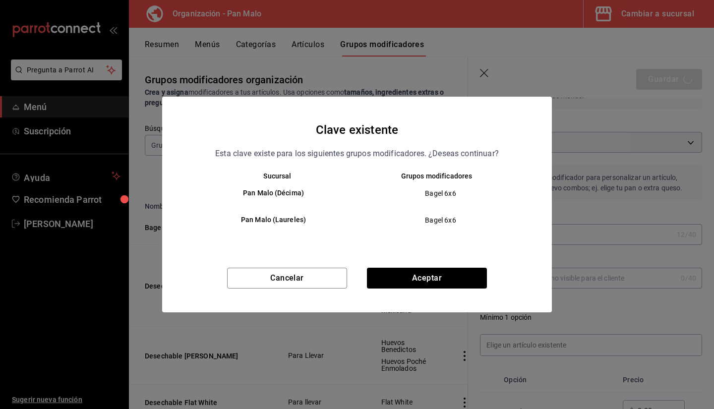
click at [306, 268] on div "Clave existente Esta clave existe para los siguientes grupos modificadores. ¿De…" at bounding box center [356, 205] width 389 height 216
click at [297, 275] on button "Cancelar" at bounding box center [287, 278] width 120 height 21
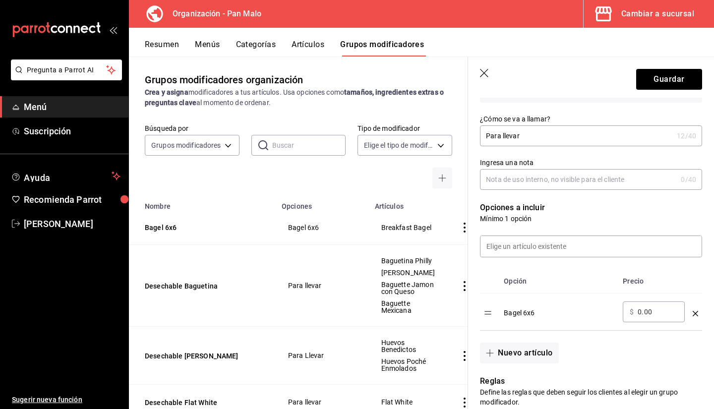
scroll to position [192, 0]
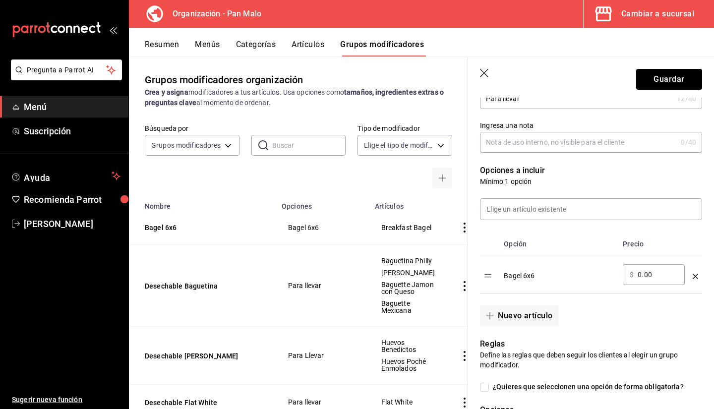
click at [480, 75] on icon "button" at bounding box center [485, 74] width 10 height 10
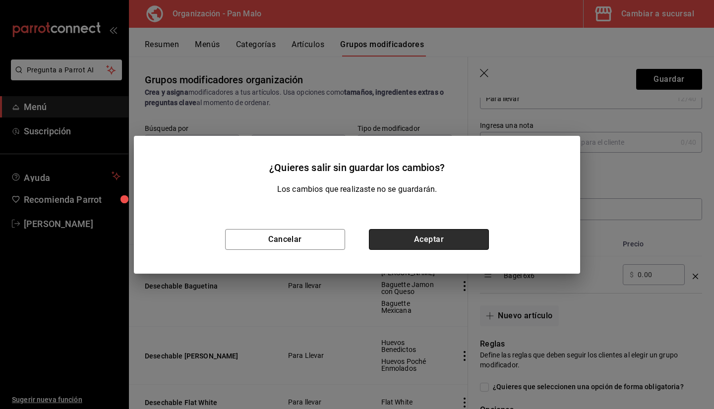
click at [402, 233] on button "Aceptar" at bounding box center [429, 239] width 120 height 21
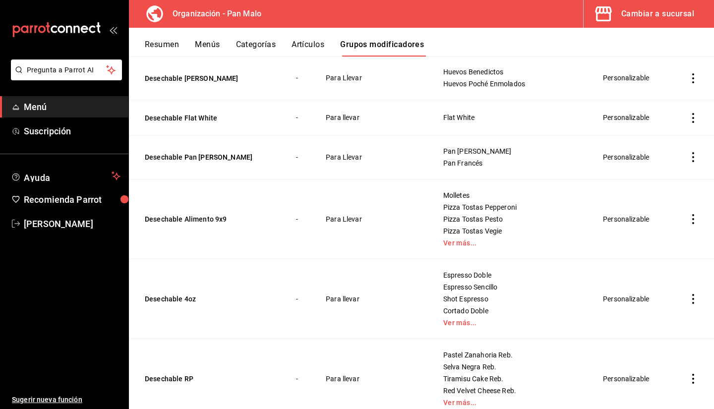
scroll to position [220, 0]
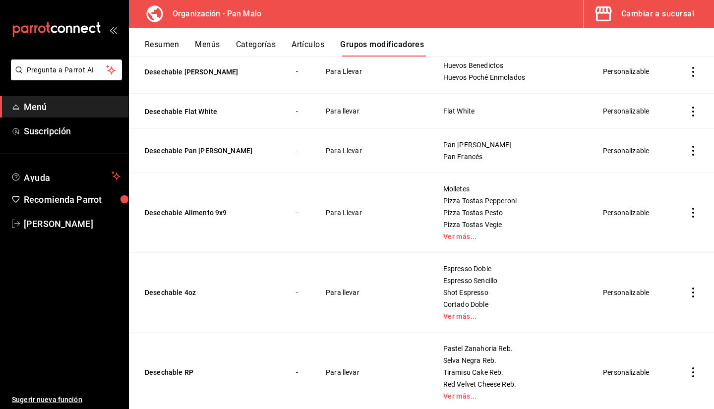
click at [665, 10] on div "Cambiar a sucursal" at bounding box center [657, 14] width 73 height 14
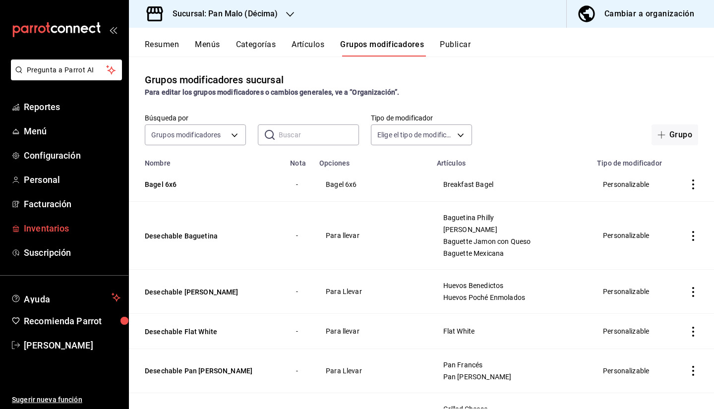
click at [60, 229] on span "Inventarios" at bounding box center [72, 227] width 97 height 13
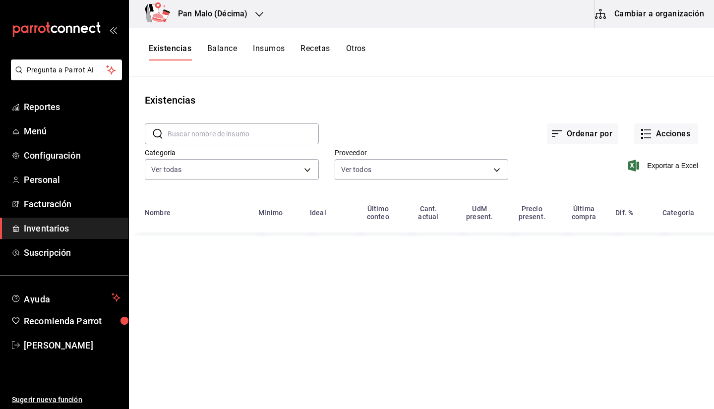
click at [618, 12] on button "Cambiar a organización" at bounding box center [649, 14] width 111 height 28
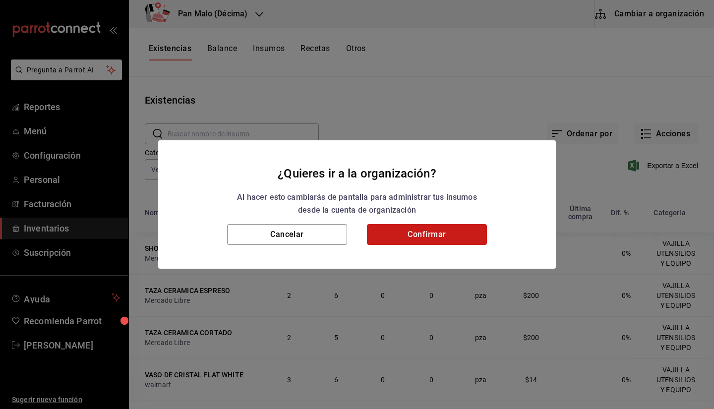
click at [392, 242] on button "Confirmar" at bounding box center [427, 234] width 120 height 21
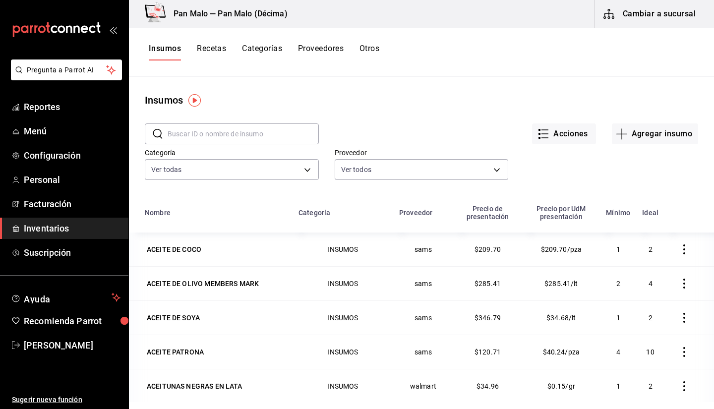
click at [221, 51] on button "Recetas" at bounding box center [211, 52] width 29 height 17
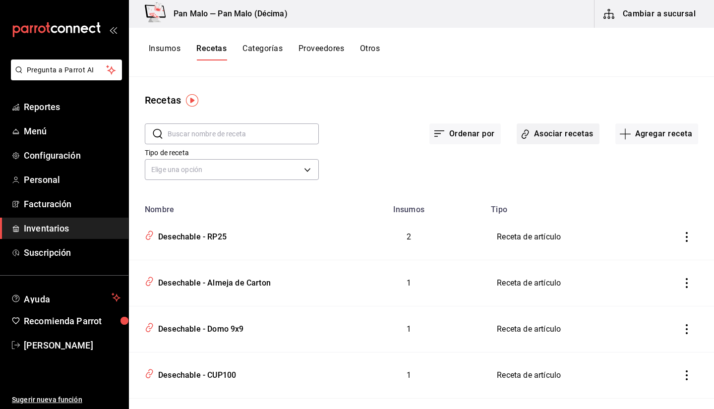
click at [535, 142] on button "Asociar recetas" at bounding box center [557, 133] width 83 height 21
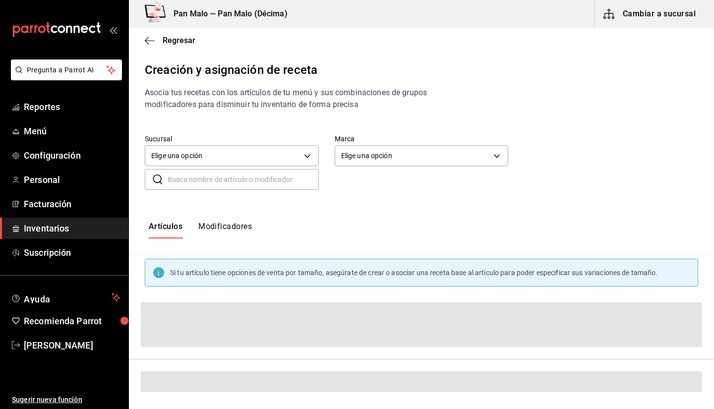
click at [272, 171] on input "text" at bounding box center [242, 179] width 151 height 20
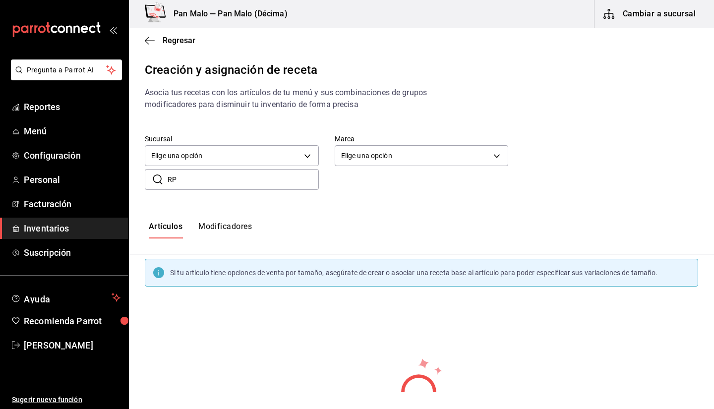
type input "R"
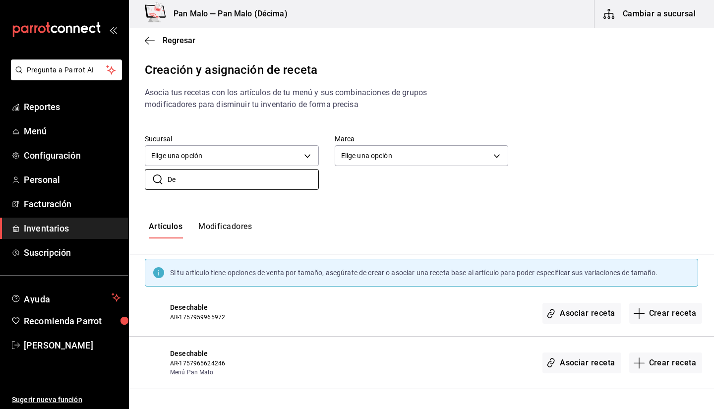
type input "D"
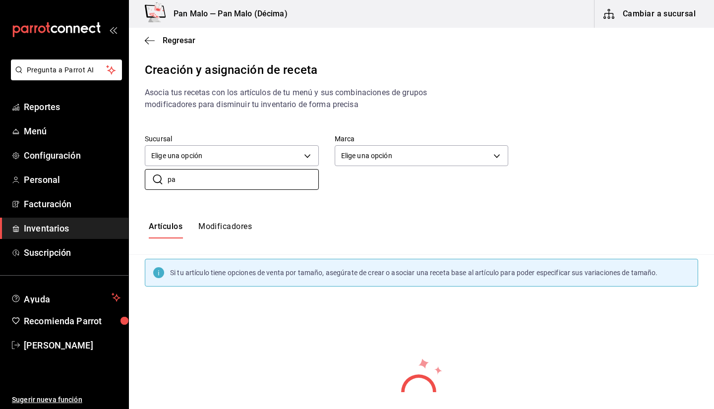
type input "p"
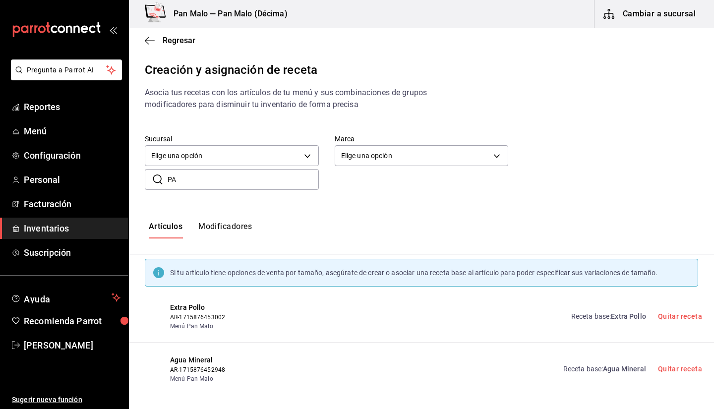
click at [203, 229] on button "Modificadores" at bounding box center [225, 229] width 54 height 17
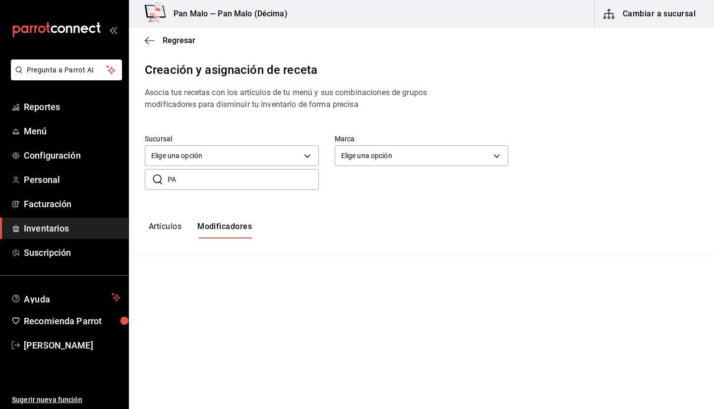
click at [205, 181] on input "PA" at bounding box center [242, 179] width 151 height 20
type input "P"
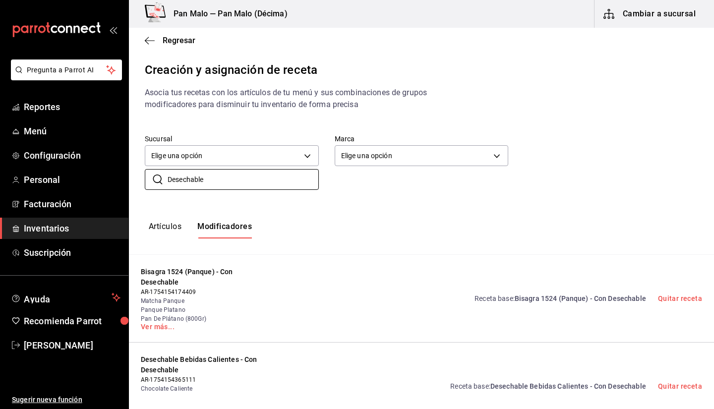
type input "Desechable"
click at [394, 214] on div "Artículos Modificadores" at bounding box center [421, 230] width 585 height 49
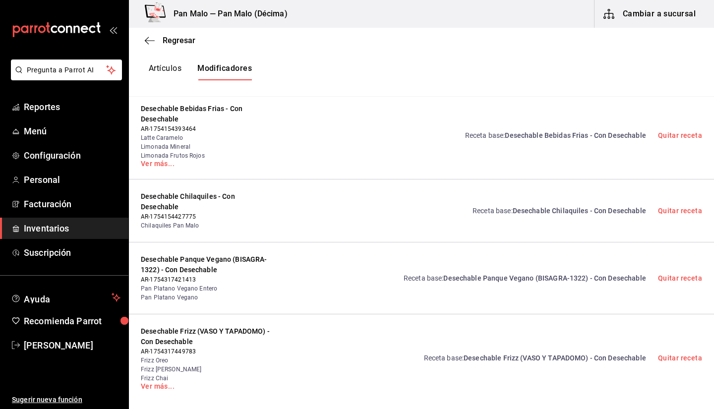
scroll to position [334, 0]
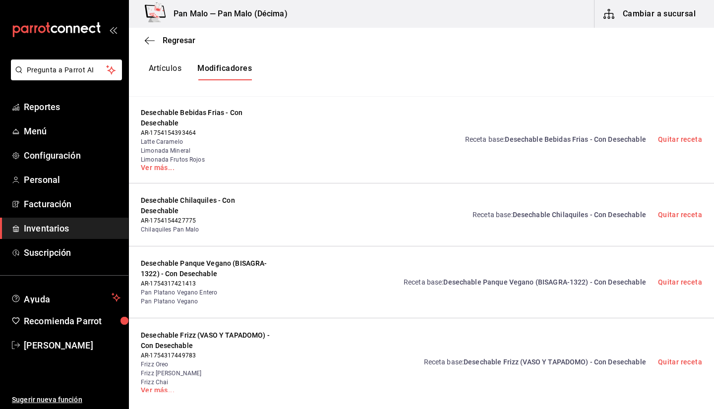
click at [544, 218] on span "Desechable Chilaquiles - Con Desechable" at bounding box center [578, 215] width 133 height 8
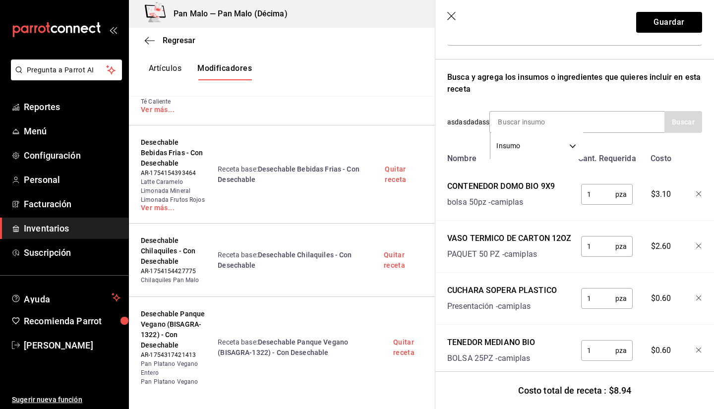
scroll to position [44, 0]
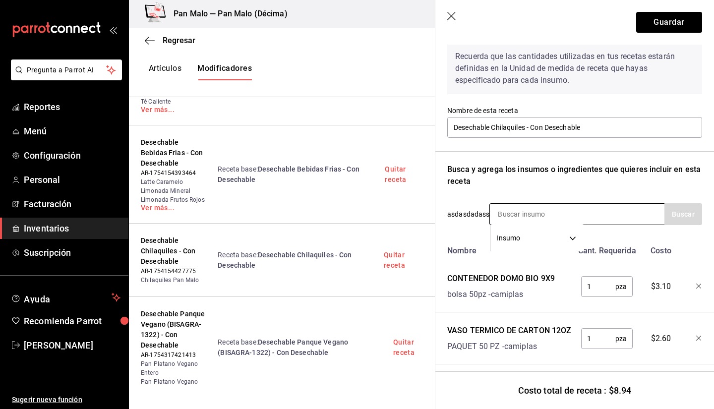
click at [519, 209] on input at bounding box center [539, 214] width 99 height 21
type input "cuchillo"
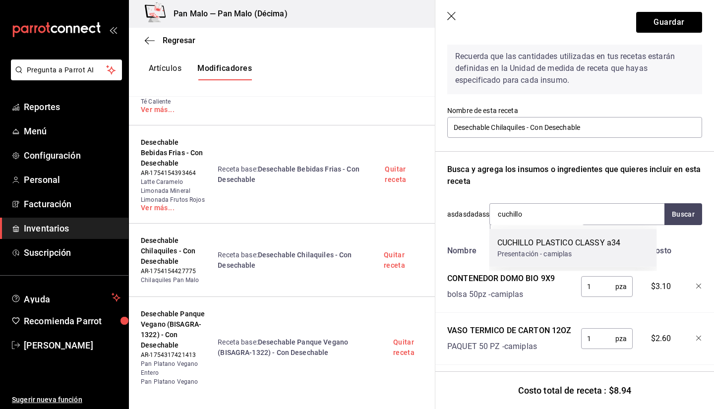
click at [526, 246] on div "CUCHILLO PLASTICO CLASSY a34" at bounding box center [558, 243] width 123 height 12
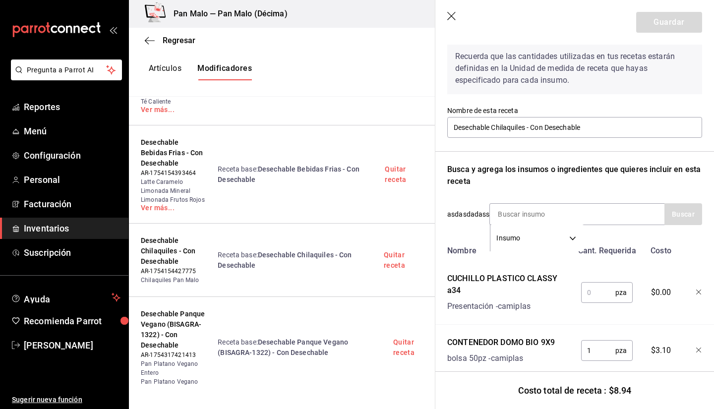
click at [596, 287] on input "text" at bounding box center [598, 292] width 34 height 20
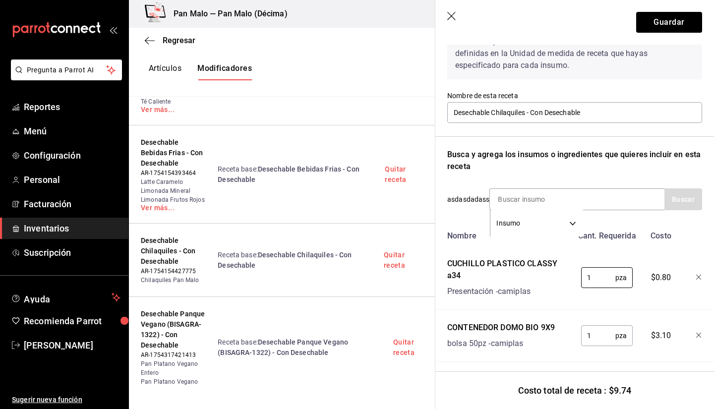
scroll to position [60, 0]
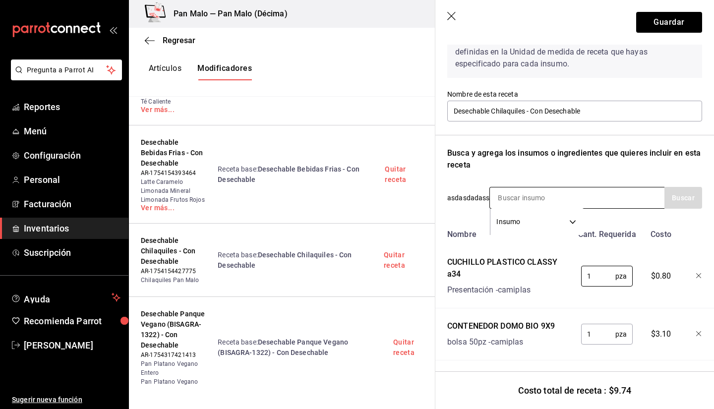
type input "1"
click at [542, 192] on input at bounding box center [539, 197] width 99 height 21
click at [670, 23] on button "Guardar" at bounding box center [669, 22] width 66 height 21
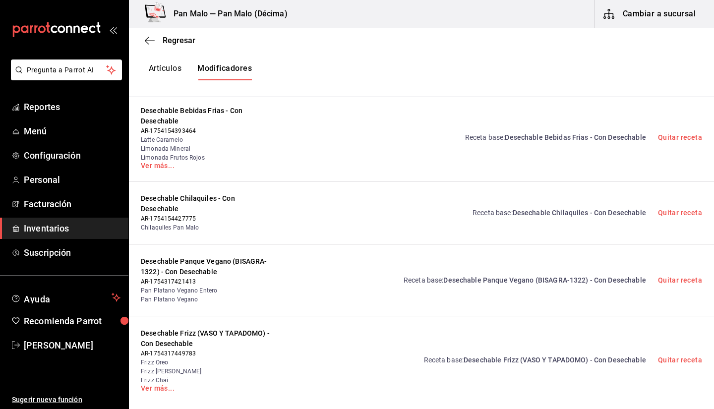
scroll to position [335, 0]
click at [548, 138] on span "Desechable Bebidas Frias - Con Desechable" at bounding box center [574, 138] width 141 height 8
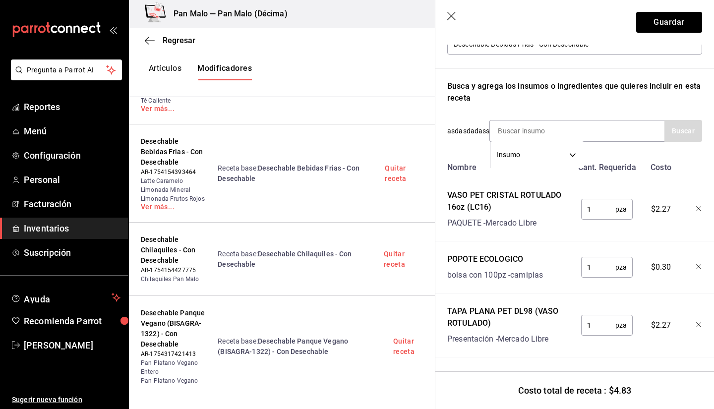
scroll to position [134, 0]
click at [662, 19] on button "Guardar" at bounding box center [669, 22] width 66 height 21
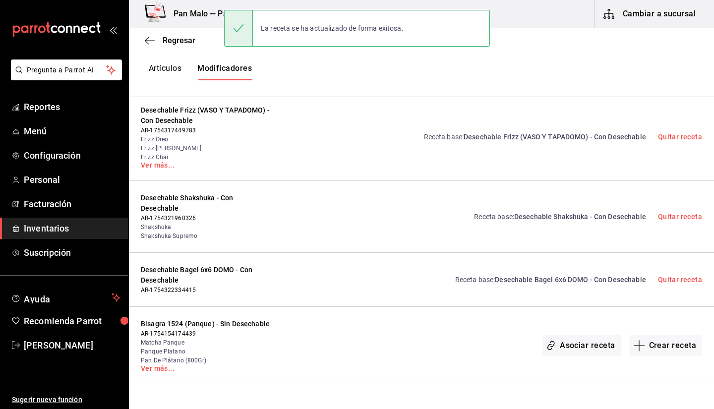
scroll to position [563, 0]
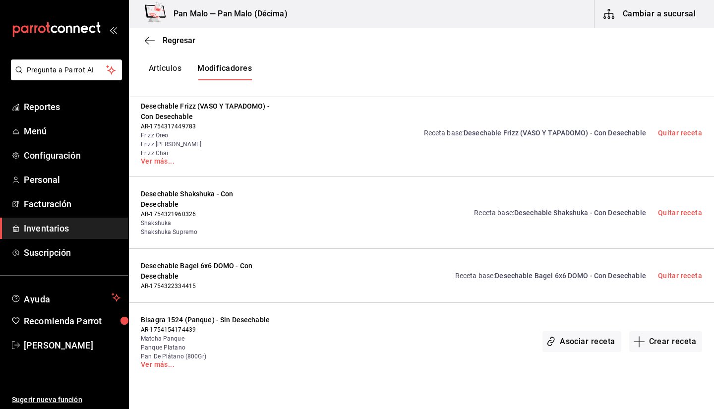
click at [585, 208] on link "Receta base : Desechable Shakshuka - Con Desechable" at bounding box center [559, 213] width 171 height 10
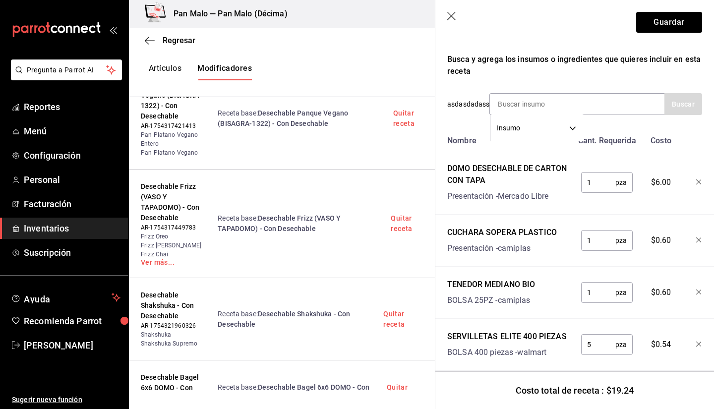
scroll to position [151, 0]
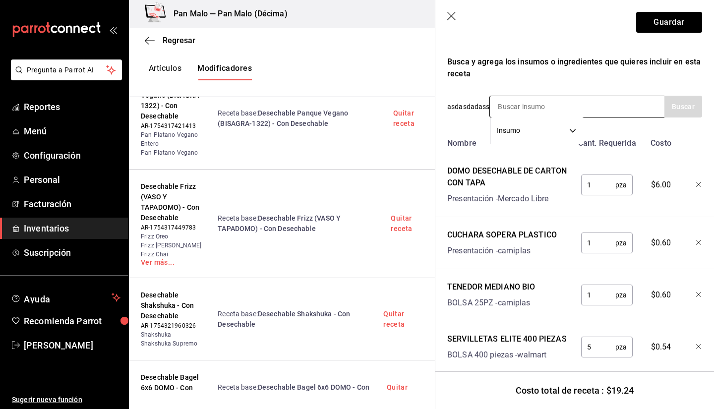
click at [513, 110] on input at bounding box center [539, 106] width 99 height 21
type input "cuchillo"
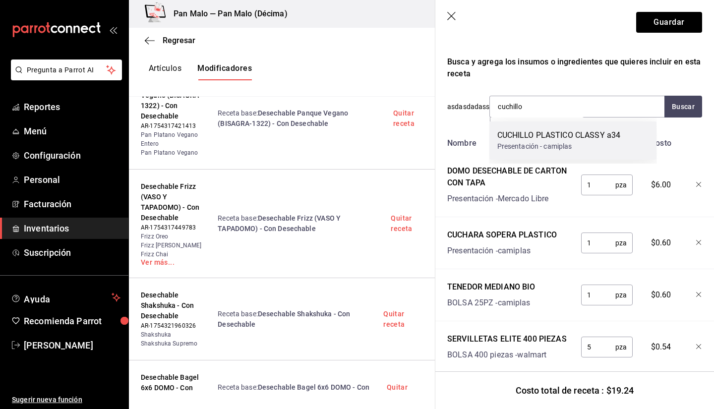
click at [520, 139] on div "CUCHILLO PLASTICO CLASSY a34" at bounding box center [558, 135] width 123 height 12
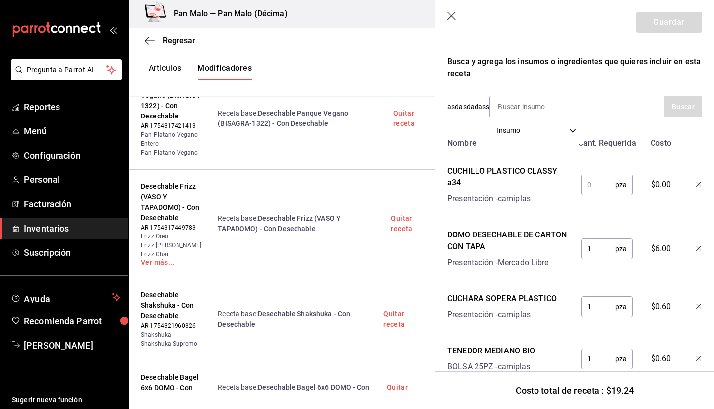
click at [589, 188] on input "text" at bounding box center [598, 185] width 34 height 20
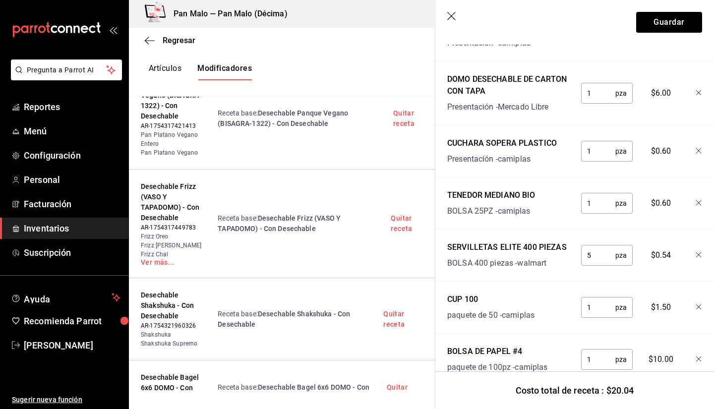
scroll to position [303, 0]
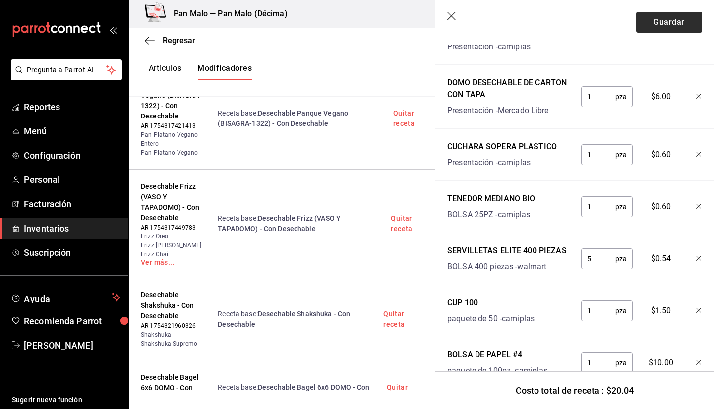
type input "1"
click at [645, 28] on button "Guardar" at bounding box center [669, 22] width 66 height 21
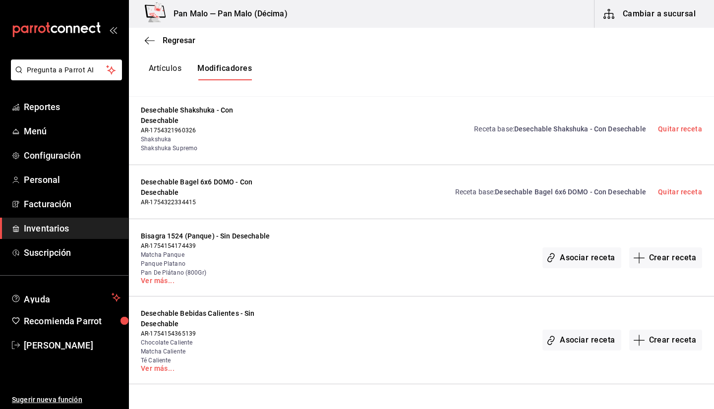
scroll to position [649, 0]
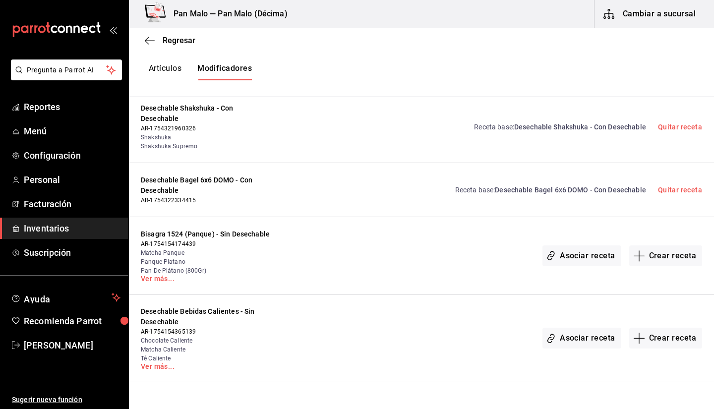
click at [566, 186] on span "Desechable Bagel 6x6 DOMO - Con Desechable" at bounding box center [570, 190] width 151 height 8
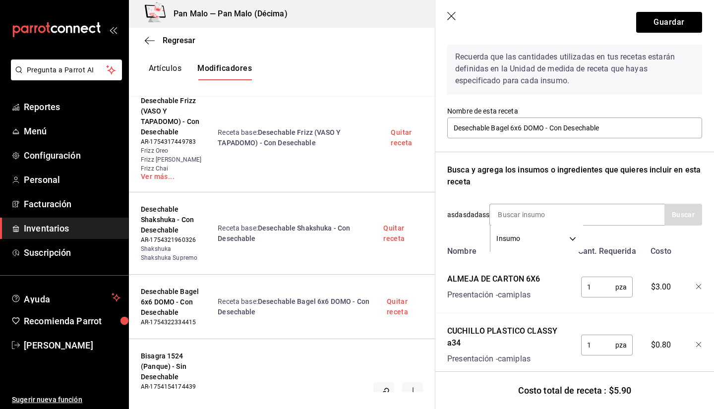
scroll to position [0, 0]
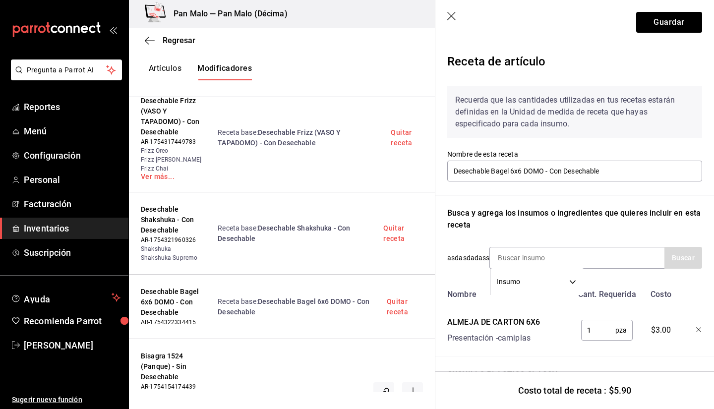
click at [453, 19] on icon "button" at bounding box center [452, 17] width 10 height 10
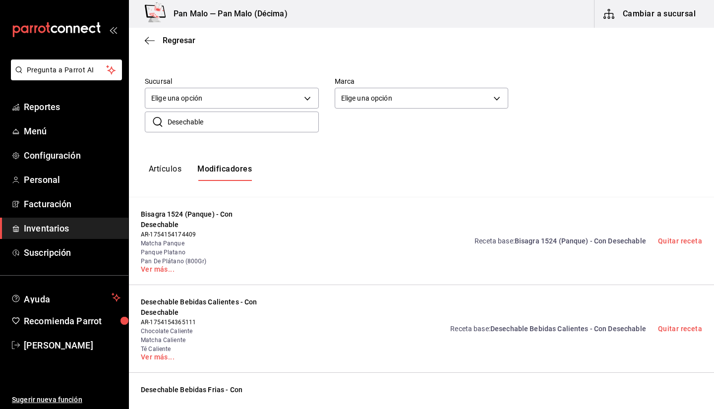
scroll to position [51, 0]
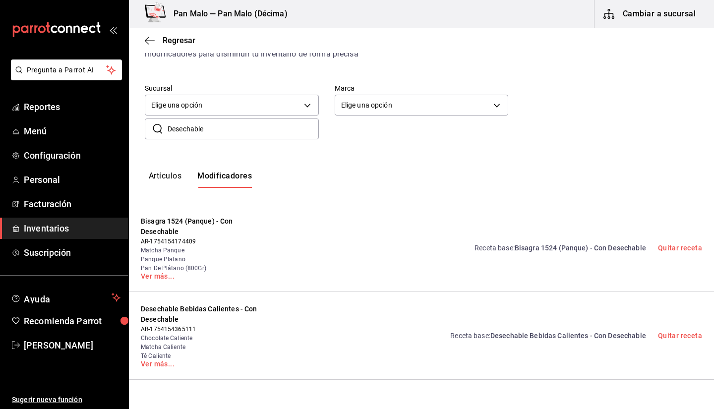
click at [223, 133] on input "Desechable" at bounding box center [242, 129] width 151 height 20
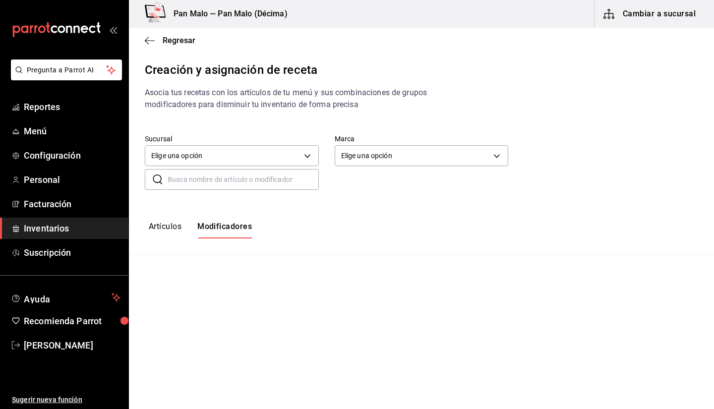
scroll to position [0, 0]
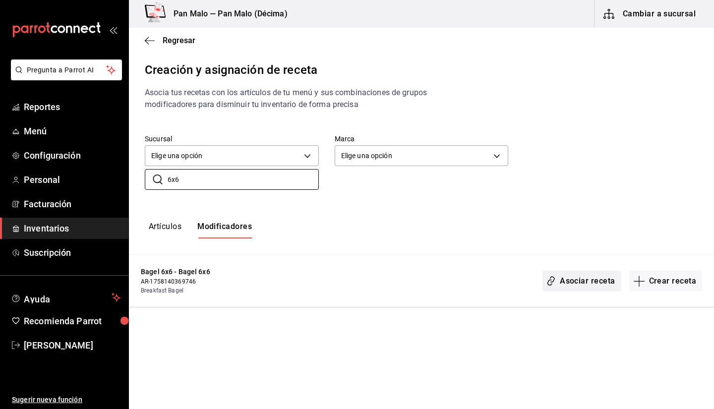
type input "6x6"
click at [603, 281] on button "Asociar receta" at bounding box center [581, 281] width 78 height 21
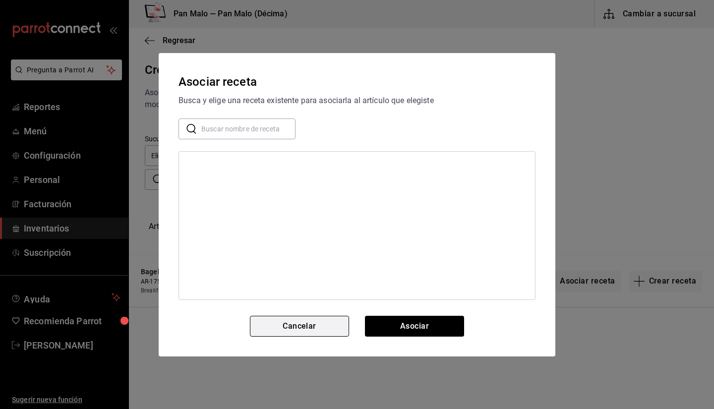
click at [298, 328] on button "Cancelar" at bounding box center [299, 326] width 99 height 21
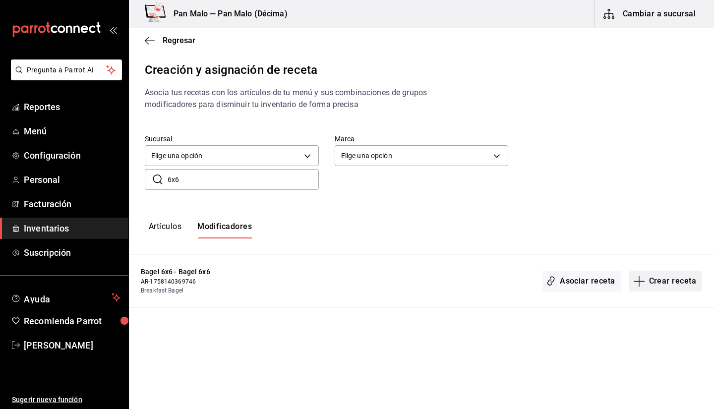
click at [643, 286] on button "Crear receta" at bounding box center [665, 281] width 73 height 21
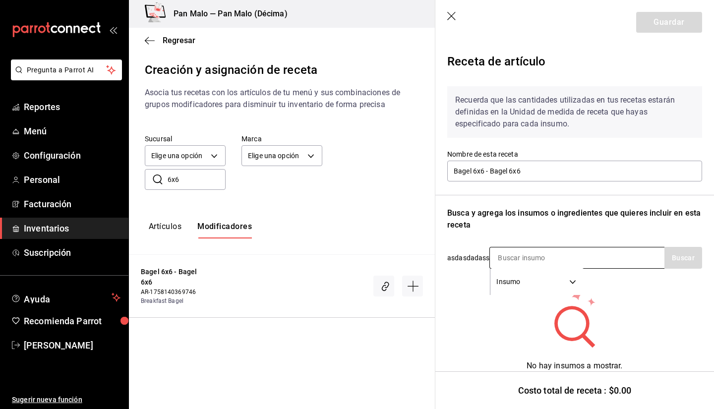
click at [516, 263] on input at bounding box center [539, 257] width 99 height 21
type input "b"
type input "almeja"
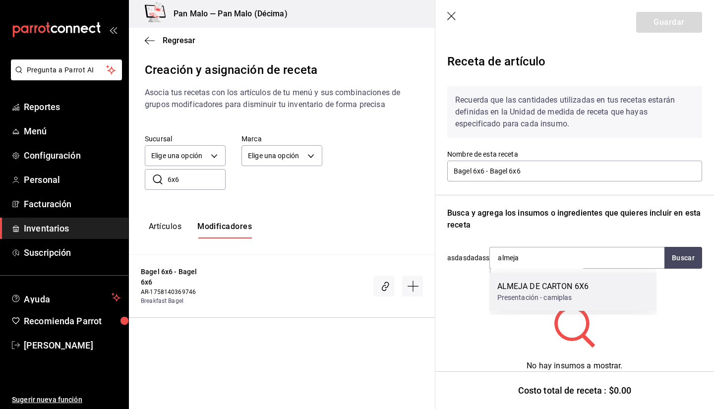
click at [542, 284] on div "ALMEJA DE CARTON 6X6" at bounding box center [543, 286] width 92 height 12
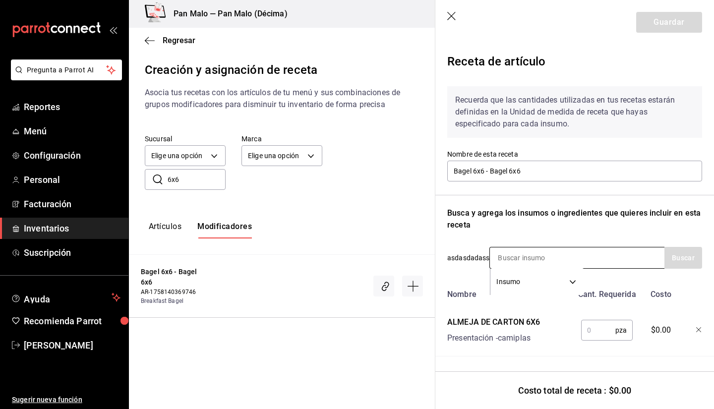
click at [528, 248] on input at bounding box center [539, 257] width 99 height 21
click at [524, 253] on input at bounding box center [539, 257] width 99 height 21
type input "cuchillo"
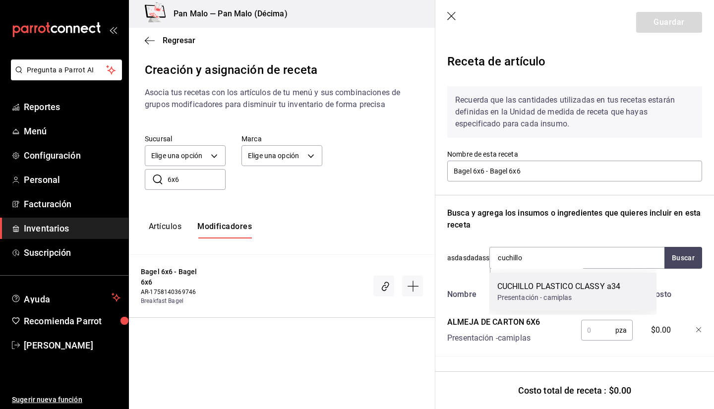
click at [538, 294] on div "Presentación - camiplas" at bounding box center [558, 297] width 123 height 10
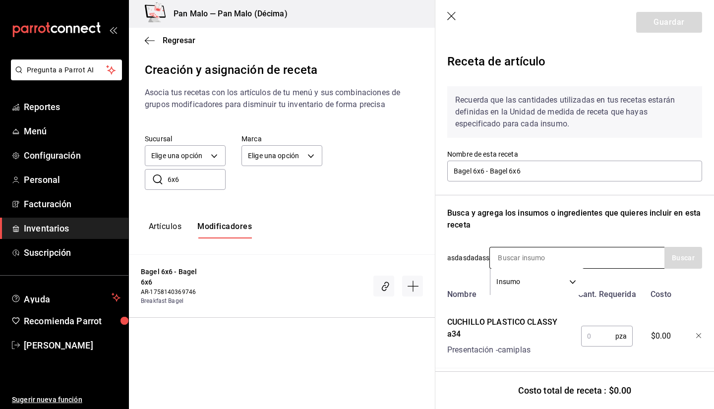
click at [514, 255] on input at bounding box center [539, 257] width 99 height 21
type input "cuchara"
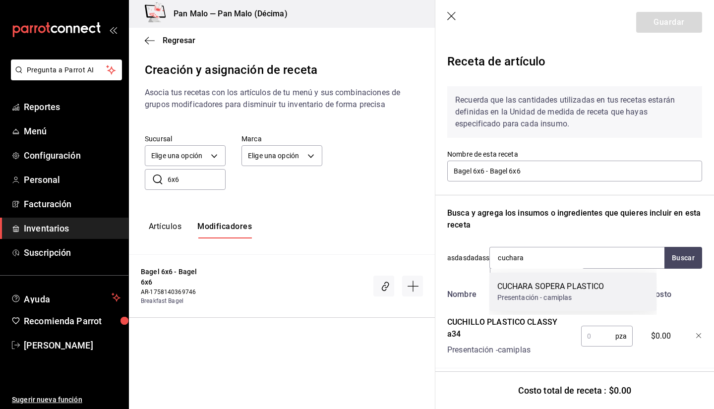
click at [516, 295] on div "Presentación - camiplas" at bounding box center [550, 297] width 107 height 10
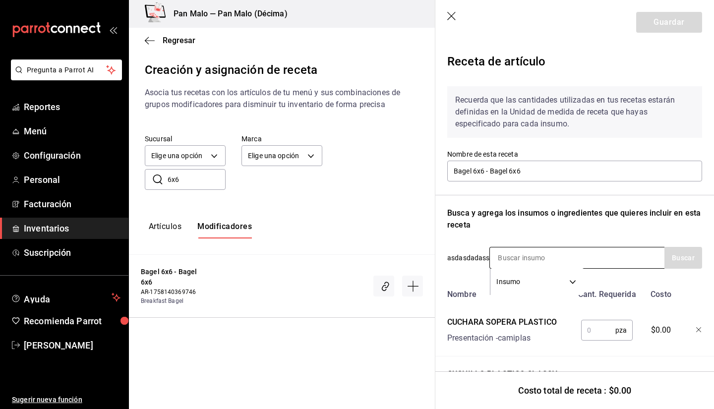
click at [518, 258] on input at bounding box center [539, 257] width 99 height 21
type input "tenedor"
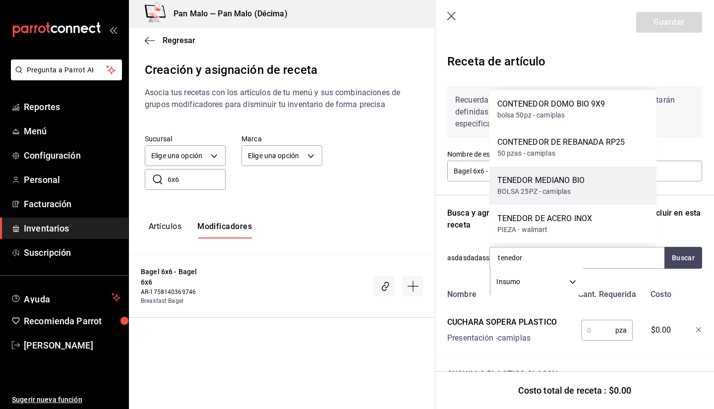
click at [545, 189] on div "BOLSA 25PZ - camiplas" at bounding box center [541, 191] width 88 height 10
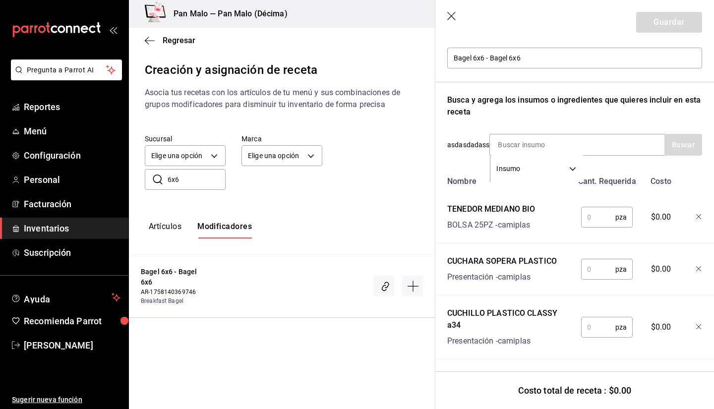
scroll to position [126, 0]
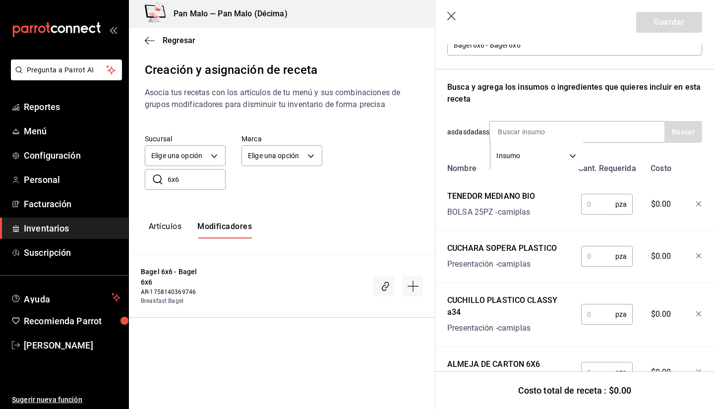
click at [598, 203] on input "text" at bounding box center [598, 204] width 34 height 20
type input "1"
click at [595, 257] on input "text" at bounding box center [598, 256] width 34 height 20
type input "1"
click at [590, 304] on input "text" at bounding box center [598, 314] width 34 height 20
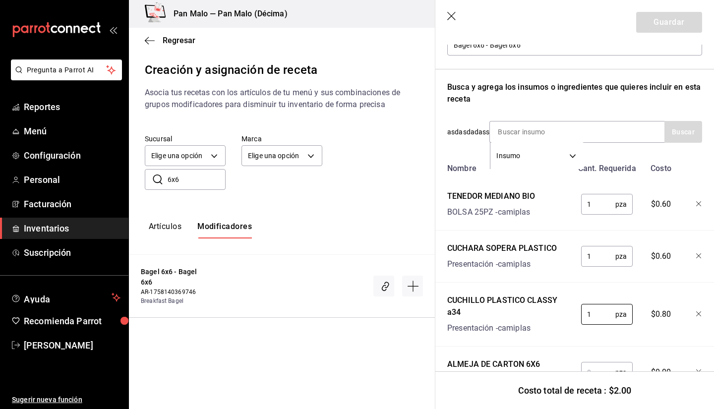
type input "1"
click at [589, 363] on input "text" at bounding box center [598, 372] width 34 height 20
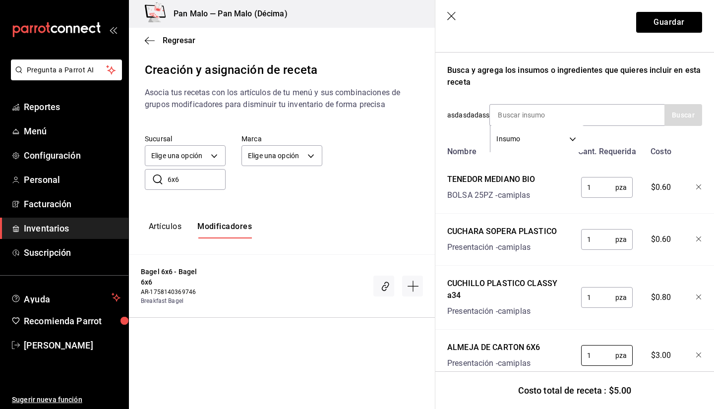
scroll to position [140, 0]
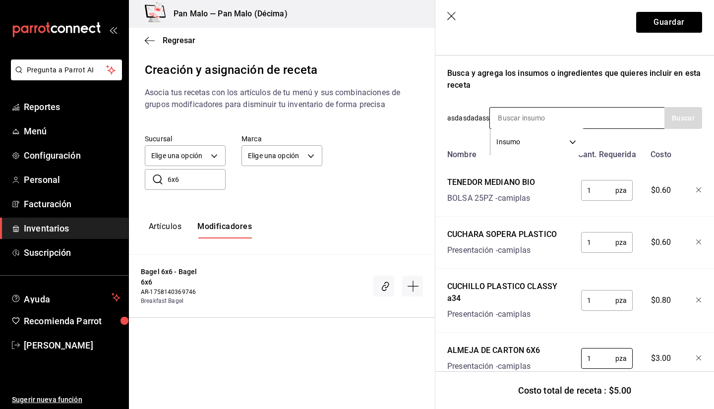
type input "1"
click at [516, 118] on input at bounding box center [539, 118] width 99 height 21
type input "cup"
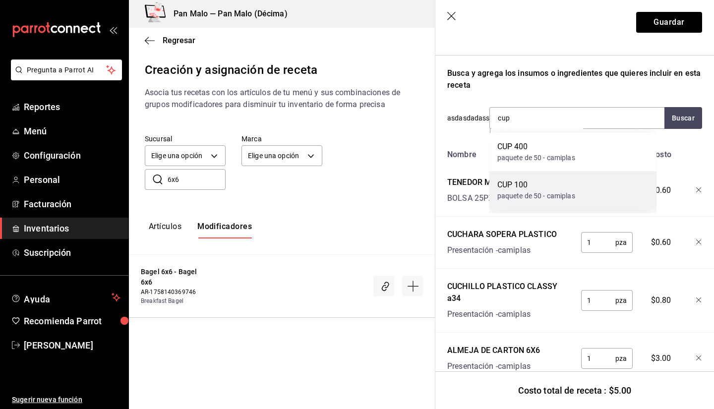
click at [523, 189] on div "CUP 100" at bounding box center [536, 185] width 78 height 12
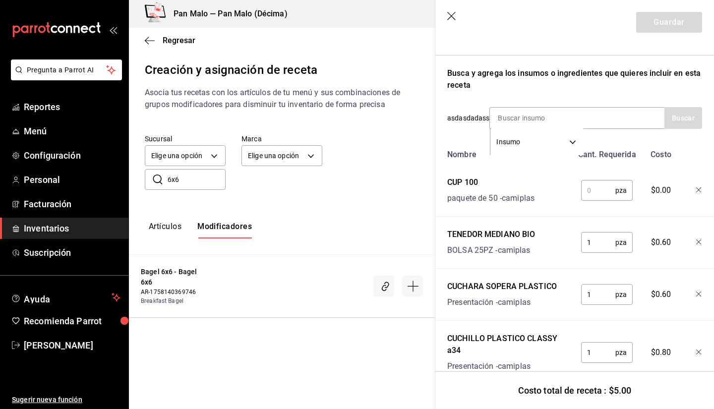
click at [598, 191] on input "text" at bounding box center [598, 190] width 34 height 20
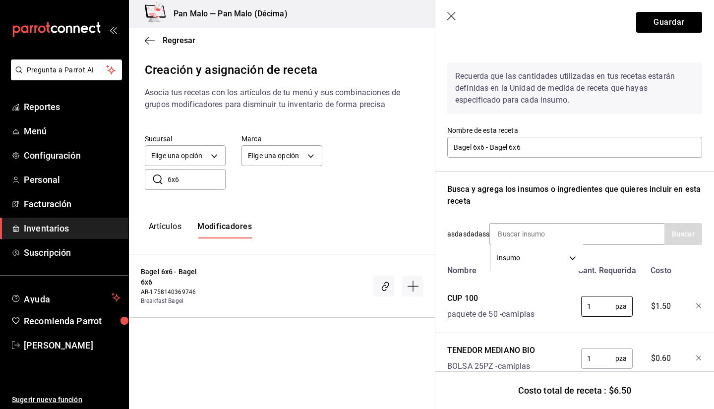
scroll to position [1, 0]
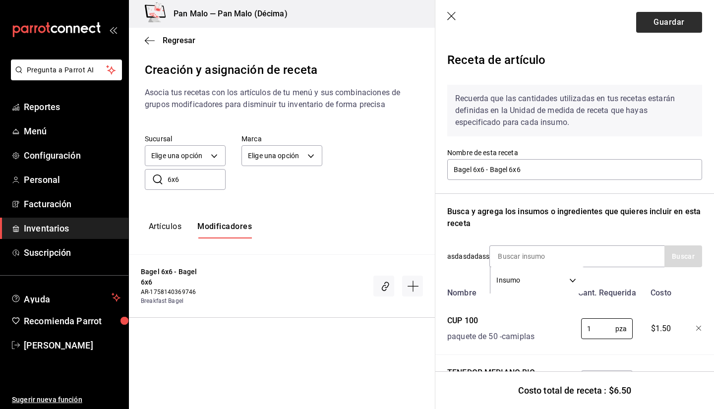
type input "1"
click at [649, 28] on button "Guardar" at bounding box center [669, 22] width 66 height 21
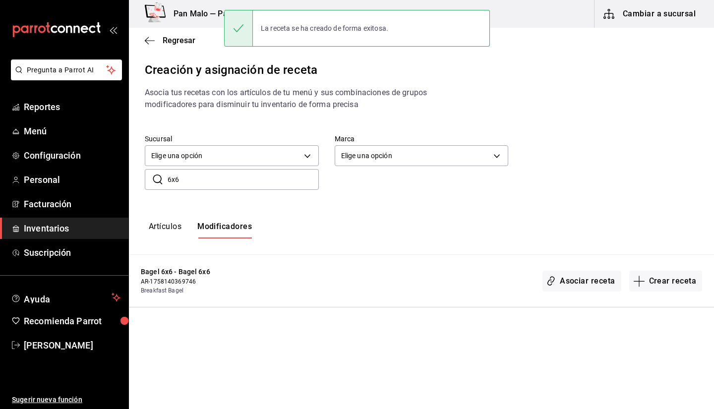
scroll to position [0, 0]
click at [237, 182] on input "6x6" at bounding box center [242, 179] width 151 height 20
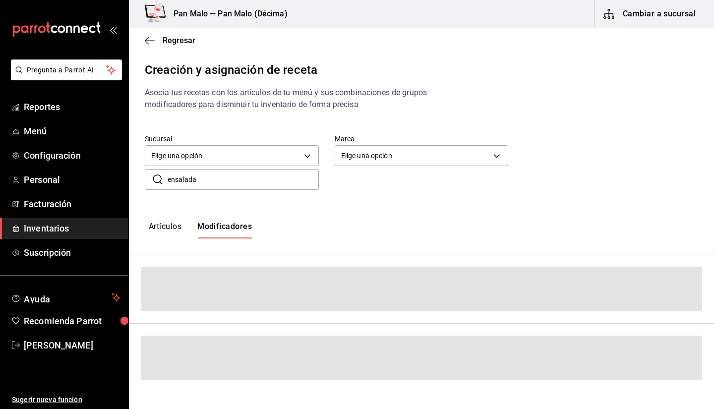
type input "ensalada"
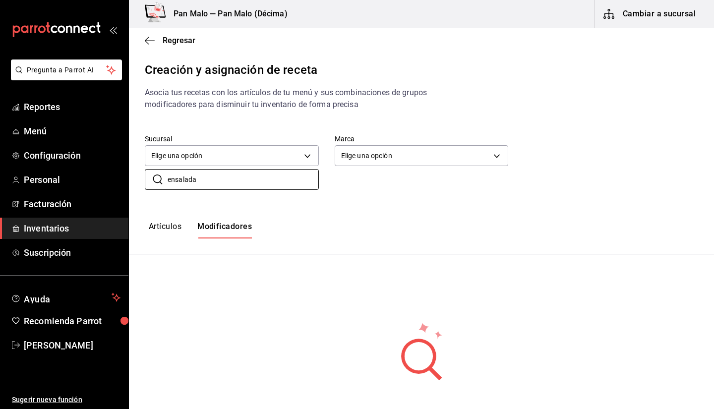
click at [174, 224] on button "Artículos" at bounding box center [165, 229] width 33 height 17
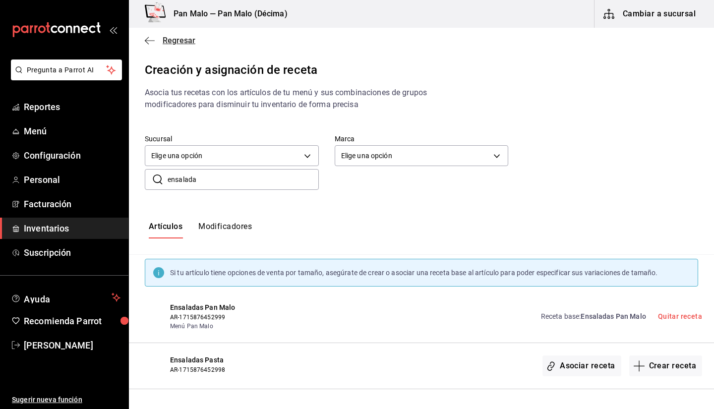
click at [151, 43] on icon "button" at bounding box center [150, 40] width 10 height 9
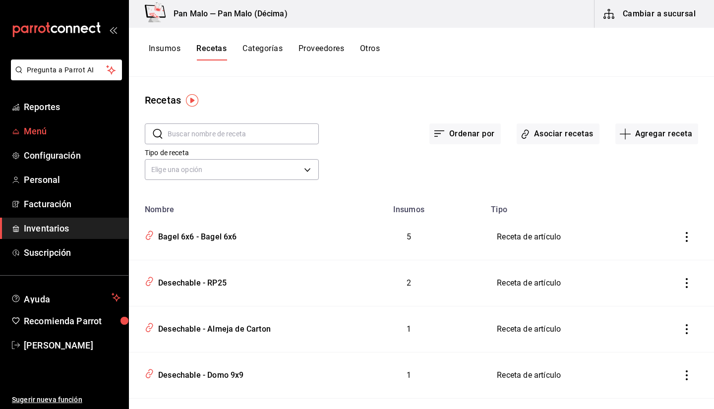
click at [78, 131] on span "Menú" at bounding box center [72, 130] width 97 height 13
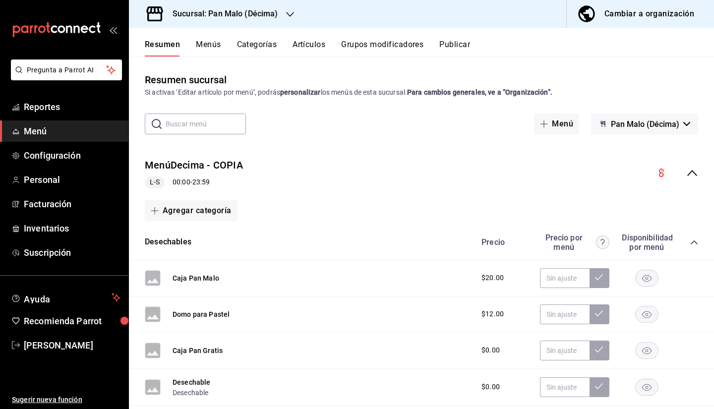
click at [407, 50] on button "Grupos modificadores" at bounding box center [382, 48] width 82 height 17
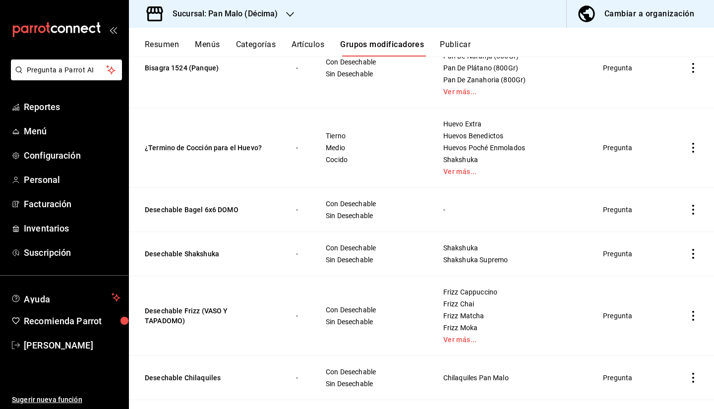
scroll to position [983, 0]
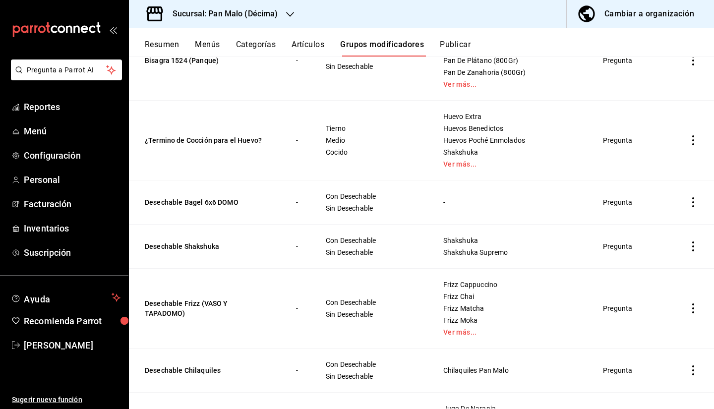
click at [692, 202] on td "simple table" at bounding box center [693, 202] width 42 height 44
click at [688, 200] on icon "actions" at bounding box center [693, 202] width 10 height 10
click at [639, 270] on div at bounding box center [634, 267] width 18 height 10
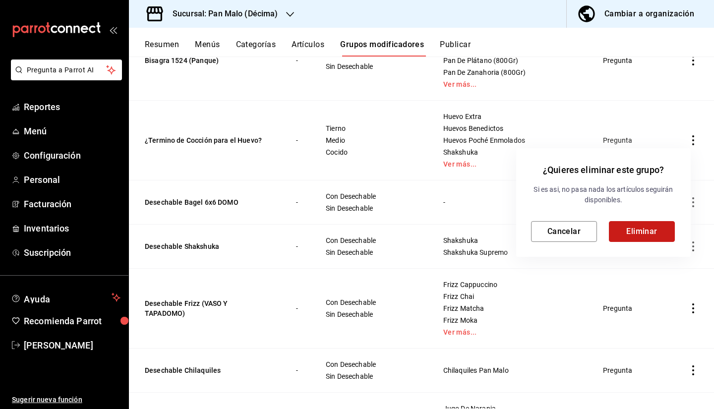
click at [616, 224] on button "Eliminar" at bounding box center [641, 231] width 66 height 21
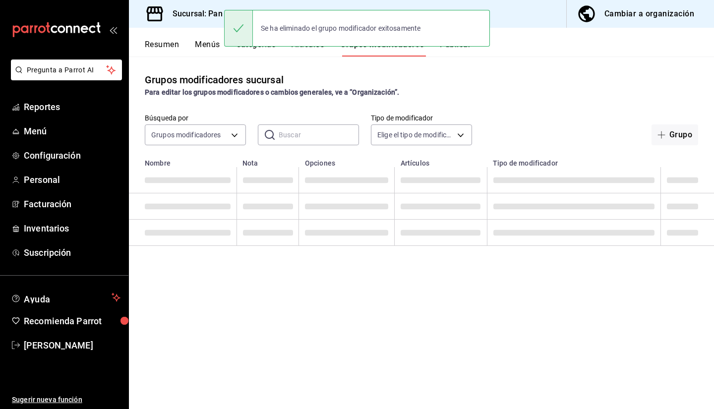
scroll to position [0, 0]
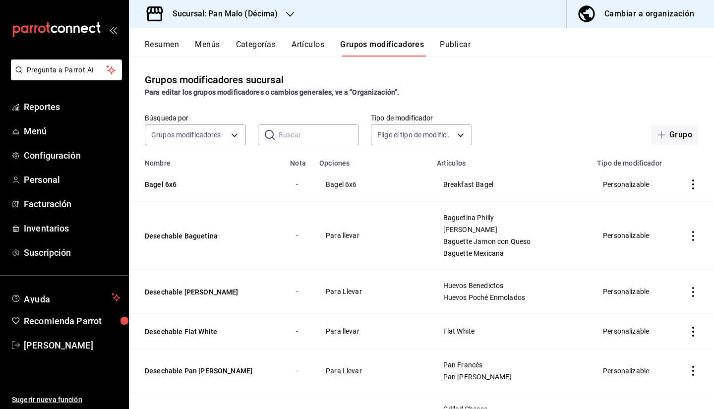
click at [213, 14] on h3 "Sucursal: Pan Malo (Décima)" at bounding box center [221, 14] width 113 height 12
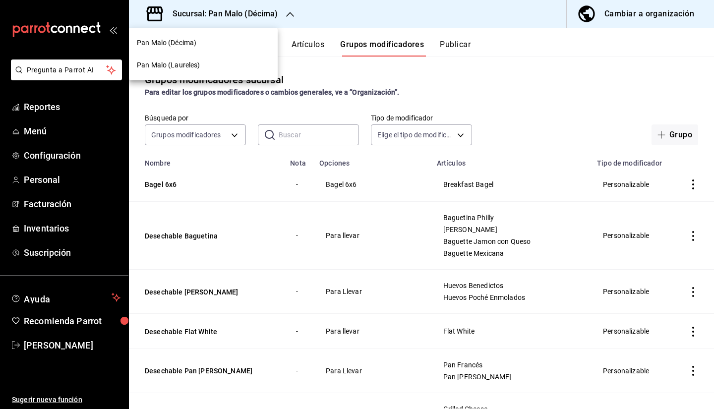
click at [195, 67] on span "Pan Malo (Laureles)" at bounding box center [168, 65] width 63 height 10
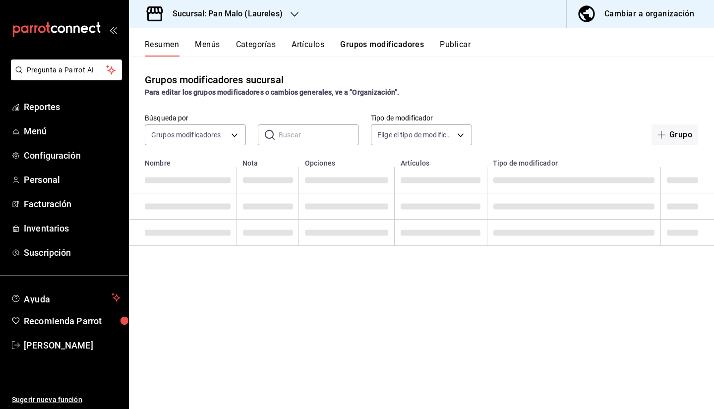
click at [210, 41] on button "Menús" at bounding box center [207, 48] width 25 height 17
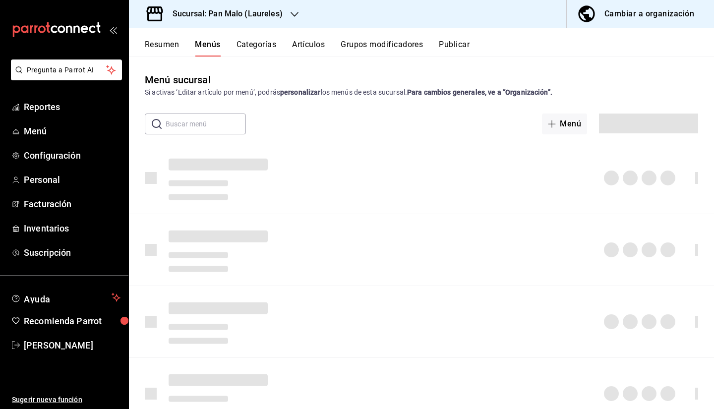
click at [374, 52] on button "Grupos modificadores" at bounding box center [381, 48] width 82 height 17
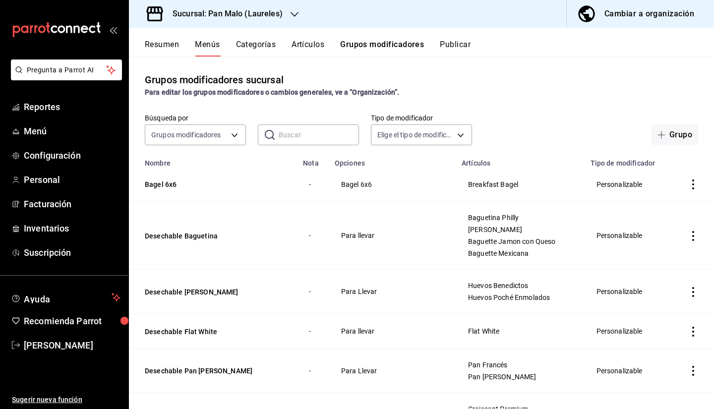
click at [393, 47] on button "Grupos modificadores" at bounding box center [382, 48] width 84 height 17
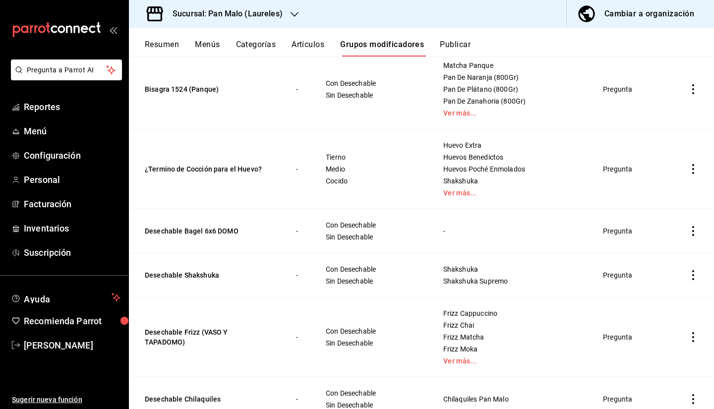
scroll to position [983, 0]
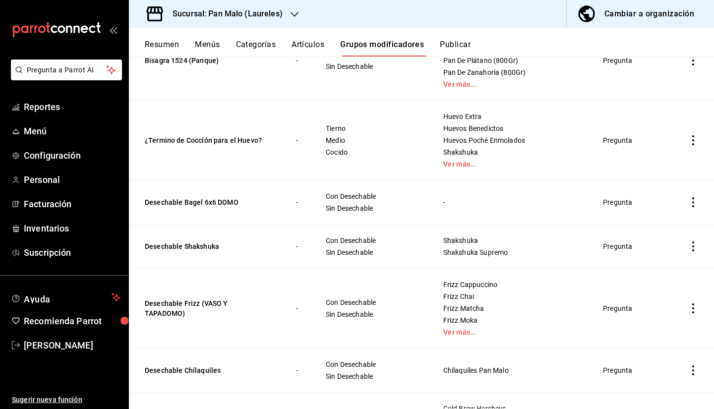
click at [688, 206] on icon "actions" at bounding box center [693, 202] width 10 height 10
click at [633, 272] on li "Eliminar" at bounding box center [646, 266] width 59 height 20
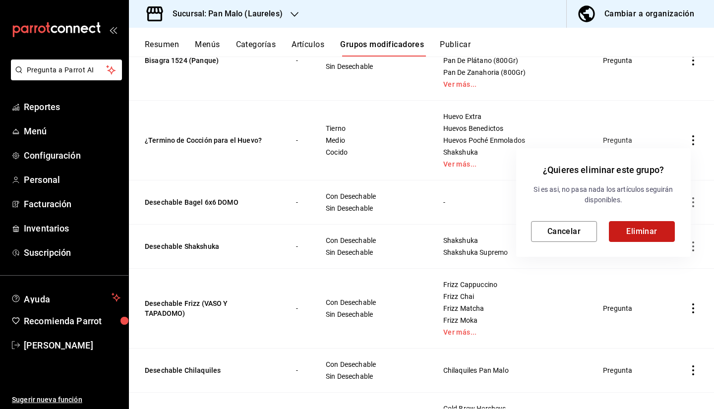
click at [628, 225] on button "Eliminar" at bounding box center [641, 231] width 66 height 21
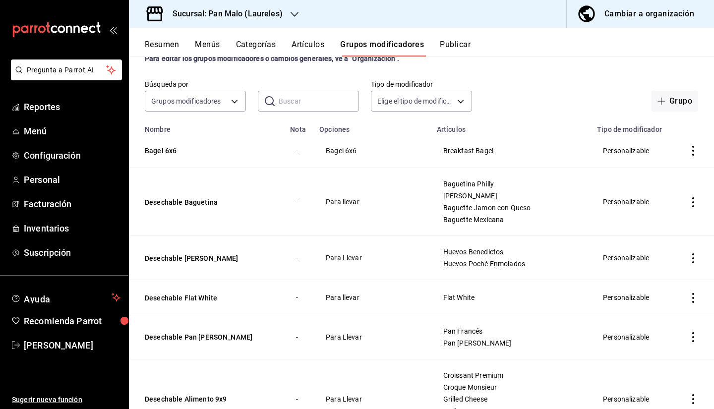
scroll to position [0, 0]
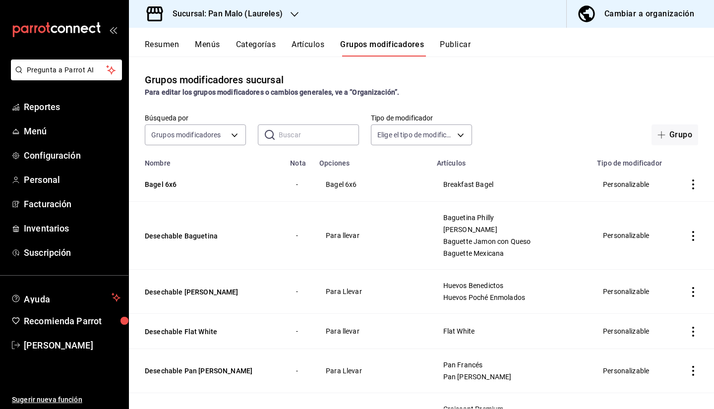
click at [159, 47] on button "Resumen" at bounding box center [162, 48] width 34 height 17
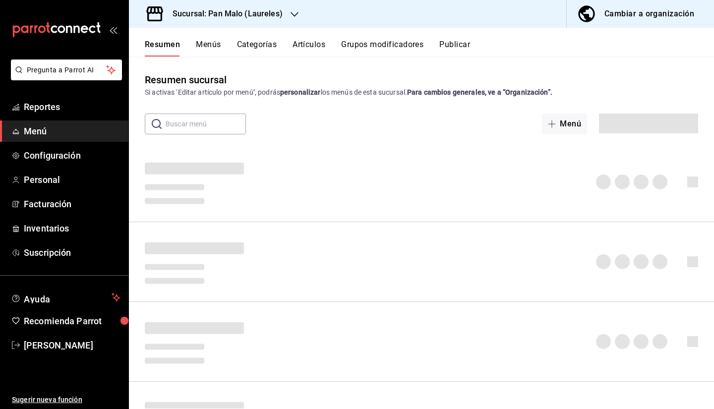
click at [197, 46] on button "Menús" at bounding box center [208, 48] width 25 height 17
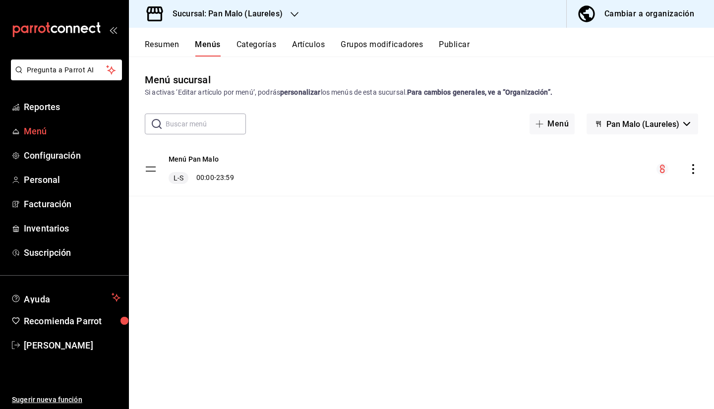
click at [86, 139] on link "Menú" at bounding box center [64, 130] width 128 height 21
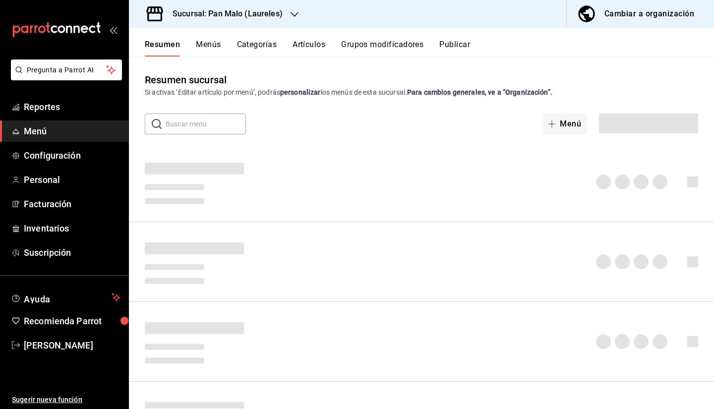
click at [375, 52] on button "Grupos modificadores" at bounding box center [382, 48] width 82 height 17
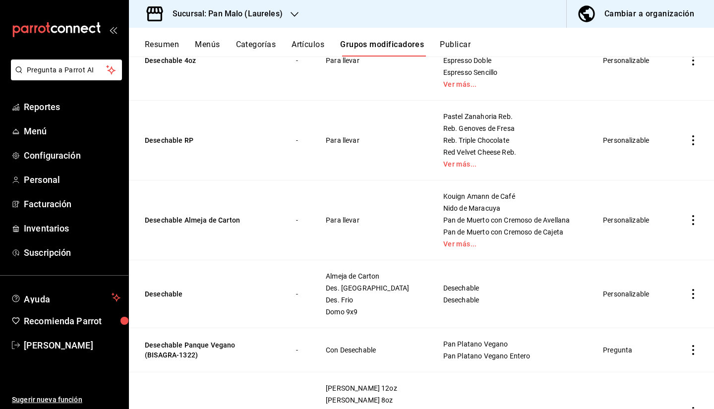
scroll to position [464, 0]
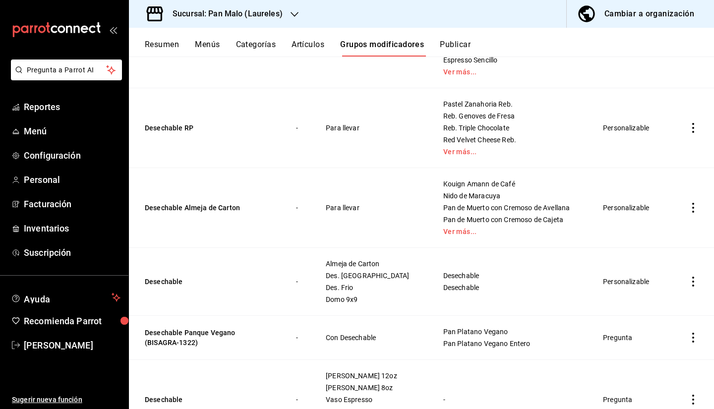
click at [618, 19] on div "Cambiar a organización" at bounding box center [649, 14] width 90 height 14
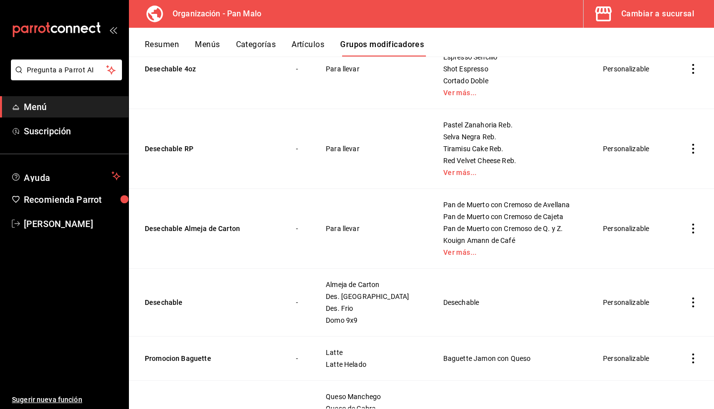
scroll to position [439, 0]
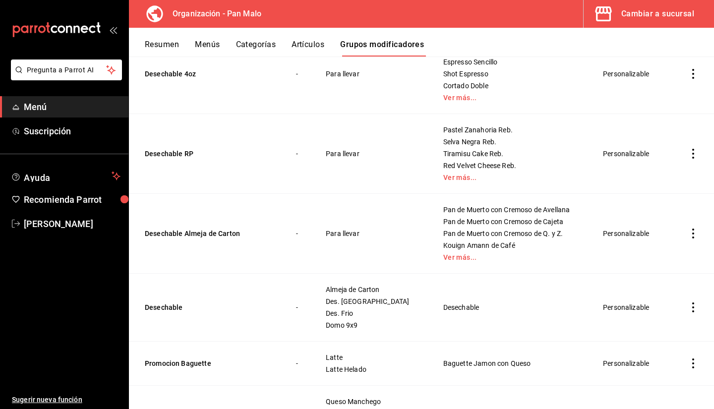
click at [688, 156] on icon "actions" at bounding box center [693, 154] width 10 height 10
click at [637, 198] on div at bounding box center [634, 198] width 18 height 12
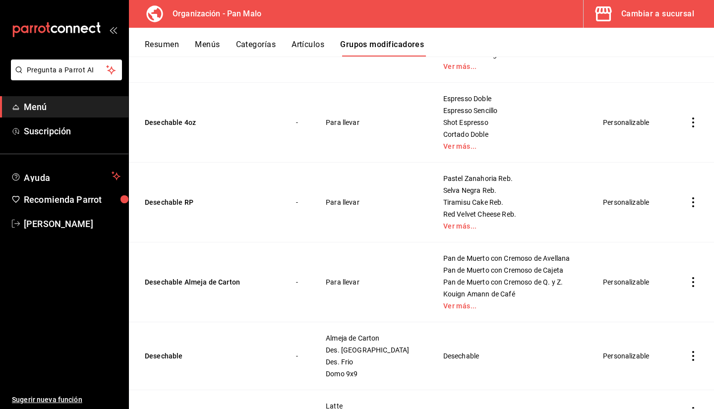
scroll to position [414, 0]
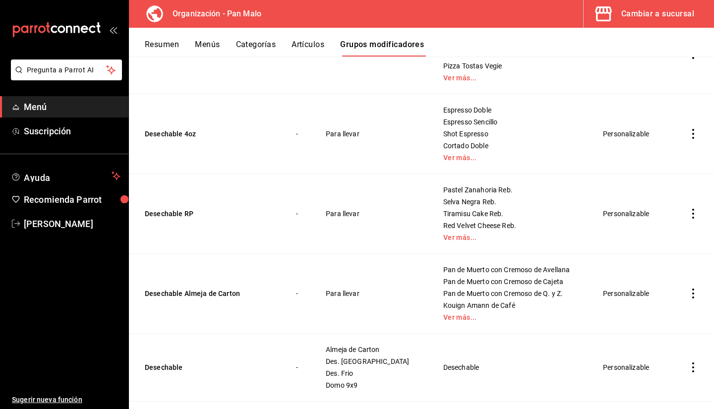
click at [688, 214] on icon "actions" at bounding box center [693, 214] width 10 height 10
click at [635, 278] on div at bounding box center [634, 278] width 18 height 10
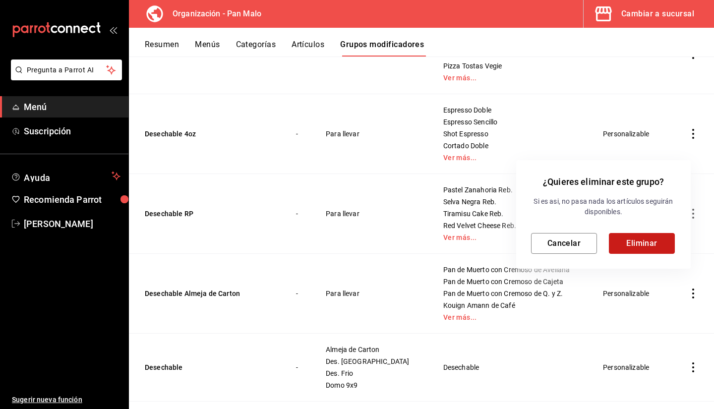
click at [634, 241] on button "Eliminar" at bounding box center [641, 243] width 66 height 21
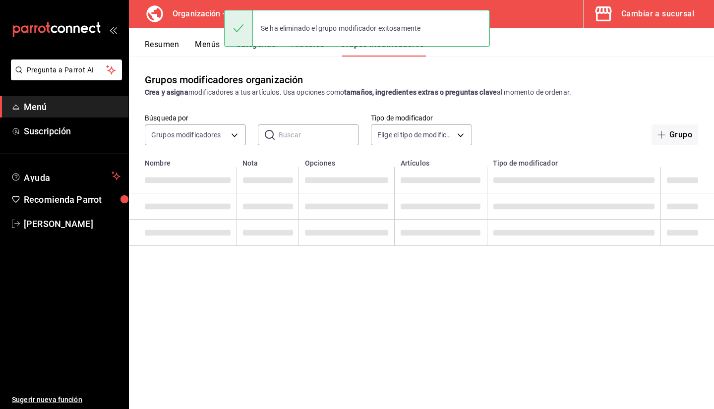
scroll to position [0, 0]
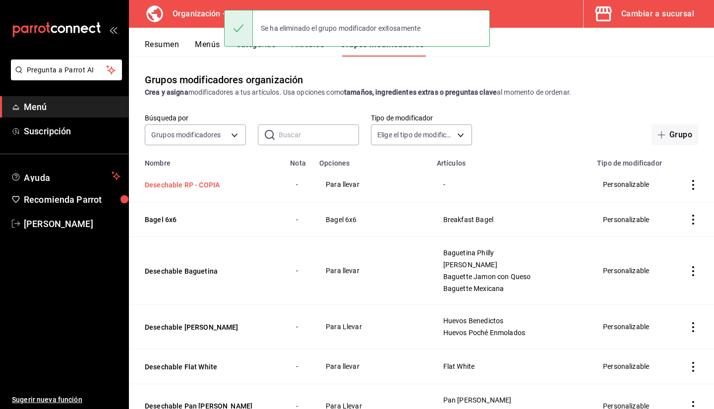
click at [187, 185] on button "Desechable RP - COPIA" at bounding box center [204, 185] width 119 height 10
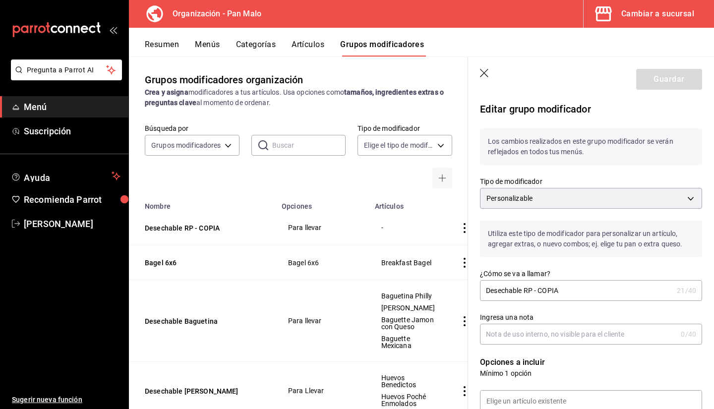
click at [590, 288] on input "Desechable RP - COPIA" at bounding box center [576, 290] width 193 height 20
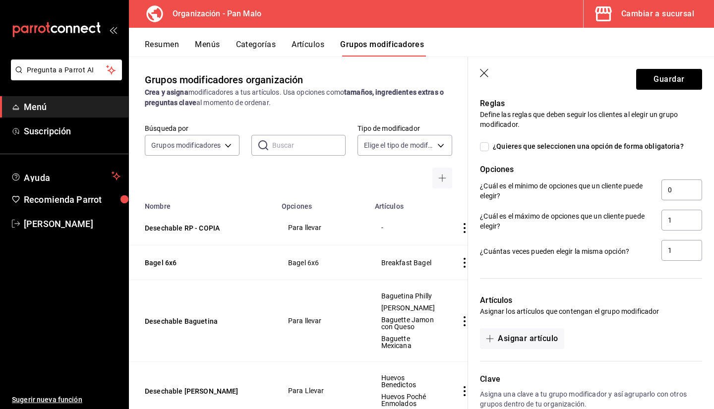
scroll to position [454, 0]
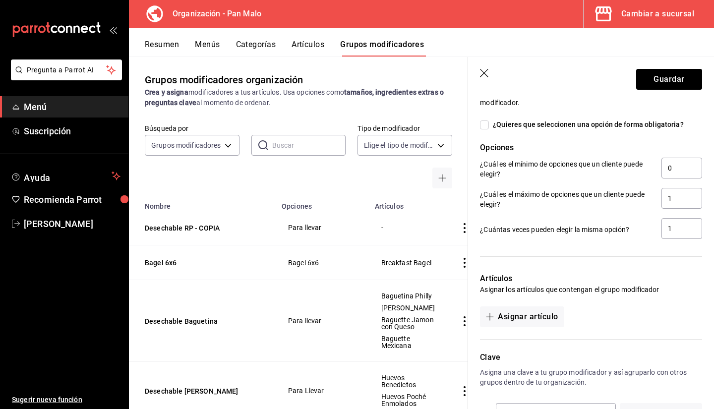
type input "Desechable RP -"
click at [520, 331] on div at bounding box center [585, 333] width 234 height 12
click at [513, 317] on button "Asignar artículo" at bounding box center [522, 316] width 84 height 21
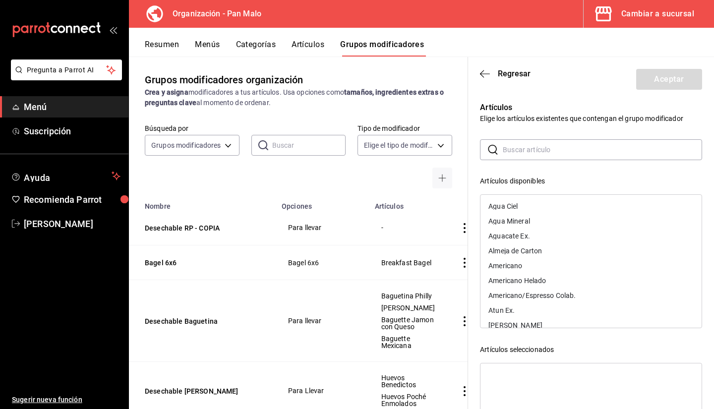
click at [511, 148] on input "text" at bounding box center [601, 150] width 199 height 20
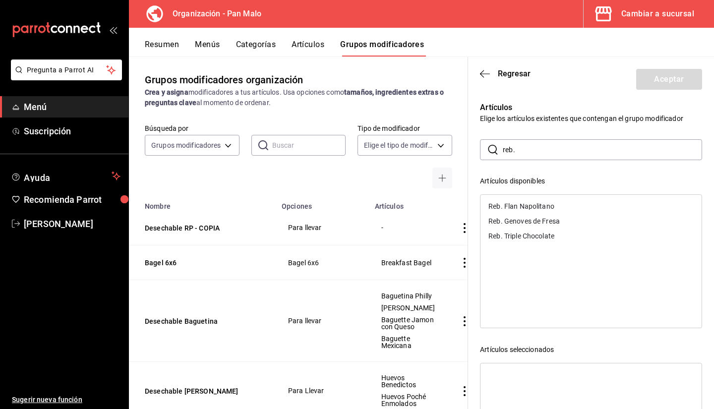
click at [520, 208] on div "Reb. Flan Napolitano" at bounding box center [521, 206] width 66 height 7
click at [520, 208] on div "Reb. Genoves de Fresa" at bounding box center [523, 206] width 71 height 7
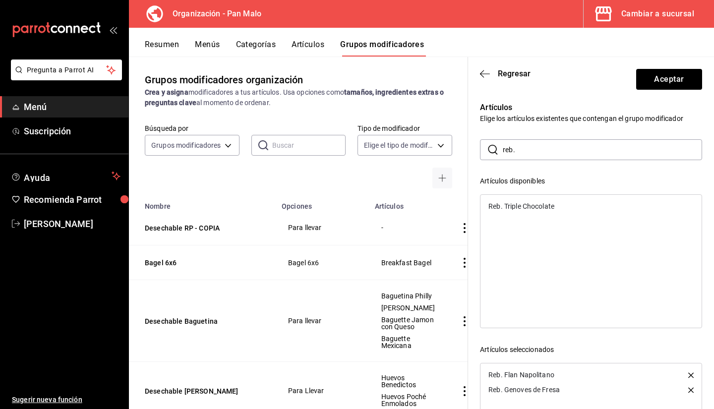
click at [520, 208] on div "Reb. Triple Chocolate" at bounding box center [521, 206] width 66 height 7
click at [531, 141] on input "reb." at bounding box center [601, 150] width 199 height 20
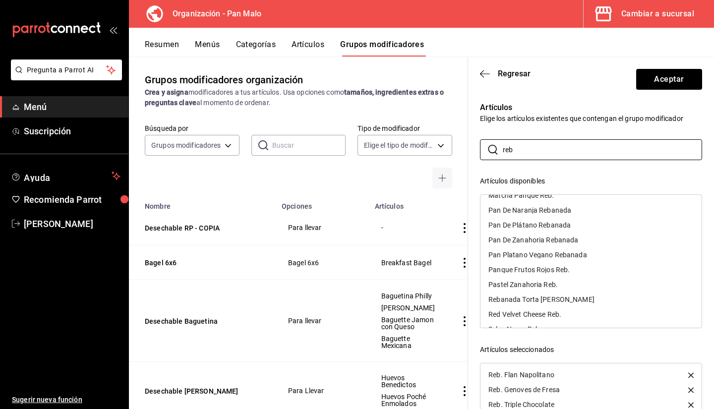
scroll to position [72, 0]
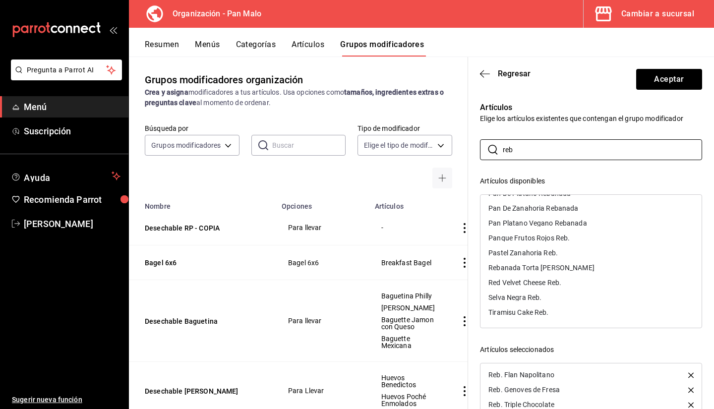
type input "reb"
click at [560, 283] on div "Red Velvet Cheese Reb." at bounding box center [524, 282] width 73 height 7
click at [557, 270] on div "Pastel Zanahoria Reb." at bounding box center [590, 267] width 221 height 15
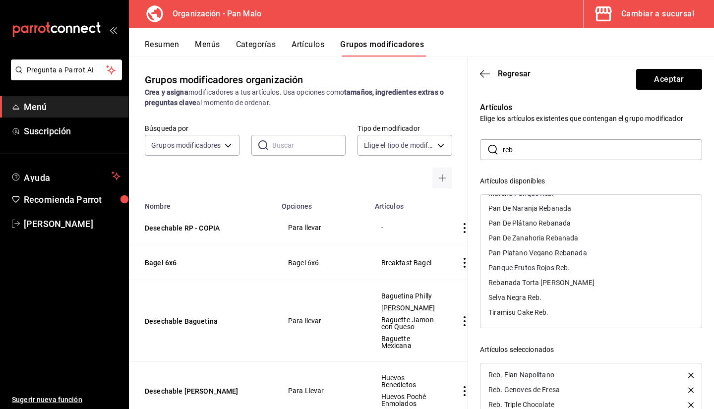
click at [560, 297] on div "Selva Negra Reb." at bounding box center [590, 297] width 221 height 15
click at [540, 313] on div "Tiramisu Cake Reb." at bounding box center [518, 312] width 60 height 7
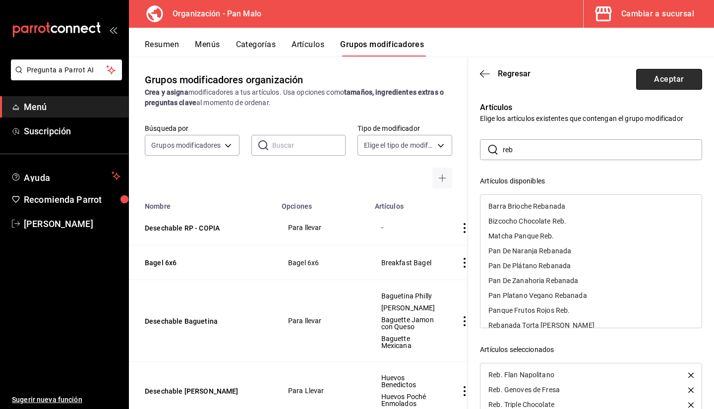
click at [658, 83] on button "Aceptar" at bounding box center [669, 79] width 66 height 21
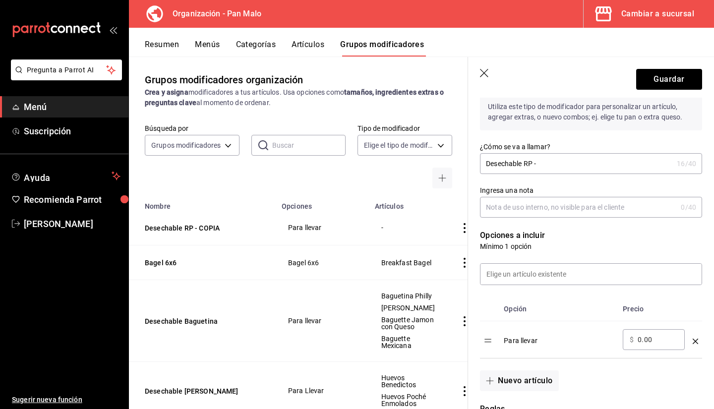
scroll to position [120, 0]
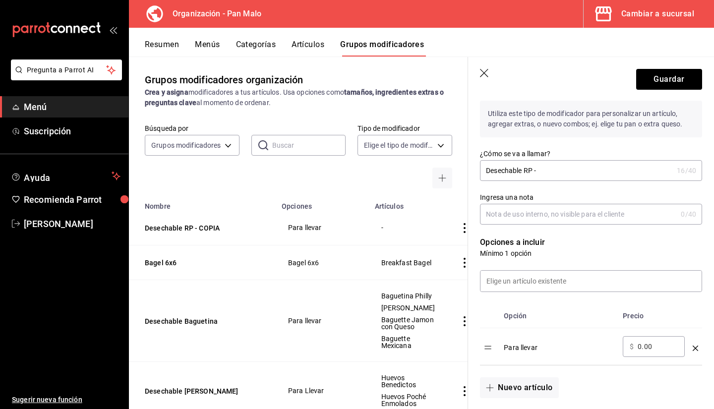
click at [615, 166] on input "Desechable RP -" at bounding box center [576, 171] width 193 height 20
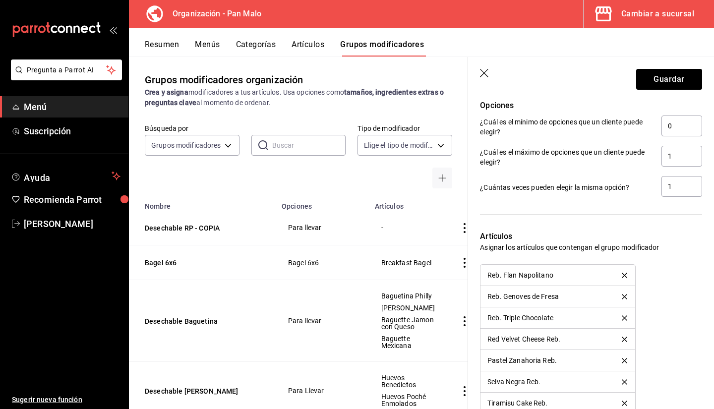
scroll to position [491, 0]
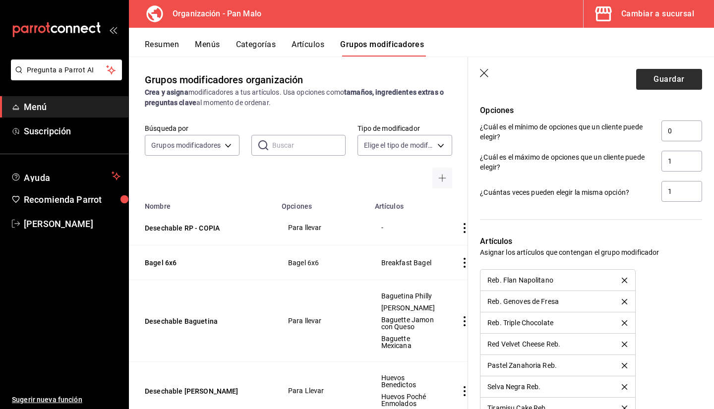
type input "Desechable RP"
click at [649, 87] on button "Guardar" at bounding box center [669, 79] width 66 height 21
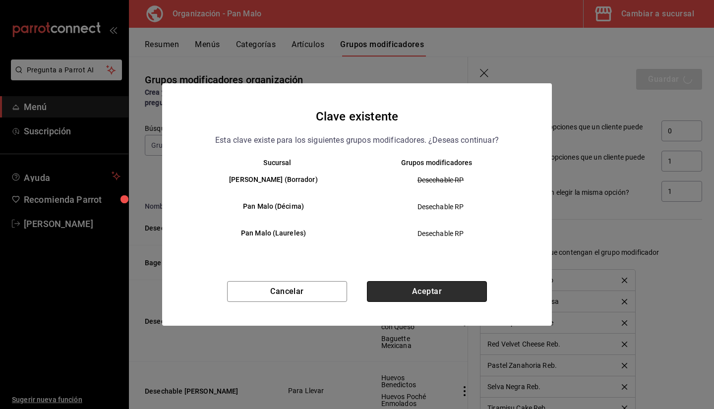
click at [407, 292] on button "Aceptar" at bounding box center [427, 291] width 120 height 21
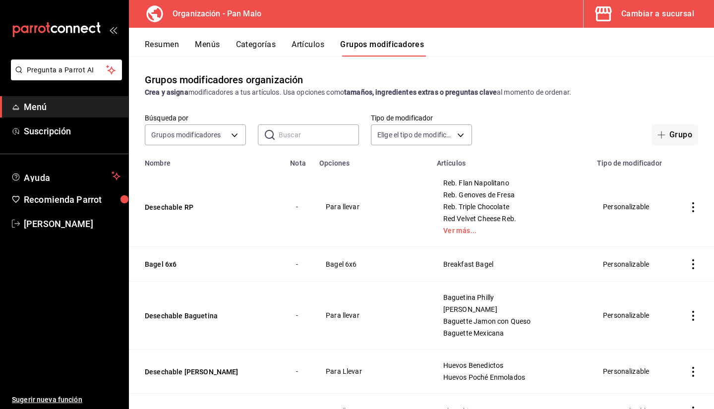
click at [296, 136] on input "text" at bounding box center [318, 135] width 80 height 20
click at [300, 42] on button "Artículos" at bounding box center [307, 48] width 33 height 17
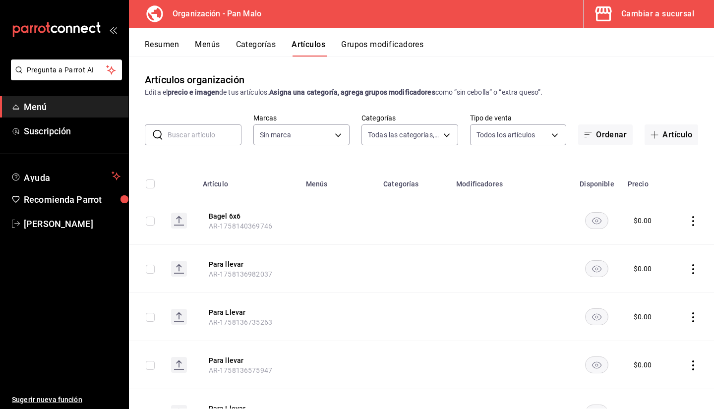
type input "51794acf-e1dd-4f38-9b3b-bc570c38acdf,faac991b-1219-45c2-92b9-09911293bcdb,94738…"
type input "fc172b80-d414-46c2-bed9-f4eeed86d775"
click at [184, 136] on input "text" at bounding box center [204, 135] width 74 height 20
click at [382, 46] on button "Grupos modificadores" at bounding box center [382, 48] width 82 height 17
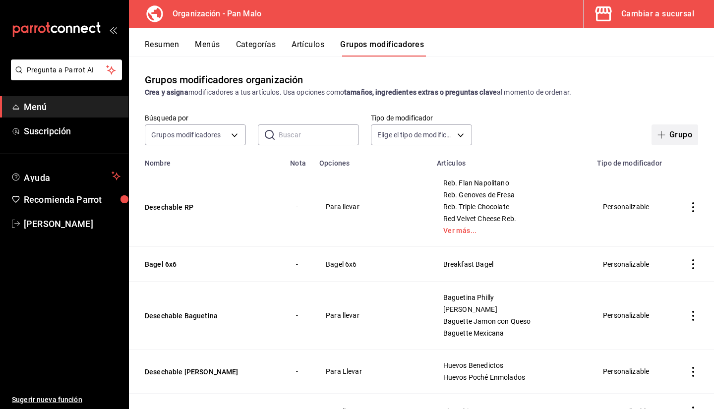
click at [661, 136] on span "button" at bounding box center [663, 135] width 12 height 8
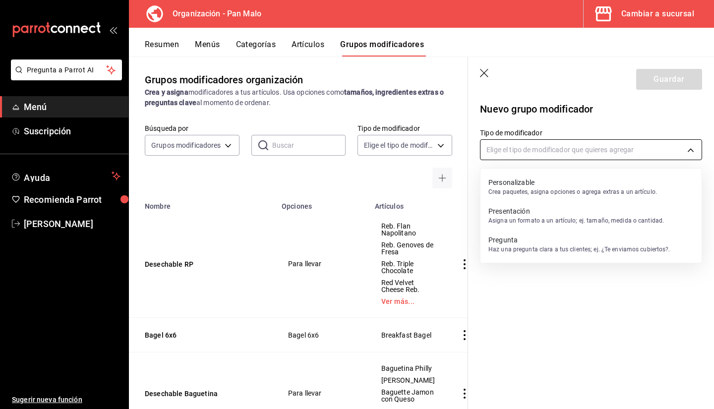
click at [563, 153] on body "Pregunta a Parrot AI Menú Suscripción Ayuda Recomienda Parrot Sebastian Viadero…" at bounding box center [357, 204] width 714 height 409
click at [517, 192] on p "Crea paquetes, asigna opciones o agrega extras a un artículo." at bounding box center [572, 191] width 168 height 9
type input "CUSTOMIZABLE"
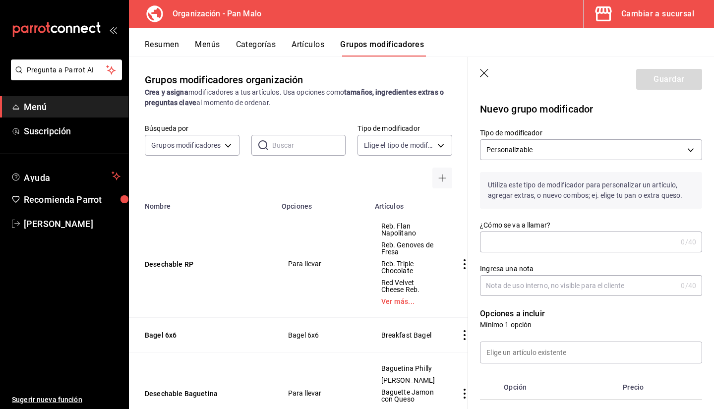
click at [538, 246] on input "¿Cómo se va a llamar?" at bounding box center [578, 242] width 197 height 20
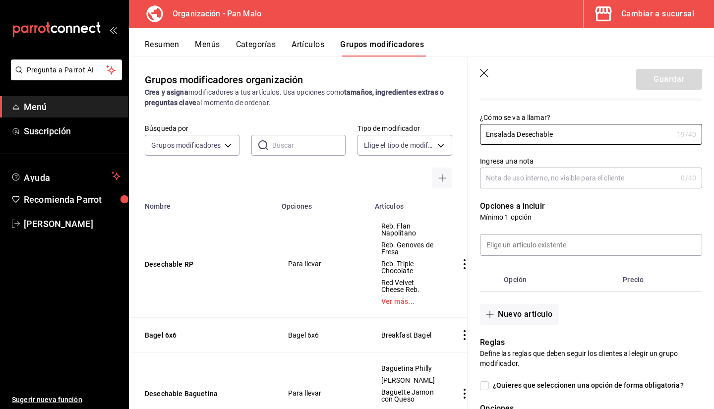
scroll to position [110, 0]
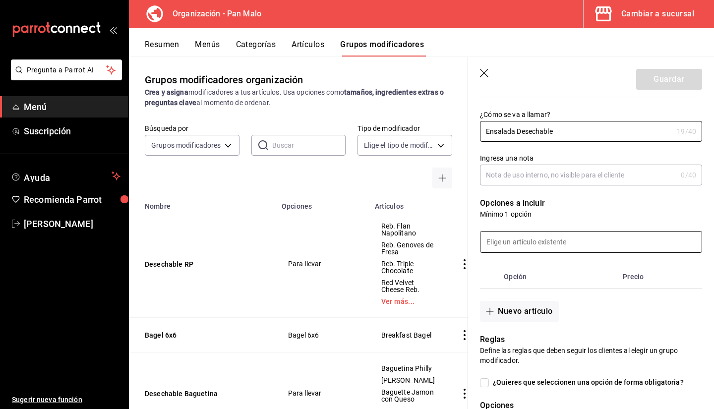
type input "Ensalada Desechable"
click at [516, 235] on input at bounding box center [590, 241] width 221 height 21
click at [561, 284] on th "Opción" at bounding box center [558, 277] width 119 height 24
click at [525, 235] on input "para" at bounding box center [590, 241] width 221 height 21
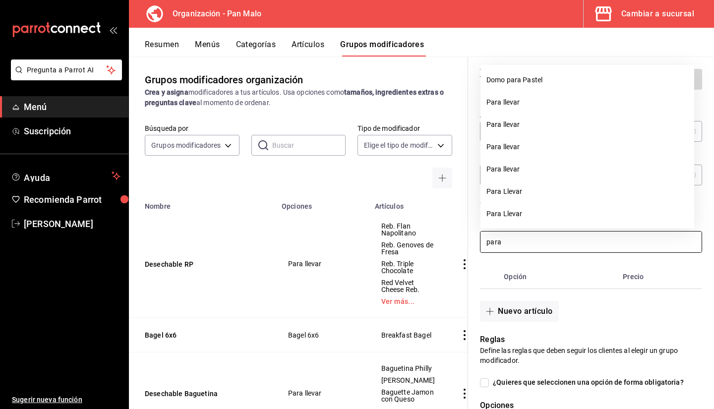
click at [525, 235] on input "para" at bounding box center [590, 241] width 221 height 21
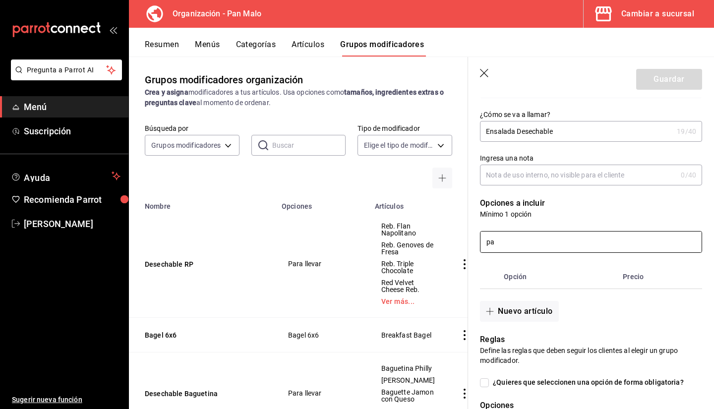
type input "p"
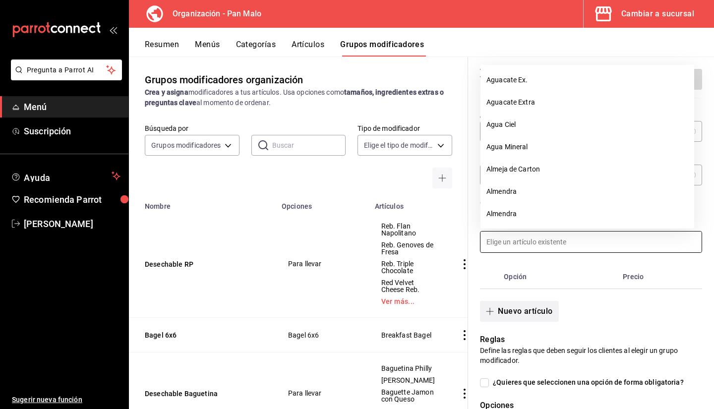
click at [528, 305] on button "Nuevo artículo" at bounding box center [519, 311] width 78 height 21
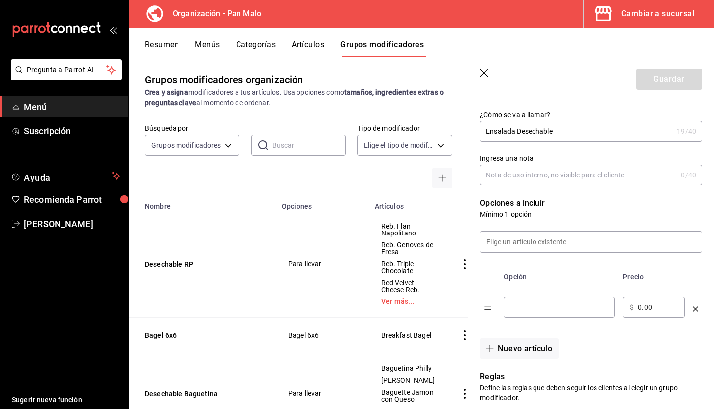
click at [524, 310] on input "optionsTable" at bounding box center [558, 307] width 97 height 10
type input "p"
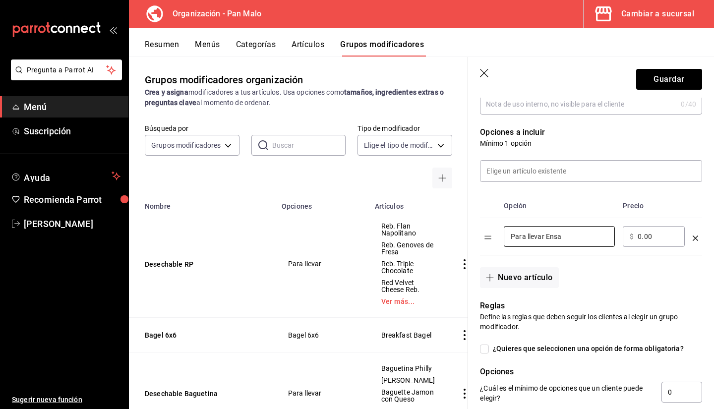
scroll to position [184, 0]
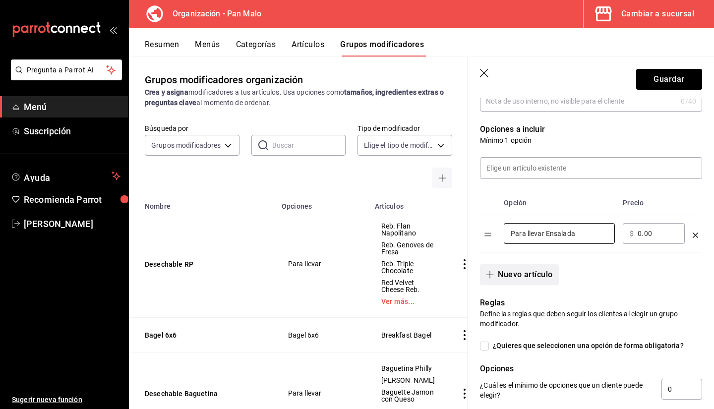
type input "Para llevar Ensalada"
drag, startPoint x: 511, startPoint y: 278, endPoint x: 608, endPoint y: 287, distance: 97.5
click at [608, 287] on div "Nuevo grupo modificador Tipo de modificador Personalizable CUSTOMIZABLE Utiliza…" at bounding box center [585, 275] width 234 height 740
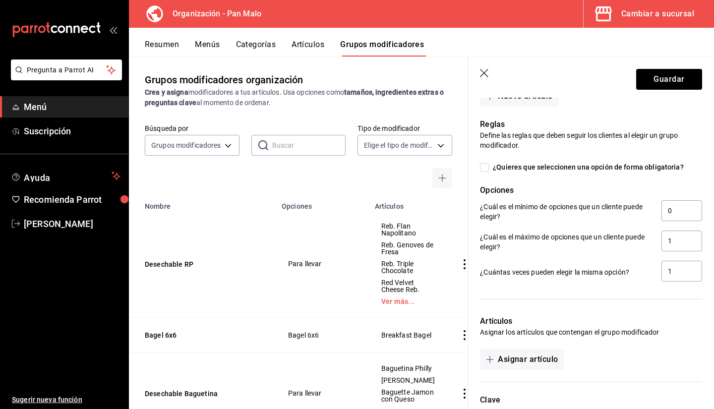
scroll to position [366, 0]
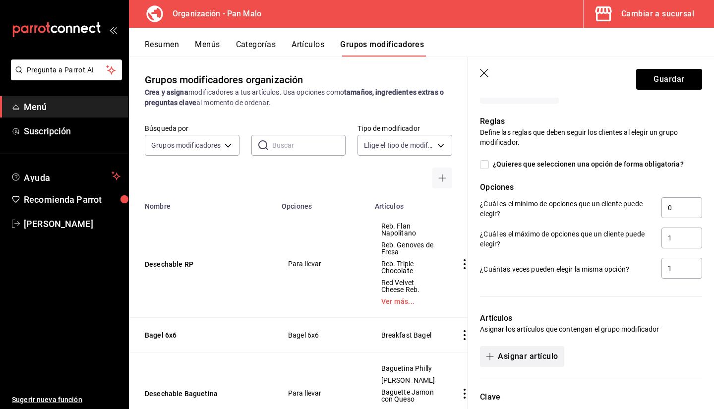
click at [524, 358] on button "Asignar artículo" at bounding box center [522, 356] width 84 height 21
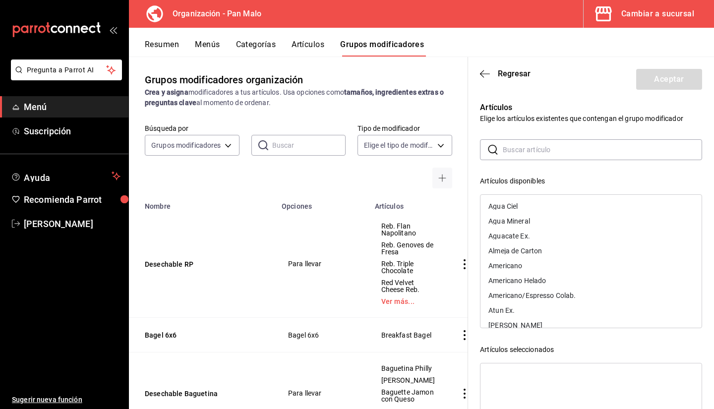
click at [517, 147] on input "text" at bounding box center [601, 150] width 199 height 20
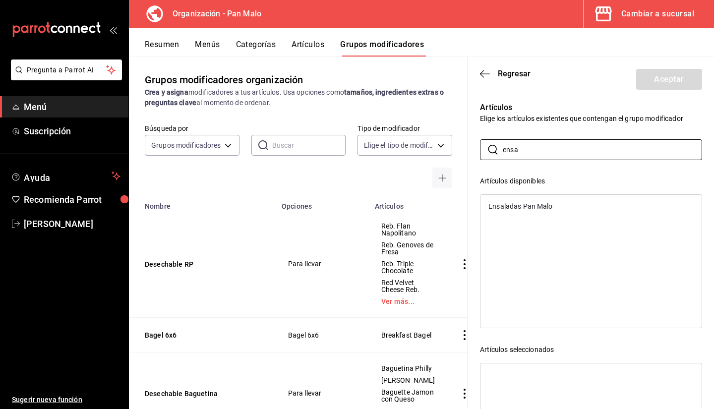
type input "ensa"
click at [517, 210] on div "Ensaladas Pan Malo" at bounding box center [590, 206] width 221 height 15
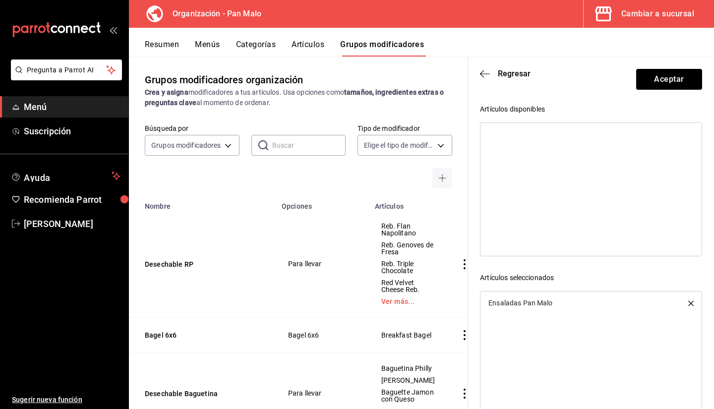
scroll to position [0, 0]
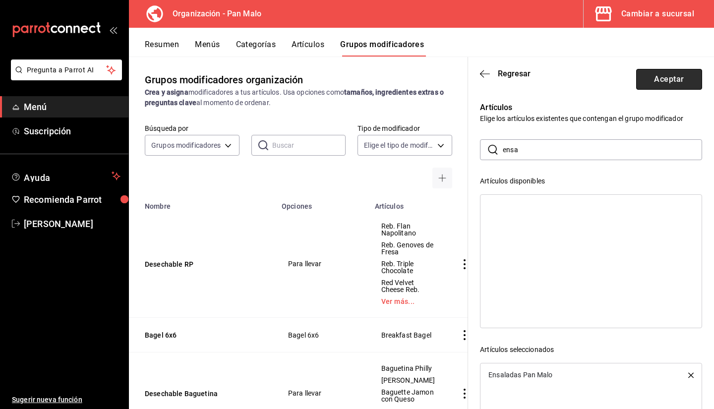
click at [649, 88] on button "Aceptar" at bounding box center [669, 79] width 66 height 21
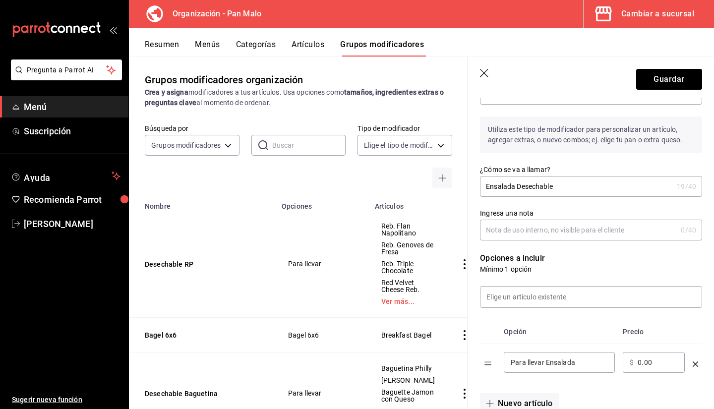
scroll to position [26, 0]
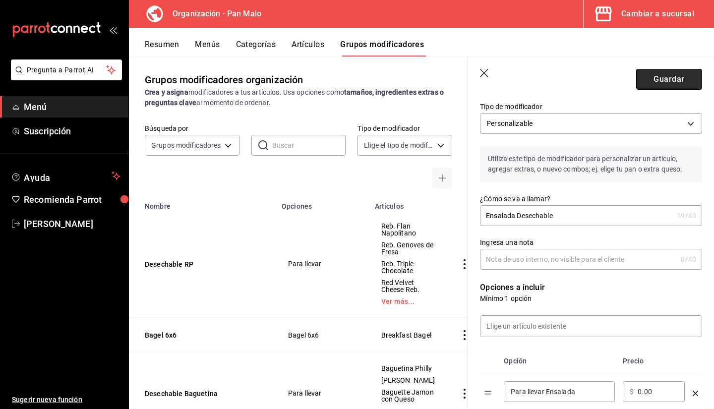
click at [642, 86] on button "Guardar" at bounding box center [669, 79] width 66 height 21
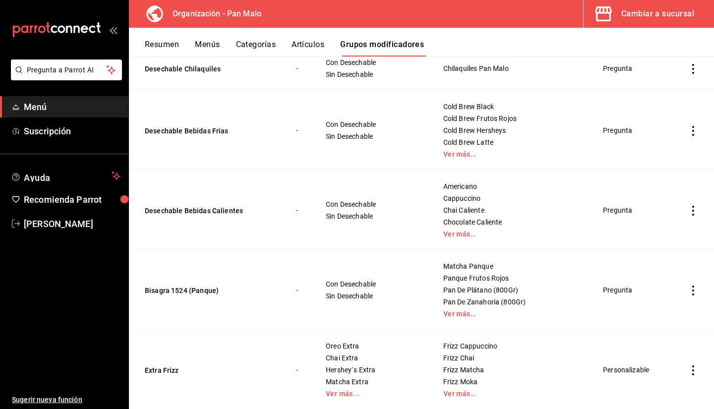
scroll to position [1143, 0]
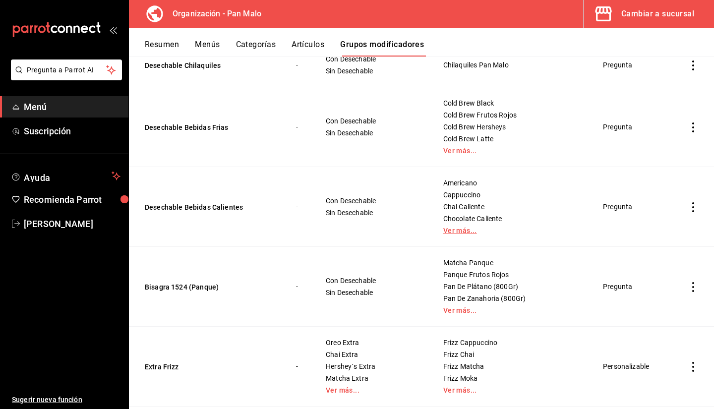
click at [443, 229] on link "Ver más..." at bounding box center [510, 230] width 135 height 7
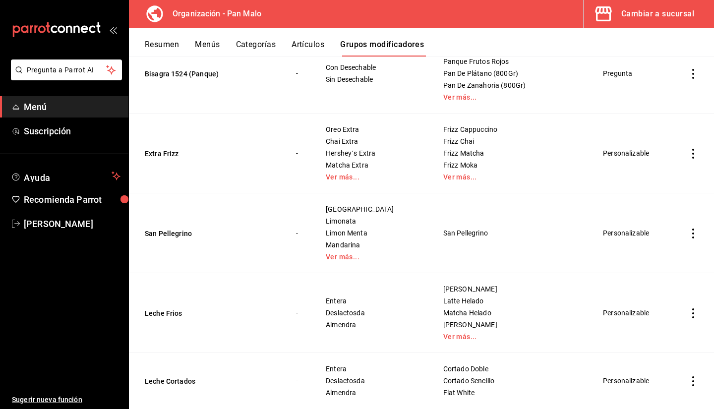
scroll to position [1440, 0]
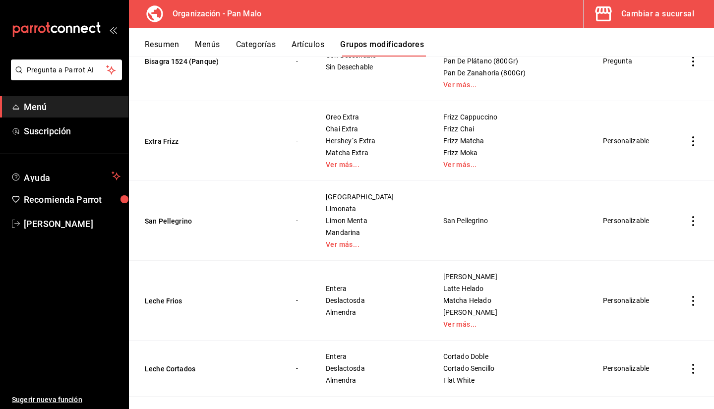
click at [433, 330] on td "Chai Frio Latte Helado Matcha Helado Mocha Helado Ver más..." at bounding box center [511, 300] width 160 height 80
click at [443, 324] on link "Ver más..." at bounding box center [510, 324] width 135 height 7
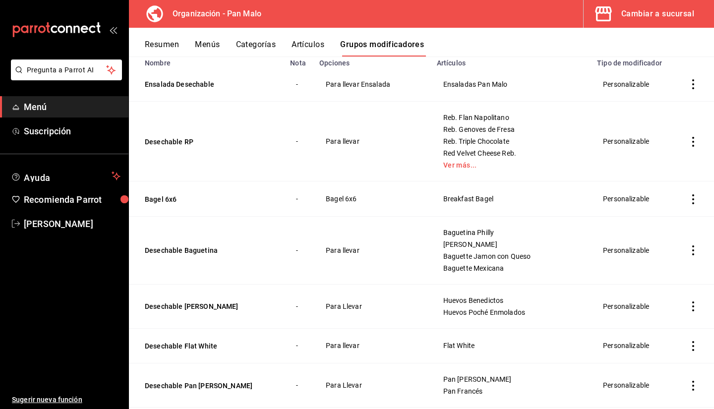
scroll to position [70, 0]
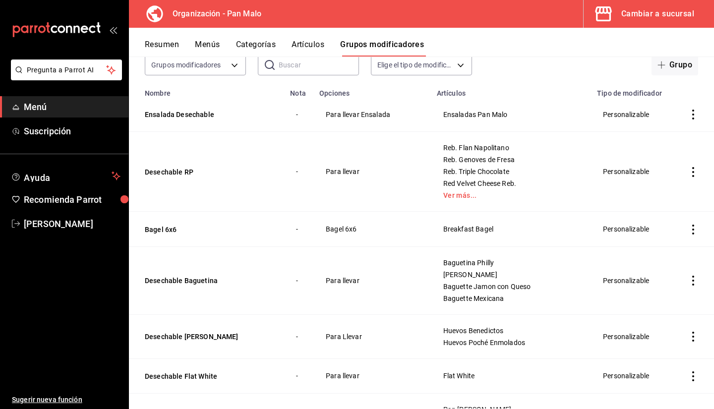
click at [632, 10] on div "Cambiar a sucursal" at bounding box center [657, 14] width 73 height 14
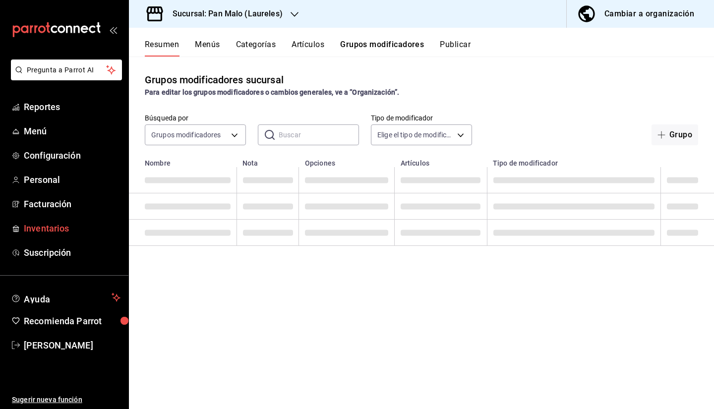
click at [55, 231] on span "Inventarios" at bounding box center [72, 227] width 97 height 13
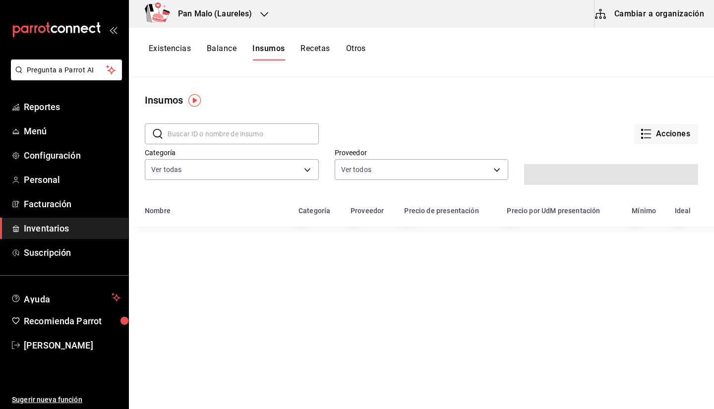
click at [316, 50] on button "Recetas" at bounding box center [314, 52] width 29 height 17
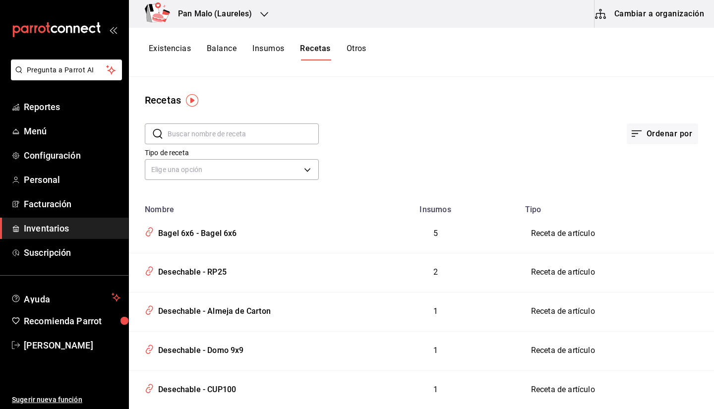
click at [682, 15] on button "Cambiar a organización" at bounding box center [649, 14] width 111 height 28
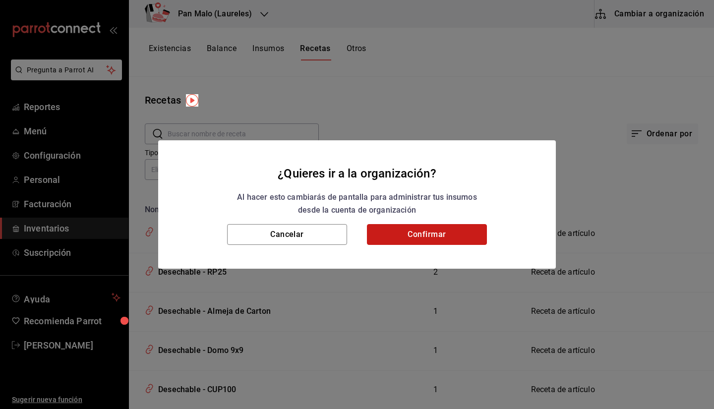
click at [430, 230] on button "Confirmar" at bounding box center [427, 234] width 120 height 21
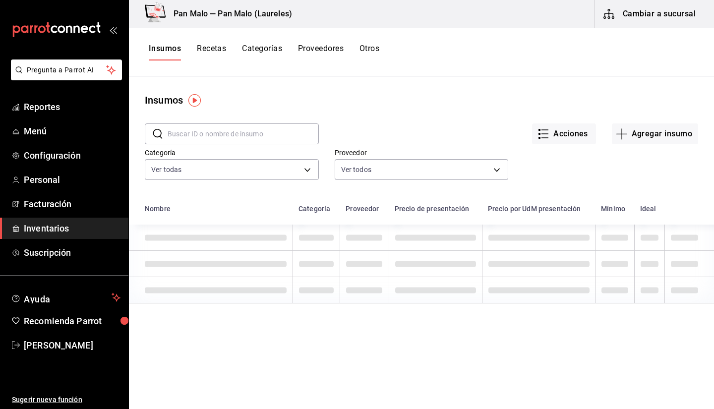
click at [218, 52] on button "Recetas" at bounding box center [211, 52] width 29 height 17
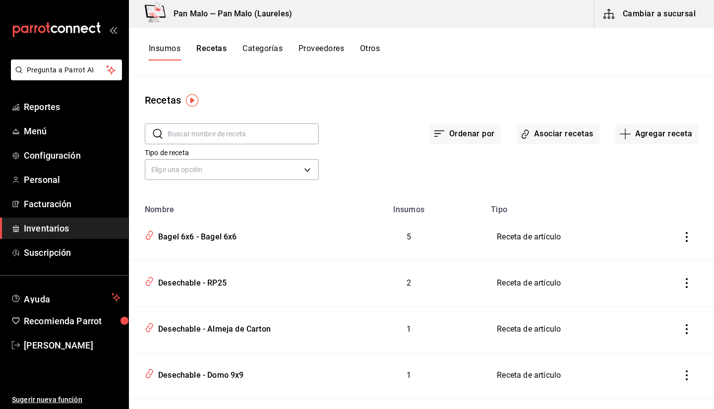
click at [214, 52] on button "Recetas" at bounding box center [211, 52] width 30 height 17
click at [549, 136] on button "Asociar recetas" at bounding box center [557, 133] width 83 height 21
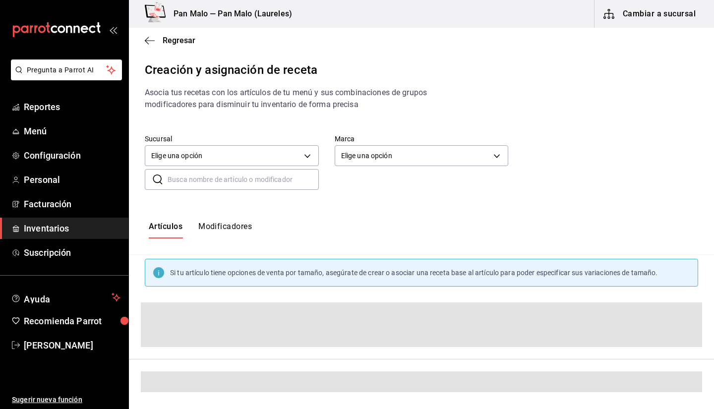
click at [258, 190] on div "Sucursal Elige una opción default Marca Elige una opción default ​ ​" at bounding box center [421, 161] width 585 height 87
click at [247, 177] on input "text" at bounding box center [242, 179] width 151 height 20
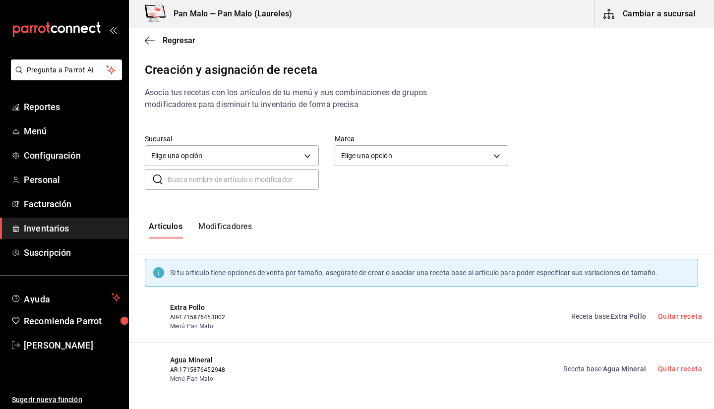
type input "e"
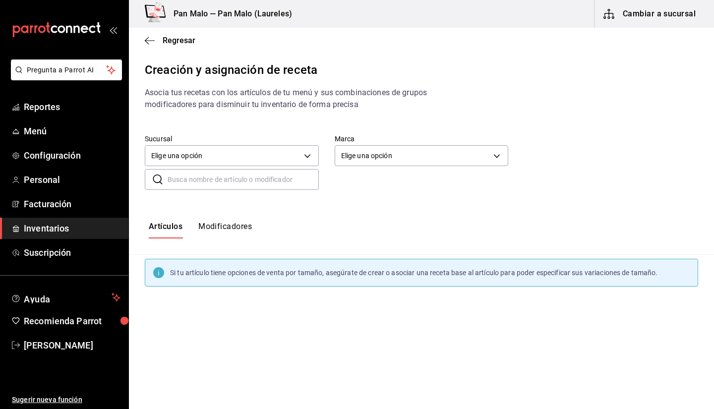
type input "E"
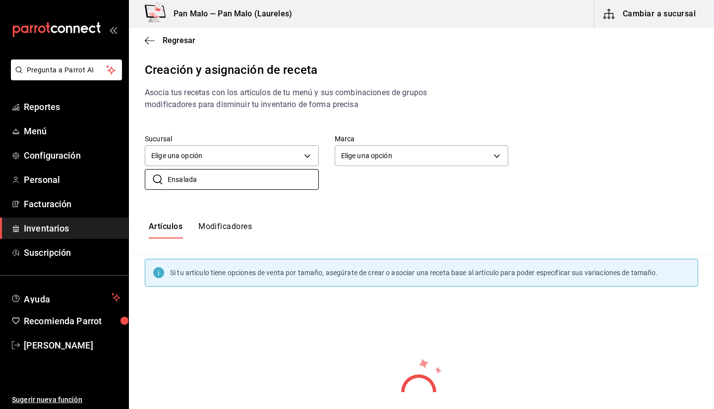
scroll to position [57, 0]
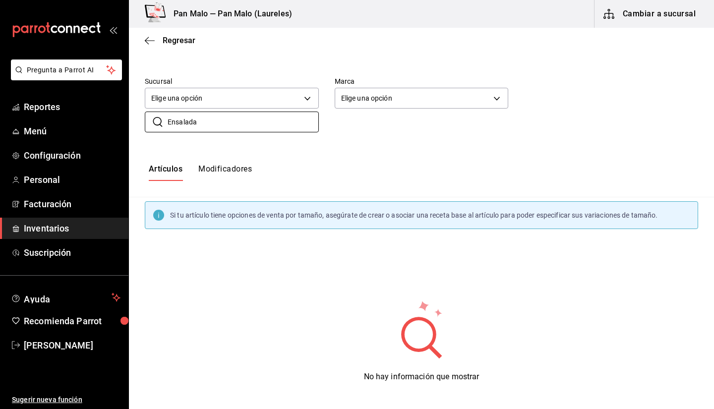
click at [277, 134] on div "Sucursal Elige una opción default Marca Elige una opción default ​ Ensalada ​" at bounding box center [421, 104] width 585 height 87
drag, startPoint x: 267, startPoint y: 126, endPoint x: 273, endPoint y: 125, distance: 6.0
click at [273, 125] on input "Ensalada" at bounding box center [242, 122] width 151 height 20
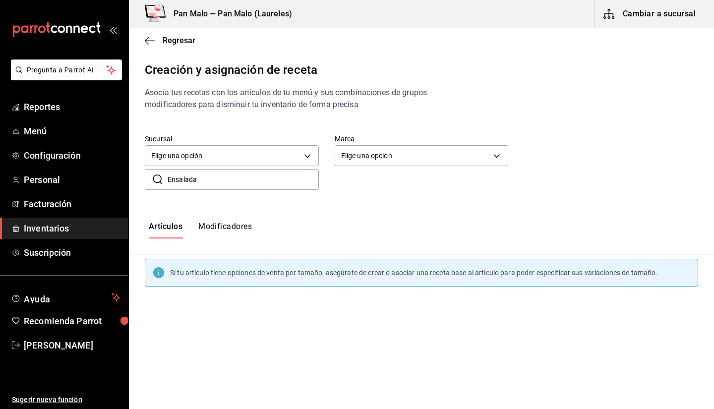
scroll to position [0, 0]
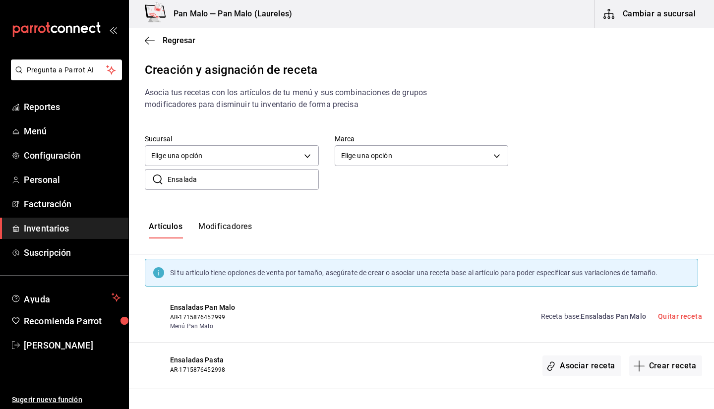
click at [713, 211] on div "Artículos Modificadores" at bounding box center [421, 230] width 585 height 49
click at [222, 231] on button "Modificadores" at bounding box center [225, 229] width 54 height 17
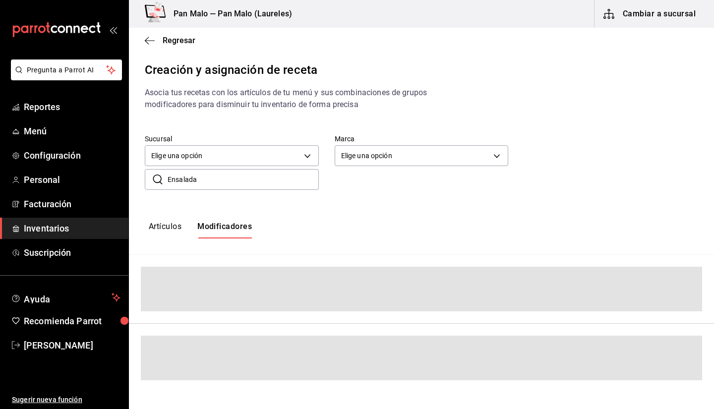
click at [230, 183] on input "Ensalada" at bounding box center [242, 179] width 151 height 20
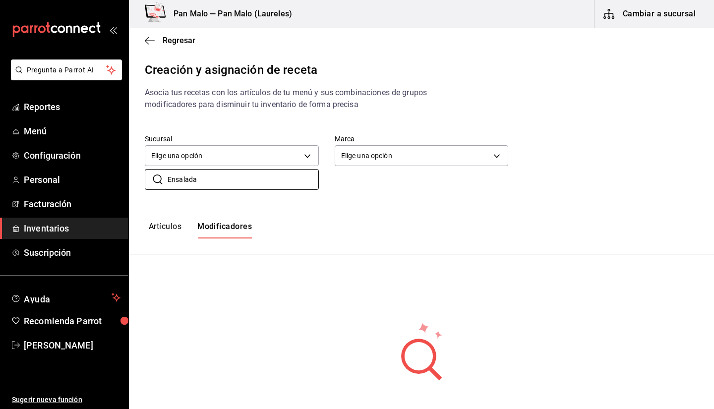
type input "Ensalada"
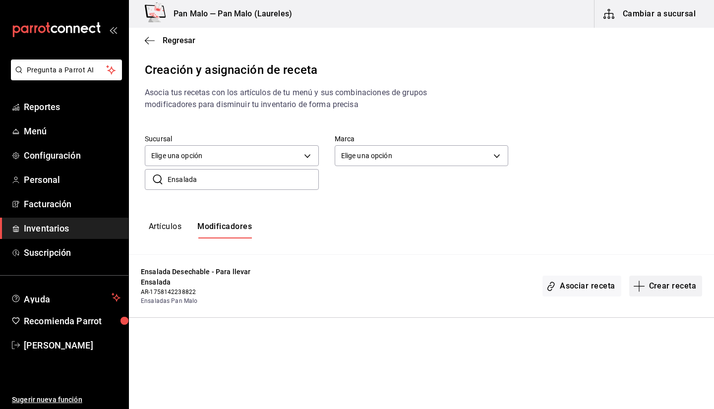
click at [662, 290] on button "Crear receta" at bounding box center [665, 286] width 73 height 21
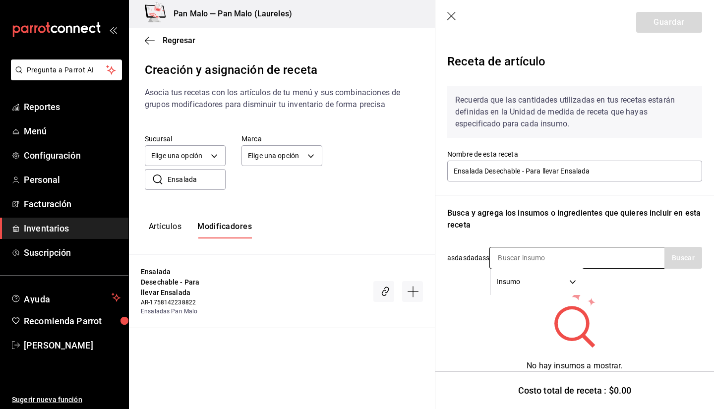
click at [494, 252] on input at bounding box center [539, 257] width 99 height 21
type input "a"
type input "9x9"
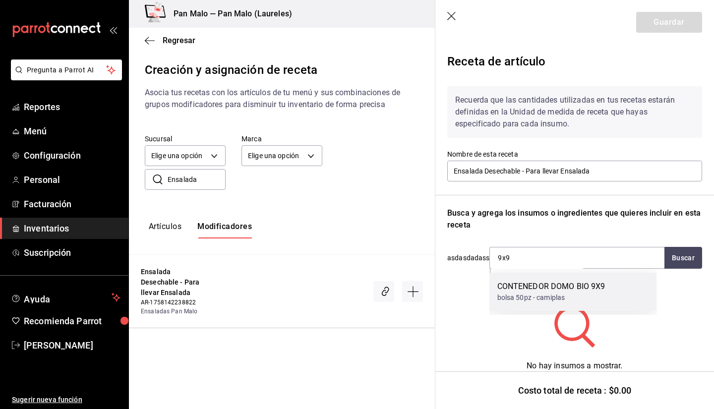
click at [540, 290] on div "CONTENEDOR DOMO BIO 9X9" at bounding box center [551, 286] width 108 height 12
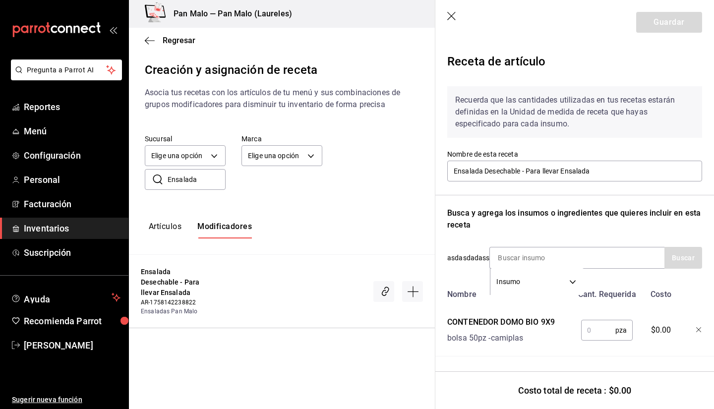
click at [505, 246] on div "Recuerda que las cantidades utilizadas en tus recetas estarán definidas en la U…" at bounding box center [574, 217] width 255 height 278
click at [499, 255] on input at bounding box center [539, 257] width 99 height 21
type input "cup"
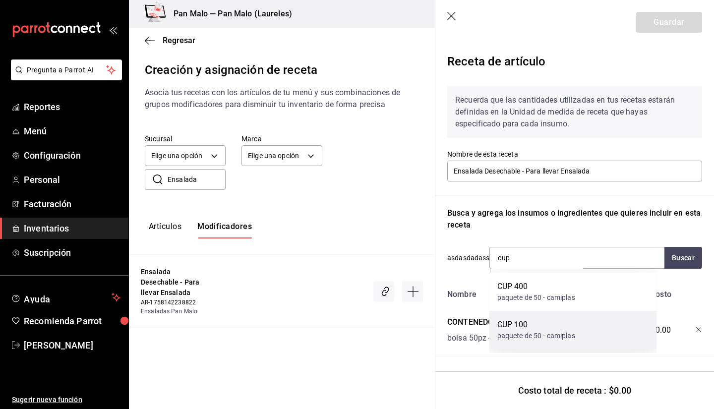
click at [528, 330] on div "CUP 100" at bounding box center [536, 325] width 78 height 12
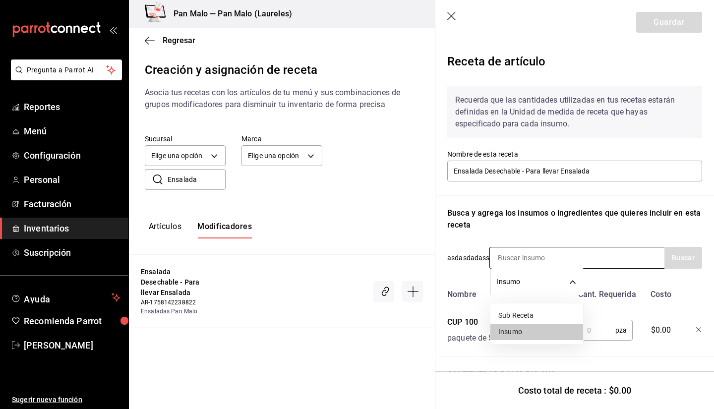
click at [513, 271] on body "Pregunta a Parrot AI Reportes Menú Configuración Personal Facturación Inventari…" at bounding box center [357, 196] width 714 height 392
click at [517, 261] on div at bounding box center [357, 204] width 714 height 409
click at [513, 251] on input at bounding box center [539, 257] width 99 height 21
type input "cup"
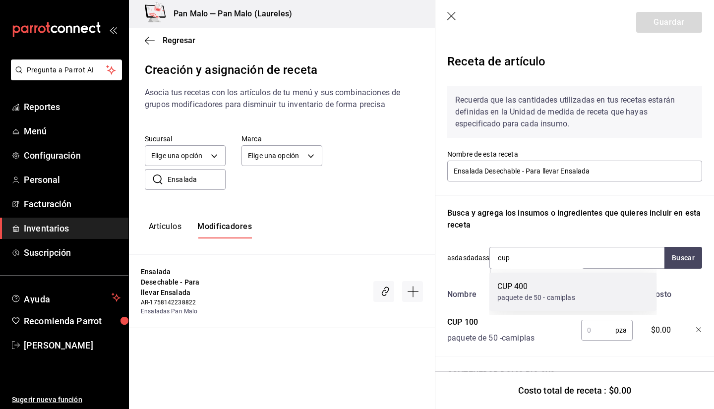
click at [518, 284] on div "CUP 400" at bounding box center [536, 286] width 78 height 12
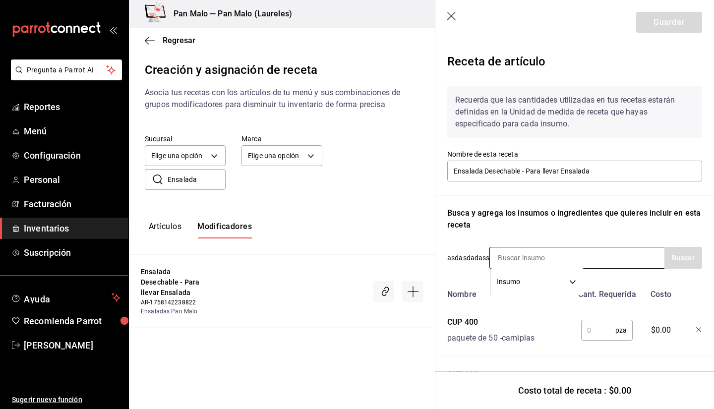
click at [516, 255] on input at bounding box center [539, 257] width 99 height 21
type input "tenedor"
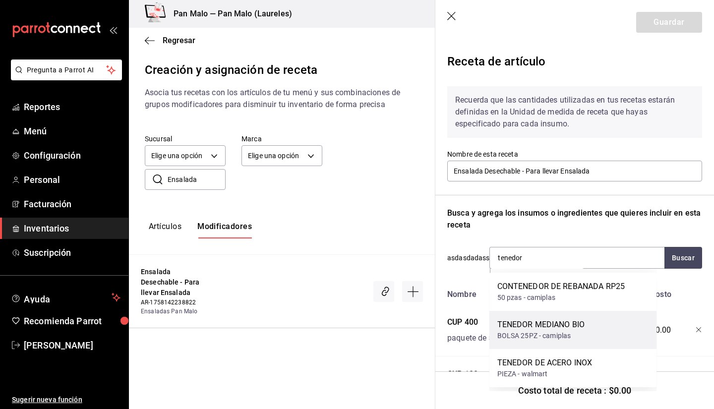
click at [547, 335] on div "BOLSA 25PZ - camiplas" at bounding box center [541, 336] width 88 height 10
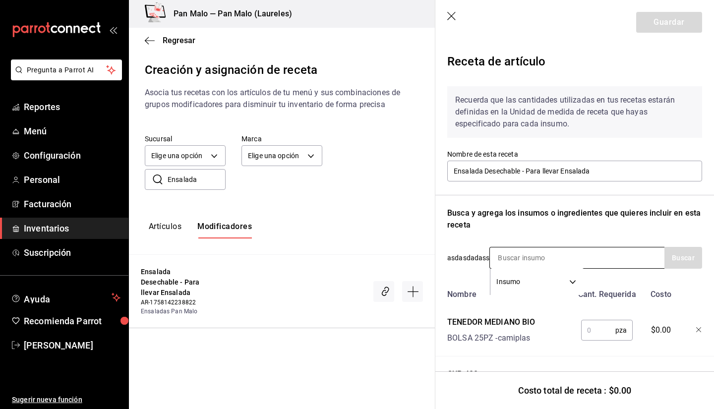
click at [507, 260] on input at bounding box center [539, 257] width 99 height 21
type input "cuchara"
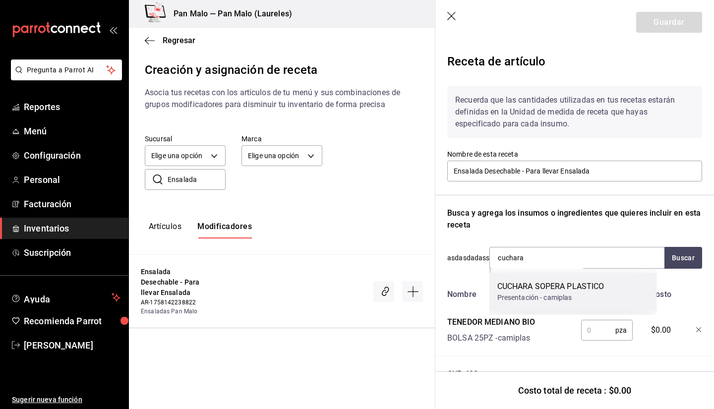
click at [528, 284] on div "CUCHARA SOPERA PLASTICO" at bounding box center [550, 286] width 107 height 12
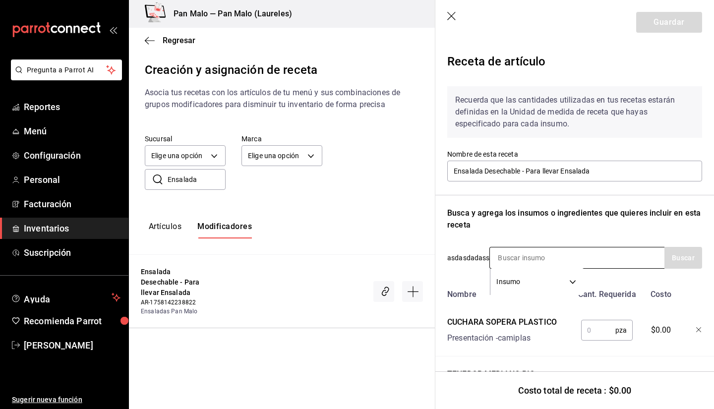
click at [522, 253] on input at bounding box center [539, 257] width 99 height 21
type input "cuchillo"
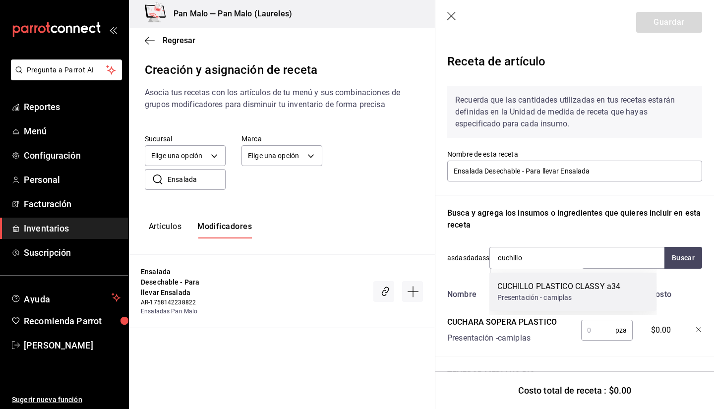
click at [522, 290] on div "CUCHILLO PLASTICO CLASSY a34" at bounding box center [558, 286] width 123 height 12
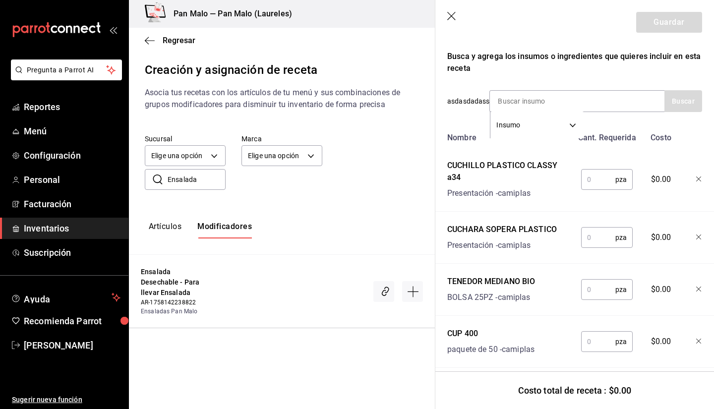
scroll to position [162, 0]
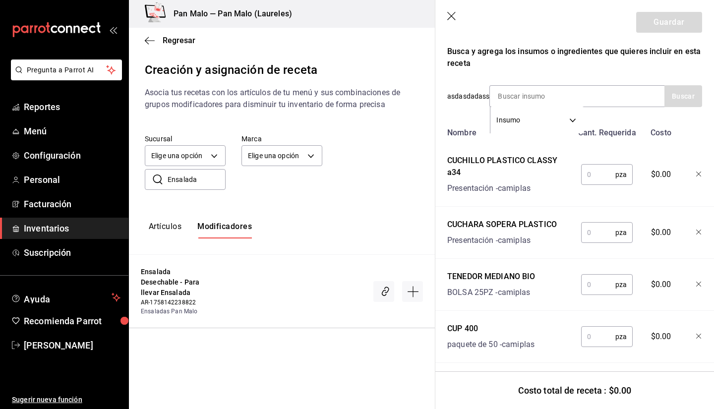
click at [581, 177] on input "text" at bounding box center [598, 175] width 34 height 20
type input "1"
click at [588, 243] on div "pza ​" at bounding box center [604, 231] width 65 height 32
click at [586, 234] on input "text" at bounding box center [598, 232] width 34 height 20
type input "1"
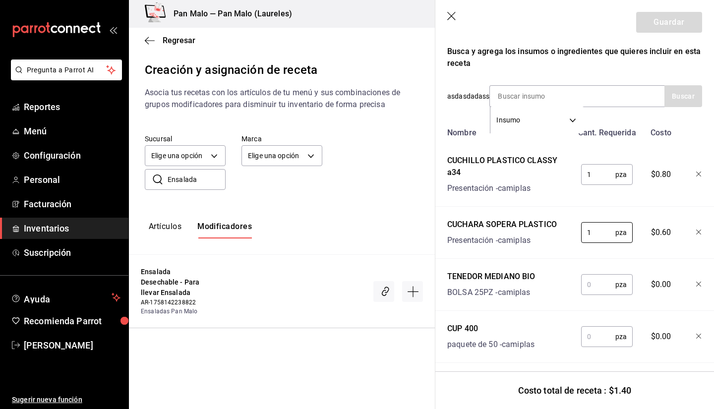
click at [595, 288] on input "text" at bounding box center [598, 285] width 34 height 20
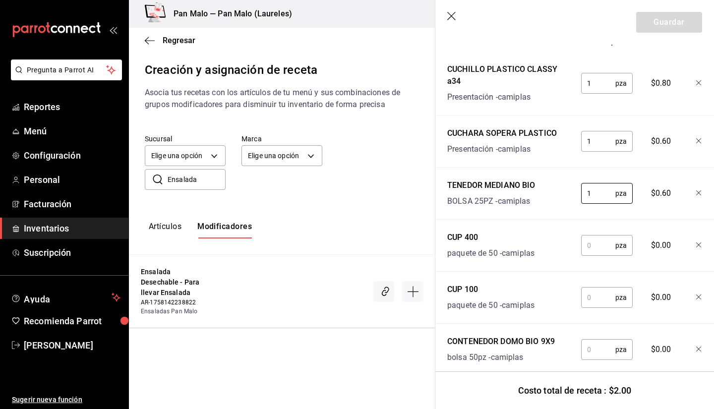
scroll to position [277, 0]
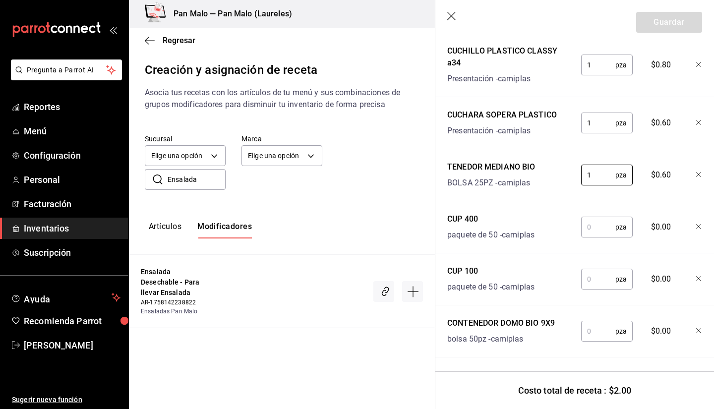
type input "1"
click at [583, 221] on input "text" at bounding box center [598, 227] width 34 height 20
type input "1"
click at [591, 270] on input "text" at bounding box center [598, 279] width 34 height 20
type input "1"
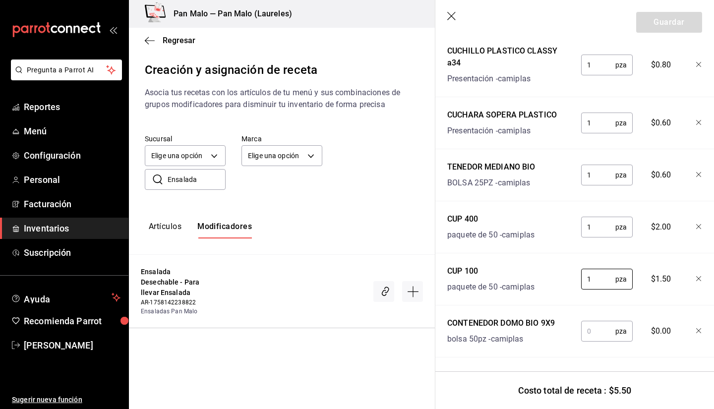
click at [592, 340] on div "Nombre Cant. Requerida Costo CUCHILLO PLASTICO CLASSY a34 Presentación - camipl…" at bounding box center [574, 185] width 255 height 344
click at [590, 327] on input "1" at bounding box center [598, 331] width 34 height 20
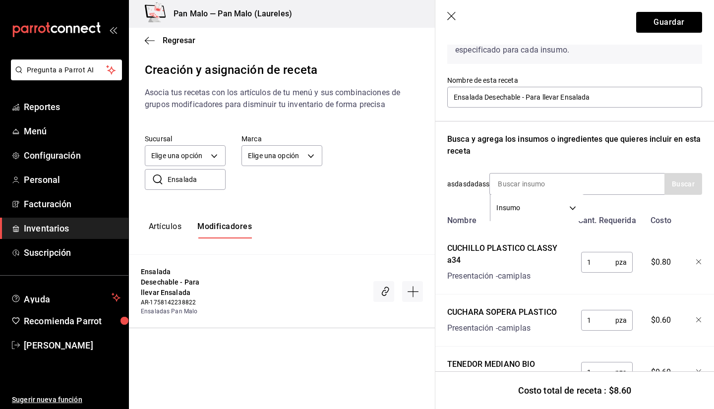
scroll to position [0, 0]
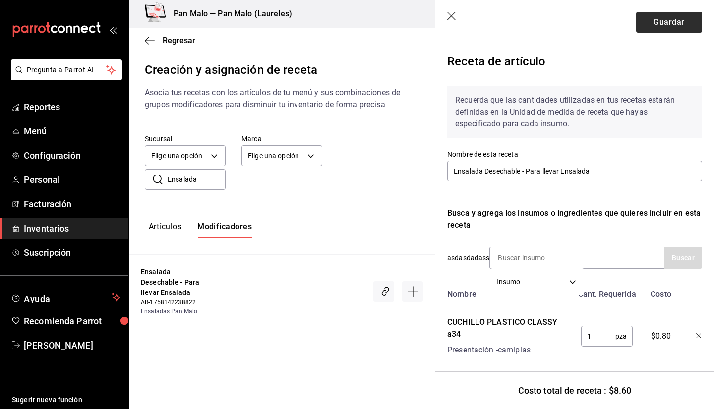
type input "1"
click at [653, 27] on button "Guardar" at bounding box center [669, 22] width 66 height 21
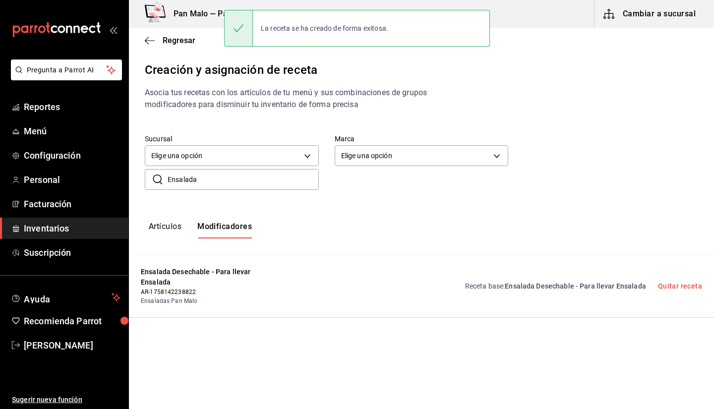
click at [242, 173] on input "Ensalada" at bounding box center [242, 179] width 151 height 20
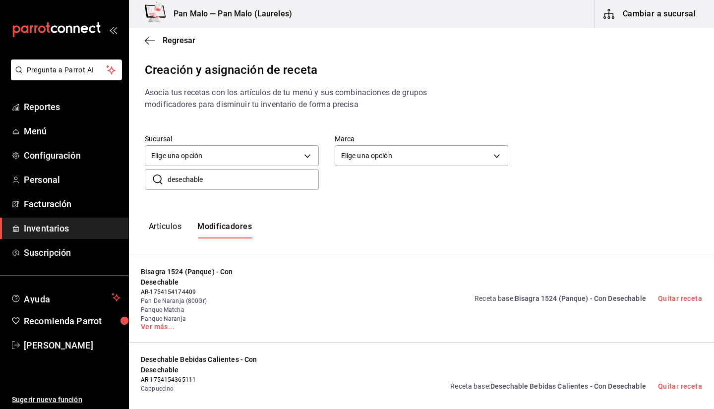
type input "desechable"
click at [225, 174] on input "desechable" at bounding box center [242, 179] width 151 height 20
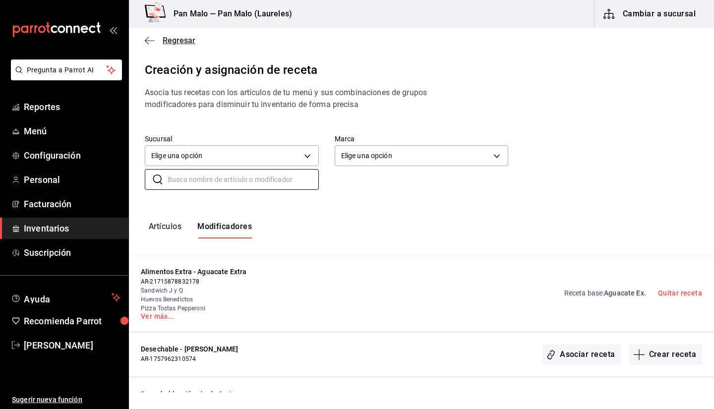
click at [160, 41] on span "Regresar" at bounding box center [170, 40] width 51 height 9
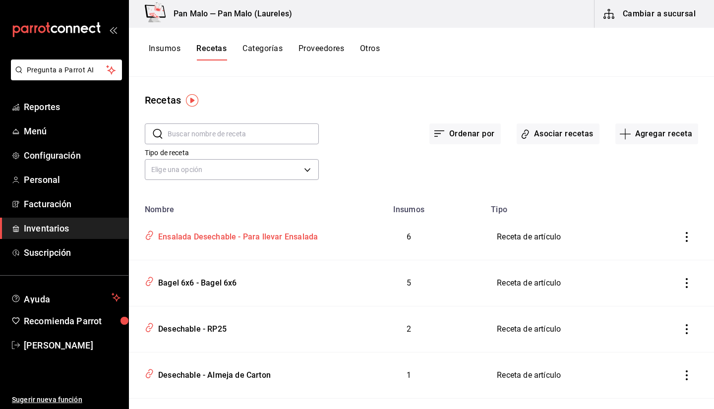
click at [277, 234] on div "Ensalada Desechable - Para llevar Ensalada" at bounding box center [236, 234] width 164 height 15
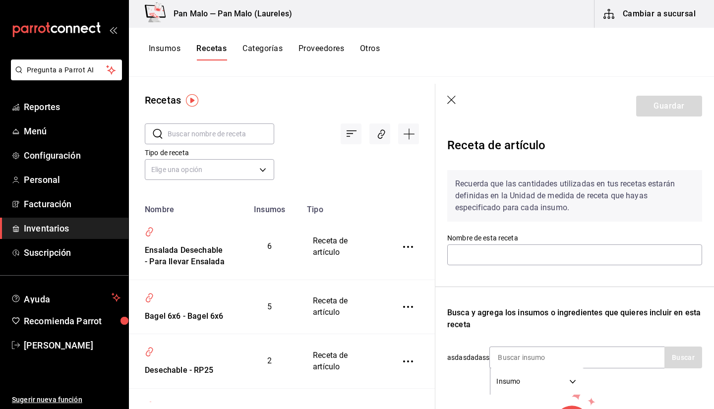
type input "Ensalada Desechable - Para llevar Ensalada"
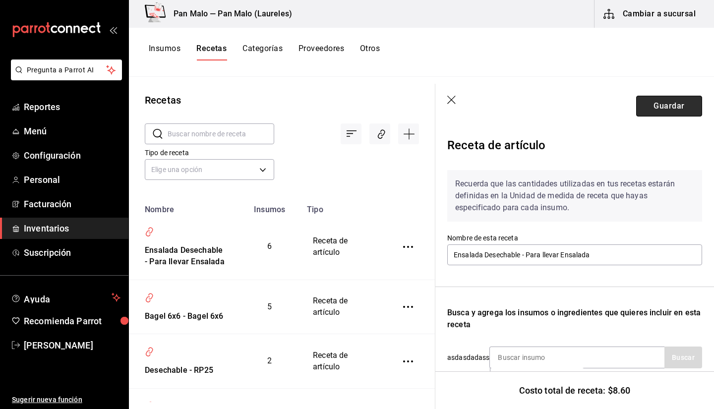
click at [660, 107] on button "Guardar" at bounding box center [669, 106] width 66 height 21
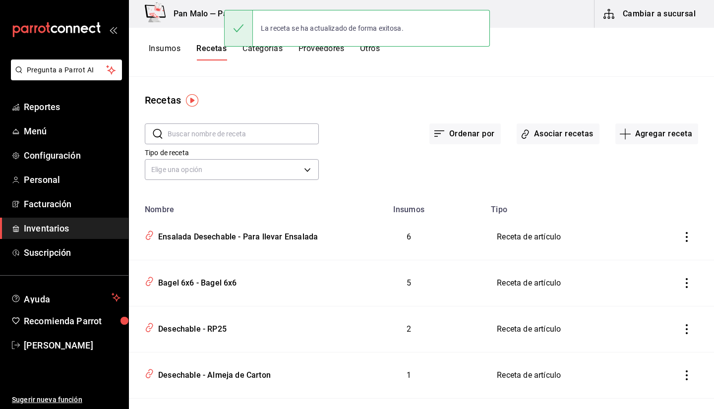
click at [342, 97] on div "Recetas" at bounding box center [421, 100] width 585 height 15
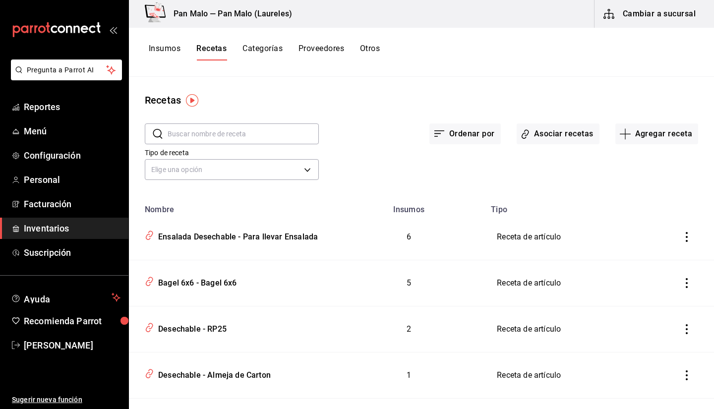
click at [214, 55] on button "Recetas" at bounding box center [211, 52] width 30 height 17
click at [255, 57] on button "Categorías" at bounding box center [262, 52] width 40 height 17
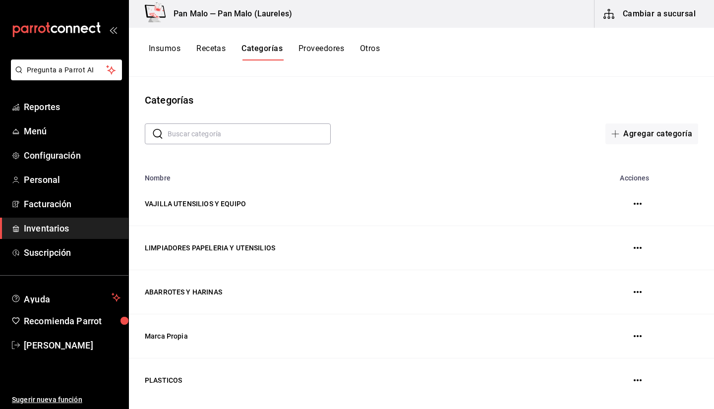
click at [309, 52] on button "Proveedores" at bounding box center [321, 52] width 46 height 17
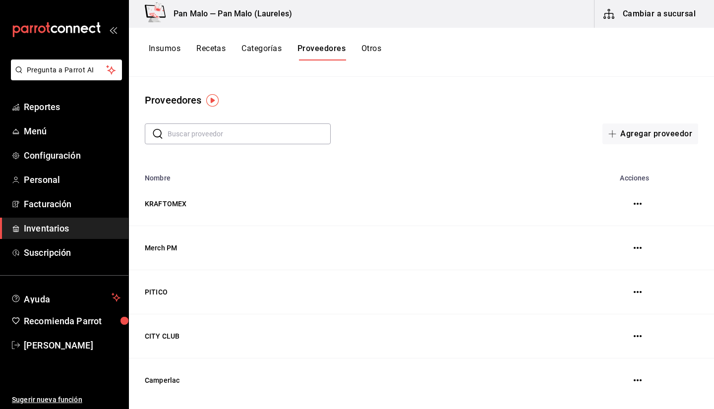
click at [225, 54] on button "Recetas" at bounding box center [210, 52] width 29 height 17
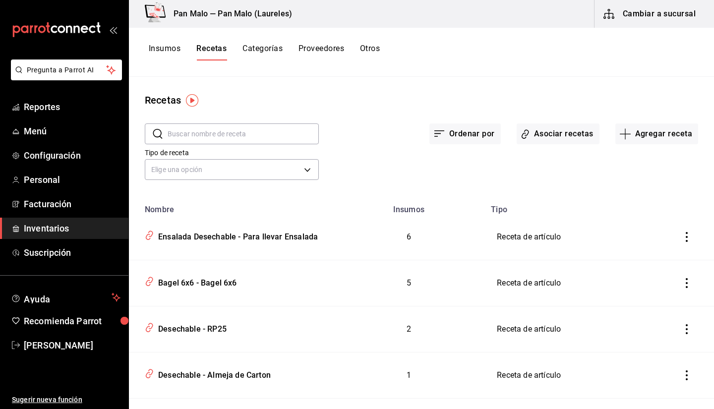
click at [613, 12] on icon "button" at bounding box center [609, 14] width 12 height 12
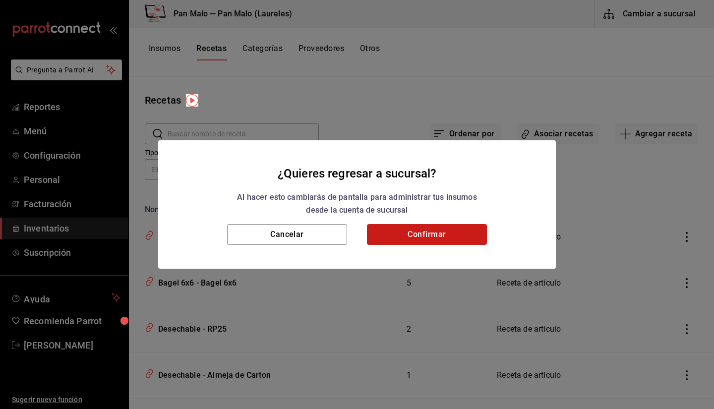
click at [415, 236] on button "Confirmar" at bounding box center [427, 234] width 120 height 21
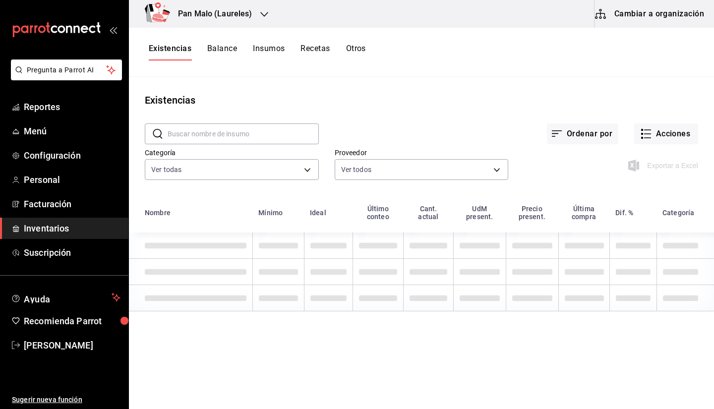
click at [213, 55] on button "Balance" at bounding box center [222, 52] width 30 height 17
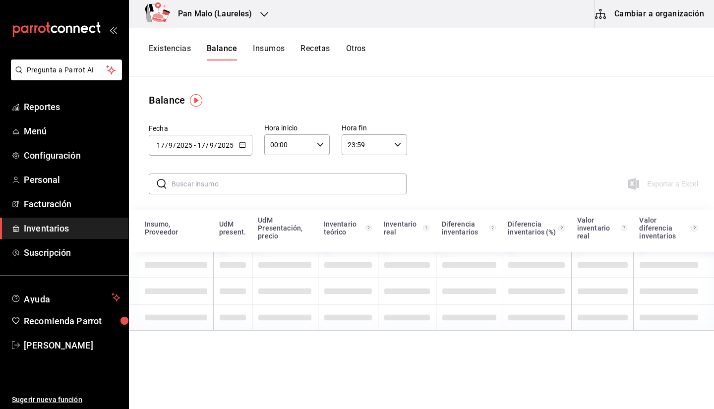
click at [226, 51] on button "Balance" at bounding box center [222, 52] width 30 height 17
click at [165, 55] on button "Existencias" at bounding box center [170, 52] width 42 height 17
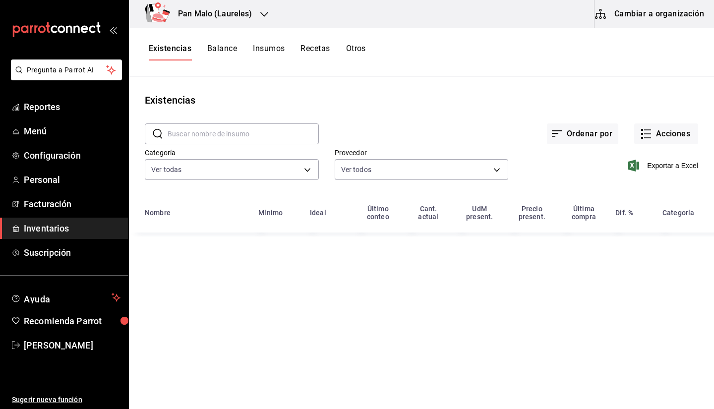
click at [659, 13] on button "Cambiar a organización" at bounding box center [649, 14] width 111 height 28
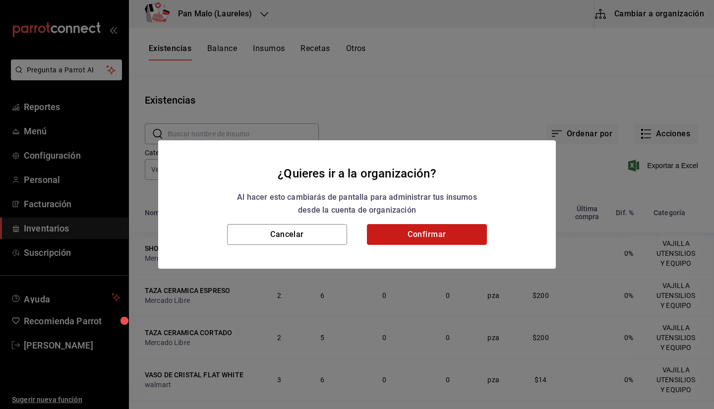
click at [400, 227] on button "Confirmar" at bounding box center [427, 234] width 120 height 21
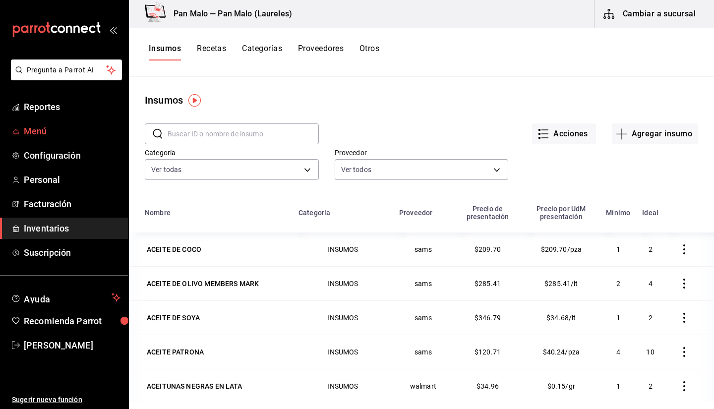
click at [62, 127] on span "Menú" at bounding box center [72, 130] width 97 height 13
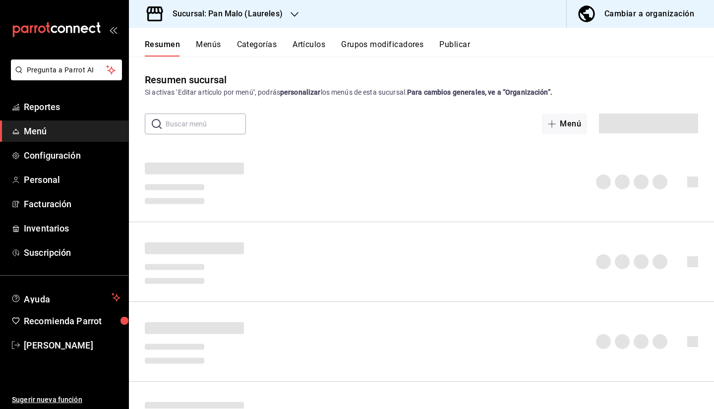
click at [643, 11] on div "Cambiar a organización" at bounding box center [649, 14] width 90 height 14
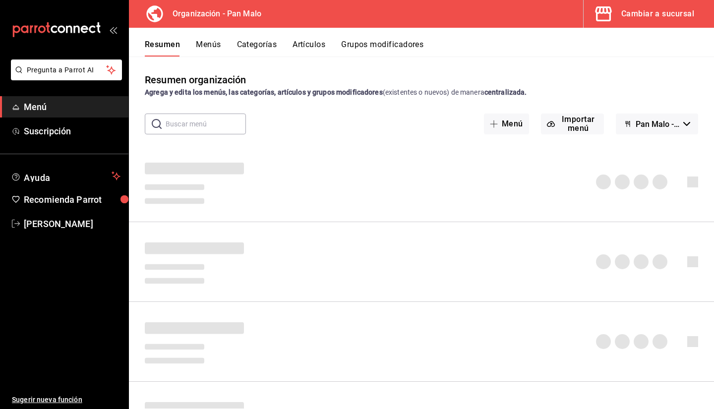
click at [215, 55] on button "Menús" at bounding box center [208, 48] width 25 height 17
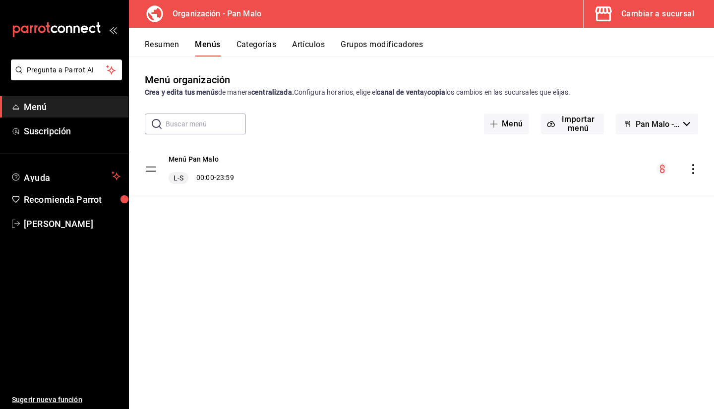
click at [321, 49] on button "Artículos" at bounding box center [308, 48] width 33 height 17
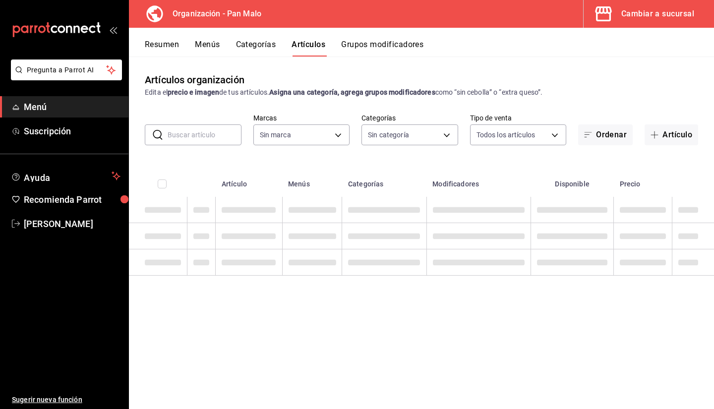
type input "fc172b80-d414-46c2-bed9-f4eeed86d775"
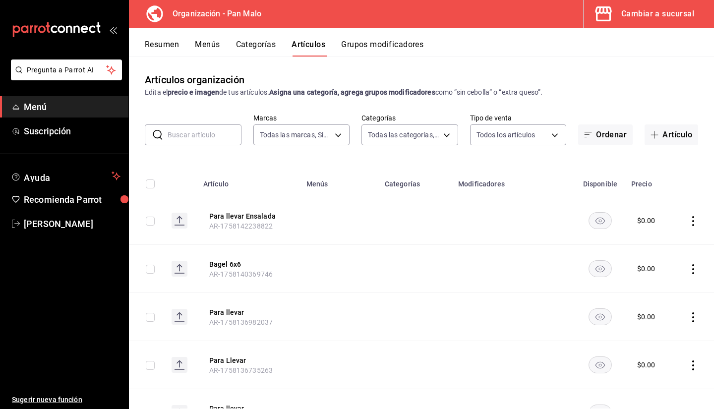
type input "51794acf-e1dd-4f38-9b3b-bc570c38acdf,faac991b-1219-45c2-92b9-09911293bcdb,94738…"
click at [352, 47] on button "Grupos modificadores" at bounding box center [382, 48] width 82 height 17
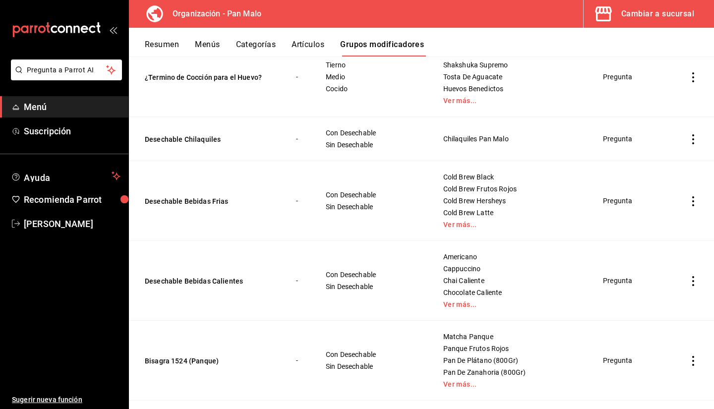
scroll to position [1070, 0]
click at [443, 227] on link "Ver más..." at bounding box center [510, 224] width 135 height 7
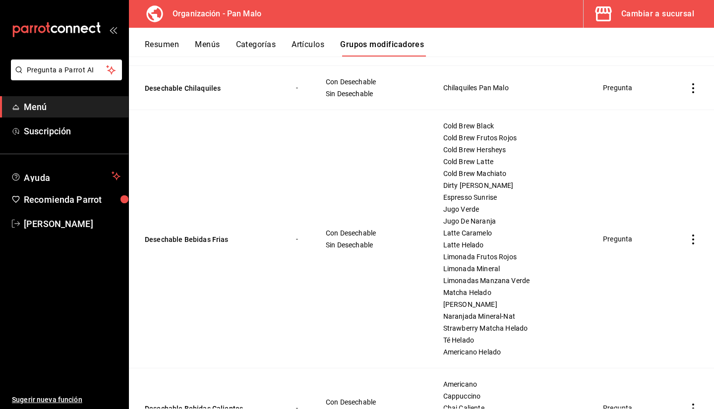
scroll to position [1126, 0]
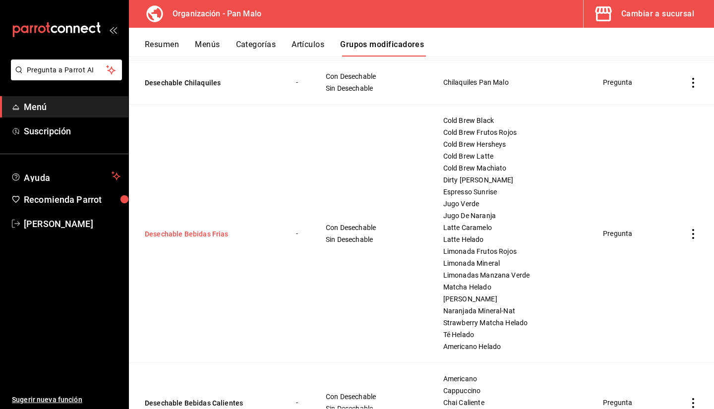
click at [181, 236] on button "Desechable Bebidas Frias" at bounding box center [204, 234] width 119 height 10
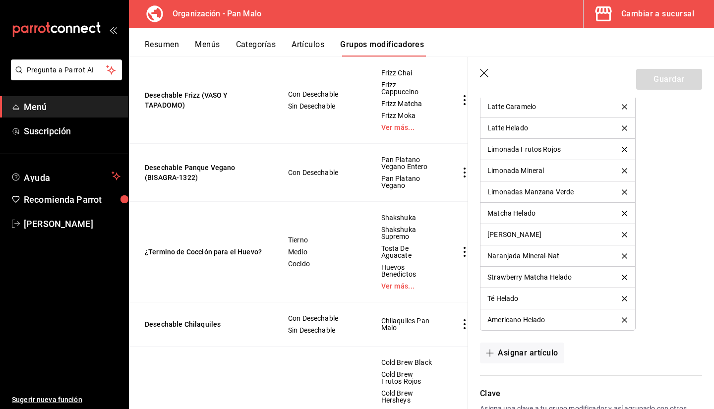
scroll to position [911, 0]
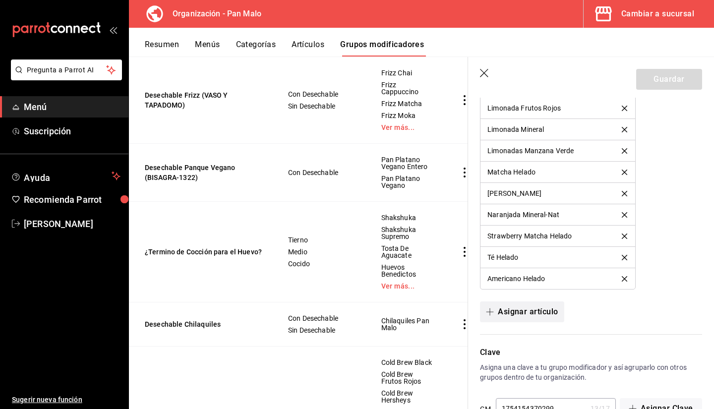
click at [518, 311] on button "Asignar artículo" at bounding box center [522, 311] width 84 height 21
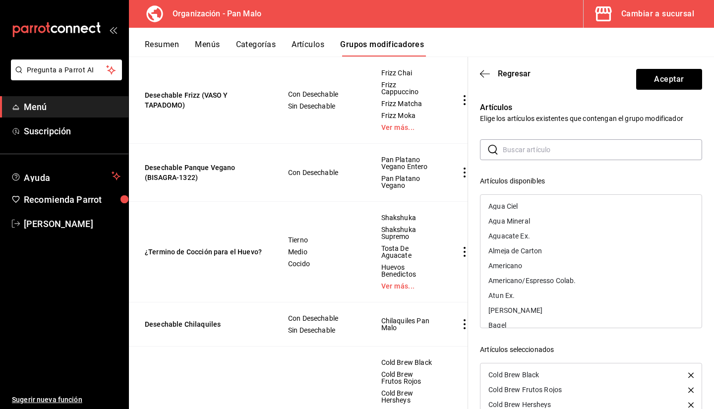
click at [512, 158] on input "text" at bounding box center [601, 150] width 199 height 20
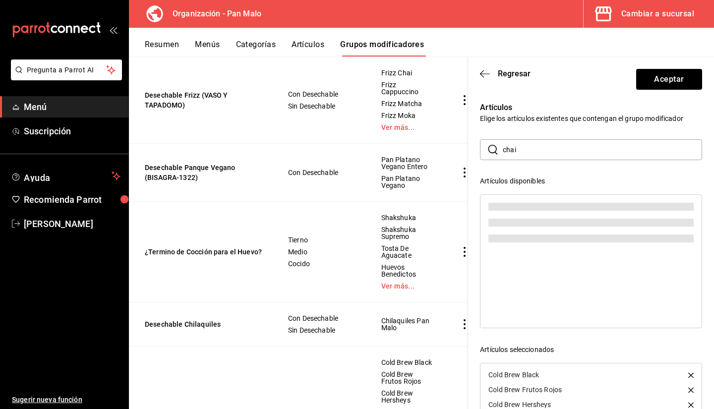
type input "chai"
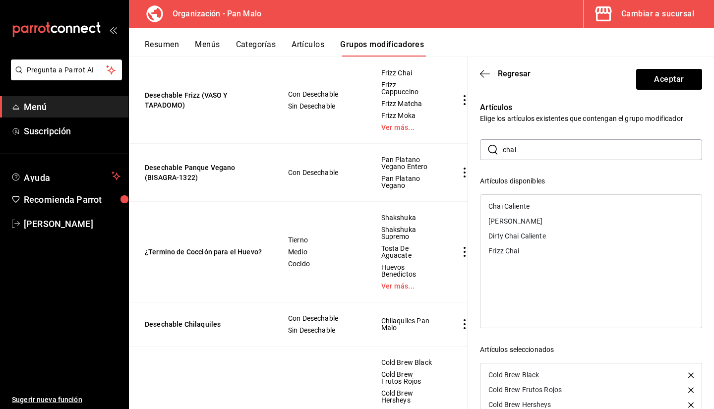
click at [527, 220] on div "[PERSON_NAME]" at bounding box center [590, 221] width 221 height 15
click at [653, 77] on button "Aceptar" at bounding box center [669, 79] width 66 height 21
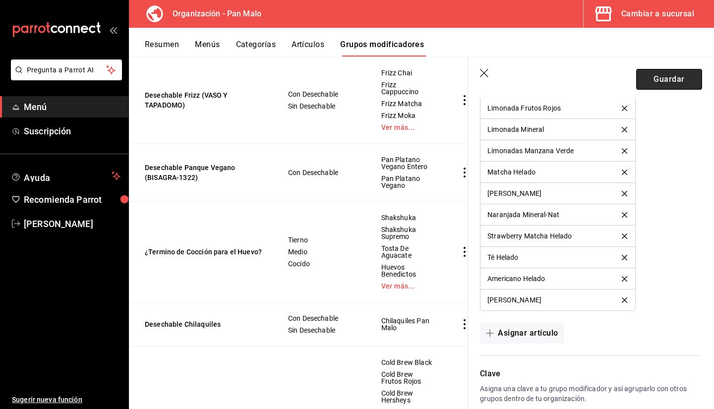
click at [646, 85] on button "Guardar" at bounding box center [669, 79] width 66 height 21
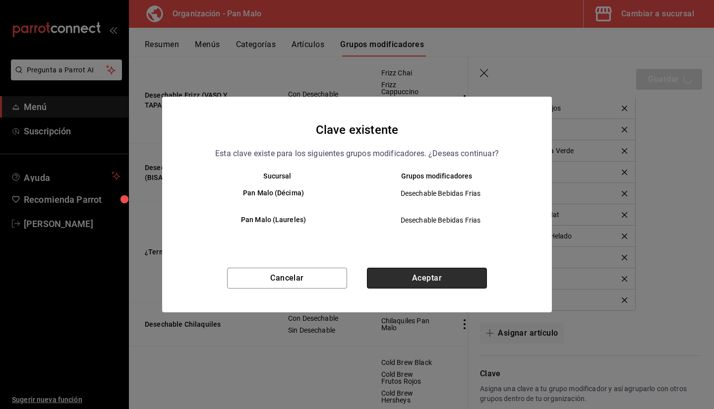
click at [420, 279] on button "Aceptar" at bounding box center [427, 278] width 120 height 21
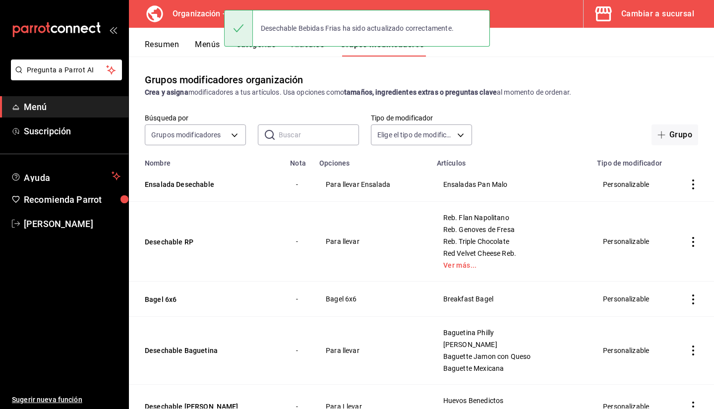
click at [165, 39] on div "Resumen Menús Categorías Artículos Grupos modificadores" at bounding box center [421, 42] width 585 height 29
click at [202, 49] on button "Menús" at bounding box center [207, 48] width 25 height 17
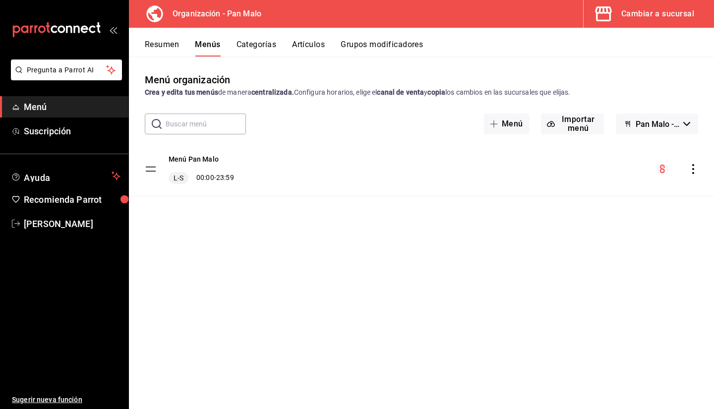
click at [694, 168] on icon "actions" at bounding box center [693, 169] width 10 height 10
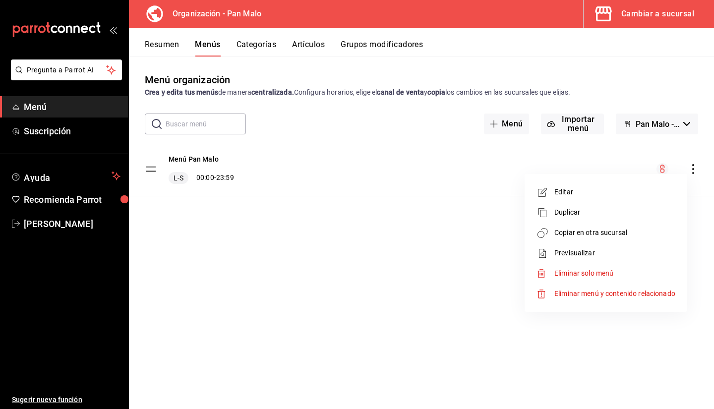
click at [614, 233] on span "Copiar en otra sucursal" at bounding box center [614, 232] width 121 height 10
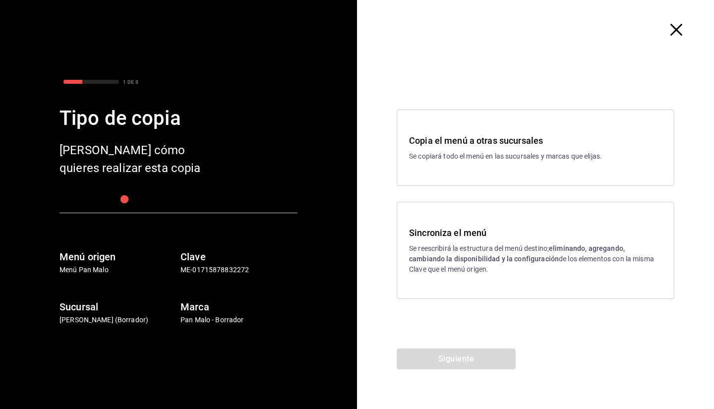
click at [460, 271] on p "Se reescribirá la estructura del menú destino; eliminando, agregando, cambiando…" at bounding box center [535, 258] width 253 height 31
click at [448, 370] on div "Siguiente" at bounding box center [456, 378] width 198 height 60
click at [435, 355] on button "Siguiente" at bounding box center [455, 358] width 119 height 21
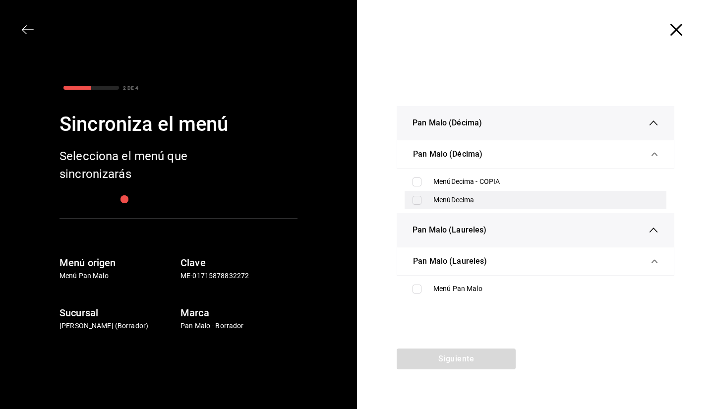
click at [433, 191] on div "MenúDecima" at bounding box center [535, 200] width 262 height 18
checkbox input "true"
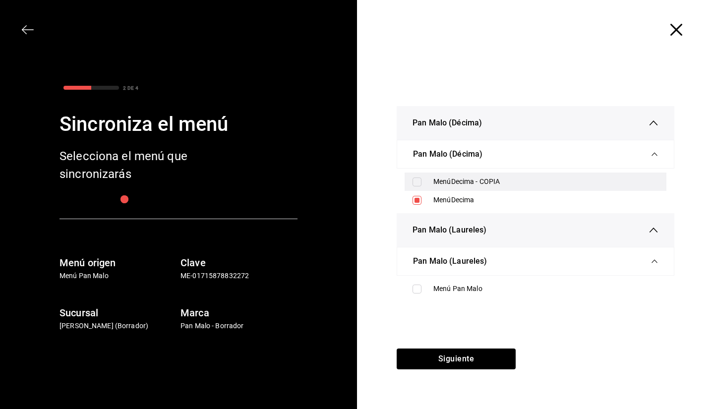
click at [418, 179] on input "checkbox" at bounding box center [416, 181] width 9 height 9
checkbox input "true"
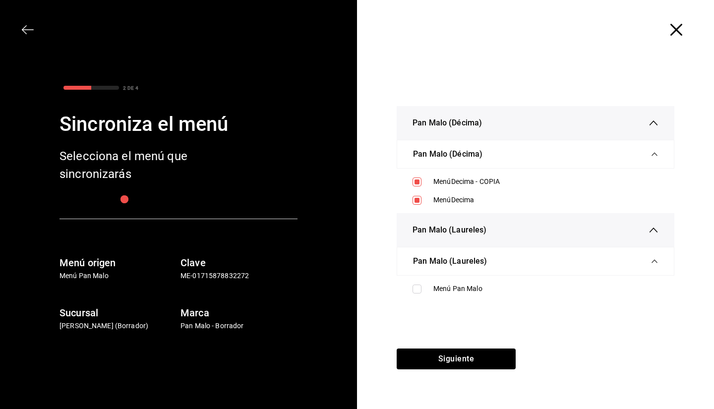
click at [438, 275] on div "Pan Malo (Laureles)" at bounding box center [535, 261] width 245 height 28
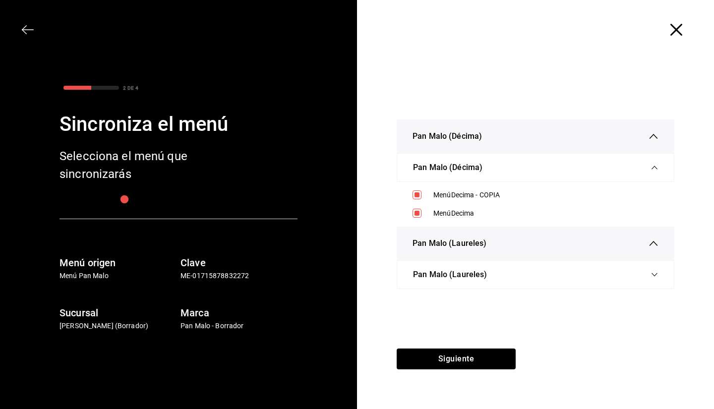
click at [436, 280] on span "Pan Malo (Laureles)" at bounding box center [450, 275] width 74 height 12
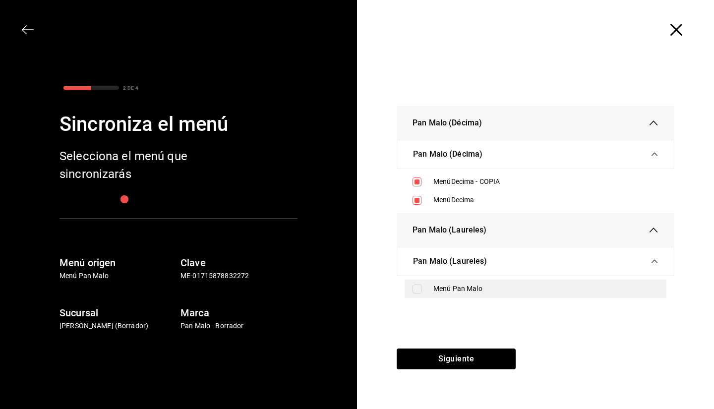
click at [435, 294] on div "Menú Pan Malo" at bounding box center [545, 288] width 225 height 10
checkbox input "true"
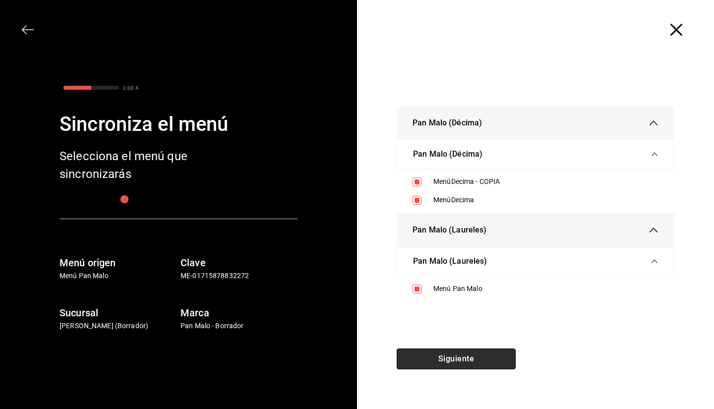
click at [454, 358] on button "Siguiente" at bounding box center [455, 358] width 119 height 21
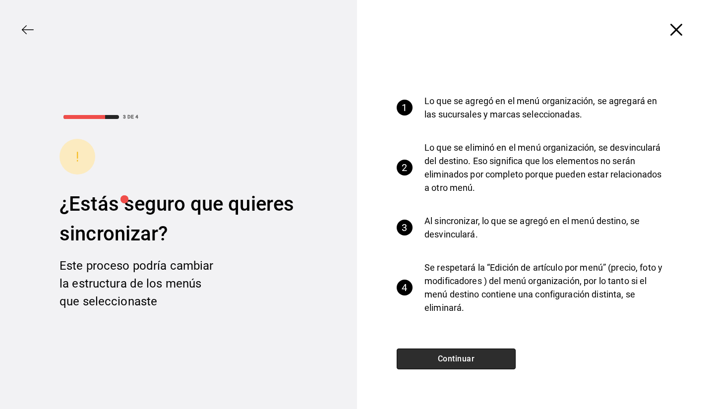
click at [454, 358] on button "Continuar" at bounding box center [455, 358] width 119 height 21
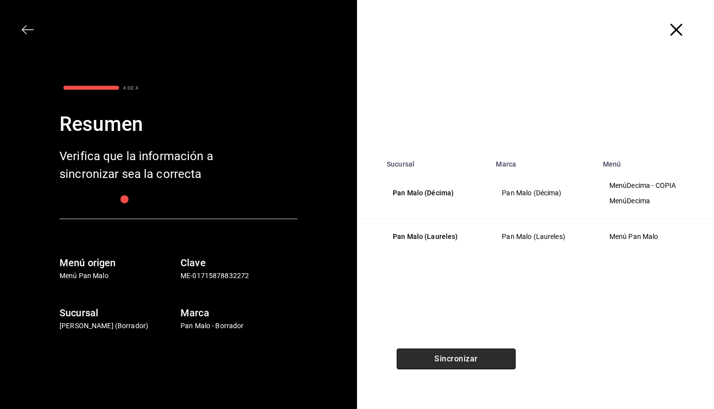
click at [454, 358] on button "Sincronizar" at bounding box center [455, 358] width 119 height 21
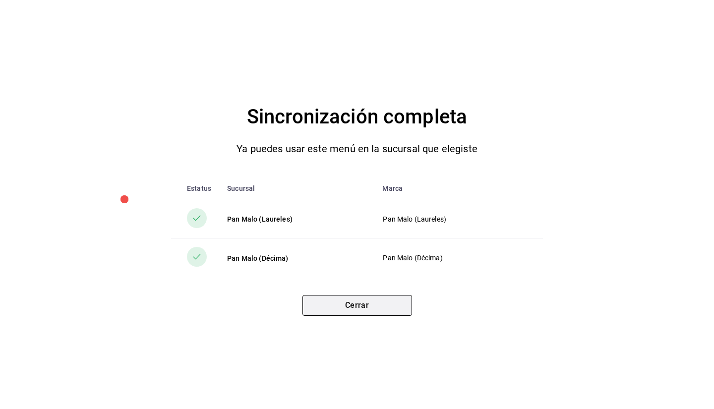
click at [367, 312] on button "Cerrar" at bounding box center [357, 305] width 110 height 21
